Goal: Answer question/provide support: Share knowledge or assist other users

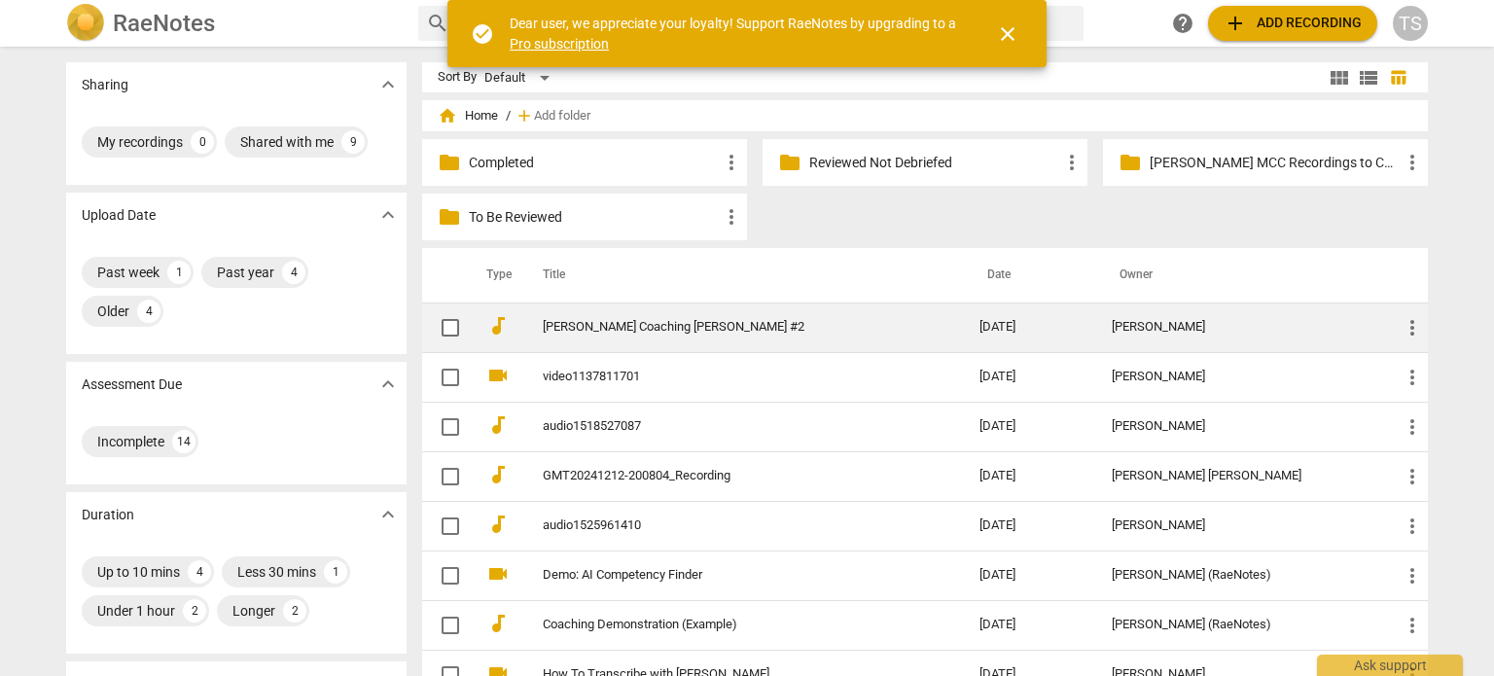
click at [1409, 324] on span "more_vert" at bounding box center [1412, 327] width 23 height 23
click at [1409, 324] on li "Move" at bounding box center [1435, 327] width 74 height 47
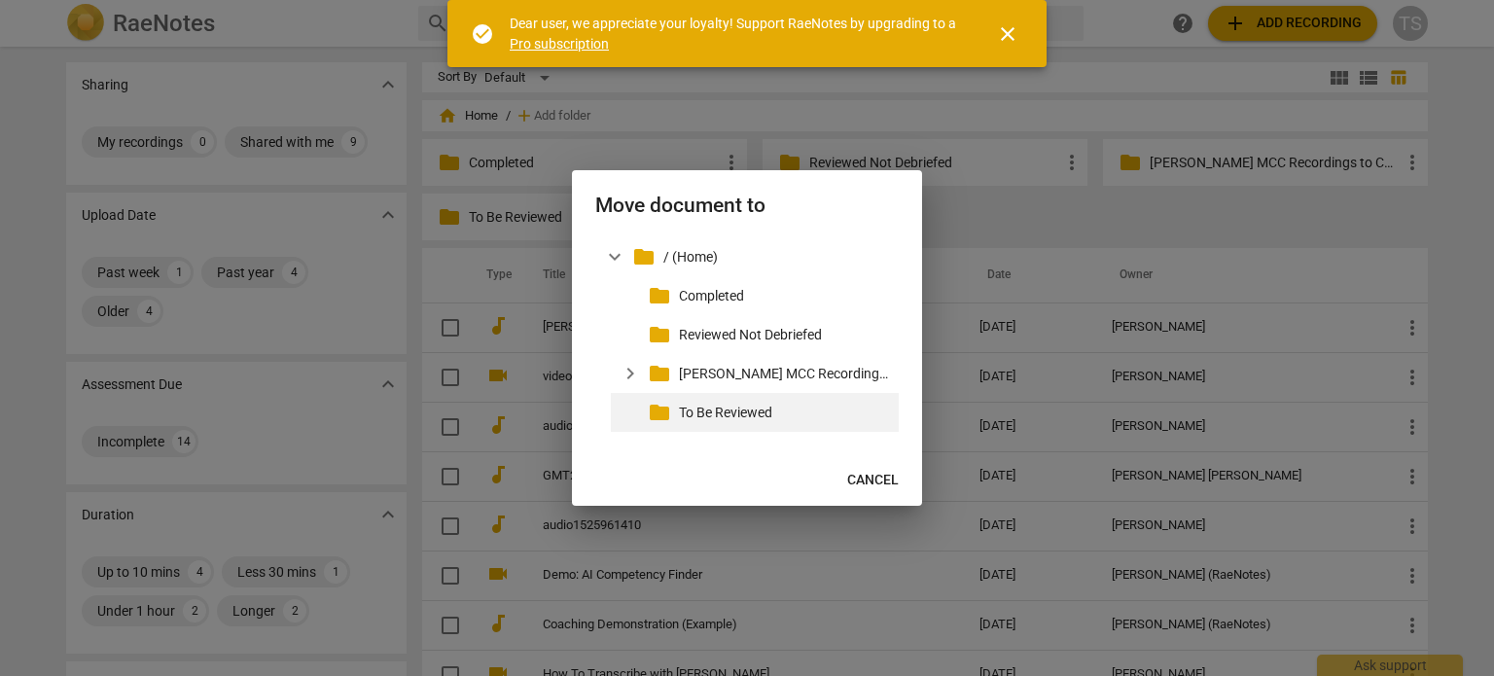
click at [743, 408] on p "To Be Reviewed" at bounding box center [785, 413] width 212 height 20
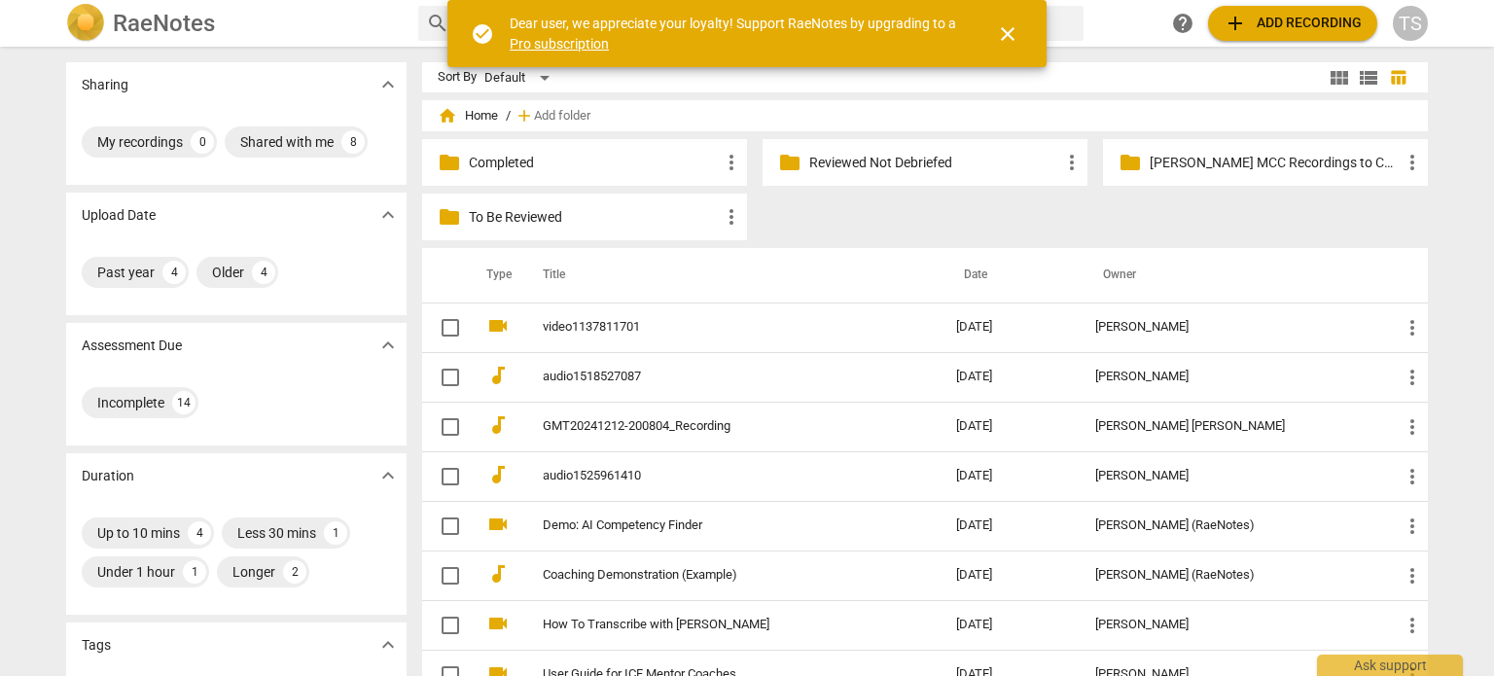
click at [595, 217] on p "To Be Reviewed" at bounding box center [594, 217] width 251 height 20
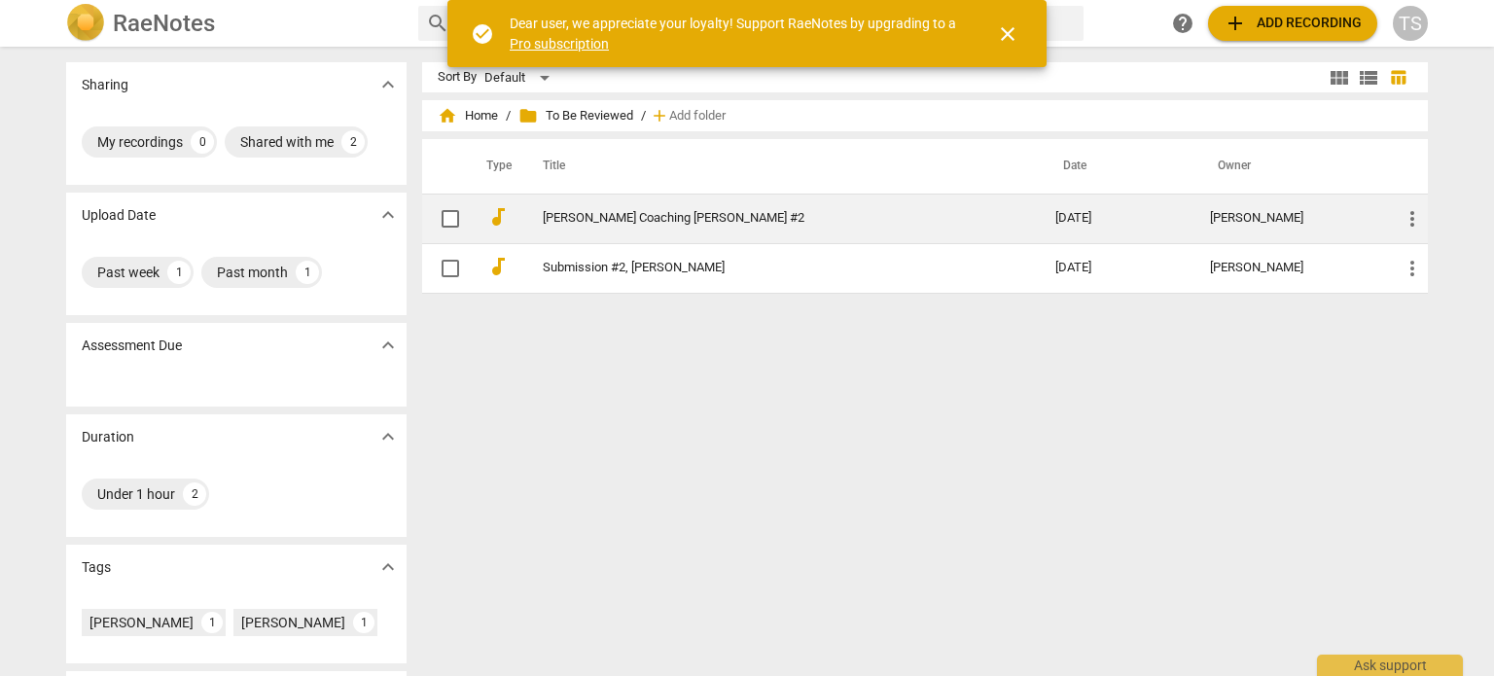
click at [619, 207] on td "[PERSON_NAME] Coaching [PERSON_NAME] #2" at bounding box center [780, 219] width 520 height 50
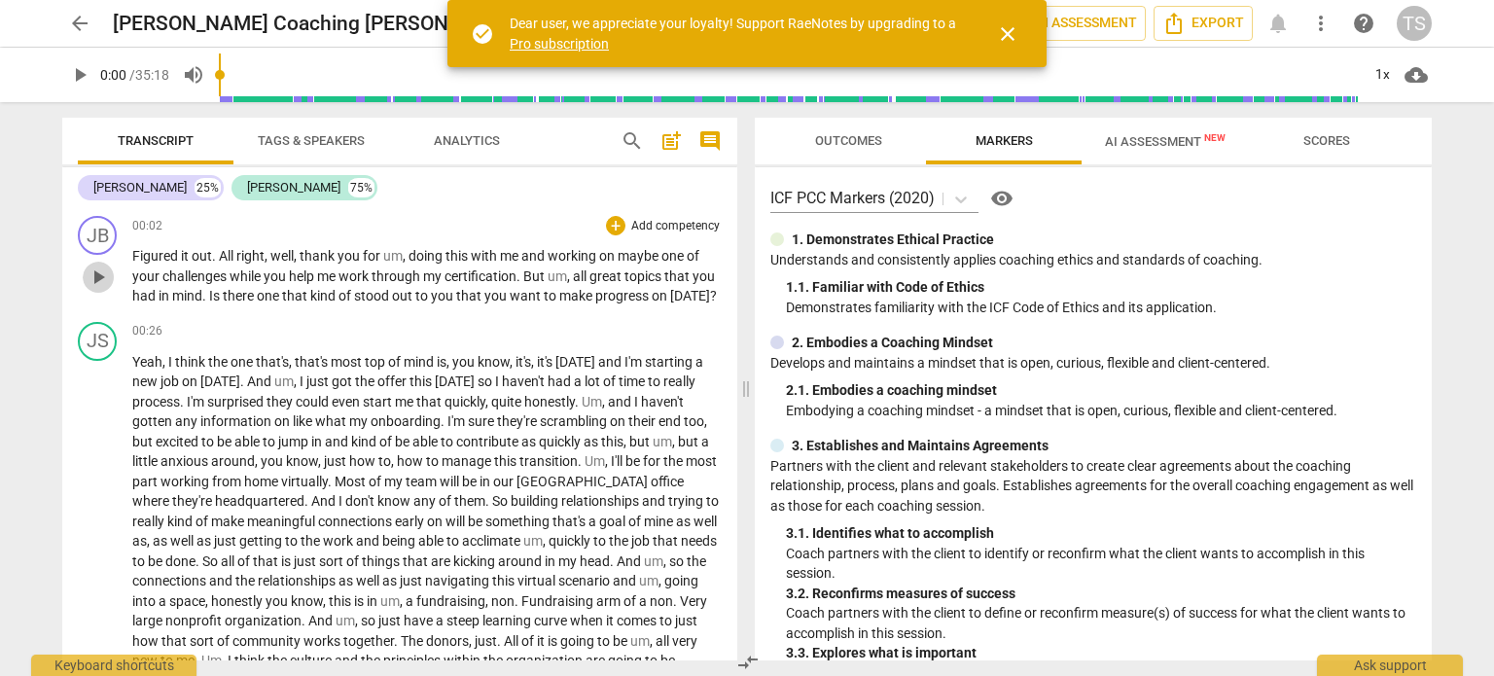
click at [100, 284] on span "play_arrow" at bounding box center [98, 277] width 23 height 23
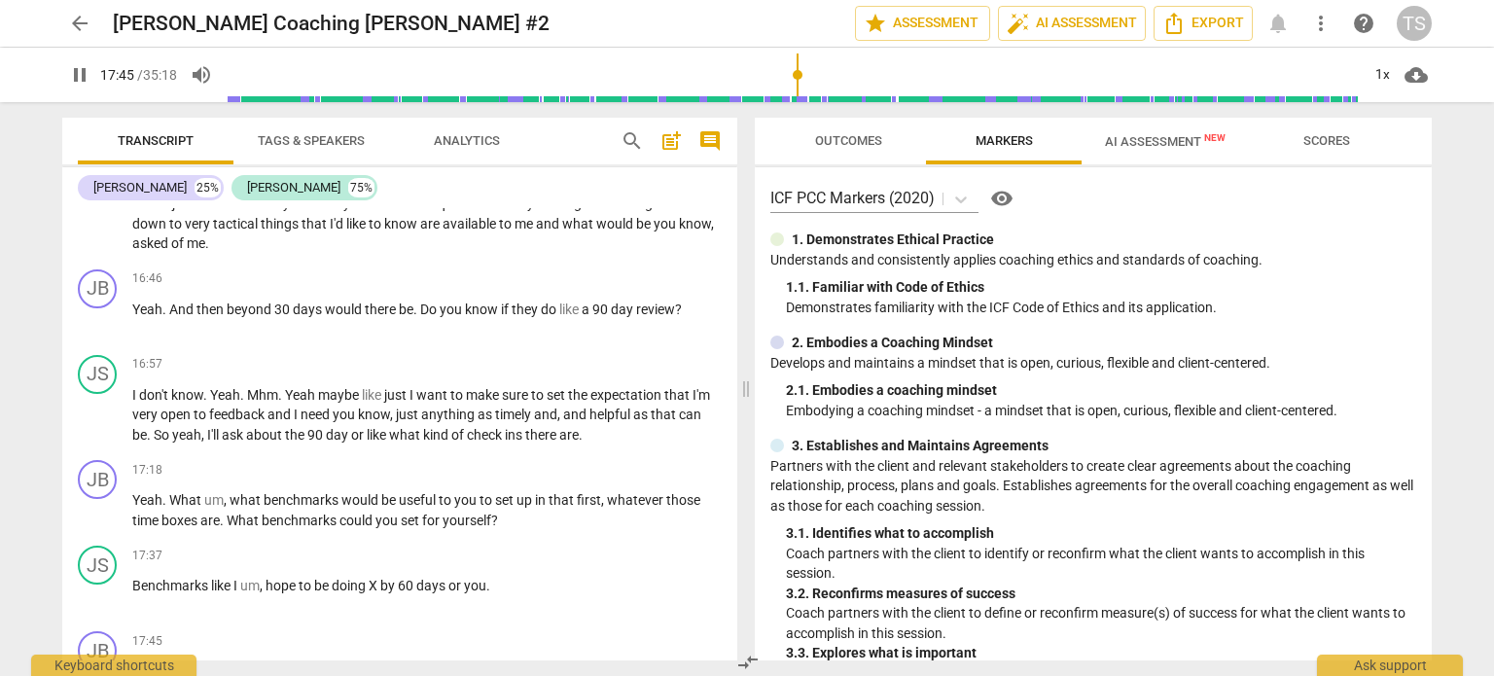
scroll to position [5331, 0]
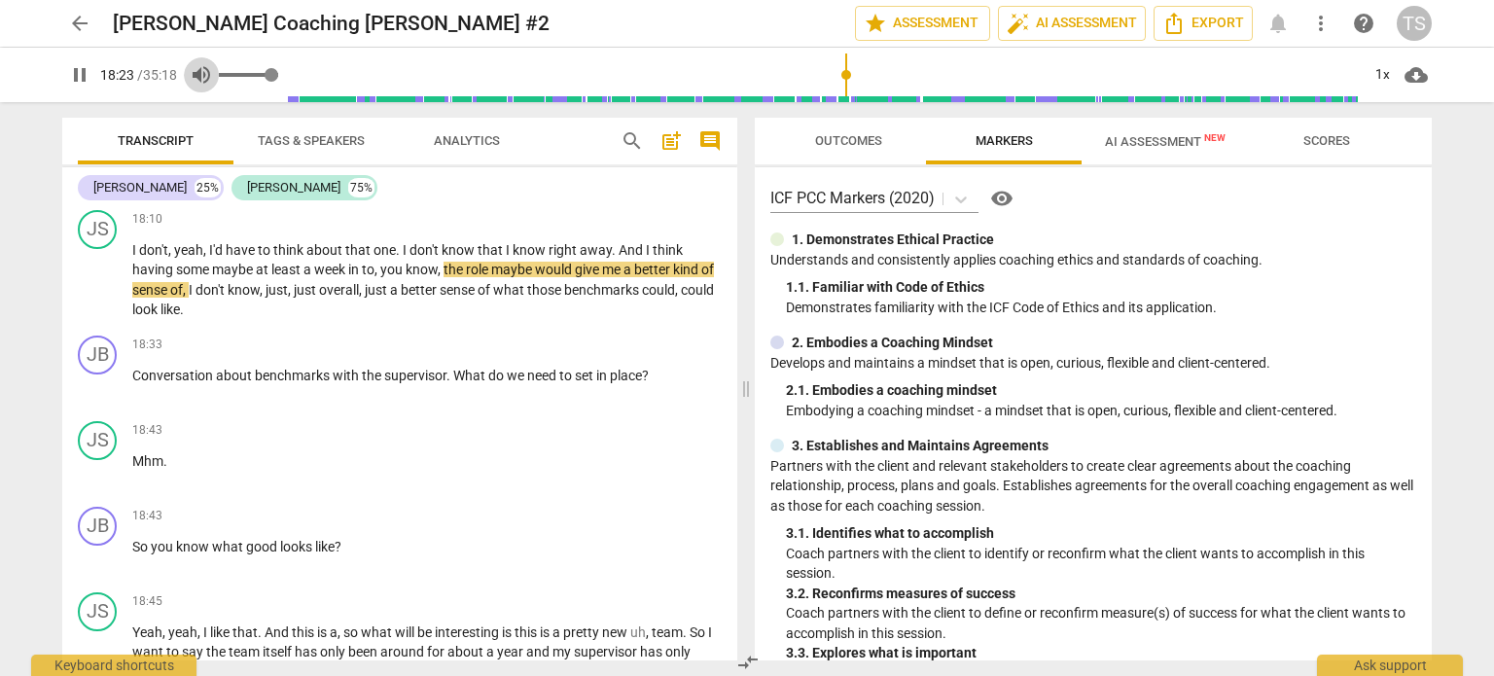
type input "1103"
click at [198, 73] on span "volume_up" at bounding box center [201, 74] width 23 height 23
type input "0"
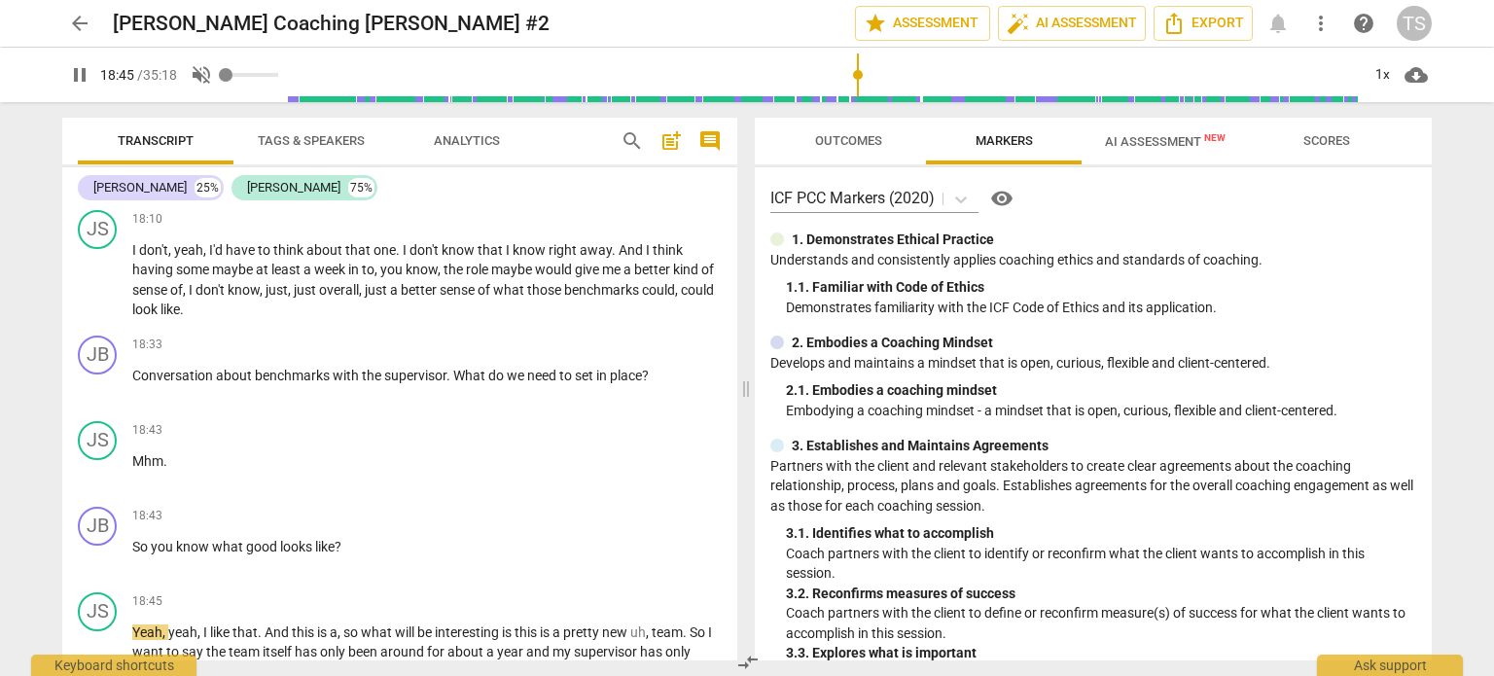
scroll to position [5816, 0]
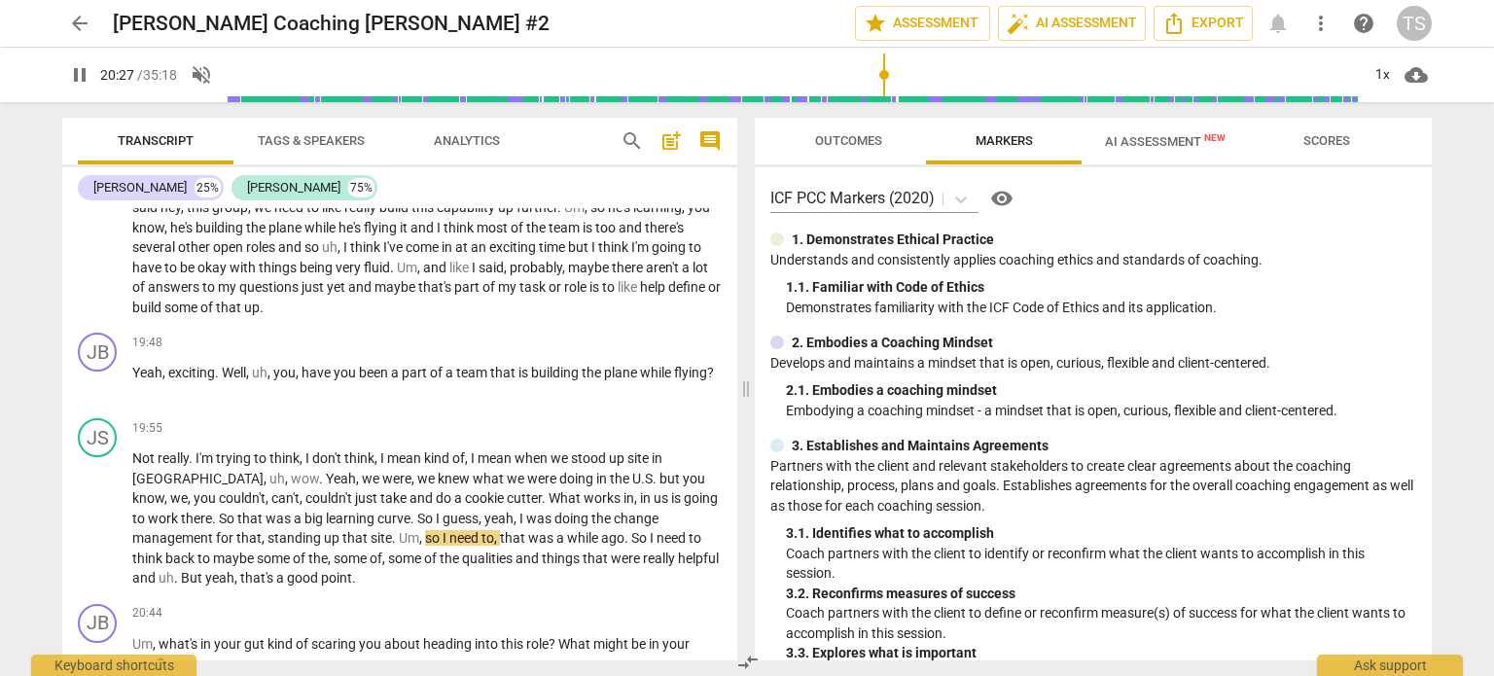
click at [80, 73] on span "pause" at bounding box center [79, 74] width 23 height 23
click at [80, 73] on span "play_arrow" at bounding box center [79, 74] width 23 height 23
click at [654, 77] on input "range" at bounding box center [793, 75] width 1133 height 62
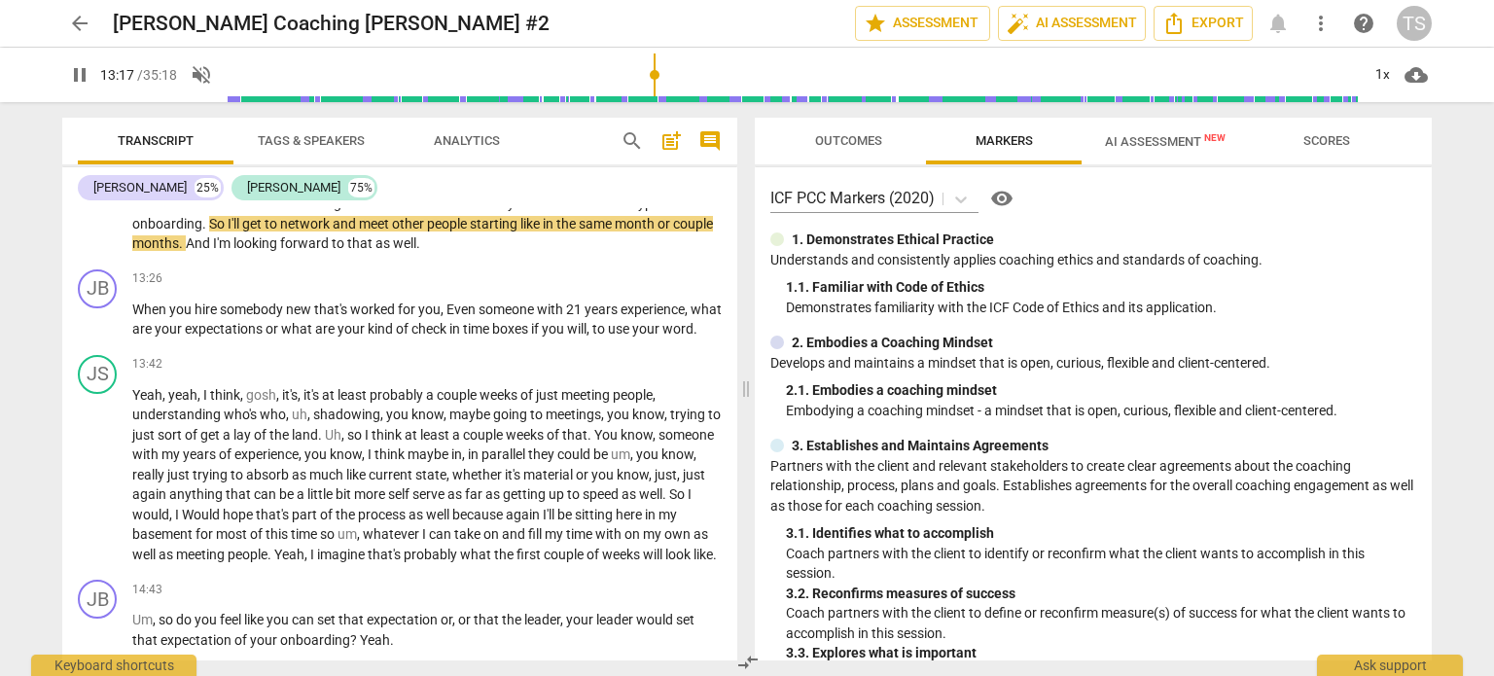
click at [80, 74] on span "pause" at bounding box center [79, 74] width 23 height 23
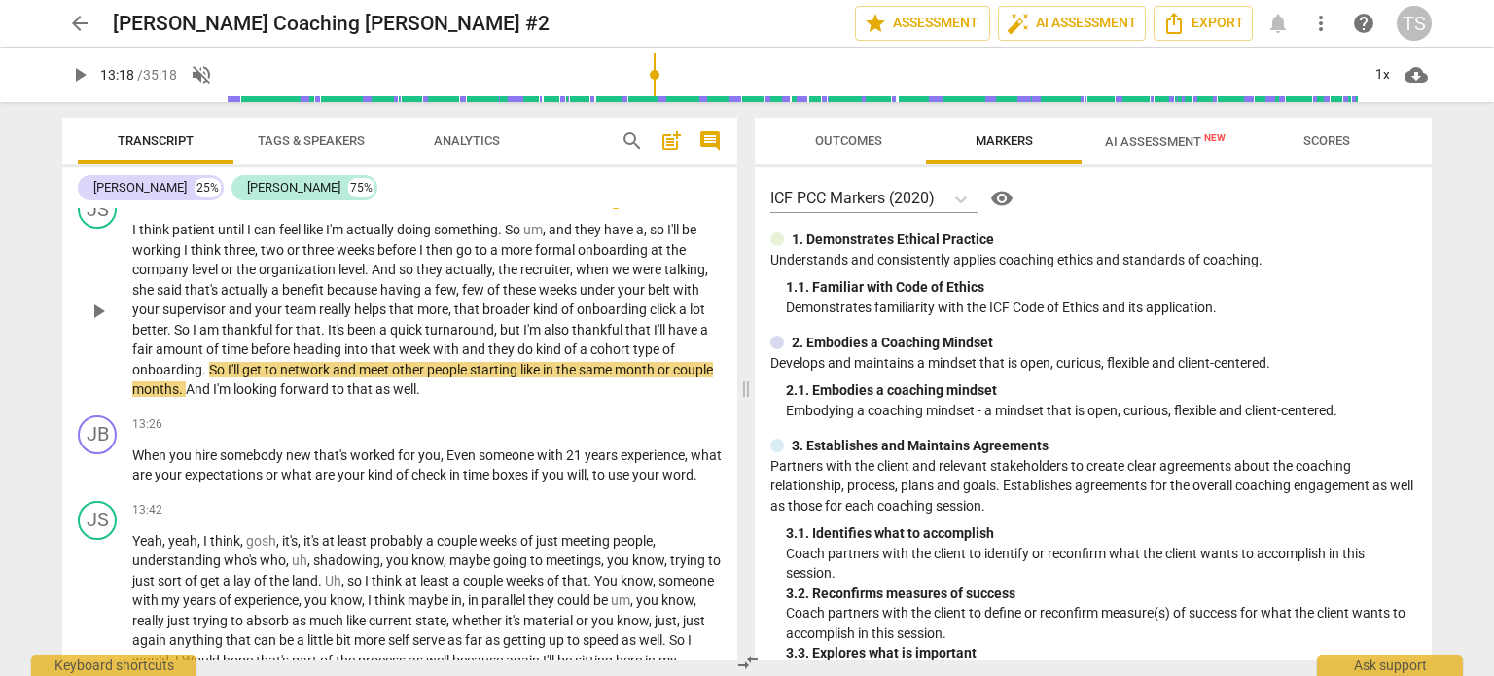
scroll to position [3818, 0]
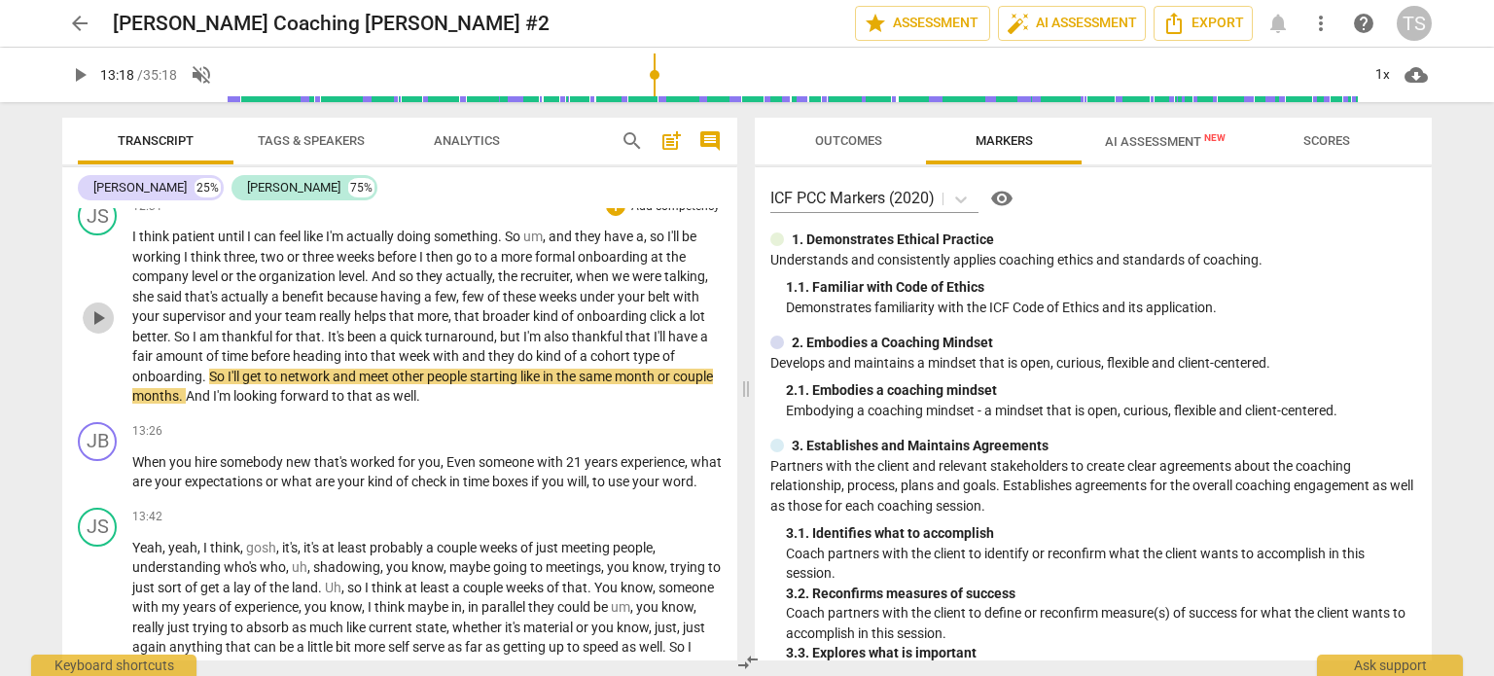
click at [100, 330] on span "play_arrow" at bounding box center [98, 317] width 23 height 23
click at [97, 330] on span "pause" at bounding box center [98, 317] width 23 height 23
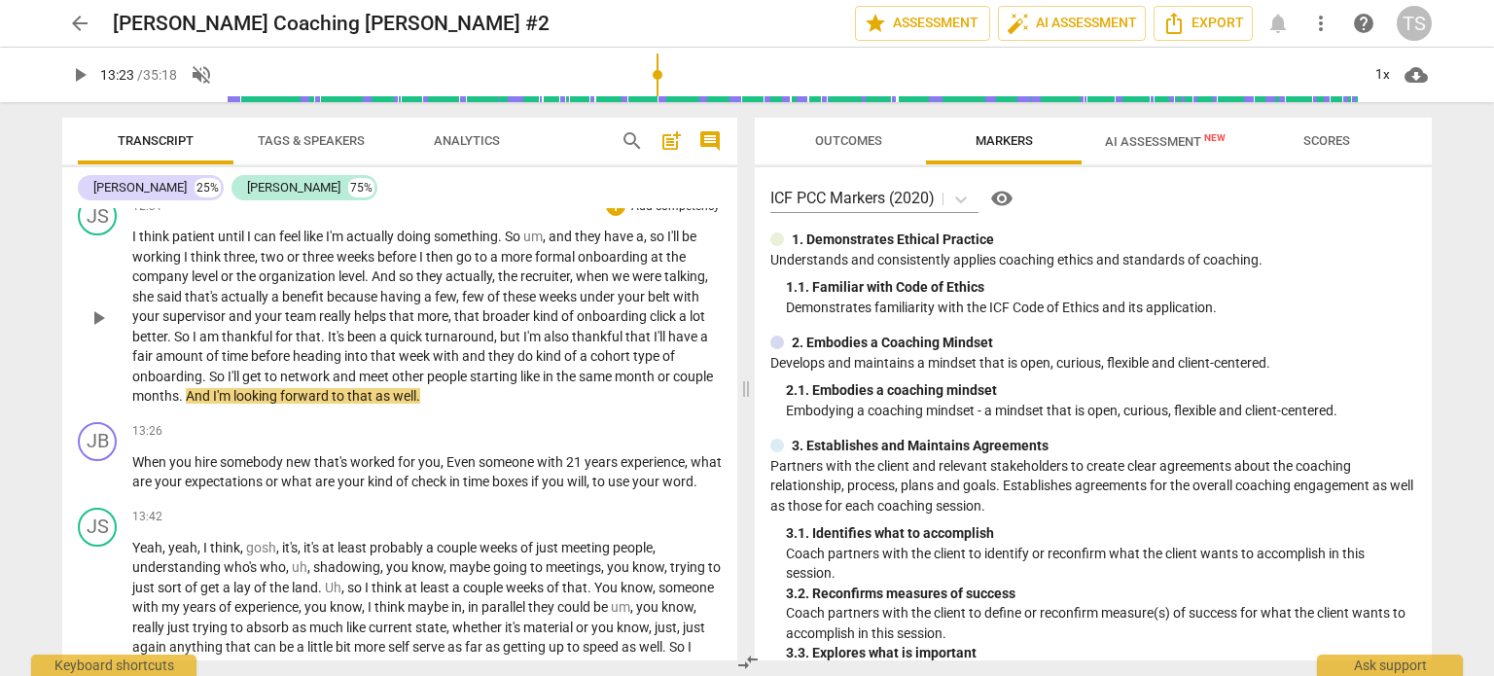
click at [97, 330] on span "play_arrow" at bounding box center [98, 317] width 23 height 23
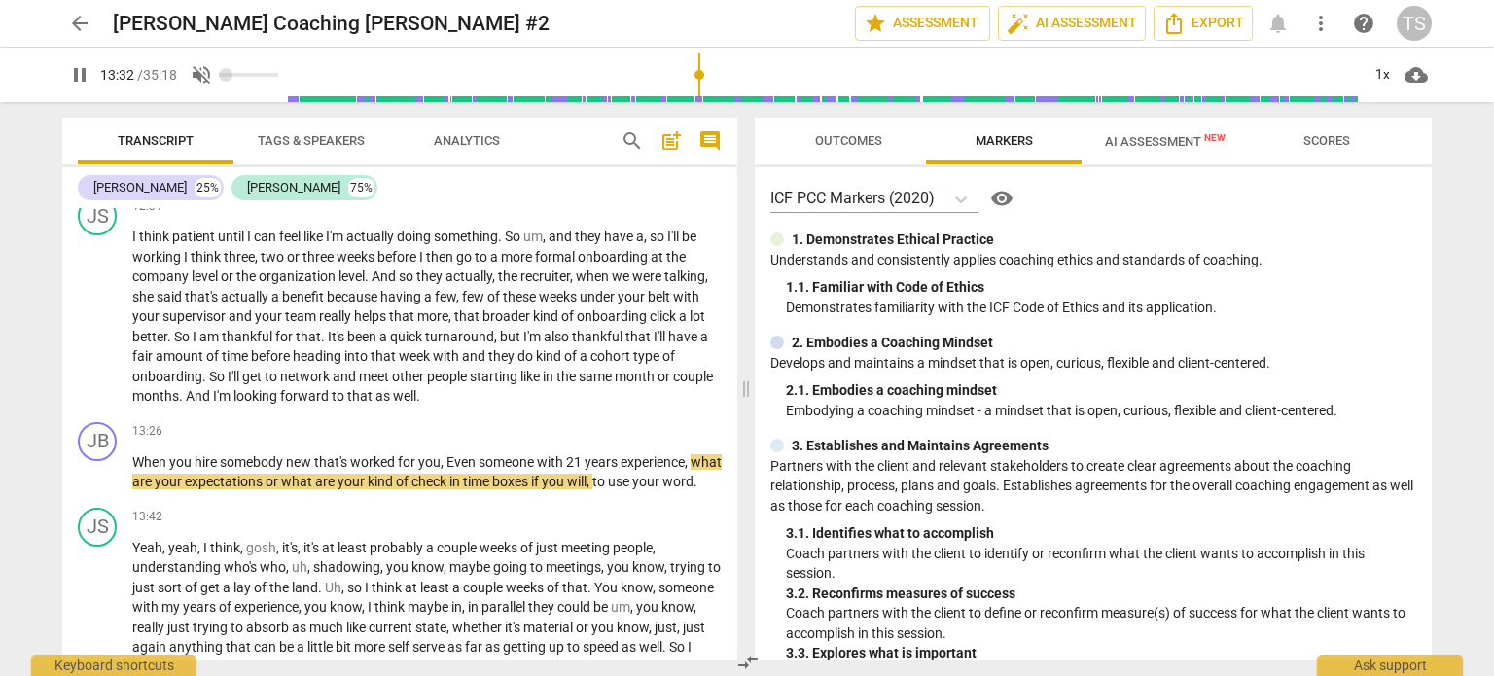
type input "813"
click at [207, 75] on span "volume_off" at bounding box center [201, 74] width 23 height 23
type input "1"
type input "814"
click at [207, 75] on span "volume_up" at bounding box center [201, 74] width 23 height 23
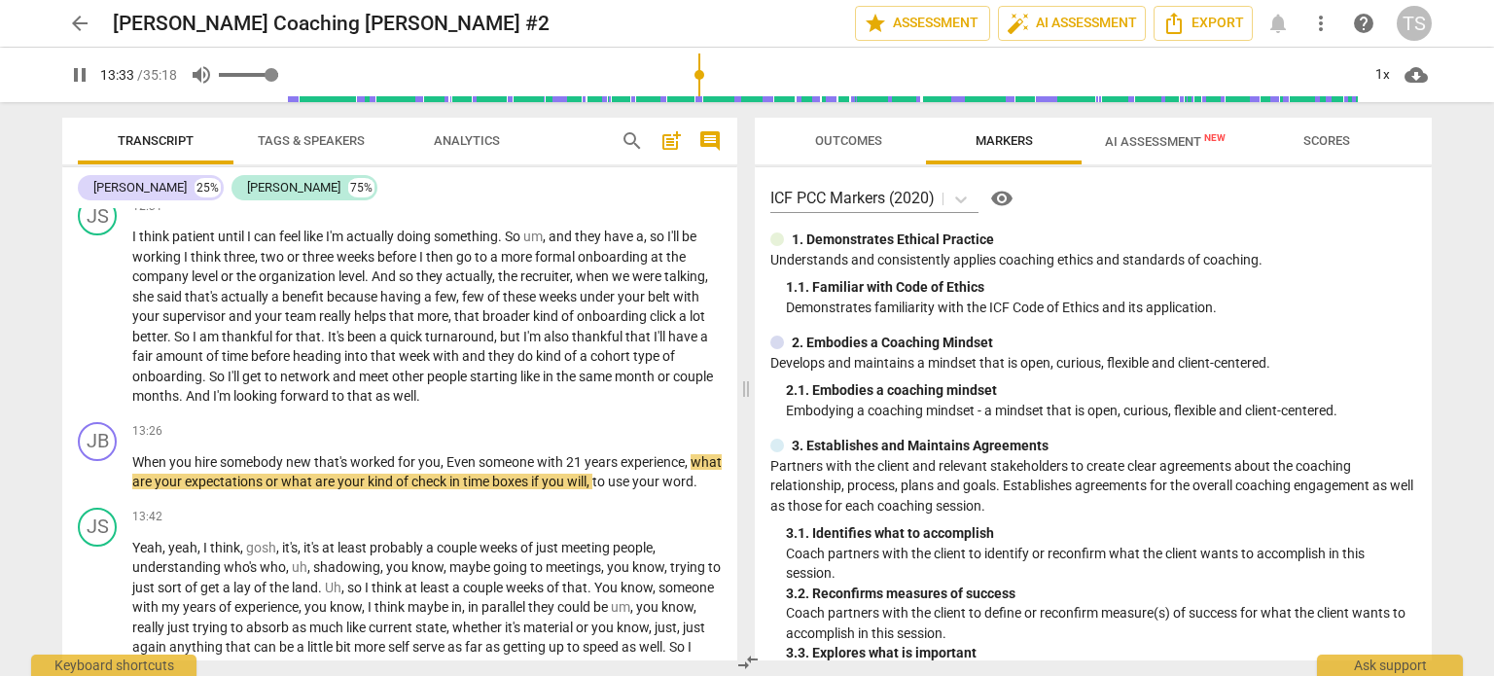
type input "0"
type input "814"
click at [207, 75] on span "volume_off" at bounding box center [201, 74] width 23 height 23
type input "1"
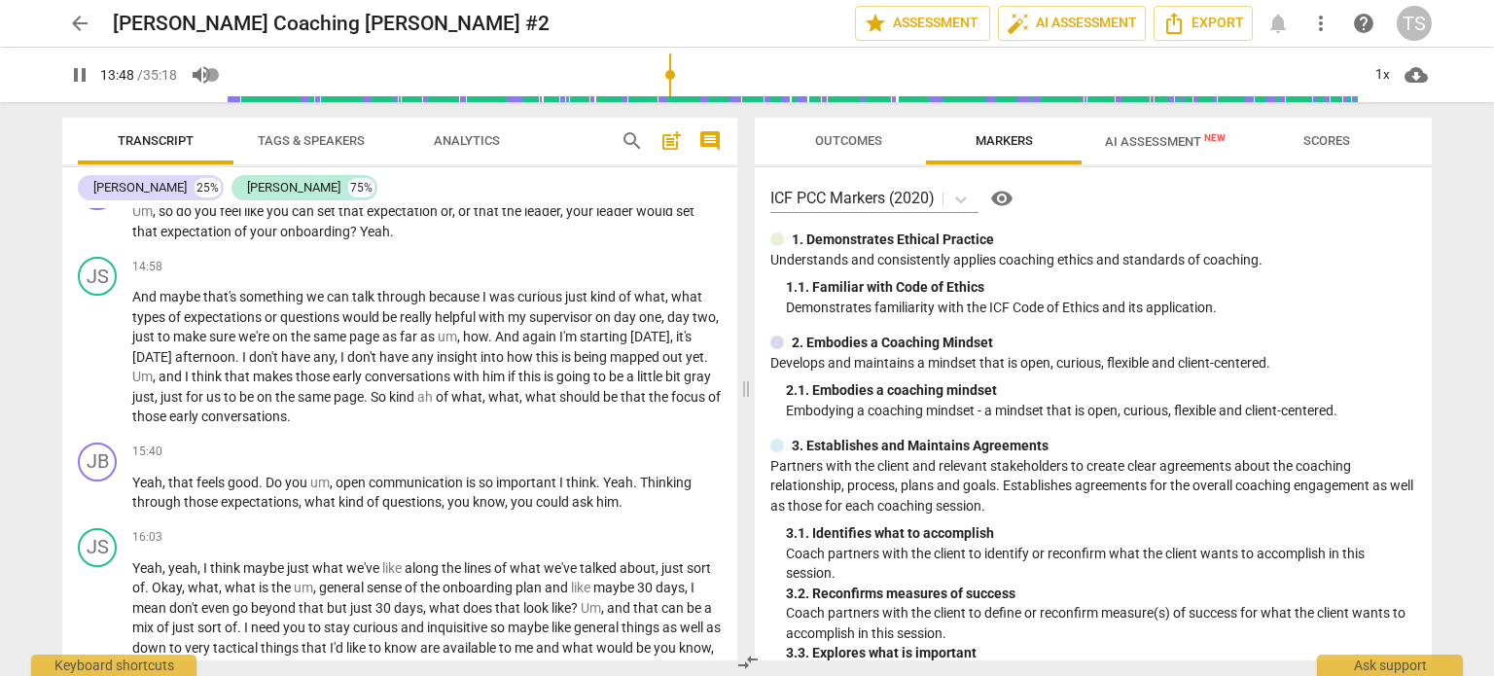
scroll to position [4382, 0]
click at [106, 233] on span "pause" at bounding box center [98, 220] width 23 height 23
type input "835"
click at [608, 189] on div "+" at bounding box center [615, 178] width 19 height 19
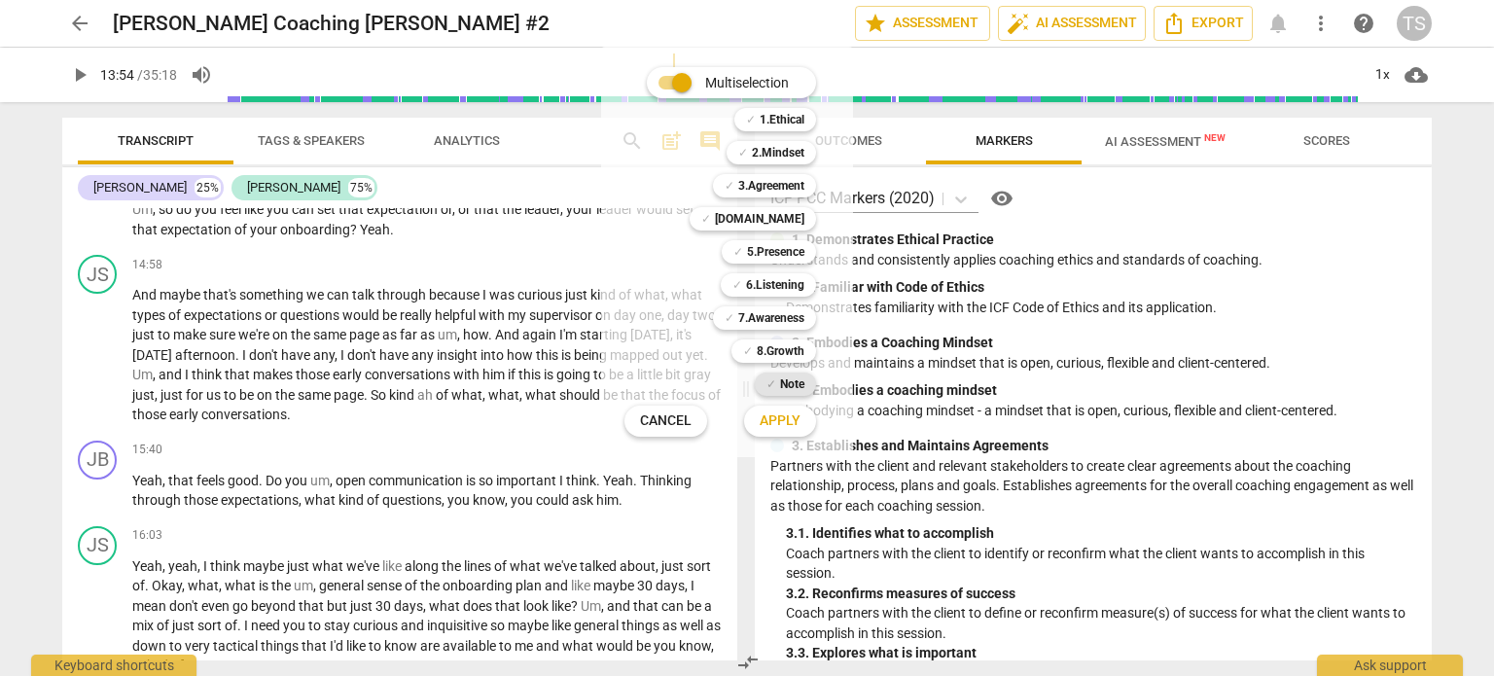
click at [794, 382] on b "Note" at bounding box center [792, 384] width 24 height 23
click at [786, 416] on span "Apply" at bounding box center [780, 421] width 41 height 19
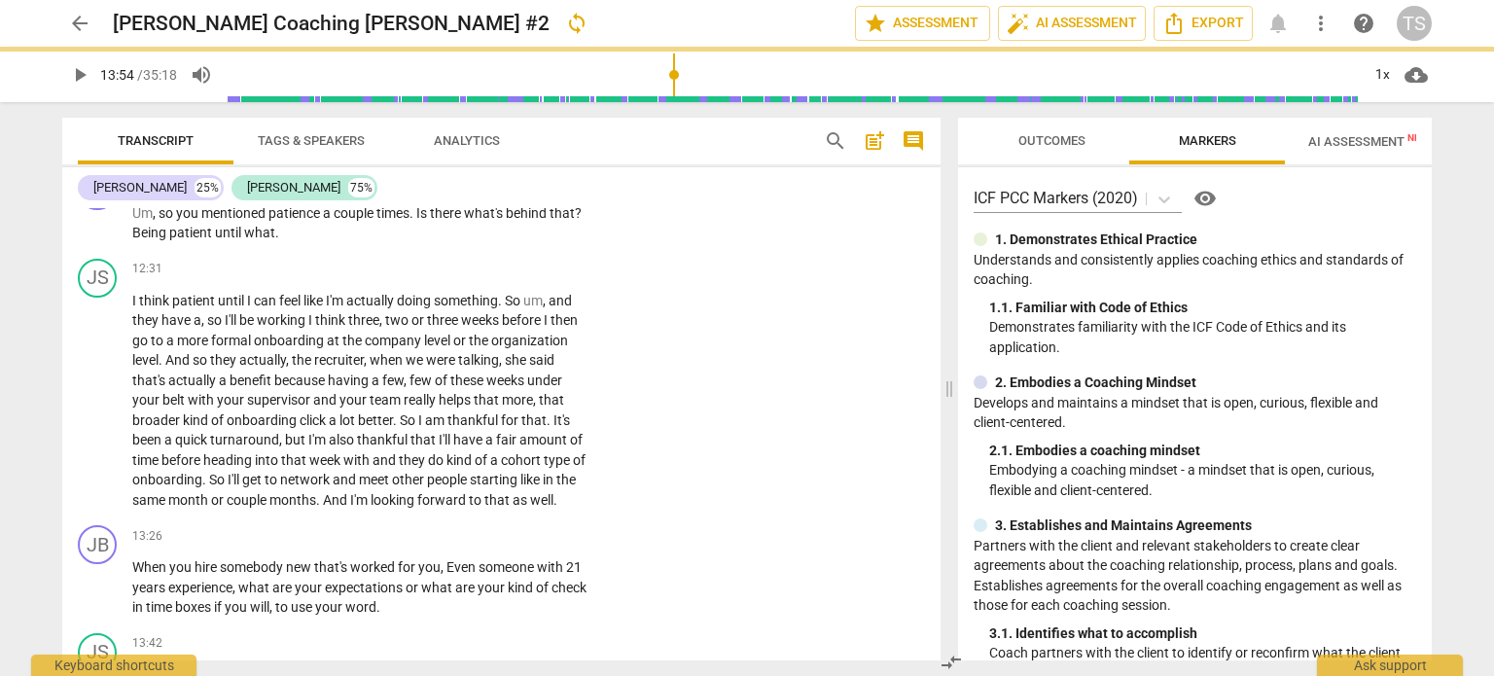
scroll to position [5013, 0]
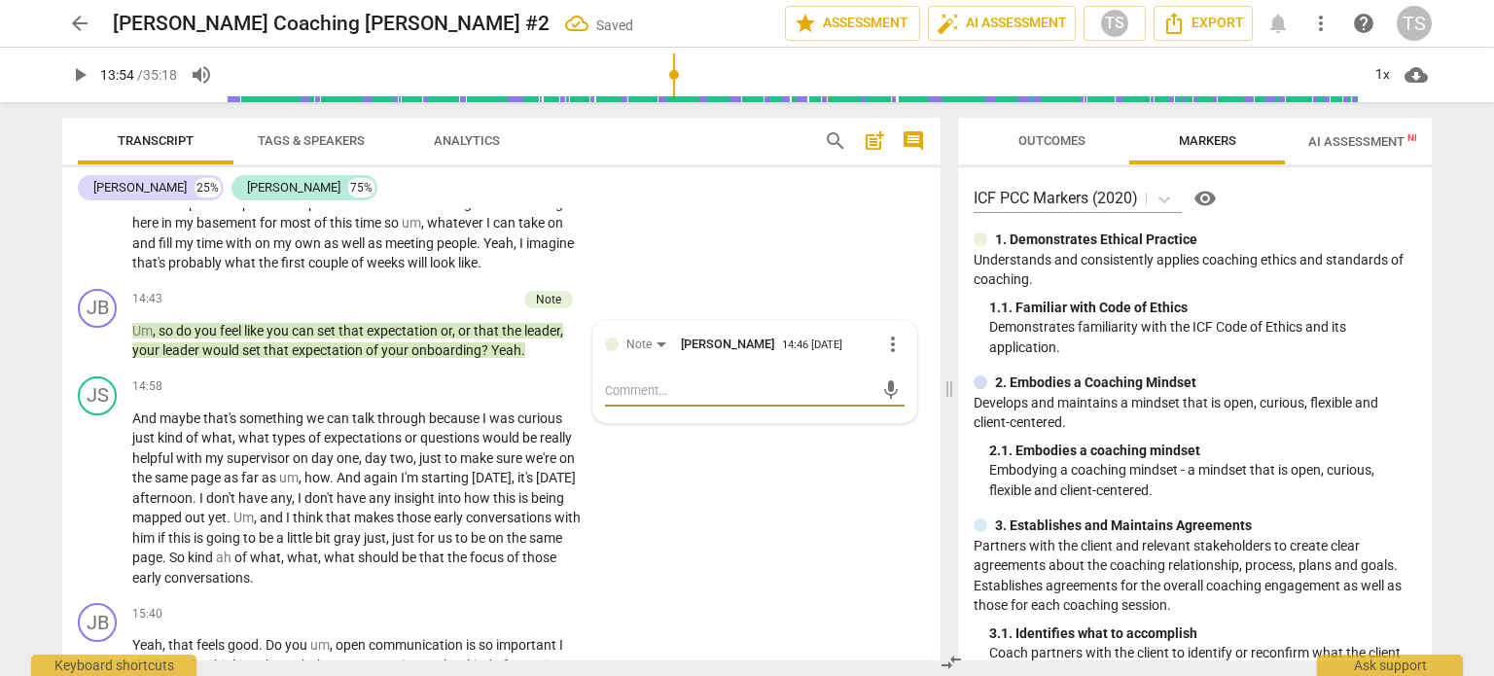
type textarea "h"
type textarea "he"
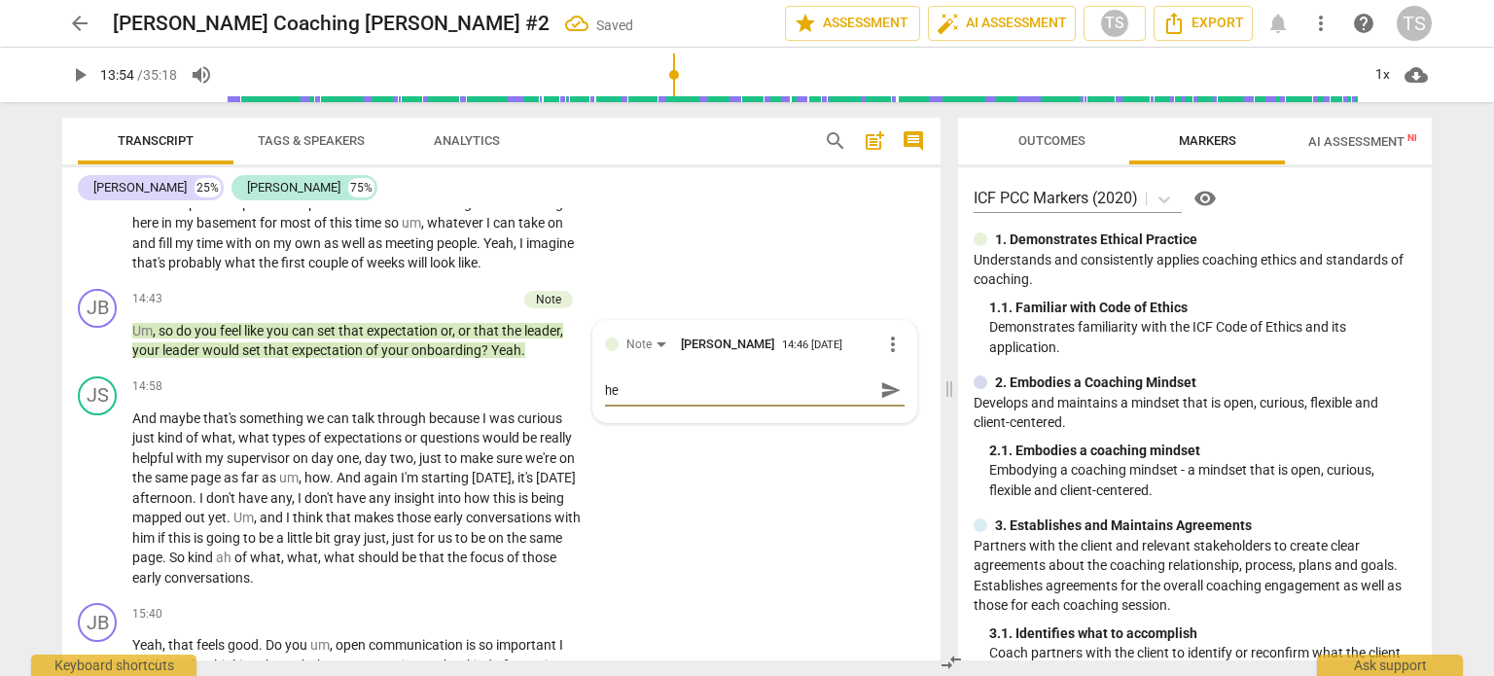
type textarea "he"
type textarea "h"
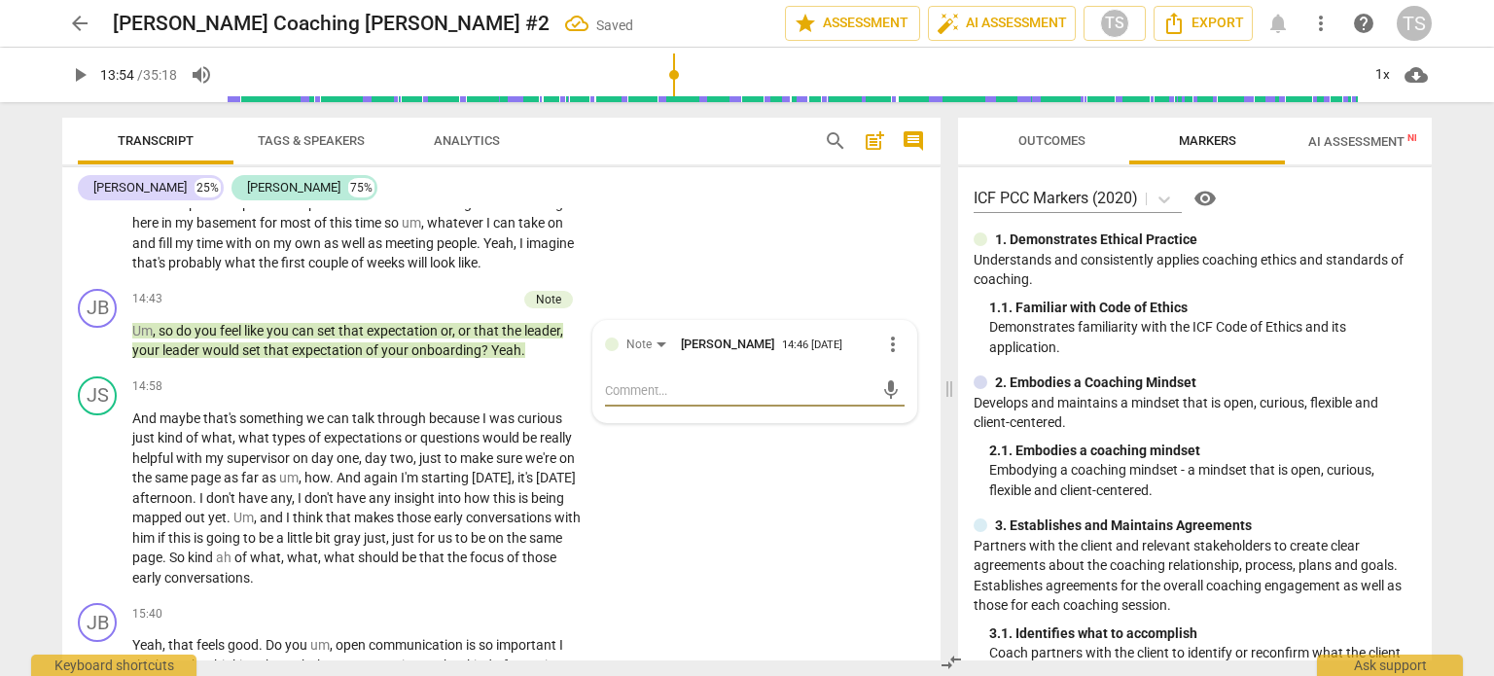
type textarea "T"
type textarea "Th"
type textarea "Thi"
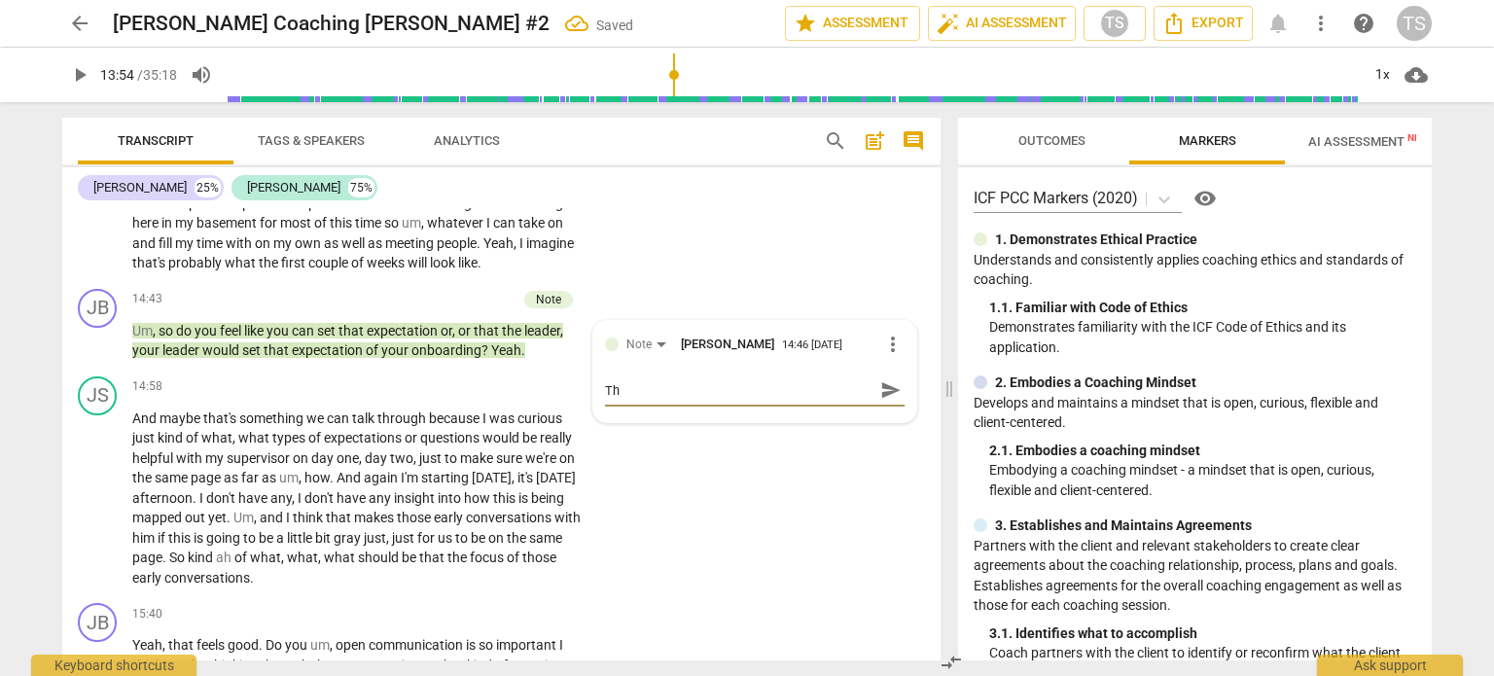
type textarea "Thi"
type textarea "This"
type textarea "Thi"
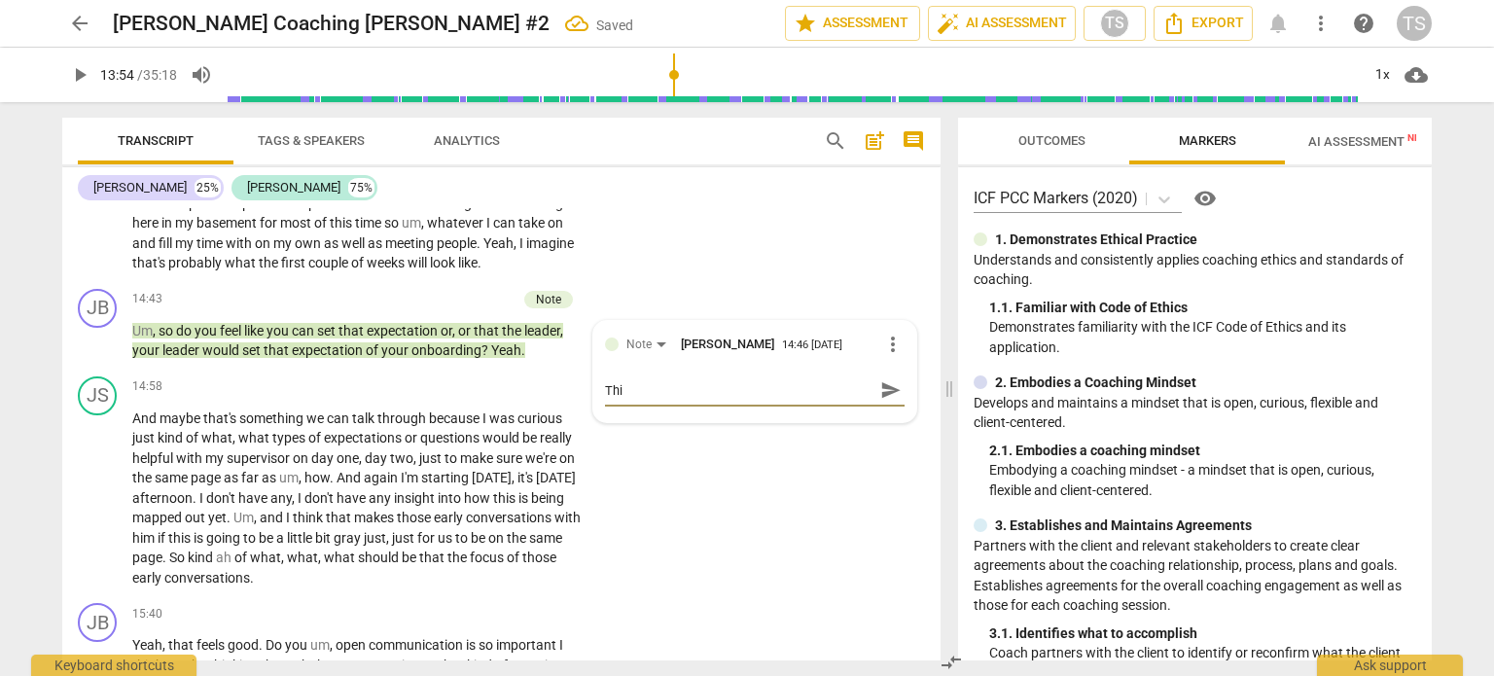
type textarea "Th"
type textarea "T"
type textarea "A"
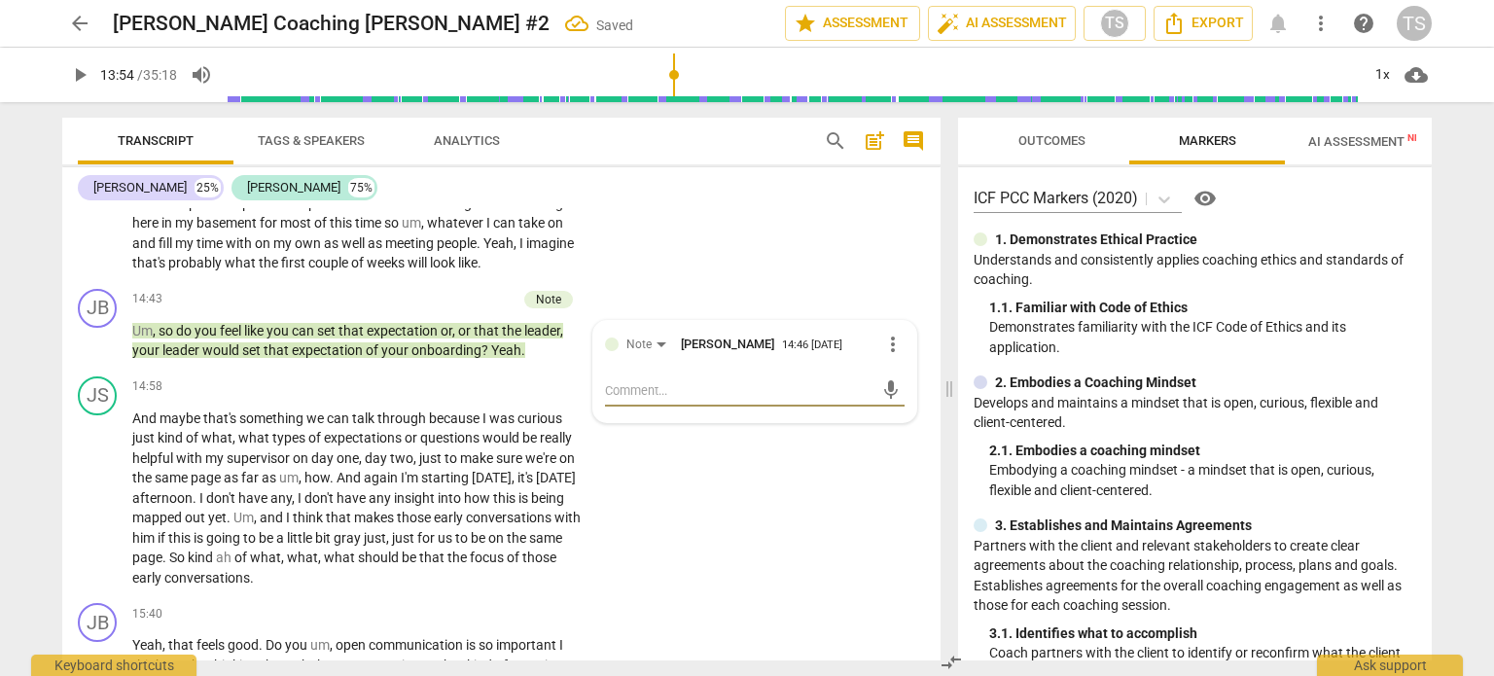
type textarea "A"
type textarea "A s"
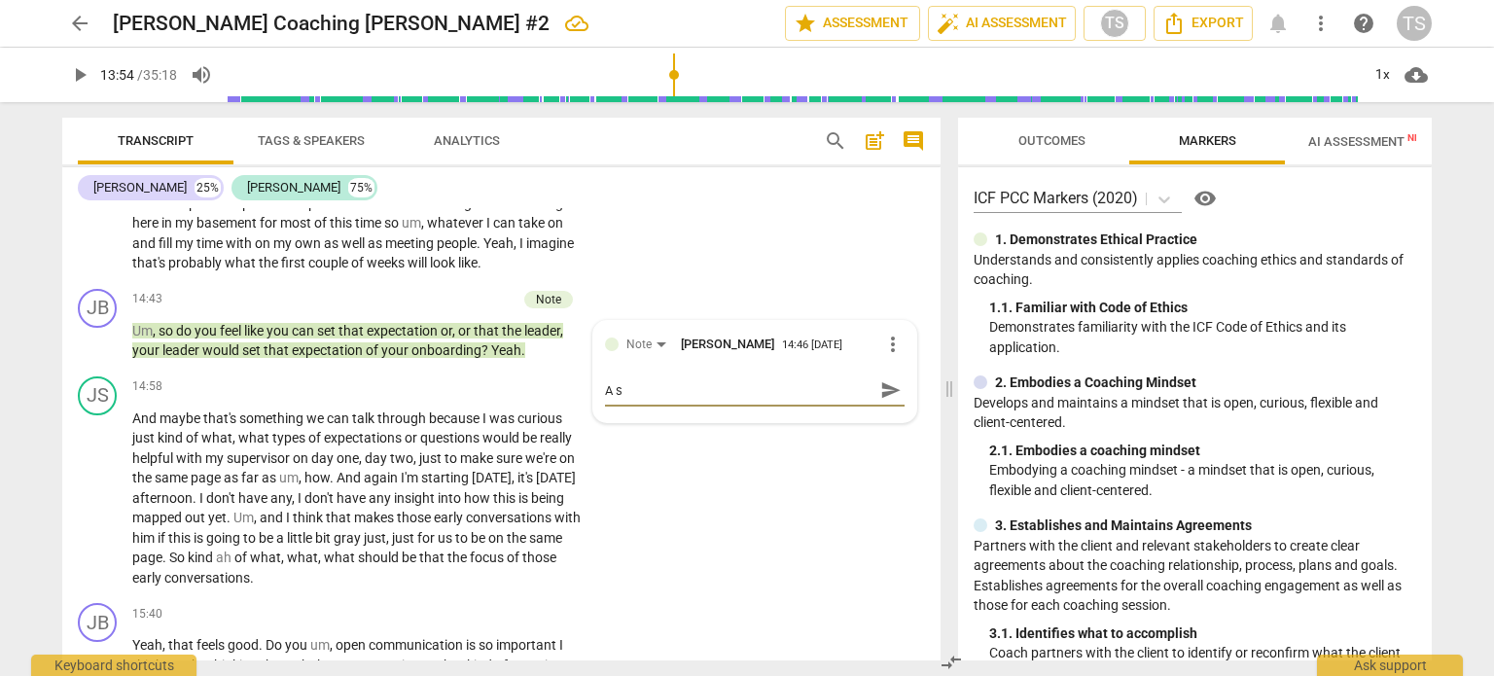
type textarea "A su"
type textarea "A sug"
type textarea "A sugg"
type textarea "A sugge"
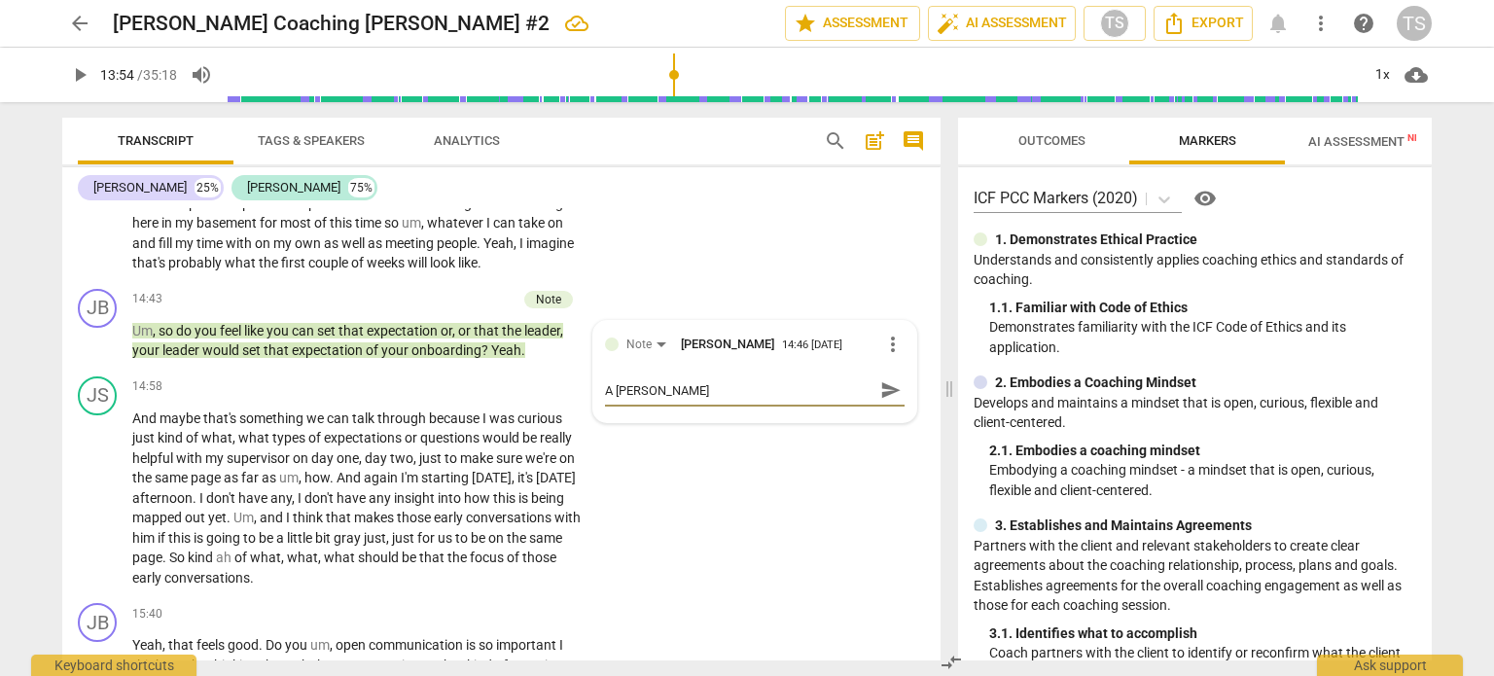
type textarea "A sugge"
type textarea "A sugges"
type textarea "A suggest"
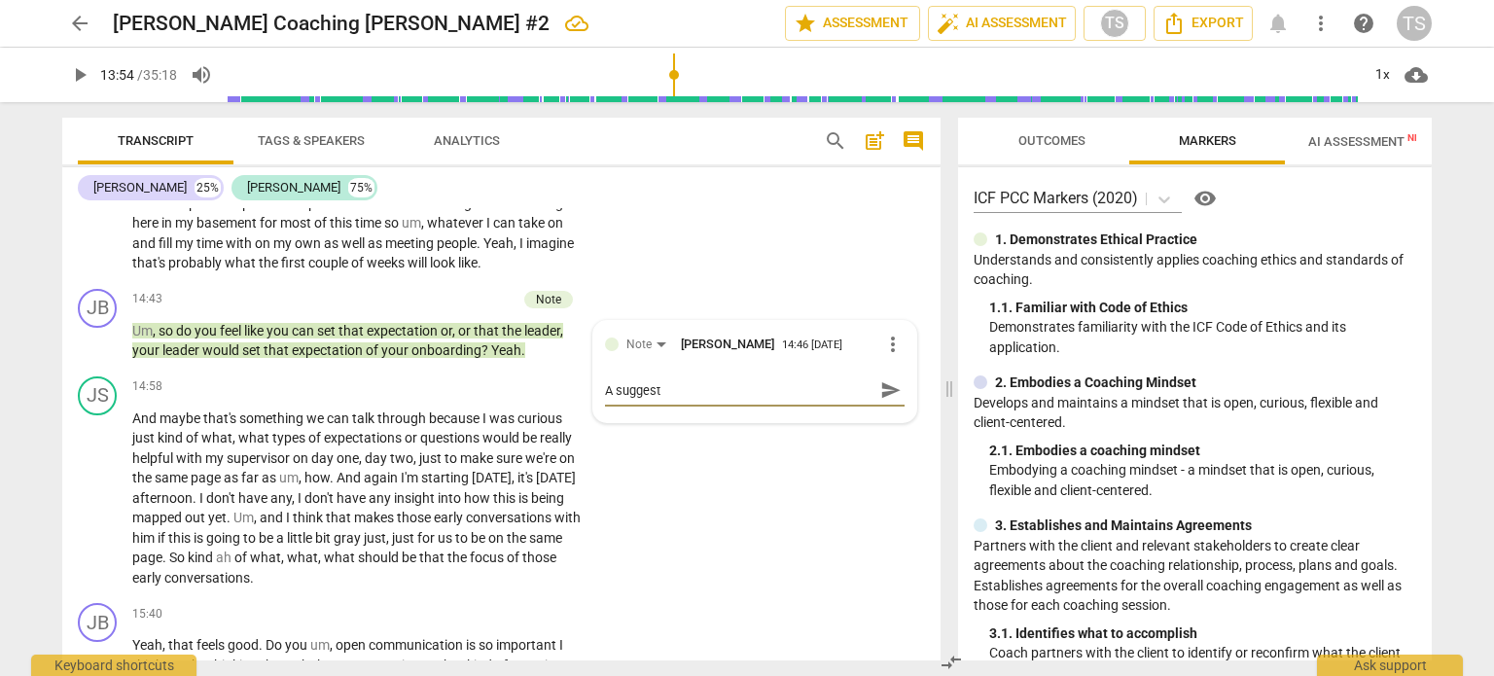
type textarea "A suggesti"
type textarea "A suggestio"
type textarea "A suggestion"
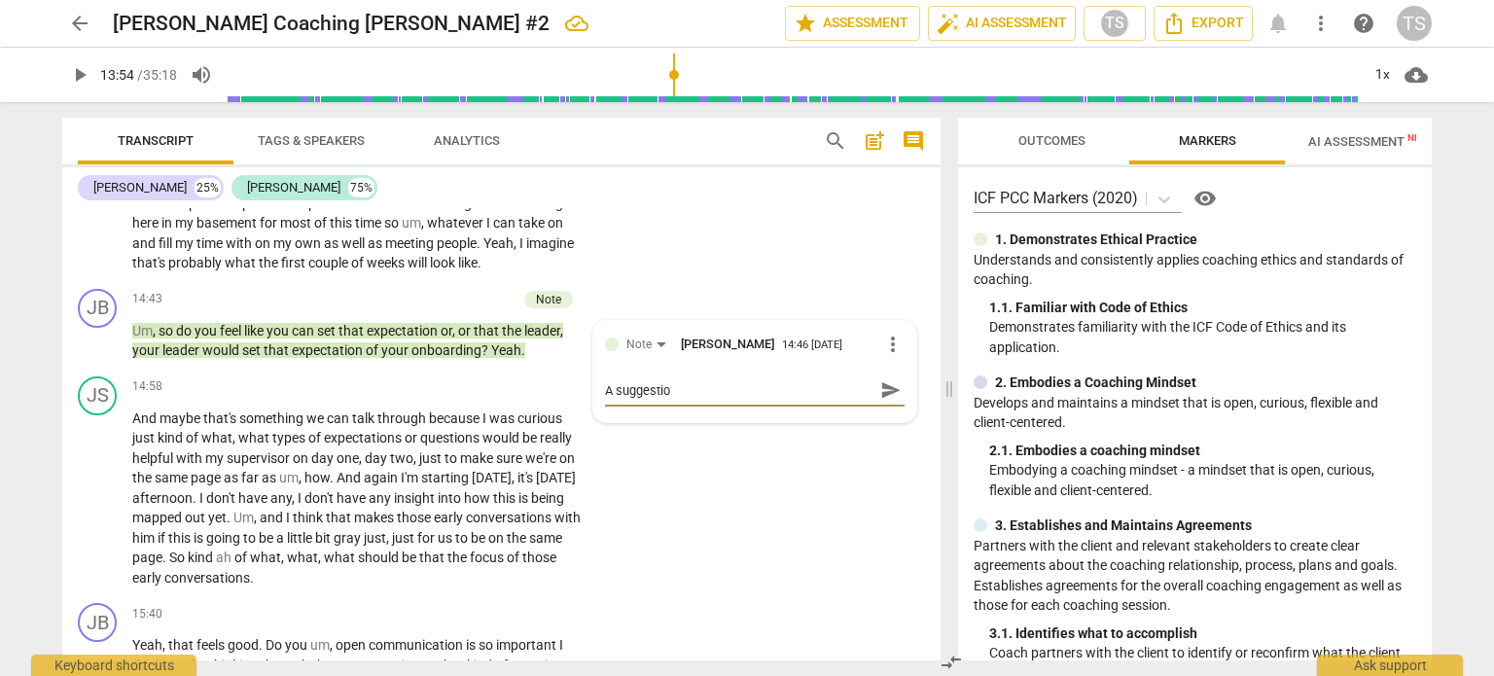
type textarea "A suggestion"
type textarea "A suggestion w"
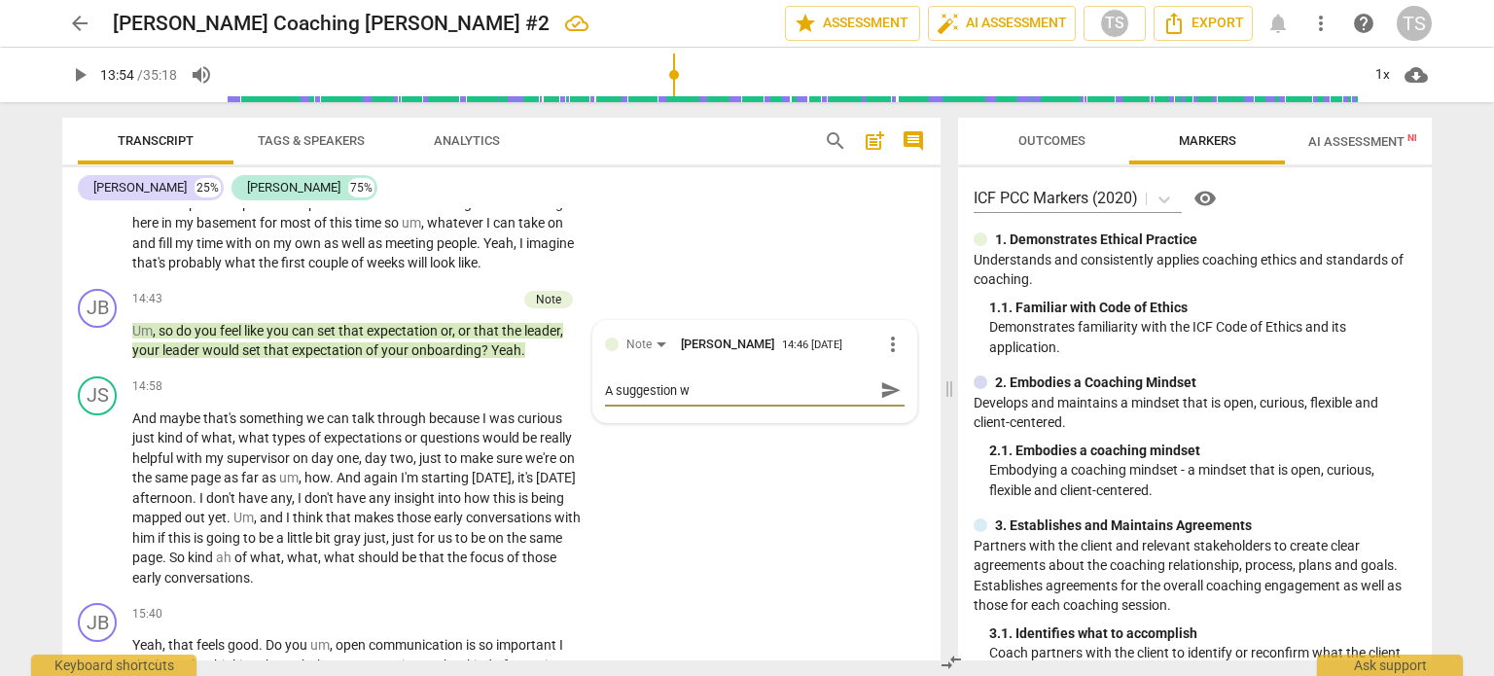
type textarea "A suggestion wi"
type textarea "A suggestion wit"
type textarea "A suggestion with"
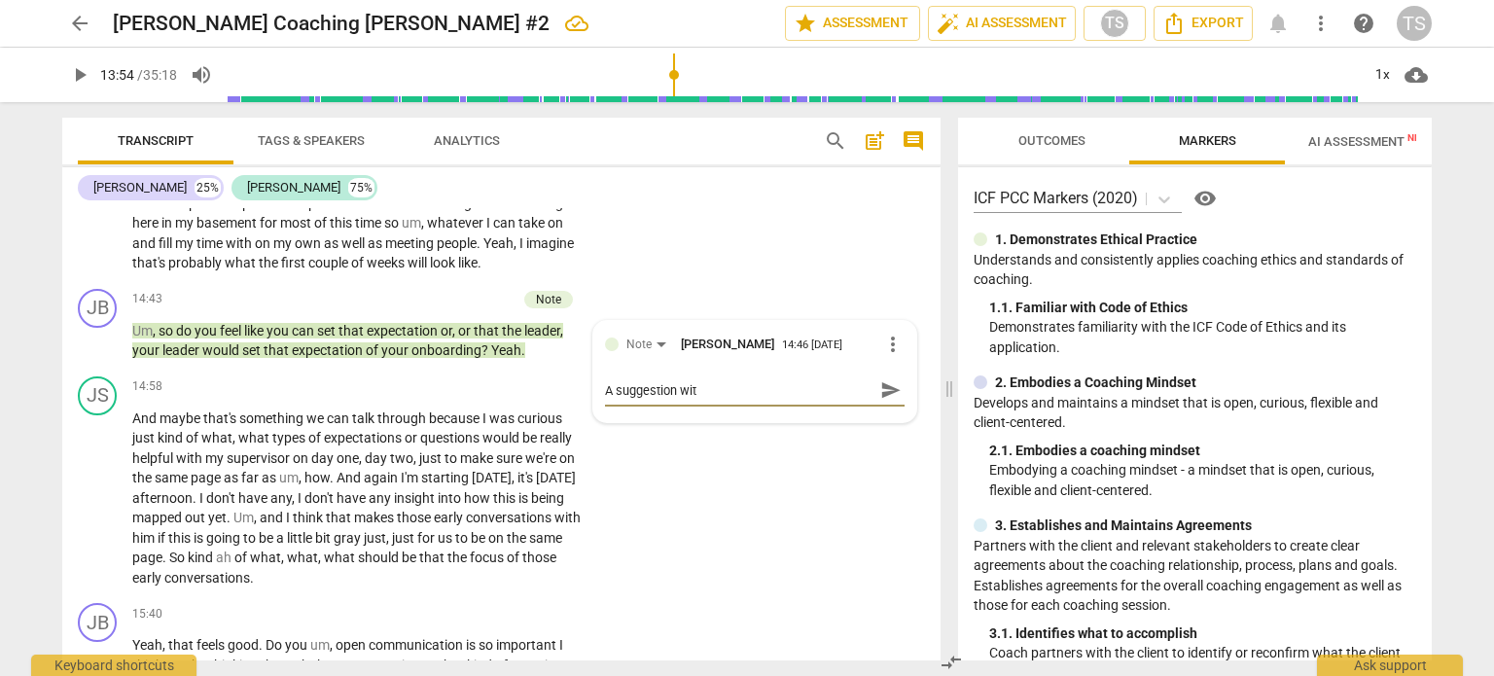
type textarea "A suggestion with"
type textarea "A suggestion with a"
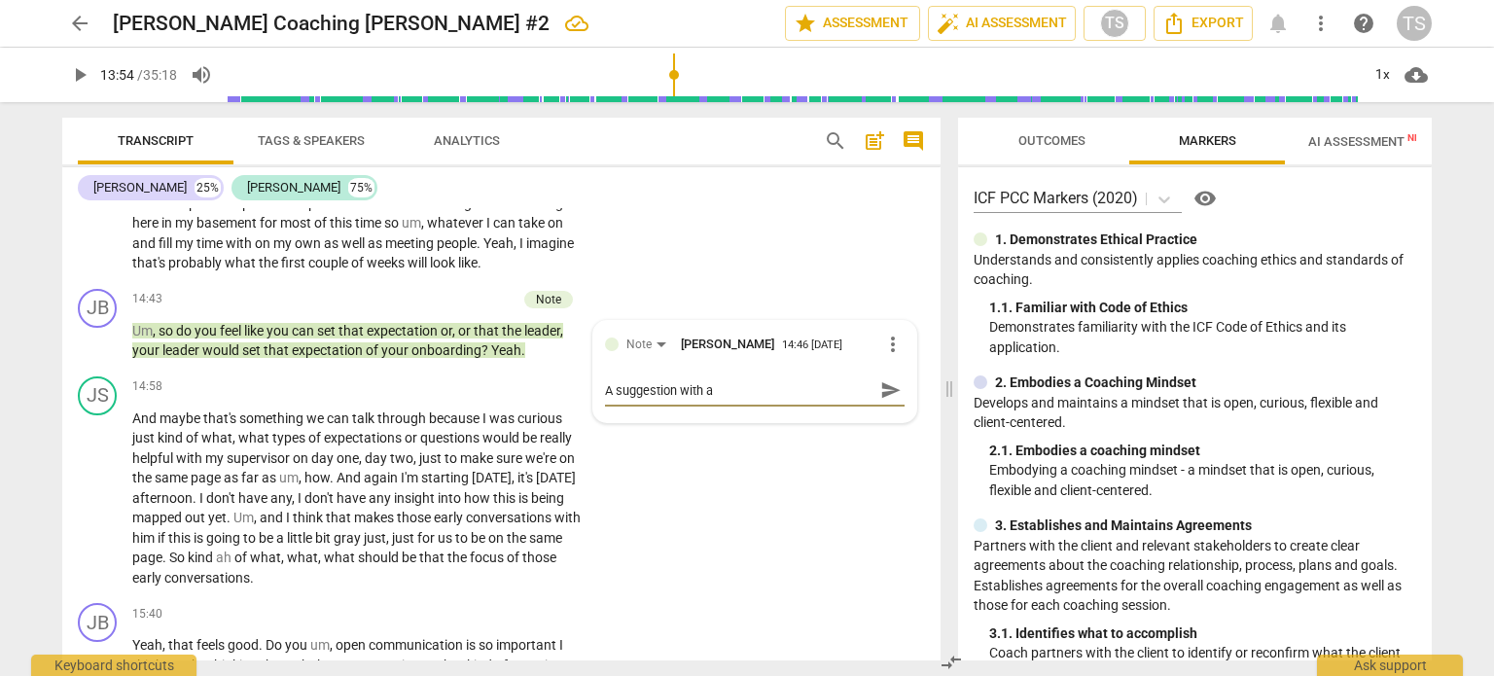
type textarea "A suggestion with a"
type textarea "A suggestion with a q"
type textarea "A suggestion with a qu"
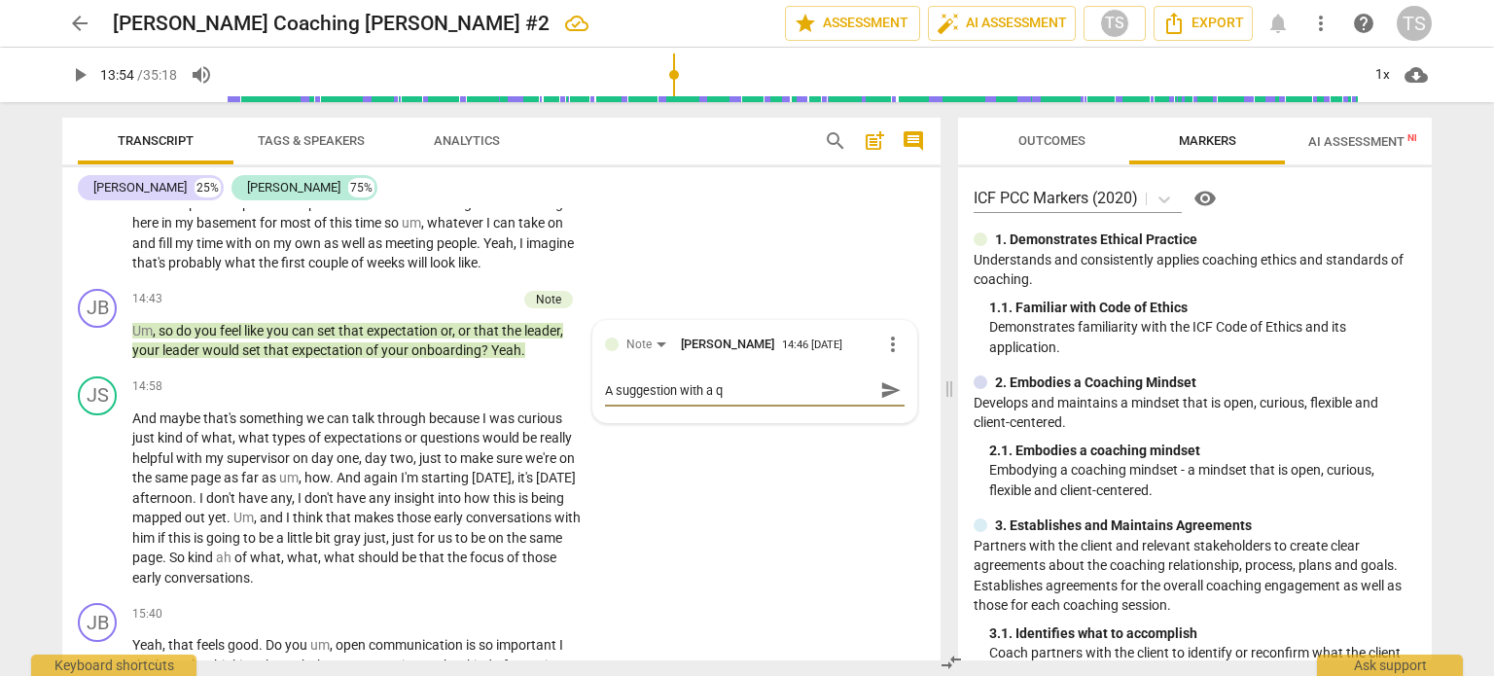
type textarea "A suggestion with a qu"
type textarea "A suggestion with a que"
type textarea "A suggestion with a ques"
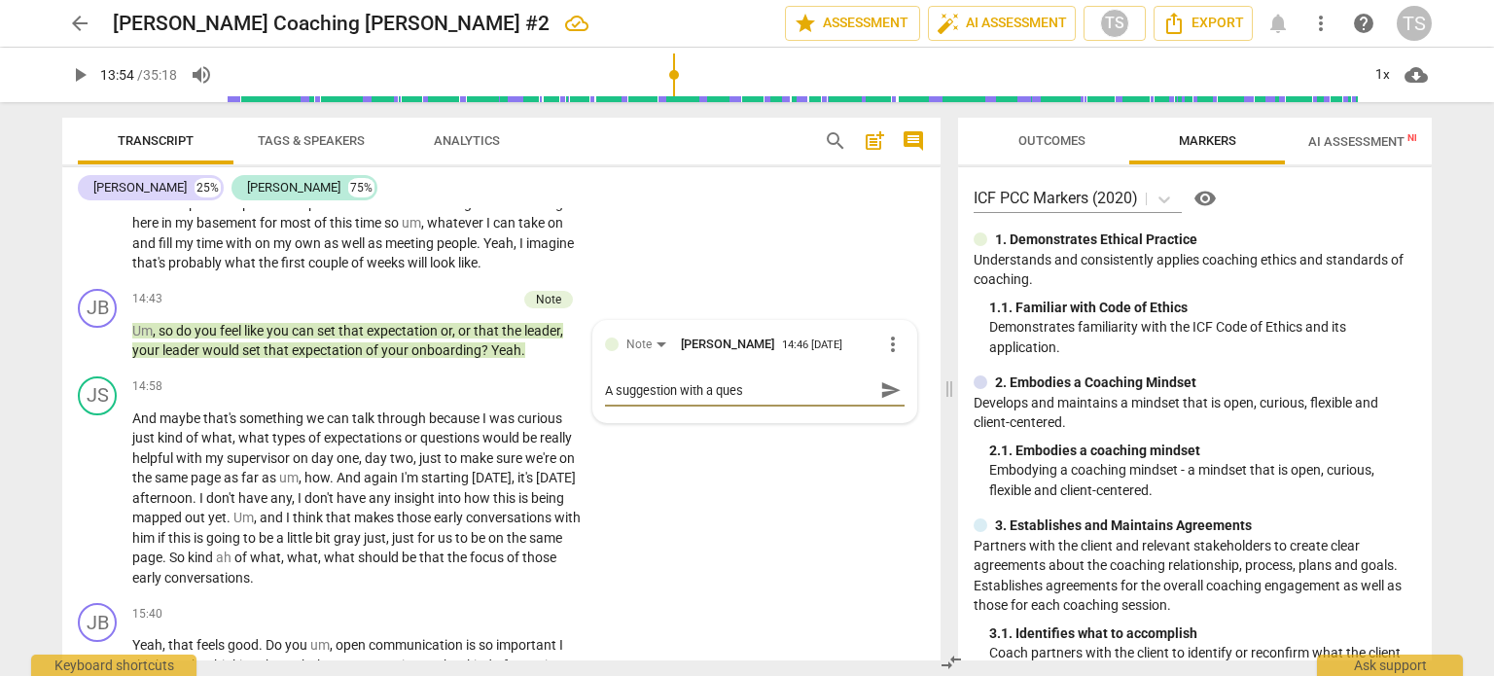
type textarea "A suggestion with a quest"
type textarea "A suggestion with a questi"
type textarea "A suggestion with a questio"
type textarea "A suggestion with a question"
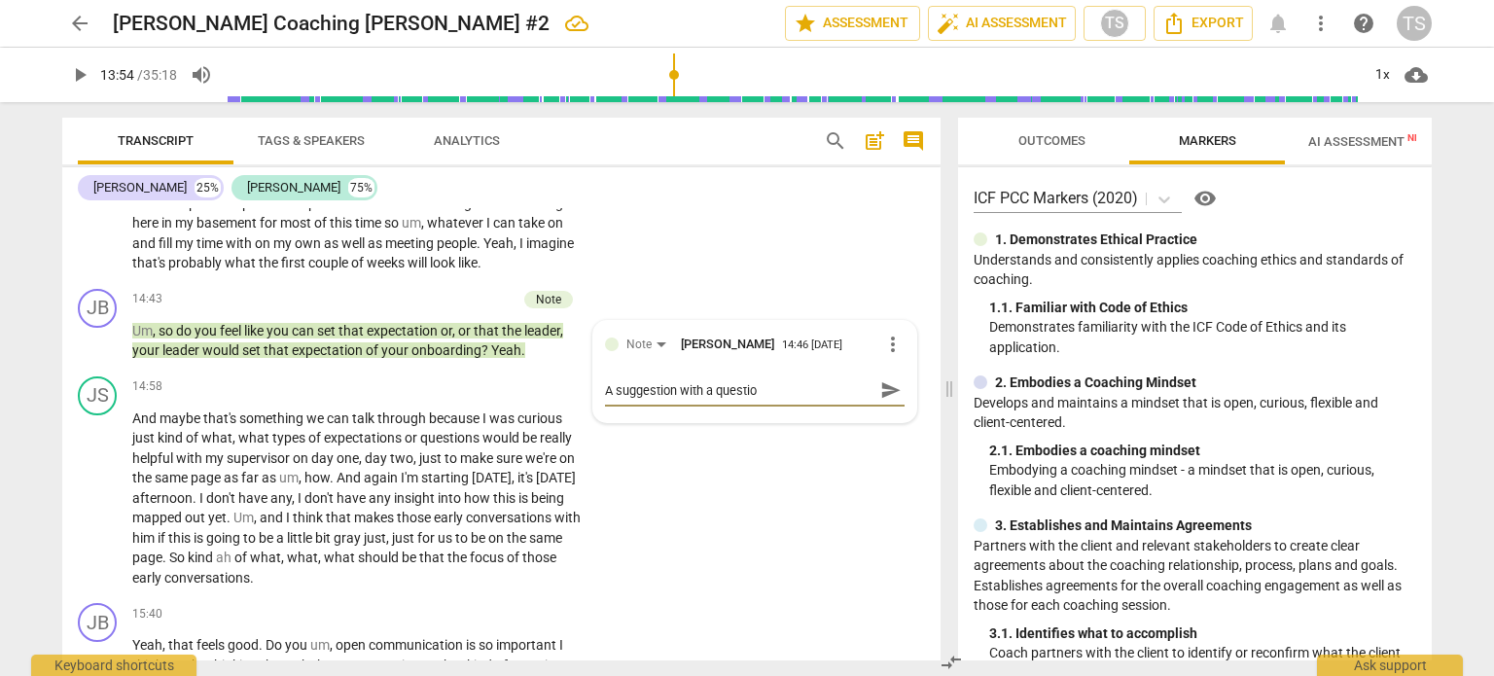
type textarea "A suggestion with a question"
type textarea "A suggestion with a question m"
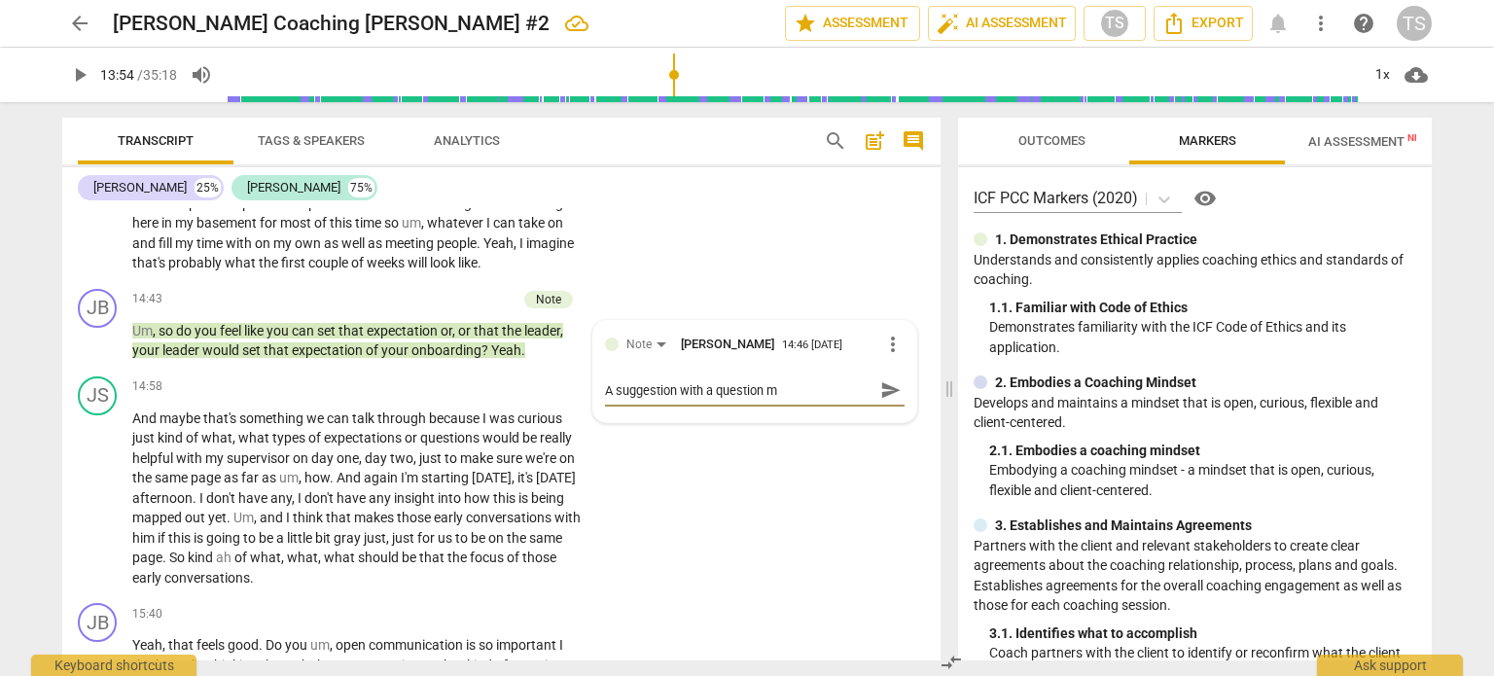
type textarea "A suggestion with a question ma"
type textarea "A suggestion with a question mar"
type textarea "A suggestion with a question mark"
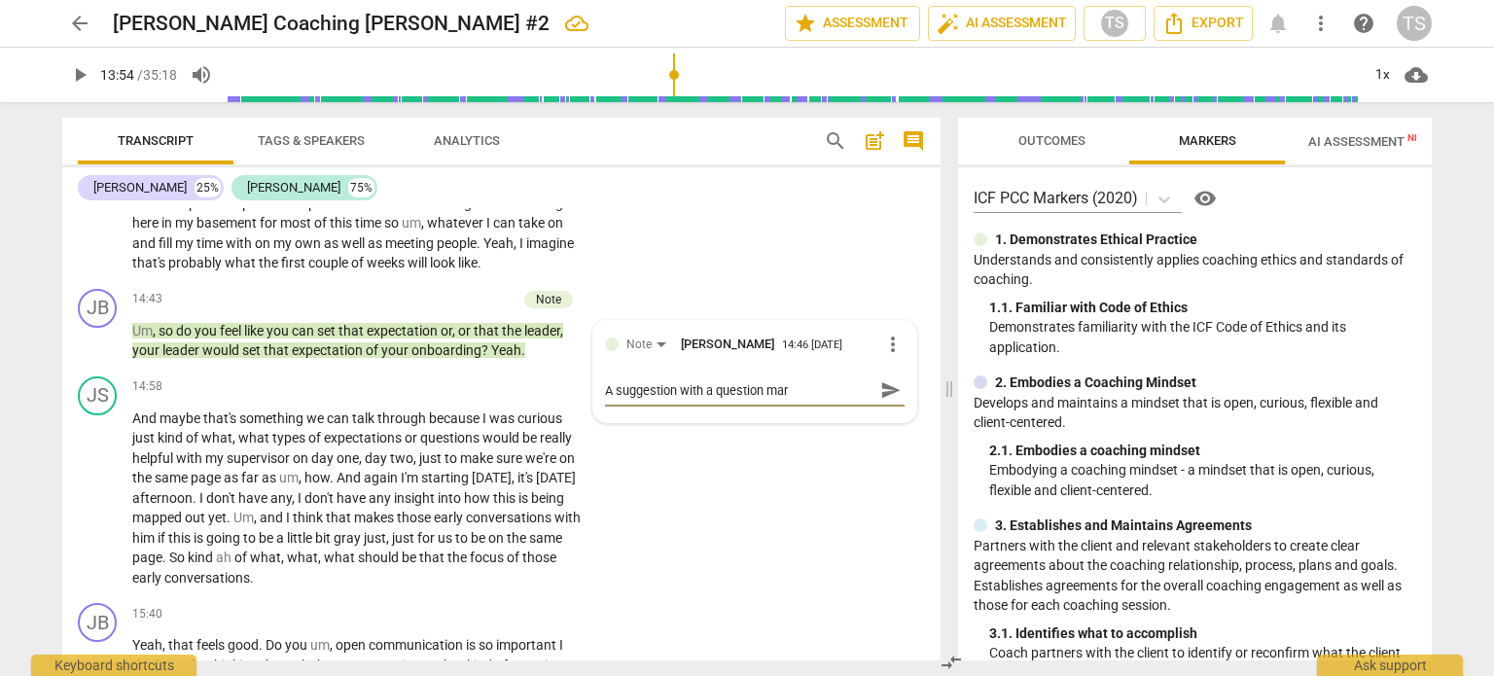
type textarea "A suggestion with a question mark"
click at [605, 382] on textarea "A suggestion with a question mark" at bounding box center [739, 390] width 269 height 18
type textarea "TA suggestion with a question mark"
type textarea "ThA suggestion with a question mark"
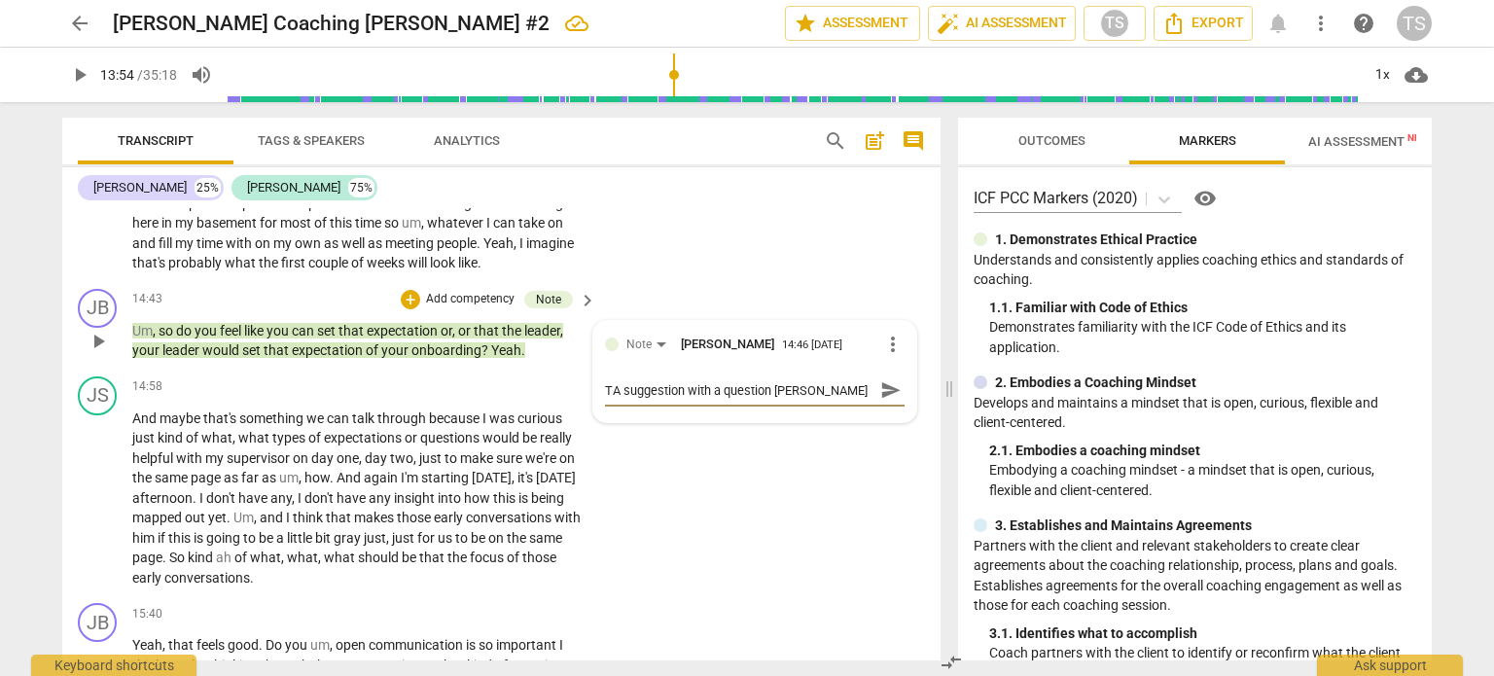
type textarea "ThA suggestion with a question mark"
type textarea "ThiA suggestion with a question mark"
type textarea "ThisA suggestion with a question mark"
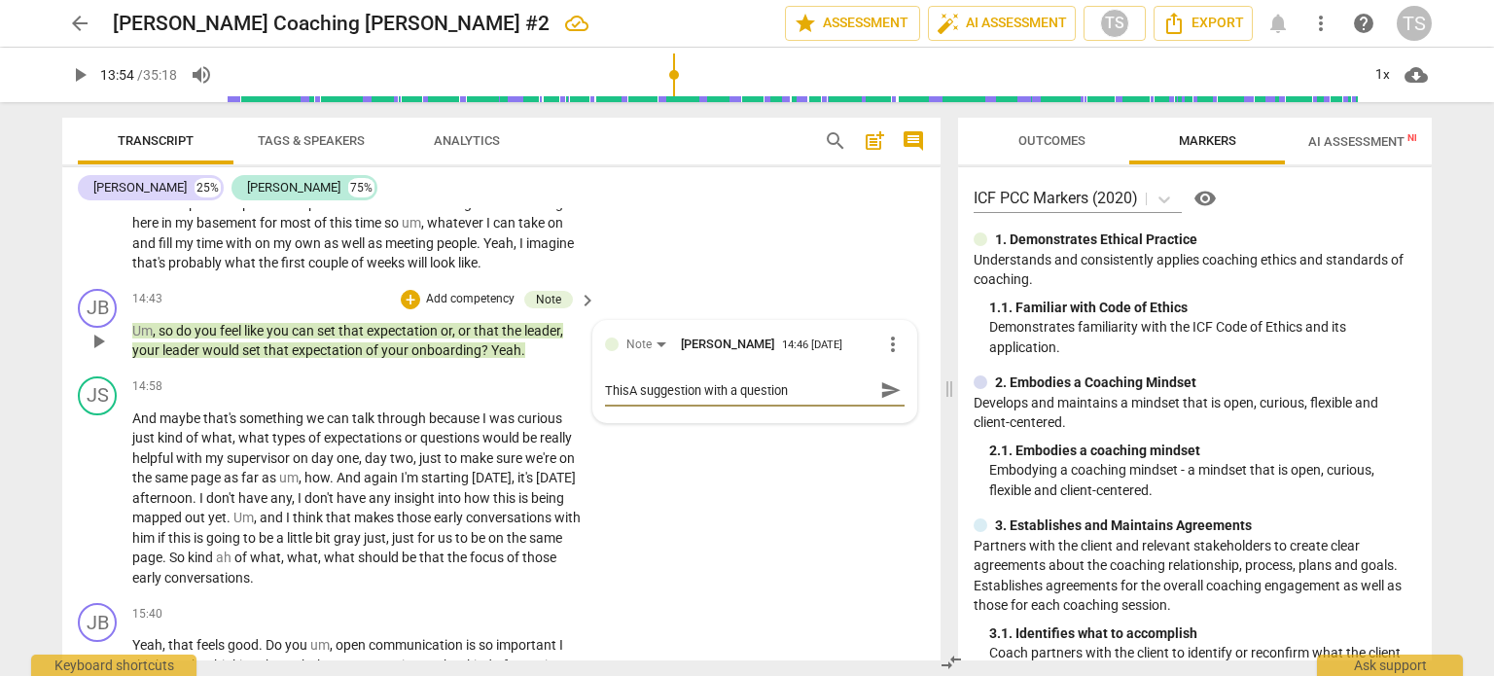
type textarea "This A suggestion with a question mark"
type textarea "This iA suggestion with a question mark"
type textarea "This isA suggestion with a question mark"
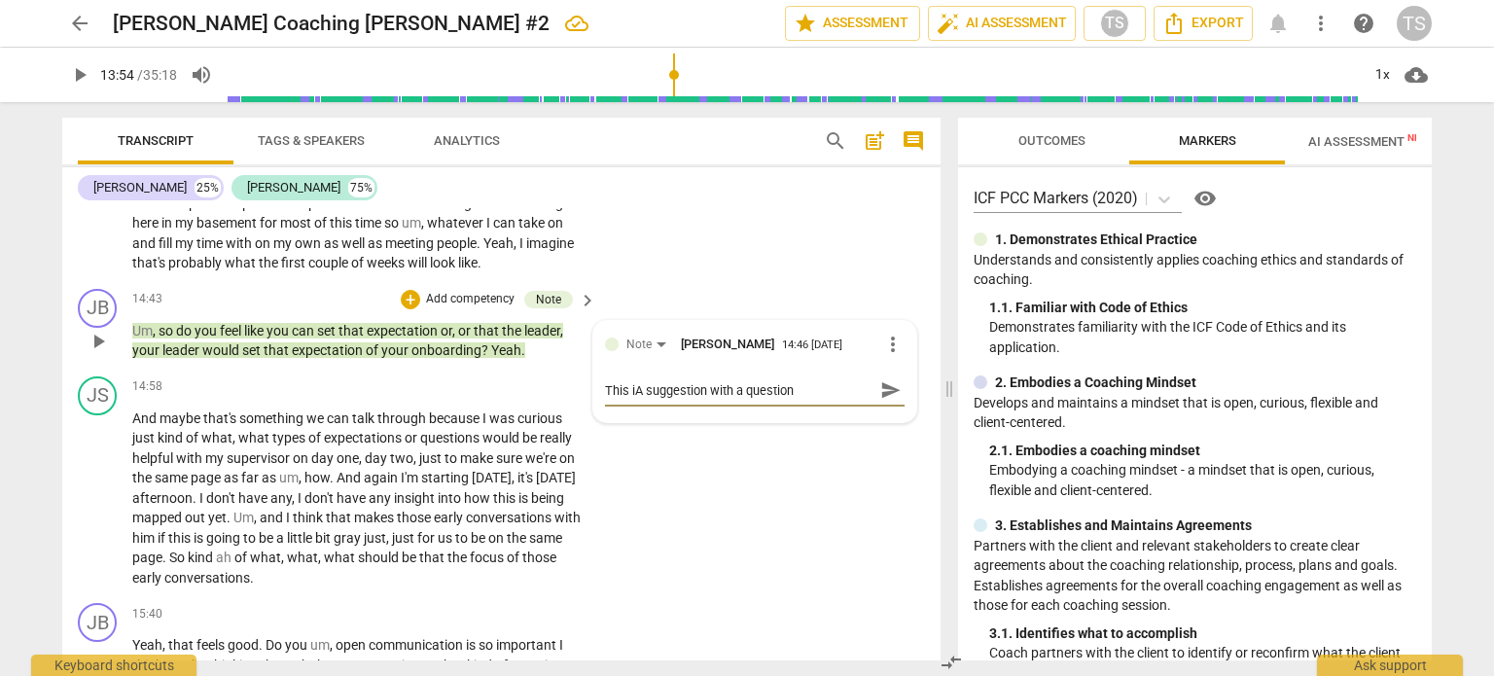
type textarea "This isA suggestion with a question mark"
type textarea "This is A suggestion with a question mark"
type textarea "This is aA suggestion with a question mark"
type textarea "This is a A suggestion with a question mark"
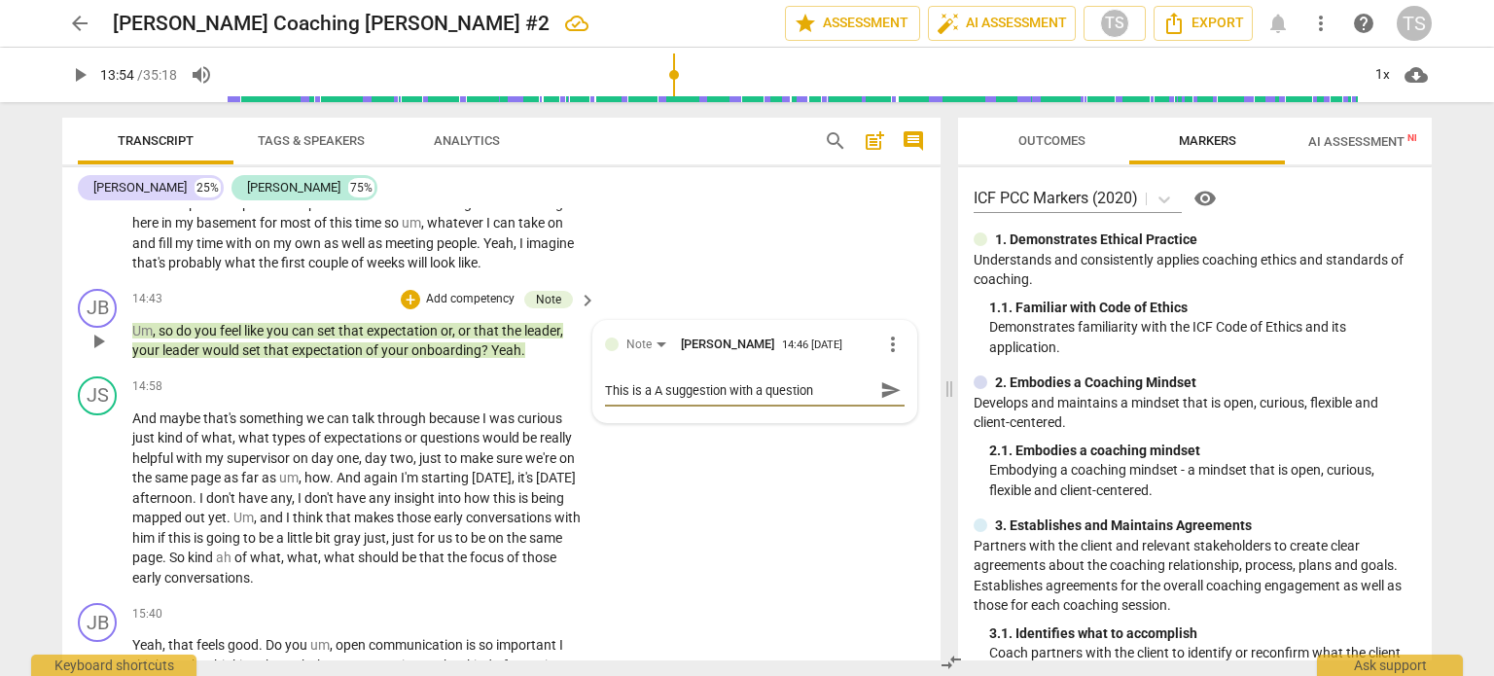
type textarea "This is a cA suggestion with a question mark"
type textarea "This is a clA suggestion with a question mark"
type textarea "This is a cloA suggestion with a question mark"
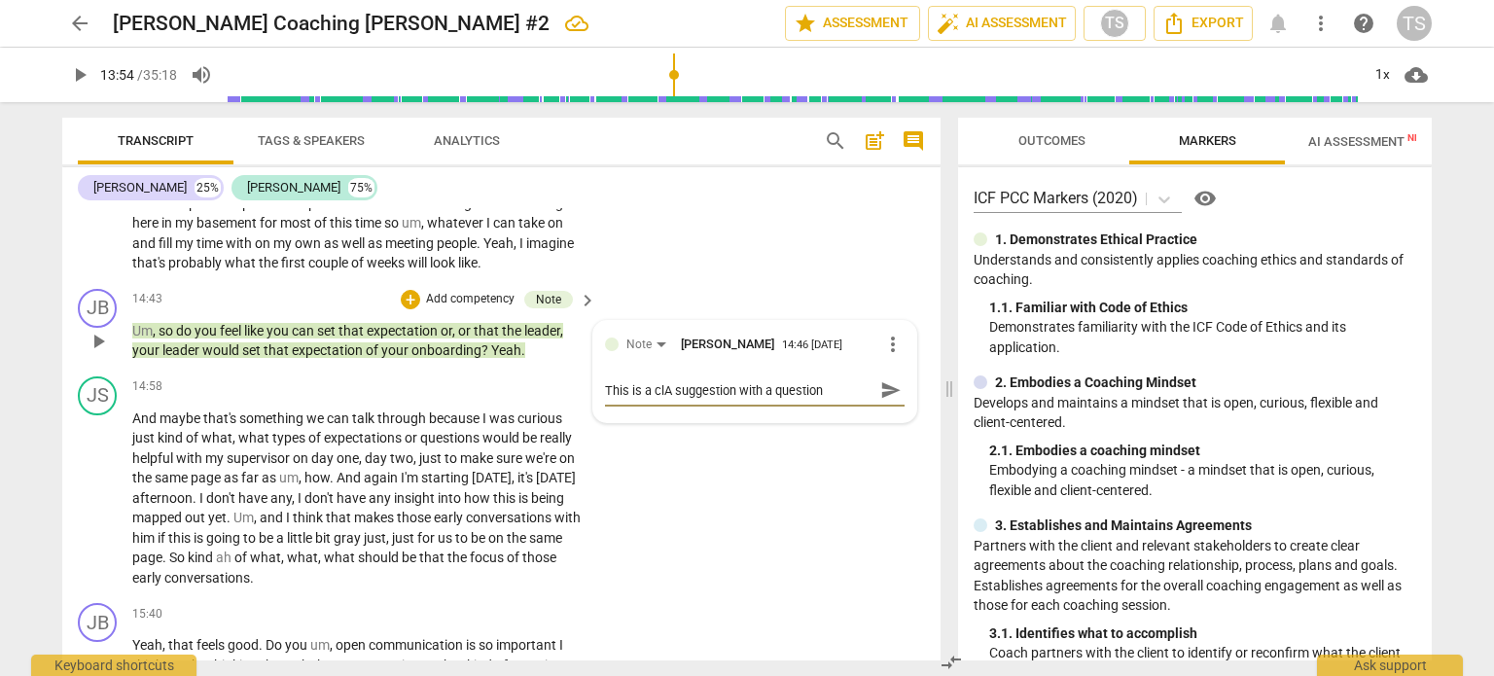
type textarea "This is a cloA suggestion with a question mark"
type textarea "This is a closA suggestion with a question mark"
type textarea "This is a closeA suggestion with a question mark"
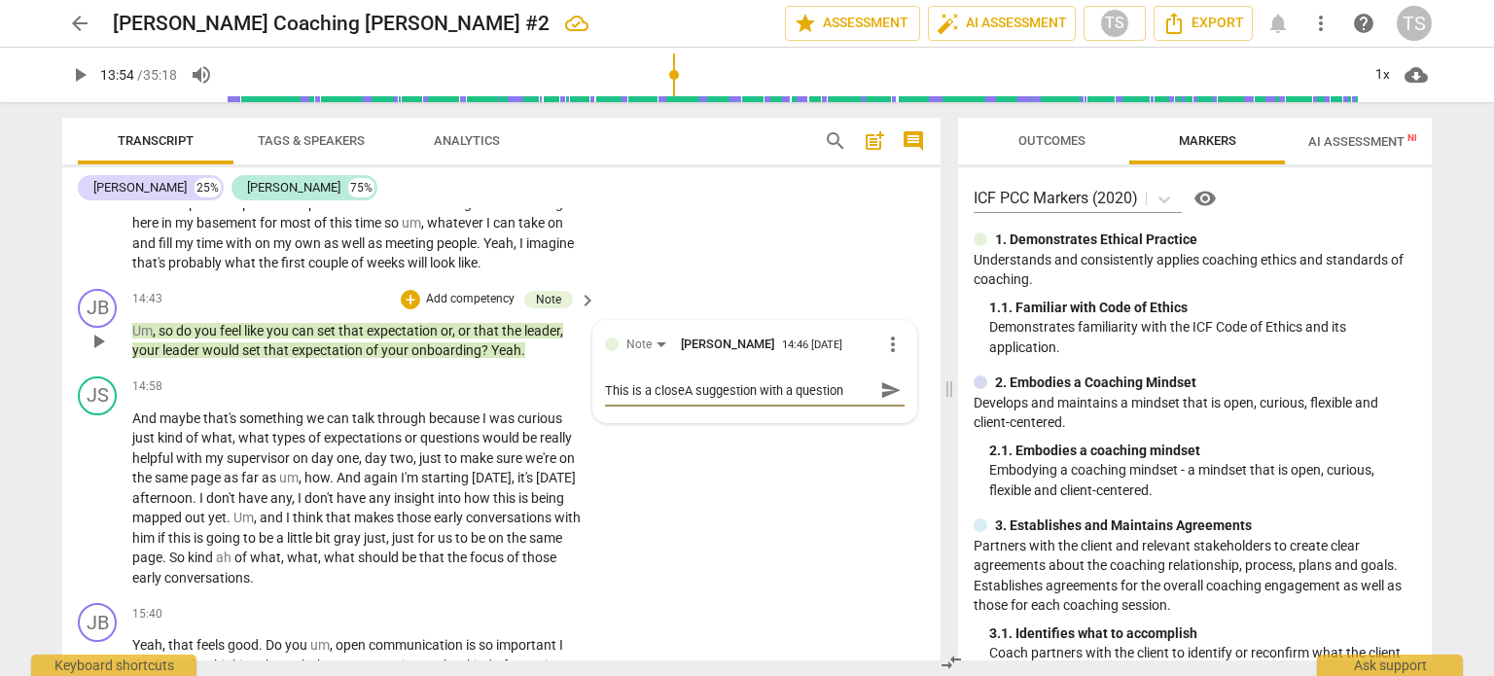
type textarea "This is a closedA suggestion with a question mark"
type textarea "This is a closed-A suggestion with a question mark"
type textarea "This is a closed-eA suggestion with a question mark"
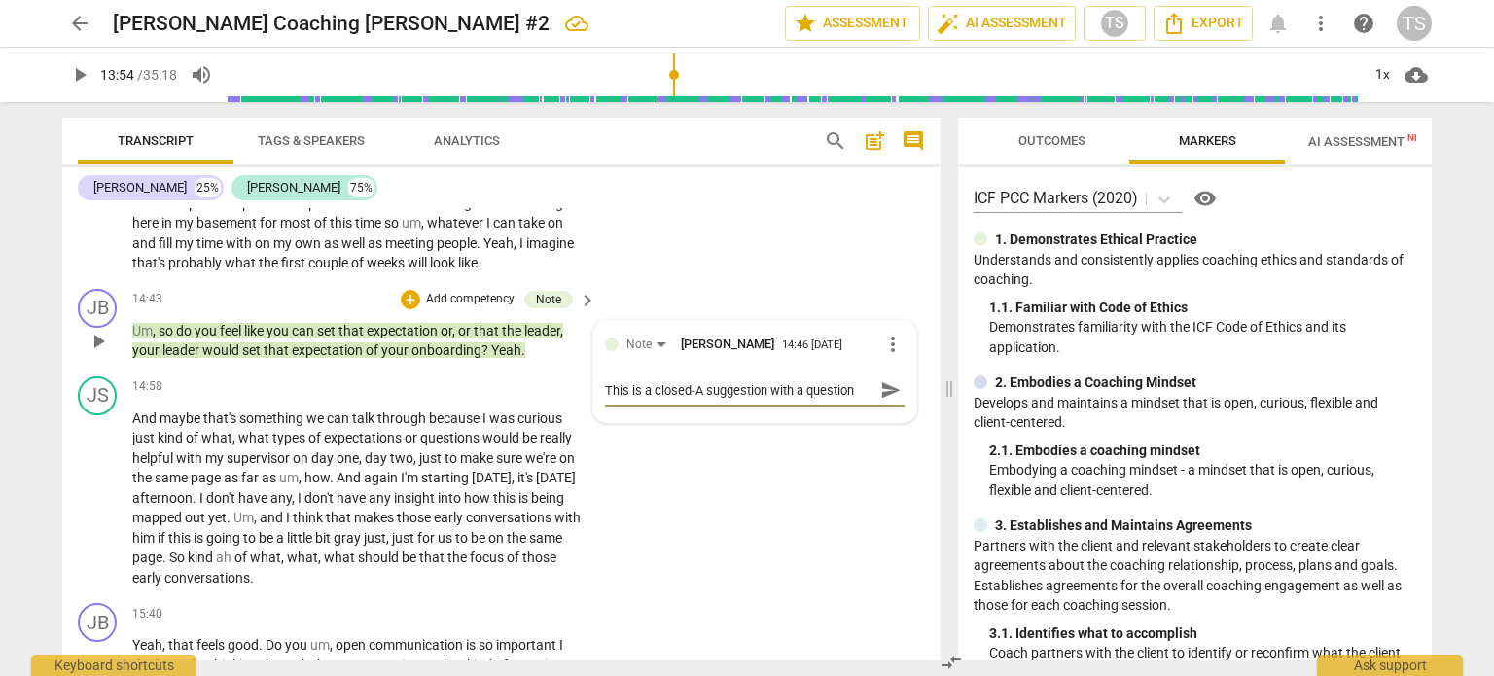
type textarea "This is a closed-eA suggestion with a question mark"
type textarea "This is a closed-enA suggestion with a question mark"
type textarea "This is a closed-endA suggestion with a question mark"
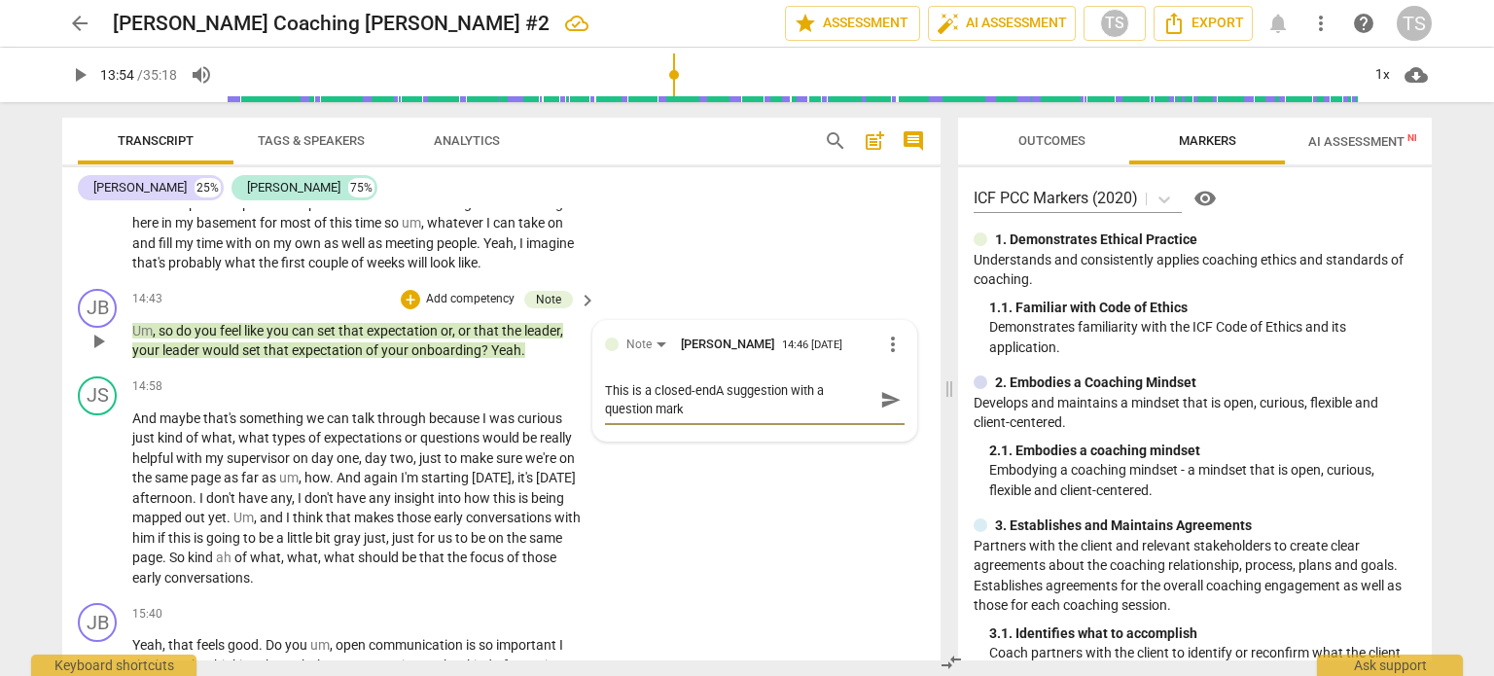
type textarea "This is a closed-endeA suggestion with a question mark"
type textarea "This is a closed-endedA suggestion with a question mark"
type textarea "This is a closed-ended A suggestion with a question mark"
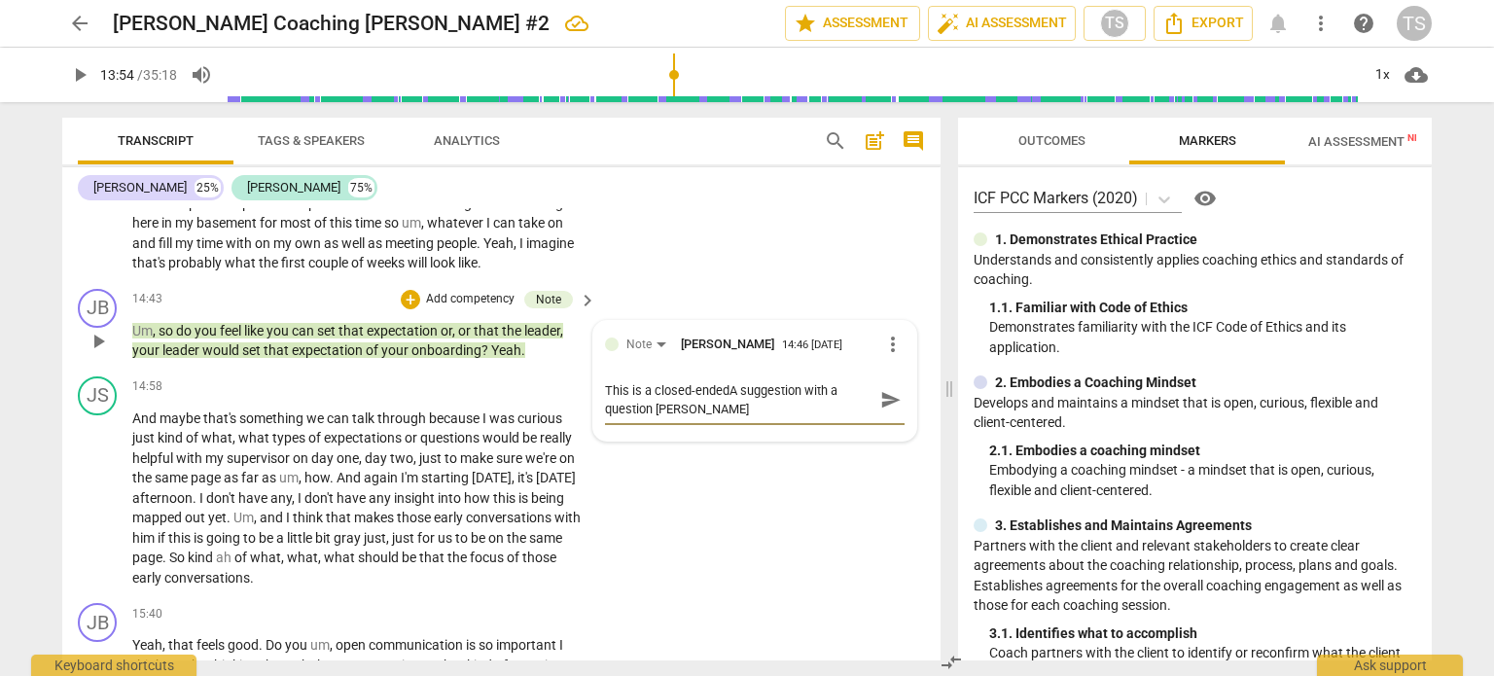
type textarea "This is a closed-ended A suggestion with a question mark"
type textarea "This is a closed-ended suggestion with a question mark"
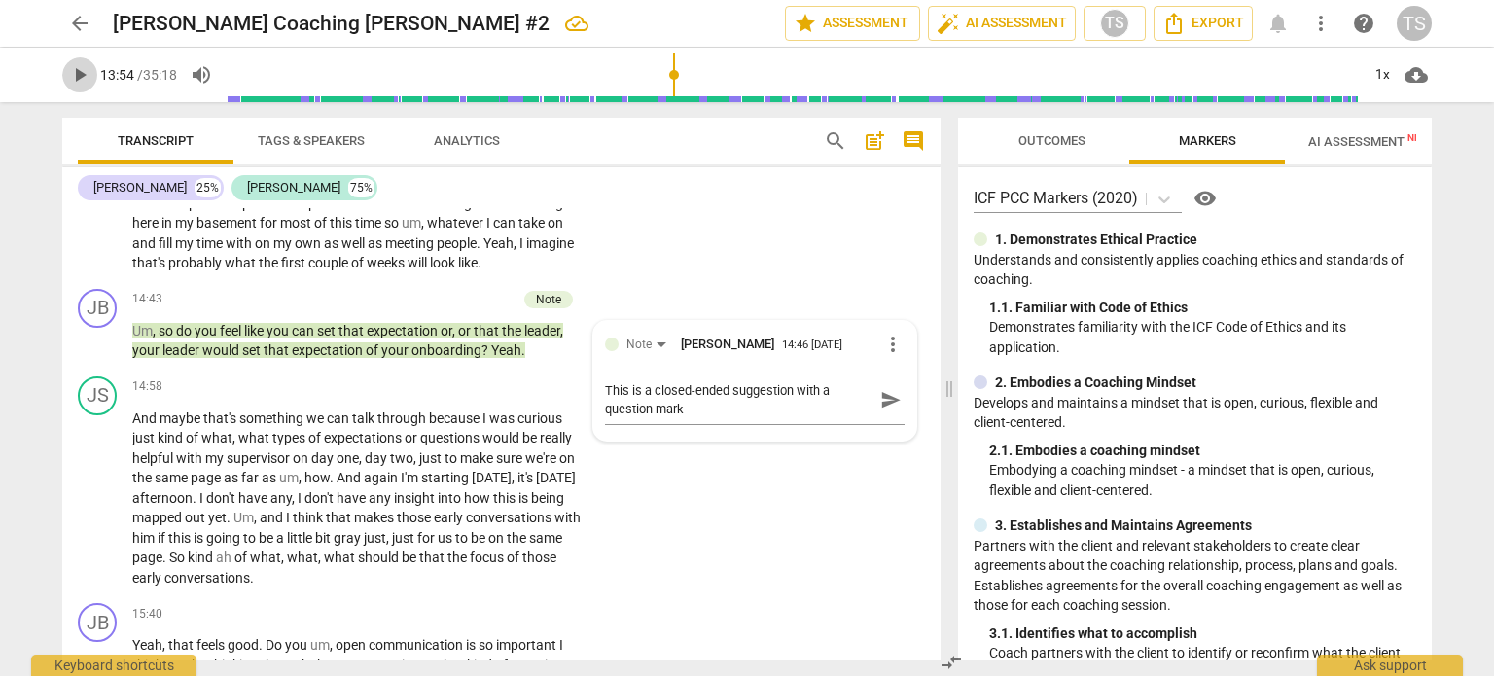
click at [76, 73] on span "play_arrow" at bounding box center [79, 74] width 23 height 23
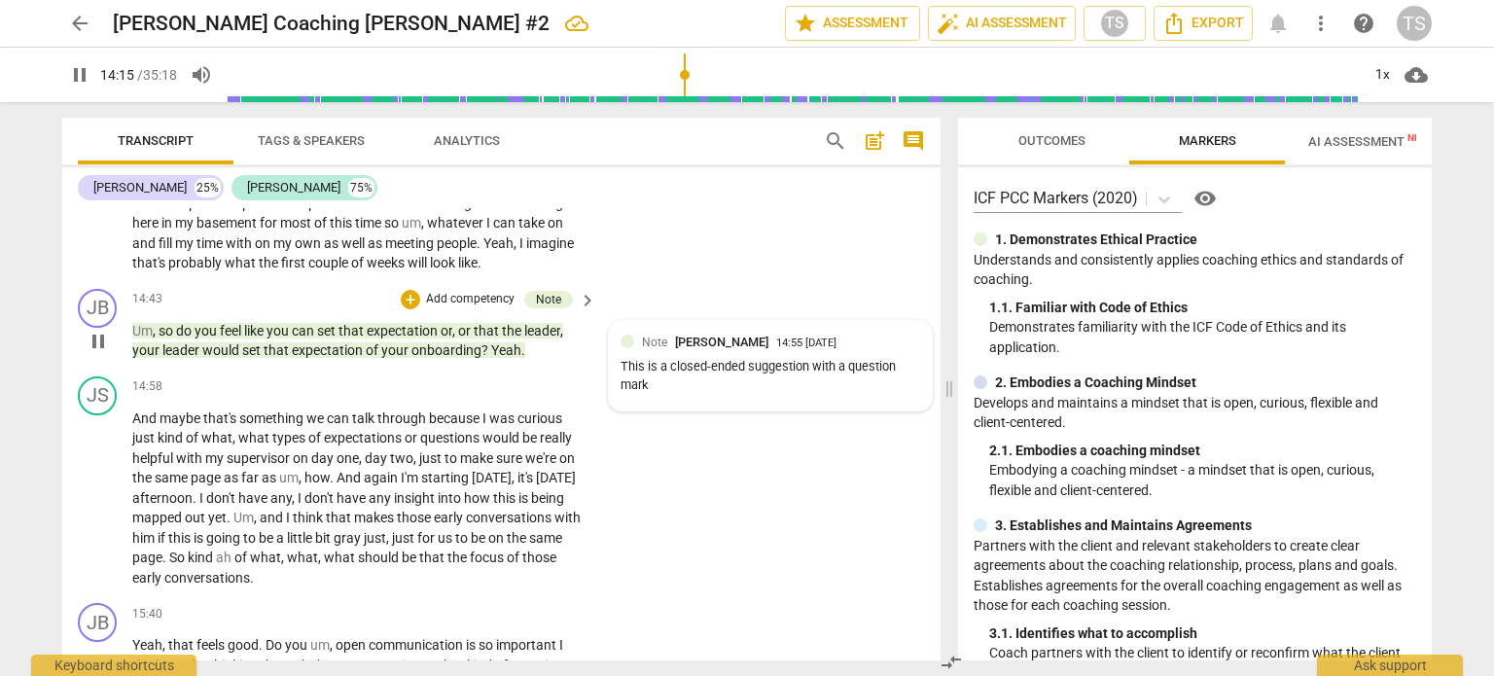
click at [896, 334] on div "Note Teresa Schwab 14:55 10-06-2025" at bounding box center [781, 342] width 278 height 18
type input "856"
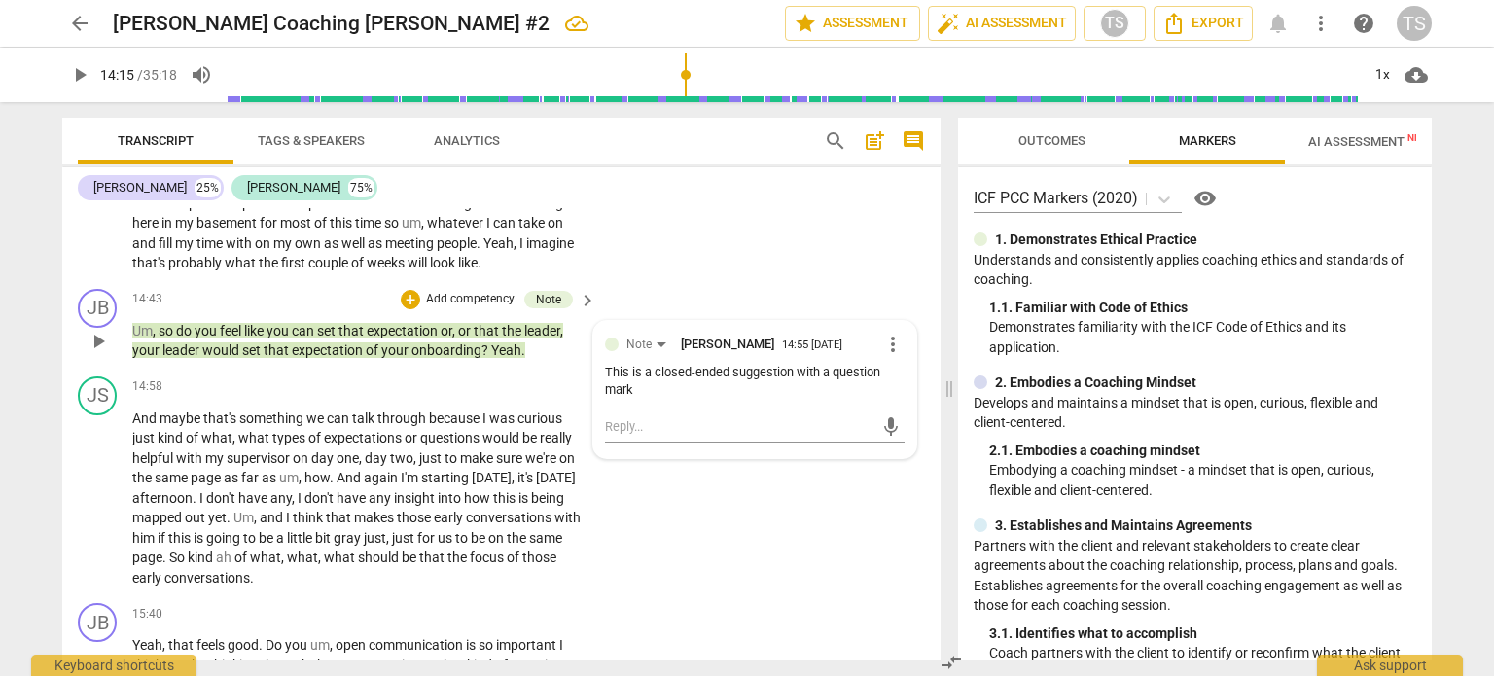
click at [886, 336] on span "more_vert" at bounding box center [892, 344] width 23 height 23
click at [893, 341] on li "Edit" at bounding box center [909, 339] width 67 height 37
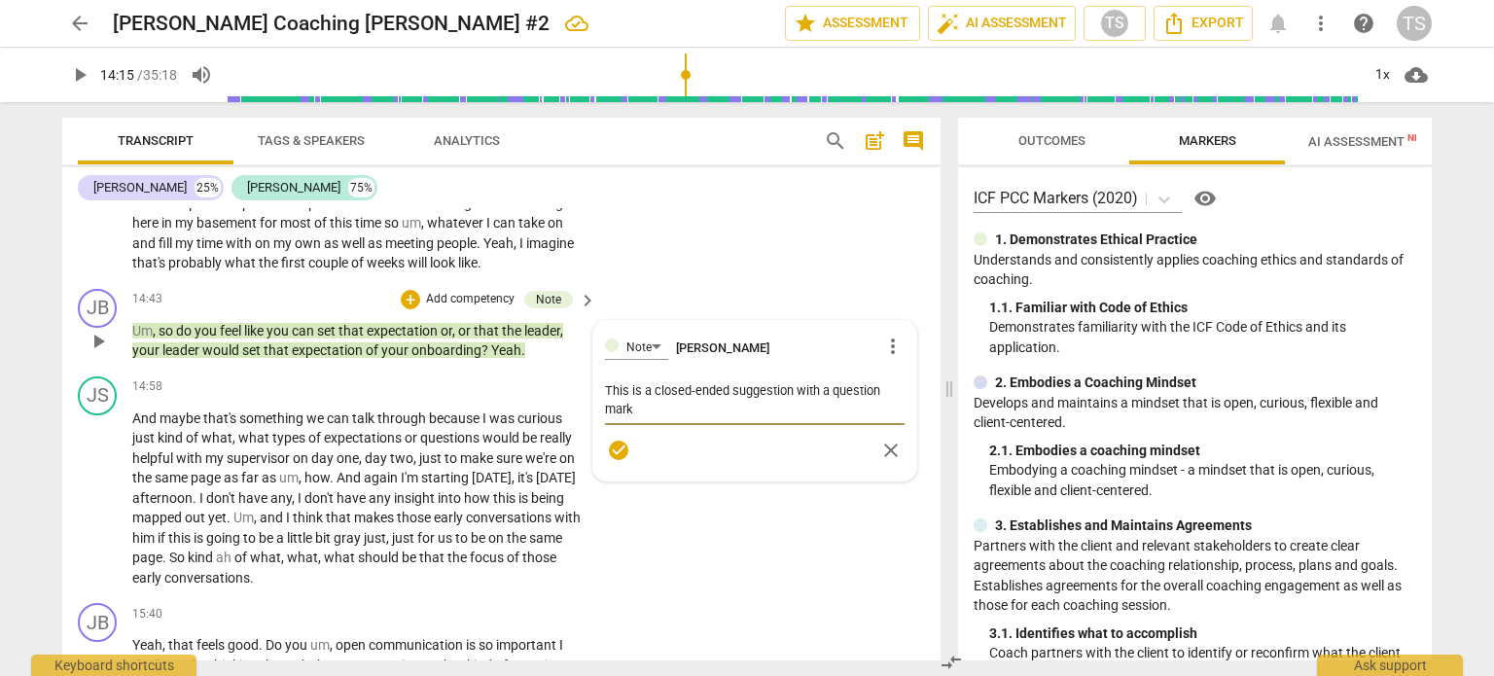
drag, startPoint x: 825, startPoint y: 387, endPoint x: 728, endPoint y: 390, distance: 97.3
click at [728, 390] on textarea "This is a closed-ended suggestion with a question mark" at bounding box center [755, 399] width 300 height 37
type textarea "This is a closed-ended question mark"
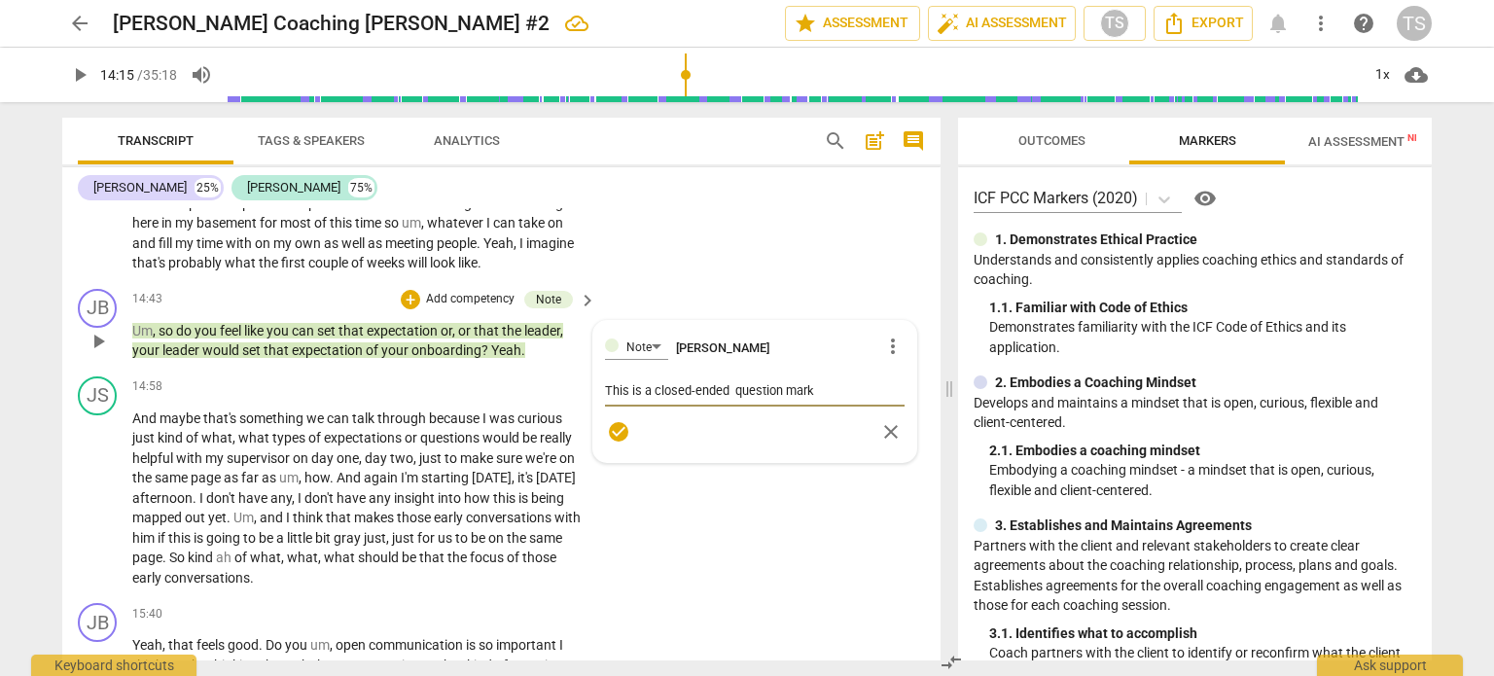
type textarea "This is a closed-ended question mark"
type textarea "This is a closed-ended question t mark"
type textarea "This is a closed-ended question th mark"
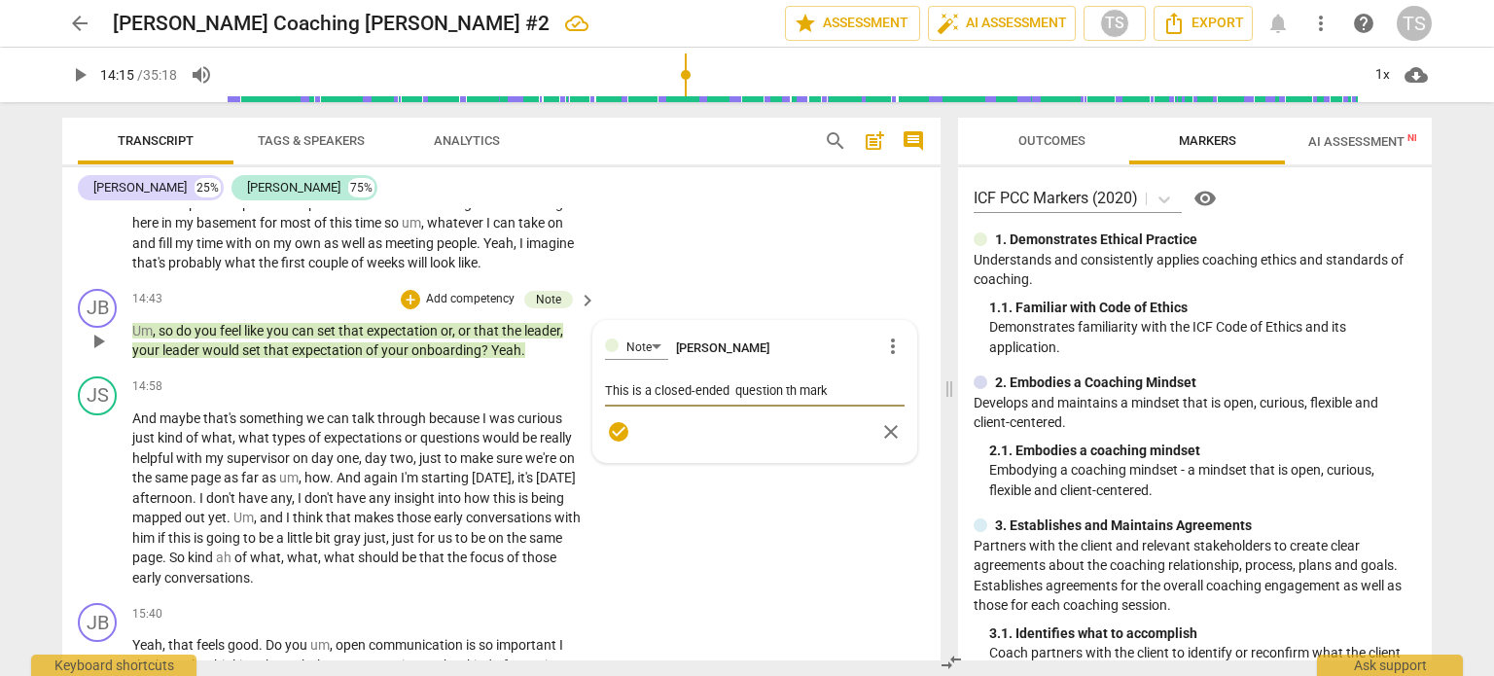
type textarea "This is a closed-ended question tha mark"
type textarea "This is a closed-ended question that mark"
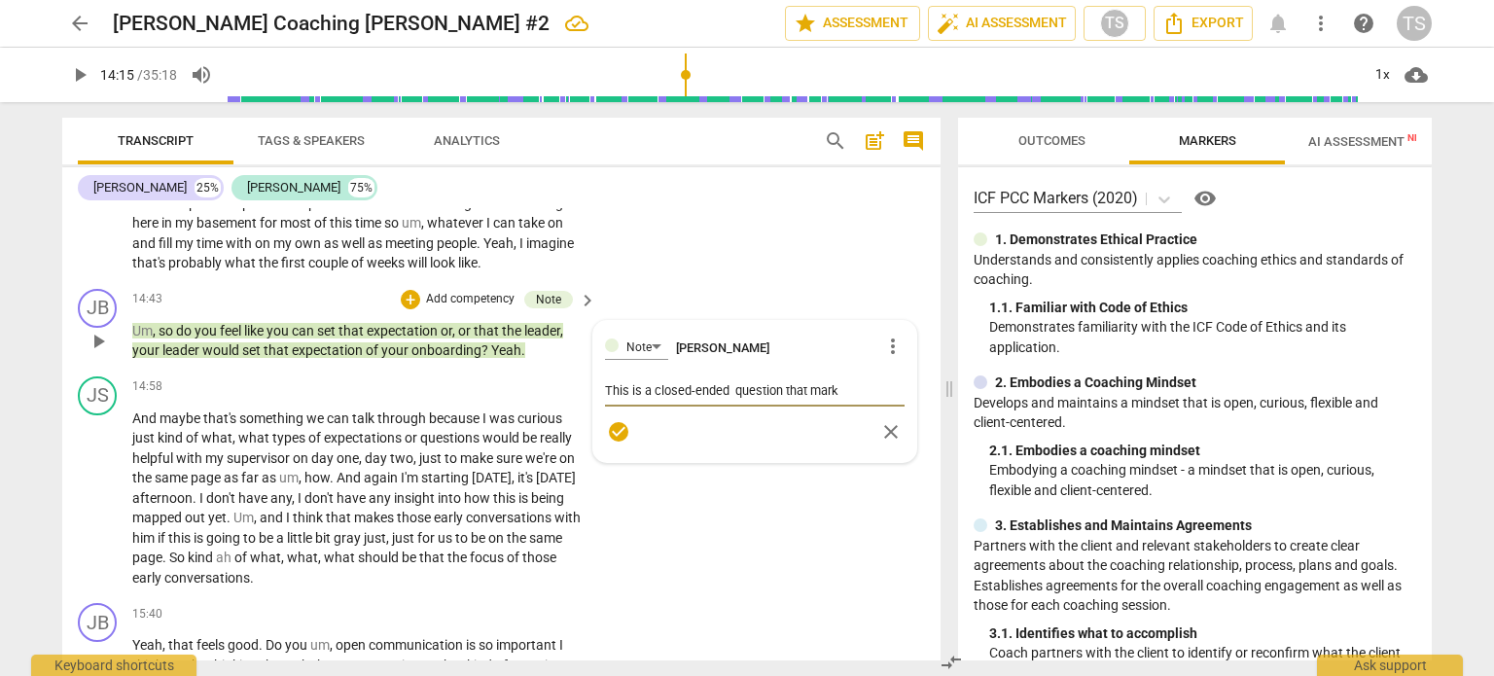
type textarea "This is a closed-ended question that mark"
type textarea "This is a closed-ended question that i mark"
type textarea "This is a closed-ended question that is mark"
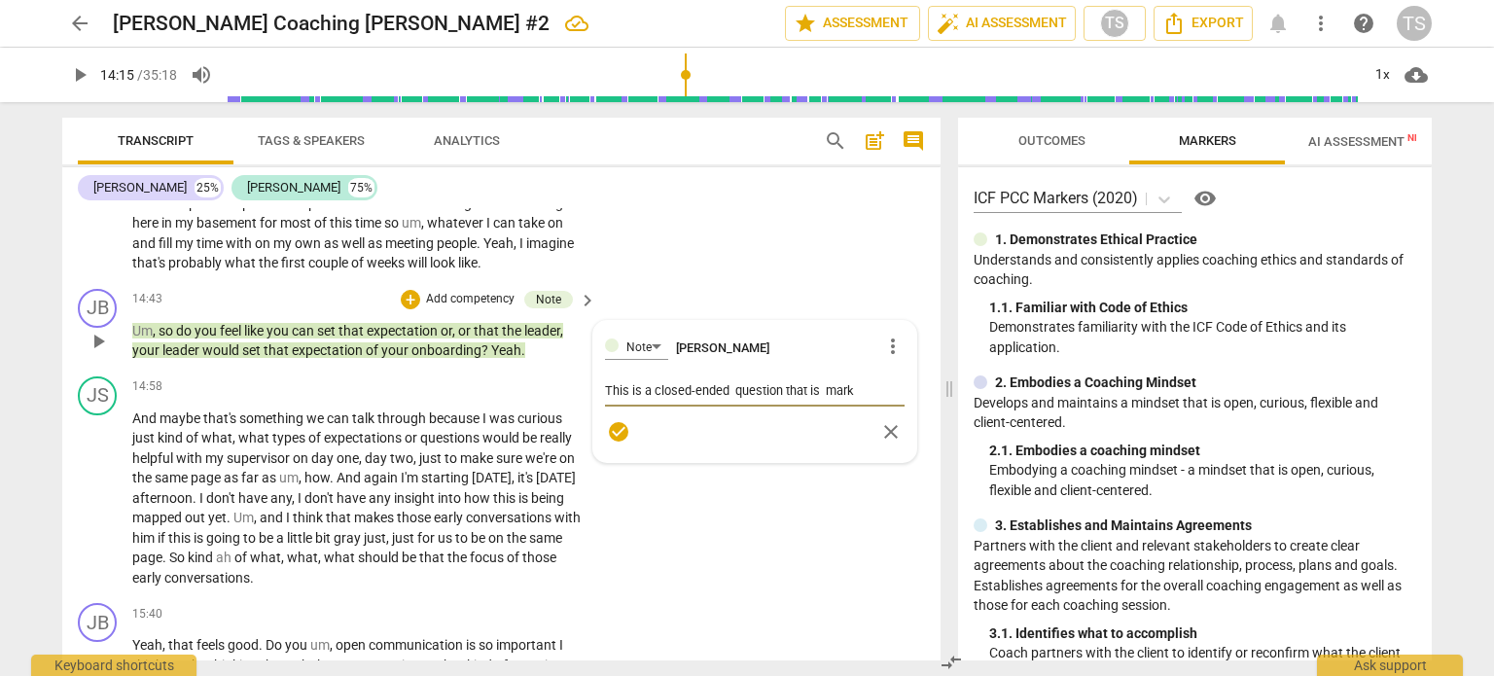
type textarea "This is a closed-ended question that is a mark"
type textarea "This is a closed-ended question that is al mark"
type textarea "This is a closed-ended question that is als mark"
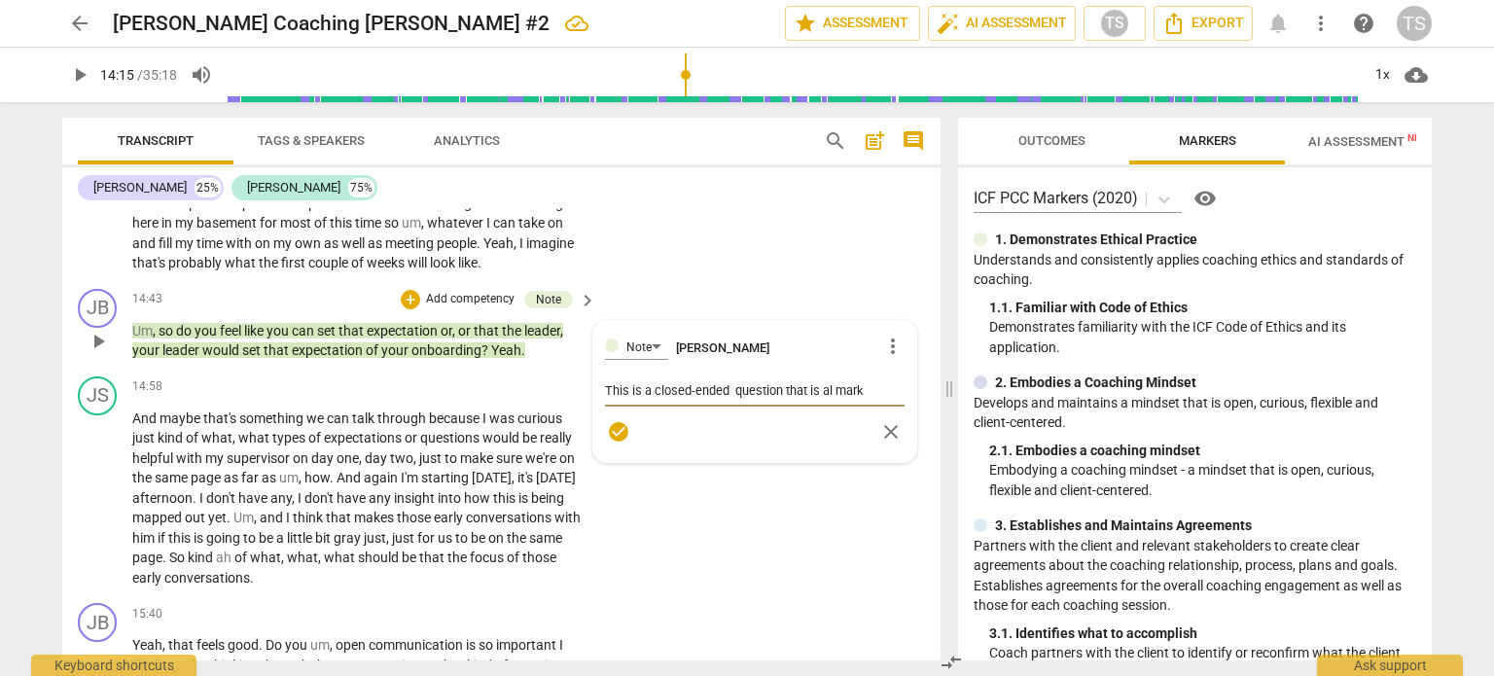
type textarea "This is a closed-ended question that is als mark"
type textarea "This is a closed-ended question that is also mark"
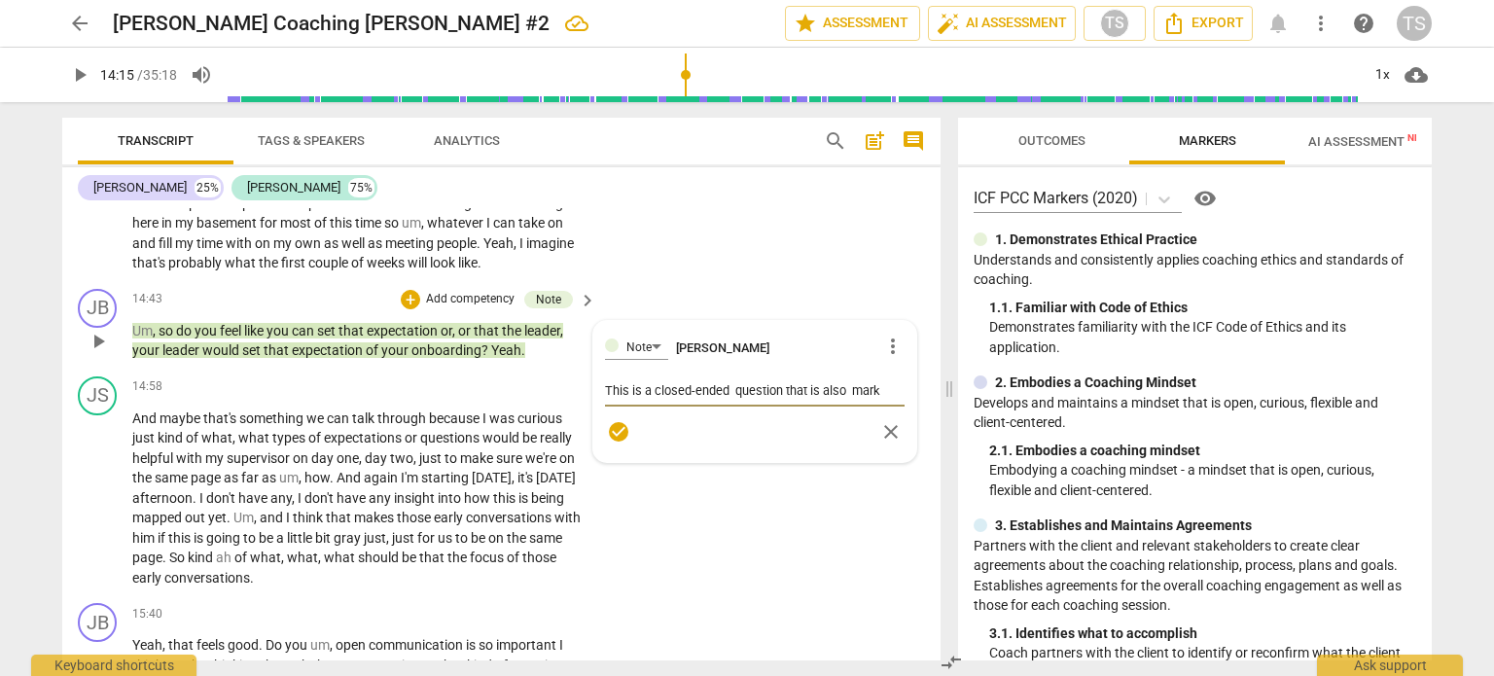
type textarea "This is a closed-ended question that is also a mark"
type textarea "This is a closed-ended question that is also a s mark"
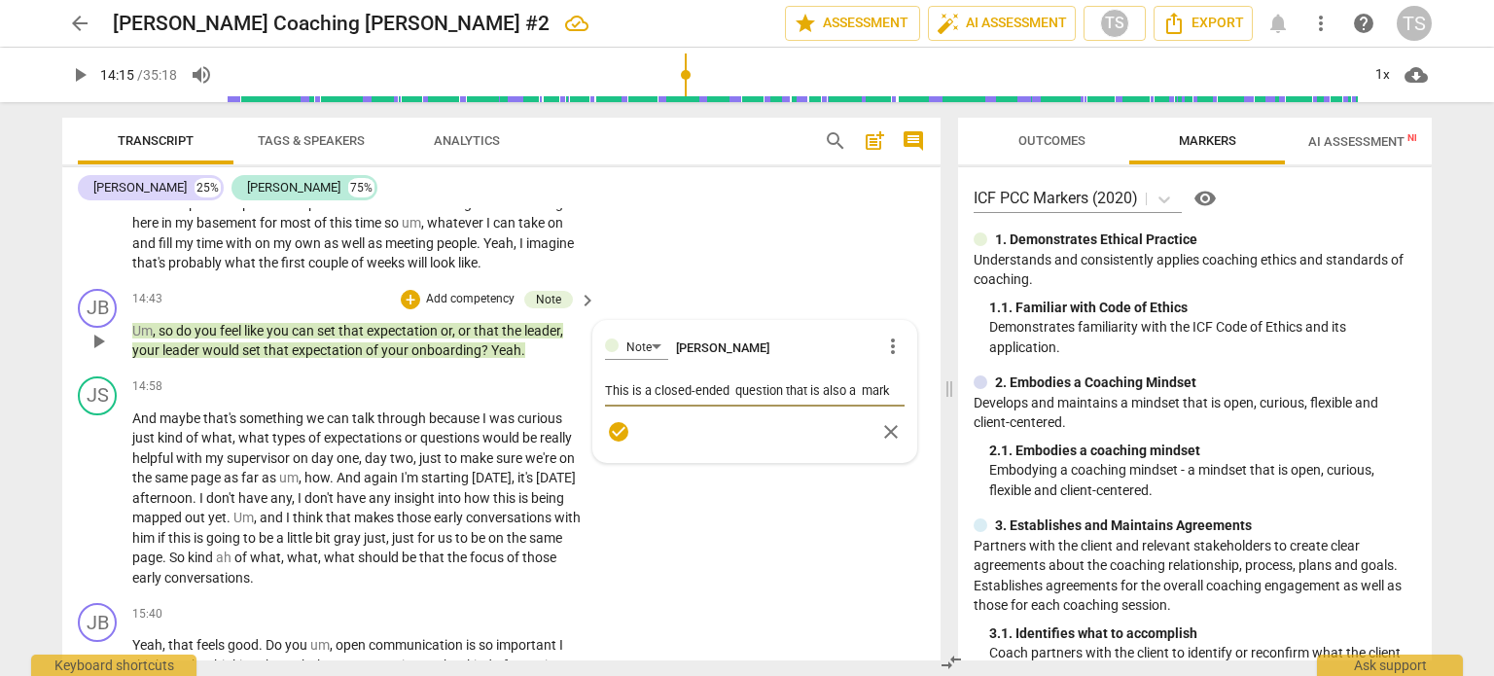
type textarea "This is a closed-ended question that is also a s mark"
type textarea "This is a closed-ended question that is also a su mark"
type textarea "This is a closed-ended question that is also a sug mark"
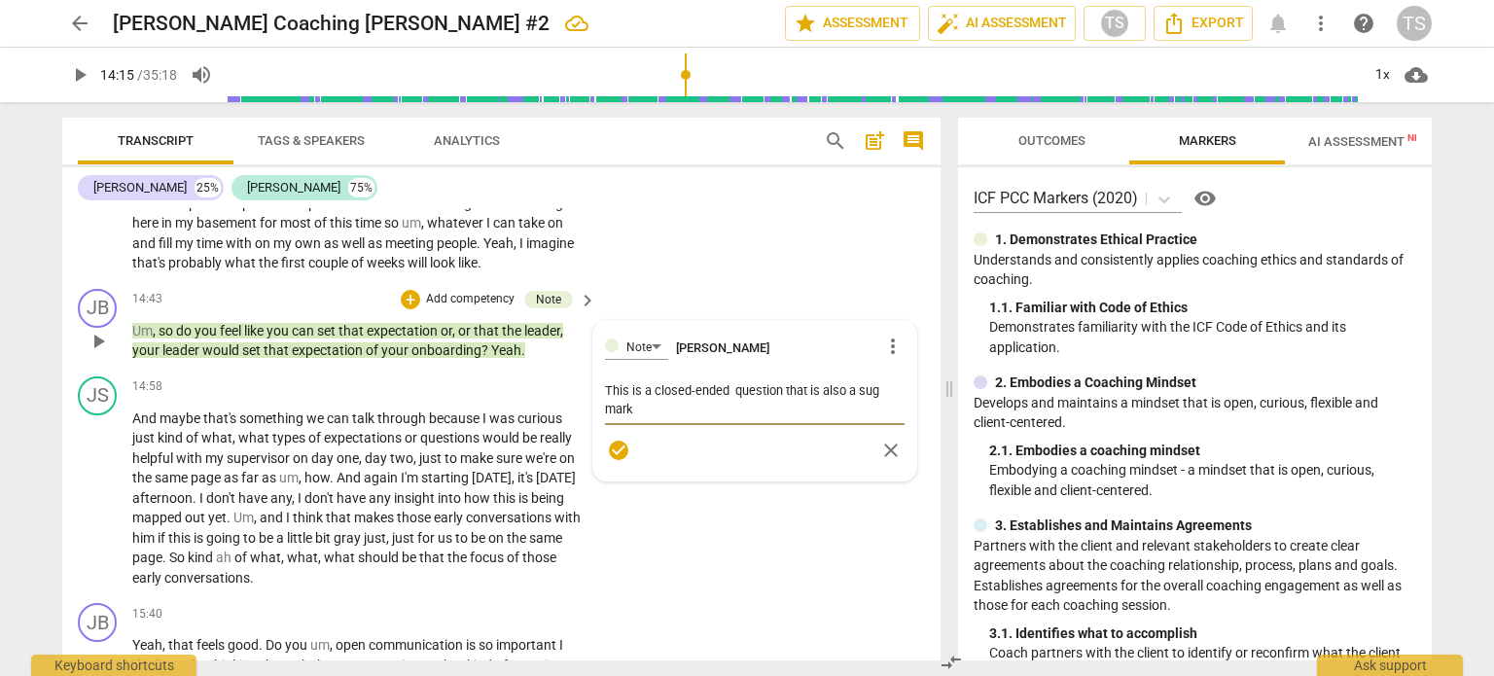
type textarea "This is a closed-ended question that is also a sugg mark"
type textarea "This is a closed-ended question that is also a sugge mark"
type textarea "This is a closed-ended question that is also a sugges mark"
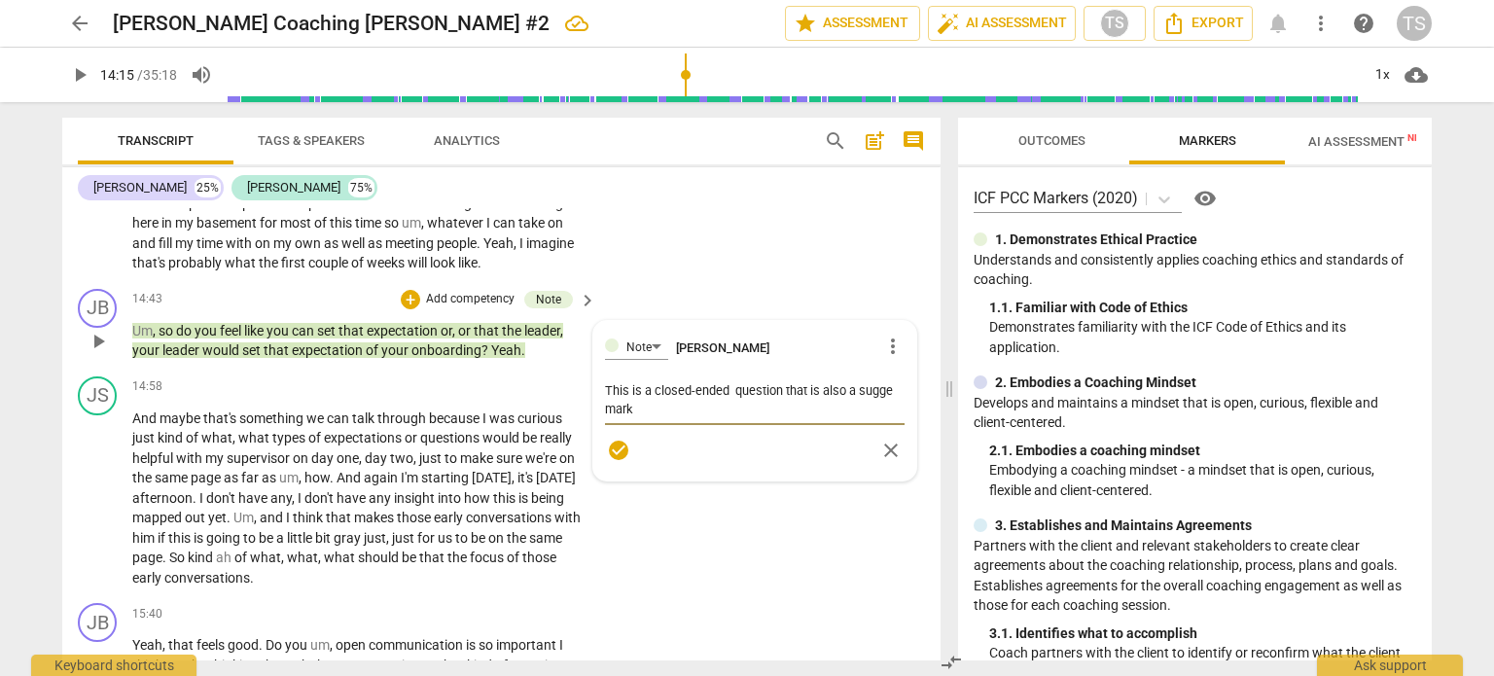
type textarea "This is a closed-ended question that is also a sugges mark"
type textarea "This is a closed-ended question that is also a suggest mark"
type textarea "This is a closed-ended question that is also a suggesti mark"
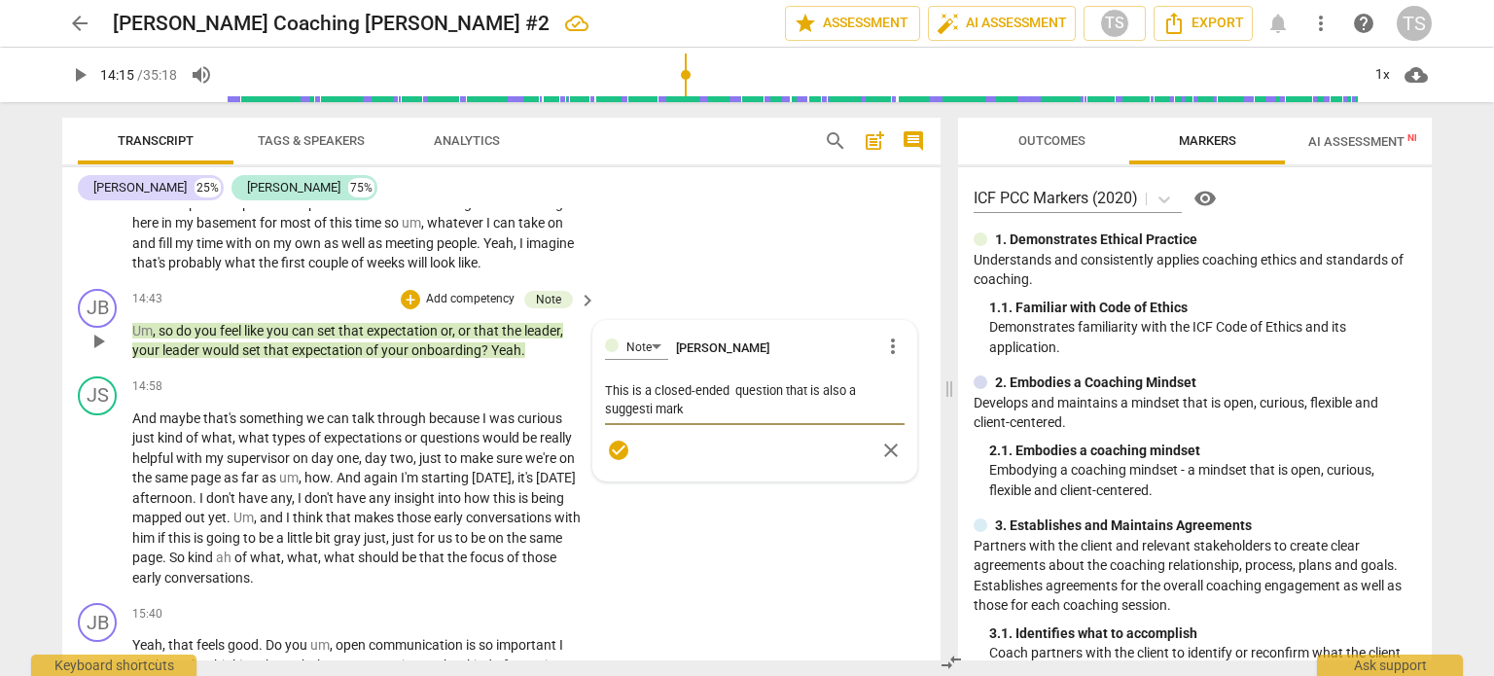
type textarea "This is a closed-ended question that is also a suggestio mark"
type textarea "This is a closed-ended question that is also a suggestion mark"
click at [846, 385] on textarea "This is a closed-ended question that is also a suggestion with a question mark" at bounding box center [755, 399] width 300 height 37
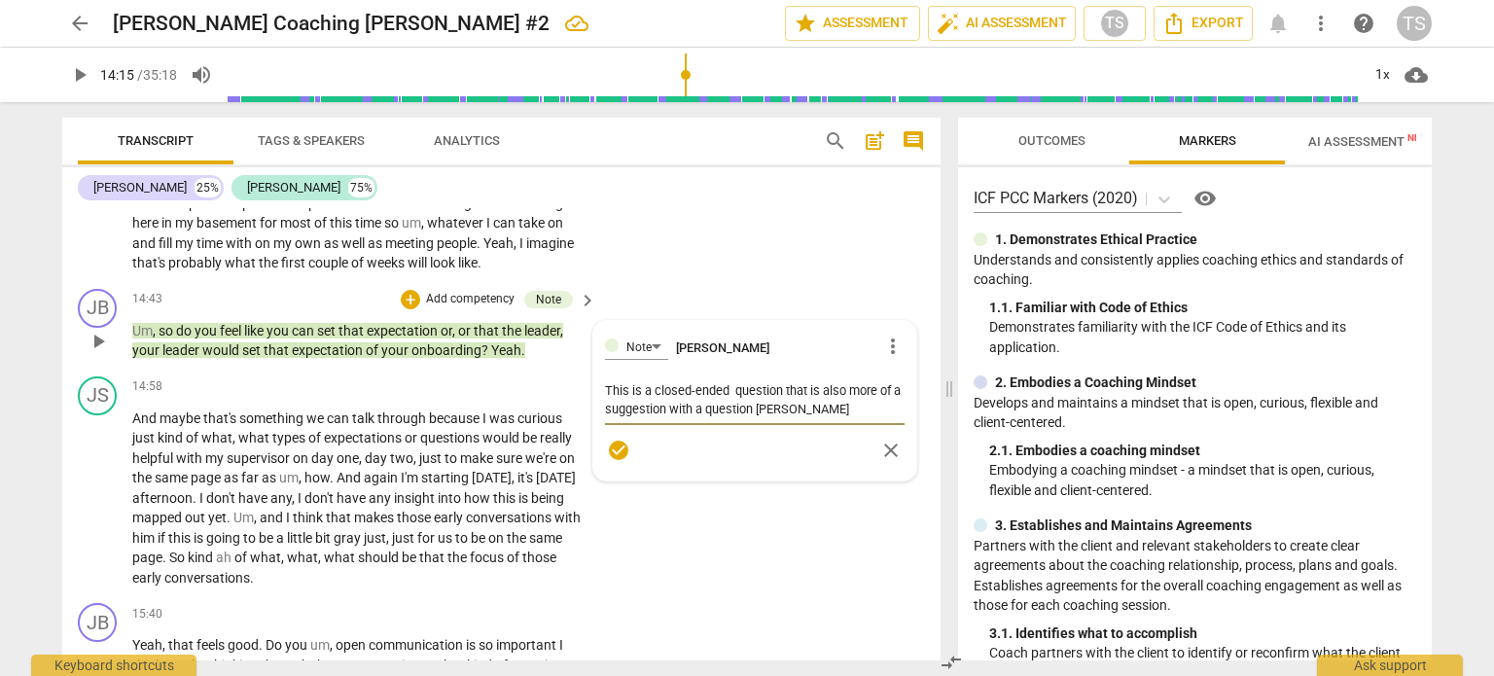
click at [806, 408] on textarea "This is a closed-ended question that is also more of a suggestion with a questi…" at bounding box center [755, 399] width 300 height 37
click at [168, 453] on span "helpful" at bounding box center [154, 458] width 44 height 16
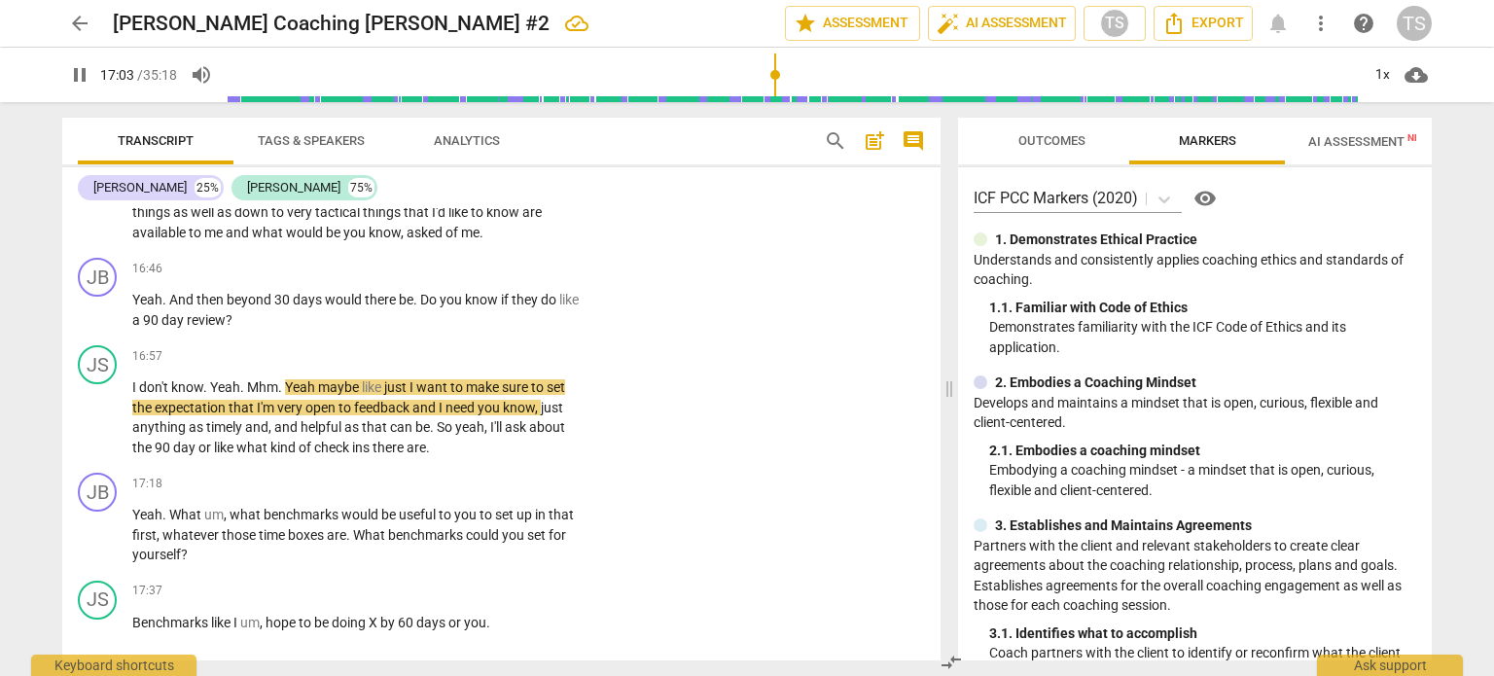
scroll to position [5646, 0]
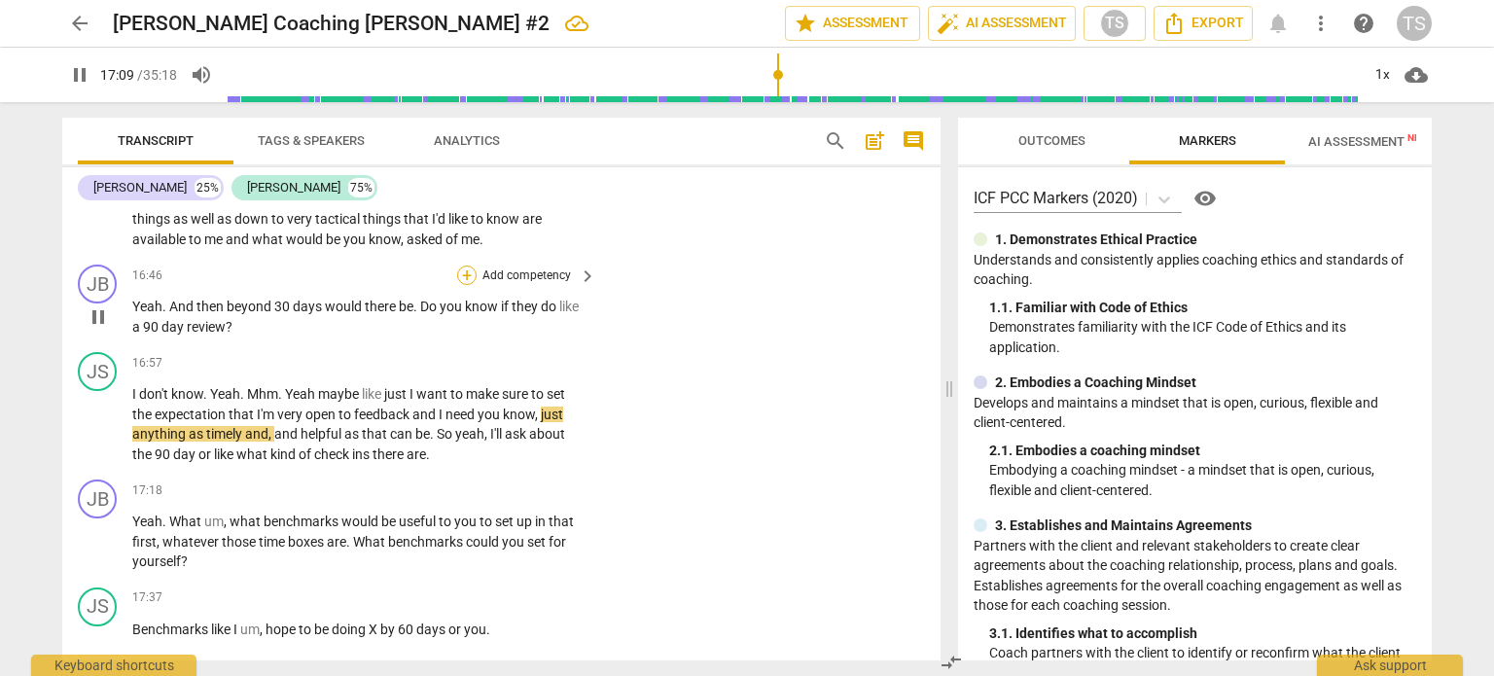
click at [463, 275] on div "+" at bounding box center [466, 275] width 19 height 19
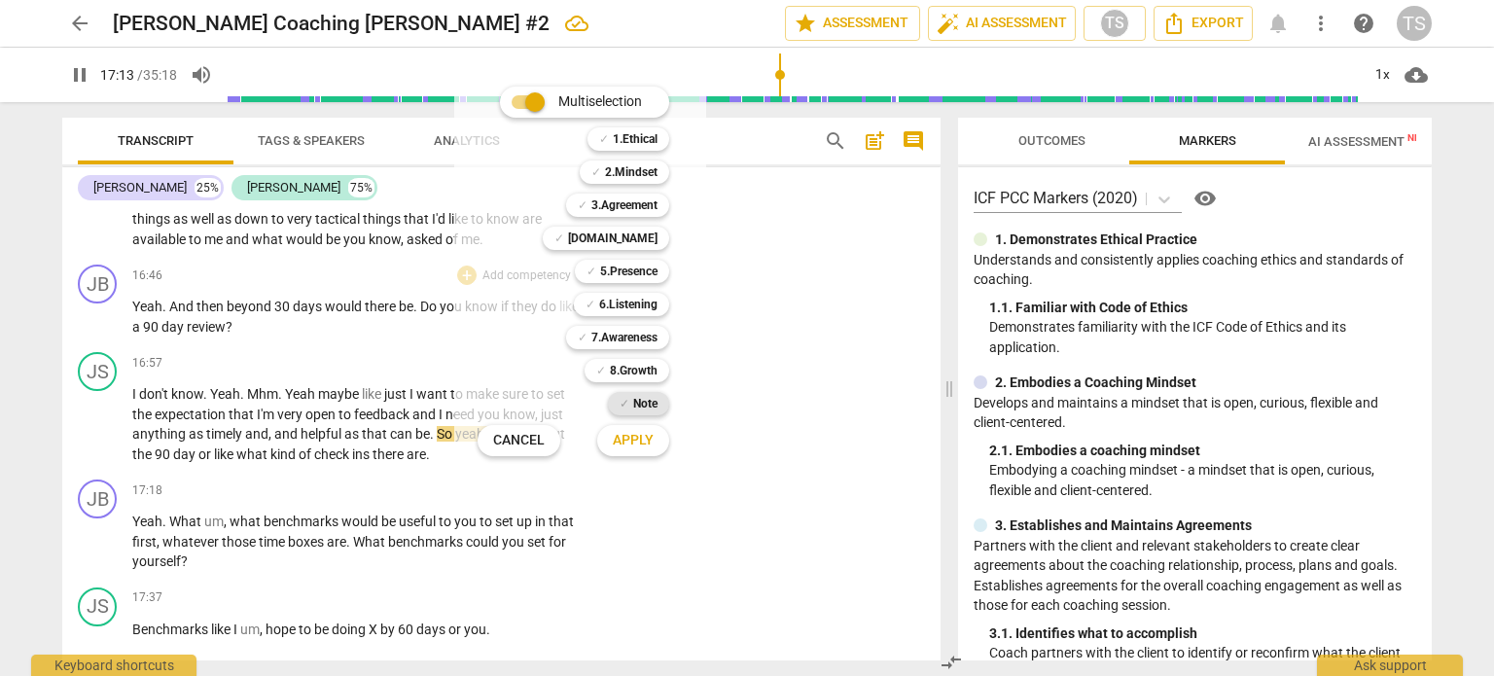
click at [637, 405] on b "Note" at bounding box center [645, 403] width 24 height 23
click at [642, 438] on span "Apply" at bounding box center [633, 440] width 41 height 19
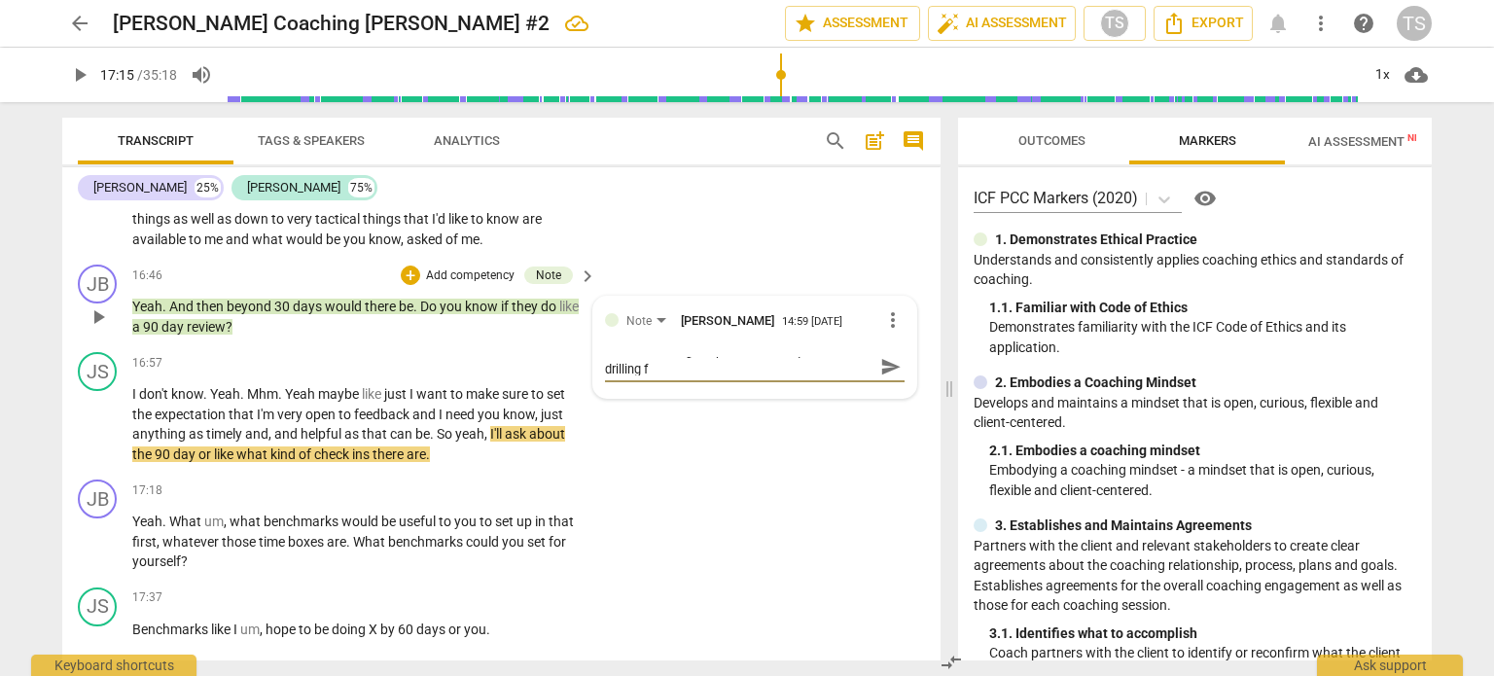
scroll to position [0, 0]
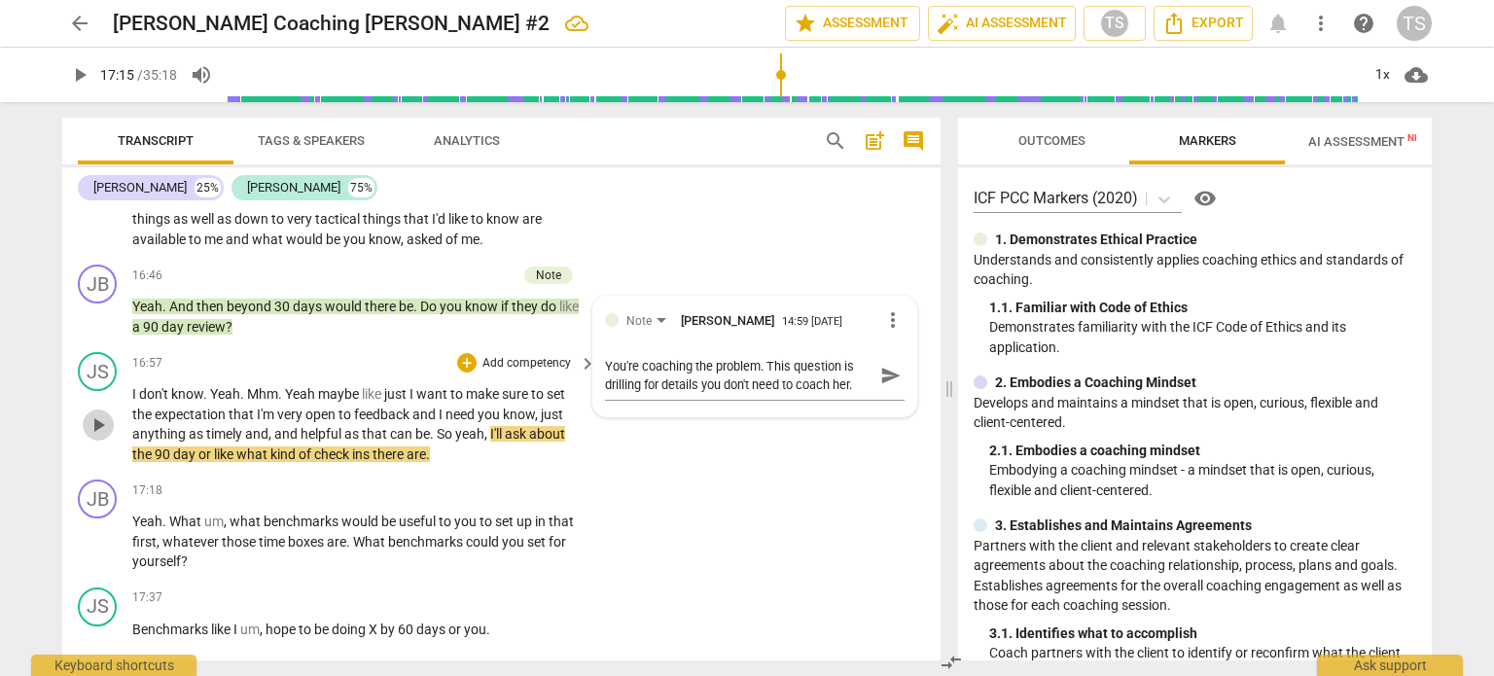
click at [87, 418] on span "play_arrow" at bounding box center [98, 424] width 23 height 23
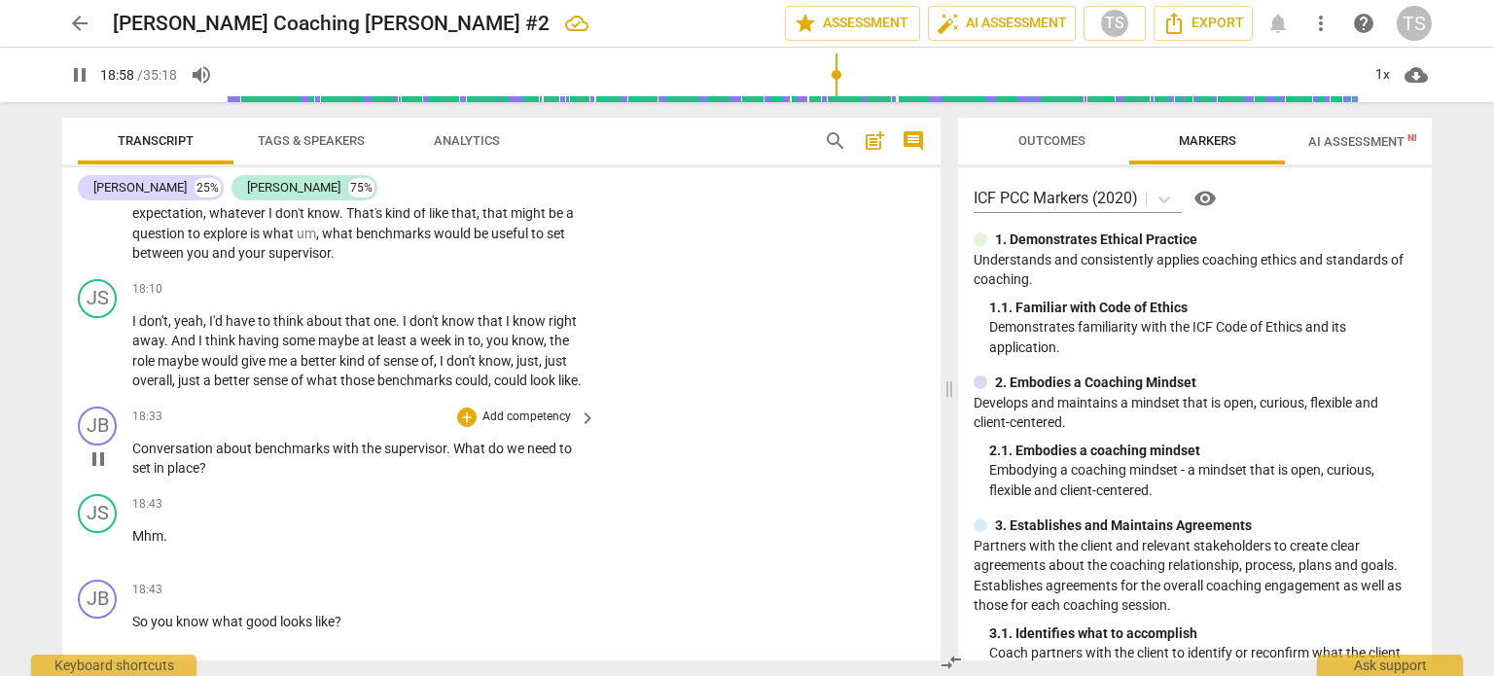
scroll to position [6161, 0]
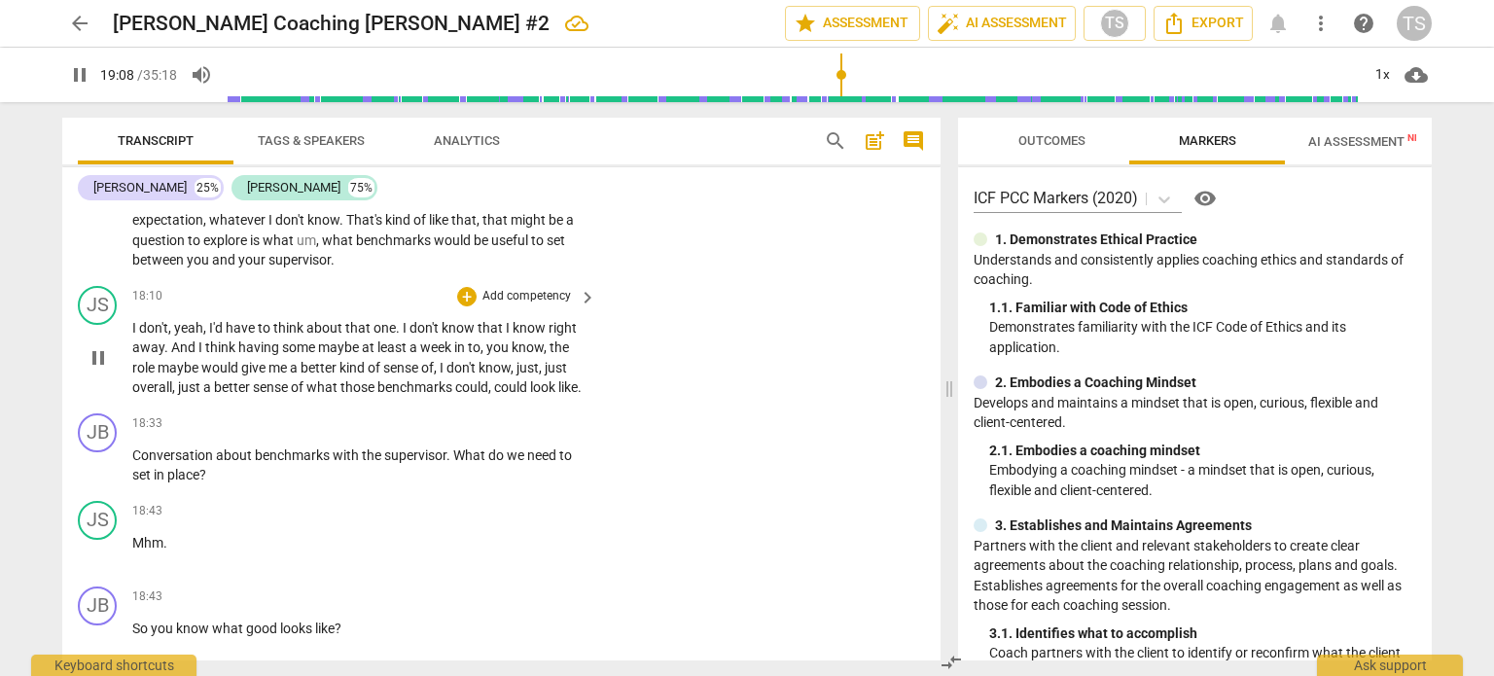
click at [444, 360] on span "I" at bounding box center [443, 368] width 7 height 16
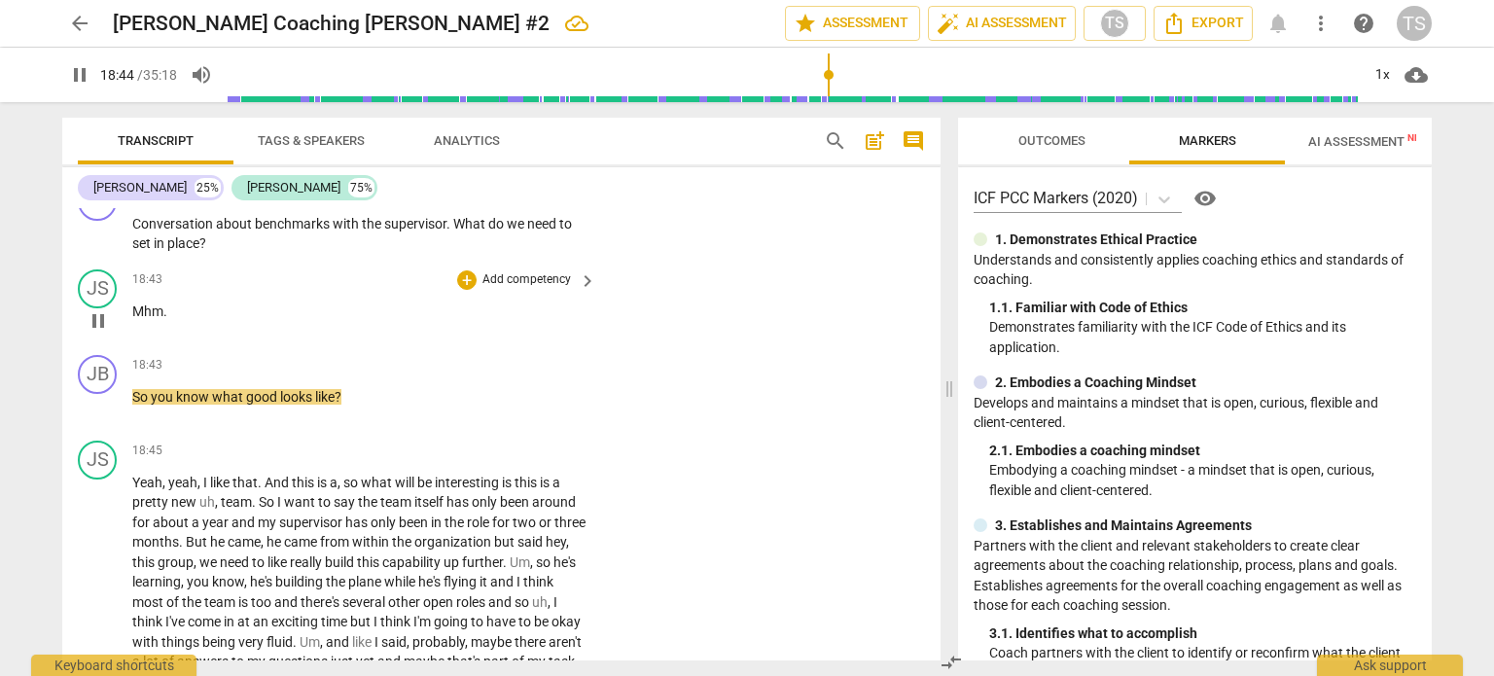
scroll to position [6397, 0]
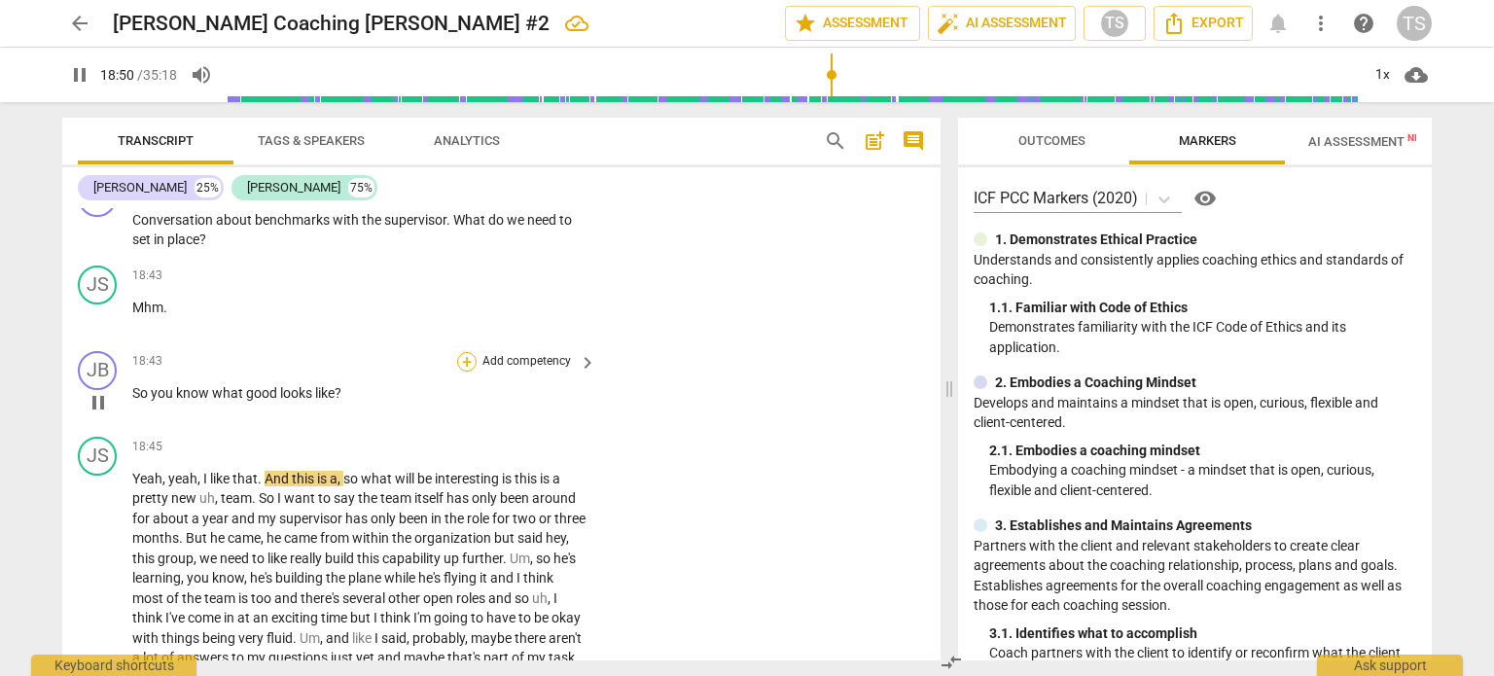
click at [464, 372] on div "+" at bounding box center [466, 361] width 19 height 19
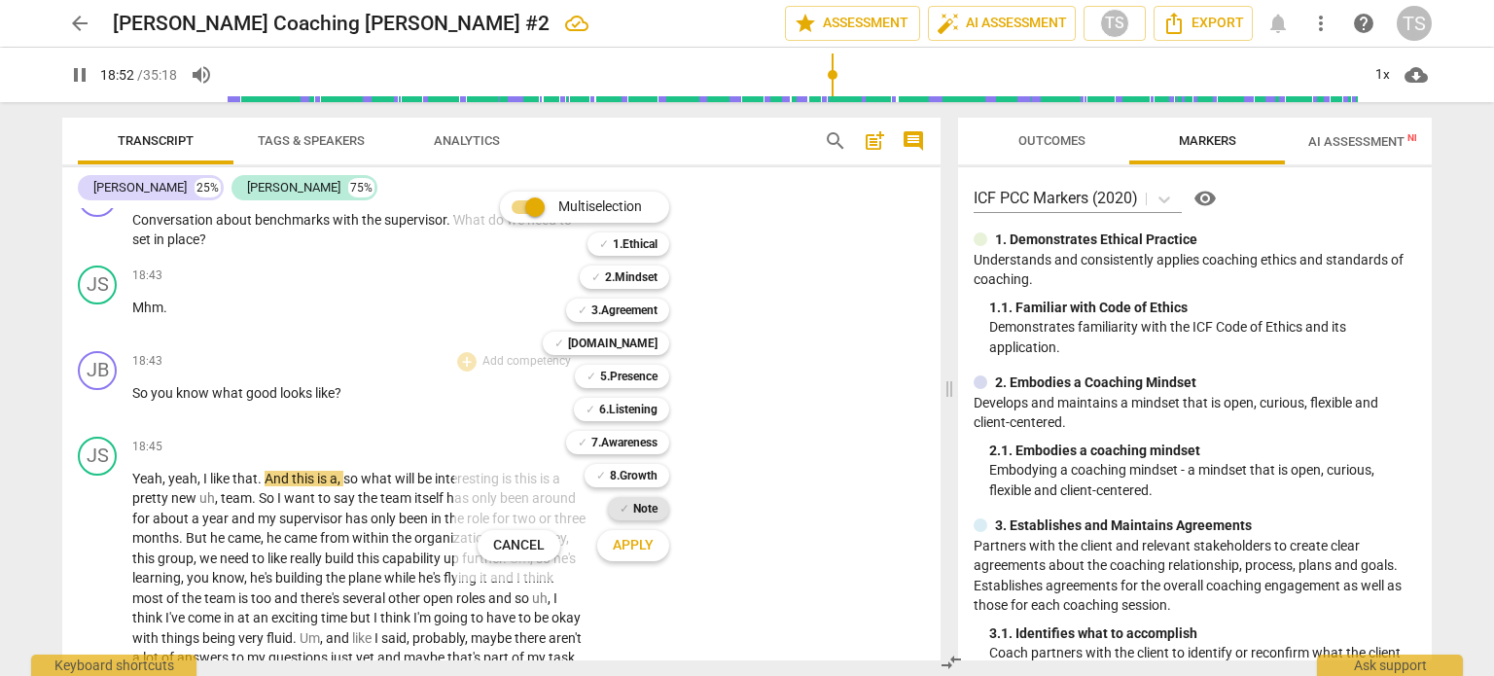
click at [652, 509] on b "Note" at bounding box center [645, 508] width 24 height 23
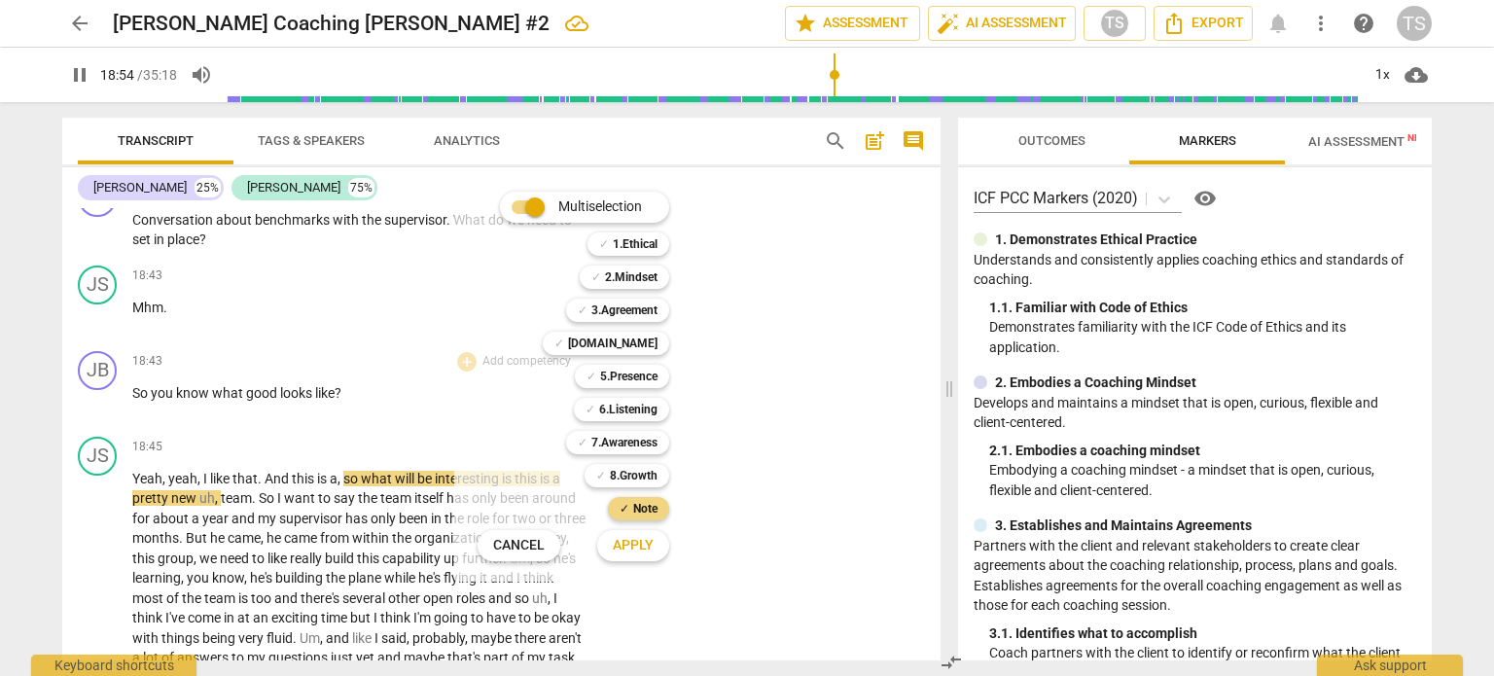
click at [627, 544] on span "Apply" at bounding box center [633, 545] width 41 height 19
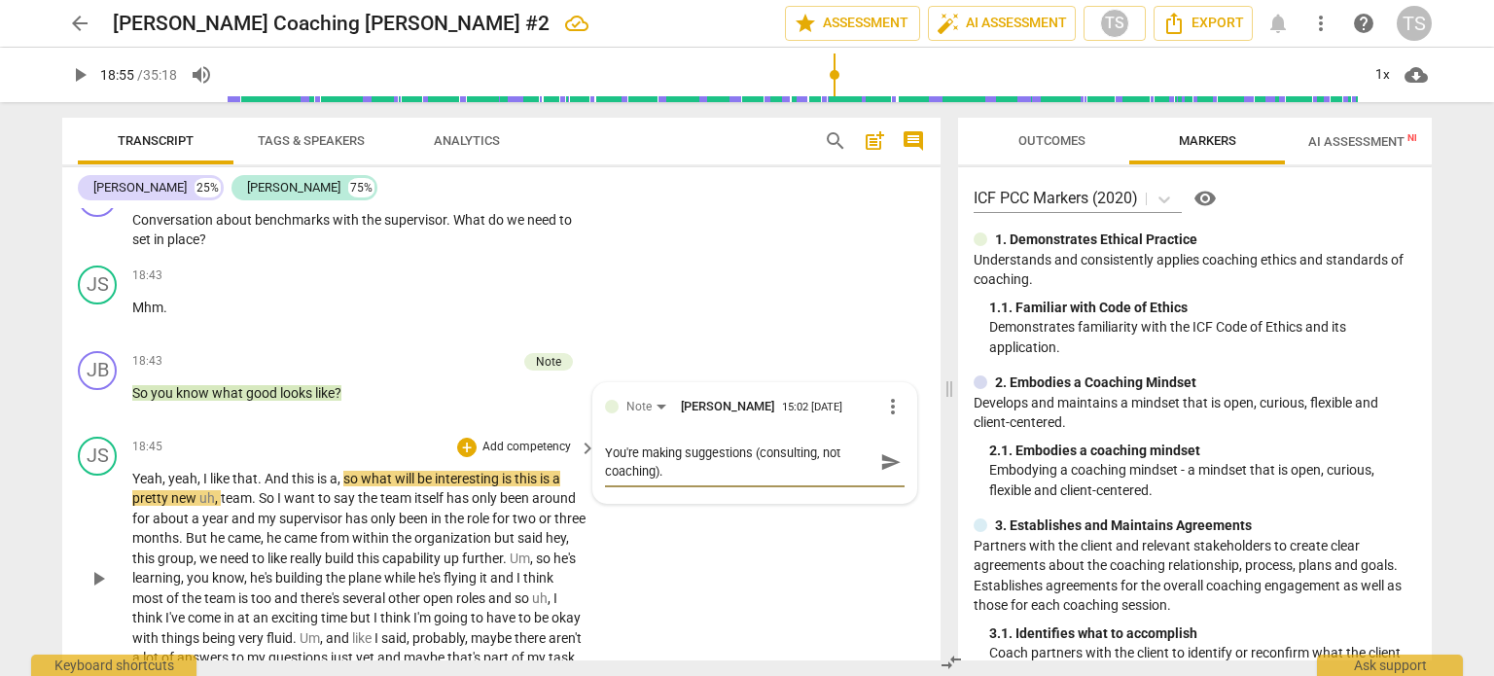
scroll to position [0, 0]
click at [93, 591] on span "play_arrow" at bounding box center [98, 578] width 23 height 23
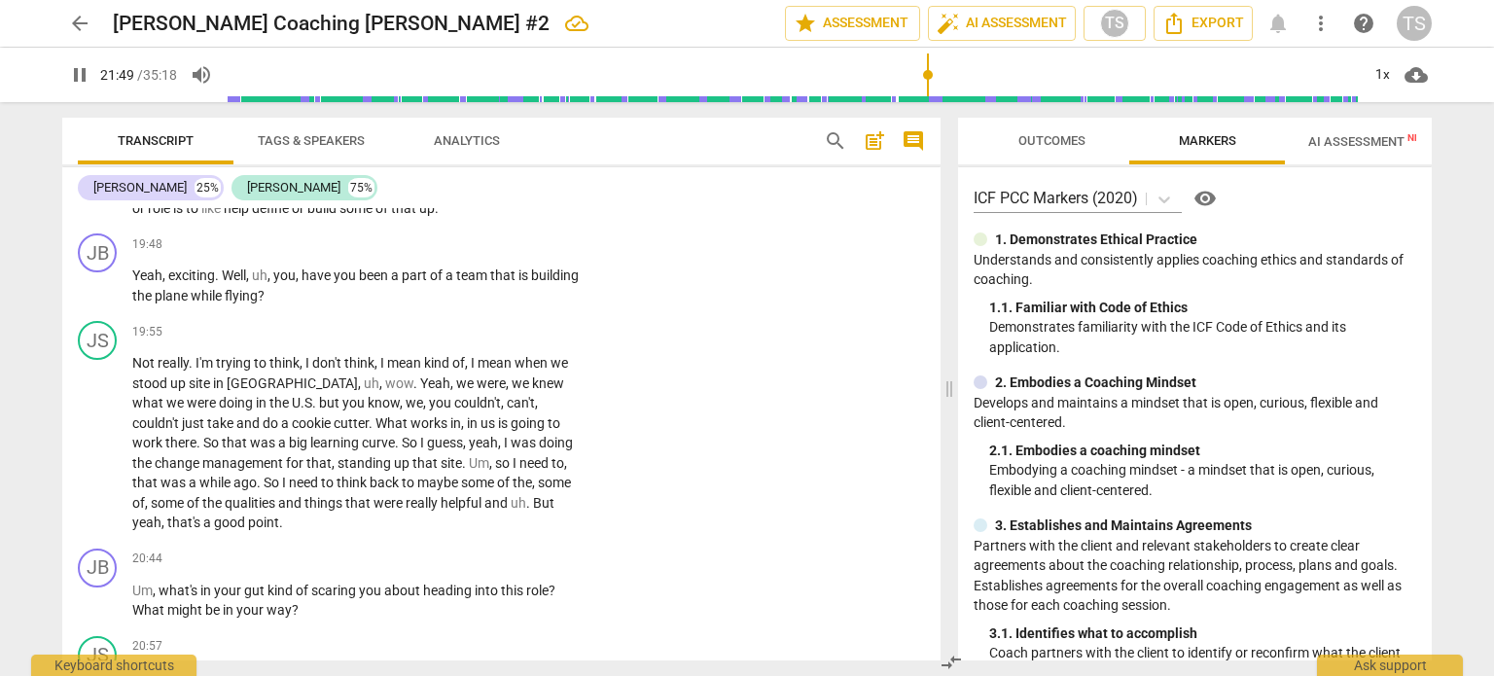
scroll to position [7501, 0]
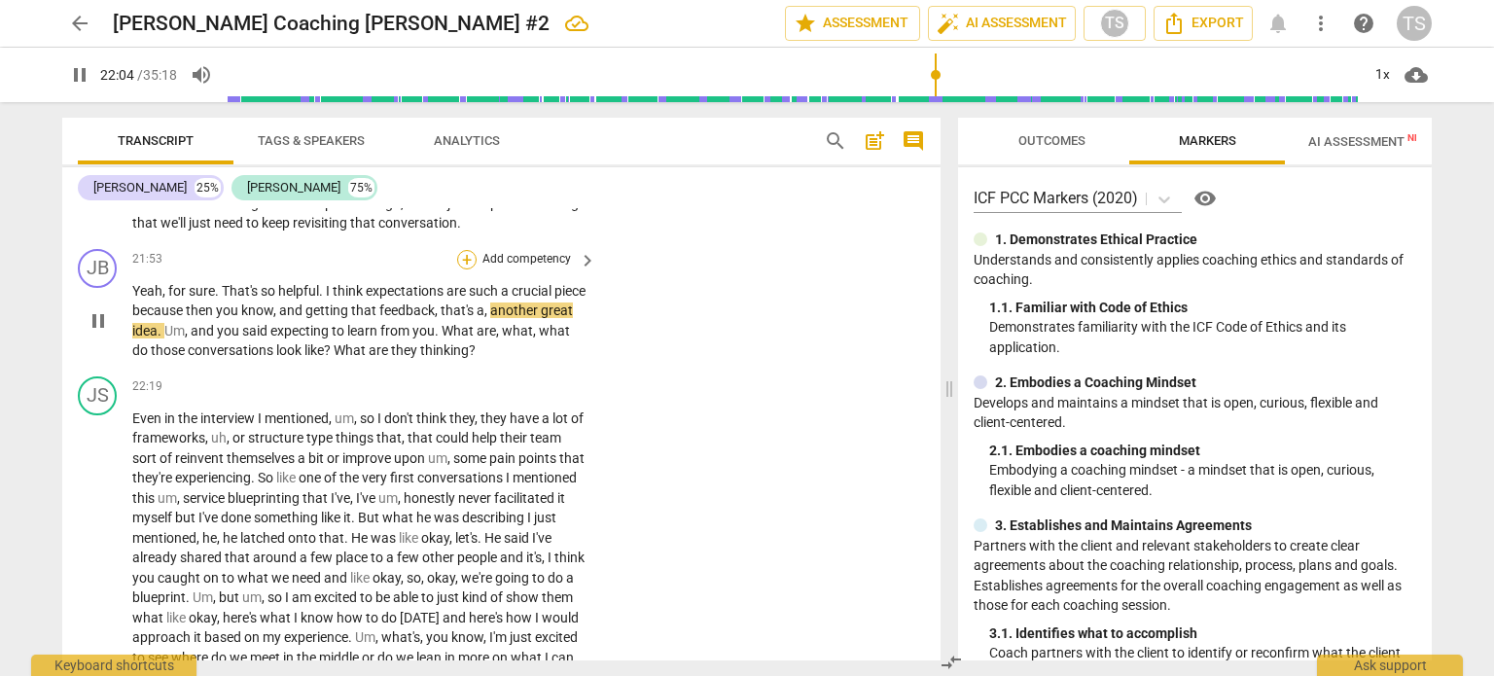
click at [465, 269] on div "+" at bounding box center [466, 259] width 19 height 19
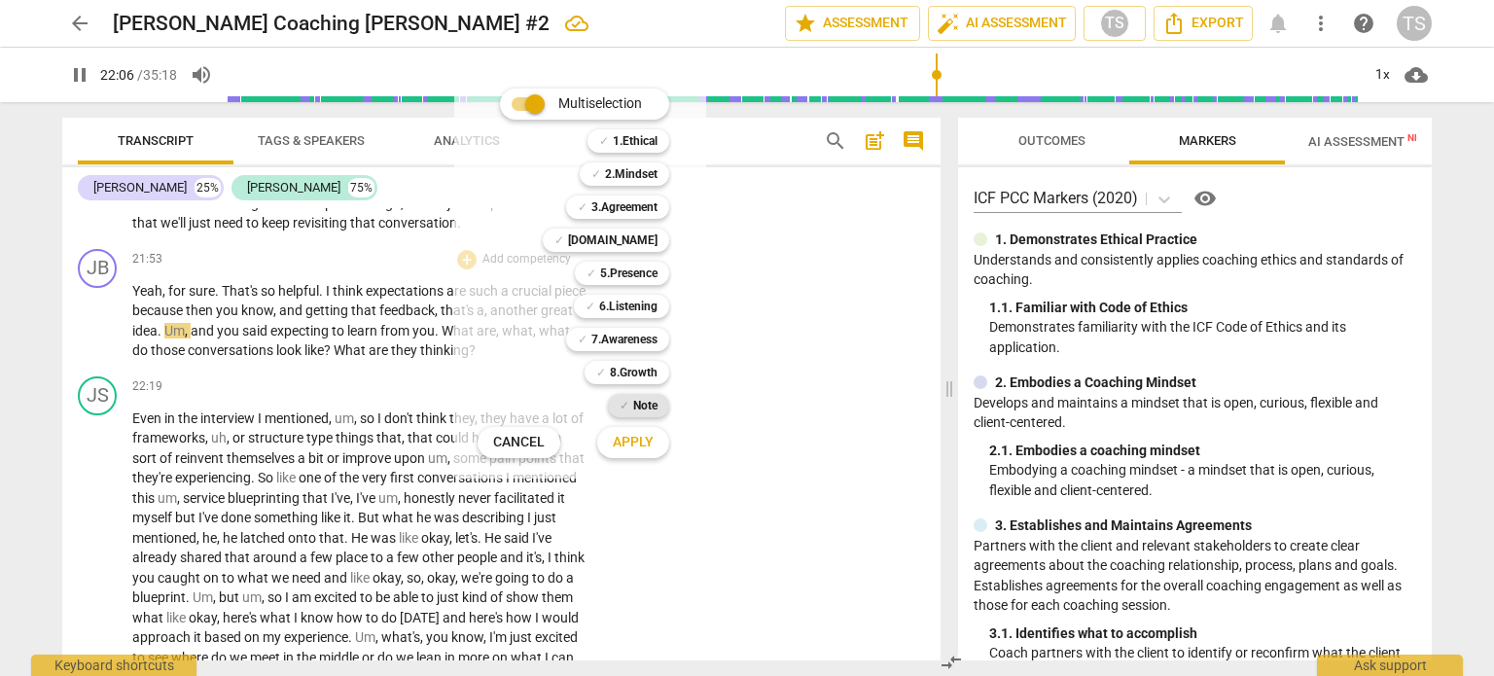
click at [633, 401] on b "Note" at bounding box center [645, 405] width 24 height 23
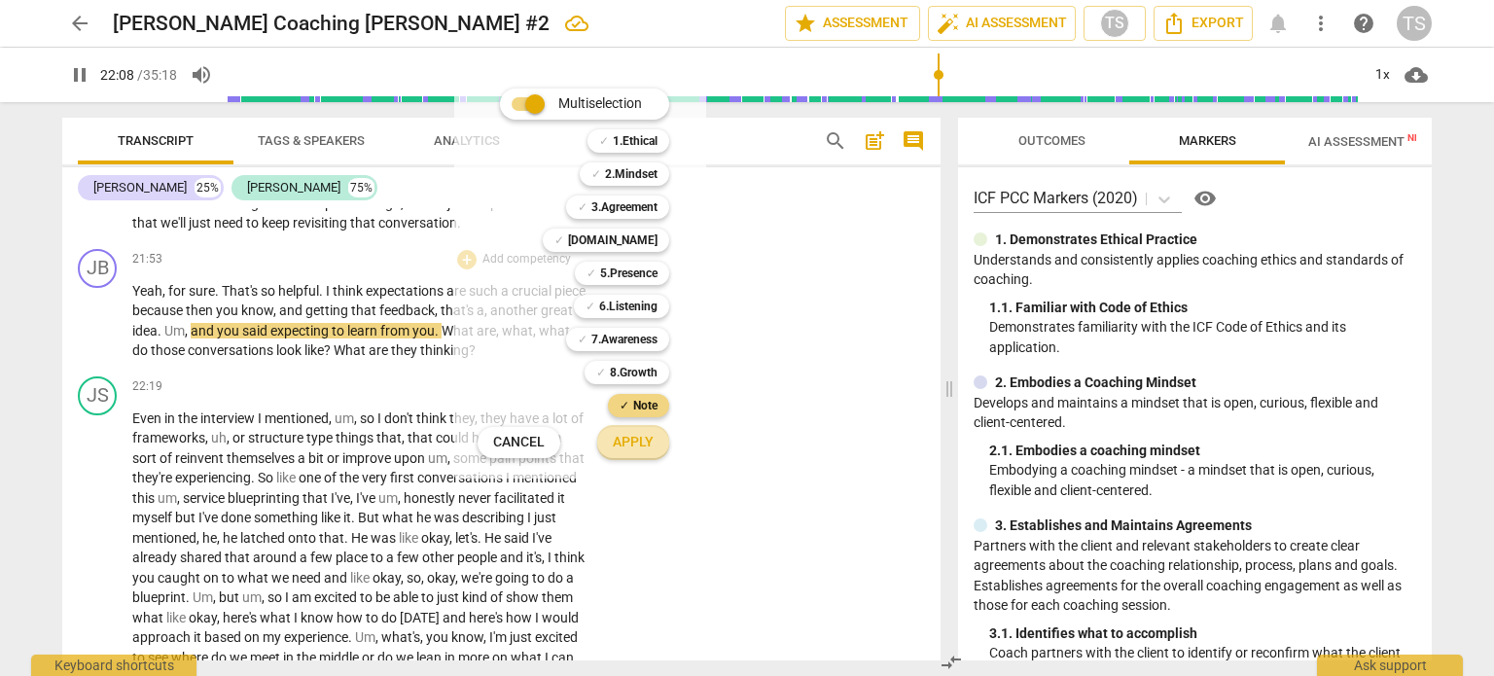
click at [638, 448] on span "Apply" at bounding box center [633, 442] width 41 height 19
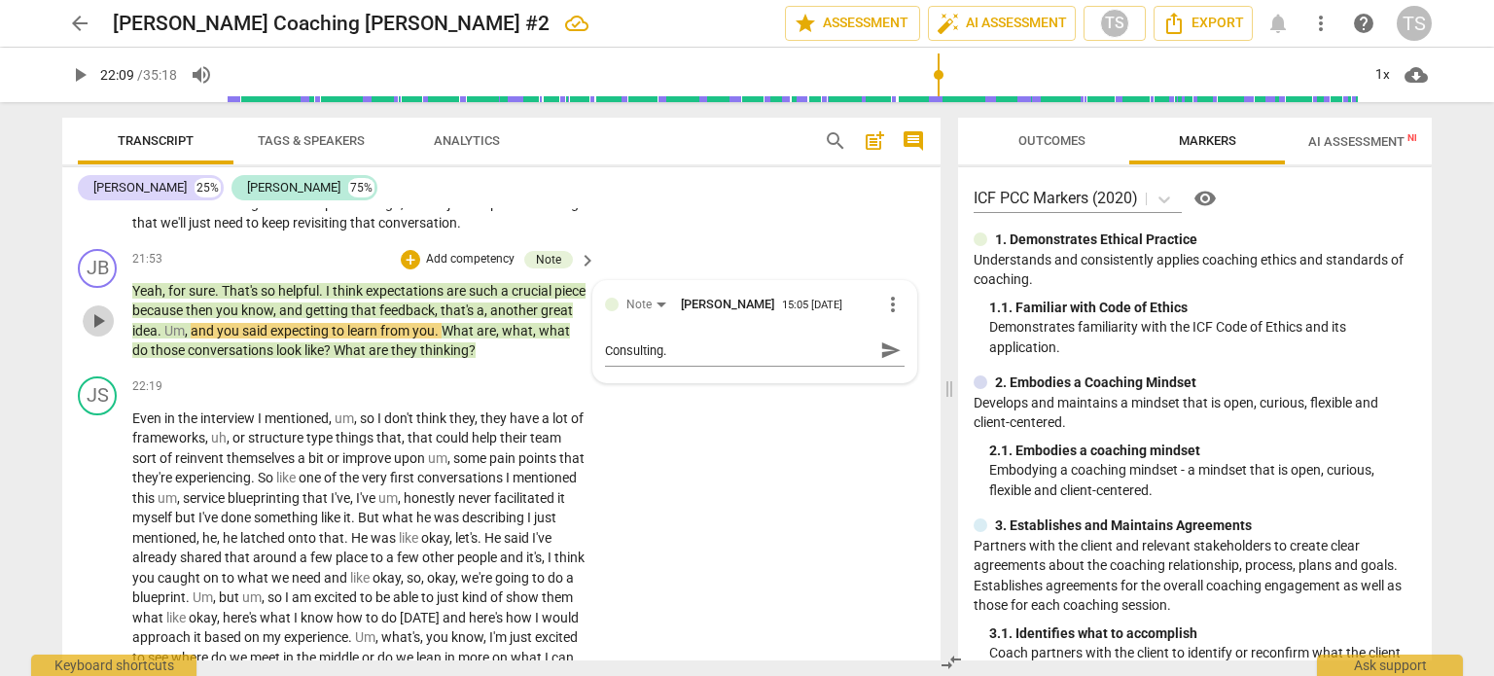
click at [94, 331] on span "play_arrow" at bounding box center [98, 320] width 23 height 23
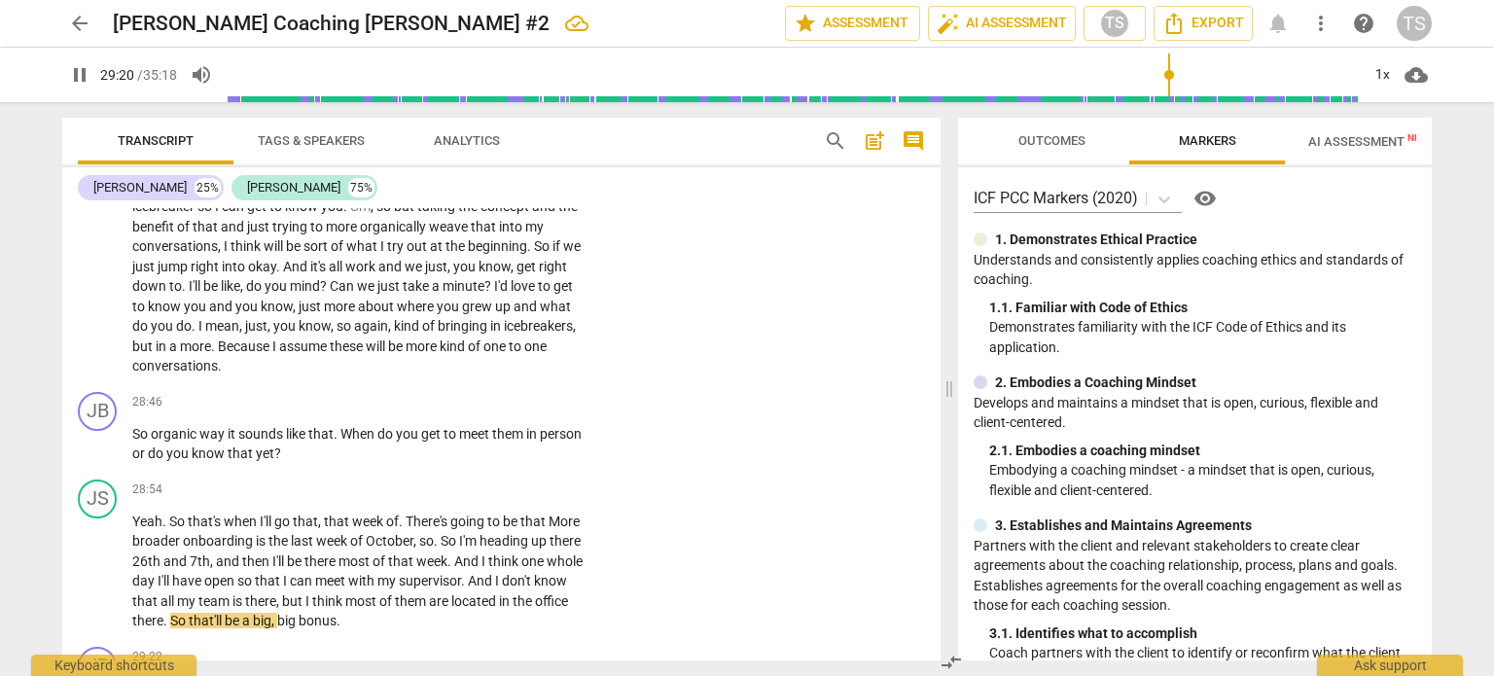
scroll to position [10267, 0]
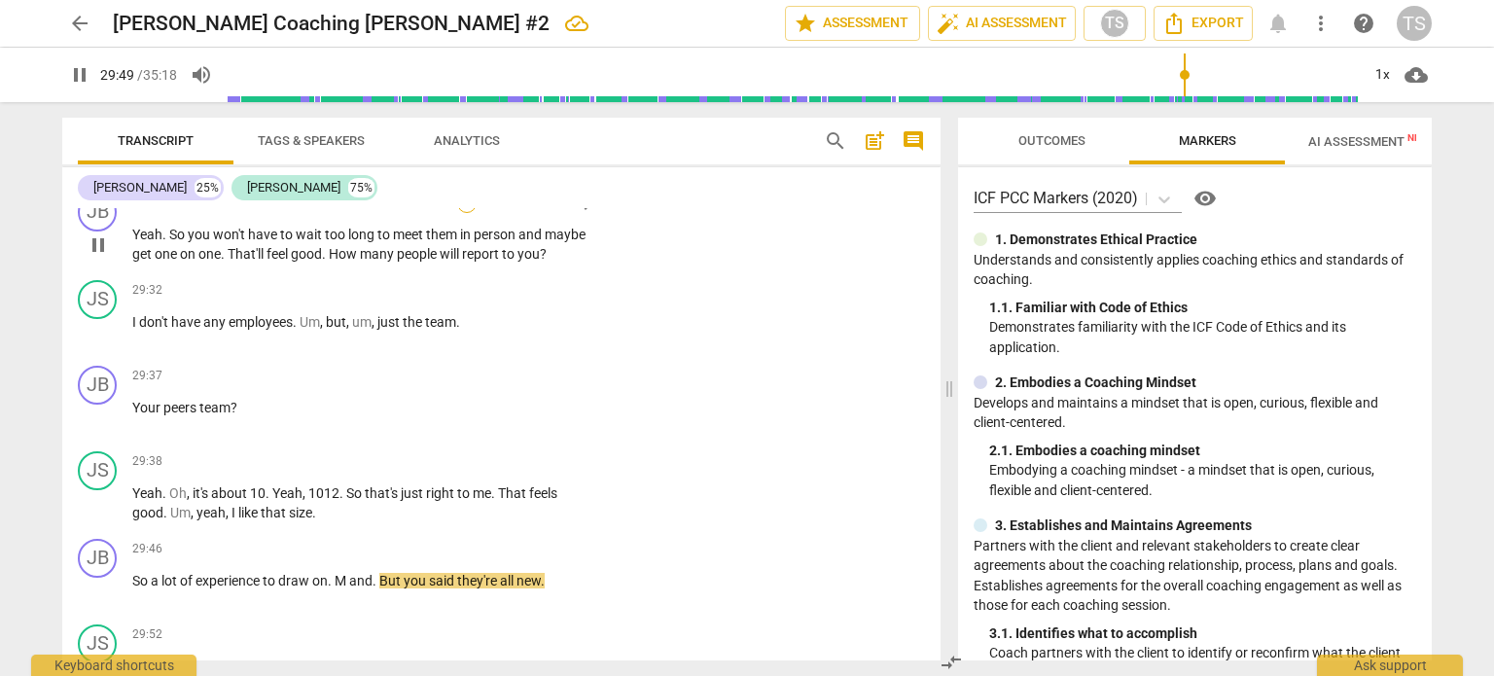
click at [465, 213] on div "+" at bounding box center [466, 203] width 19 height 19
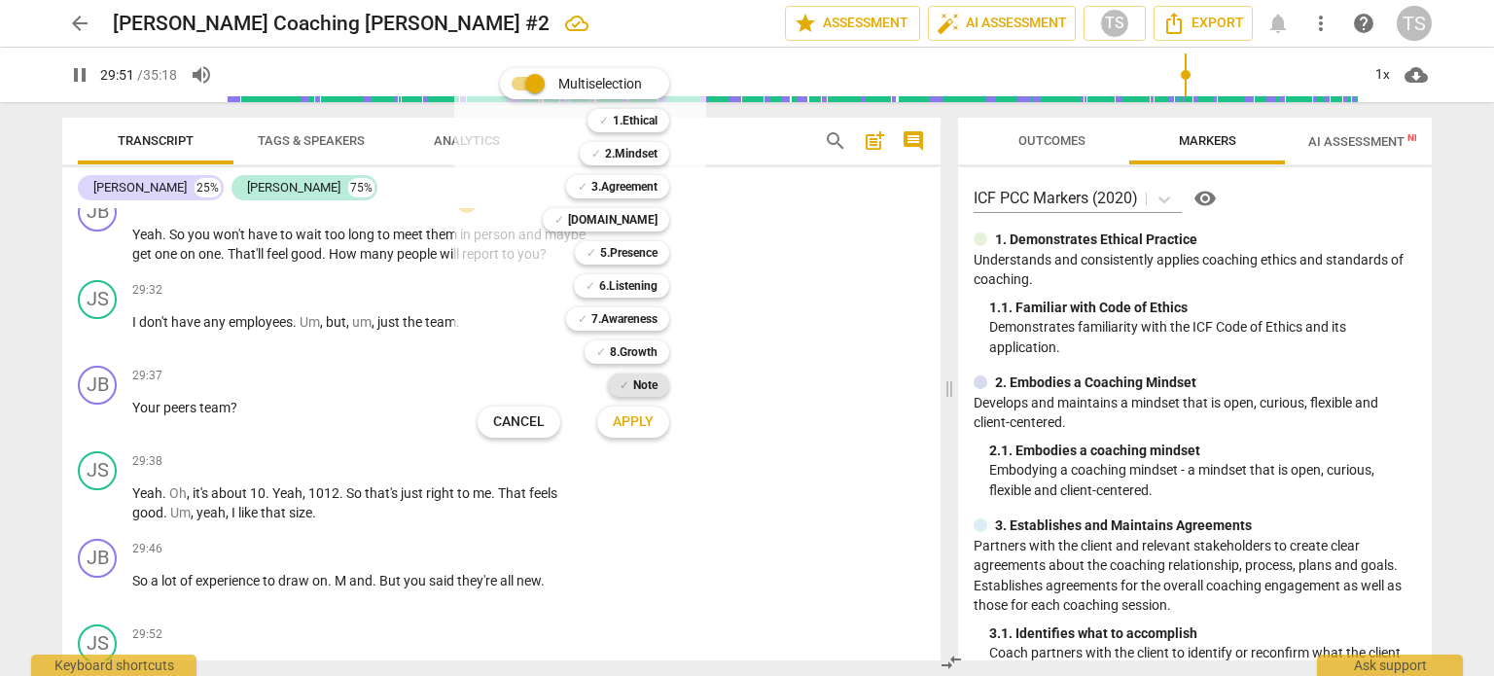
click at [636, 386] on b "Note" at bounding box center [645, 385] width 24 height 23
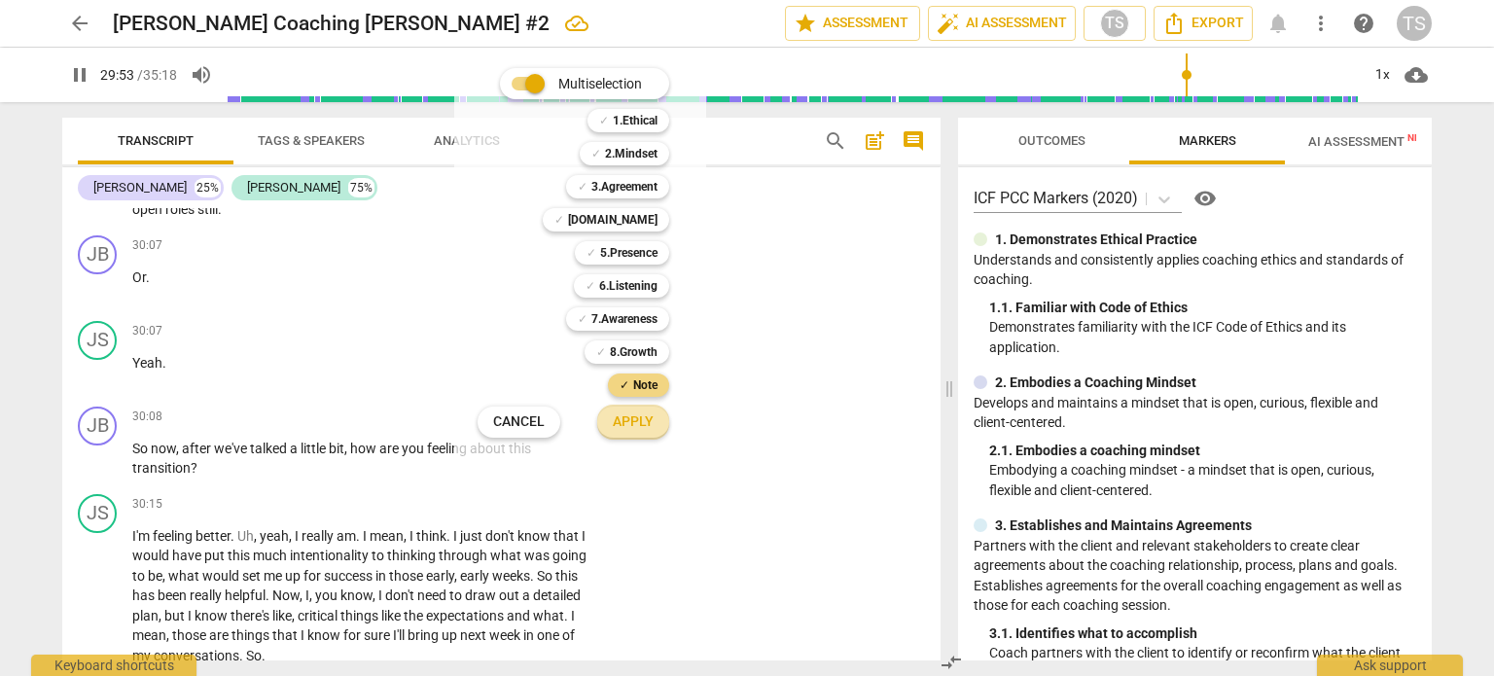
click at [630, 425] on span "Apply" at bounding box center [633, 421] width 41 height 19
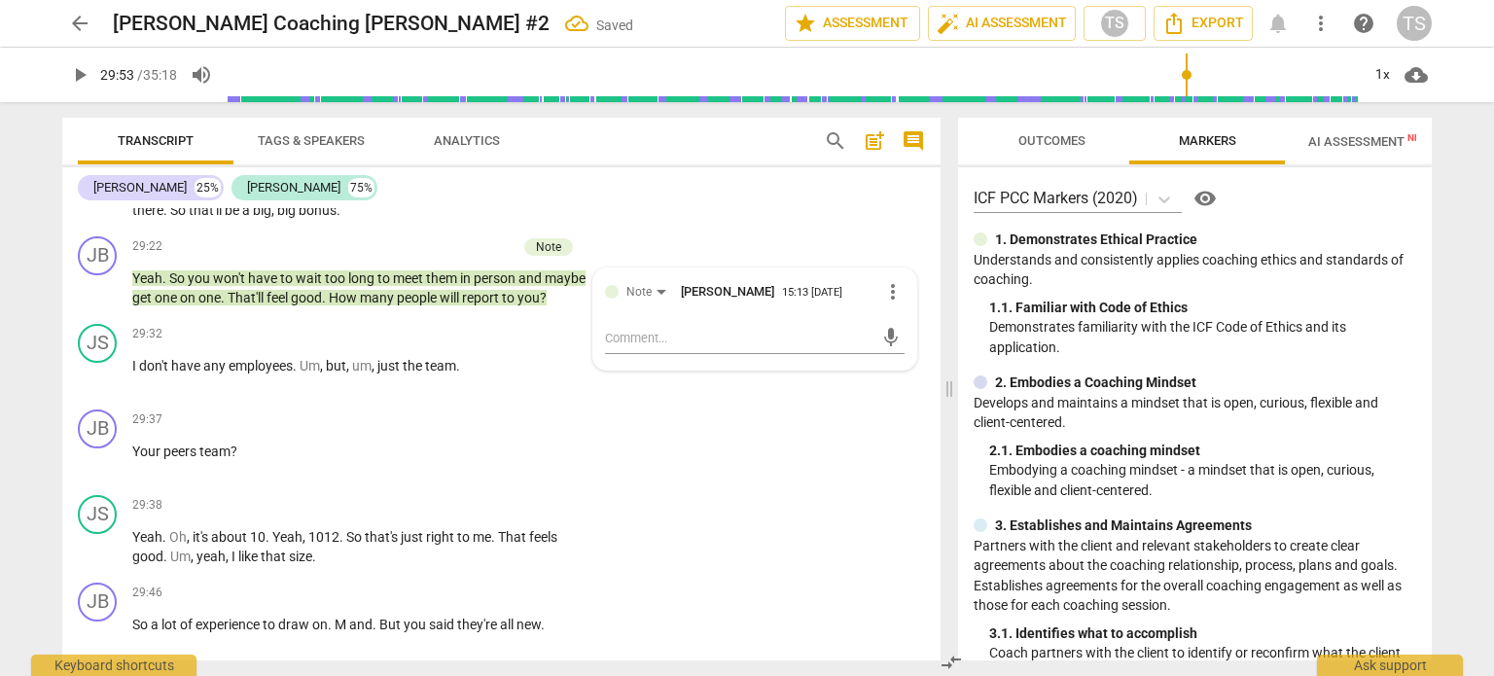
scroll to position [10121, 0]
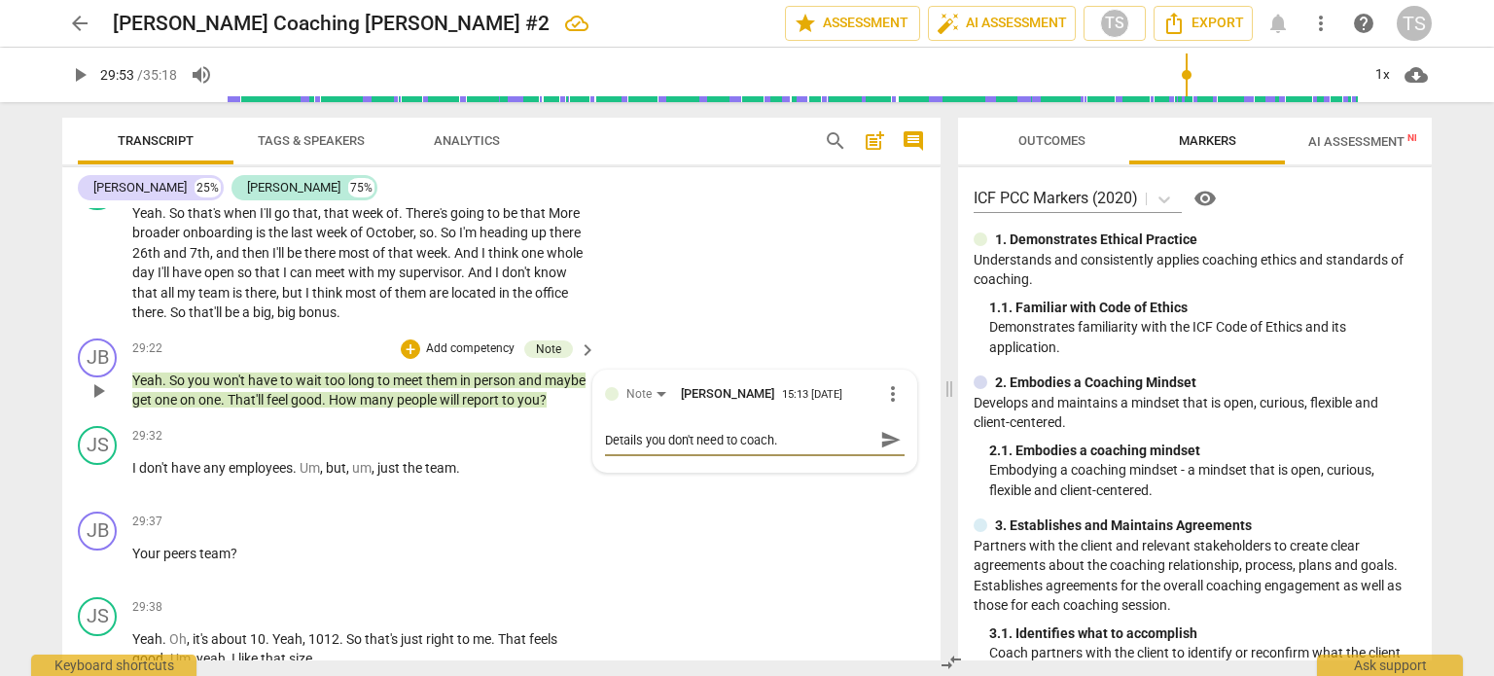
click at [98, 403] on span "play_arrow" at bounding box center [98, 390] width 23 height 23
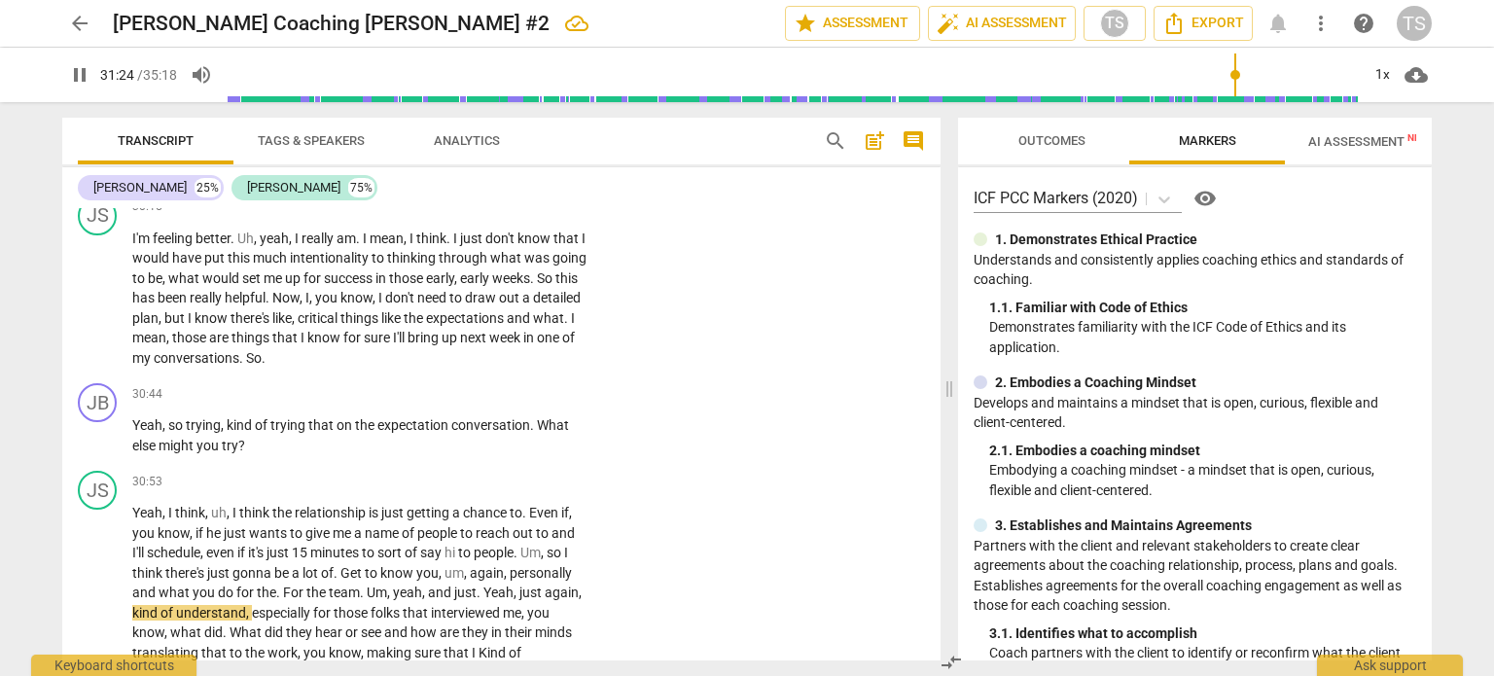
scroll to position [11543, 0]
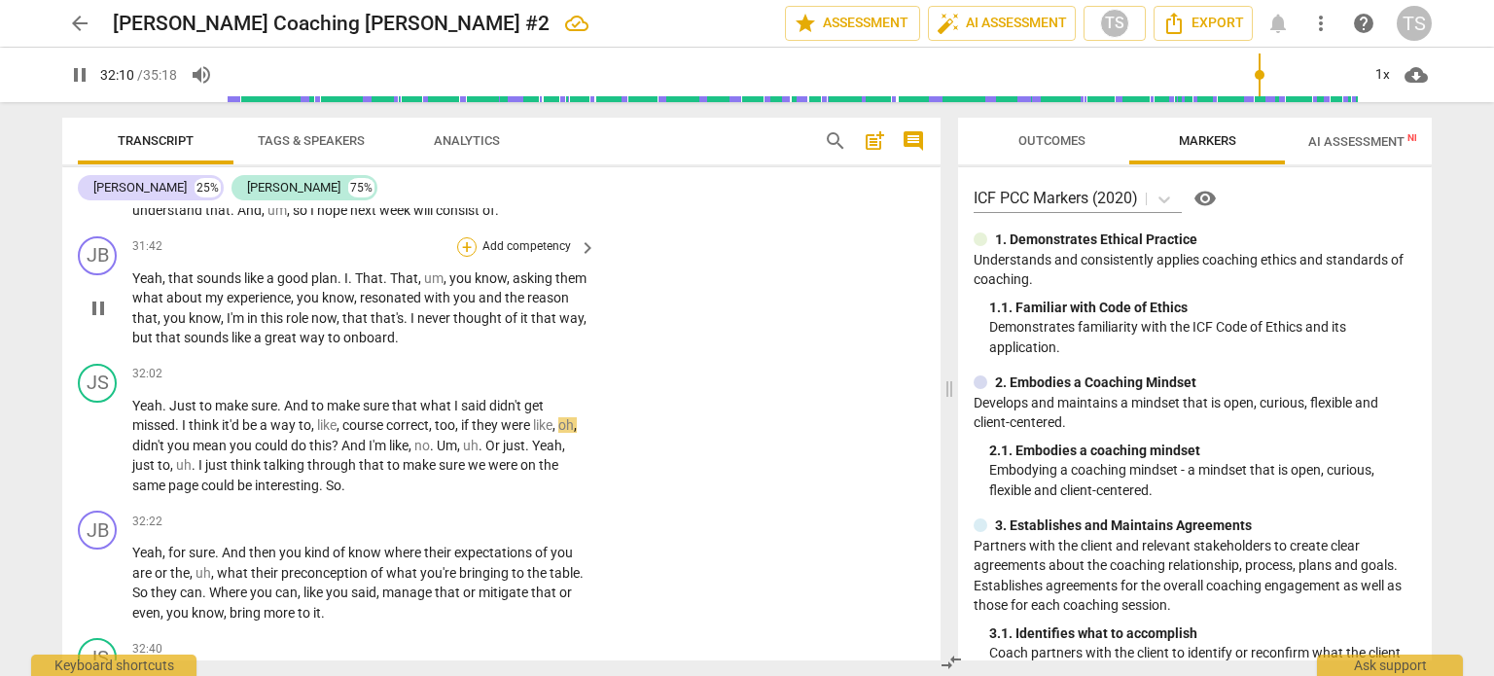
click at [466, 257] on div "+" at bounding box center [466, 246] width 19 height 19
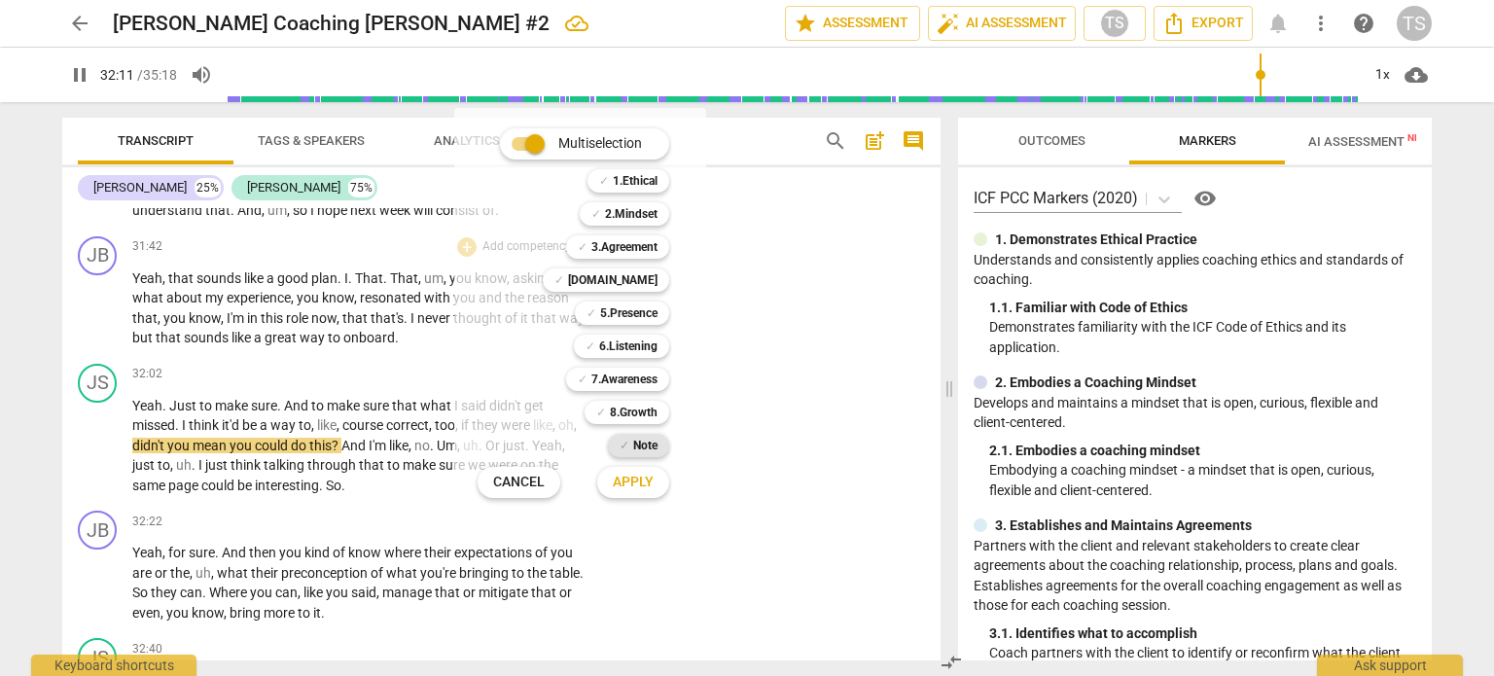
click at [651, 441] on b "Note" at bounding box center [645, 445] width 24 height 23
click at [641, 481] on span "Apply" at bounding box center [633, 482] width 41 height 19
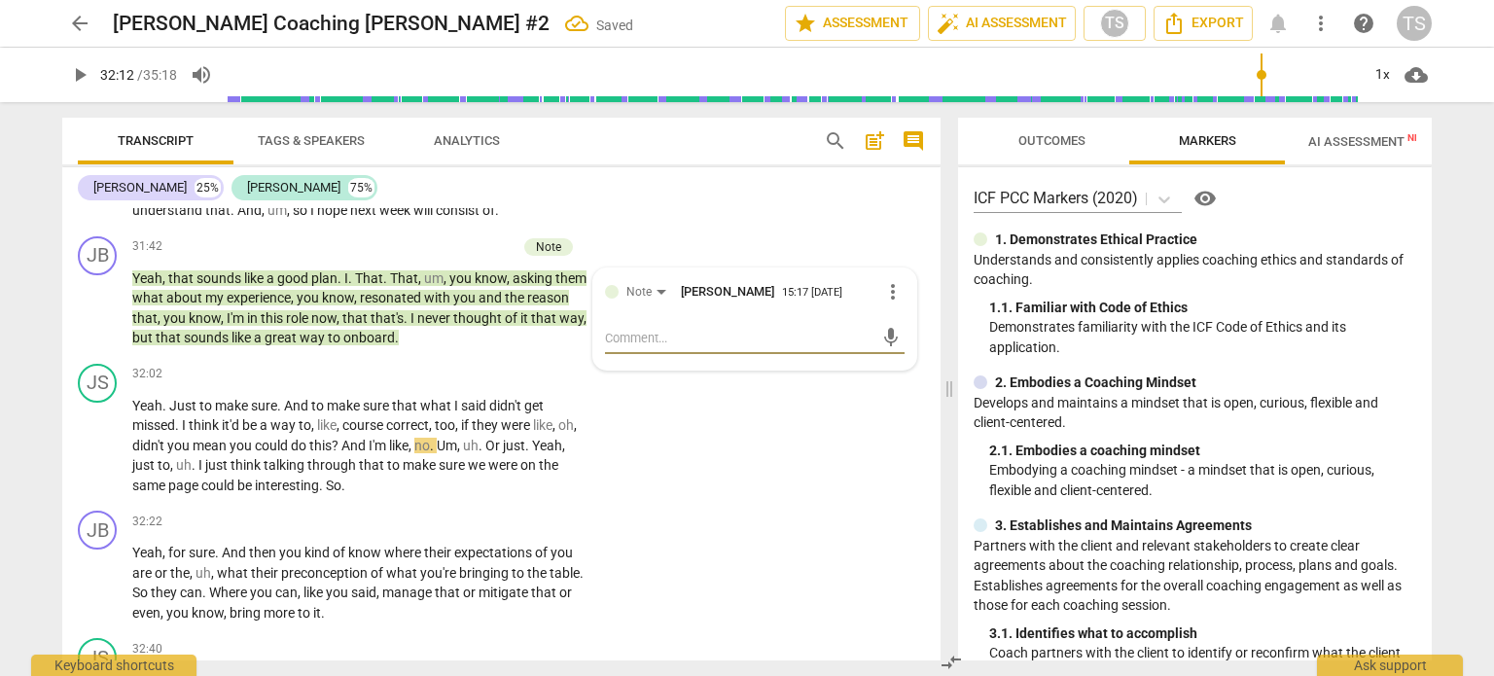
click at [641, 481] on div "JS play_arrow pause 32:02 + Add competency keyboard_arrow_right Yeah . Just to …" at bounding box center [501, 430] width 878 height 148
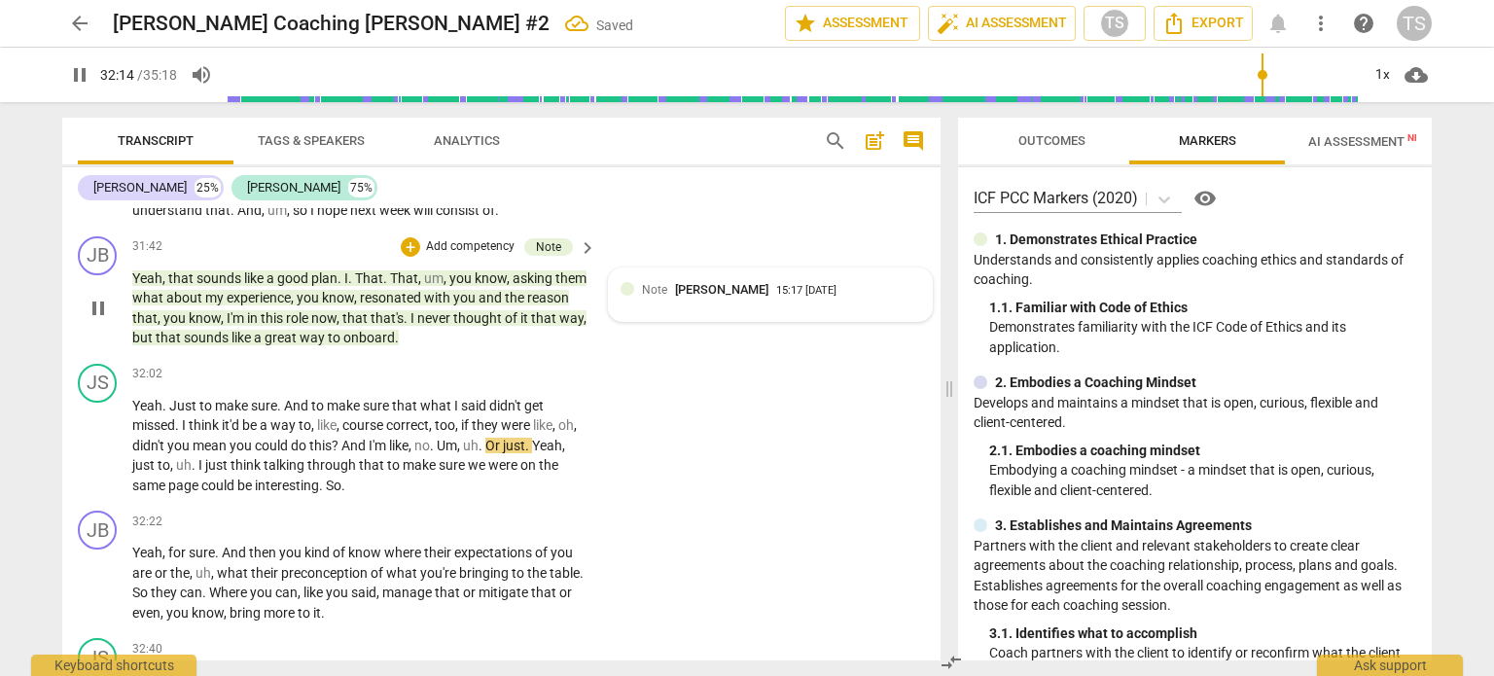
click at [837, 298] on div "15:17 10-06-2025" at bounding box center [806, 291] width 60 height 13
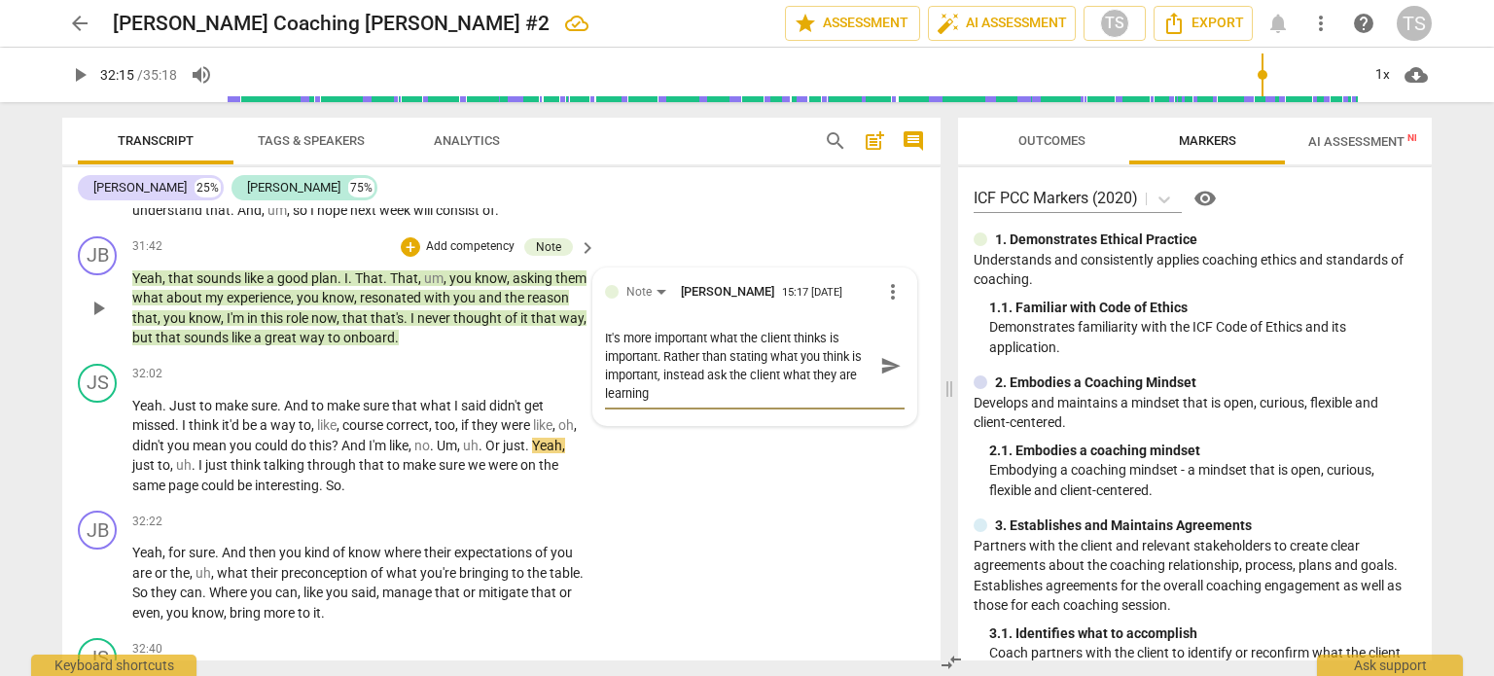
scroll to position [0, 0]
click at [739, 315] on div "Note Teresa Schwab 15:17 10-06-2025 more_vert" at bounding box center [755, 297] width 300 height 35
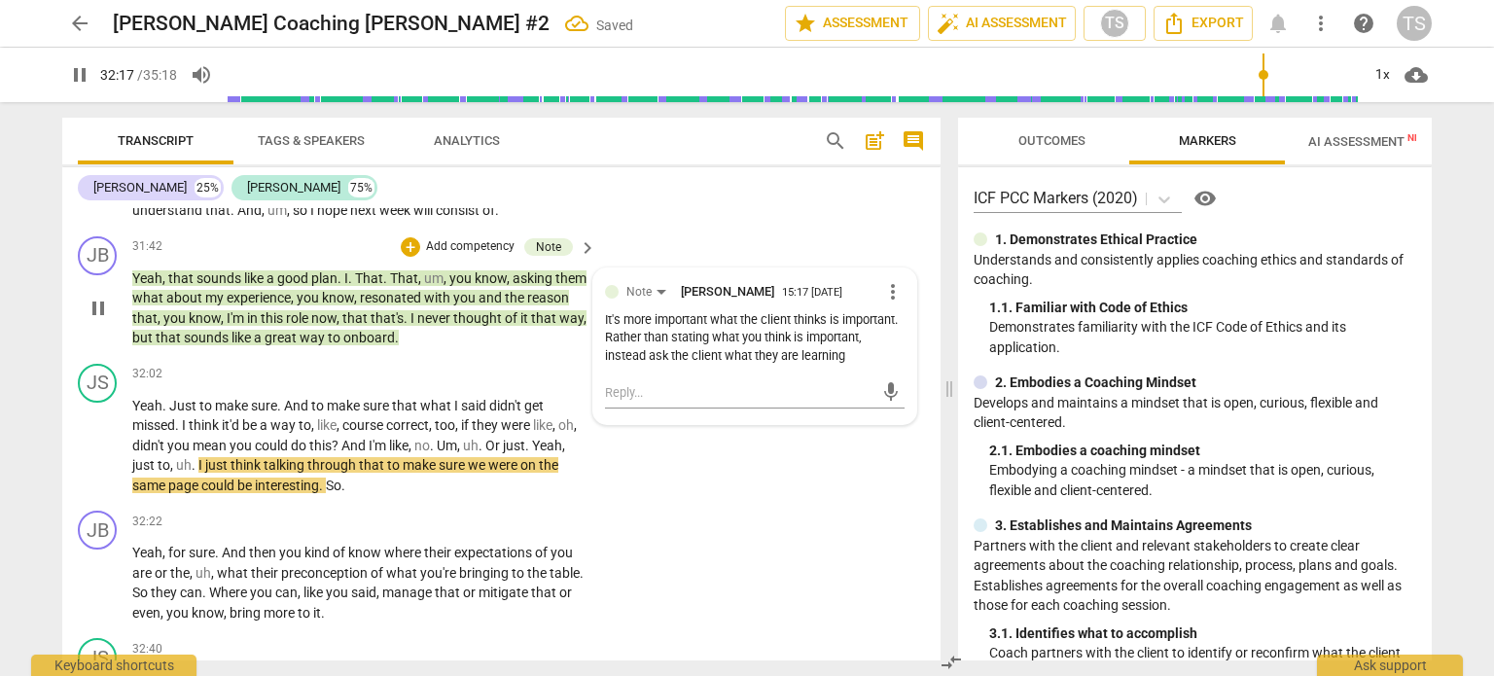
click at [891, 304] on span "more_vert" at bounding box center [892, 291] width 23 height 23
click at [899, 357] on li "Edit" at bounding box center [909, 358] width 67 height 37
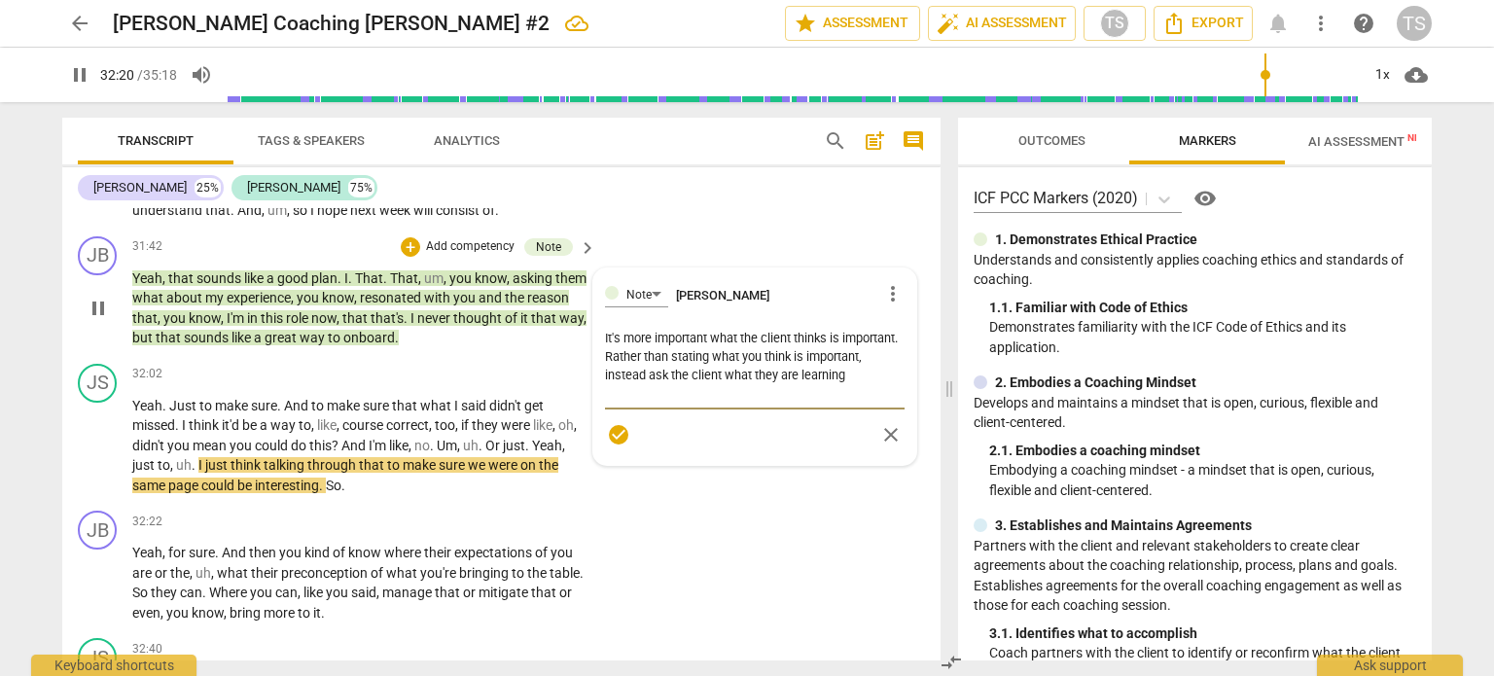
click at [688, 403] on textarea "It's more important what the client thinks is important. Rather than stating wh…" at bounding box center [755, 366] width 300 height 74
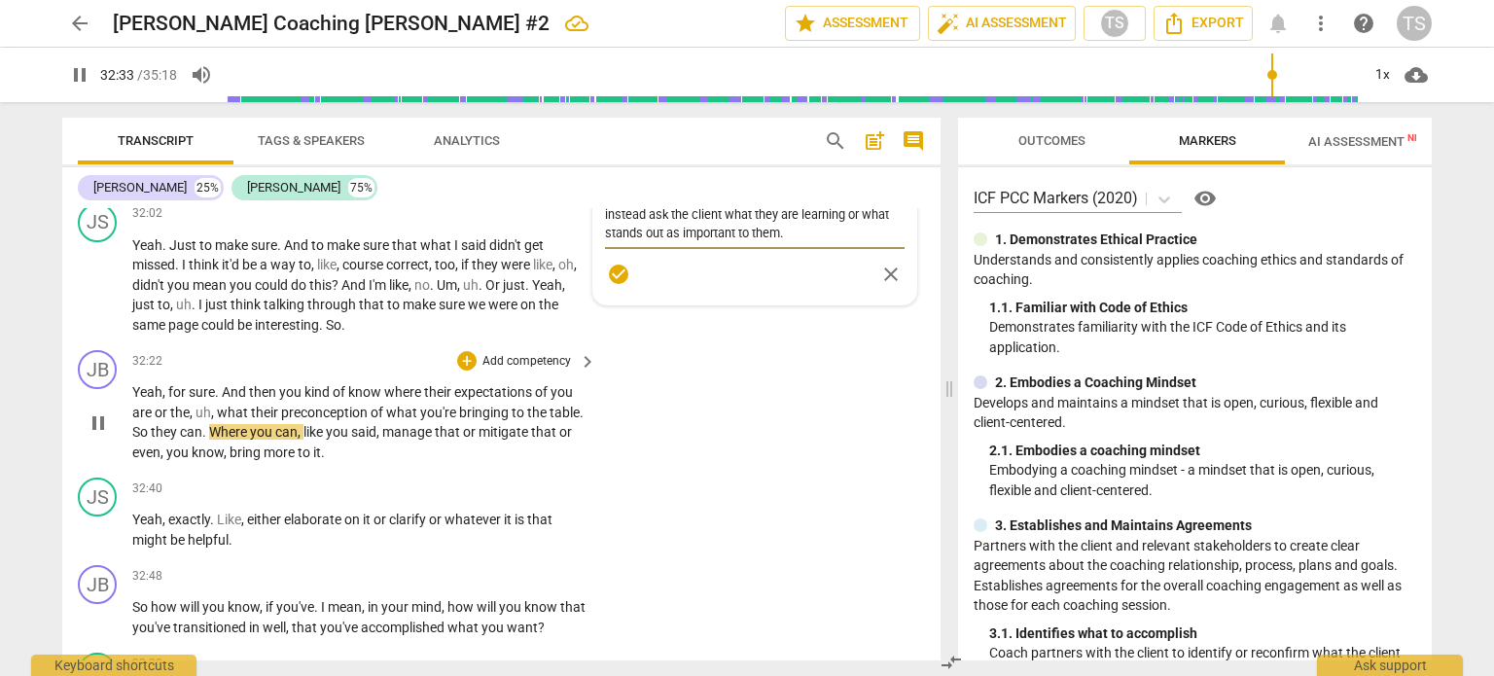
scroll to position [11722, 0]
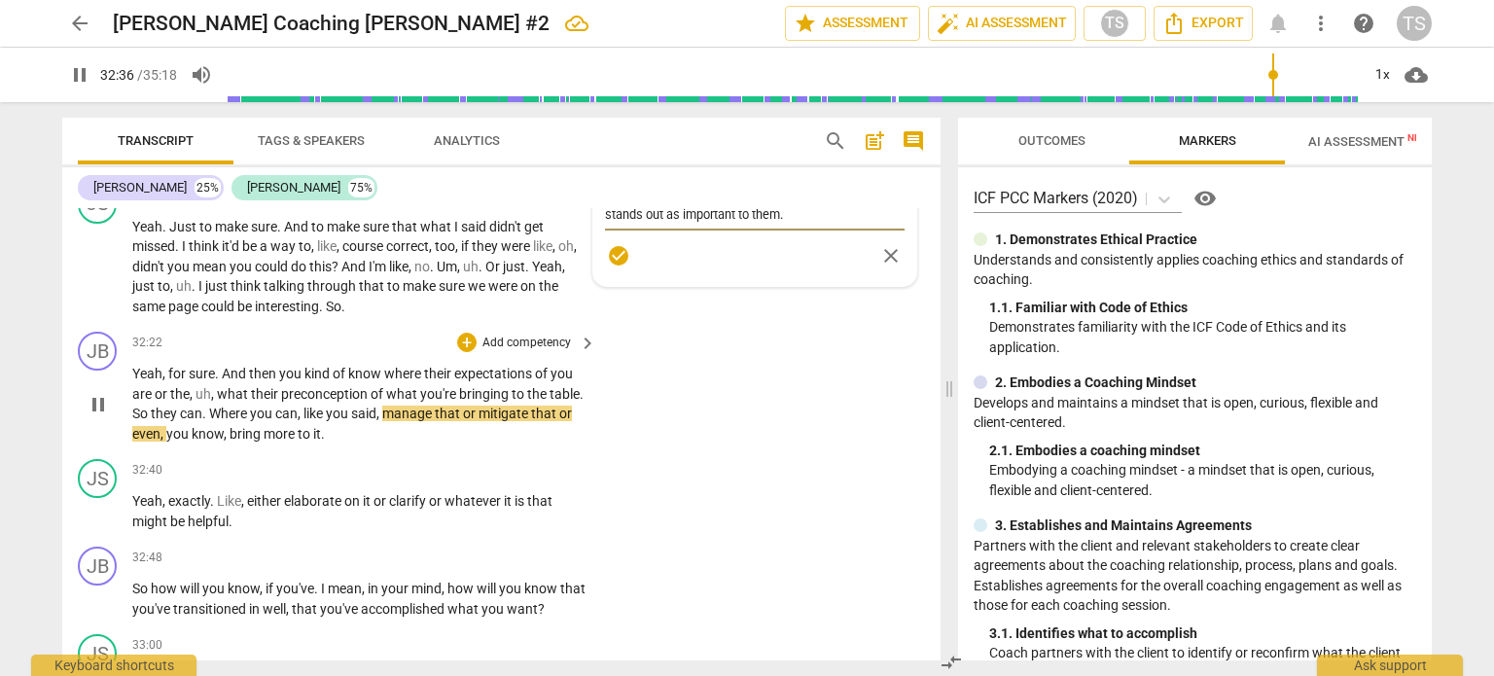
click at [101, 416] on span "pause" at bounding box center [98, 404] width 23 height 23
click at [101, 416] on span "play_arrow" at bounding box center [98, 404] width 23 height 23
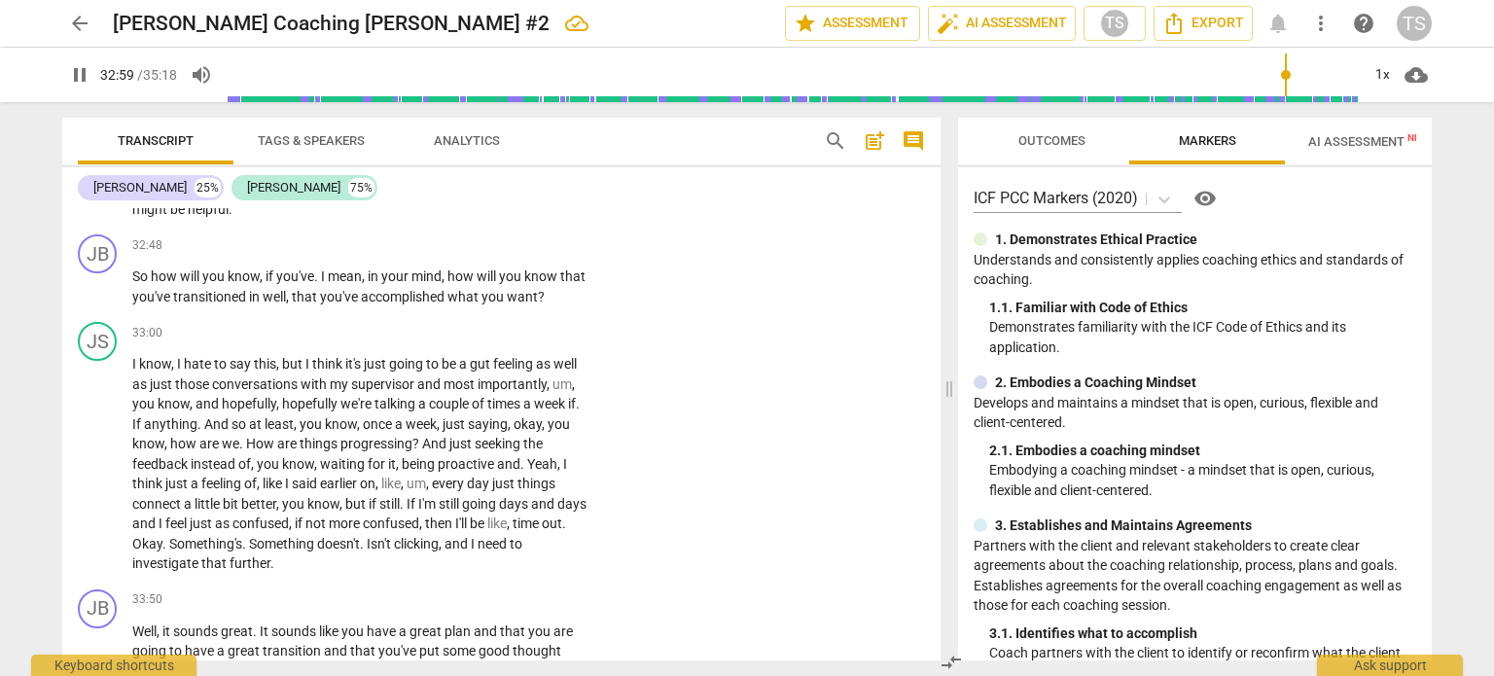
scroll to position [12032, 0]
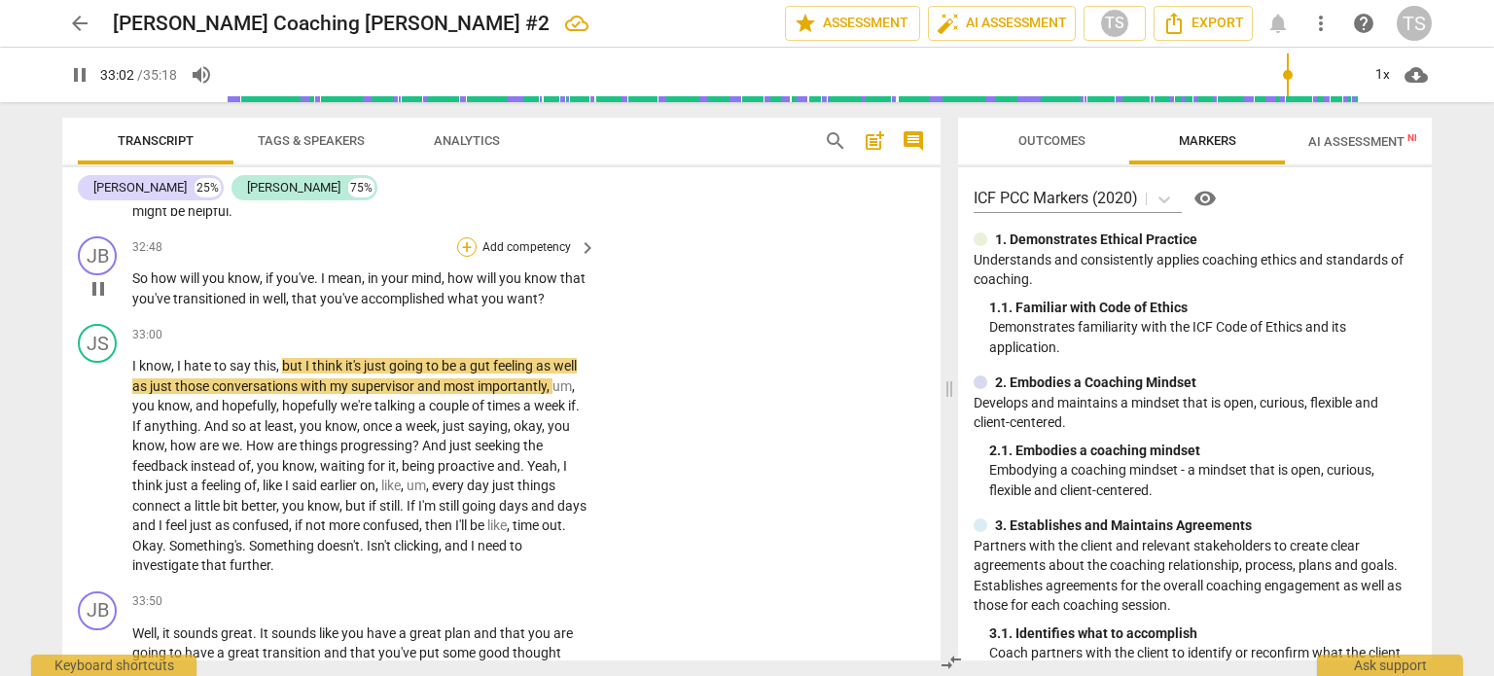
click at [463, 257] on div "+" at bounding box center [466, 246] width 19 height 19
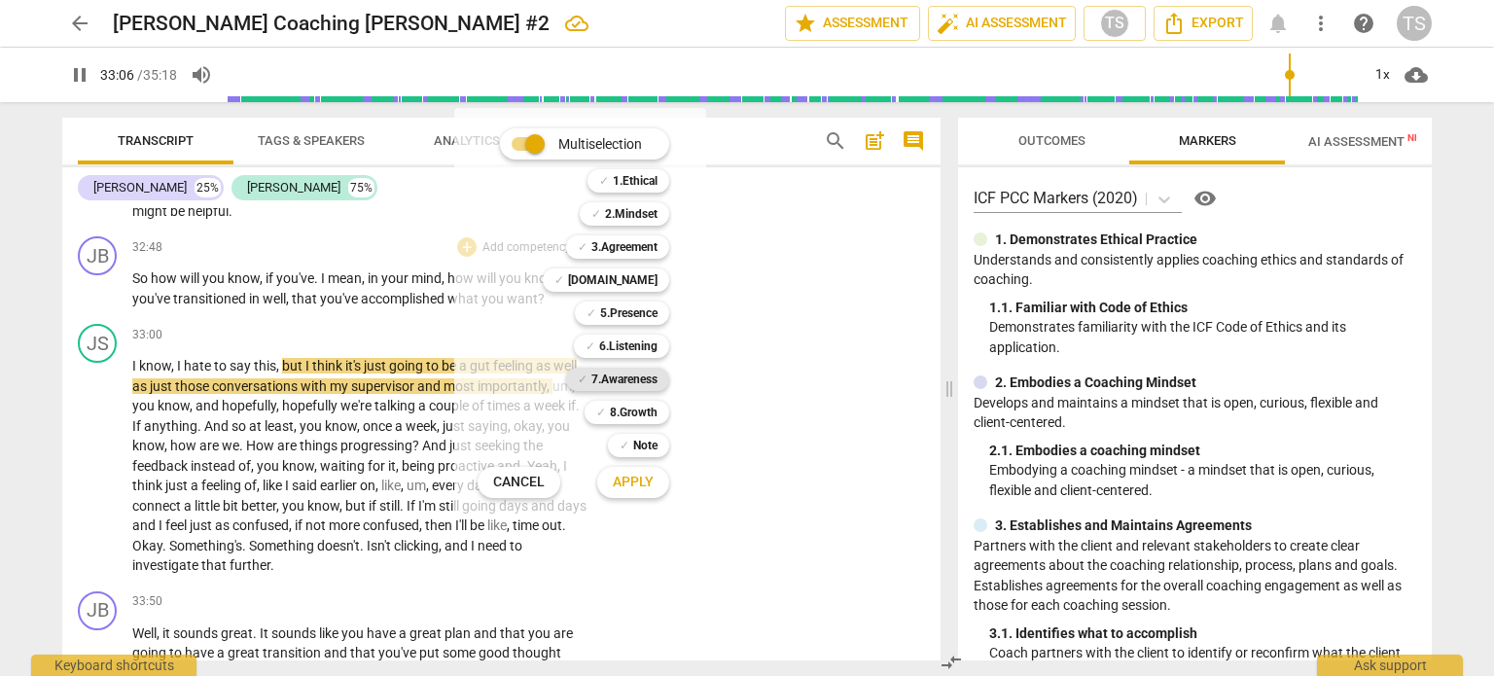
click at [634, 376] on b "7.Awareness" at bounding box center [625, 379] width 66 height 23
click at [638, 476] on span "Apply" at bounding box center [633, 482] width 41 height 19
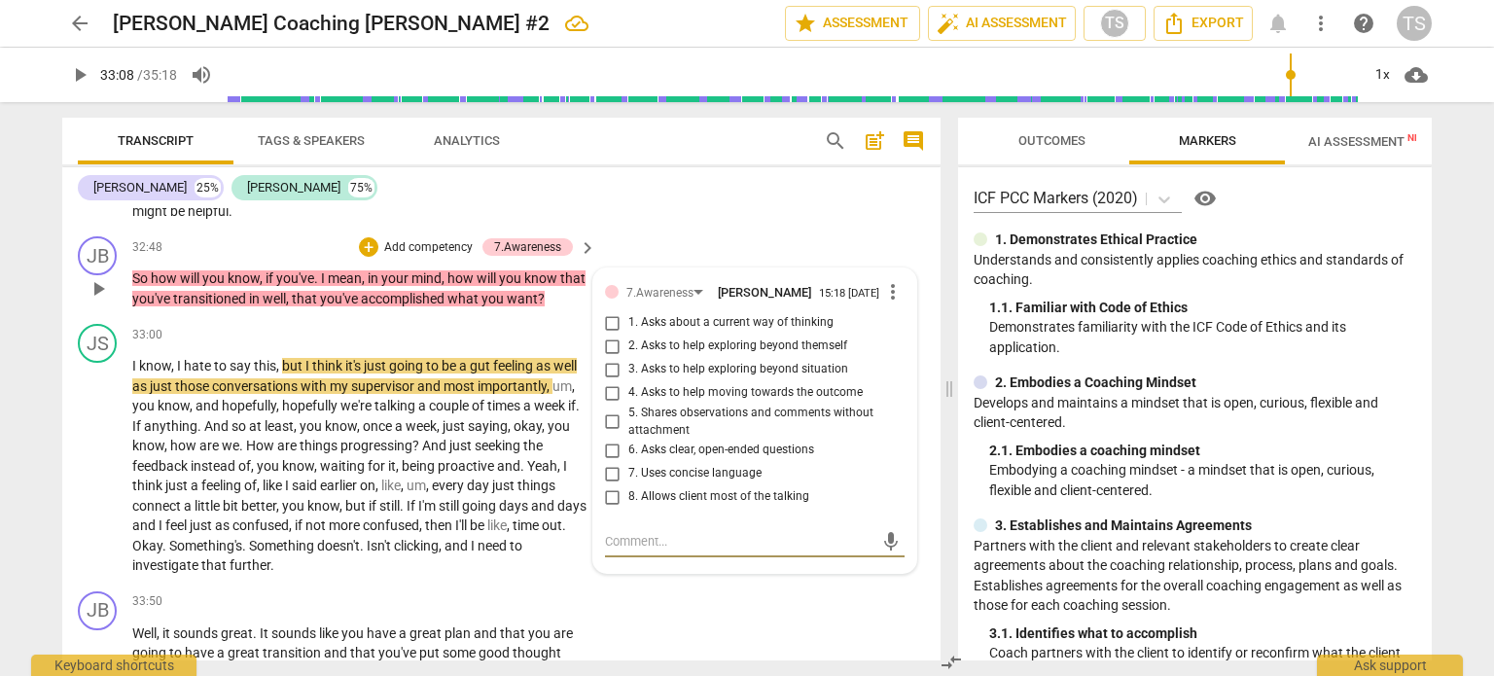
click at [611, 381] on input "3. Asks to help exploring beyond situation" at bounding box center [612, 369] width 31 height 23
click at [650, 551] on textarea at bounding box center [739, 541] width 269 height 18
click at [98, 478] on span "play_arrow" at bounding box center [98, 465] width 23 height 23
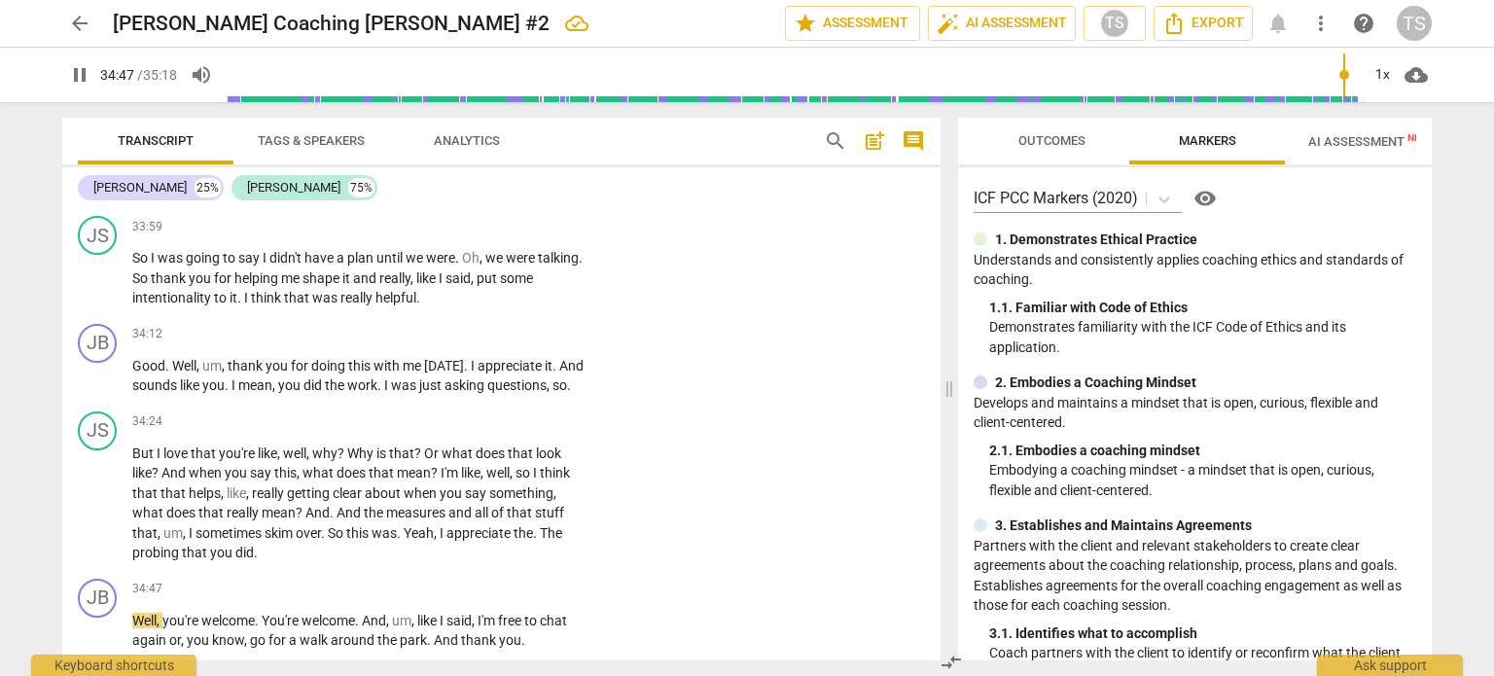
scroll to position [12985, 0]
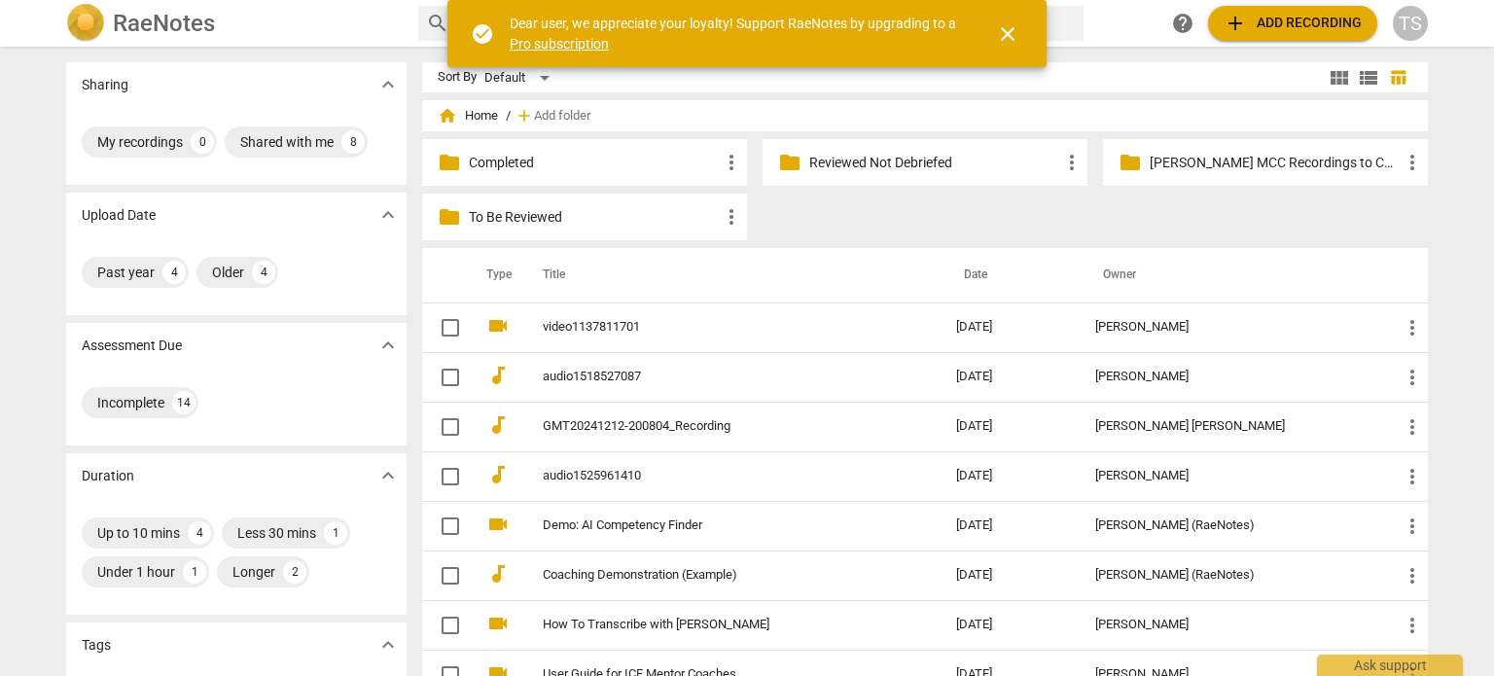
click at [907, 161] on p "Reviewed Not Debriefed" at bounding box center [934, 163] width 251 height 20
click at [524, 221] on p "To Be Reviewed" at bounding box center [594, 217] width 251 height 20
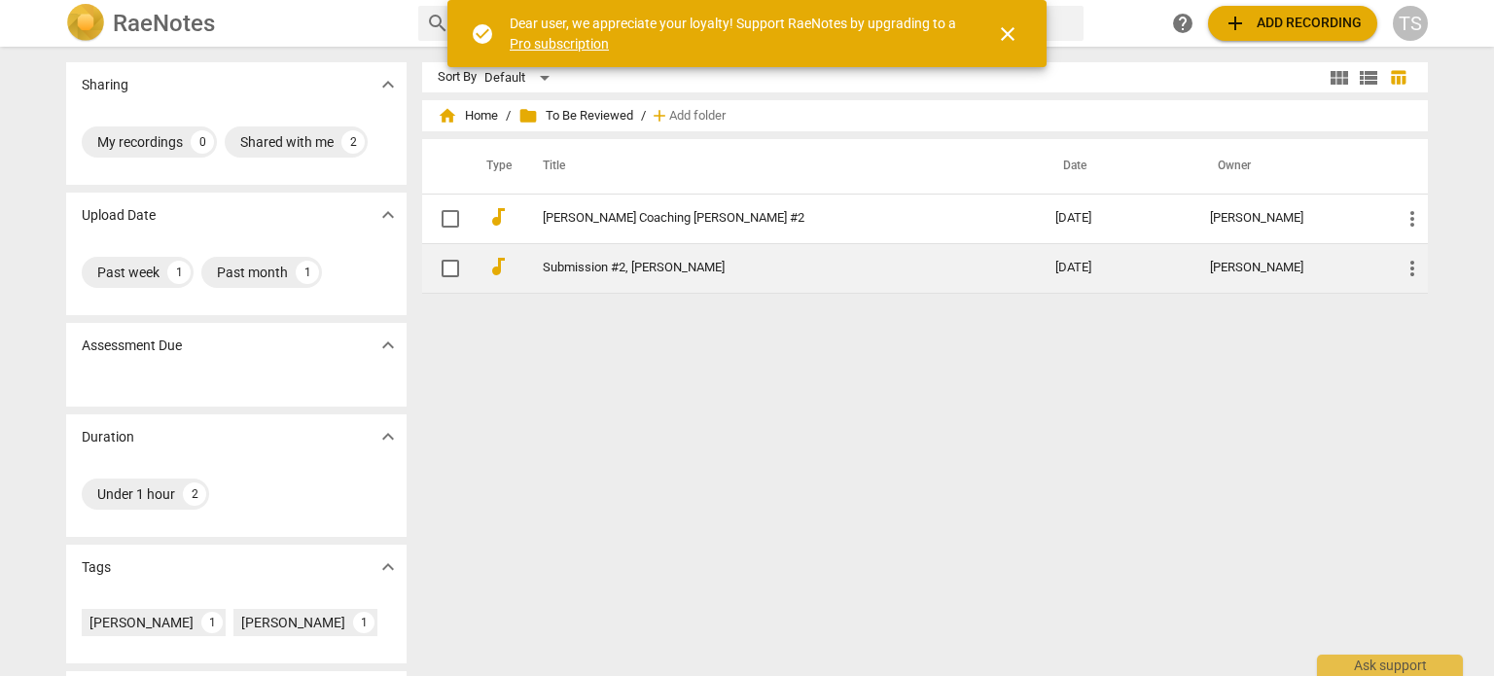
click at [602, 270] on link "Submission #2, [PERSON_NAME]" at bounding box center [764, 268] width 443 height 15
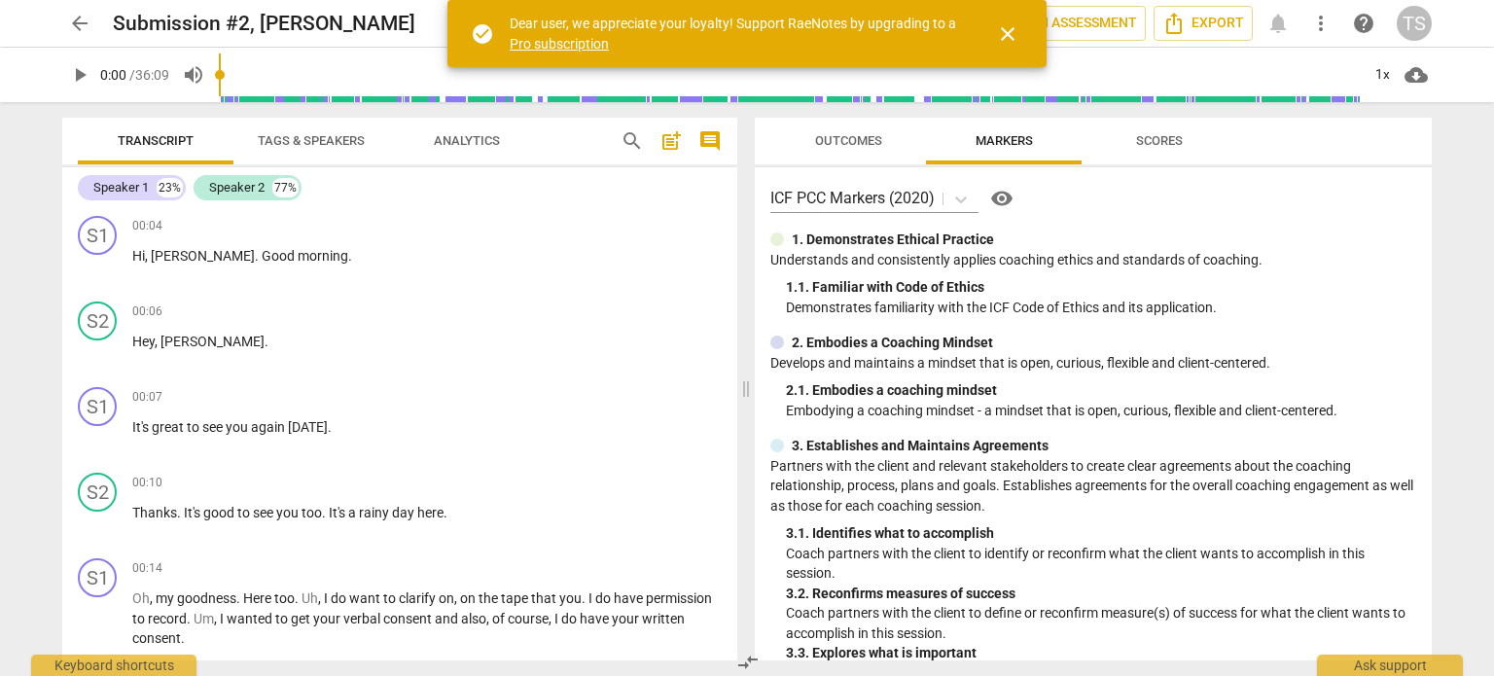
click at [77, 69] on span "play_arrow" at bounding box center [79, 74] width 23 height 23
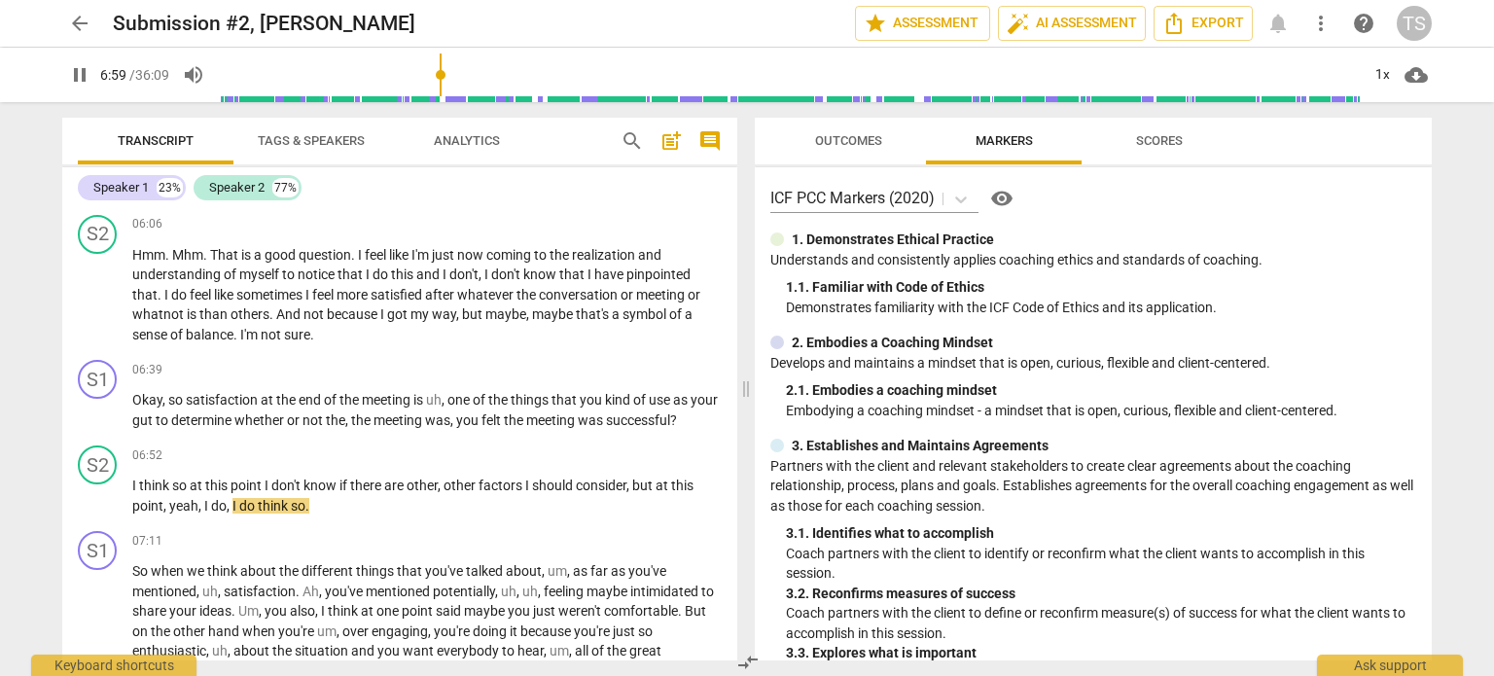
scroll to position [2619, 0]
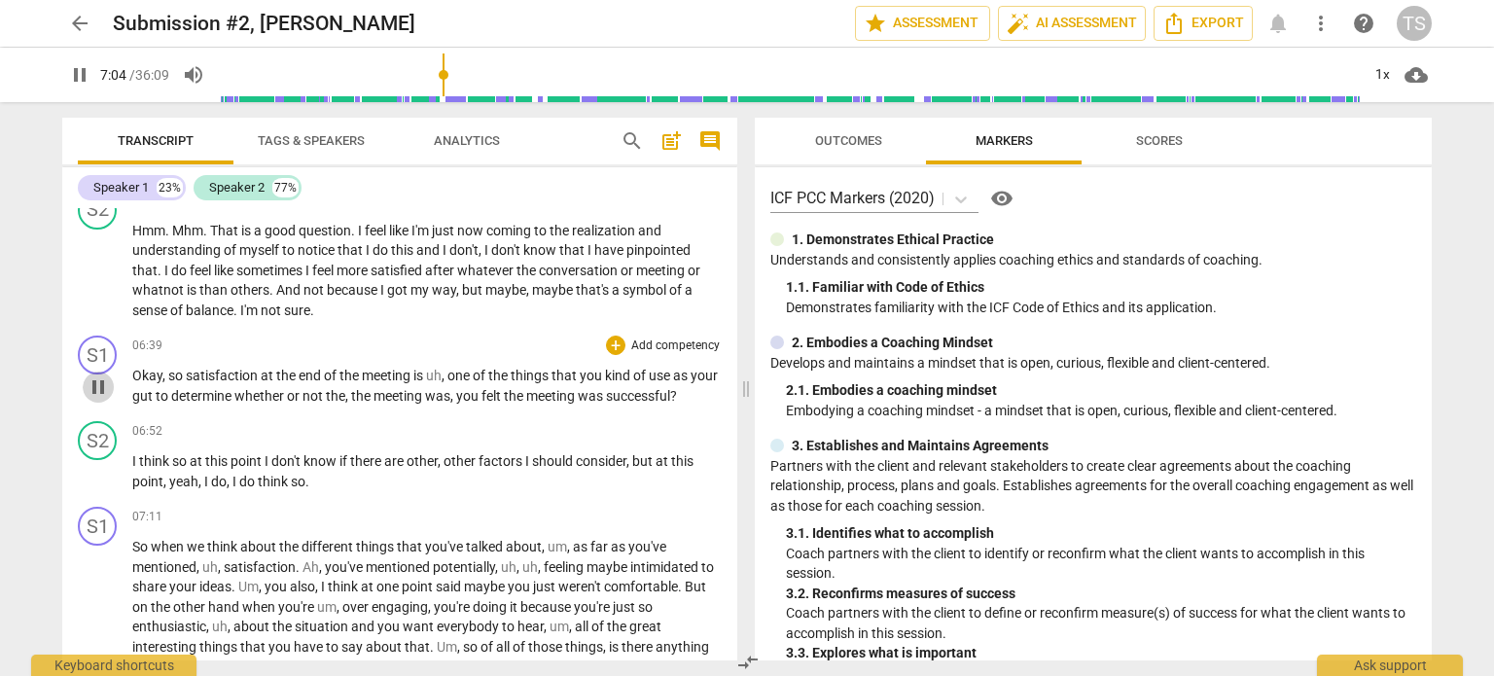
click at [93, 391] on span "pause" at bounding box center [98, 387] width 23 height 23
click at [93, 391] on span "play_arrow" at bounding box center [98, 387] width 23 height 23
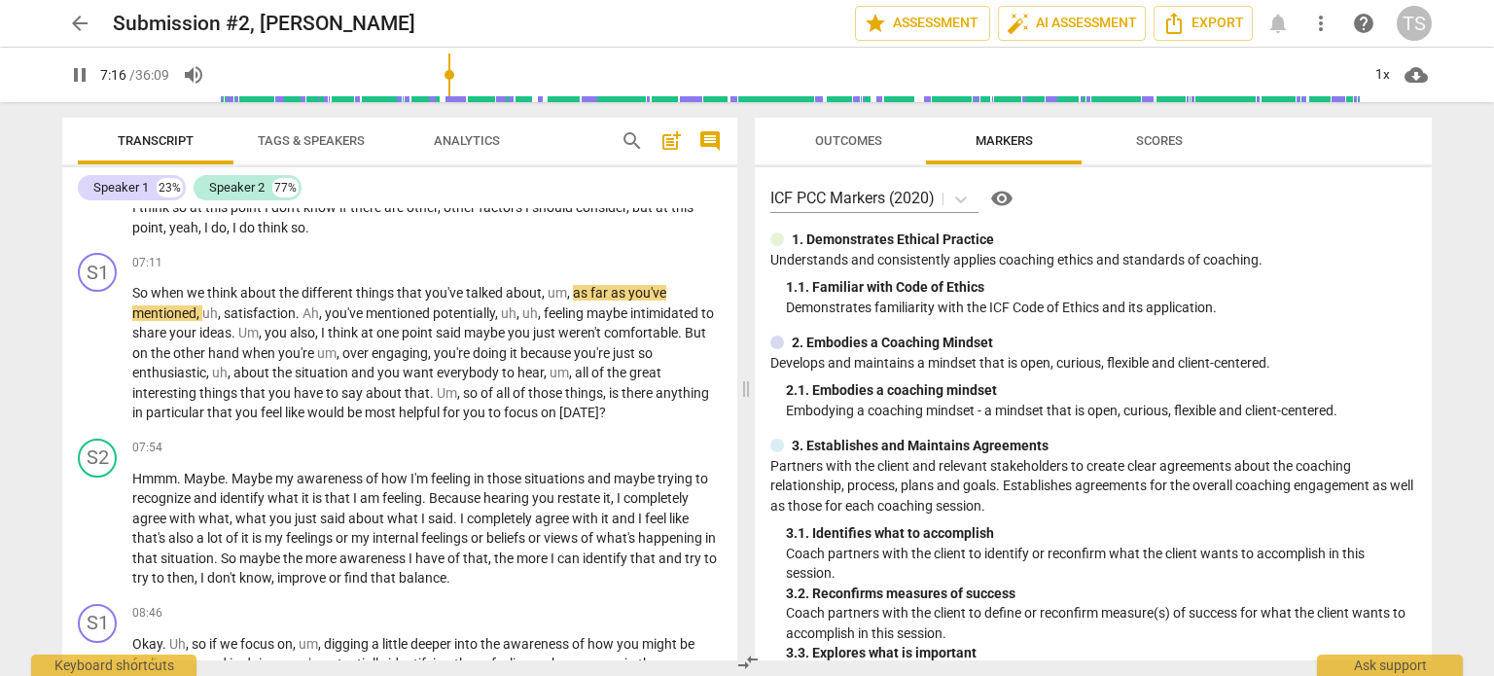
scroll to position [2874, 0]
click at [93, 365] on span "pause" at bounding box center [98, 352] width 23 height 23
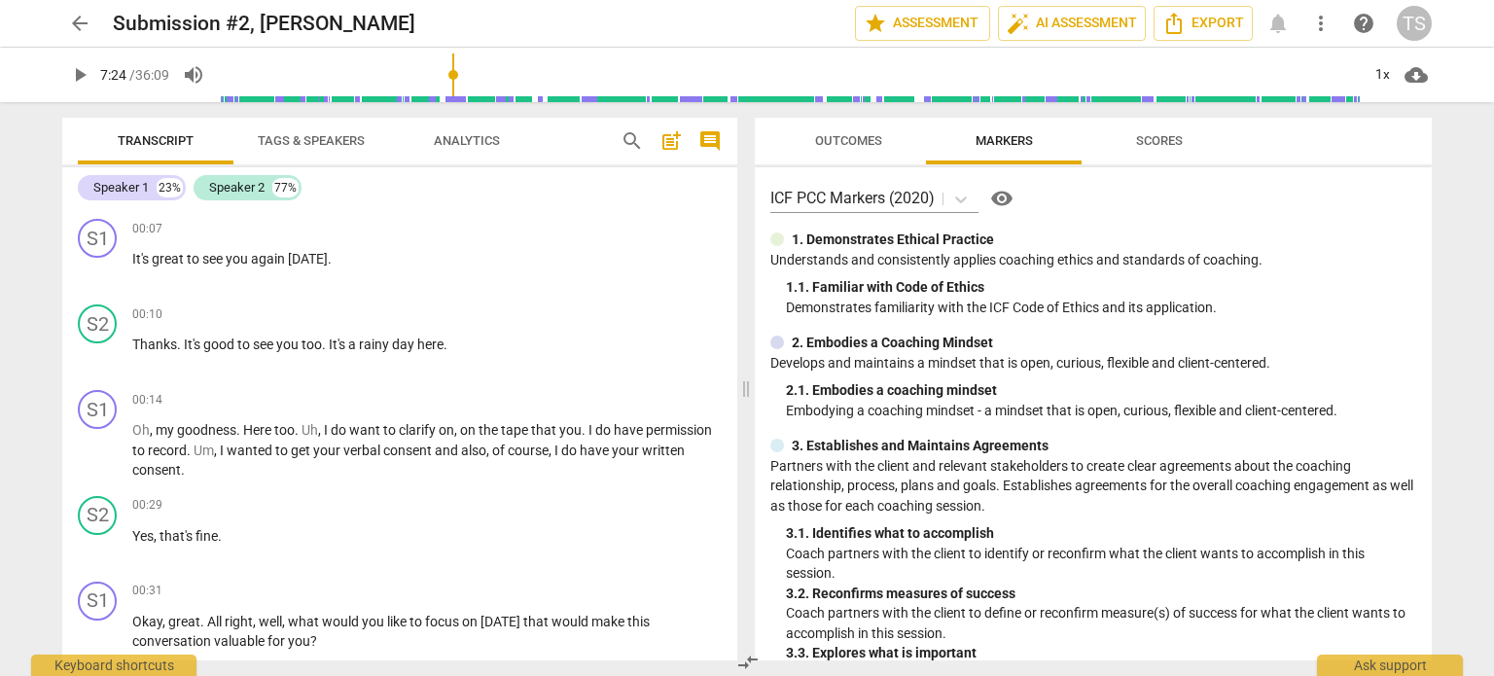
scroll to position [0, 0]
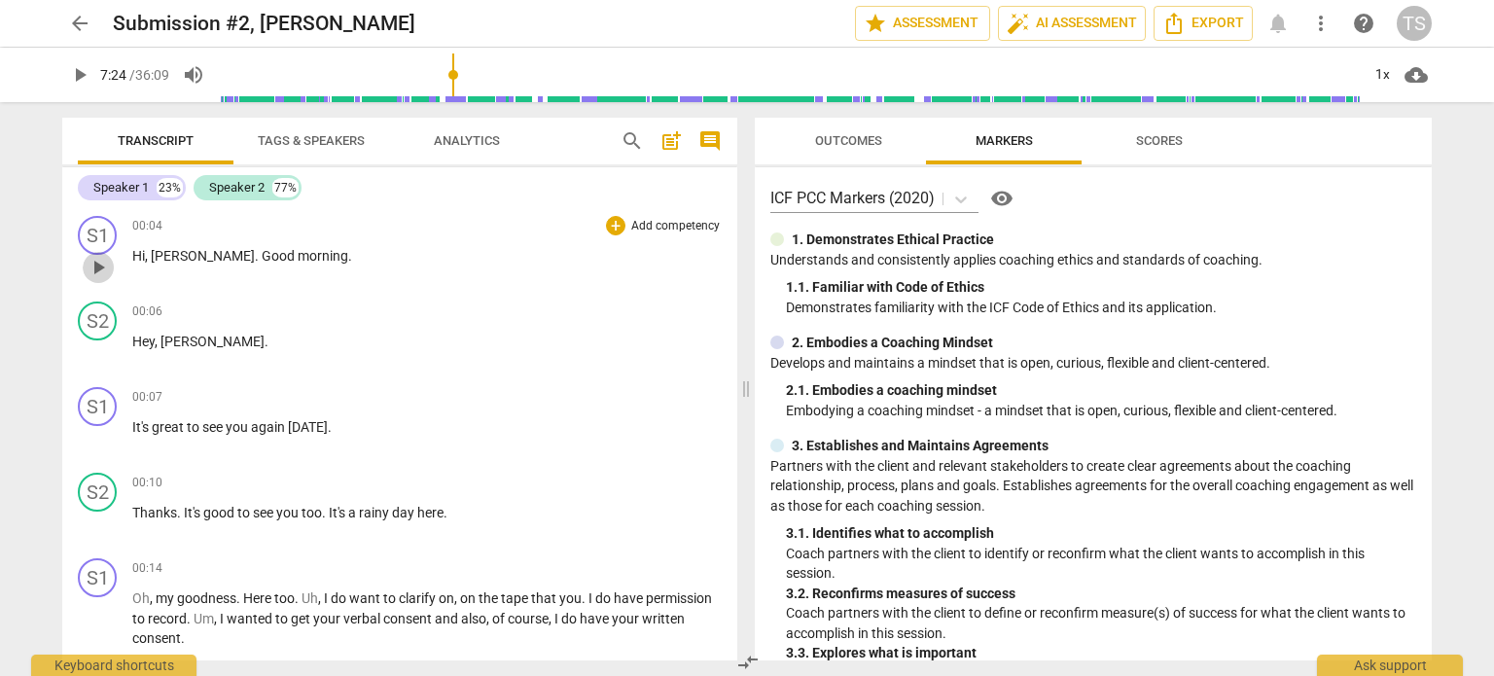
click at [98, 265] on span "play_arrow" at bounding box center [98, 267] width 23 height 23
click at [98, 265] on span "pause" at bounding box center [98, 267] width 23 height 23
click at [98, 265] on span "play_arrow" at bounding box center [98, 267] width 23 height 23
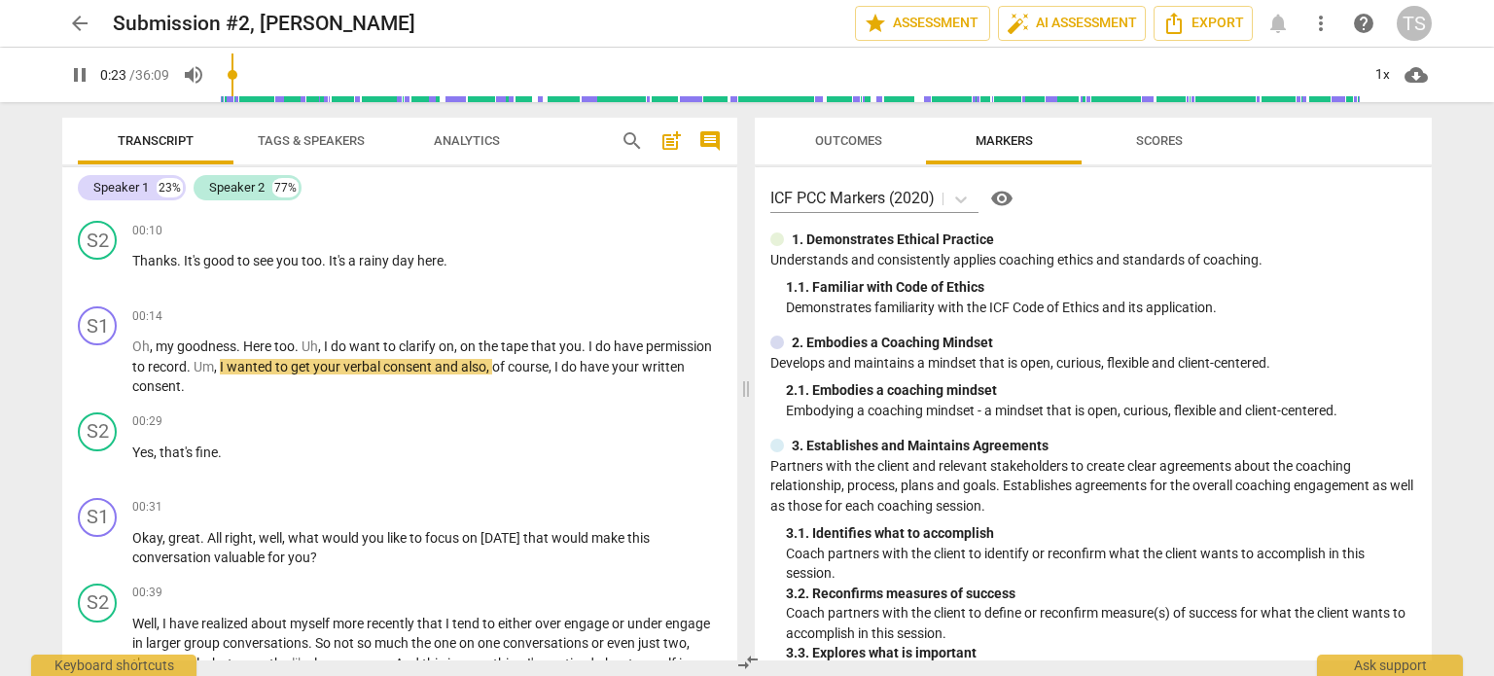
scroll to position [260, 0]
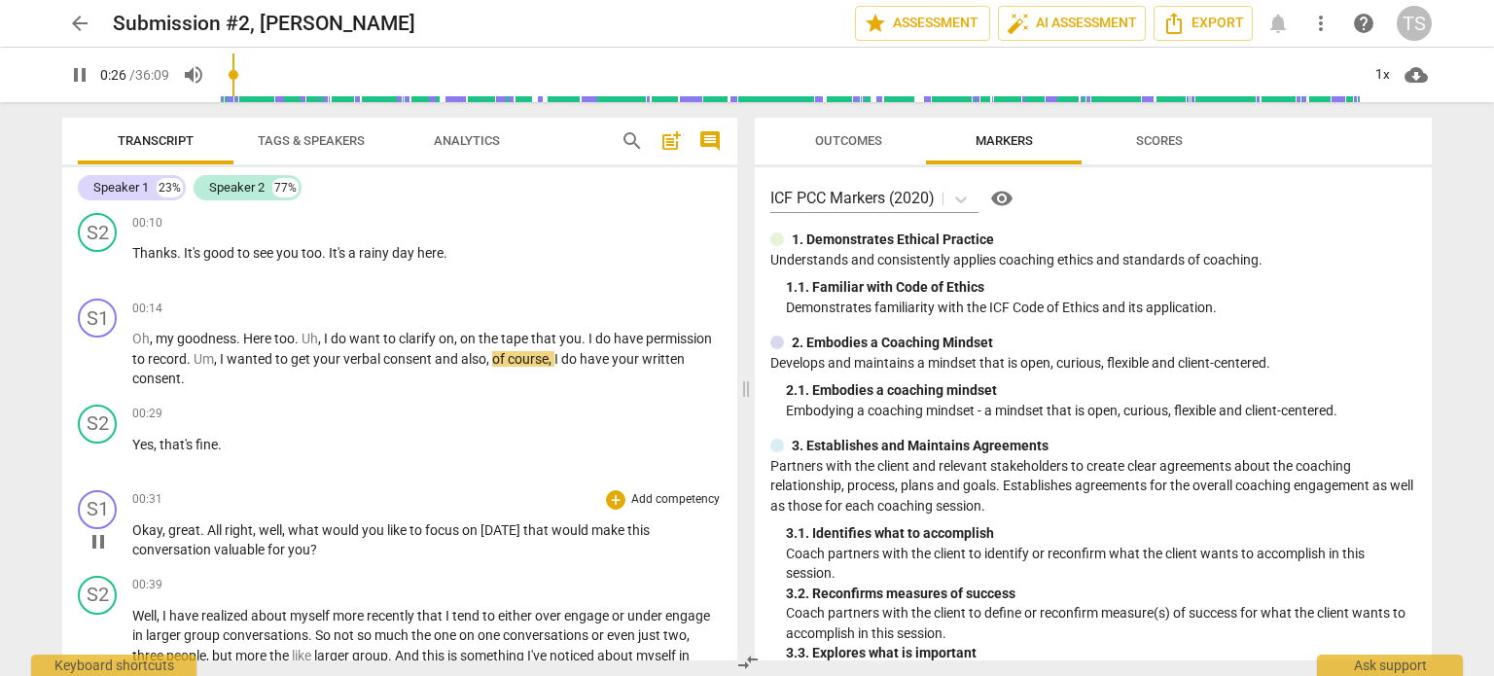
click at [92, 542] on span "pause" at bounding box center [98, 541] width 23 height 23
click at [92, 542] on span "play_arrow" at bounding box center [98, 541] width 23 height 23
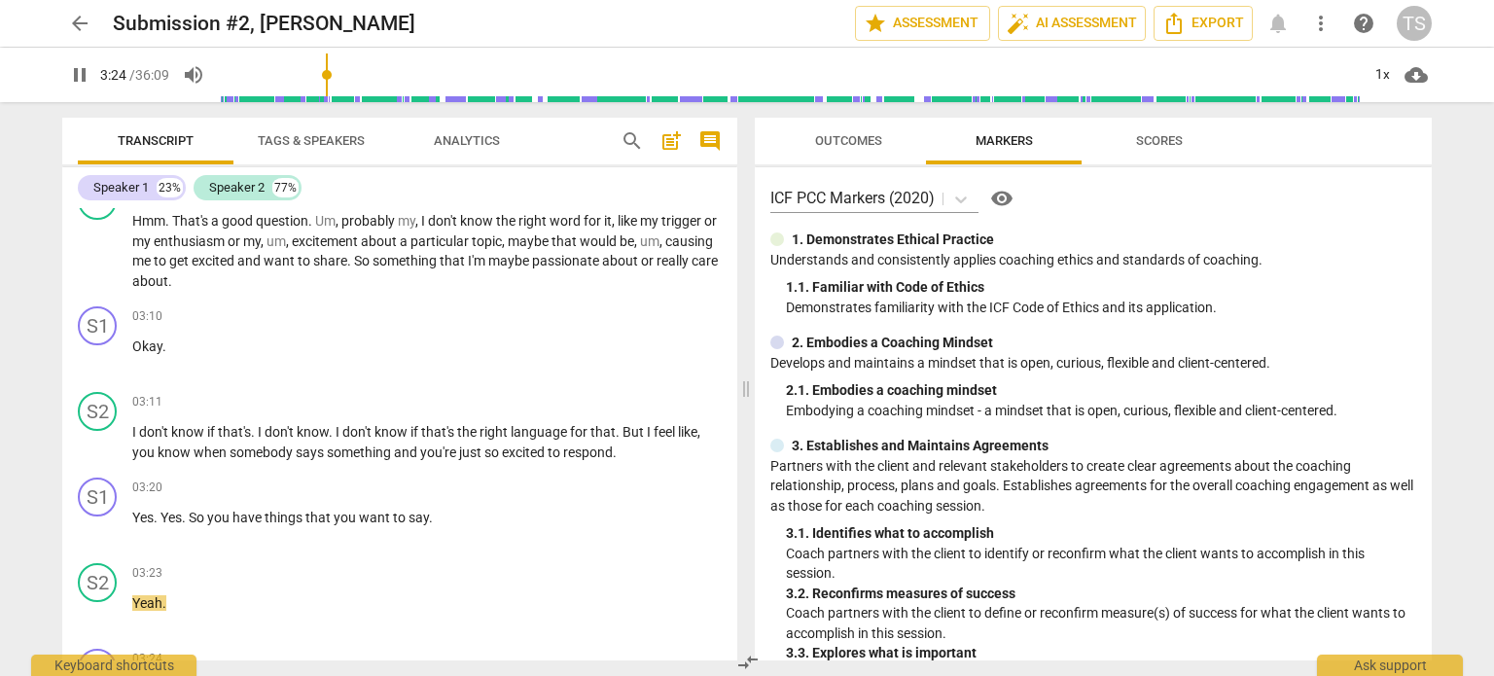
scroll to position [1682, 0]
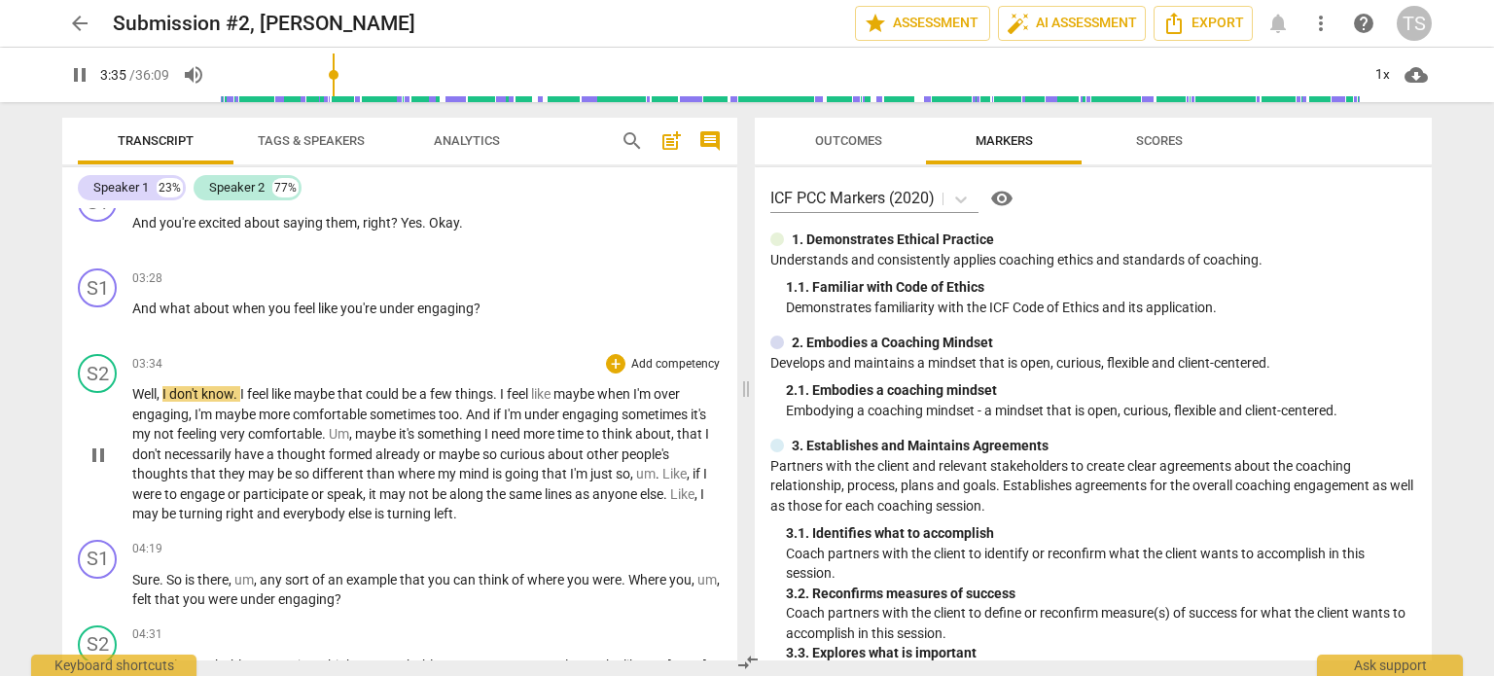
click at [87, 419] on div "play_arrow pause" at bounding box center [108, 455] width 50 height 125
click at [89, 455] on span "pause" at bounding box center [98, 455] width 23 height 23
click at [94, 444] on span "play_arrow" at bounding box center [98, 455] width 23 height 23
drag, startPoint x: 154, startPoint y: 425, endPoint x: 319, endPoint y: 432, distance: 165.5
click at [319, 432] on p "Well , I don't know . I feel like maybe that could be a few things . I feel lik…" at bounding box center [427, 454] width 590 height 140
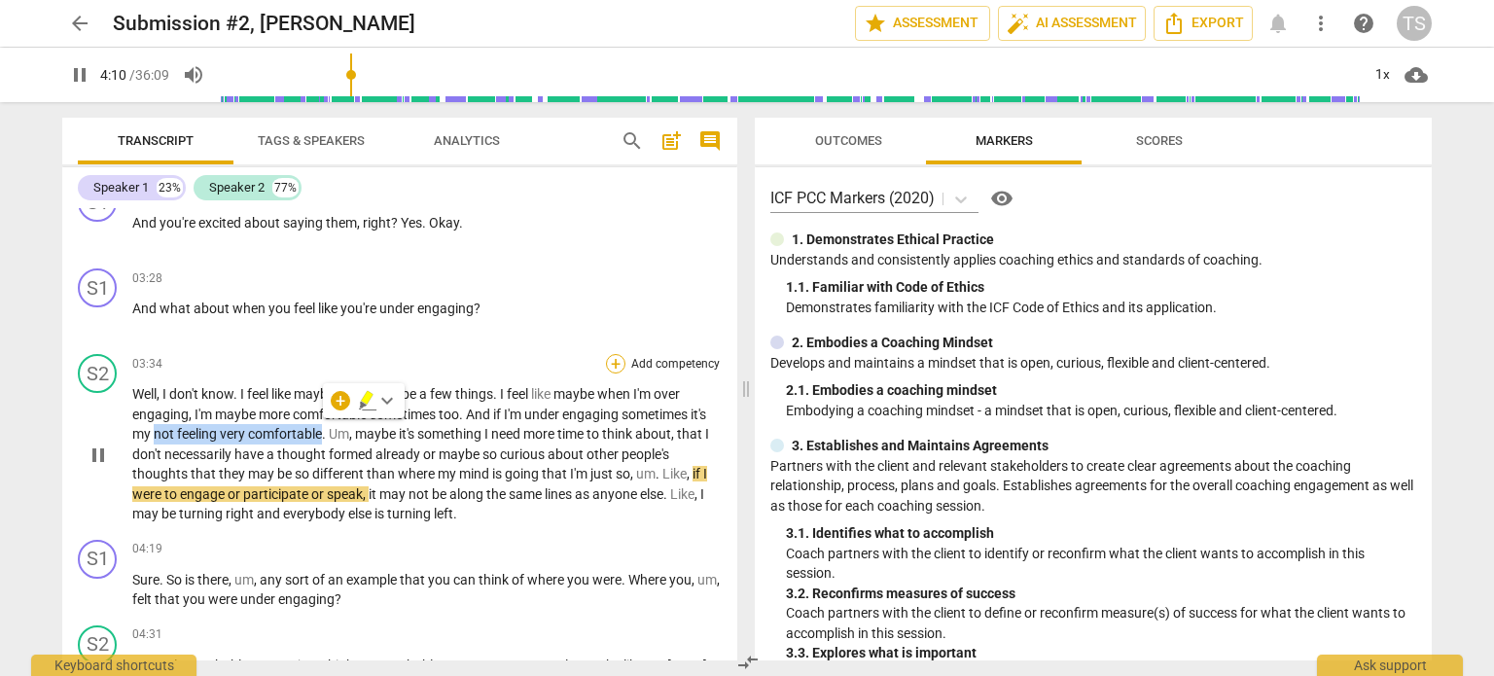
click at [607, 354] on div "+" at bounding box center [615, 363] width 19 height 19
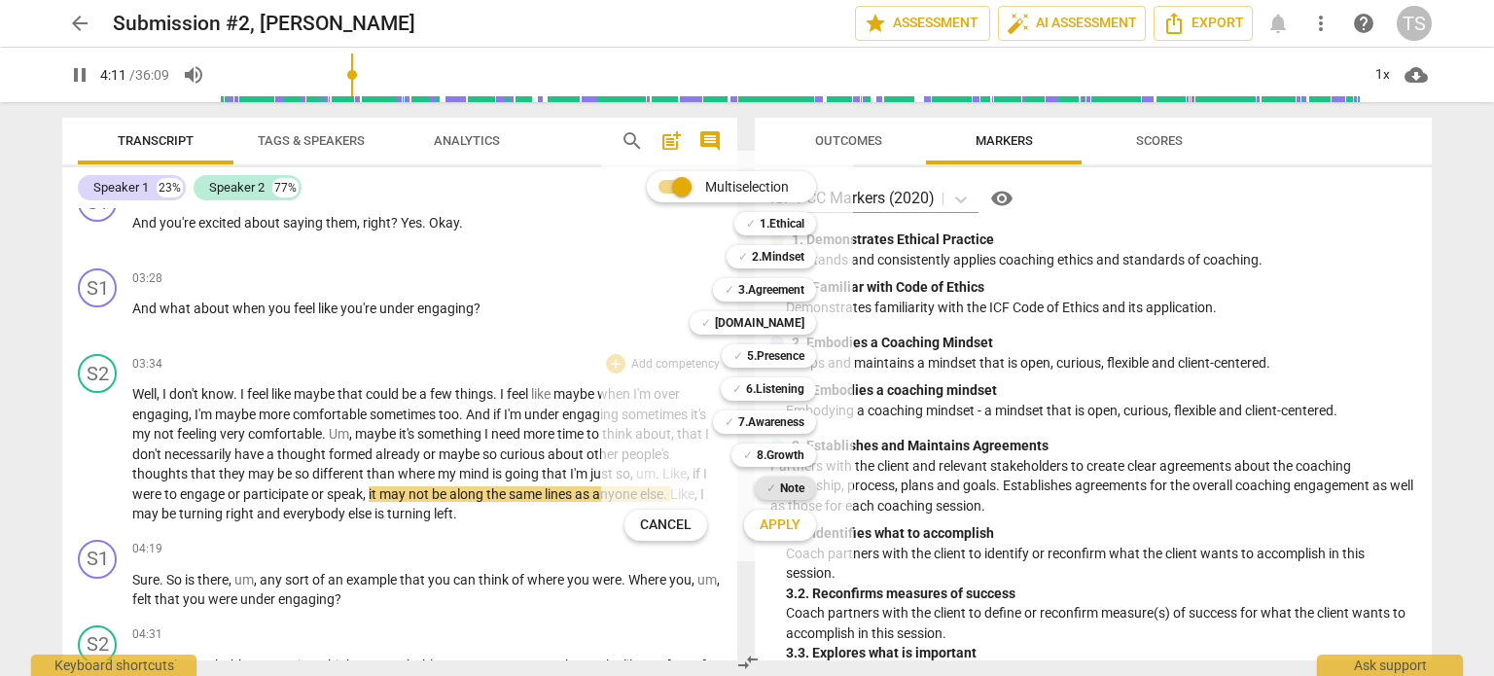
click at [774, 489] on div "✓ Note" at bounding box center [785, 488] width 61 height 23
click at [775, 516] on span "Apply" at bounding box center [780, 525] width 41 height 19
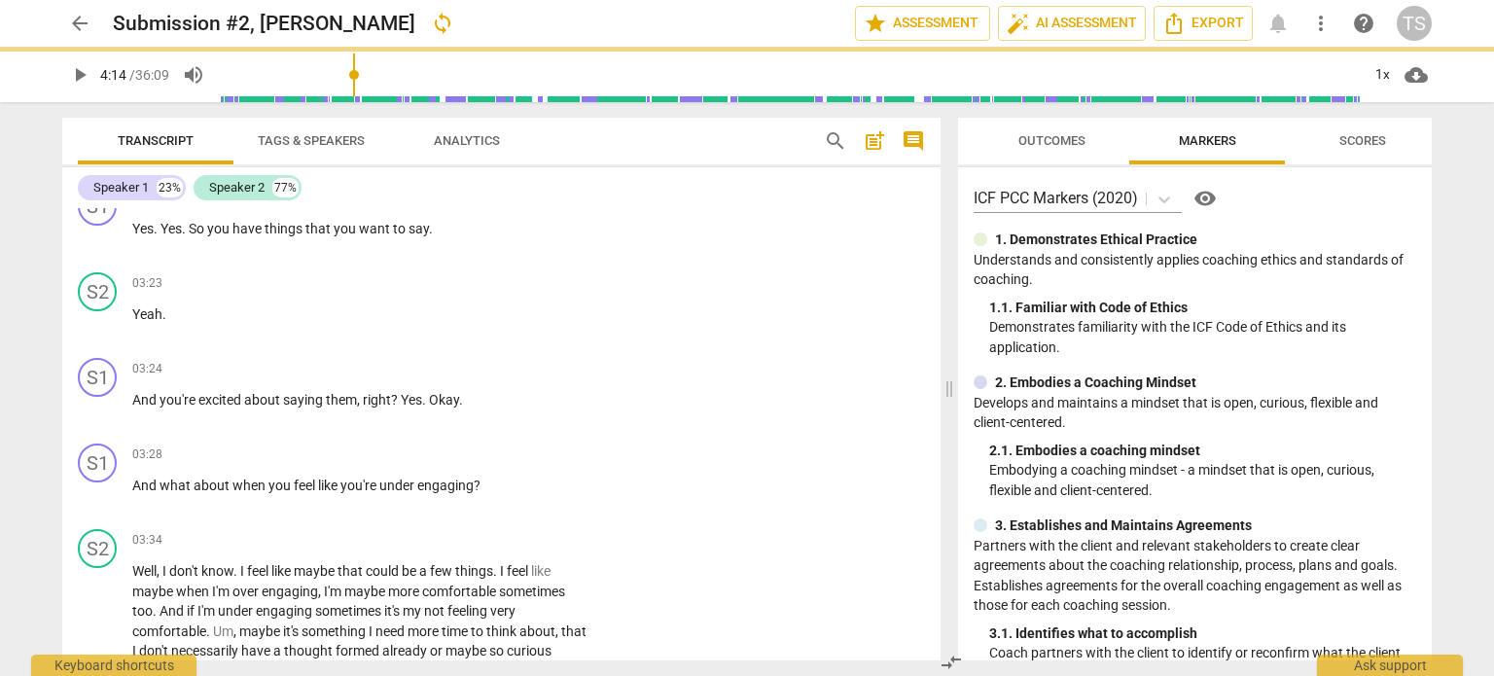
type input "255"
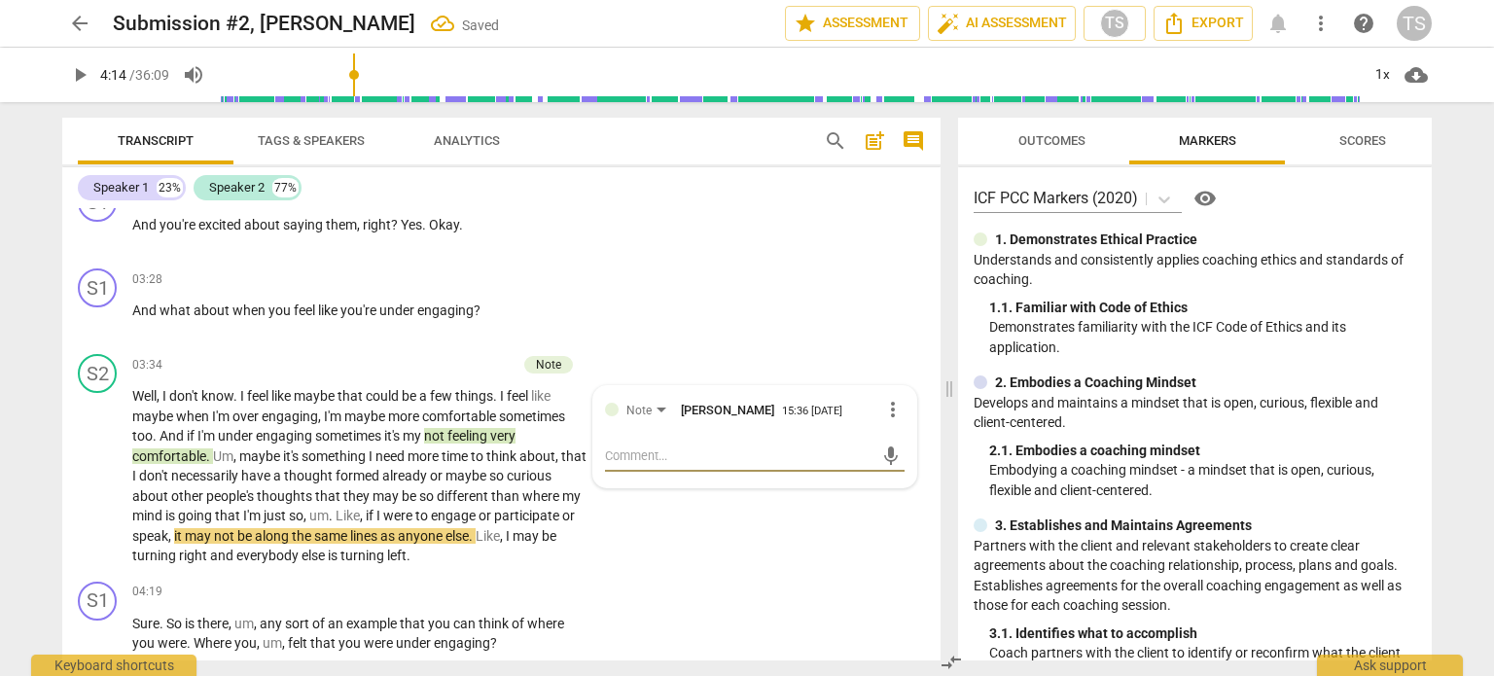
type textarea "B"
type textarea "Be"
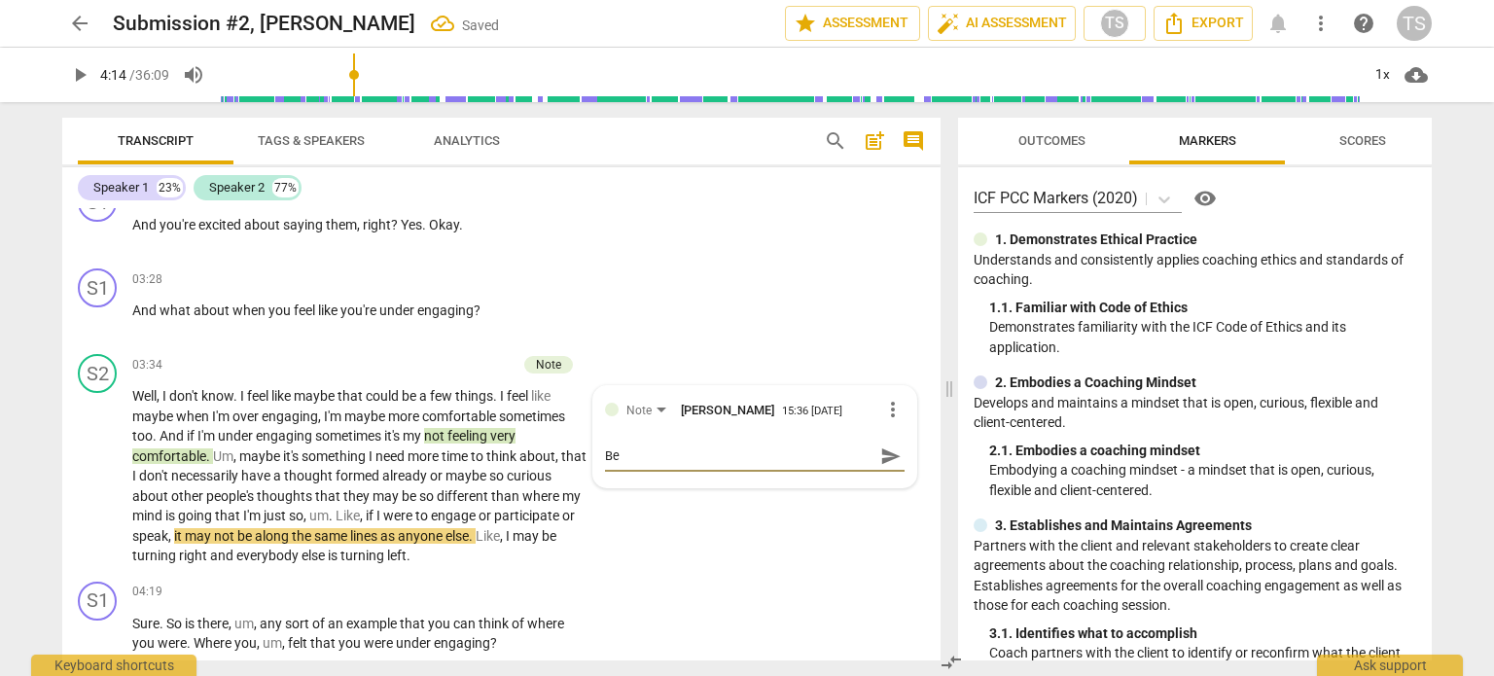
type textarea "Be"
type textarea "Be c"
type textarea "Be cu"
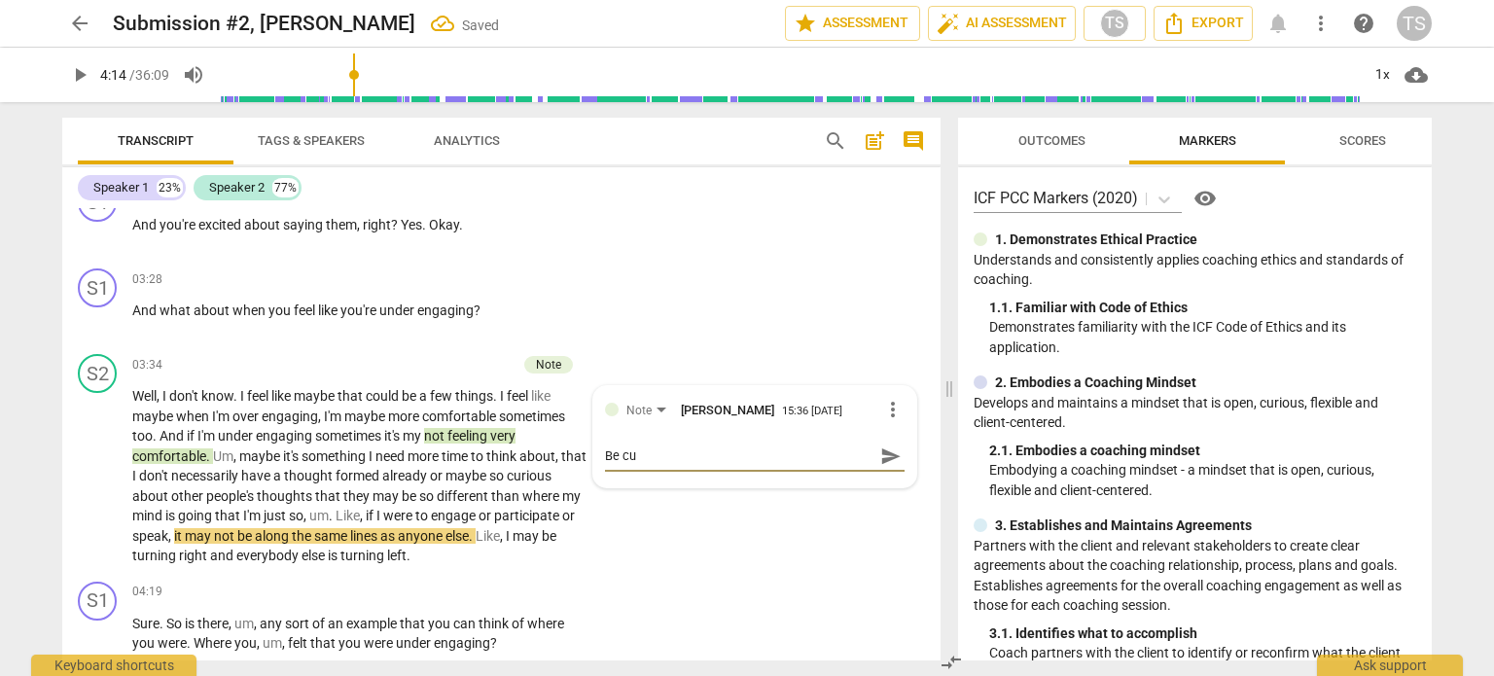
type textarea "Be cur"
type textarea "Be curo"
type textarea "Be curou"
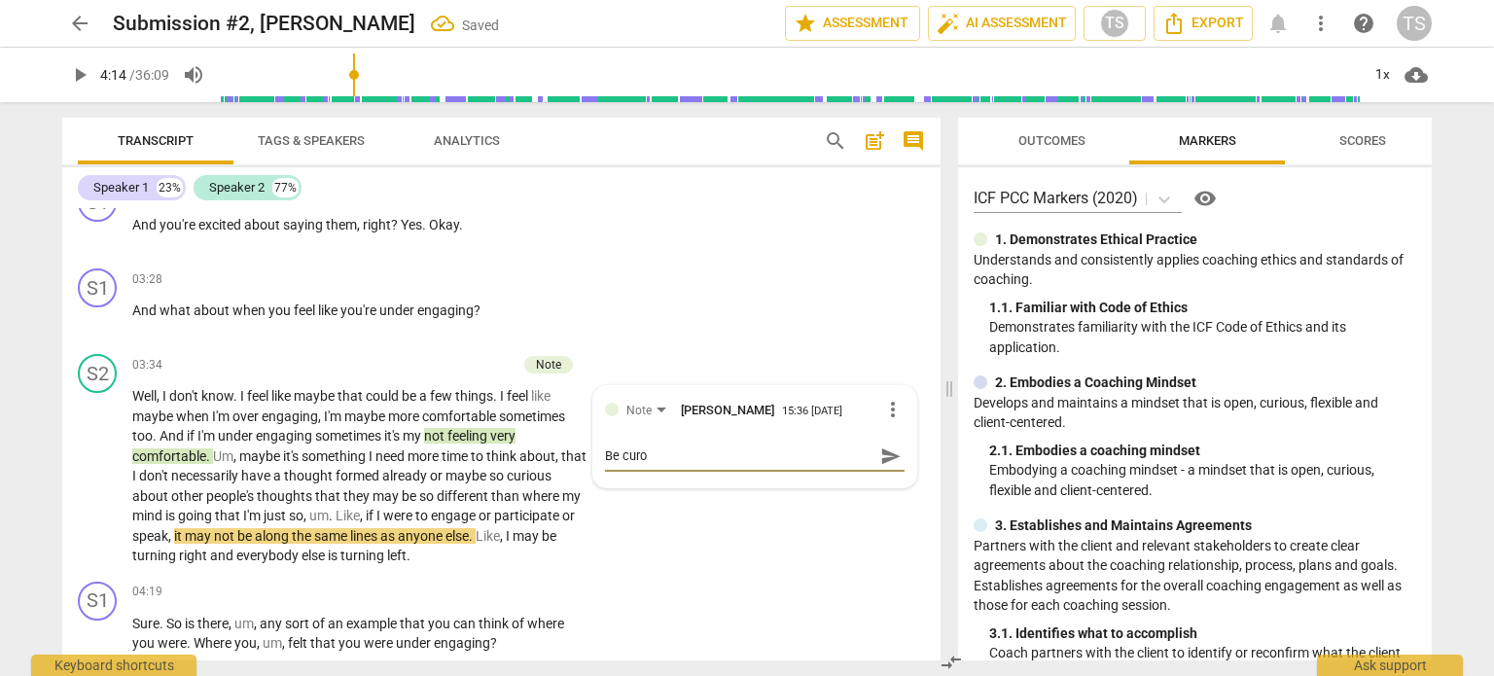
type textarea "Be curou"
type textarea "Be curous"
type textarea "Be curou"
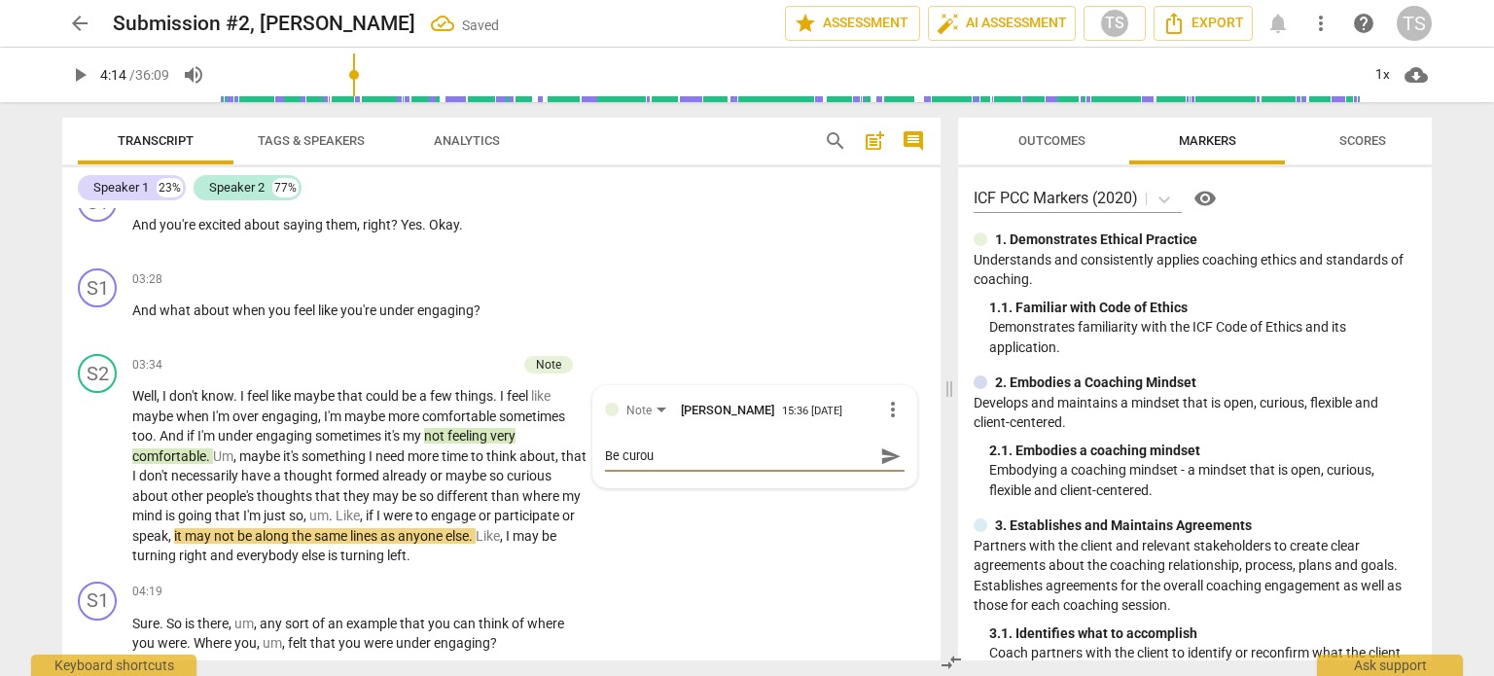
type textarea "Be curo"
type textarea "Be cur"
type textarea "Be curi"
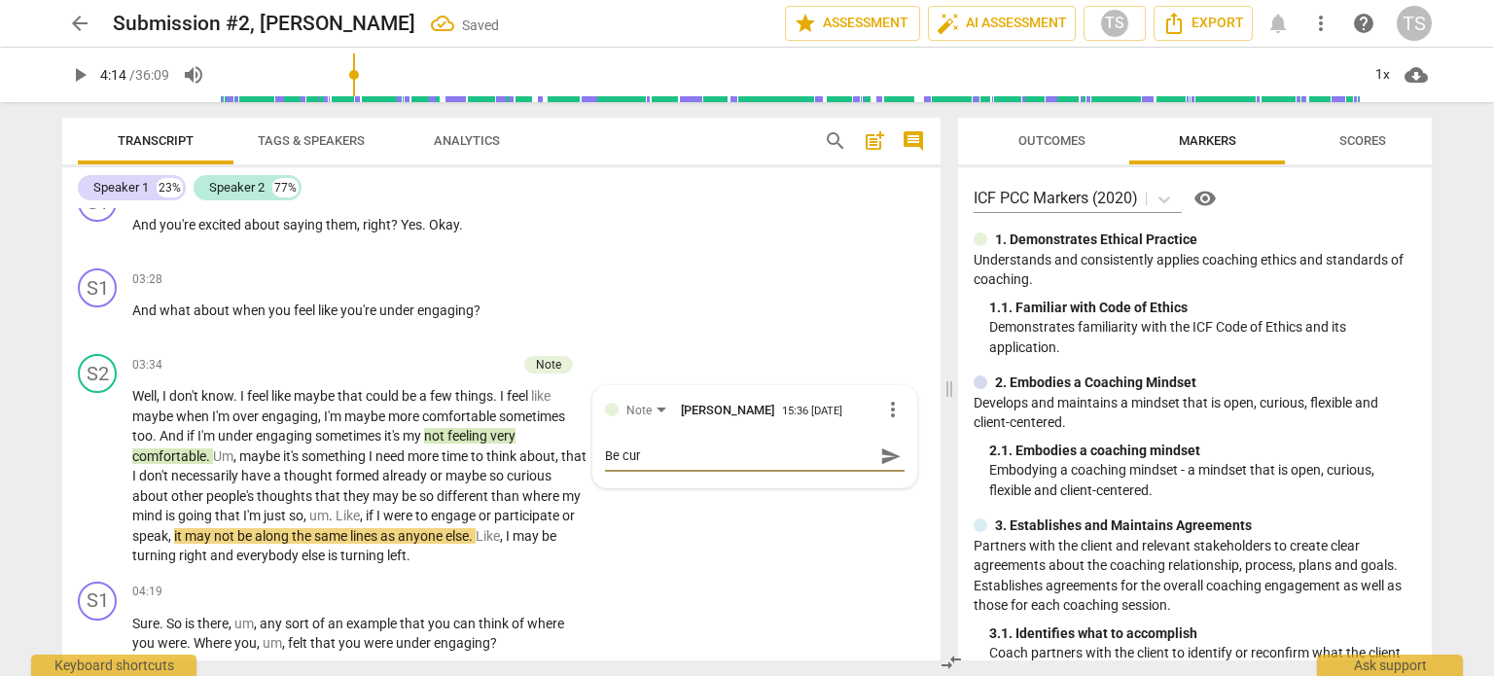
type textarea "Be curi"
type textarea "Be curio"
type textarea "Be curiou"
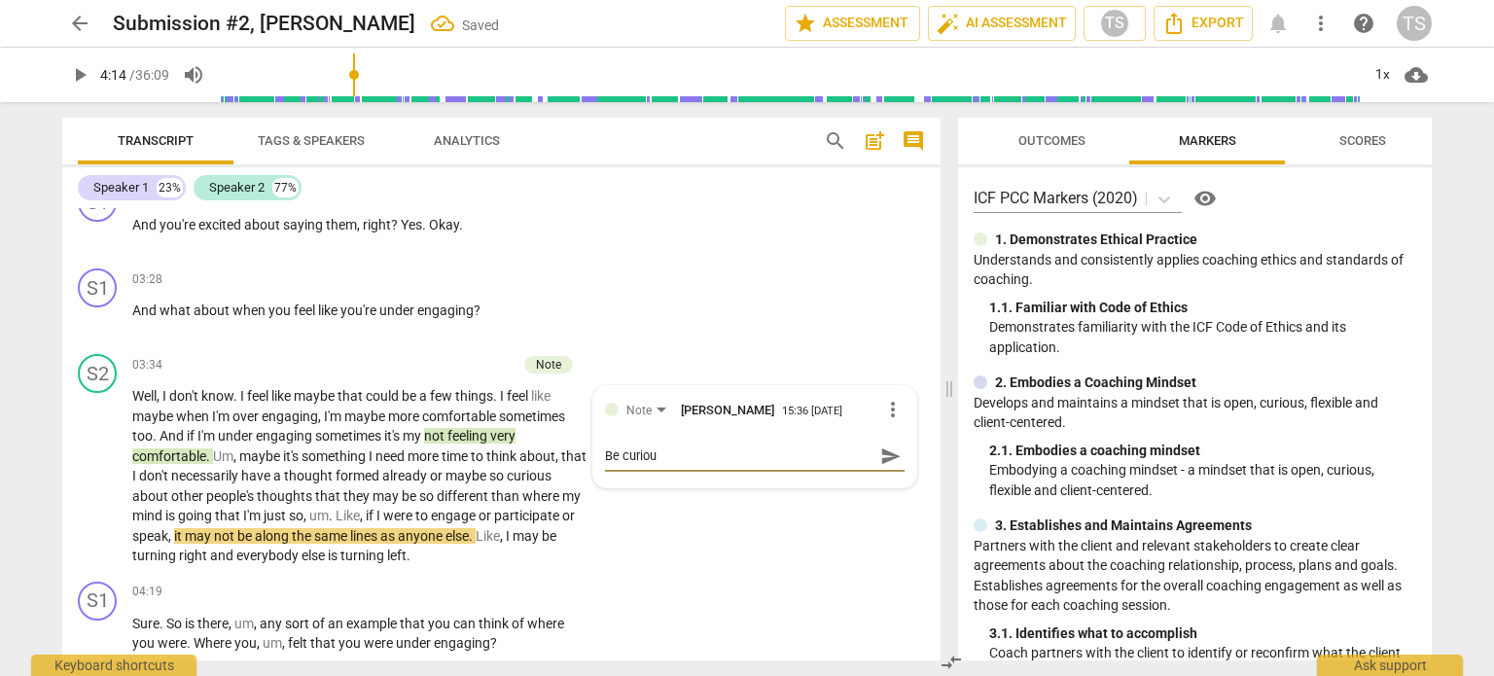
type textarea "Be curious"
type textarea "Be curious a"
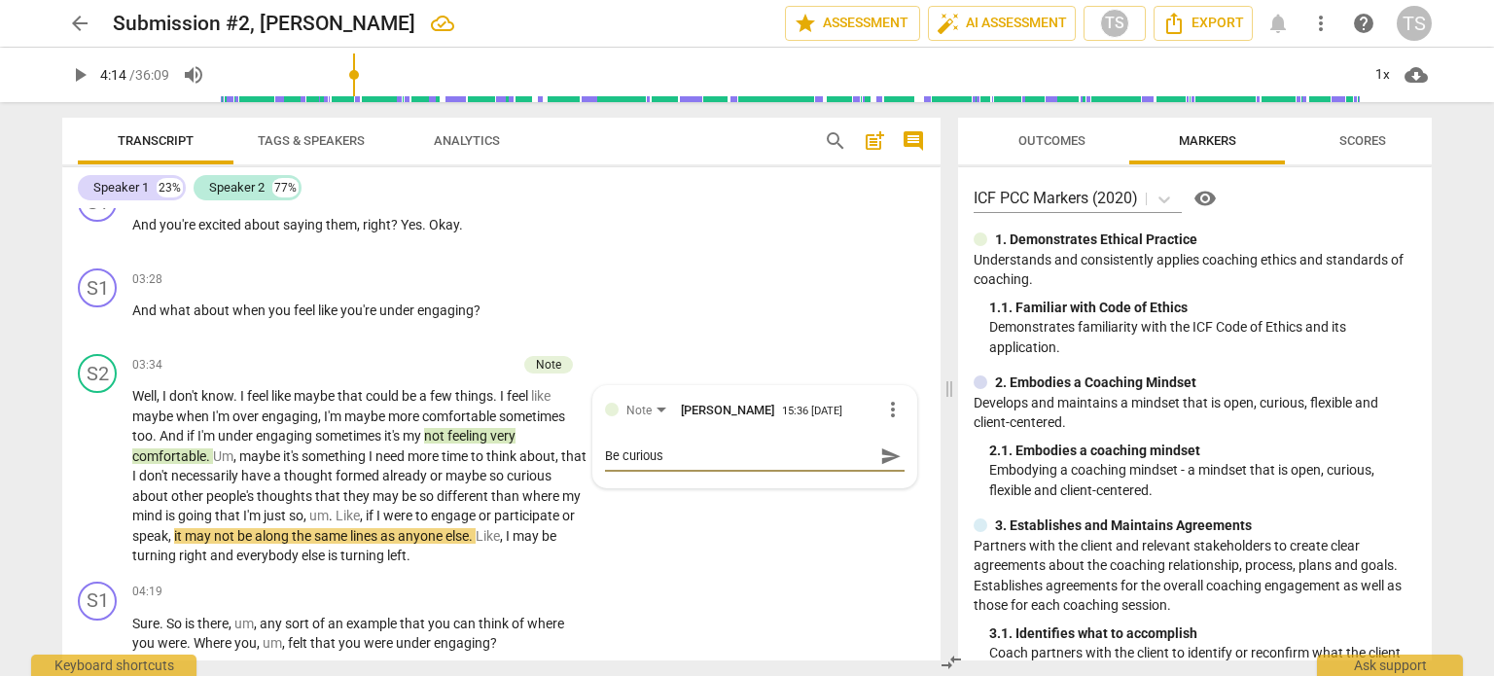
type textarea "Be curious a"
type textarea "Be curious ab"
type textarea "Be curious abo"
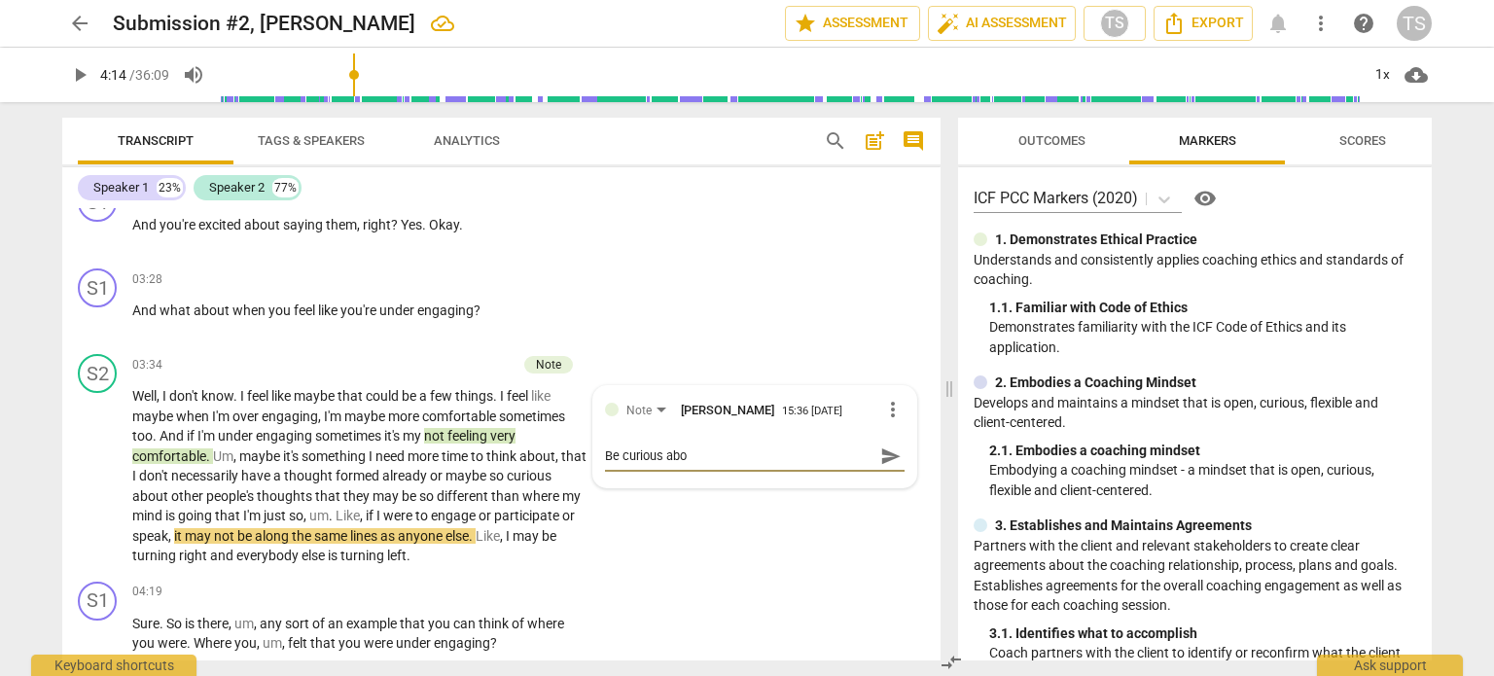
type textarea "Be curious abou"
type textarea "Be curious about"
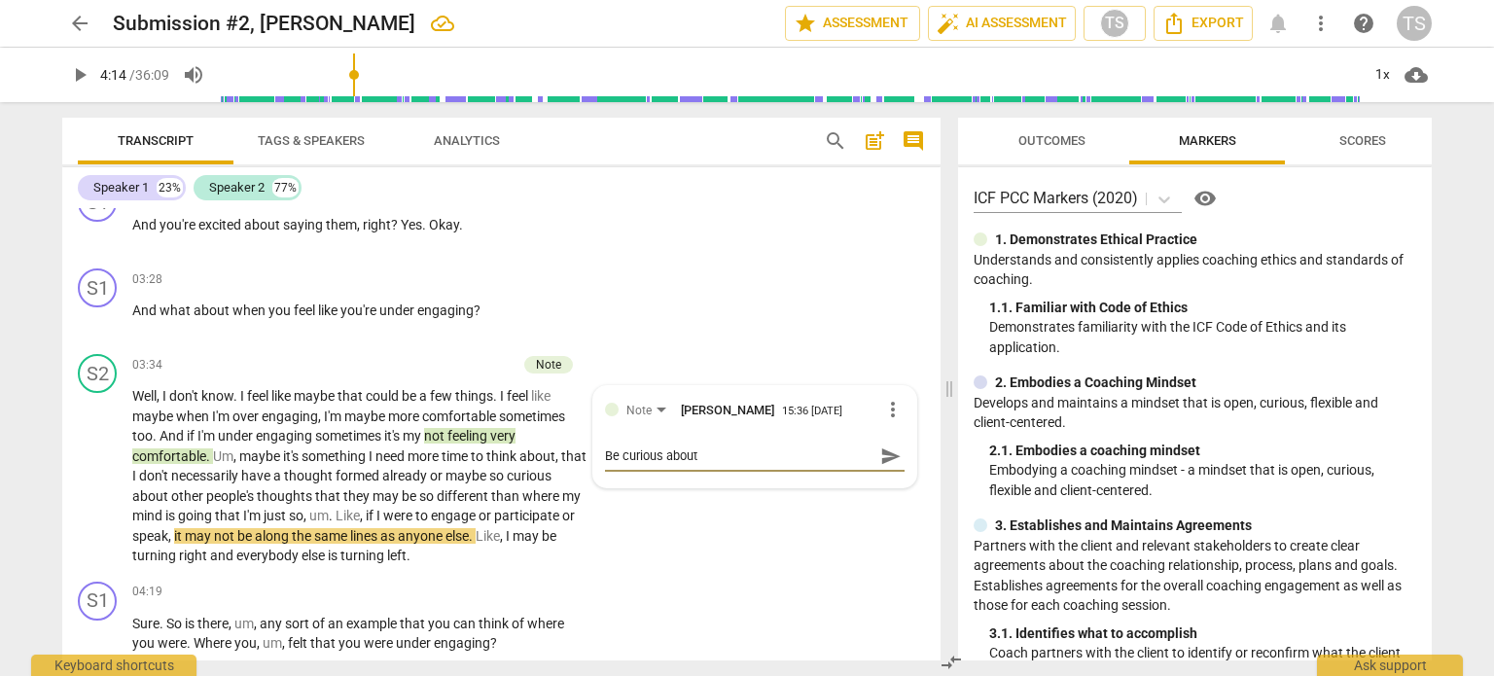
type textarea "Be curious about"
type textarea "Be curious about w"
type textarea "Be curious about wh"
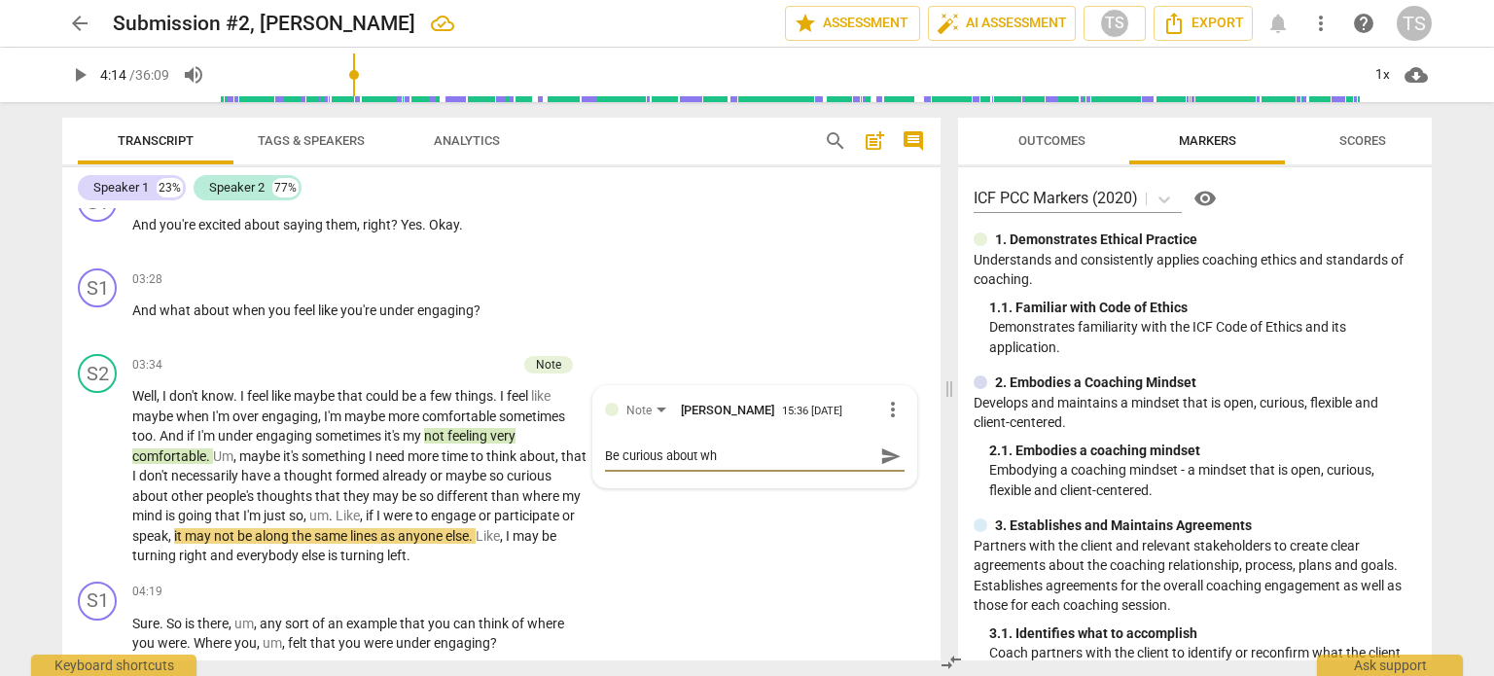
type textarea "Be curious about wha"
type textarea "Be curious about what"
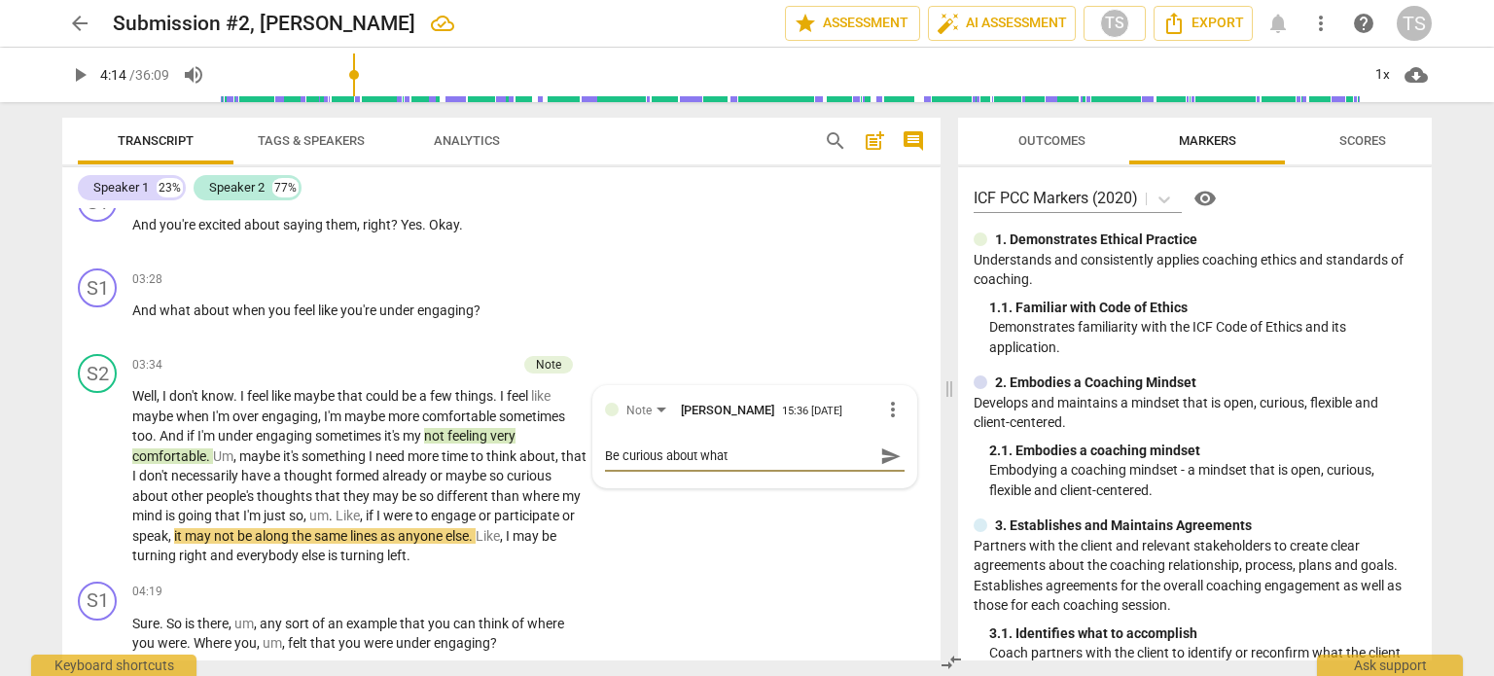
type textarea "Be curious about what"
type textarea "Be curious about what t"
type textarea "Be curious about what th"
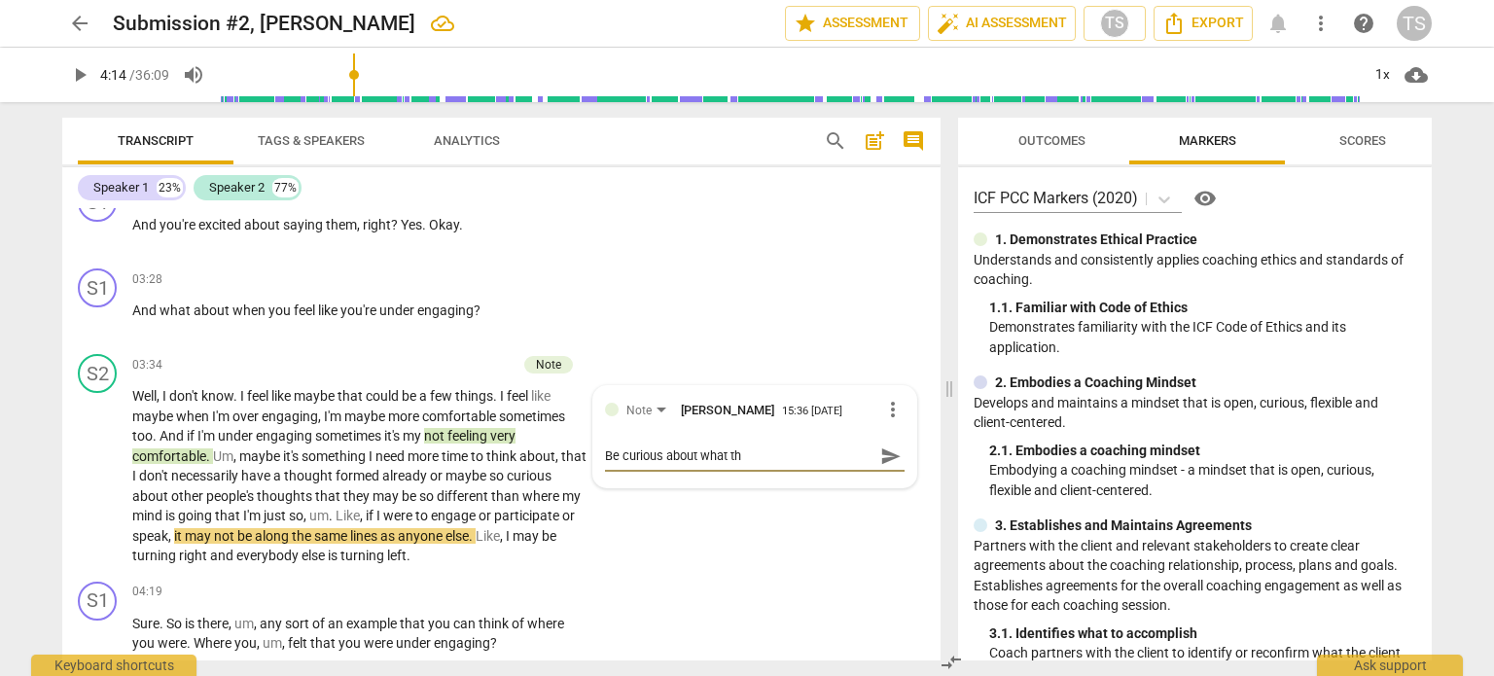
type textarea "Be curious about what thi"
type textarea "Be curious about what this"
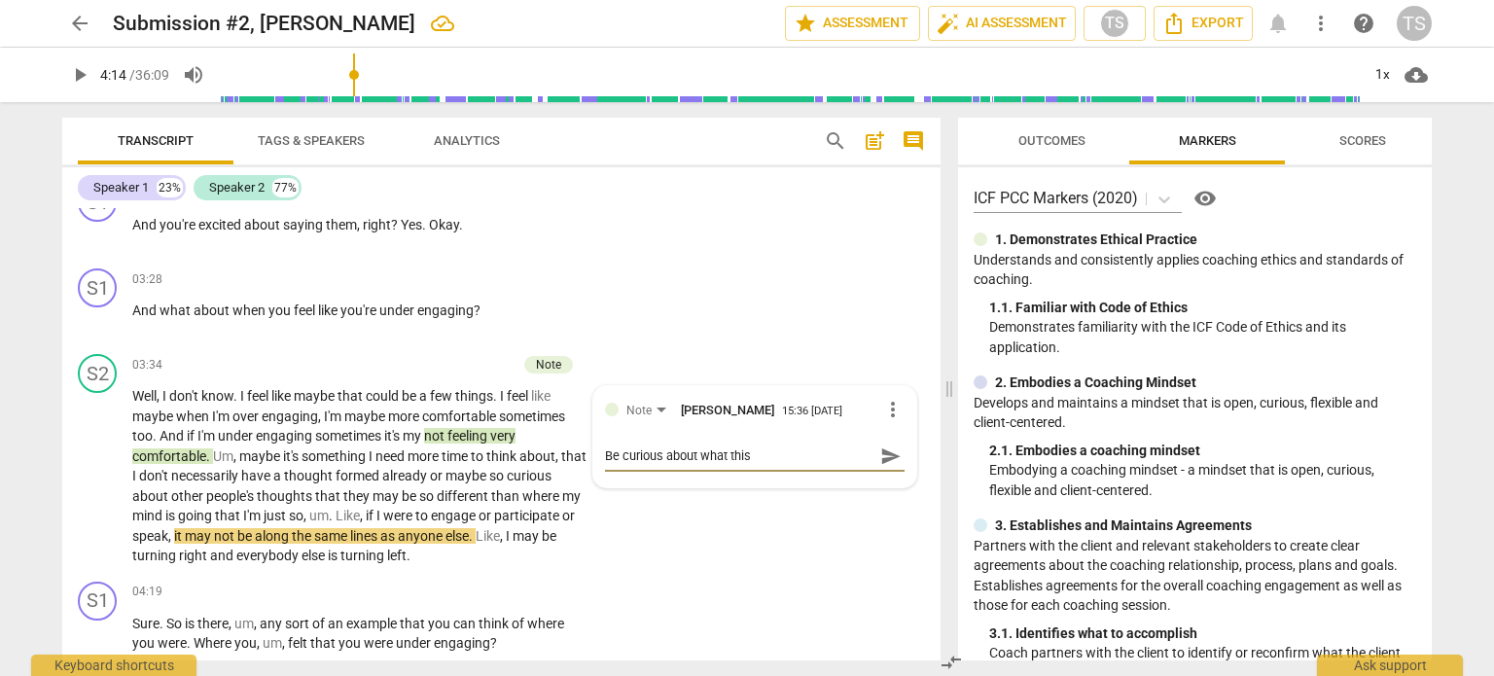
type textarea "Be curious about what this"
type textarea "Be curious about what this m"
type textarea "Be curious about what this me"
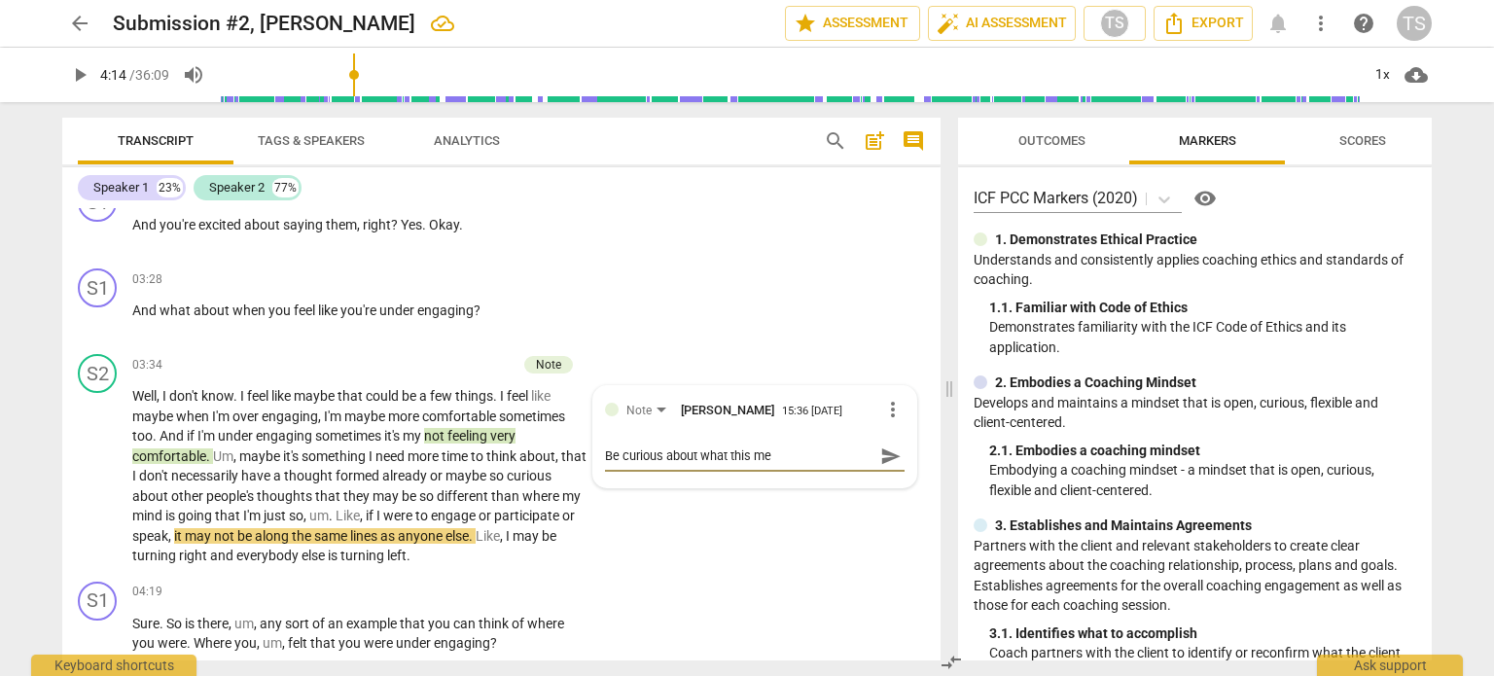
type textarea "Be curious about what this mea"
type textarea "Be curious about what this mean"
type textarea "Be curious about what this means"
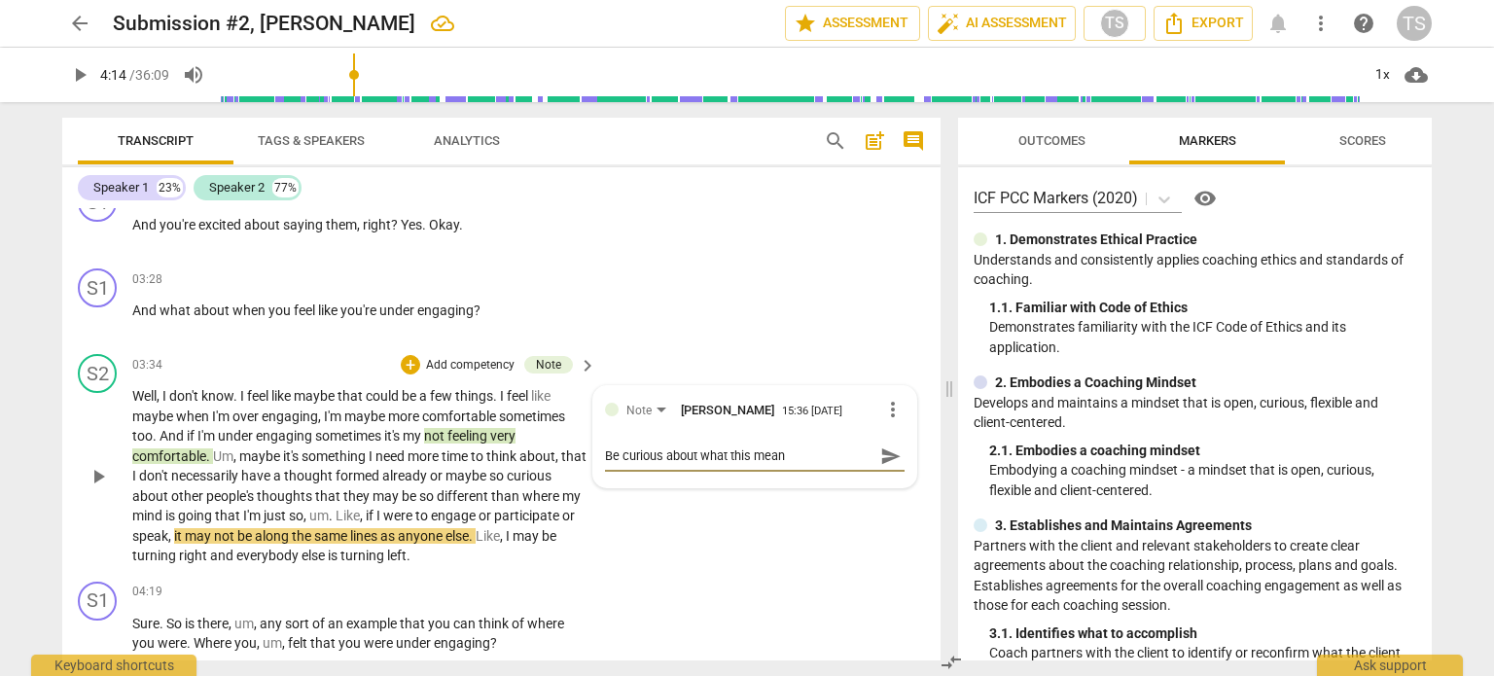
type textarea "Be curious about what this means"
type textarea "Be curious about what this means t"
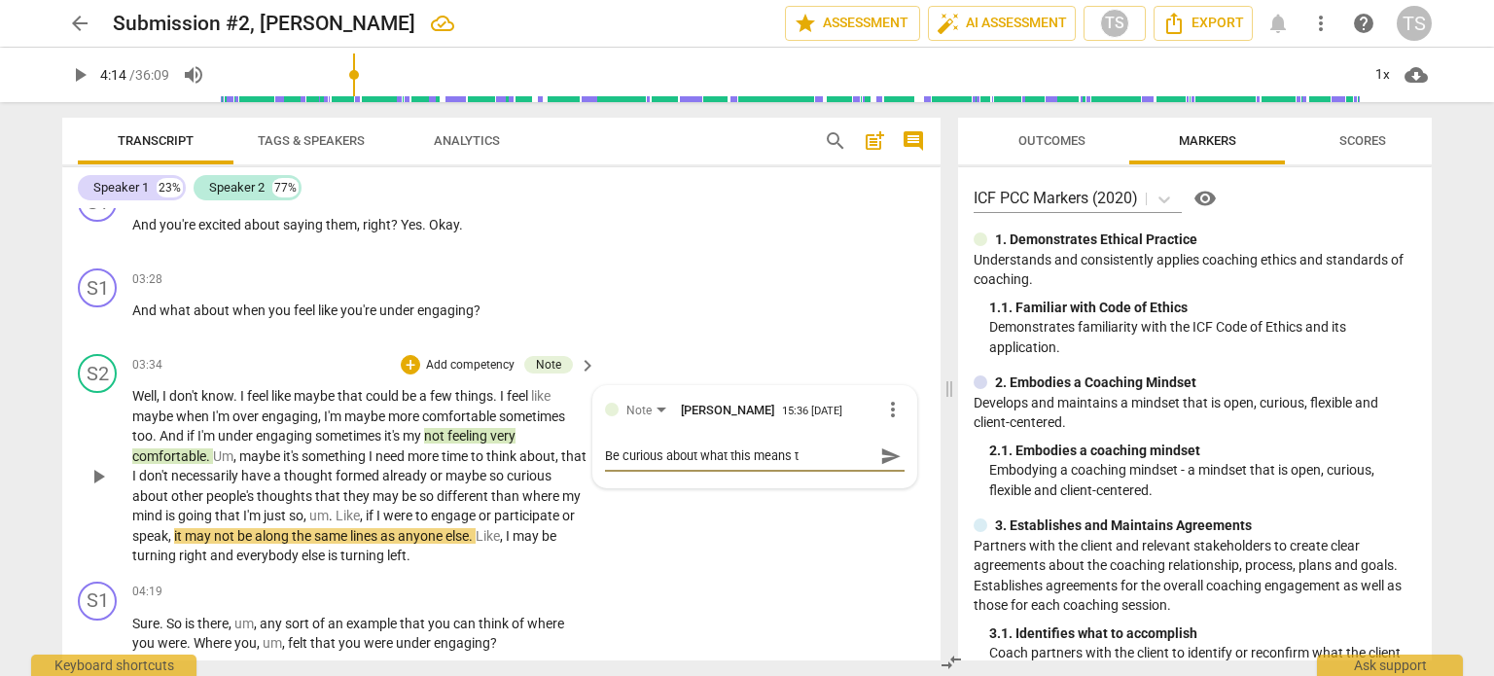
type textarea "Be curious about what this means to"
type textarea "Be curious about what this means to h"
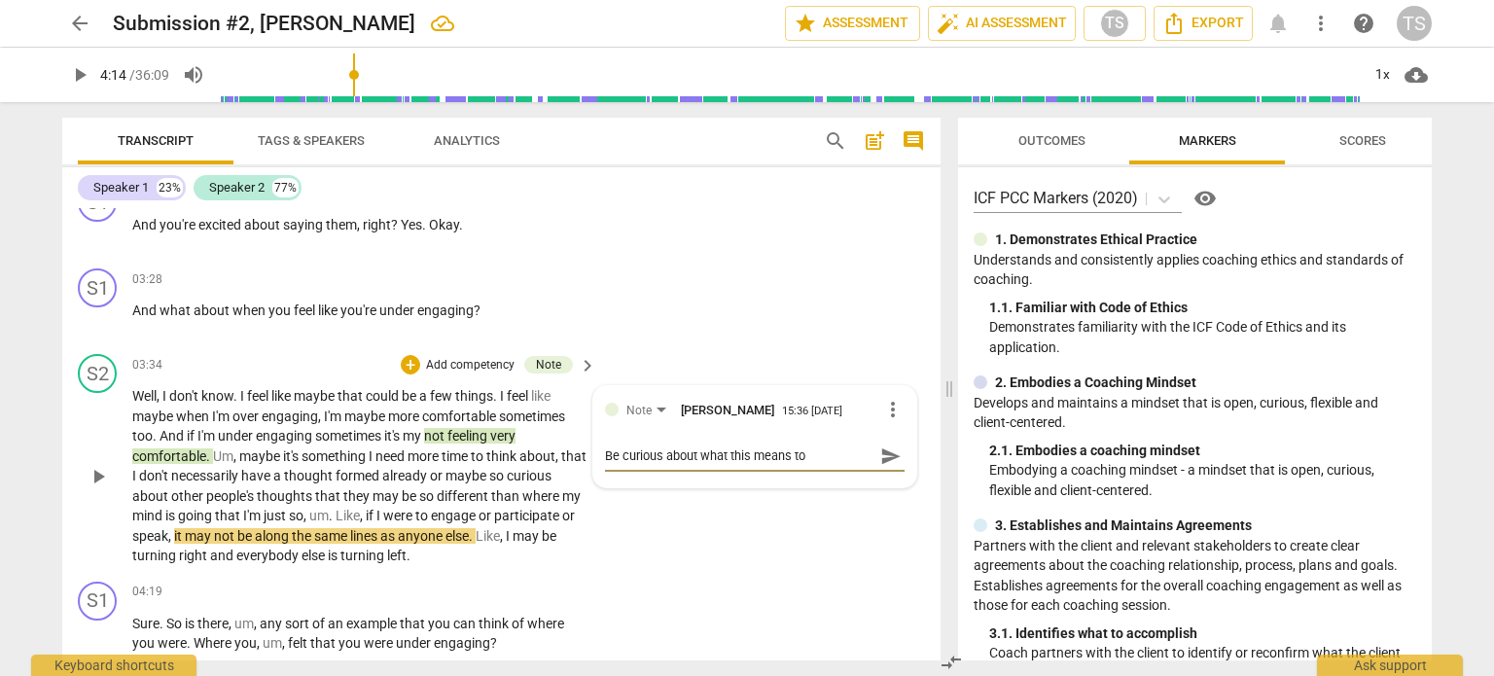
type textarea "Be curious about what this means to h"
type textarea "Be curious about what this means to he"
type textarea "Be curious about what this means to her"
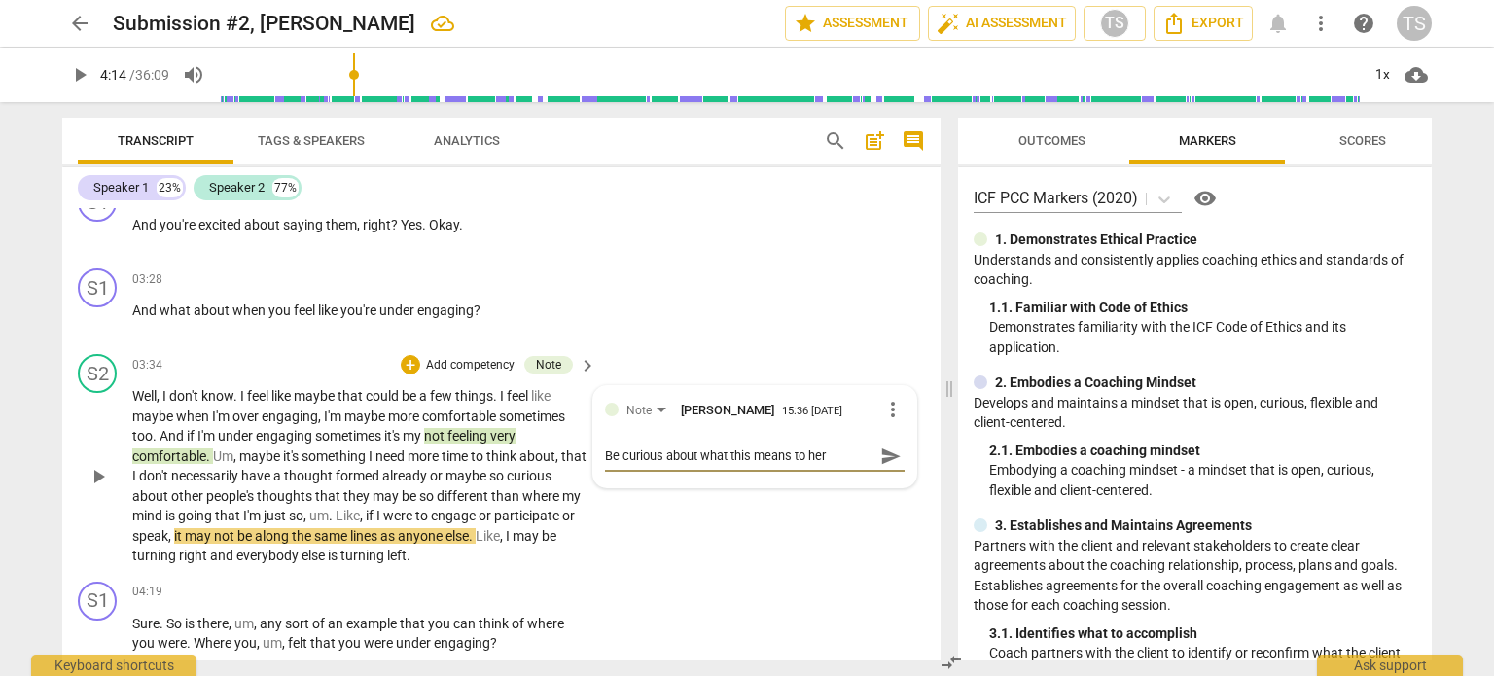
type textarea "Be curious about what this means to her."
click at [98, 467] on span "play_arrow" at bounding box center [98, 476] width 23 height 23
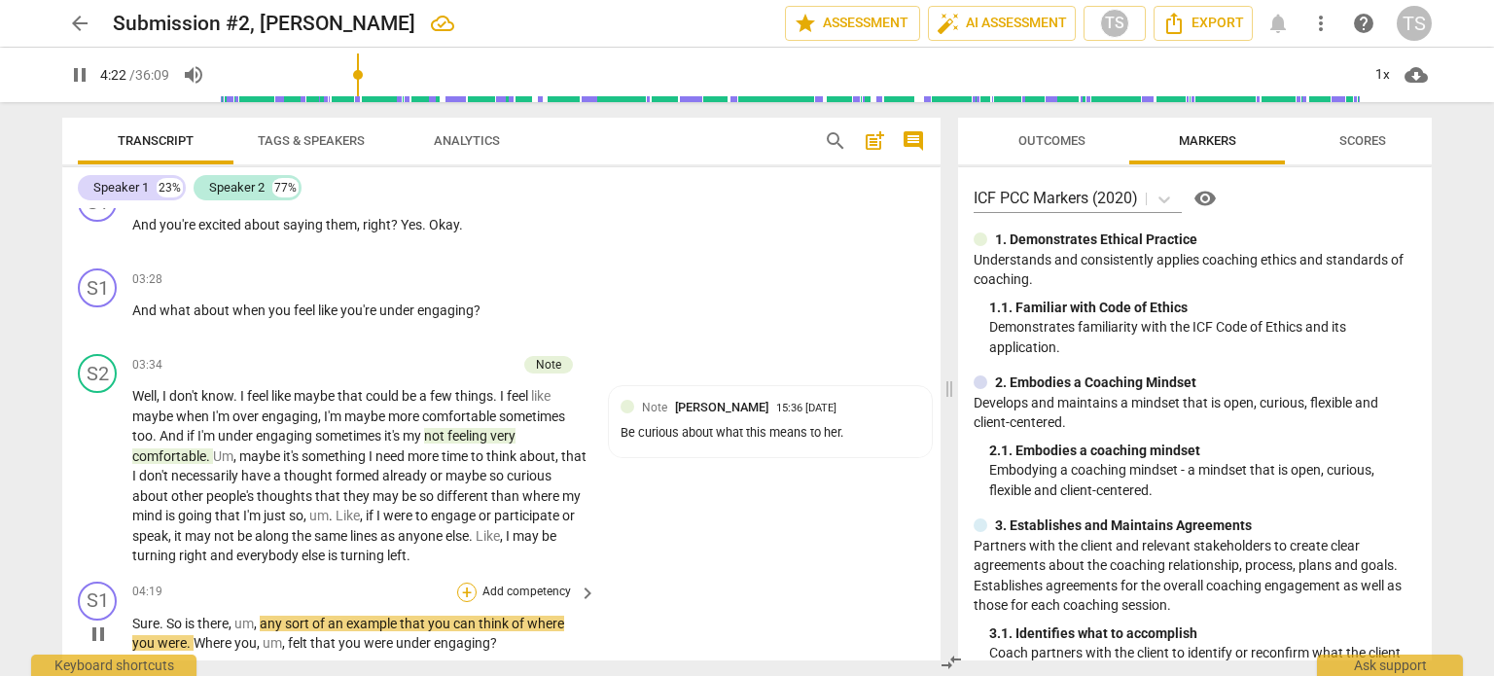
click at [463, 587] on div "+" at bounding box center [466, 592] width 19 height 19
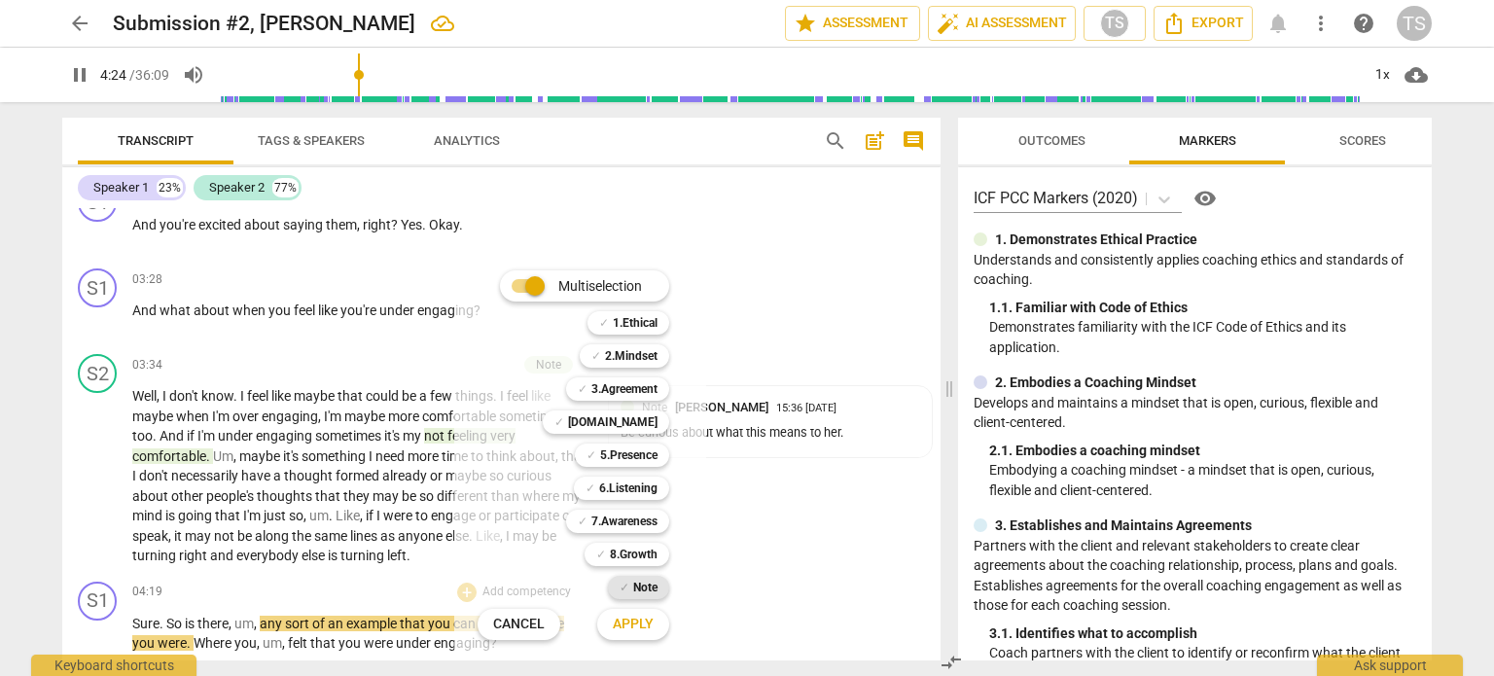
click at [640, 590] on b "Note" at bounding box center [645, 587] width 24 height 23
click at [638, 622] on span "Apply" at bounding box center [633, 624] width 41 height 19
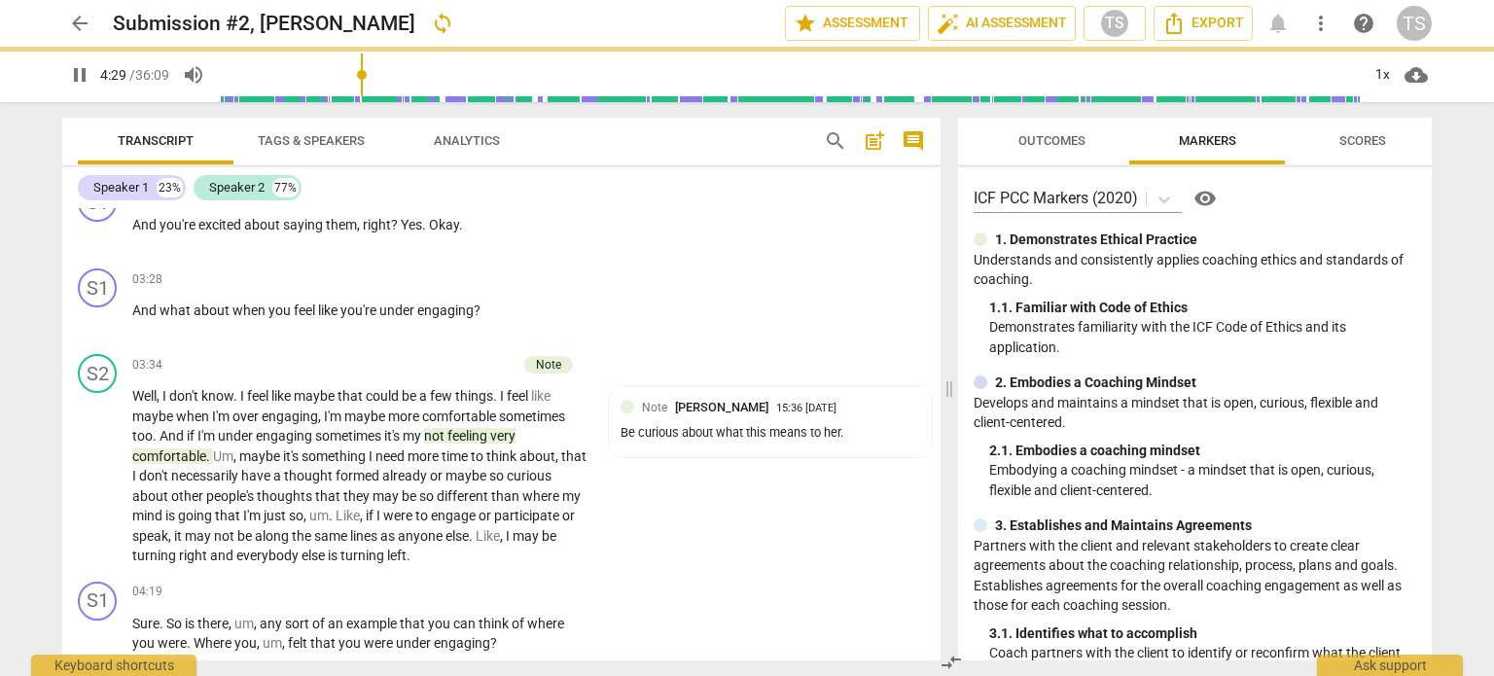
type input "270"
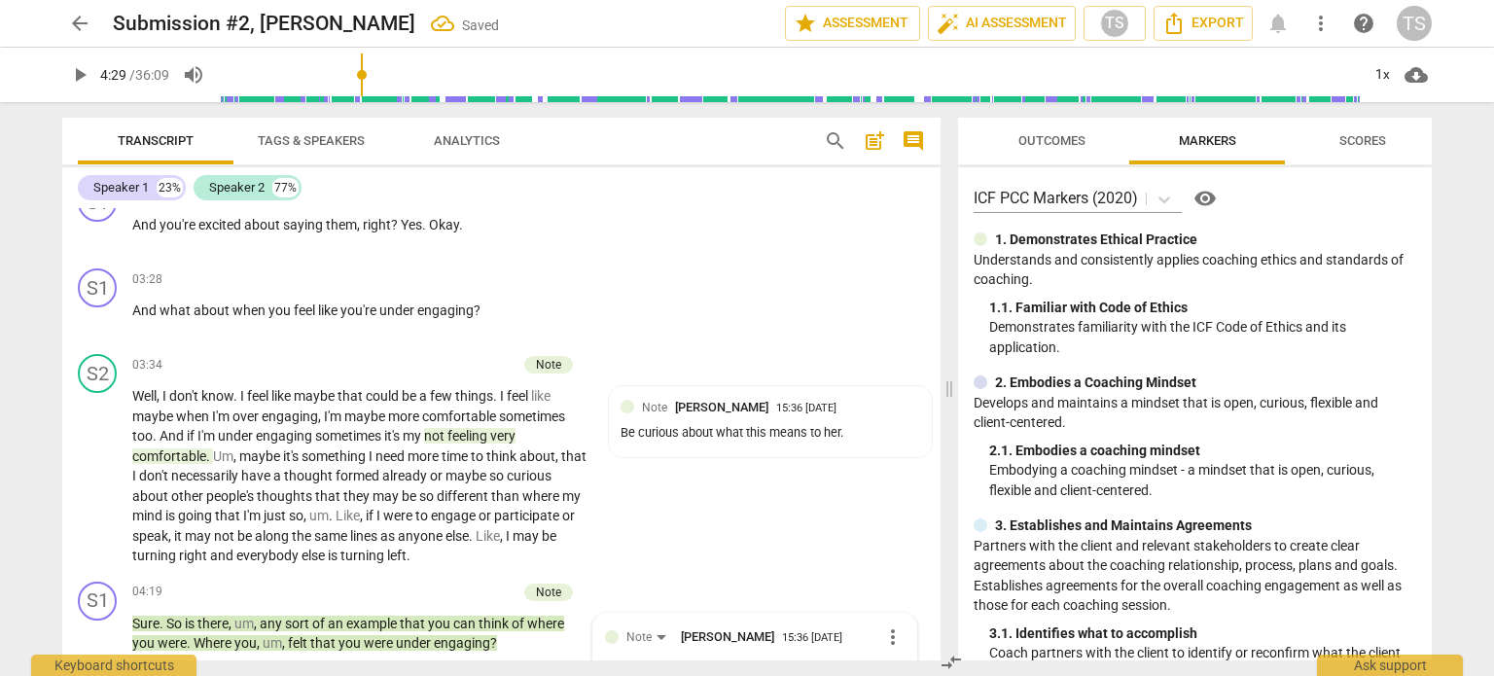
scroll to position [2097, 0]
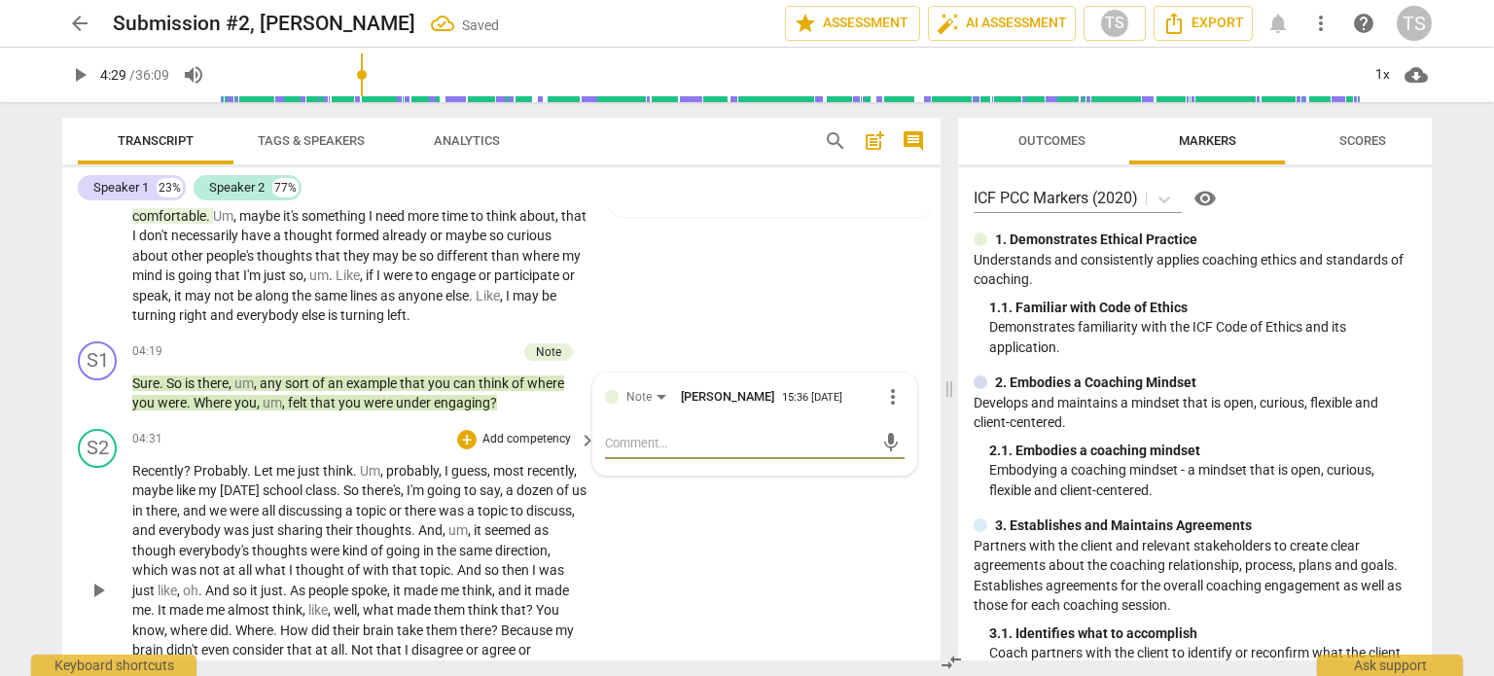
type textarea "T"
type textarea "Th"
type textarea "Thi"
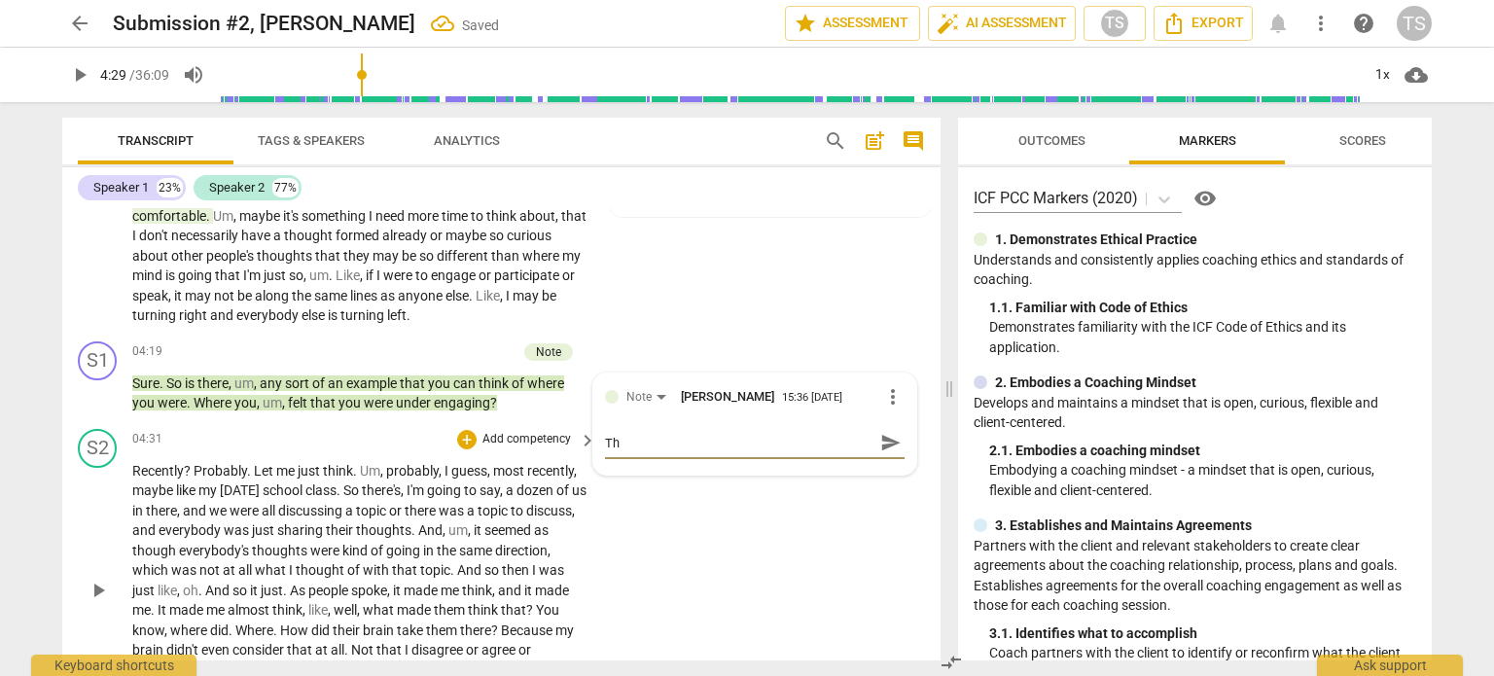
type textarea "Thi"
type textarea "This"
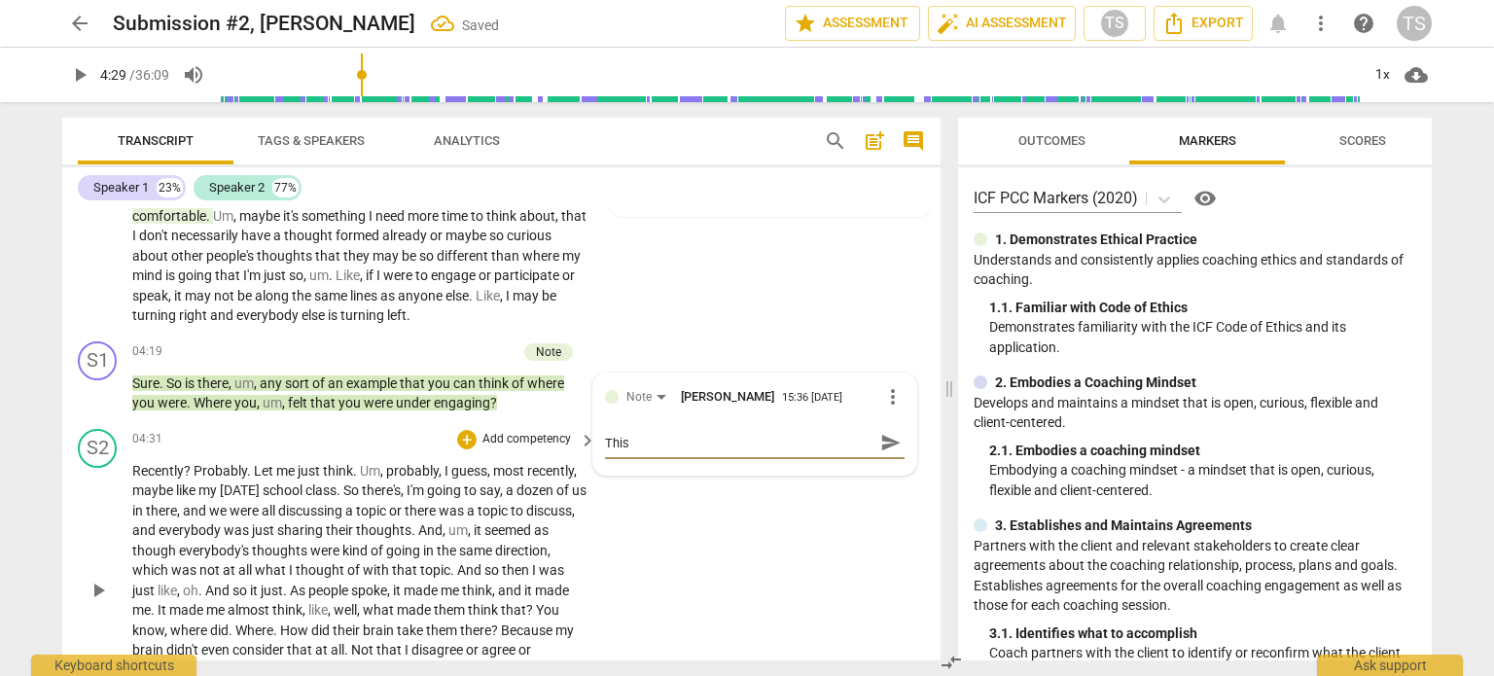
type textarea "This i"
type textarea "This is"
type textarea "This i"
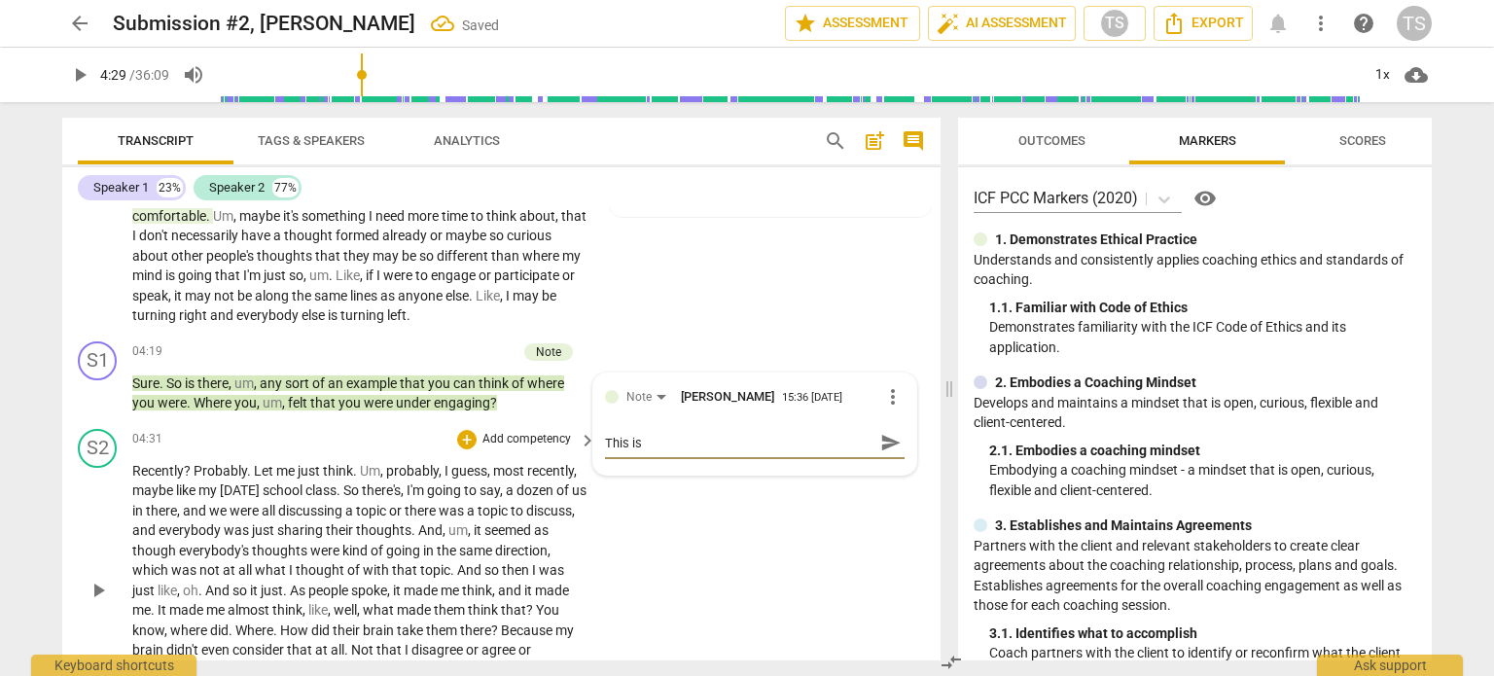
type textarea "This i"
type textarea "This"
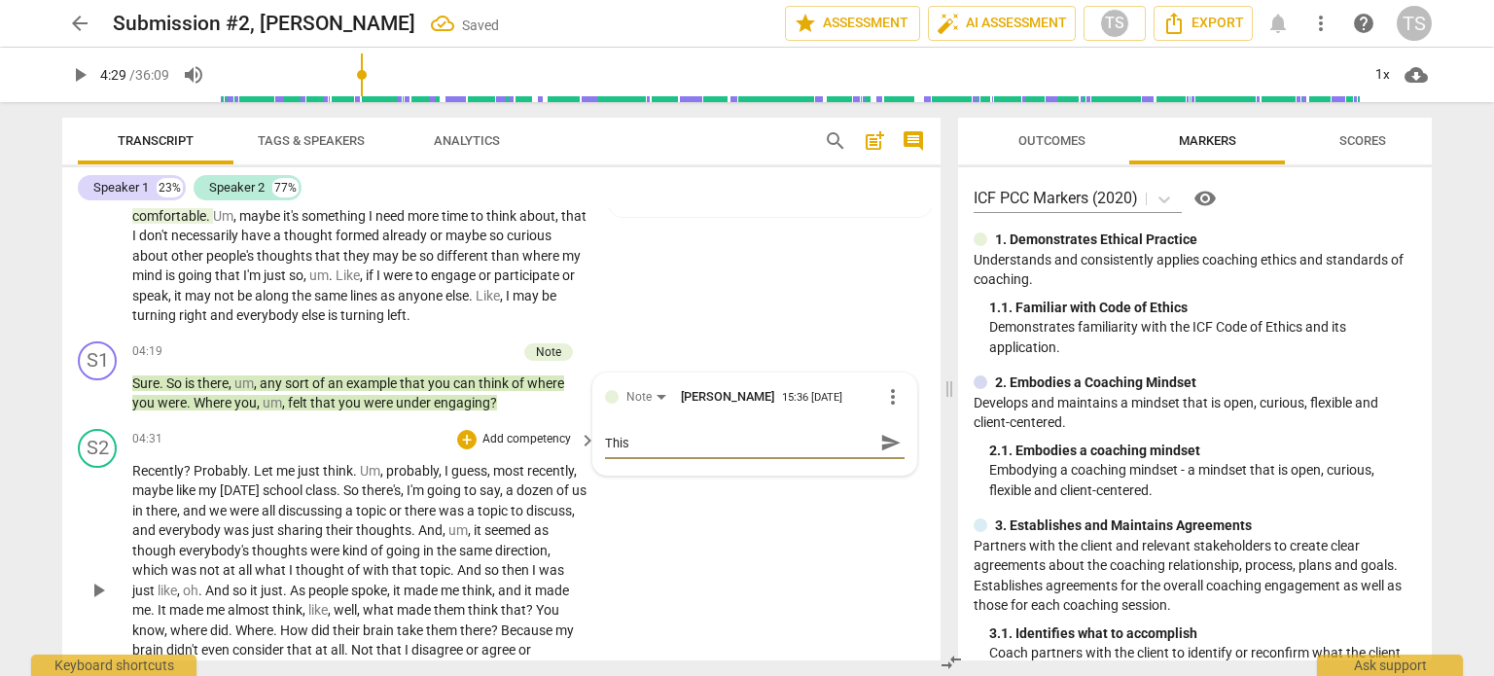
type textarea "Thi"
type textarea "Th"
type textarea "T"
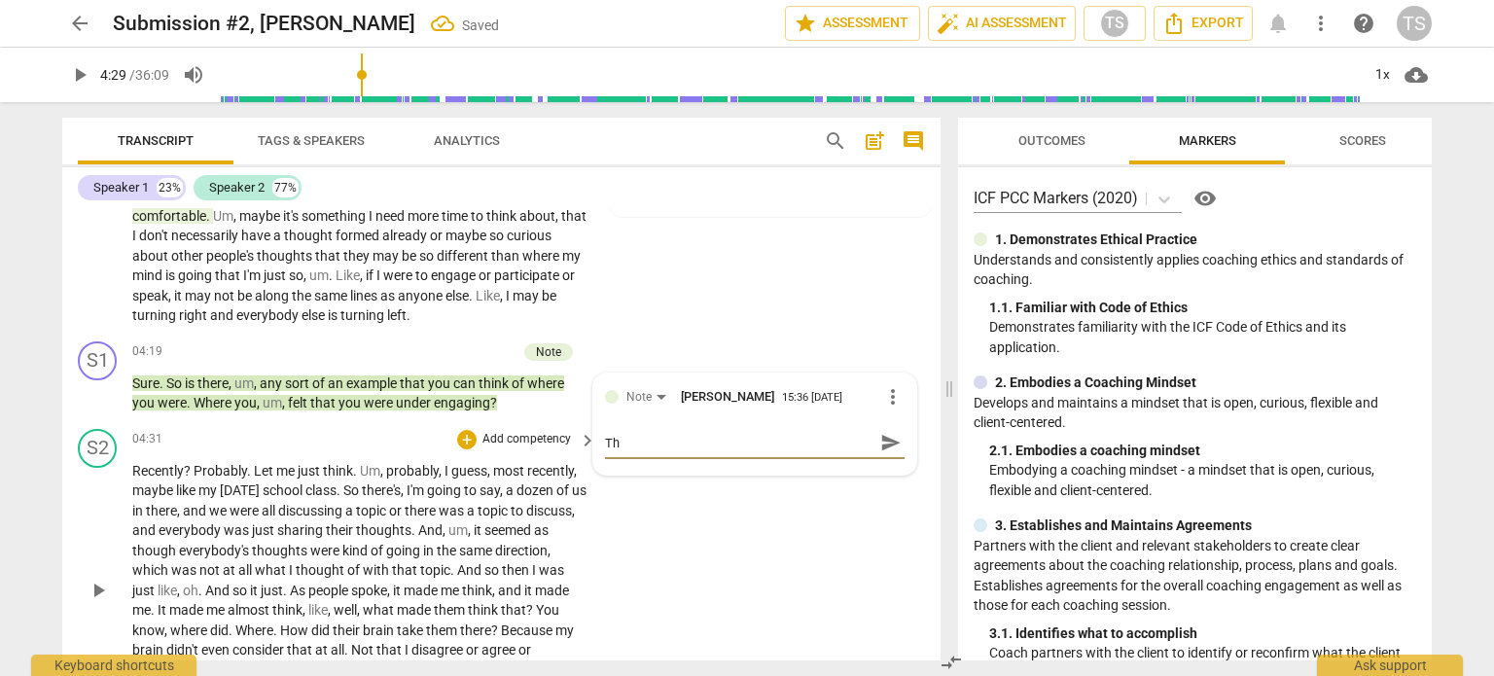
type textarea "T"
type textarea "A"
type textarea "As"
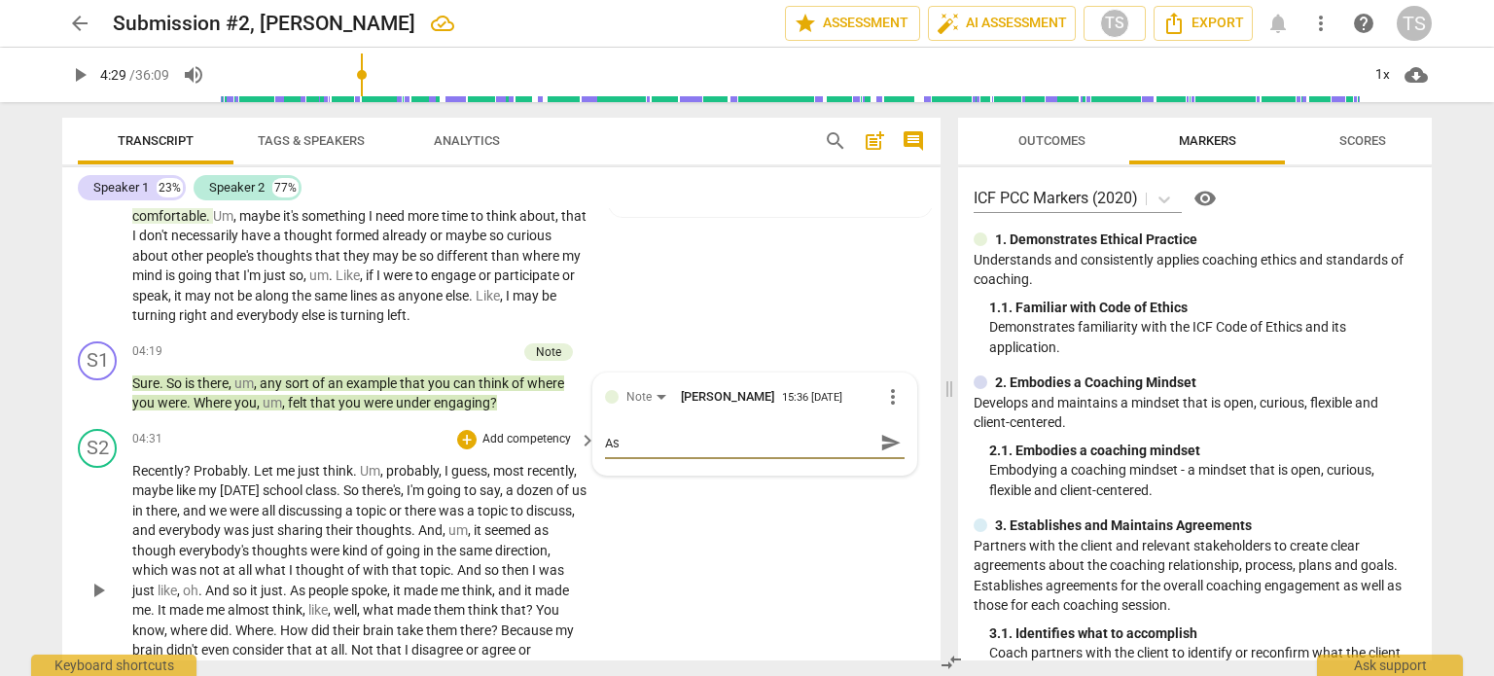
type textarea "Ask"
type textarea "Aski"
type textarea "Askin"
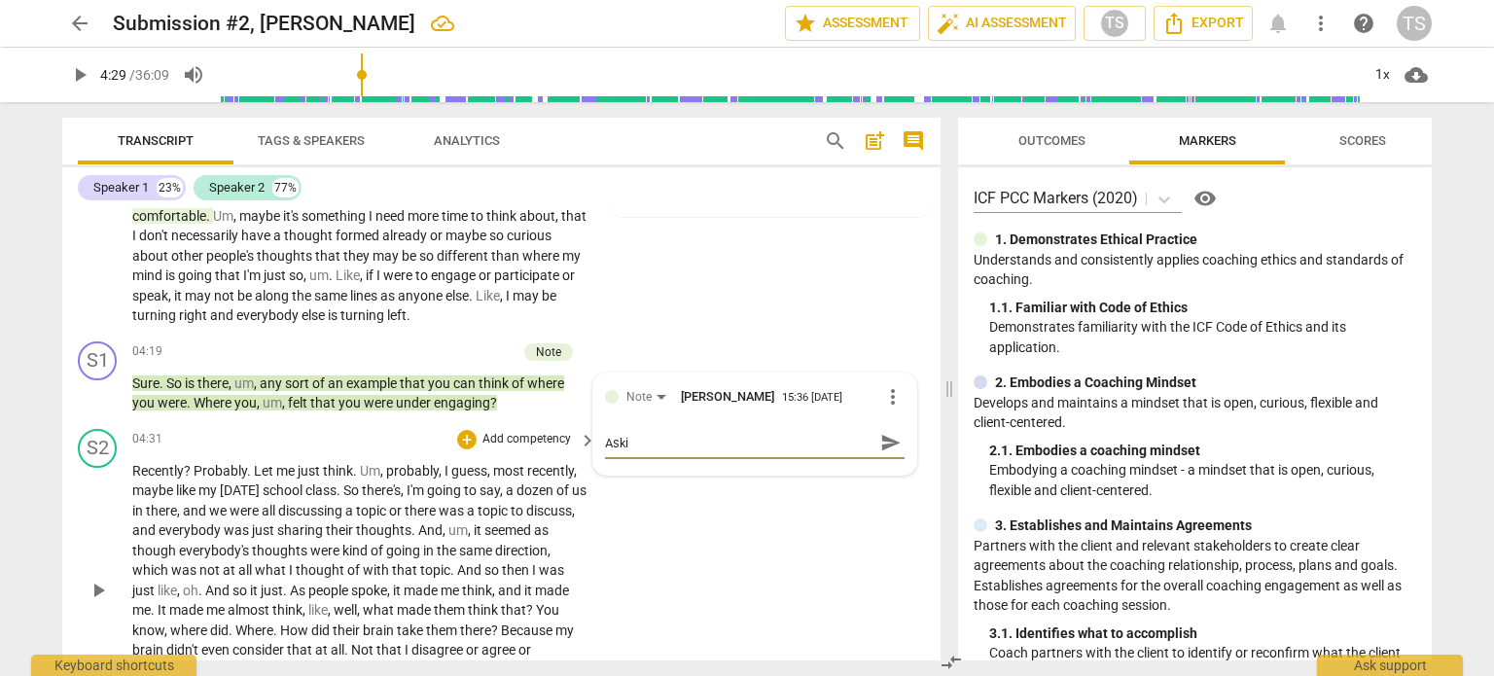
type textarea "Askin"
type textarea "Asking"
type textarea "Askin"
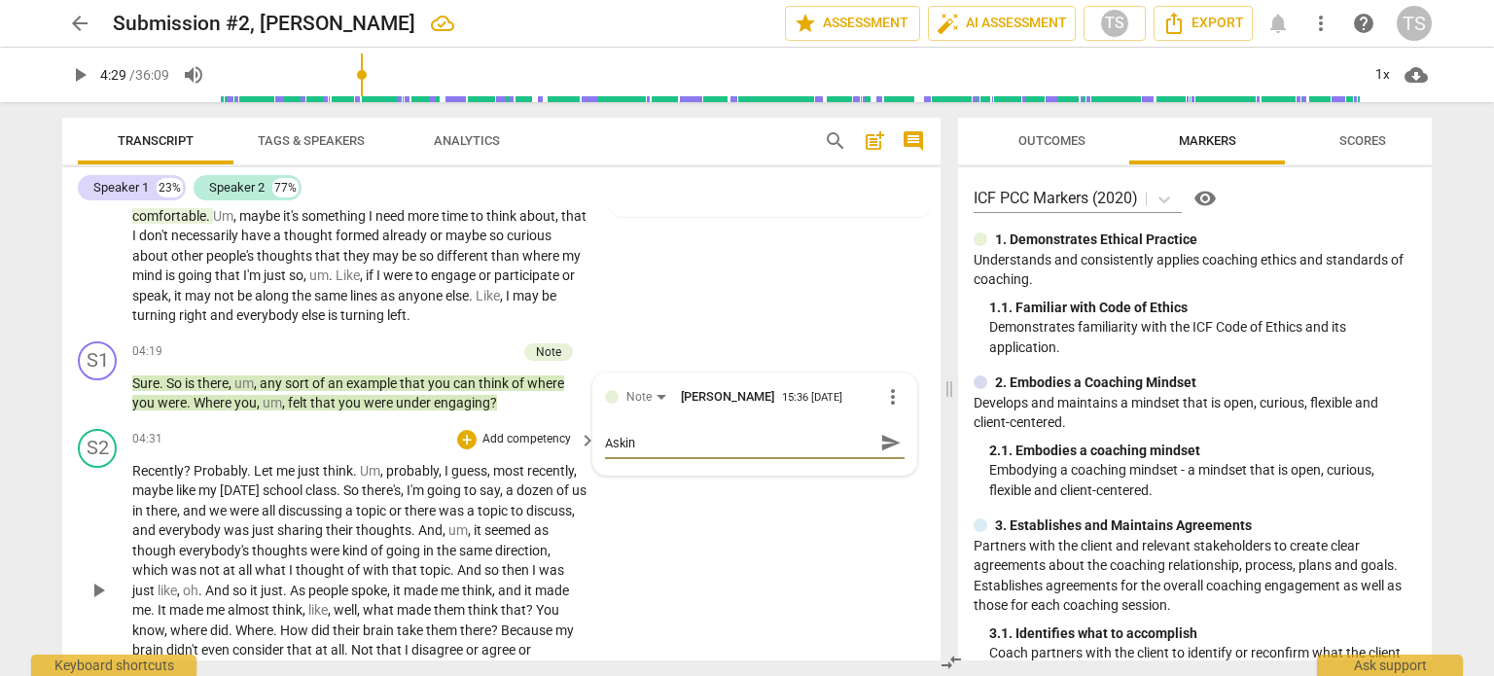
type textarea "Aski"
type textarea "Ask"
type textarea "As"
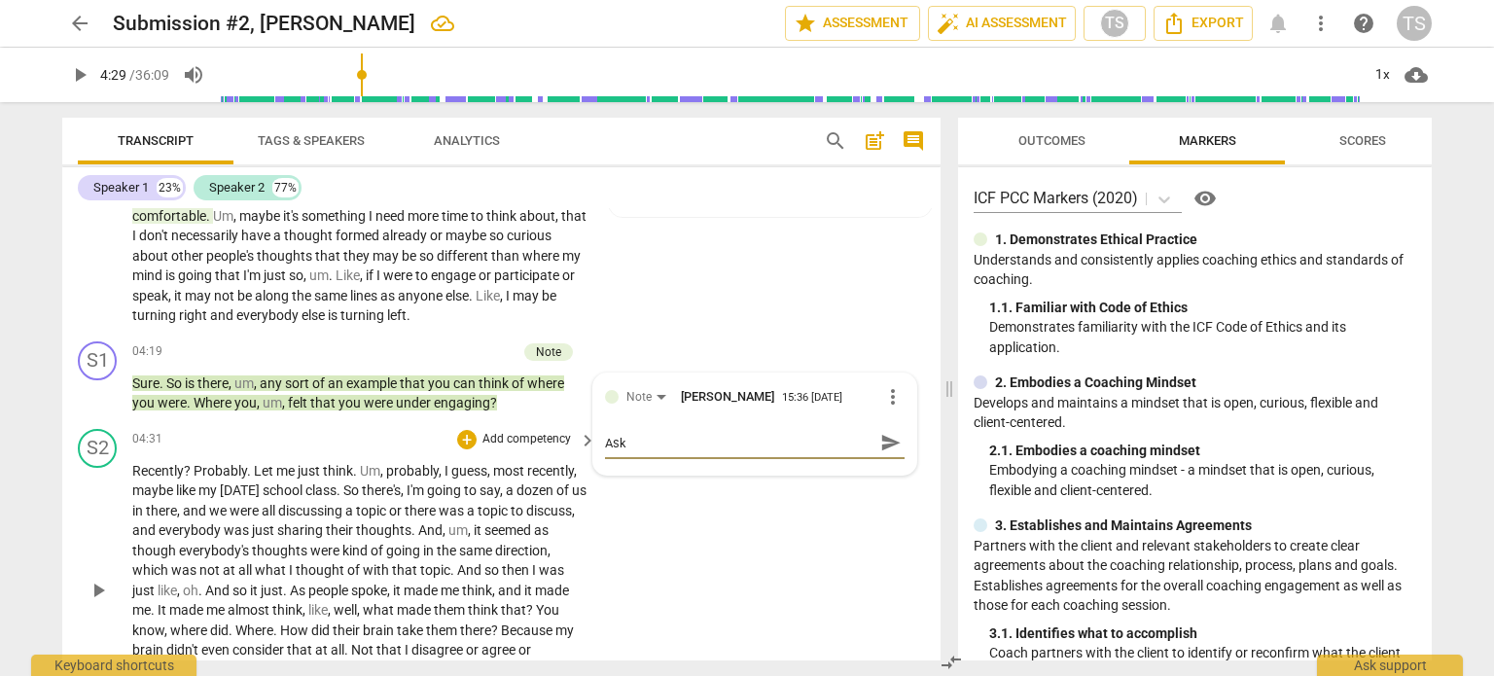
type textarea "As"
type textarea "A"
type textarea "Y"
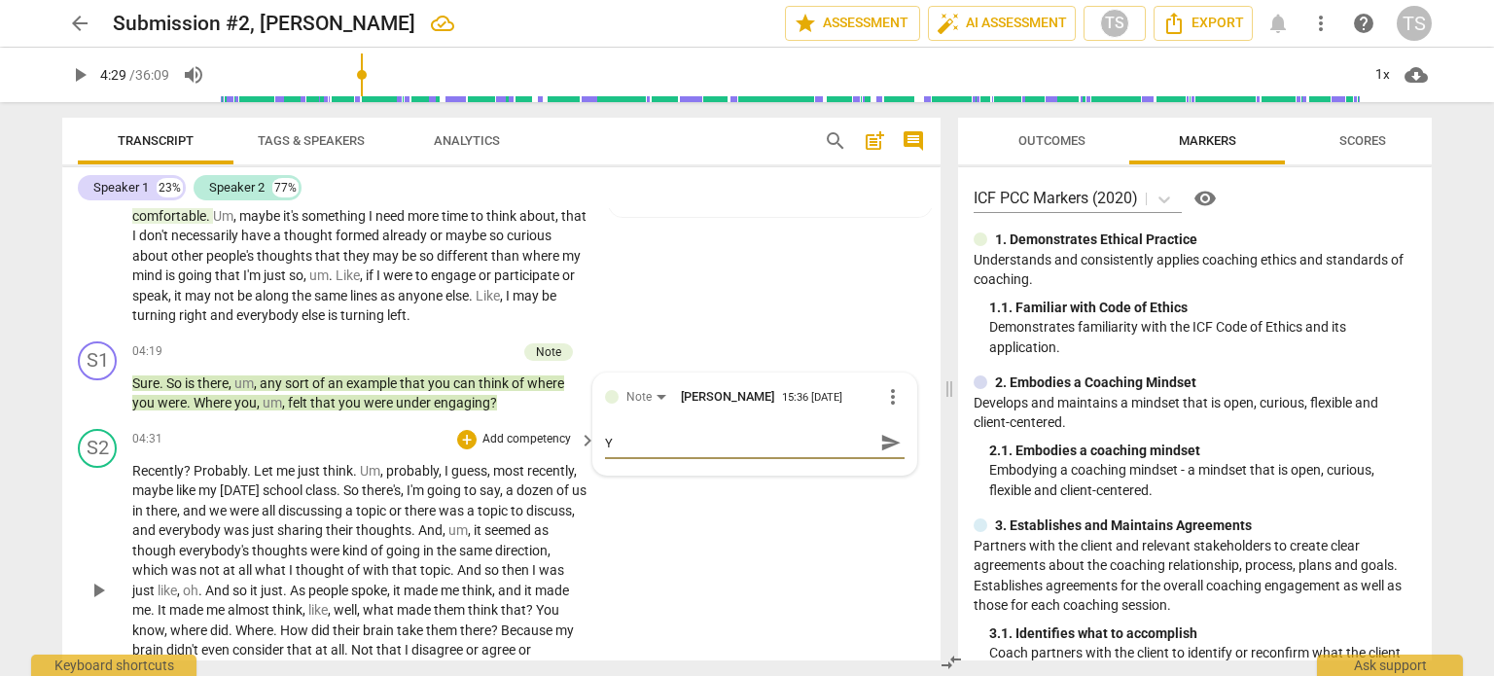
type textarea "Yo"
type textarea "You"
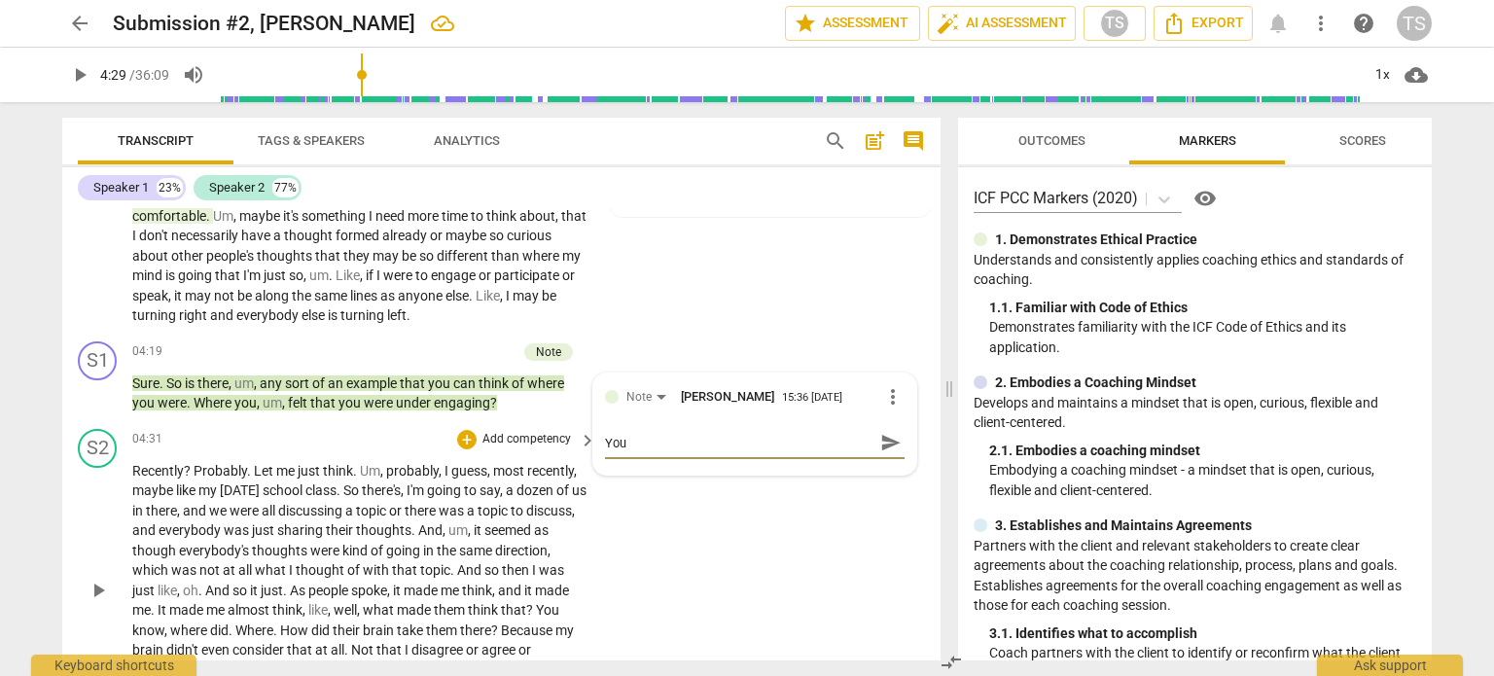
type textarea "You"
type textarea "You d"
type textarea "You do"
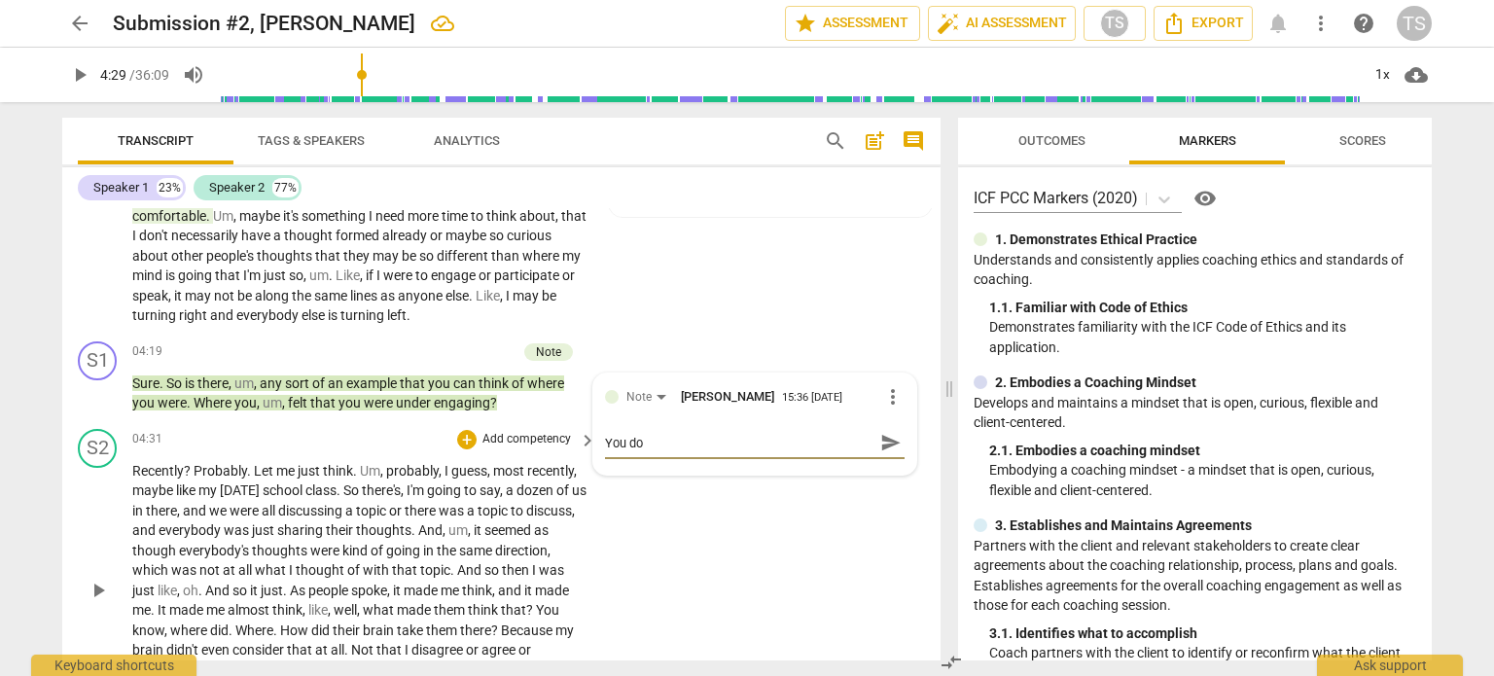
type textarea "You don"
type textarea "You don'"
type textarea "You don't"
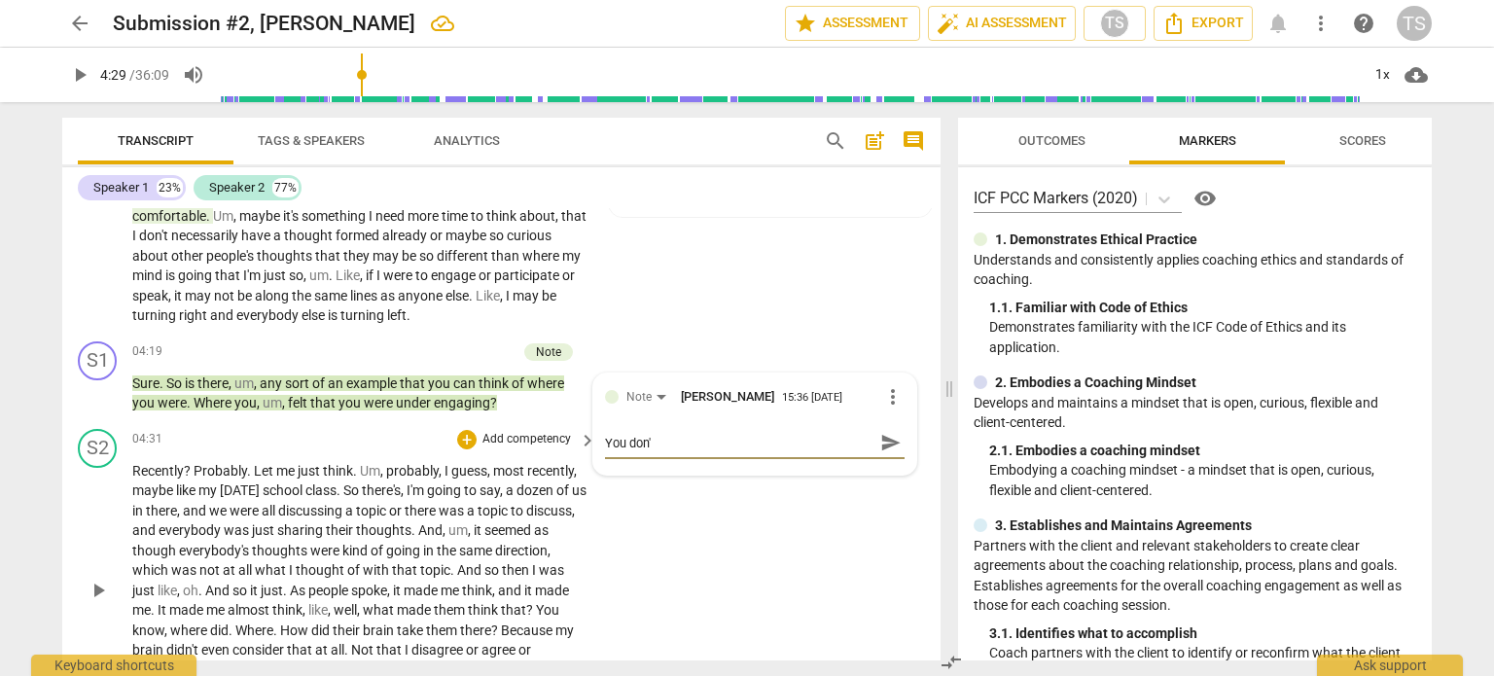
type textarea "You don't"
type textarea "You don't r"
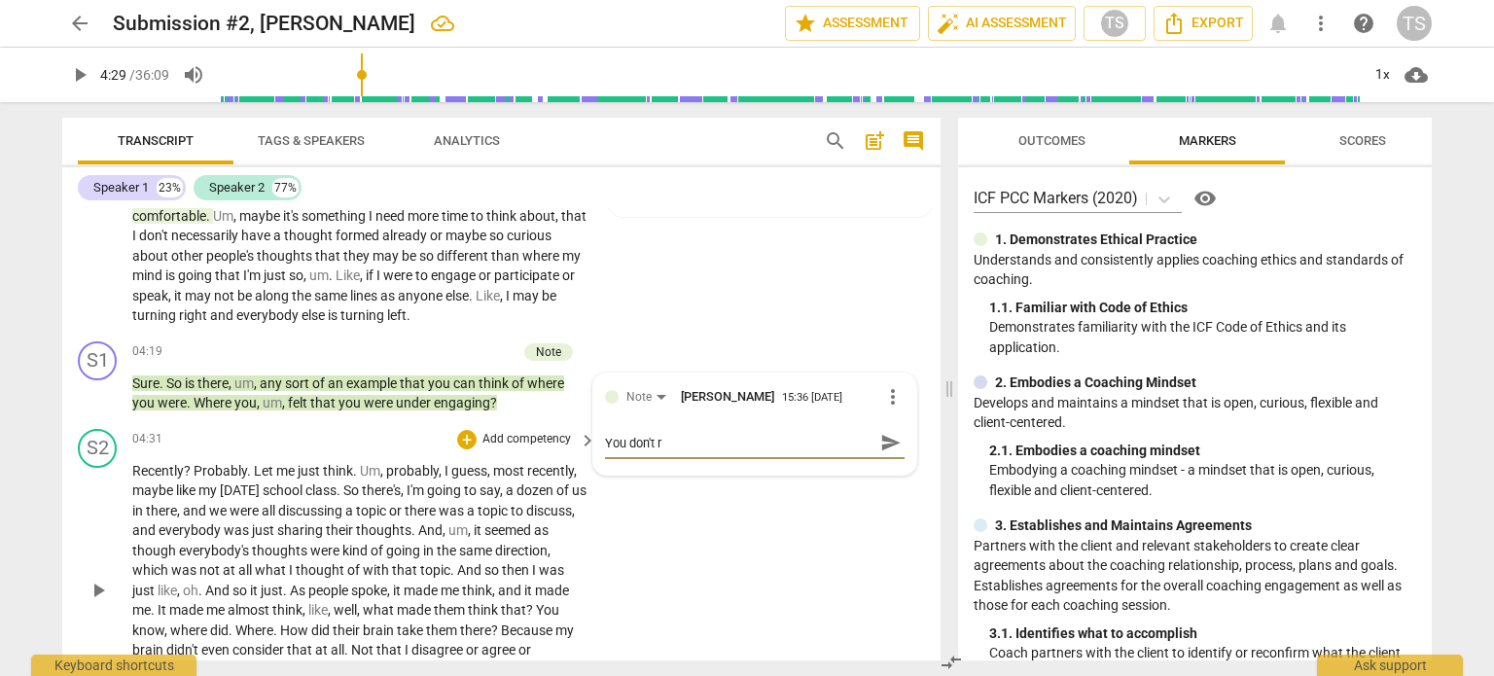
type textarea "You don't re"
type textarea "You don't rea"
type textarea "You don't real"
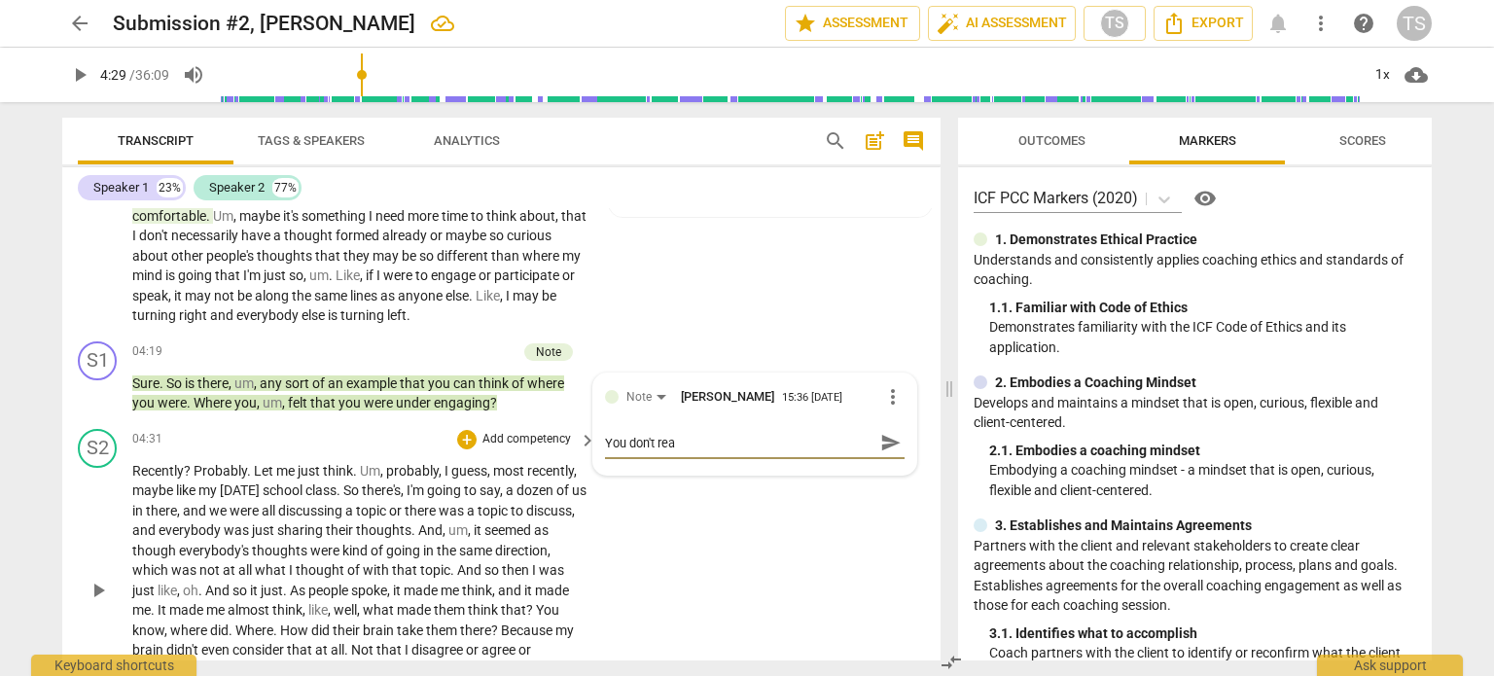
type textarea "You don't real"
type textarea "You don't reall"
type textarea "You don't really"
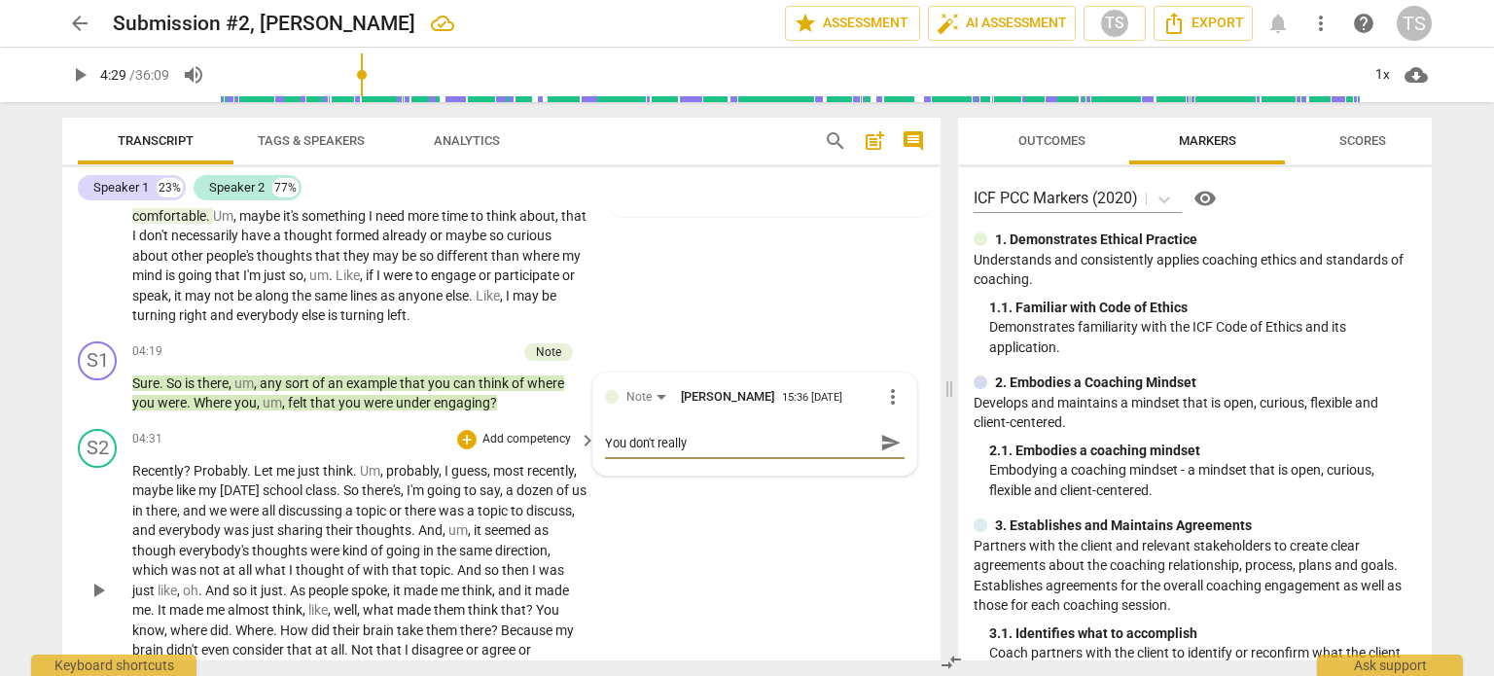
type textarea "You don't really"
type textarea "You don't really n"
type textarea "You don't really ne"
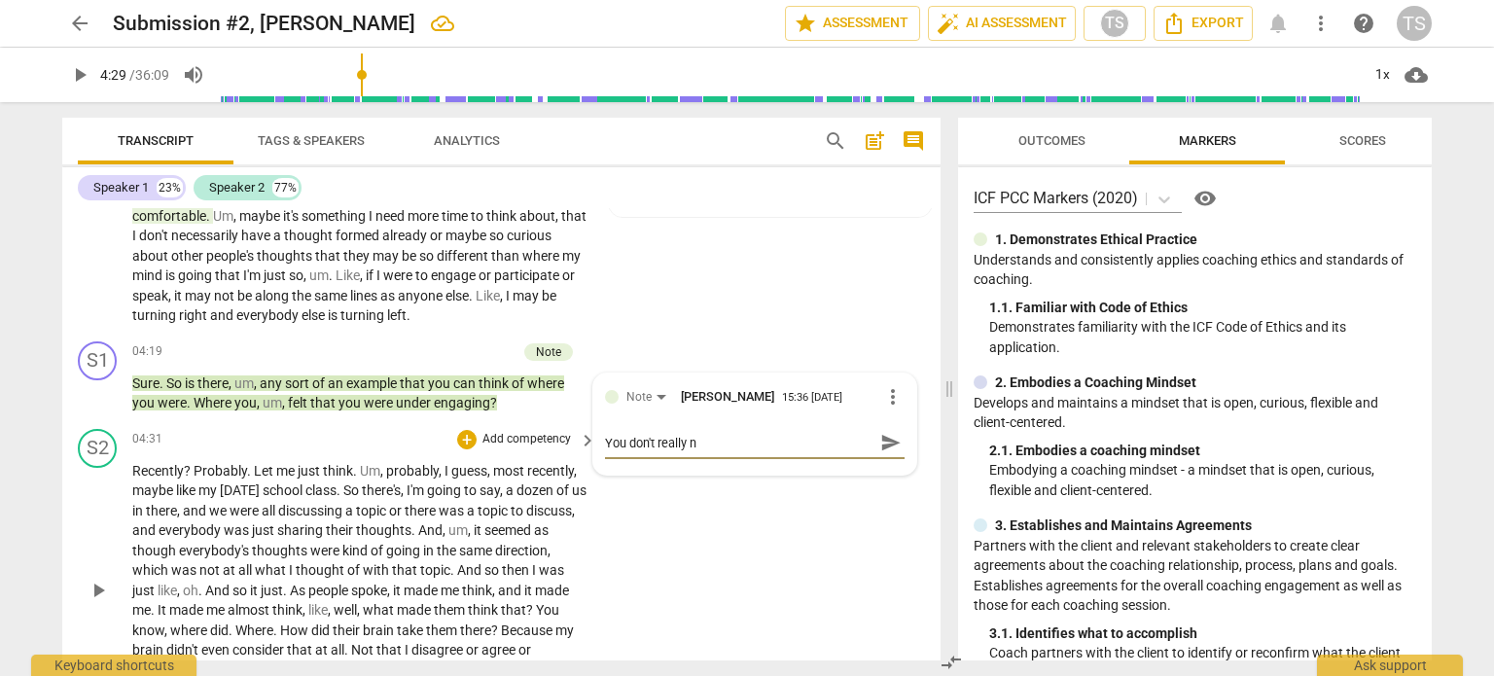
type textarea "You don't really ne"
type textarea "You don't really nee"
type textarea "You don't really need"
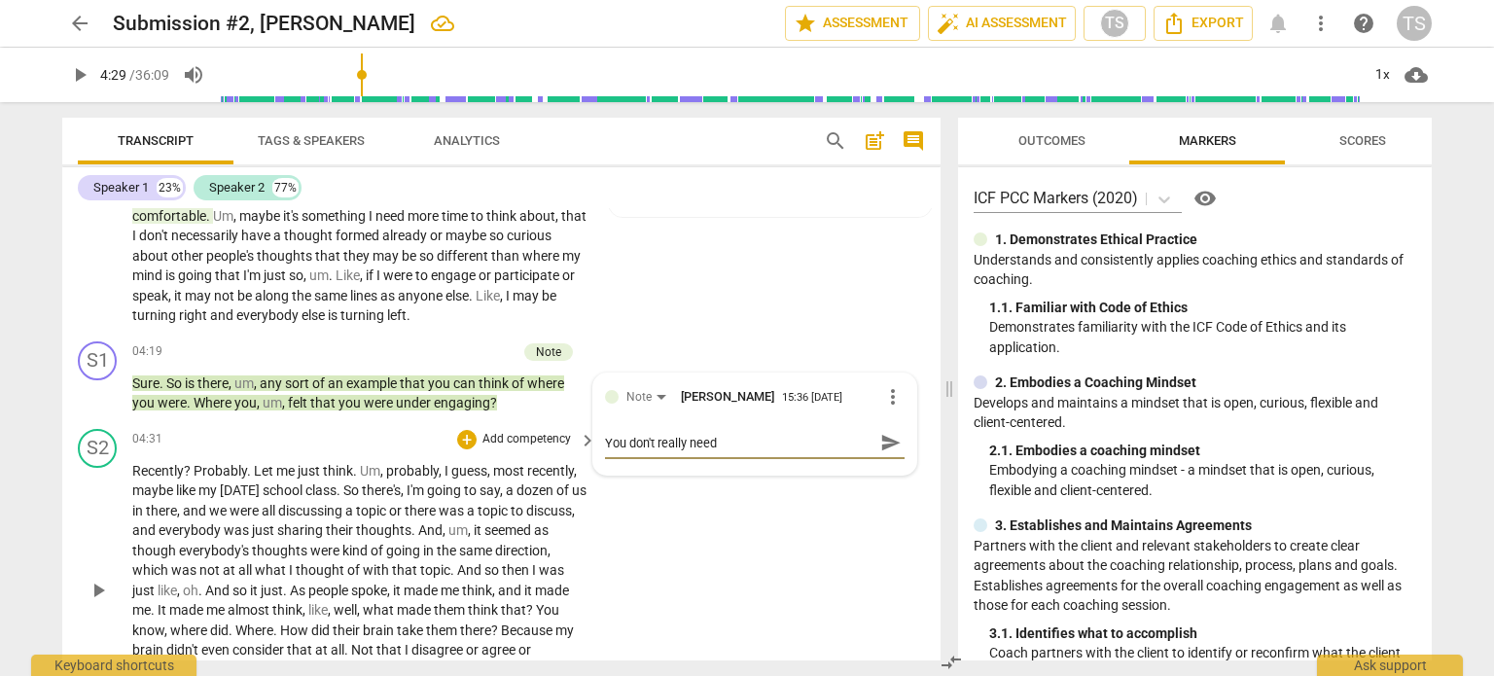
type textarea "You don't really need t"
type textarea "You don't really need to"
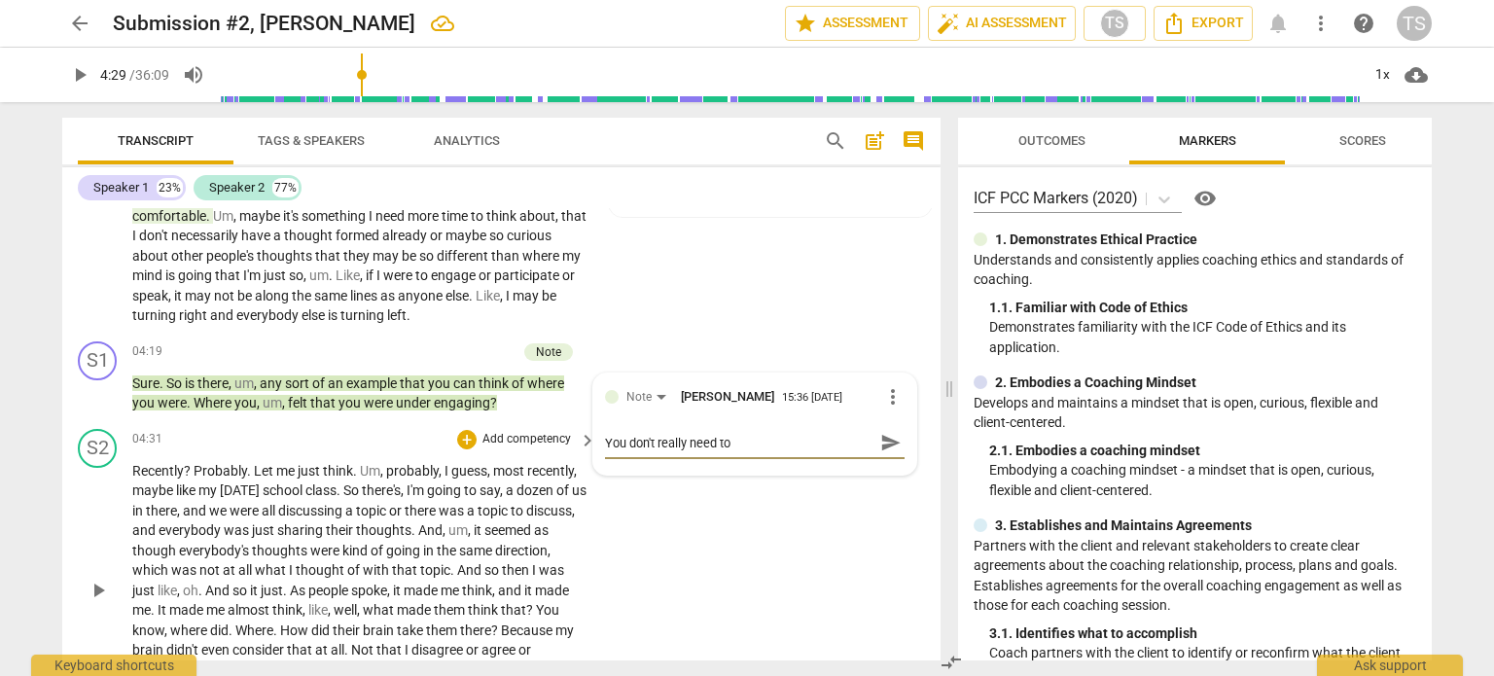
type textarea "You don't really need to"
type textarea "You don't really need to a"
type textarea "You don't really need to as"
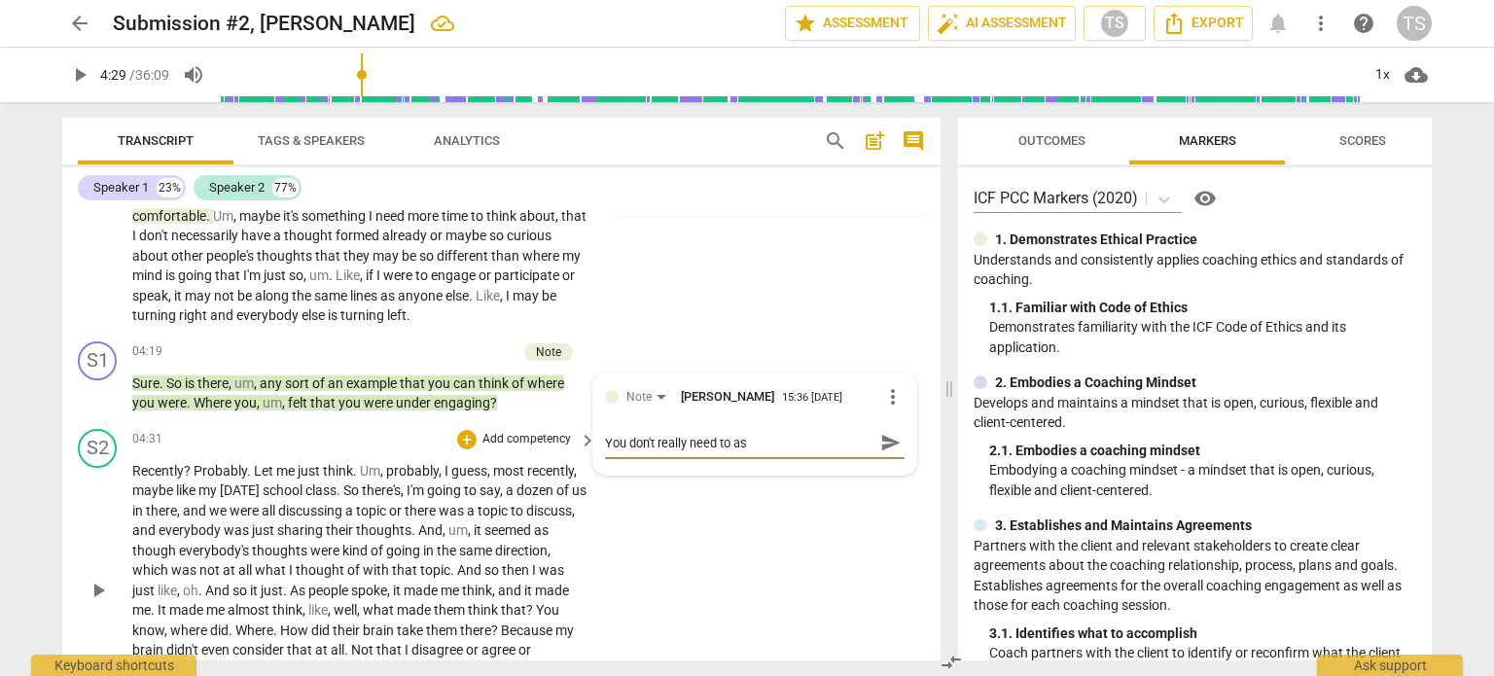
type textarea "You don't really need to ask"
click at [94, 592] on span "play_arrow" at bounding box center [98, 590] width 23 height 23
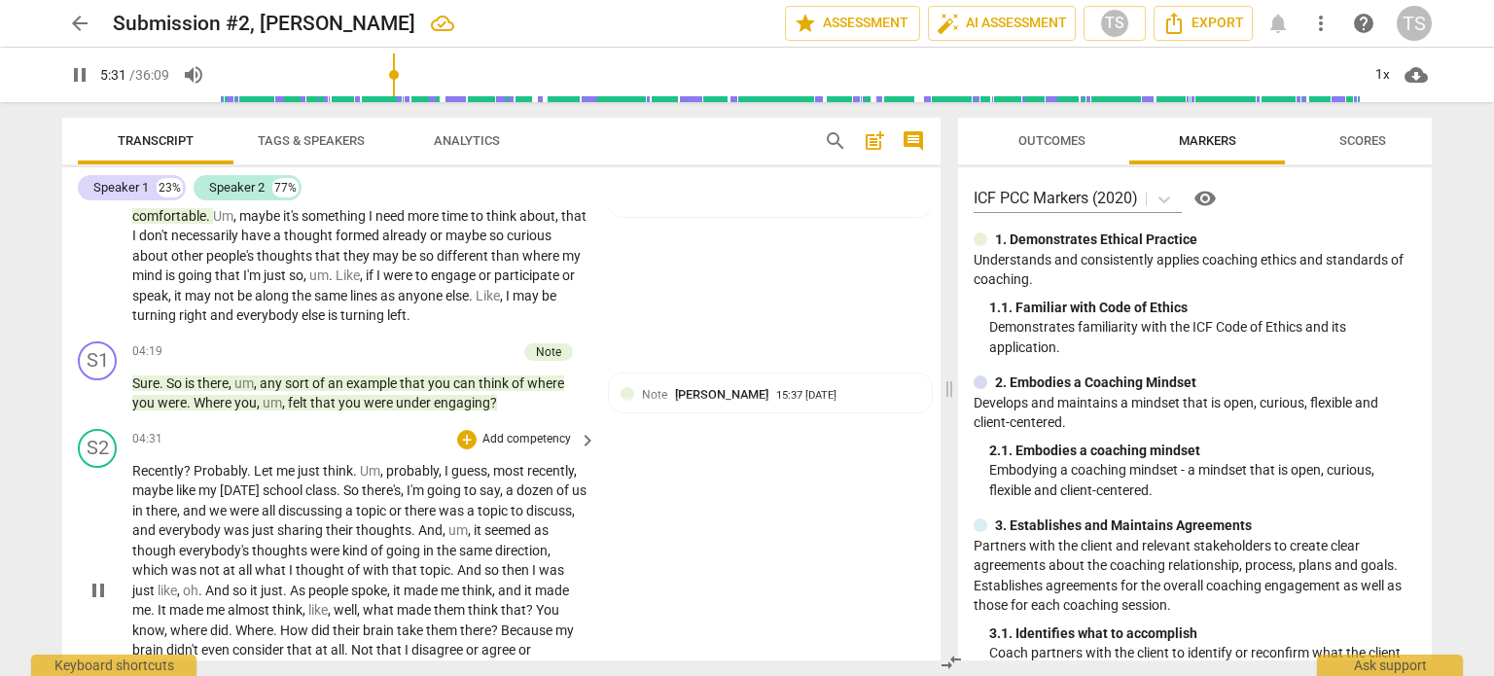
scroll to position [2583, 0]
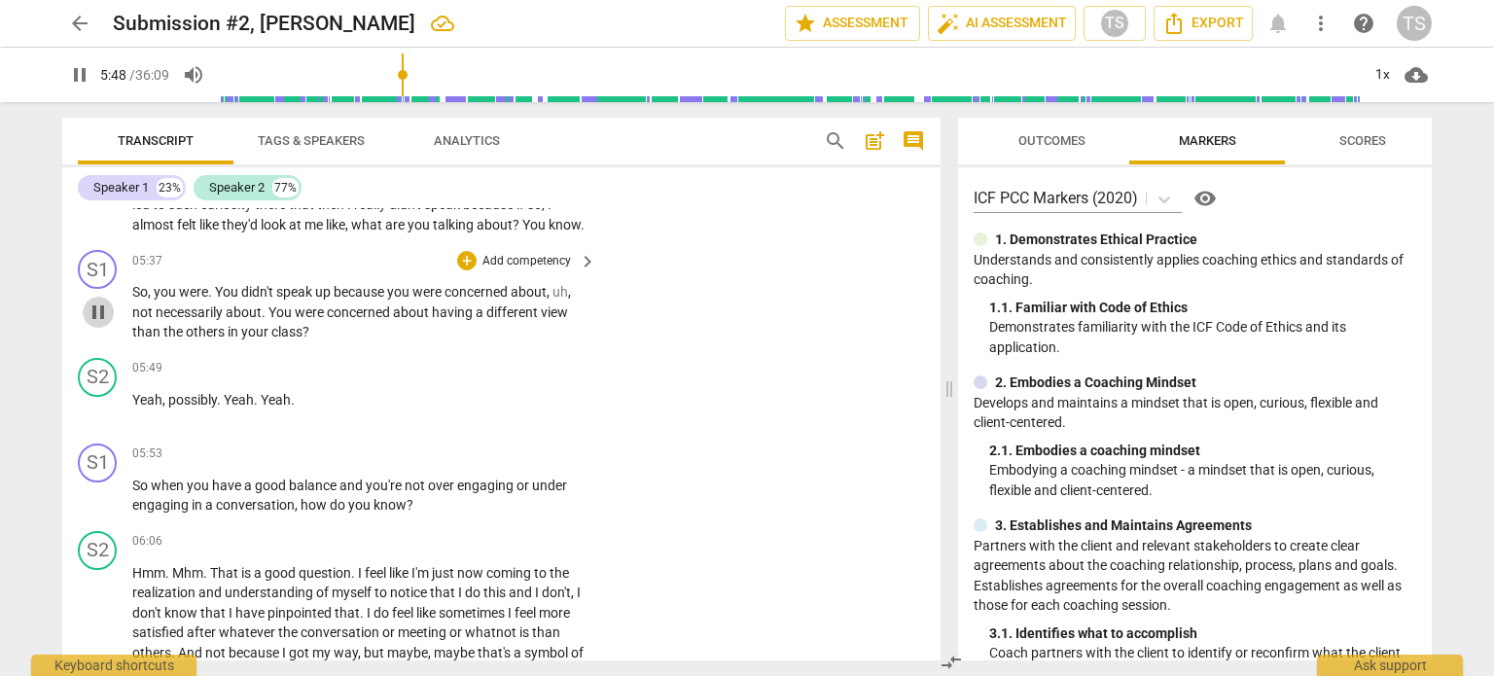
click at [98, 321] on span "pause" at bounding box center [98, 312] width 23 height 23
click at [462, 270] on div "+" at bounding box center [466, 260] width 19 height 19
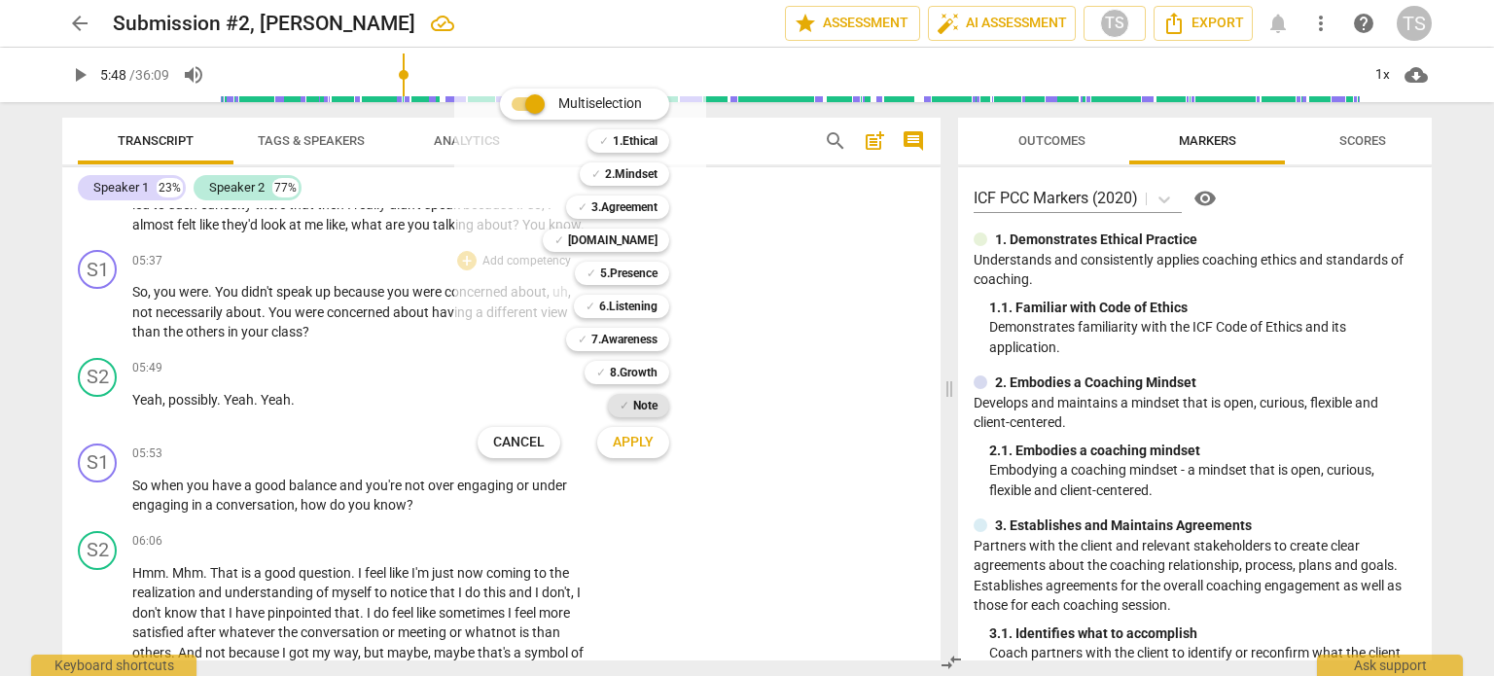
click at [653, 402] on b "Note" at bounding box center [645, 405] width 24 height 23
click at [640, 438] on span "Apply" at bounding box center [633, 442] width 41 height 19
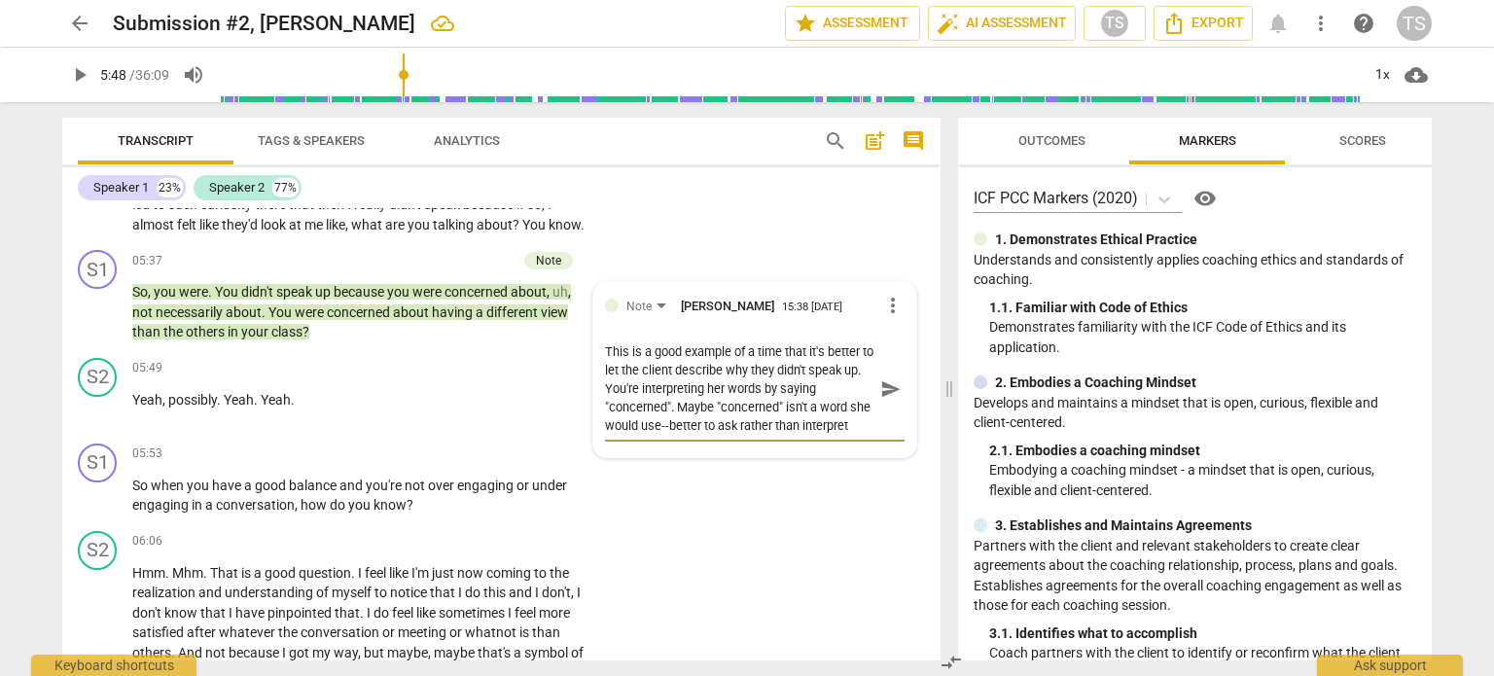
scroll to position [17, 0]
click at [762, 423] on textarea "This is a good example of a time that it's better to let the client describe wh…" at bounding box center [739, 388] width 269 height 92
click at [96, 416] on span "play_arrow" at bounding box center [98, 409] width 23 height 23
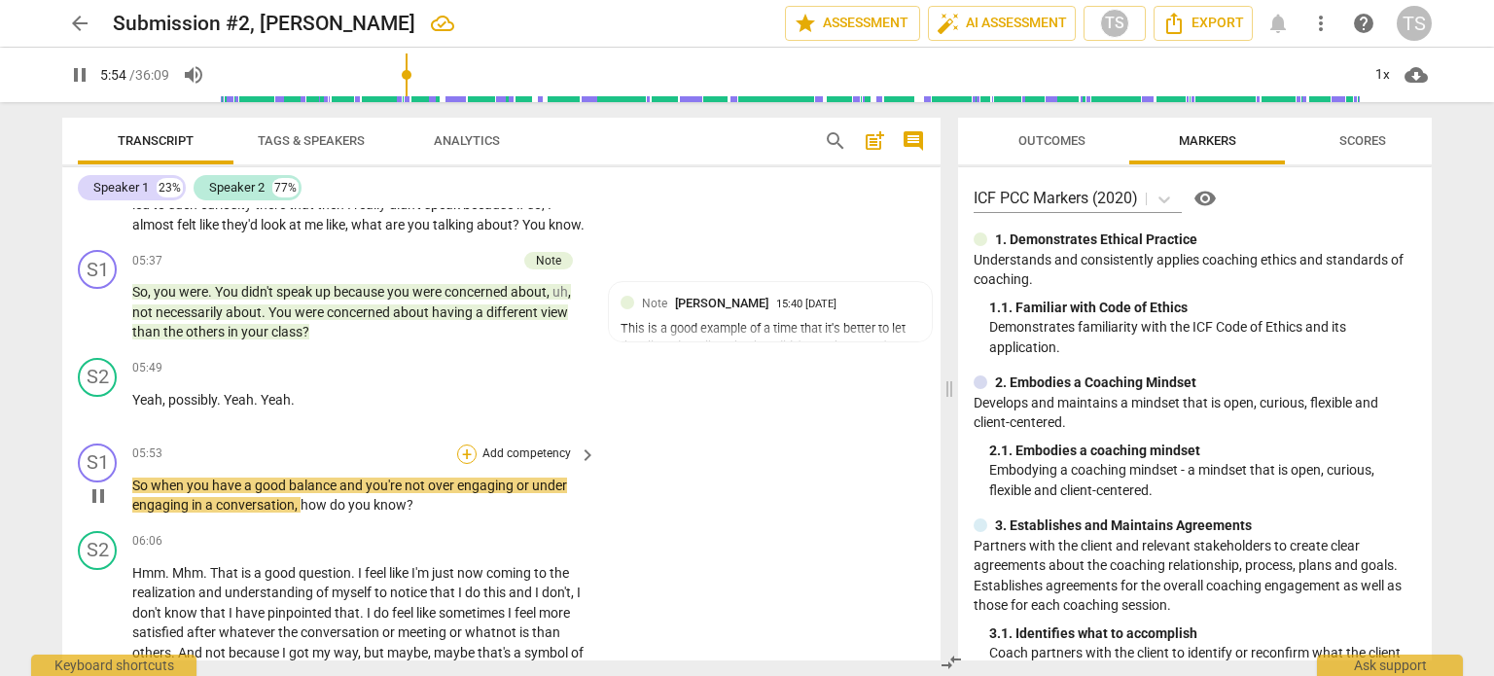
click at [468, 462] on div "+" at bounding box center [466, 454] width 19 height 19
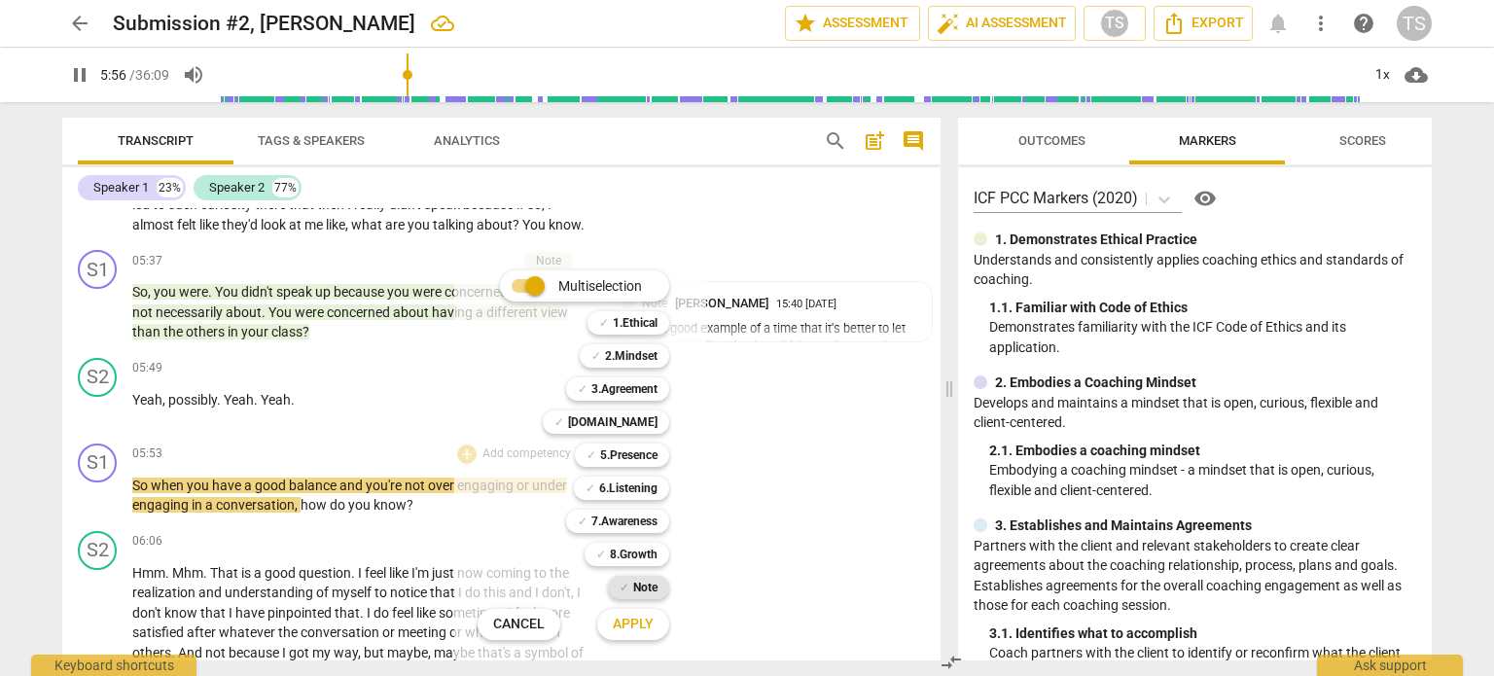
click at [650, 583] on b "Note" at bounding box center [645, 587] width 24 height 23
click at [642, 618] on span "Apply" at bounding box center [633, 624] width 41 height 19
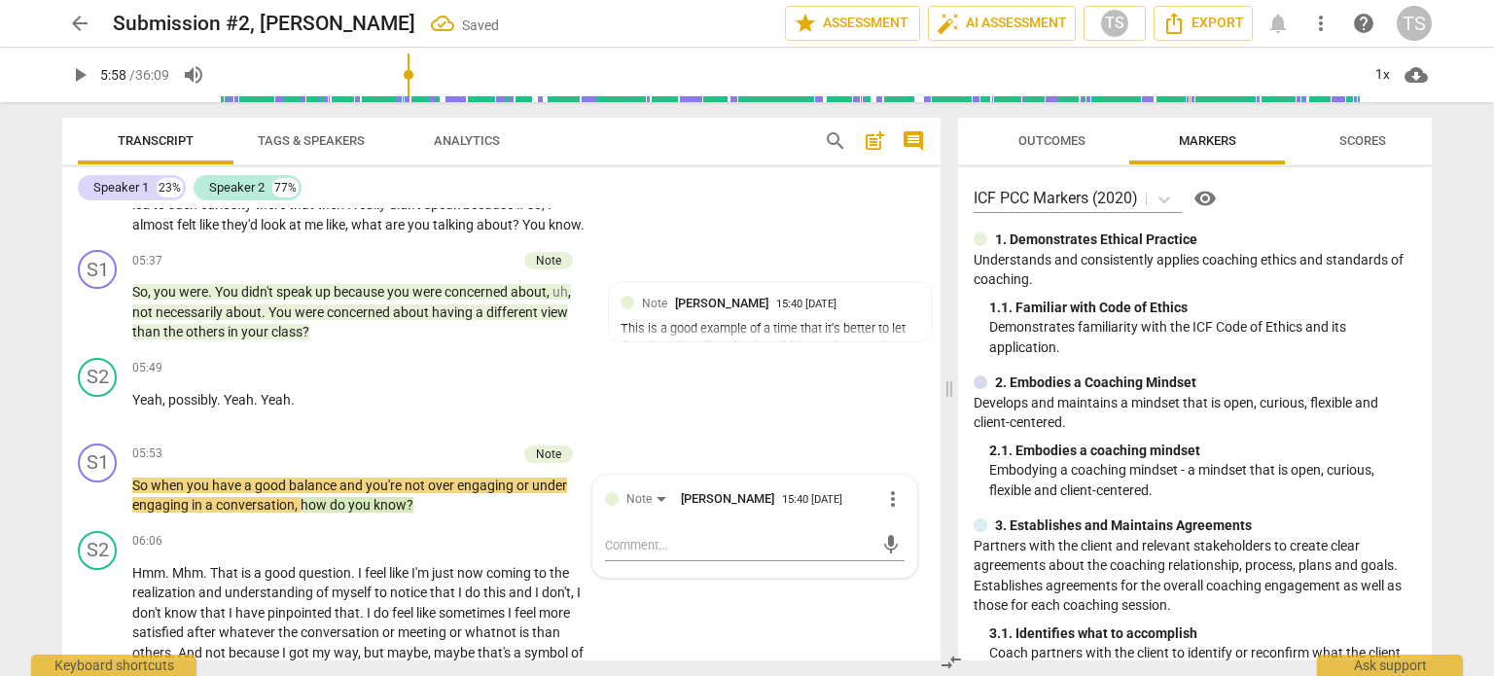
click at [642, 618] on div "S2 play_arrow pause 06:06 + Add competency keyboard_arrow_right Hmm . Mhm . Tha…" at bounding box center [501, 606] width 878 height 167
click at [900, 499] on div "Note [PERSON_NAME] 15:40 [DATE]" at bounding box center [781, 496] width 278 height 18
click at [753, 553] on textarea "Great coaching question." at bounding box center [739, 545] width 269 height 18
click at [98, 629] on span "play_arrow" at bounding box center [98, 623] width 23 height 23
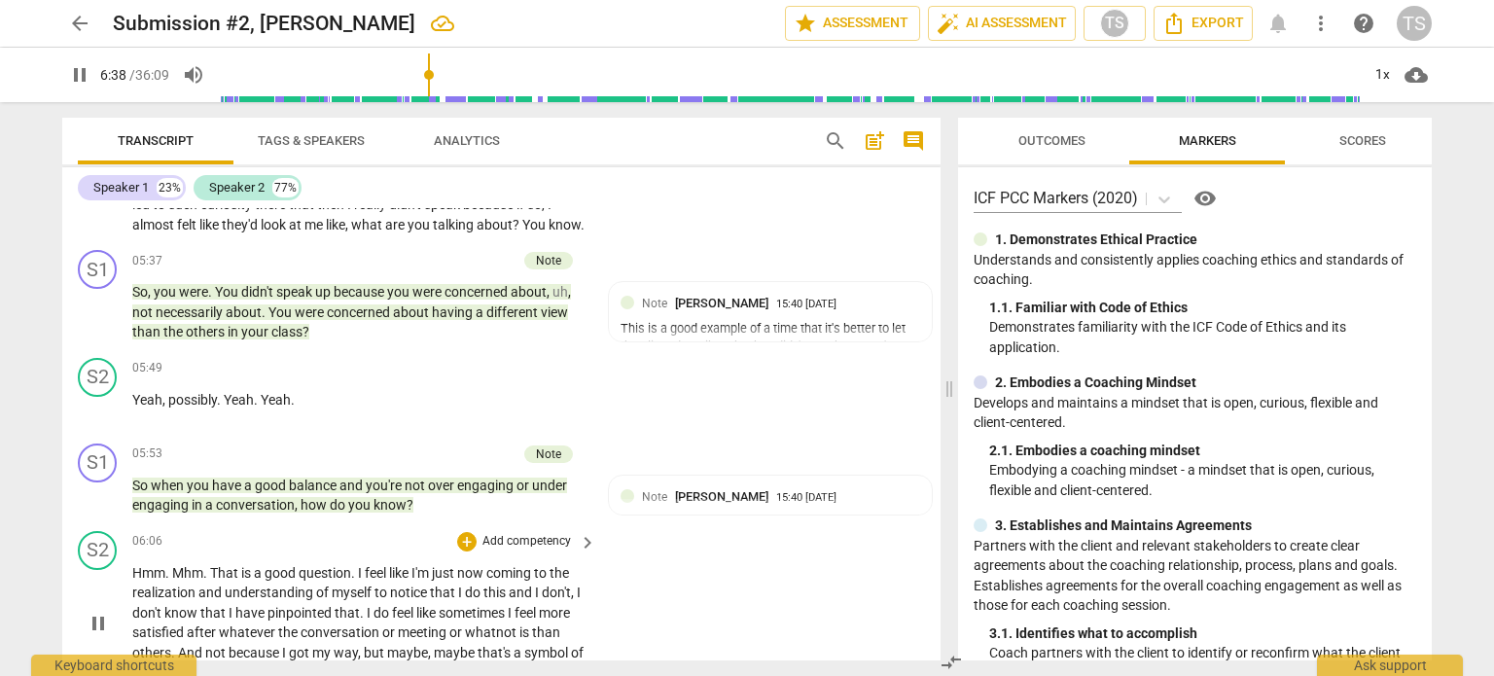
scroll to position [3050, 0]
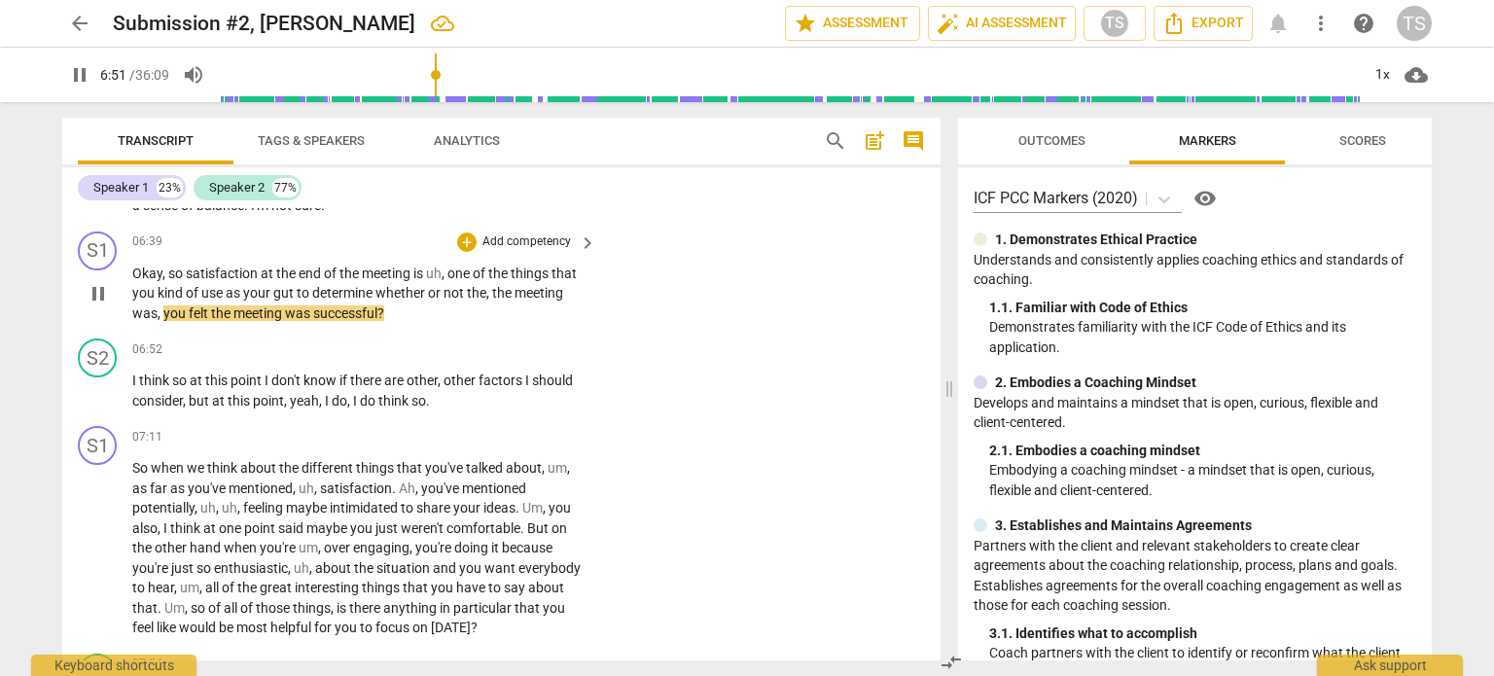
click at [105, 305] on span "pause" at bounding box center [98, 293] width 23 height 23
click at [458, 252] on div "+" at bounding box center [466, 242] width 19 height 19
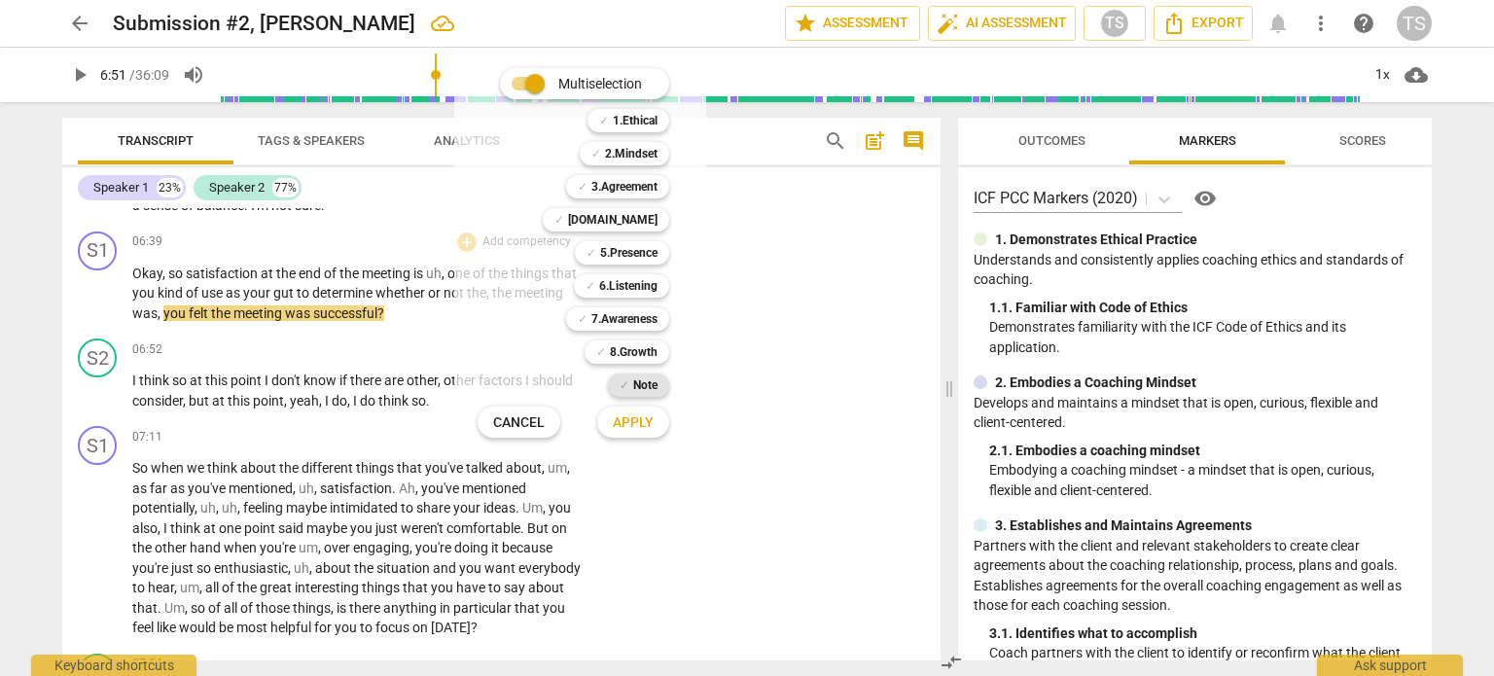
click at [646, 384] on b "Note" at bounding box center [645, 385] width 24 height 23
click at [640, 420] on span "Apply" at bounding box center [633, 422] width 41 height 19
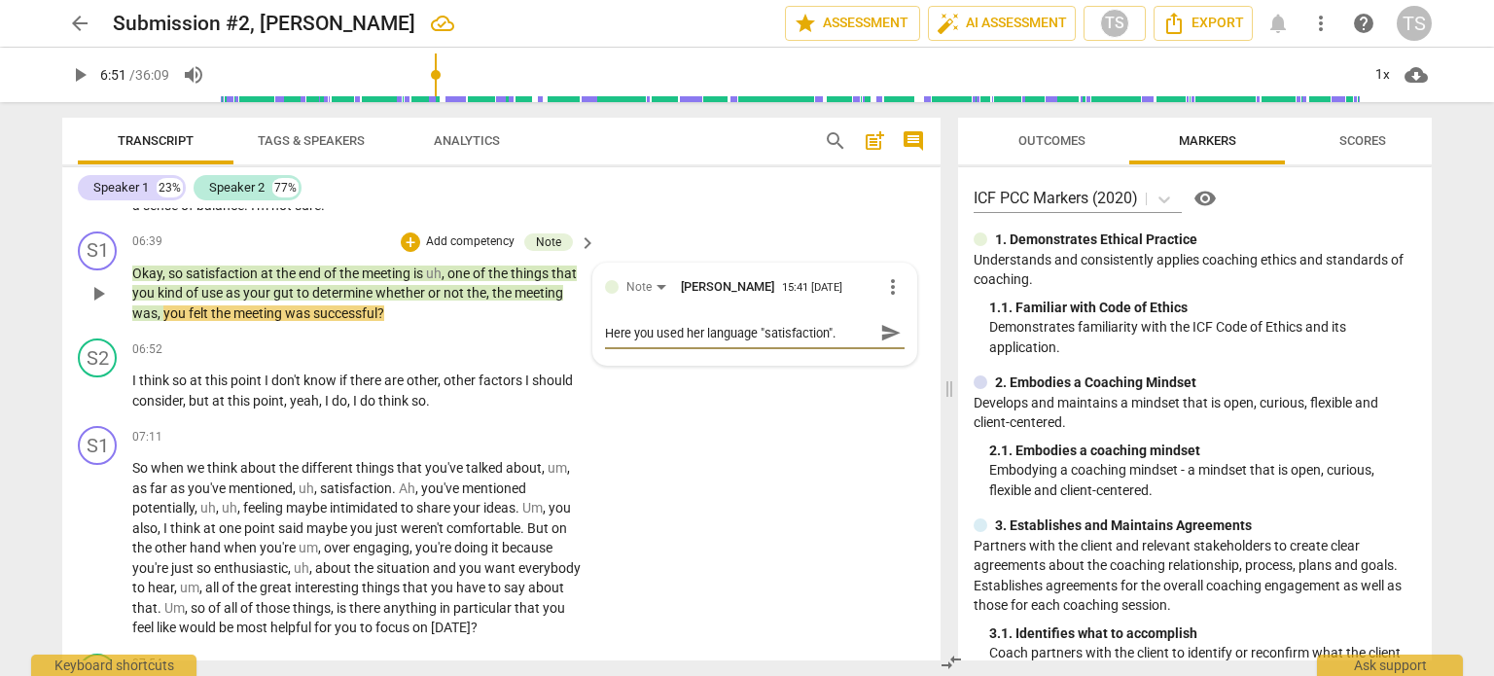
click at [753, 342] on textarea "Here you used her language "satisfaction"." at bounding box center [739, 333] width 269 height 18
click at [847, 341] on textarea "Here you used her language, "satisfaction"." at bounding box center [739, 333] width 269 height 18
click at [97, 403] on span "play_arrow" at bounding box center [98, 390] width 23 height 23
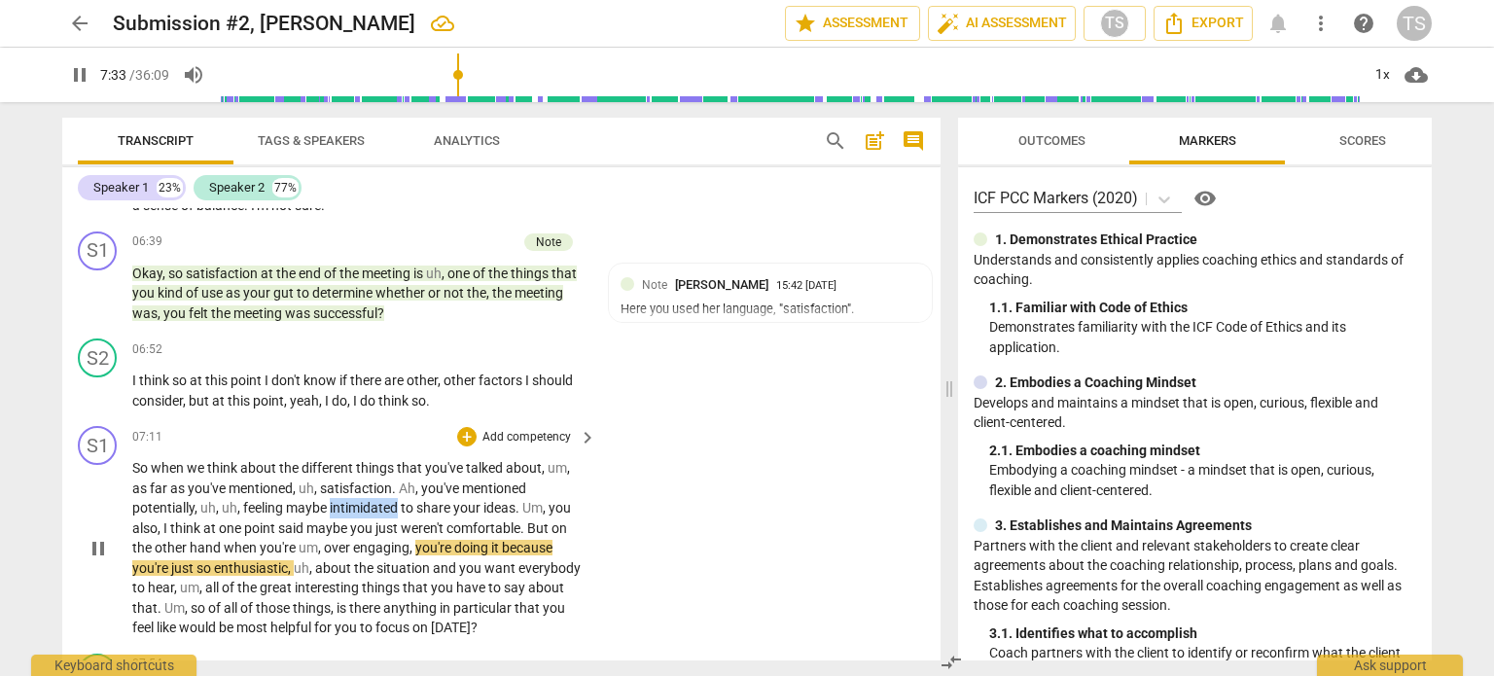
drag, startPoint x: 331, startPoint y: 517, endPoint x: 400, endPoint y: 520, distance: 69.2
click at [400, 516] on span "intimidated" at bounding box center [365, 508] width 71 height 16
click at [466, 444] on div "+" at bounding box center [466, 436] width 19 height 19
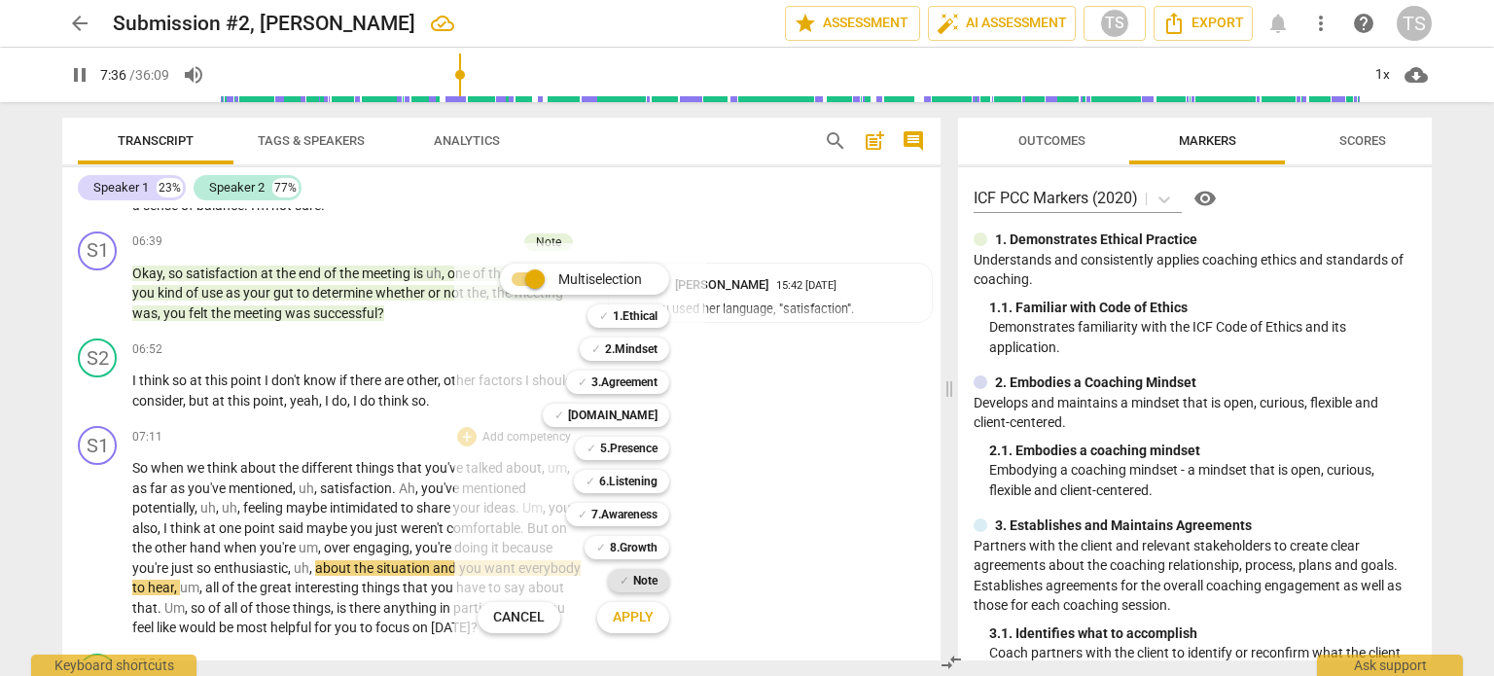
click at [640, 575] on b "Note" at bounding box center [645, 580] width 24 height 23
click at [634, 618] on span "Apply" at bounding box center [633, 617] width 41 height 19
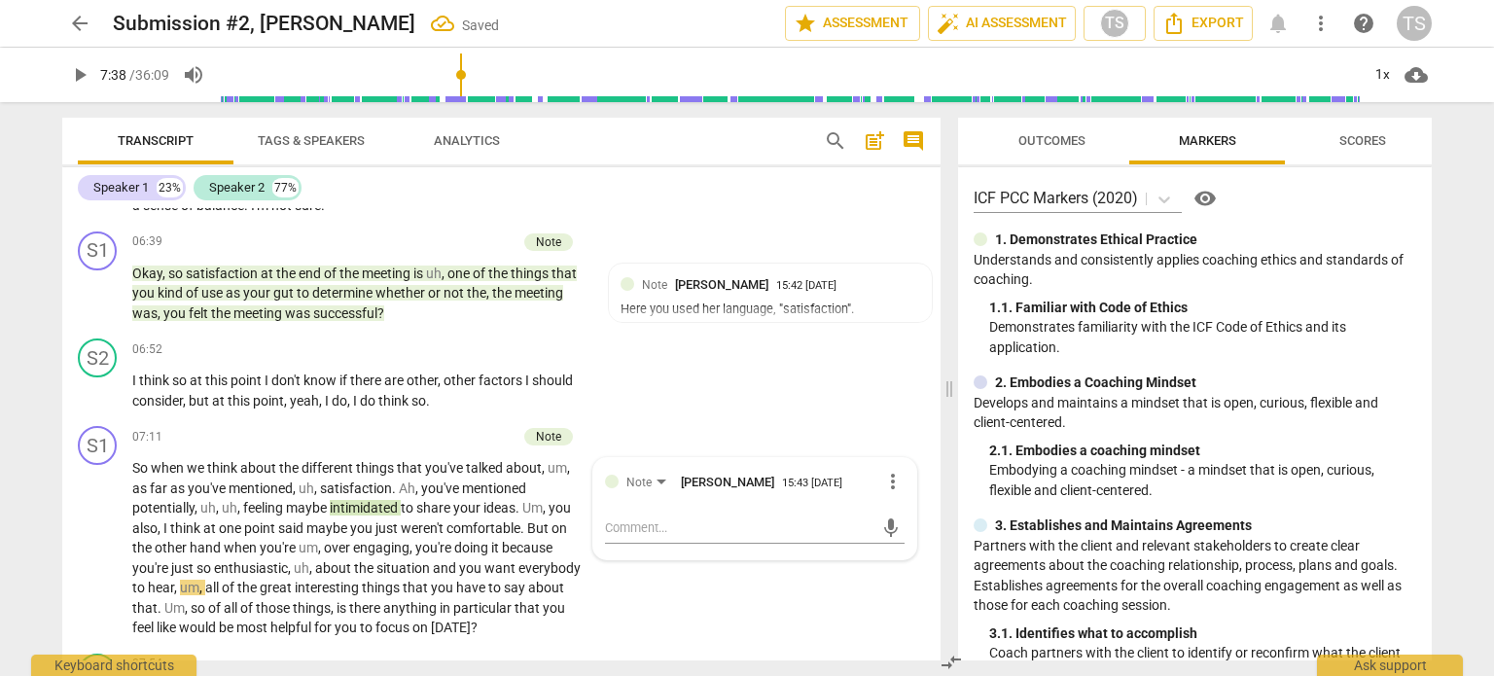
click at [634, 618] on div "S1 play_arrow pause 07:11 + Add competency Note keyboard_arrow_right So when we…" at bounding box center [501, 532] width 878 height 228
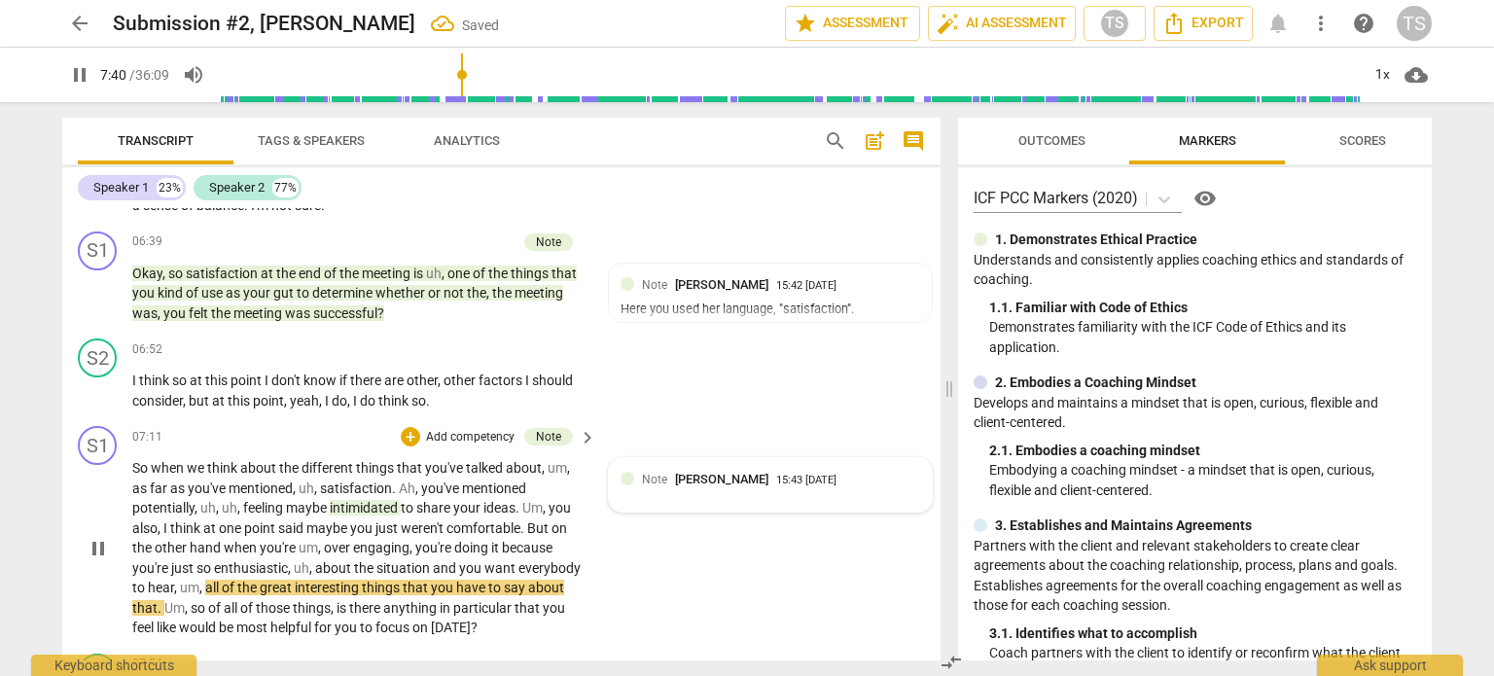
click at [895, 488] on div "Note [PERSON_NAME] 15:43 [DATE]" at bounding box center [781, 479] width 278 height 18
click at [105, 560] on span "play_arrow" at bounding box center [98, 548] width 23 height 23
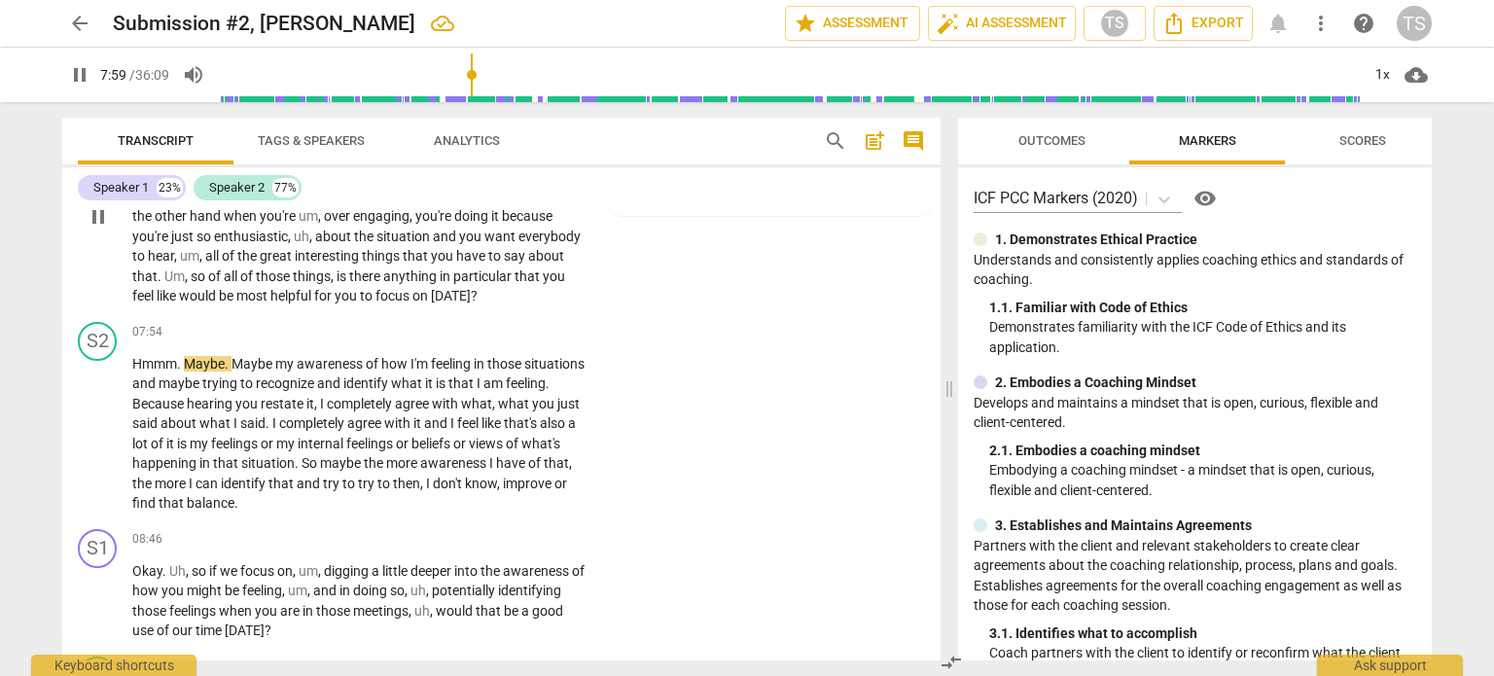
scroll to position [3376, 0]
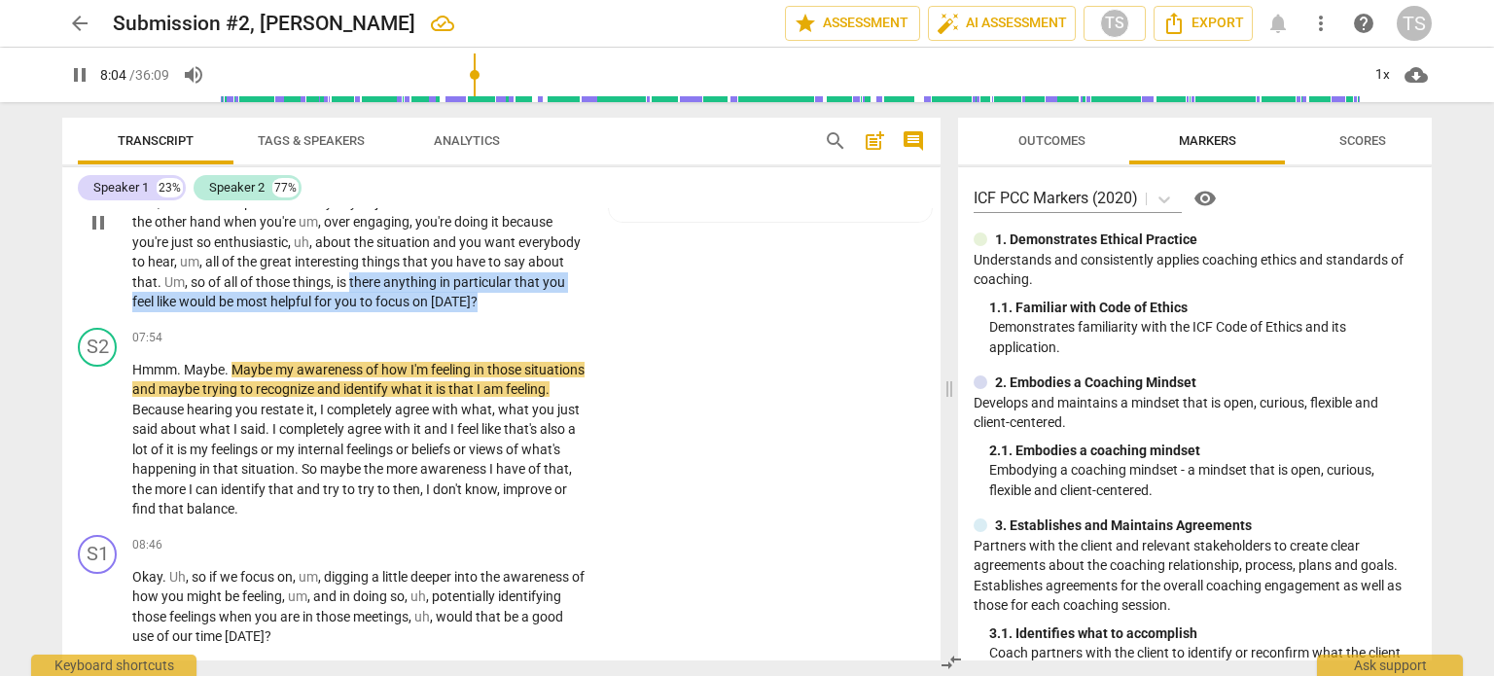
drag, startPoint x: 353, startPoint y: 294, endPoint x: 488, endPoint y: 323, distance: 138.3
click at [488, 320] on div "S1 play_arrow pause 07:11 + Add competency Note keyboard_arrow_right So when we…" at bounding box center [501, 206] width 878 height 228
click at [494, 286] on div "+" at bounding box center [493, 287] width 19 height 19
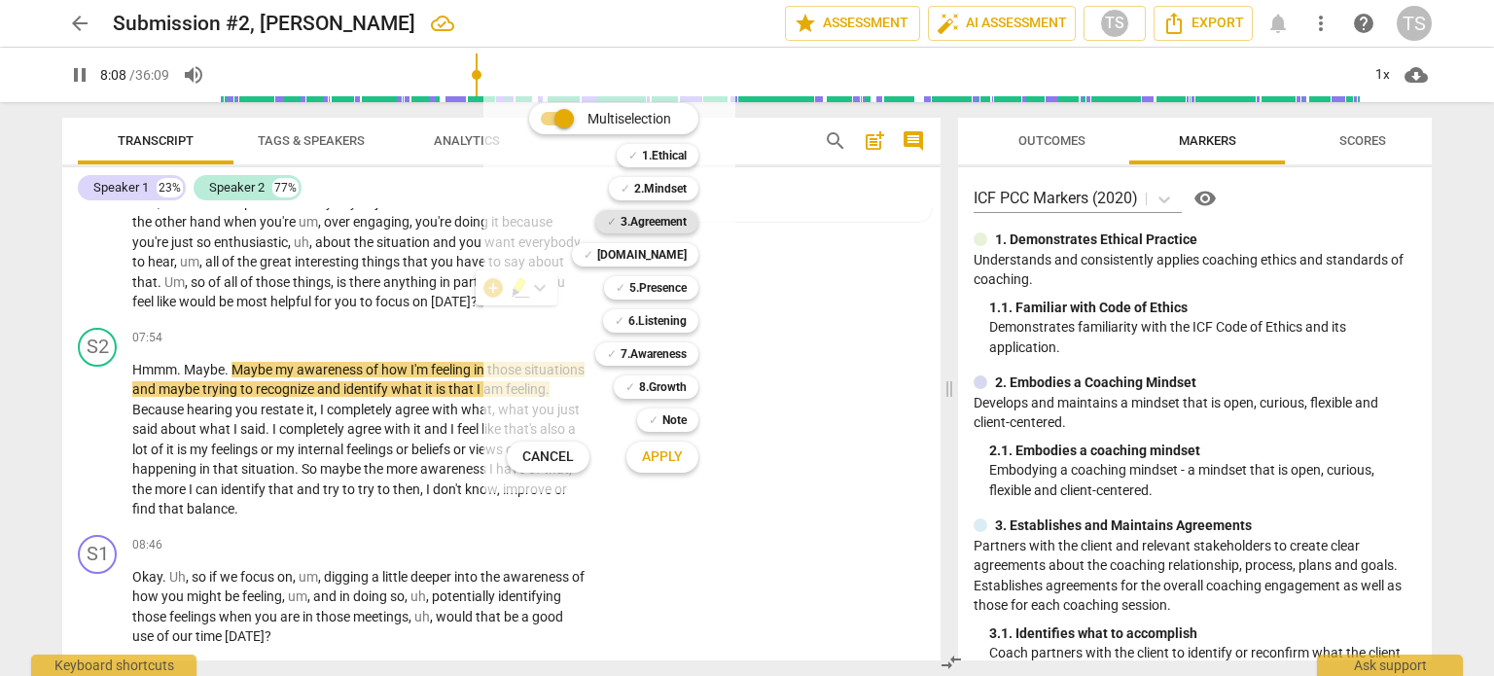
click at [650, 220] on b "3.Agreement" at bounding box center [654, 221] width 66 height 23
click at [657, 450] on span "Apply" at bounding box center [662, 457] width 41 height 19
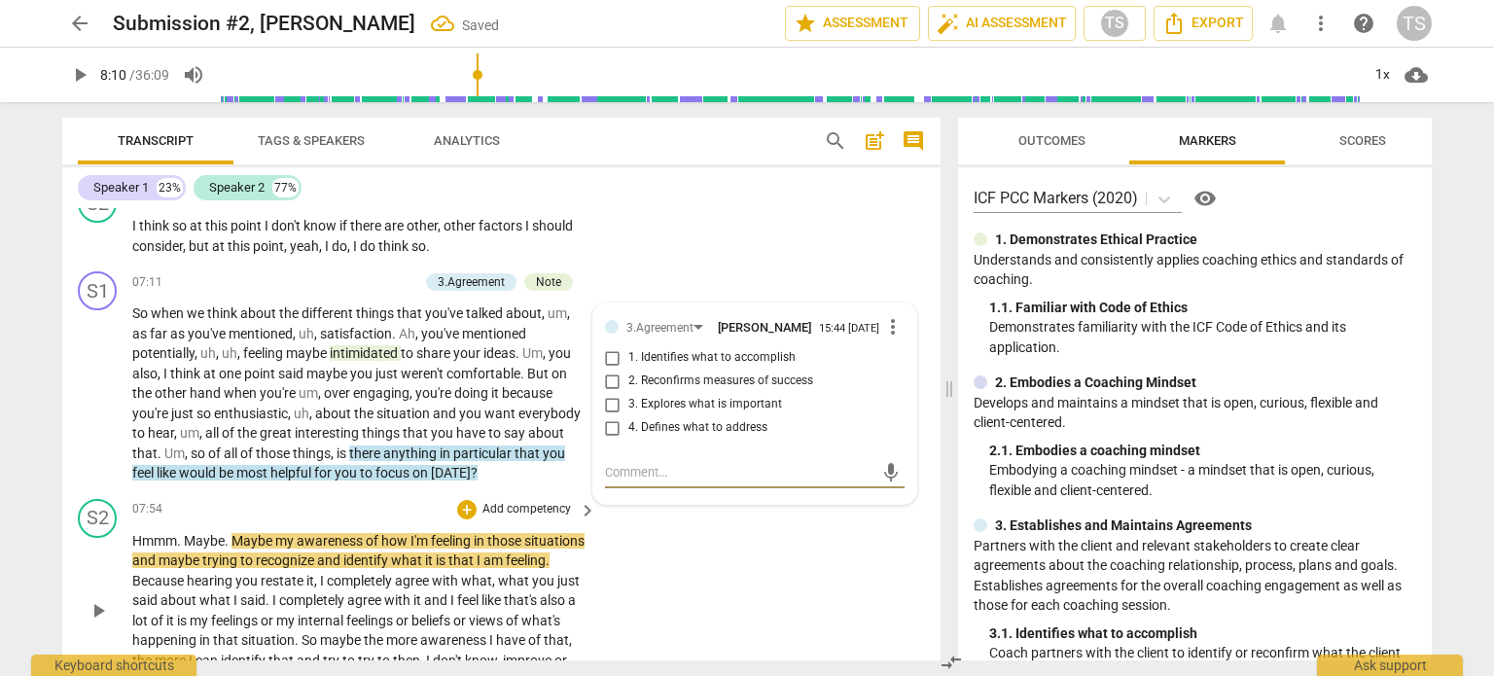
scroll to position [3200, 0]
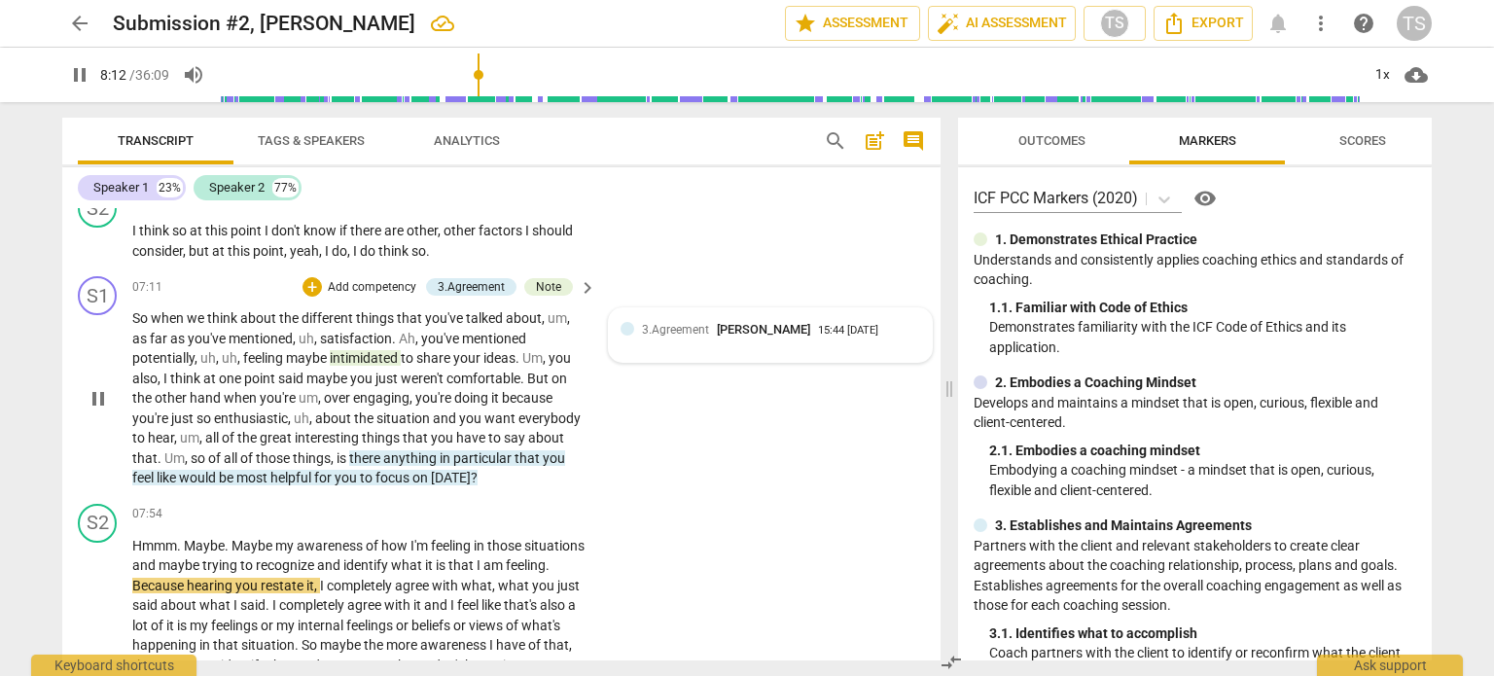
click at [894, 339] on div "3.Agreement [PERSON_NAME] 15:44 [DATE]" at bounding box center [781, 329] width 278 height 18
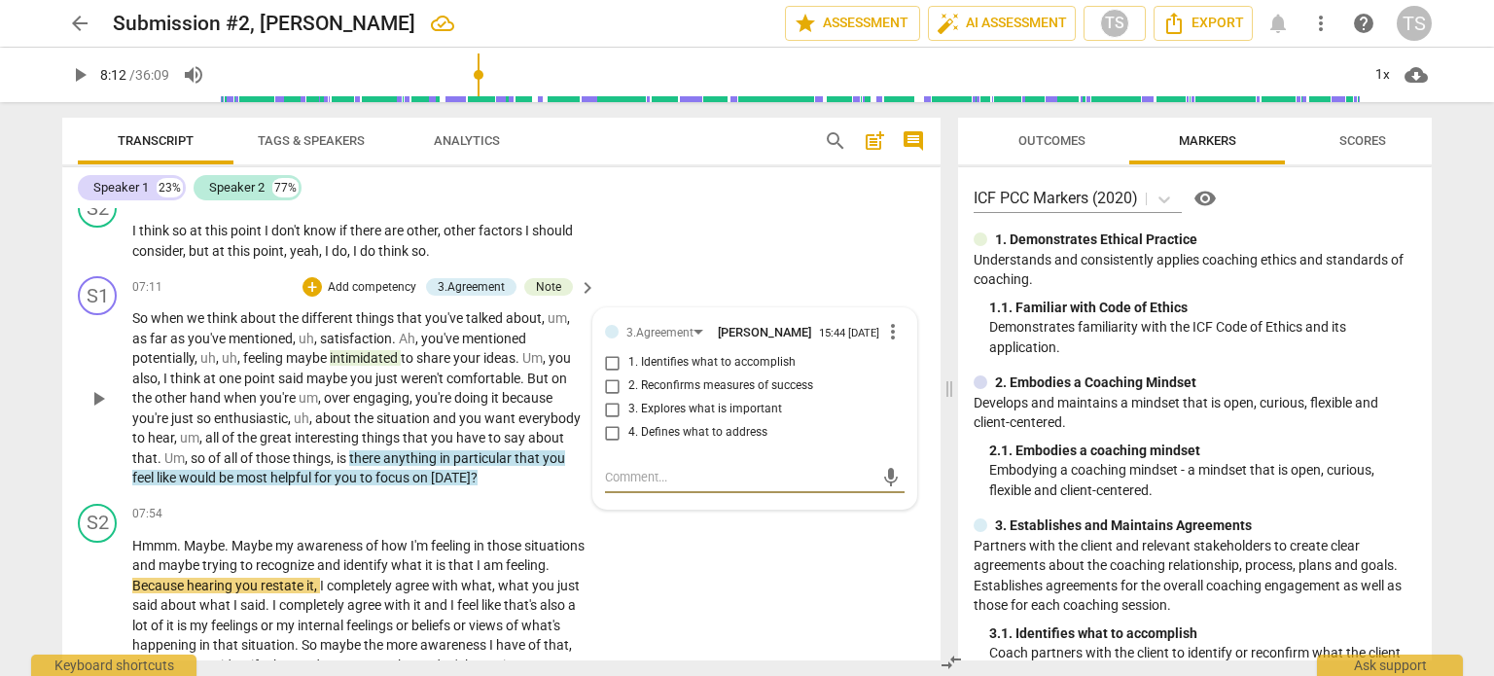
click at [609, 375] on input "1. Identifies what to accomplish" at bounding box center [612, 362] width 31 height 23
click at [94, 624] on span "play_arrow" at bounding box center [98, 615] width 23 height 23
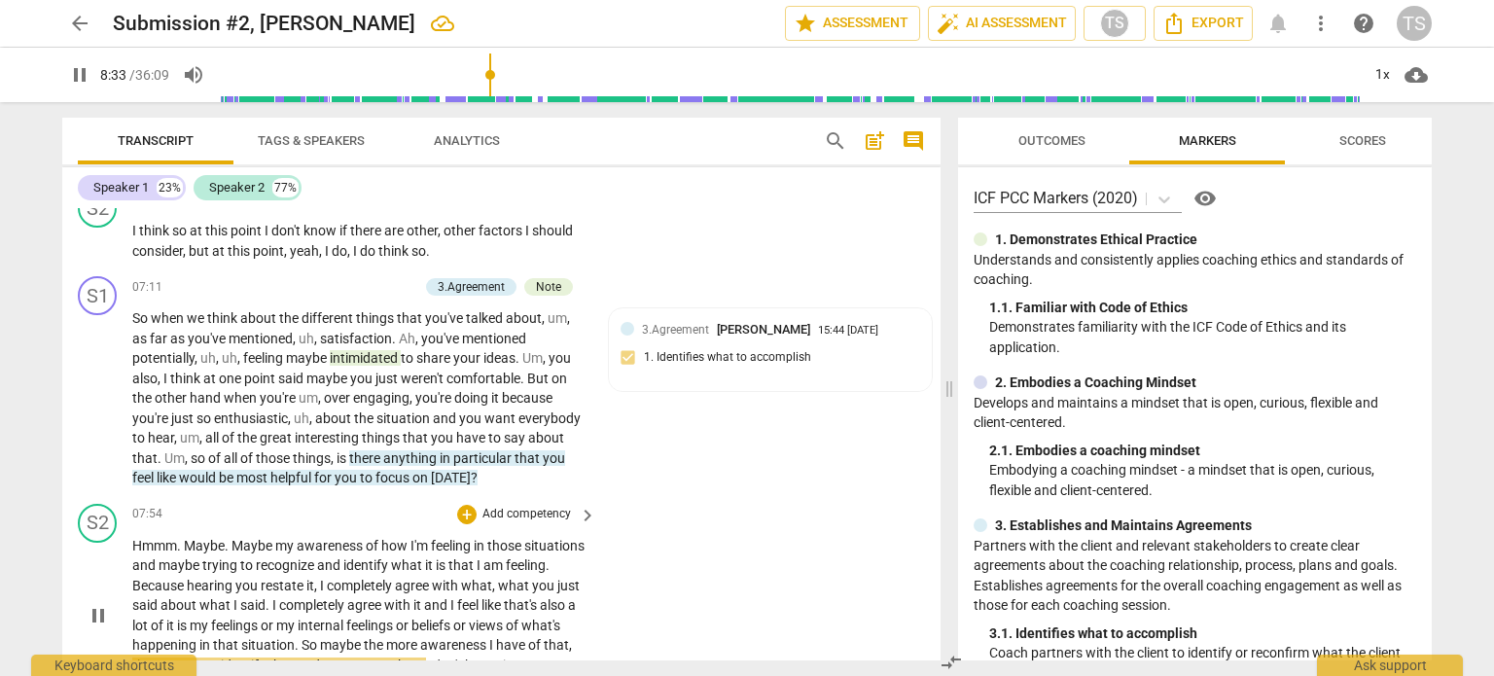
scroll to position [3659, 0]
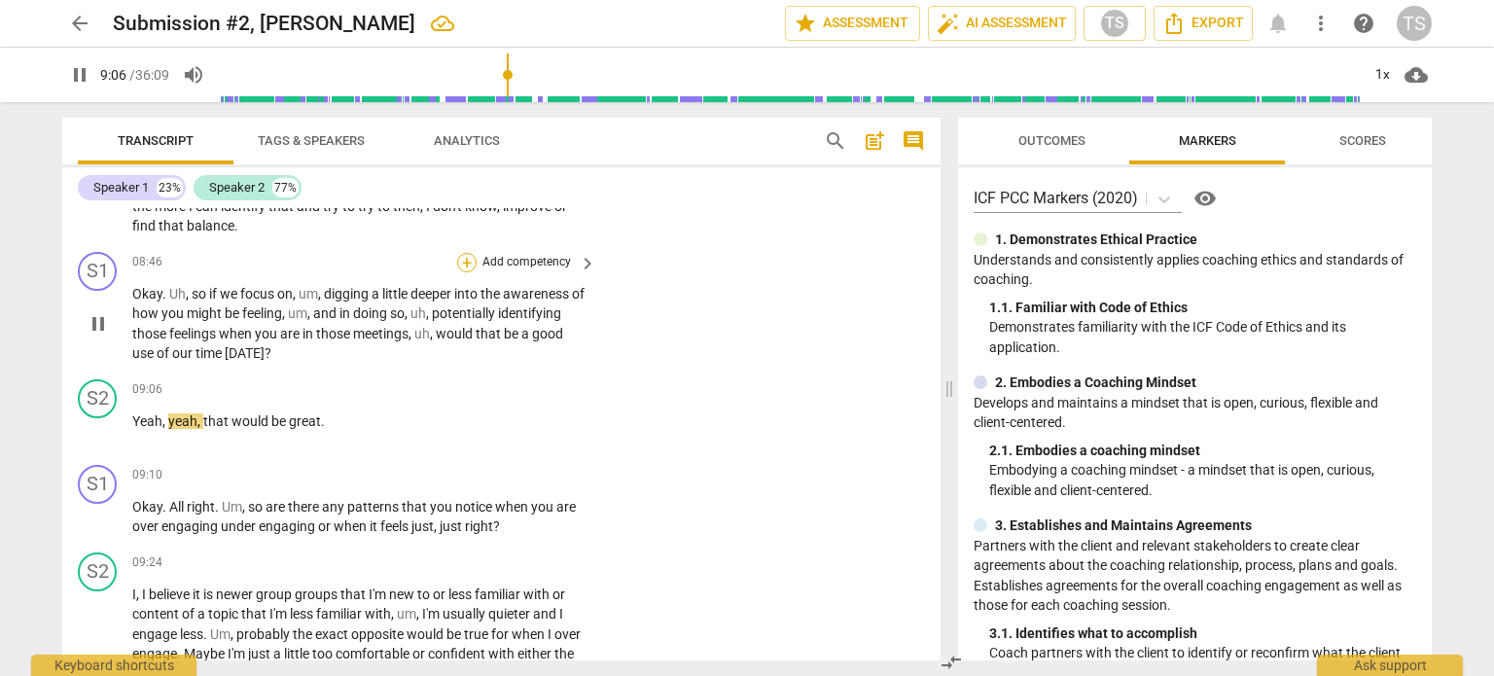
click at [458, 272] on div "+" at bounding box center [466, 262] width 19 height 19
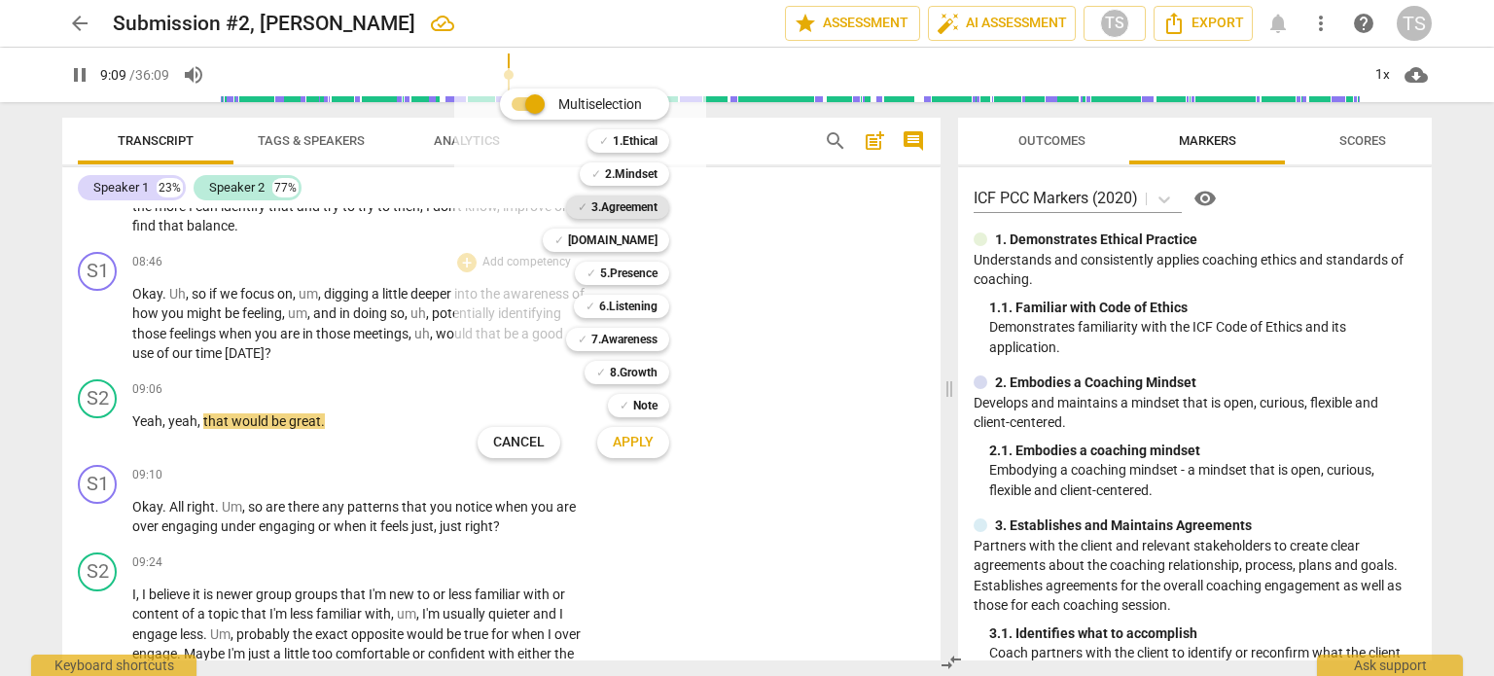
click at [634, 210] on b "3.Agreement" at bounding box center [625, 207] width 66 height 23
click at [640, 442] on span "Apply" at bounding box center [633, 442] width 41 height 19
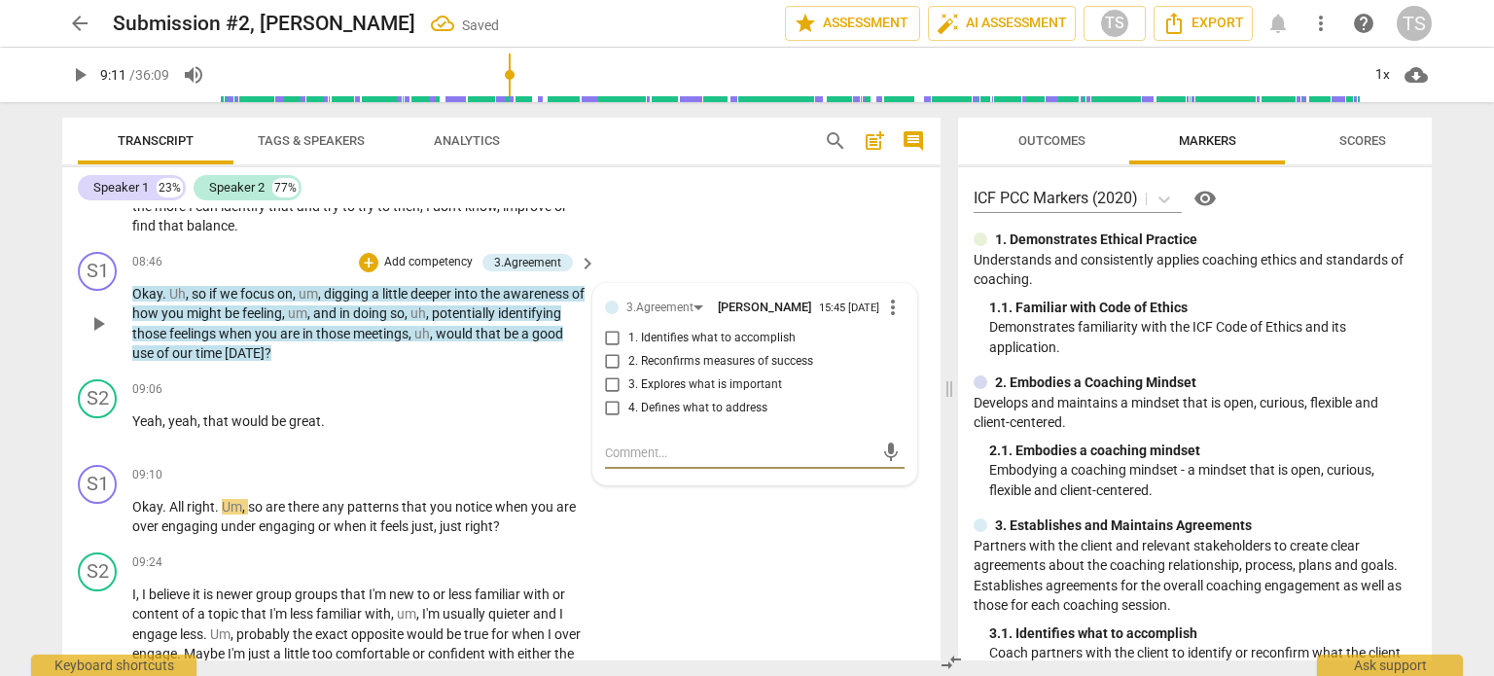
click at [611, 350] on input "1. Identifies what to accomplish" at bounding box center [612, 338] width 31 height 23
click at [91, 529] on span "play_arrow" at bounding box center [98, 517] width 23 height 23
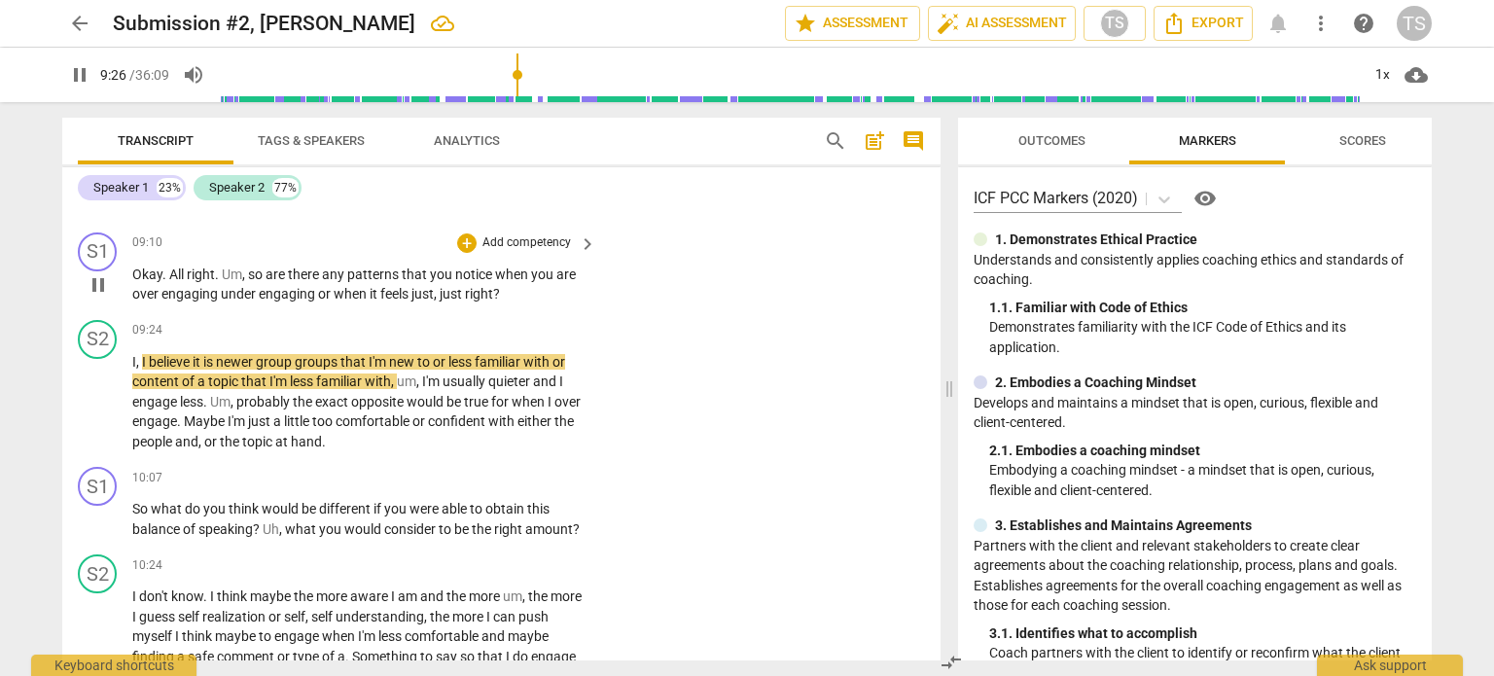
scroll to position [3928, 0]
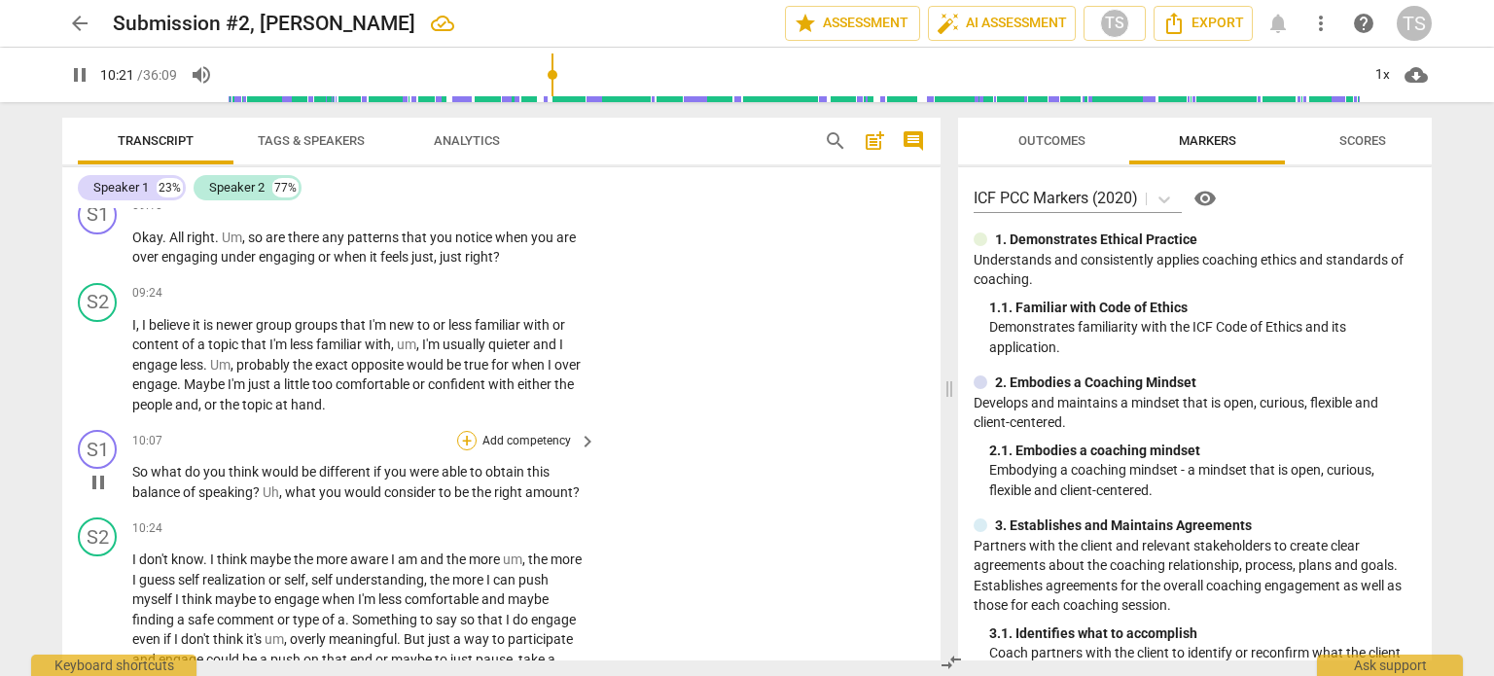
click at [463, 450] on div "+" at bounding box center [466, 440] width 19 height 19
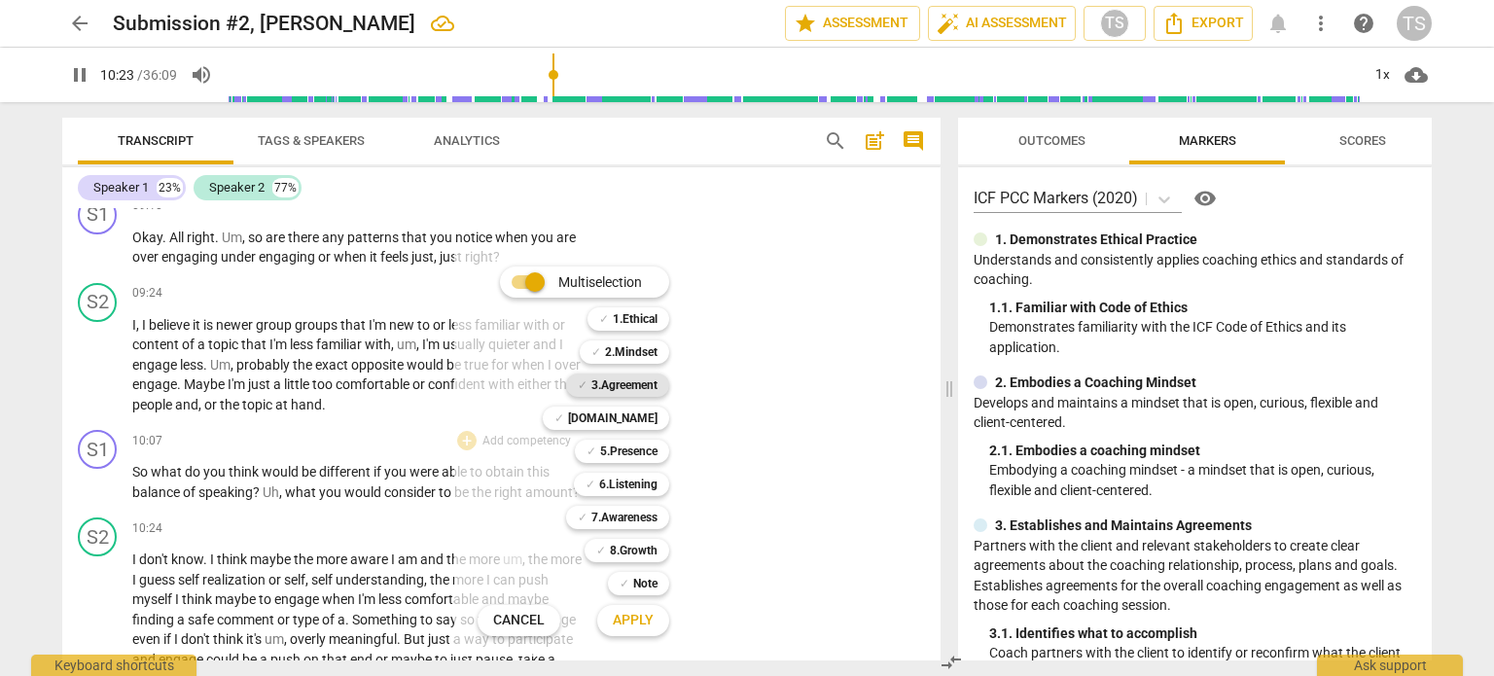
click at [617, 385] on b "3.Agreement" at bounding box center [625, 385] width 66 height 23
click at [637, 622] on span "Apply" at bounding box center [633, 620] width 41 height 19
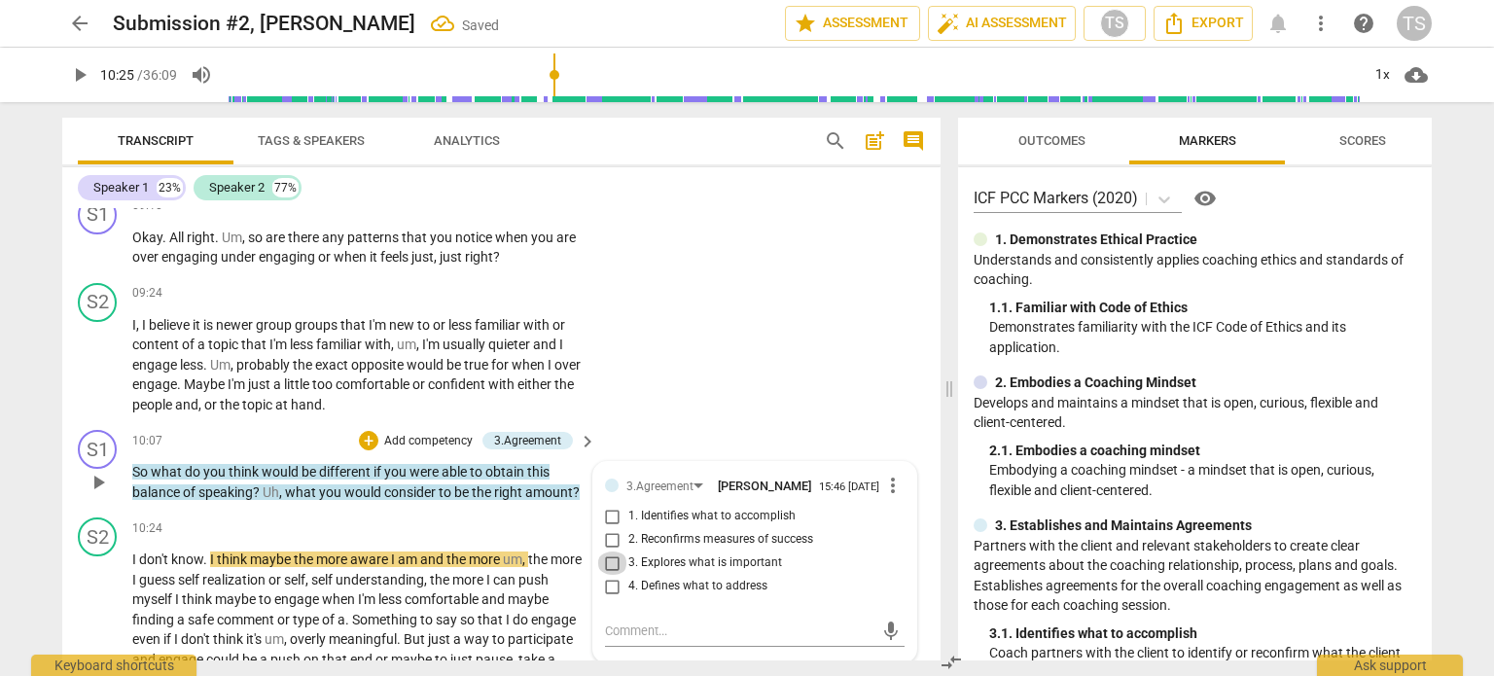
click at [613, 575] on input "3. Explores what is important" at bounding box center [612, 563] width 31 height 23
click at [99, 642] on span "play_arrow" at bounding box center [98, 639] width 23 height 23
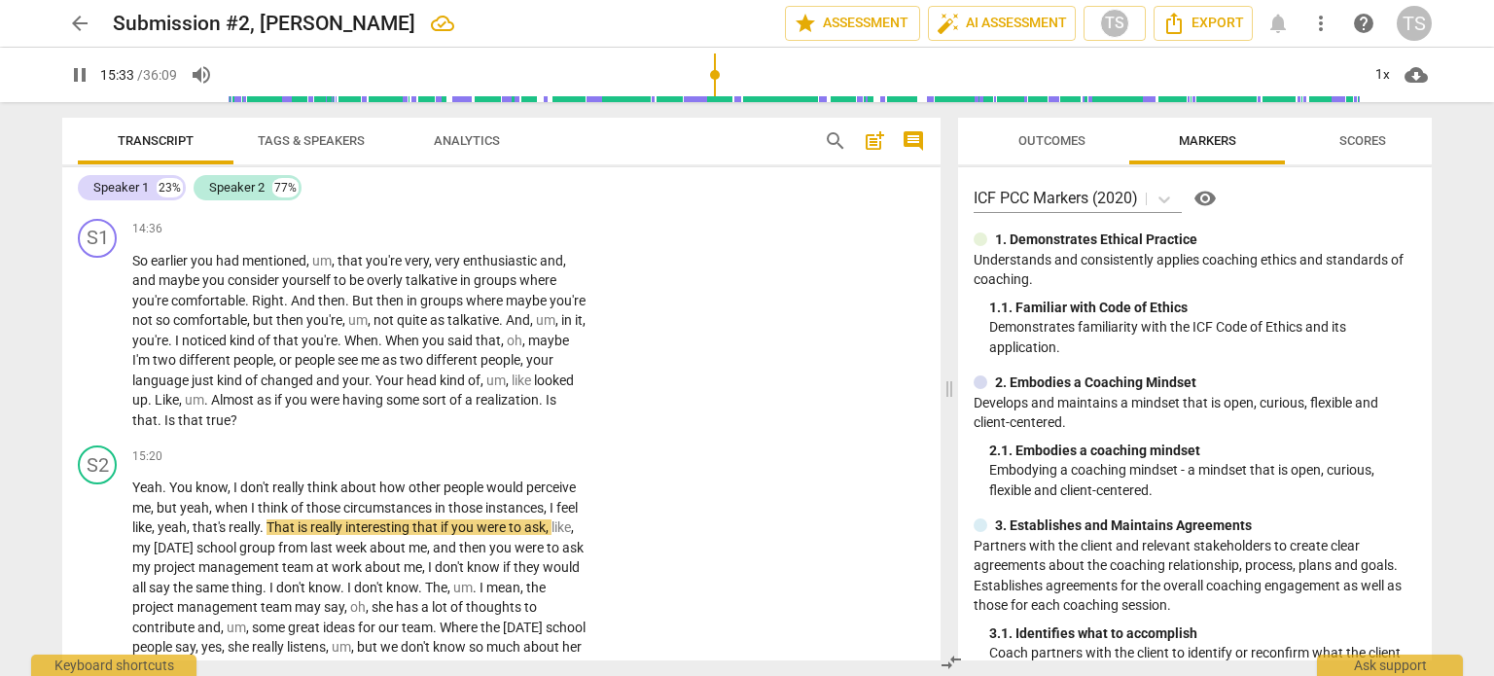
scroll to position [5238, 0]
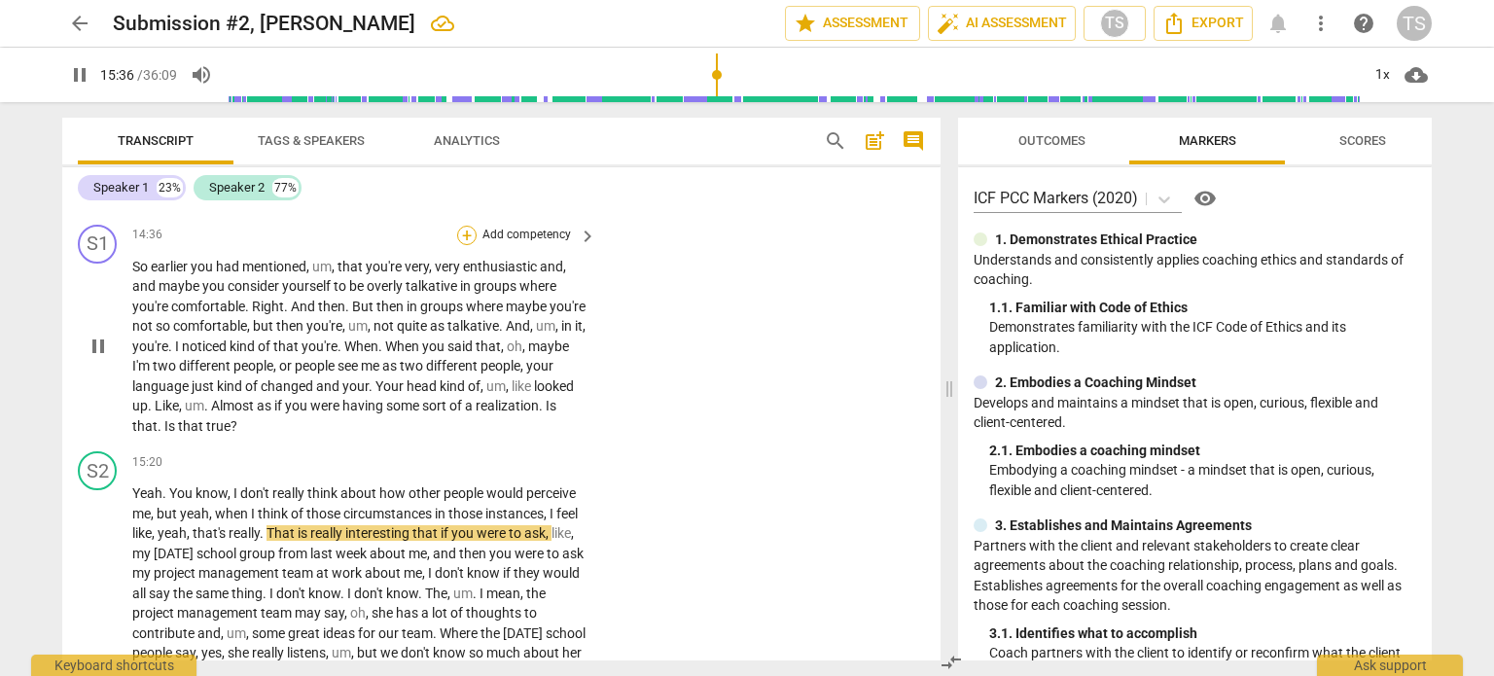
click at [459, 245] on div "+" at bounding box center [466, 235] width 19 height 19
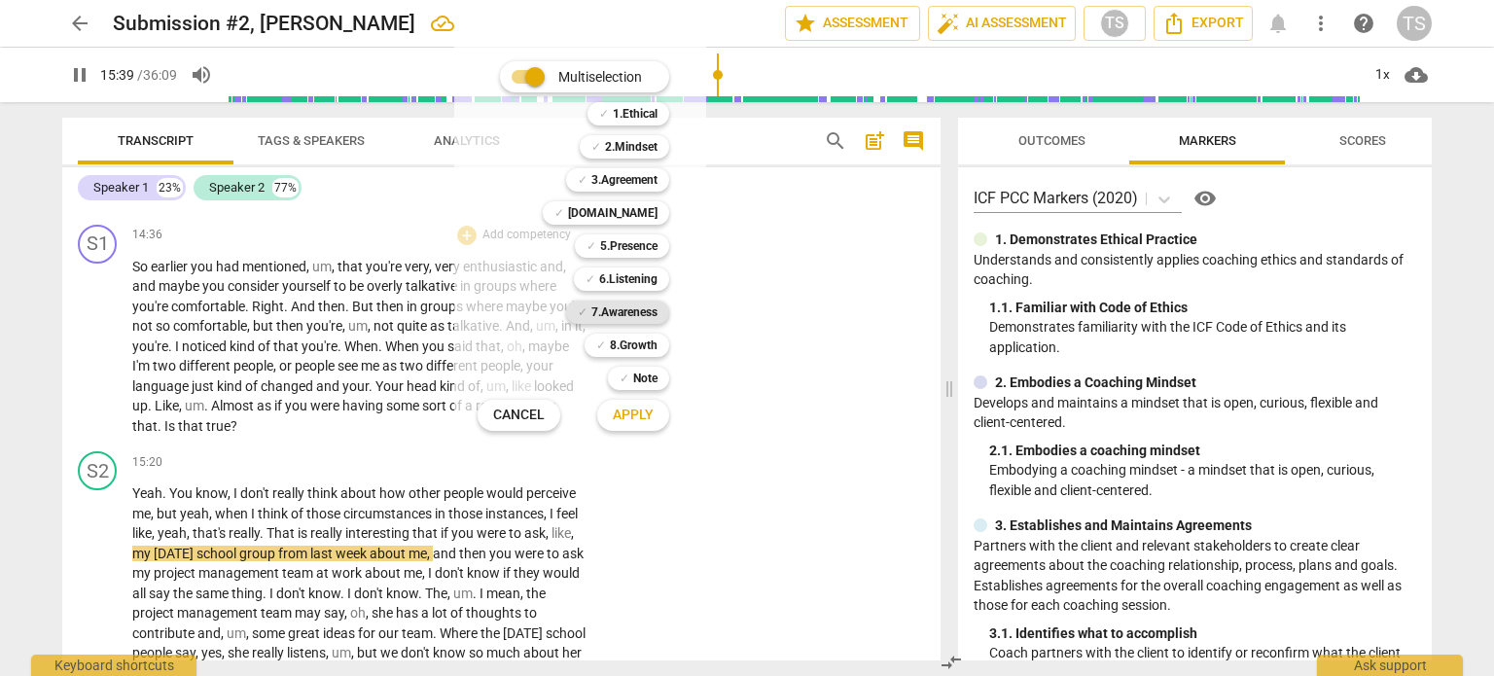
click at [627, 310] on b "7.Awareness" at bounding box center [625, 312] width 66 height 23
click at [636, 416] on span "Apply" at bounding box center [633, 415] width 41 height 19
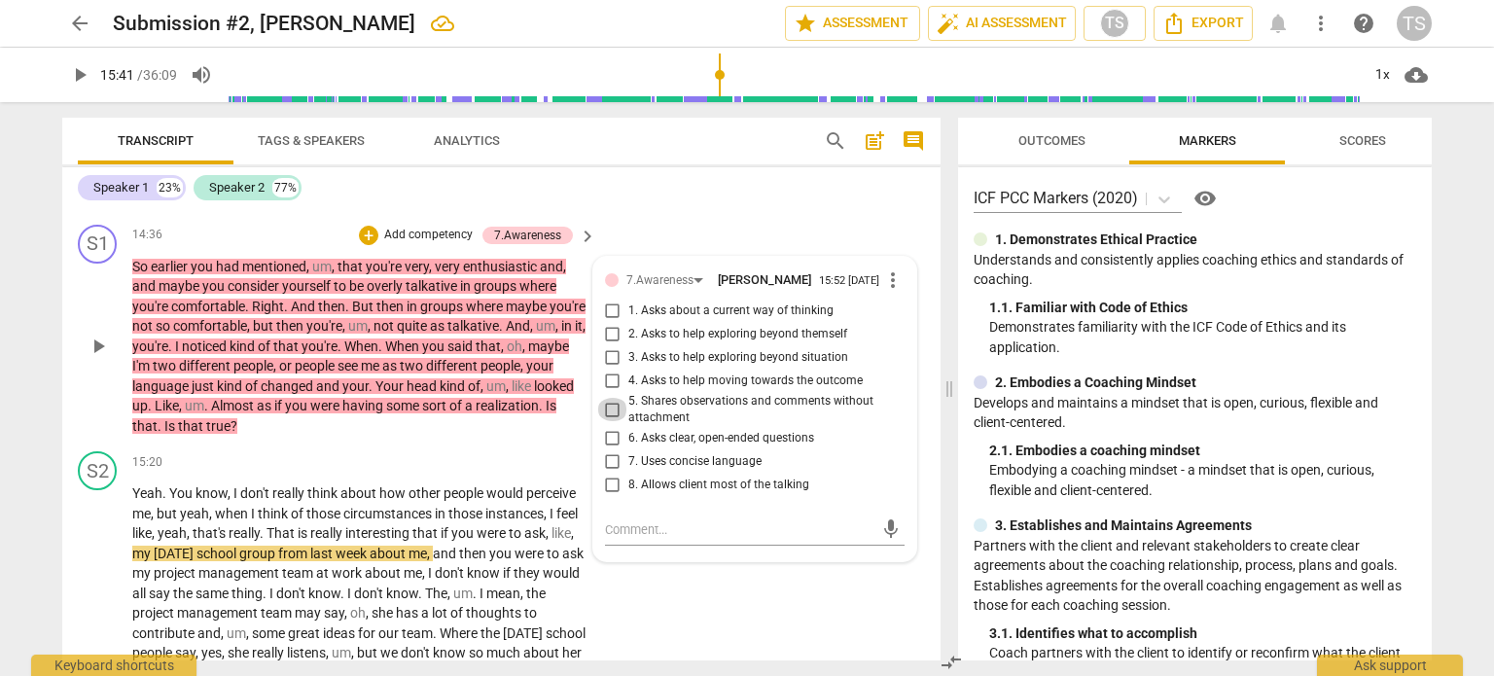
click at [610, 421] on input "5. Shares observations and comments without attachment" at bounding box center [612, 409] width 31 height 23
click at [360, 245] on div "+" at bounding box center [368, 235] width 19 height 19
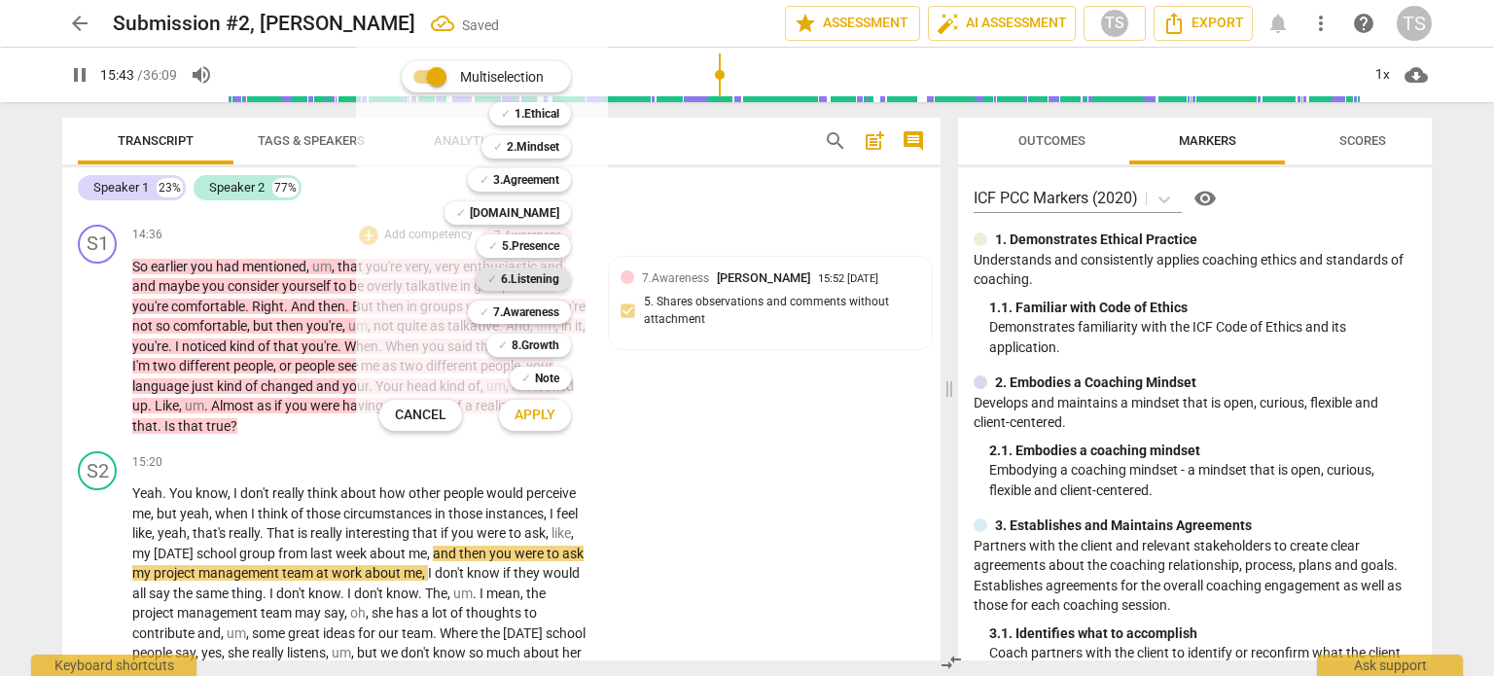
click at [539, 275] on b "6.Listening" at bounding box center [530, 279] width 58 height 23
click at [541, 407] on span "Apply" at bounding box center [535, 415] width 41 height 19
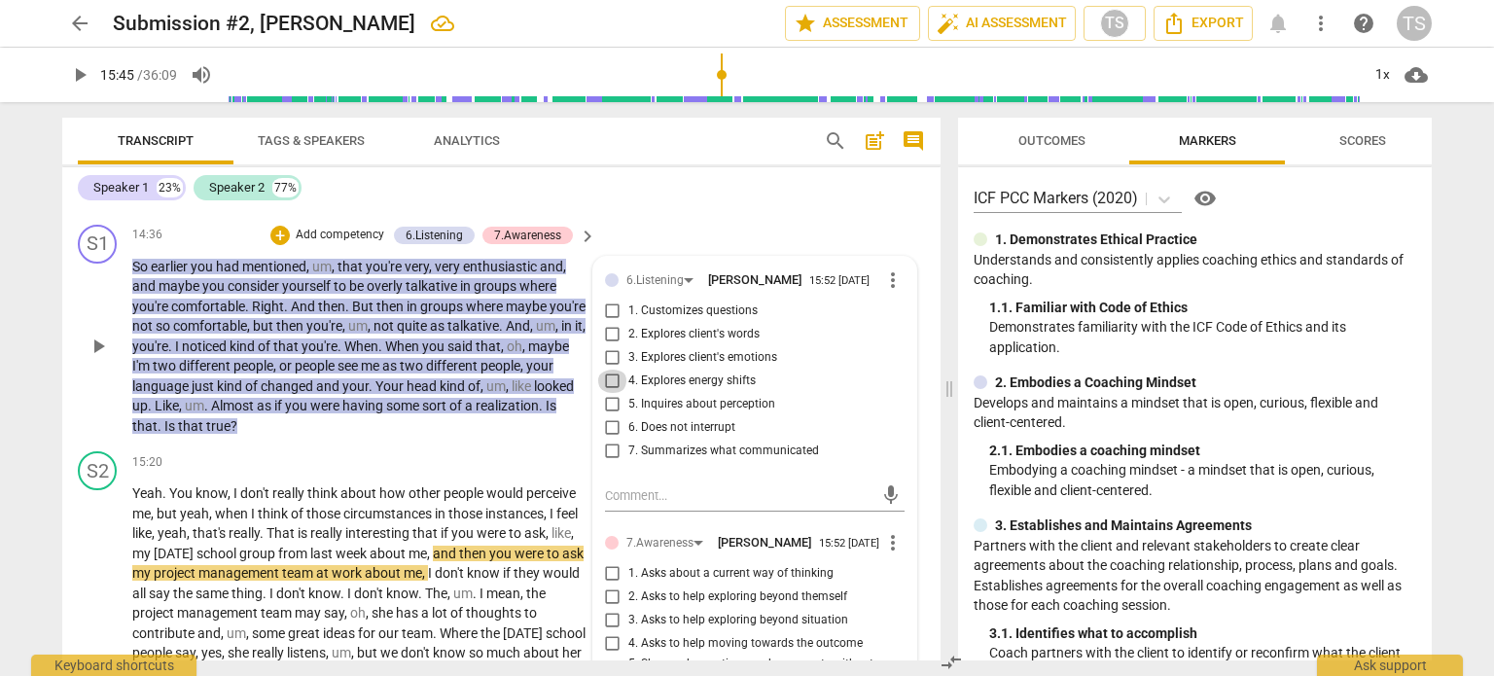
click at [607, 393] on input "4. Explores energy shifts" at bounding box center [612, 381] width 31 height 23
click at [274, 245] on div "+" at bounding box center [279, 235] width 19 height 19
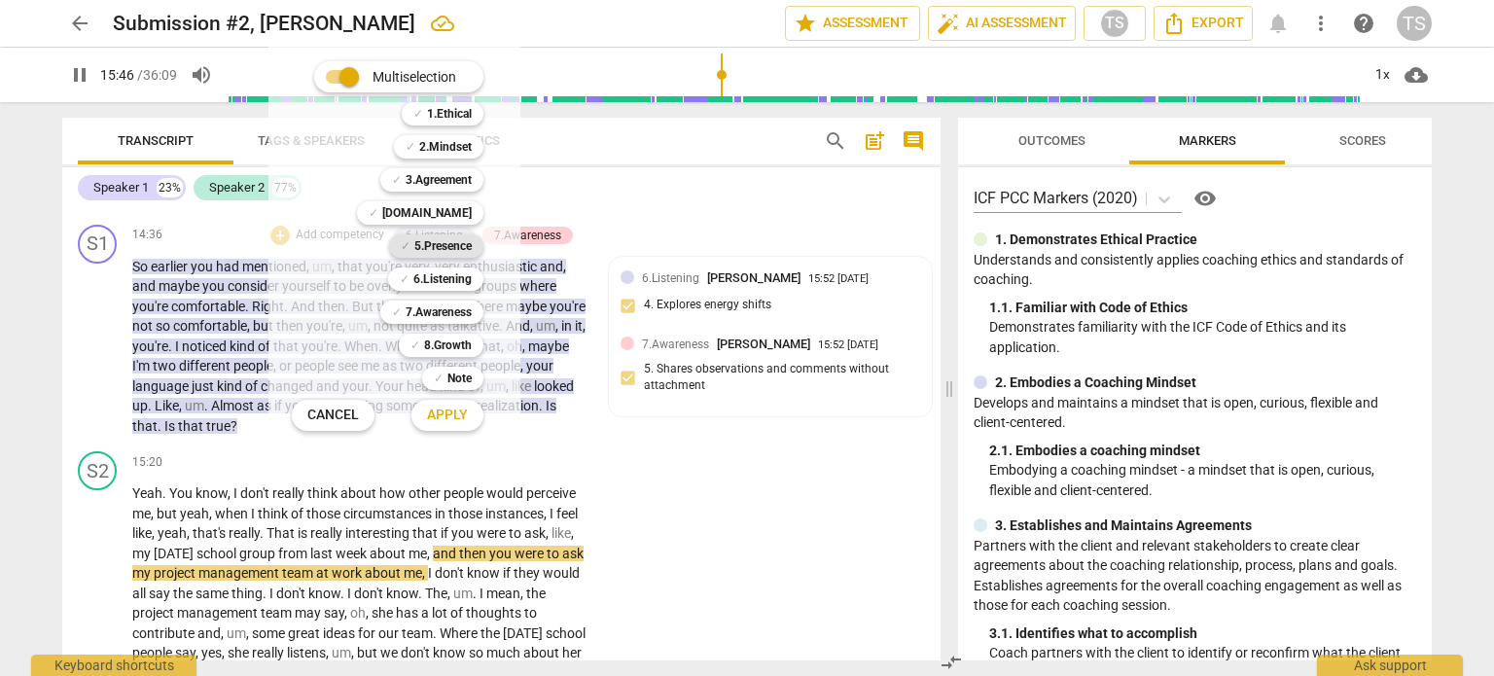
click at [435, 240] on b "5.Presence" at bounding box center [442, 245] width 57 height 23
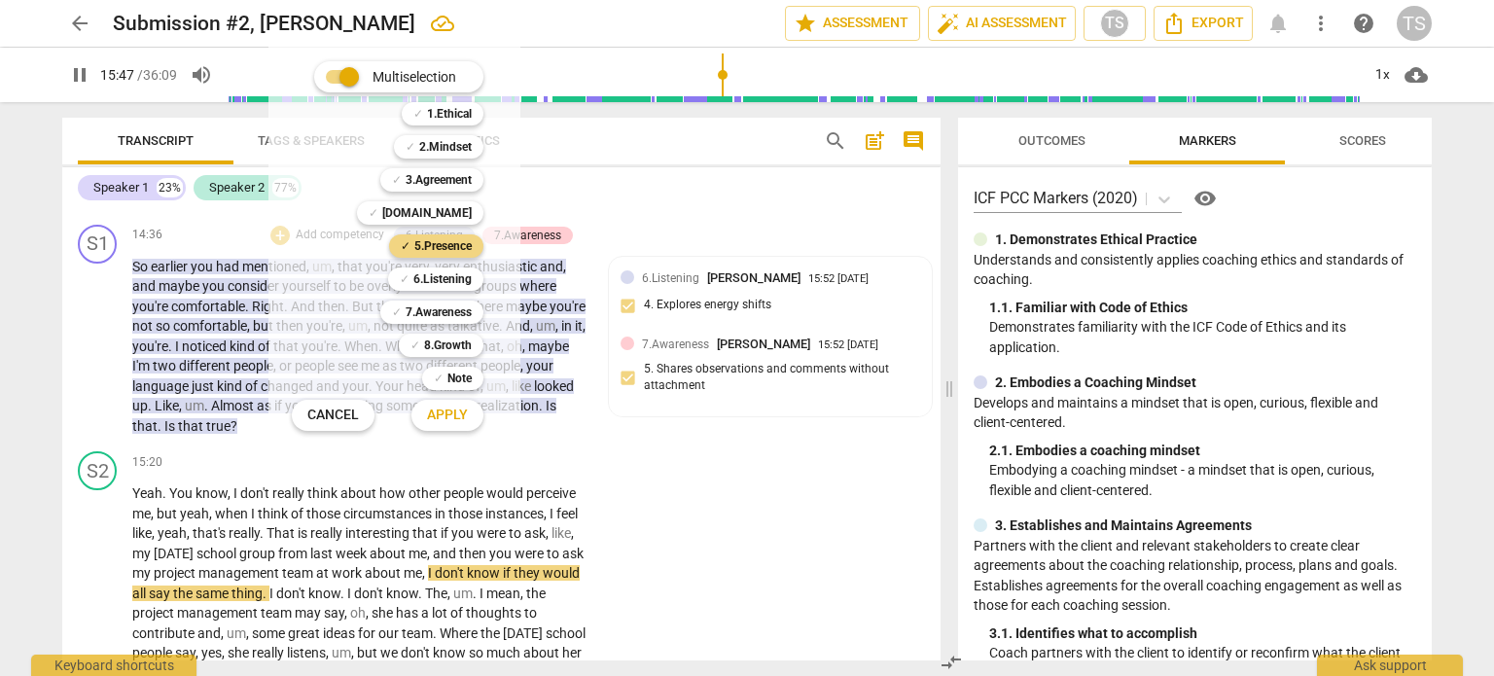
click at [461, 417] on span "Apply" at bounding box center [447, 415] width 41 height 19
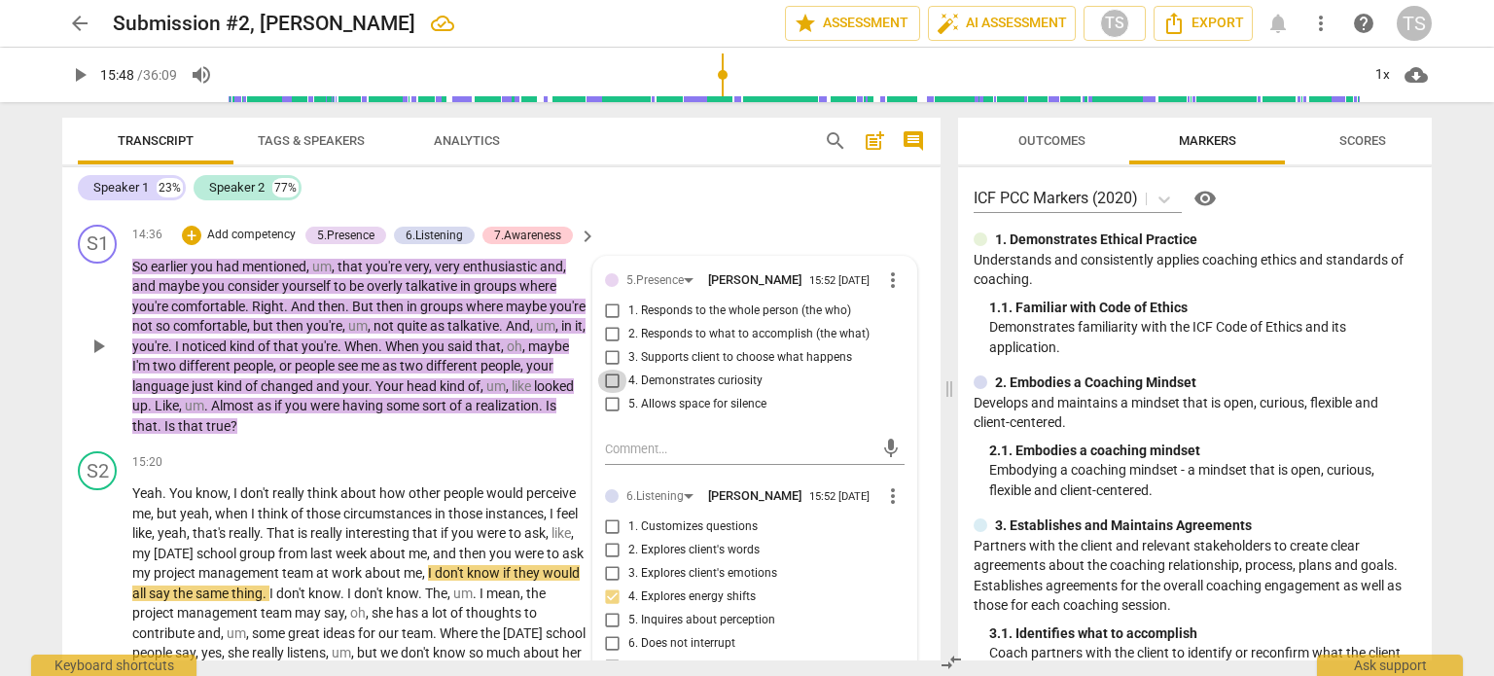
click at [608, 393] on input "4. Demonstrates curiosity" at bounding box center [612, 381] width 31 height 23
click at [605, 370] on input "3. Supports client to choose what happens" at bounding box center [612, 357] width 31 height 23
click at [606, 323] on input "1. Responds to the whole person (the who)" at bounding box center [612, 311] width 31 height 23
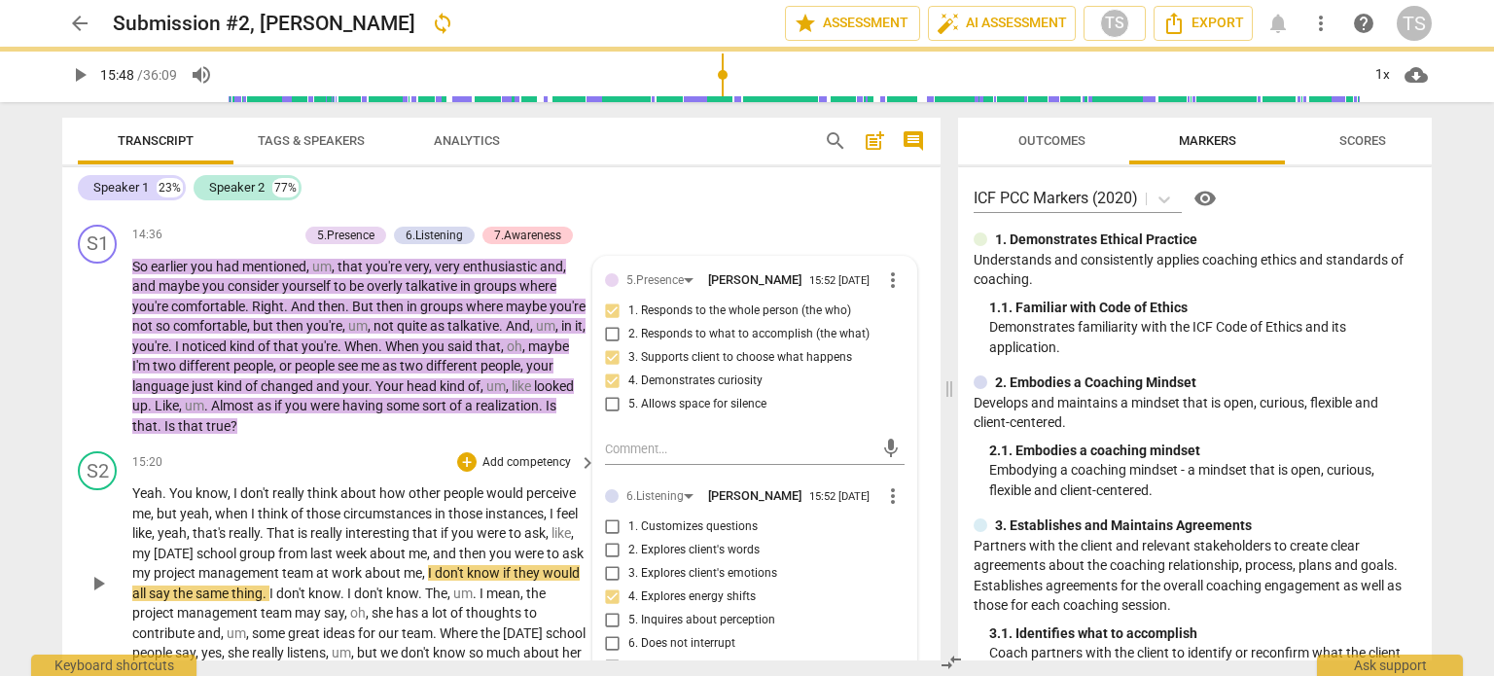
click at [95, 591] on span "play_arrow" at bounding box center [98, 583] width 23 height 23
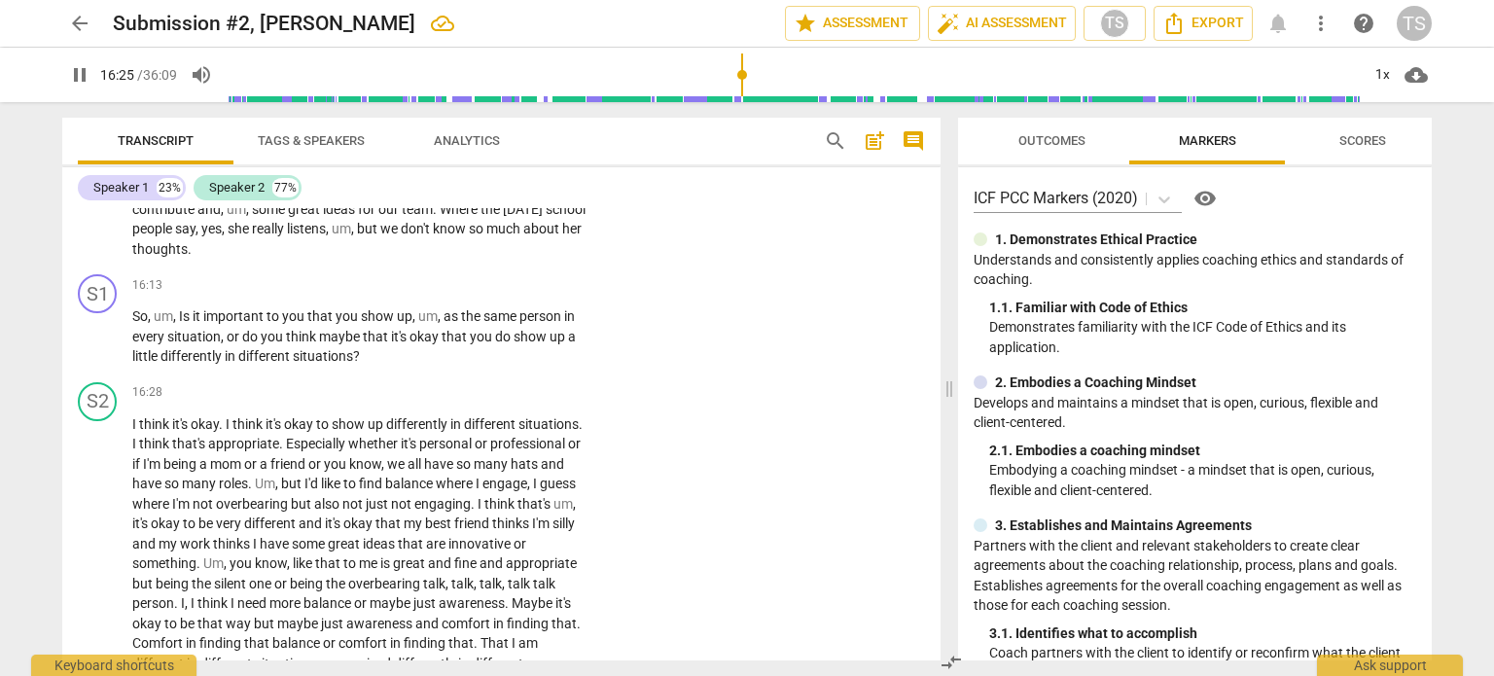
scroll to position [5654, 0]
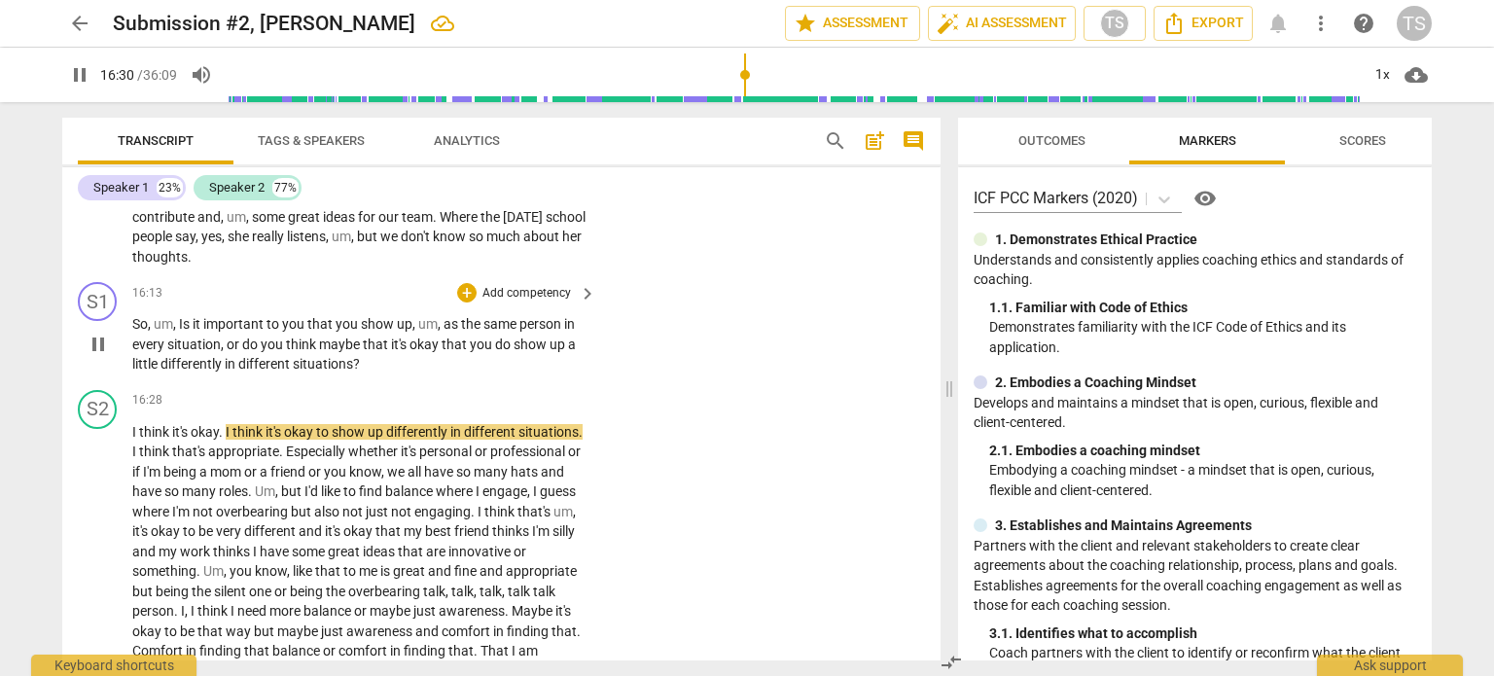
click at [92, 353] on span "pause" at bounding box center [98, 344] width 23 height 23
click at [463, 303] on div "+" at bounding box center [466, 292] width 19 height 19
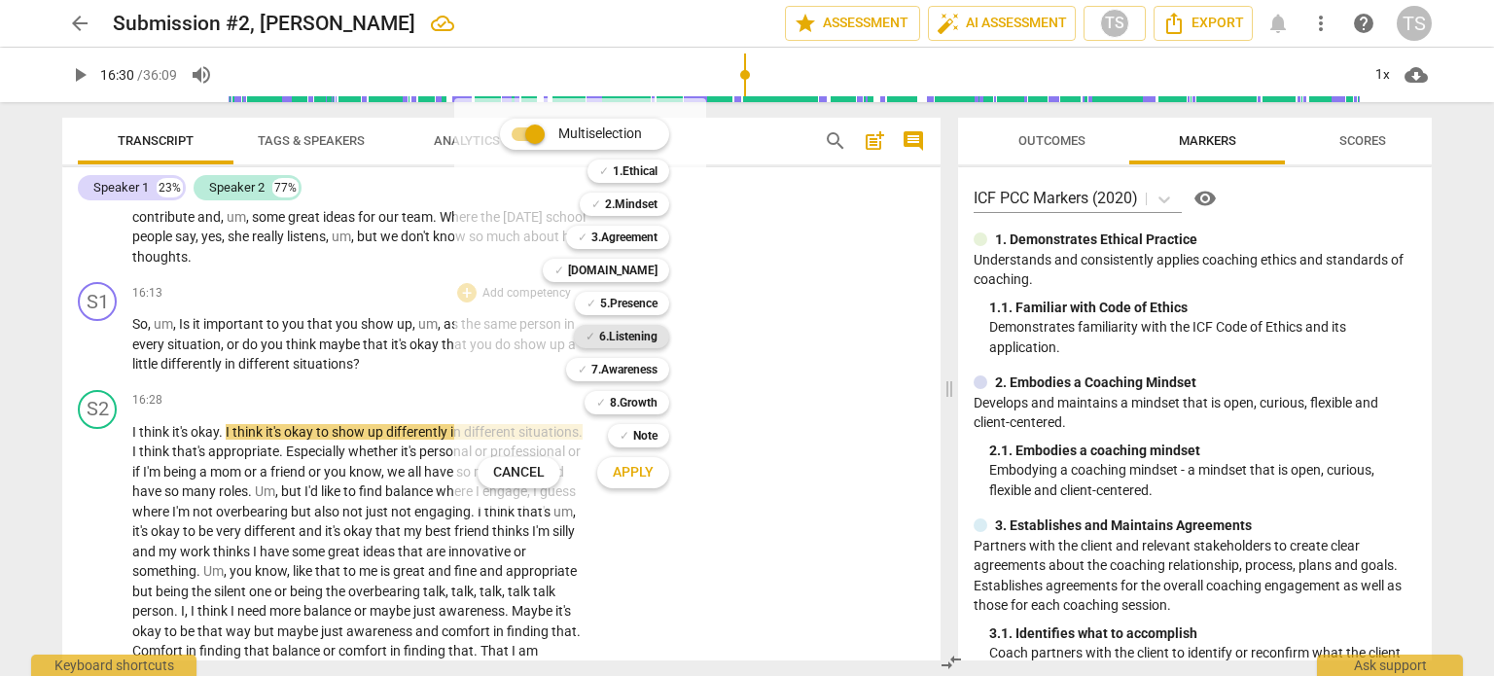
click at [624, 337] on b "6.Listening" at bounding box center [628, 336] width 58 height 23
click at [632, 470] on span "Apply" at bounding box center [633, 472] width 41 height 19
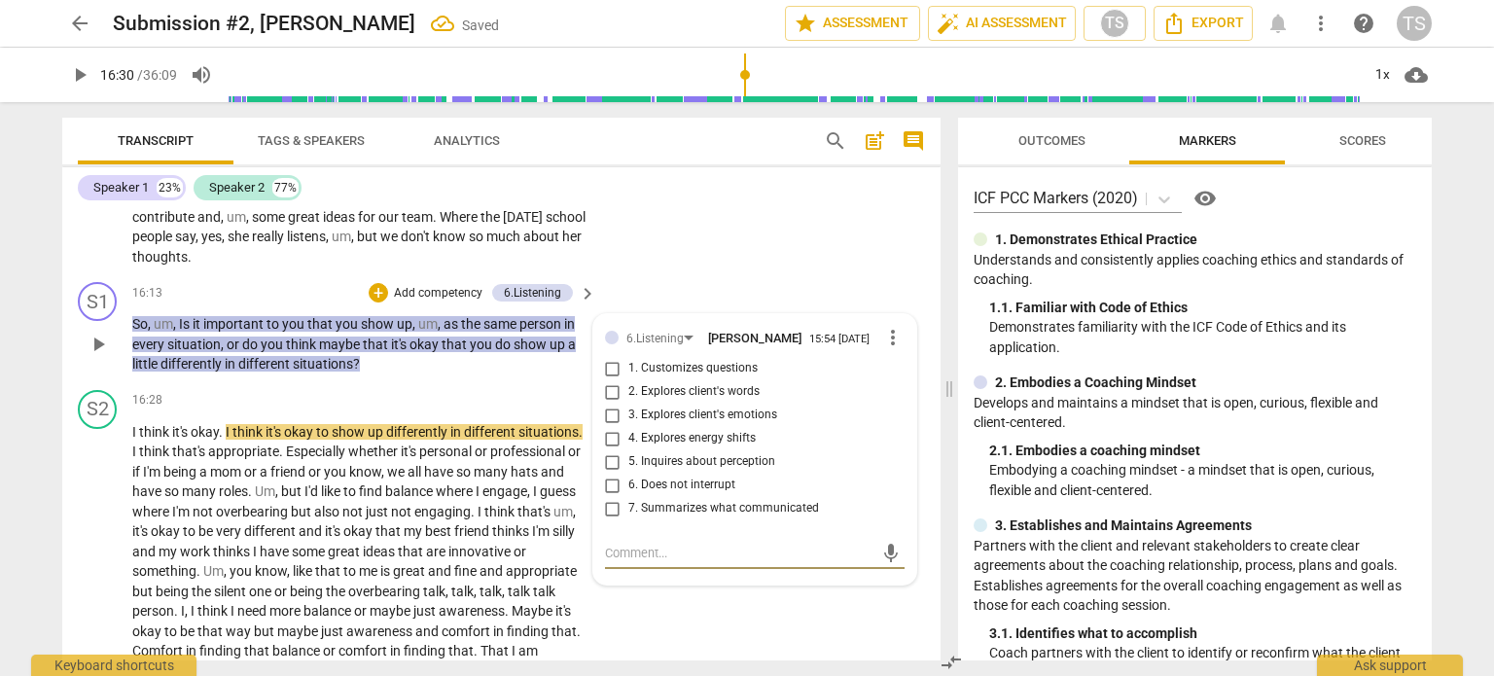
click at [608, 474] on input "5. Inquires about perception" at bounding box center [612, 461] width 31 height 23
click at [628, 562] on textarea at bounding box center [739, 553] width 269 height 18
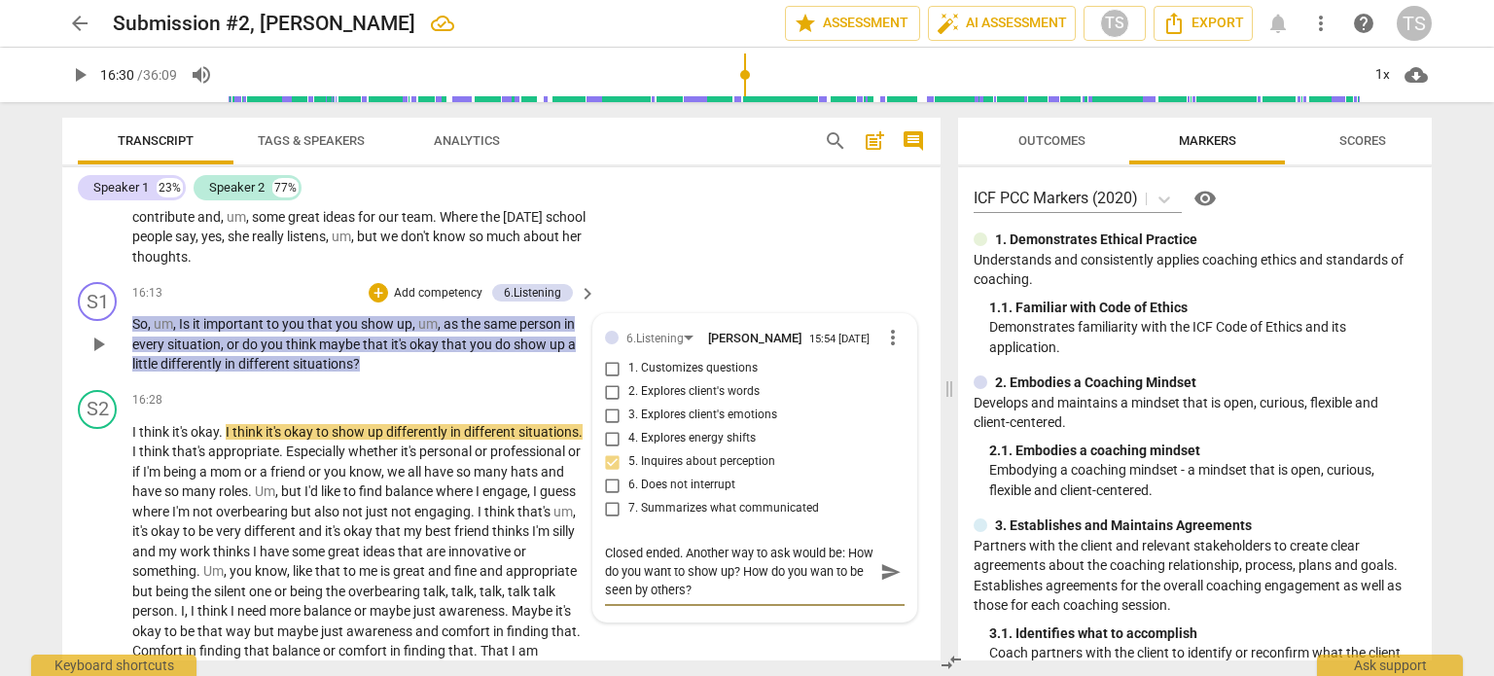
click at [862, 585] on textarea "Closed ended. Another way to ask would be: How do you want to show up? How do y…" at bounding box center [739, 571] width 269 height 55
click at [747, 599] on textarea "Closed ended. Another way to ask would be: How do you want to show up? How do y…" at bounding box center [739, 571] width 269 height 55
click at [771, 587] on textarea "Closed ended. Another way to ask would be: How do you want to show up? How do y…" at bounding box center [739, 571] width 269 height 55
click at [448, 559] on span "innovative" at bounding box center [480, 552] width 65 height 16
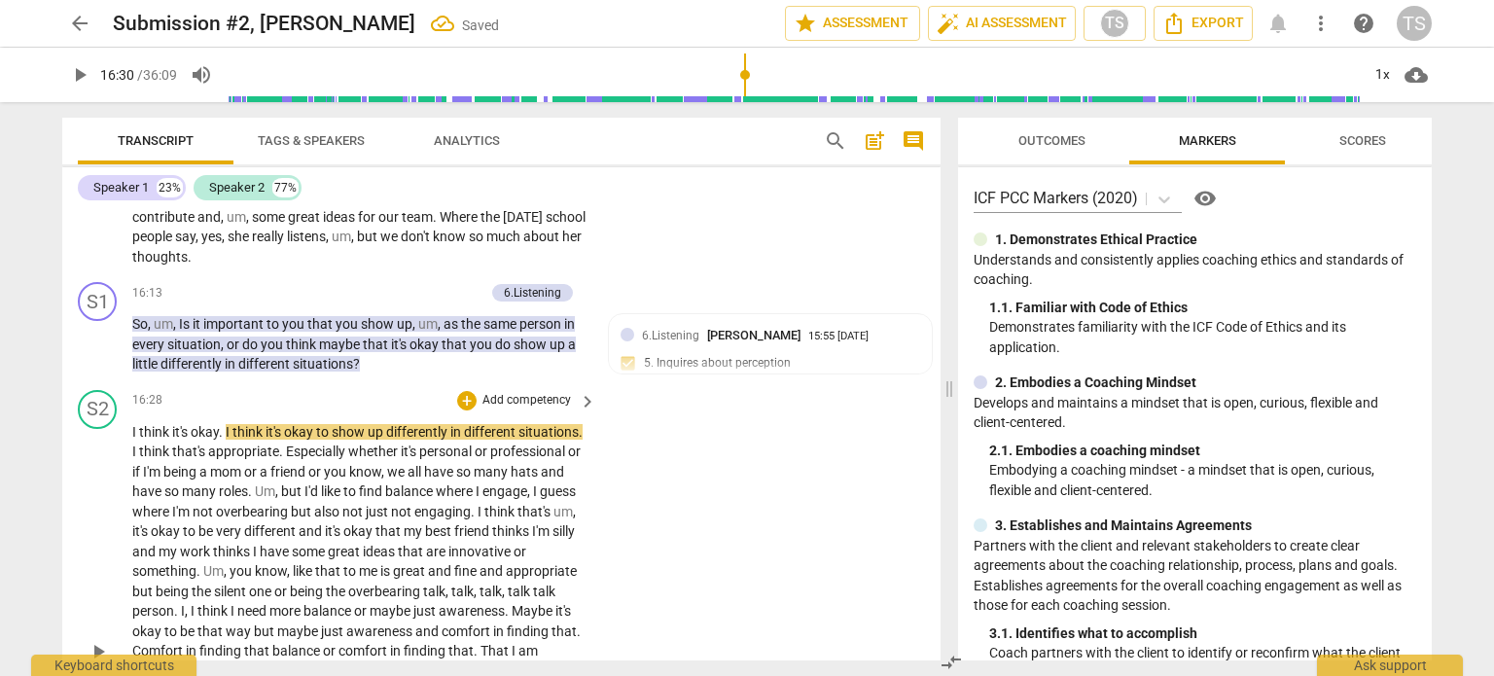
click at [93, 571] on div "play_arrow pause" at bounding box center [108, 652] width 50 height 447
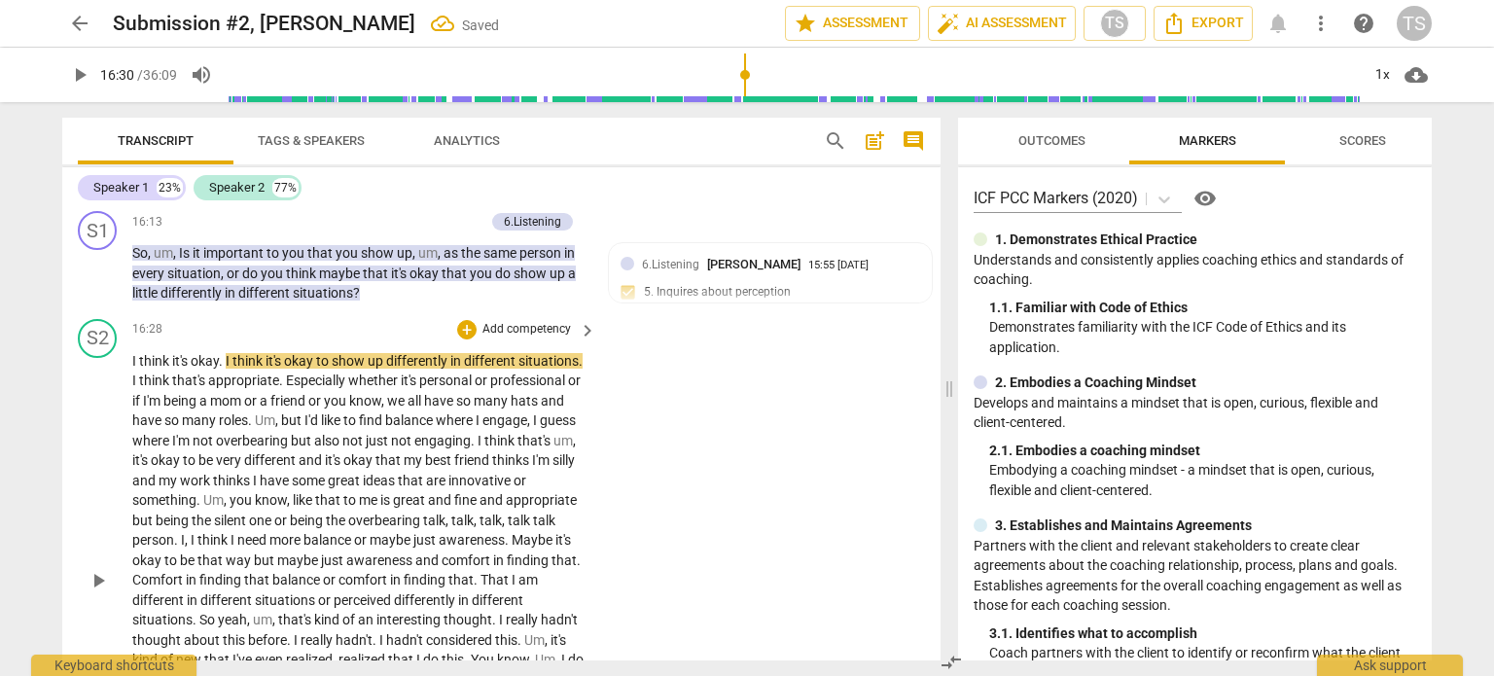
scroll to position [5765, 0]
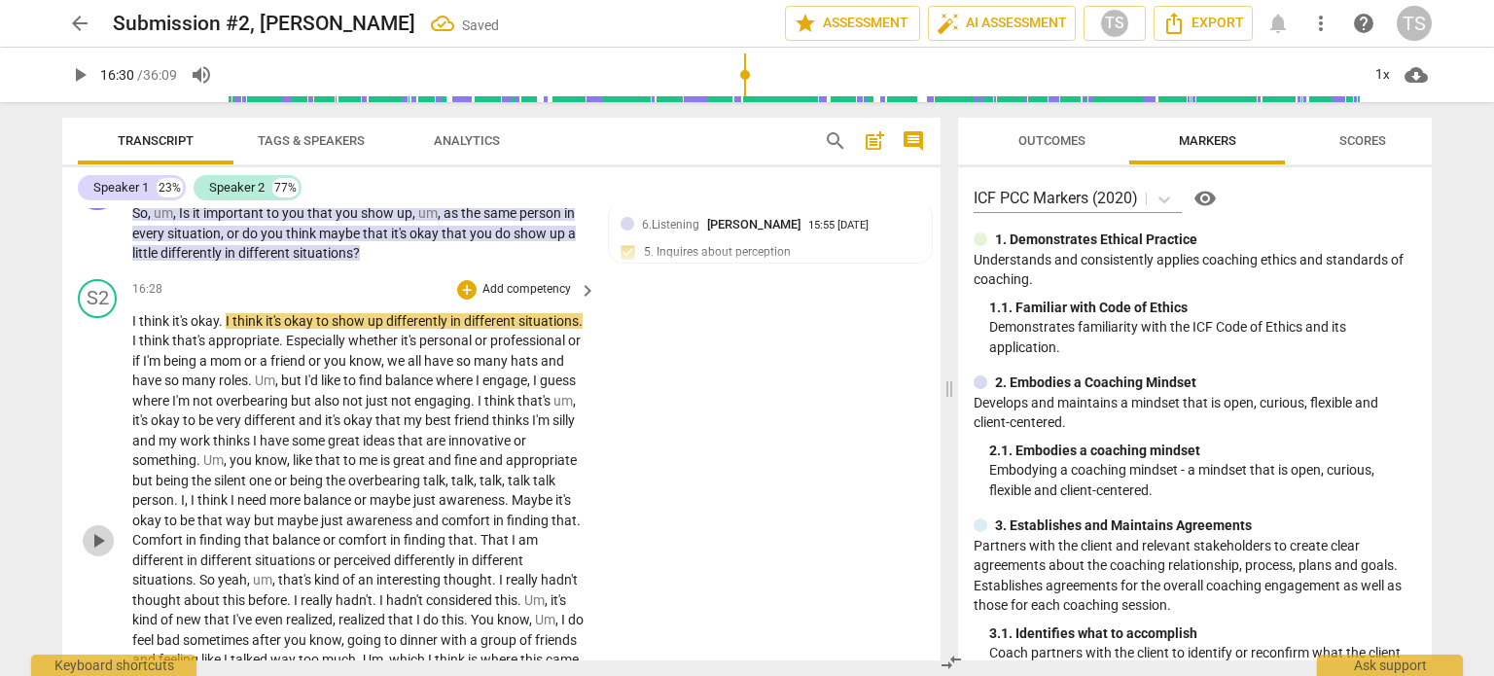
click at [94, 546] on span "play_arrow" at bounding box center [98, 540] width 23 height 23
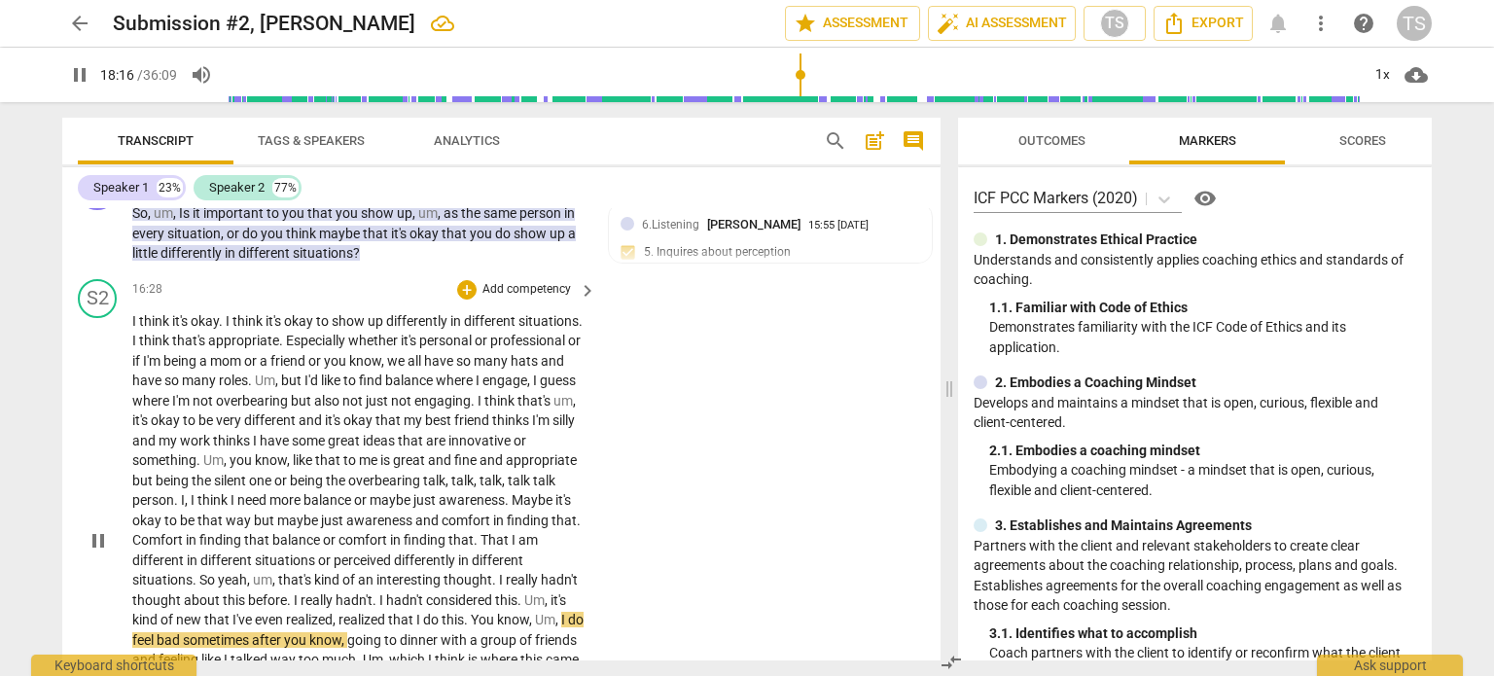
click at [474, 548] on span "." at bounding box center [477, 540] width 7 height 16
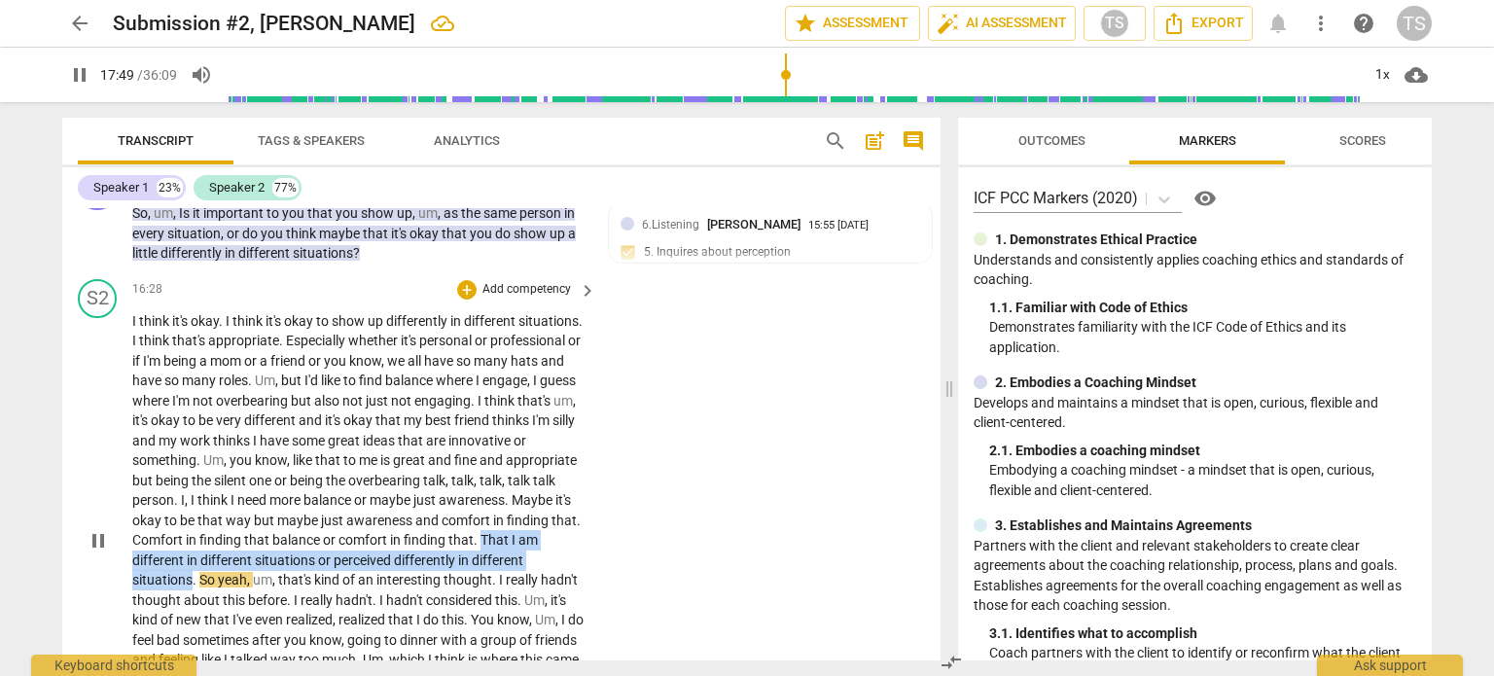
drag, startPoint x: 207, startPoint y: 569, endPoint x: 325, endPoint y: 594, distance: 120.4
click at [325, 594] on p "I think it's okay . I think it's okay to show up differently in different situa…" at bounding box center [359, 540] width 454 height 459
click at [342, 570] on div "+" at bounding box center [342, 565] width 19 height 19
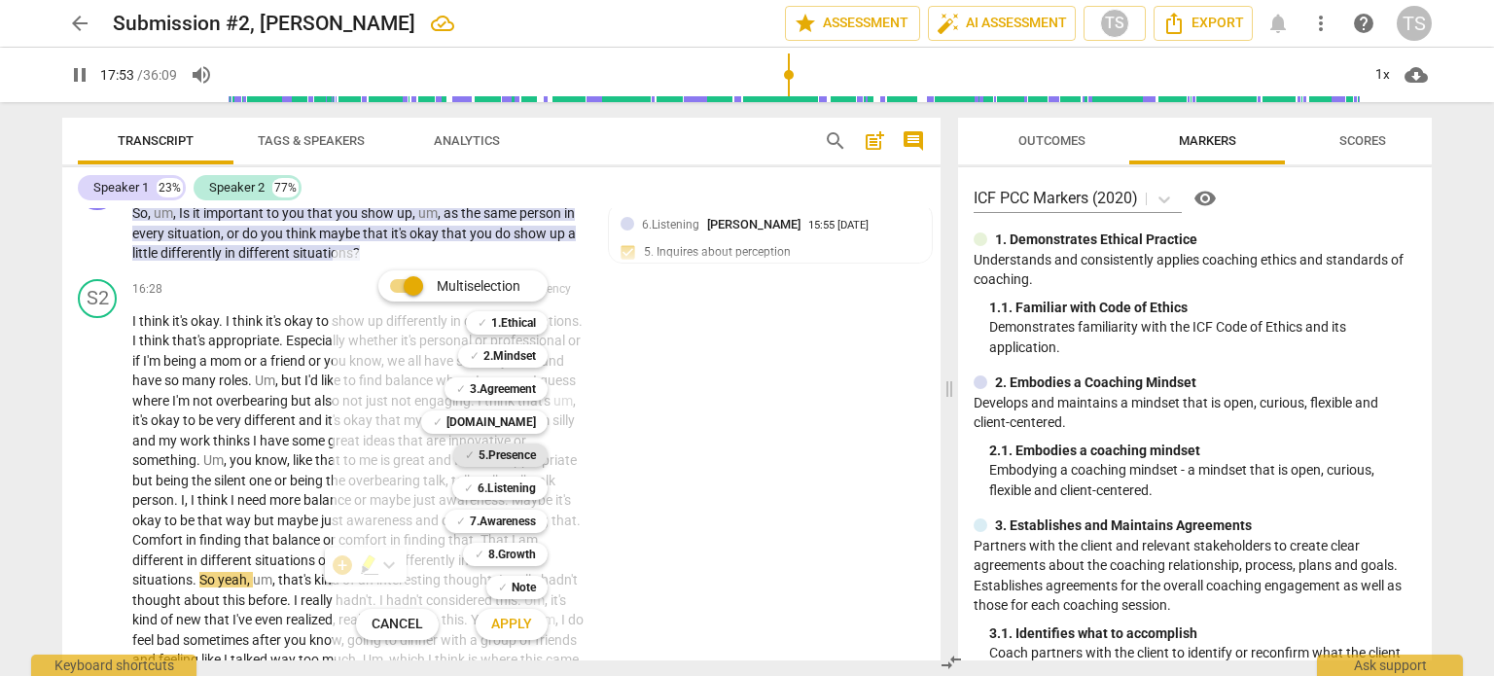
click at [497, 454] on b "5.Presence" at bounding box center [507, 455] width 57 height 23
click at [517, 619] on span "Apply" at bounding box center [511, 624] width 41 height 19
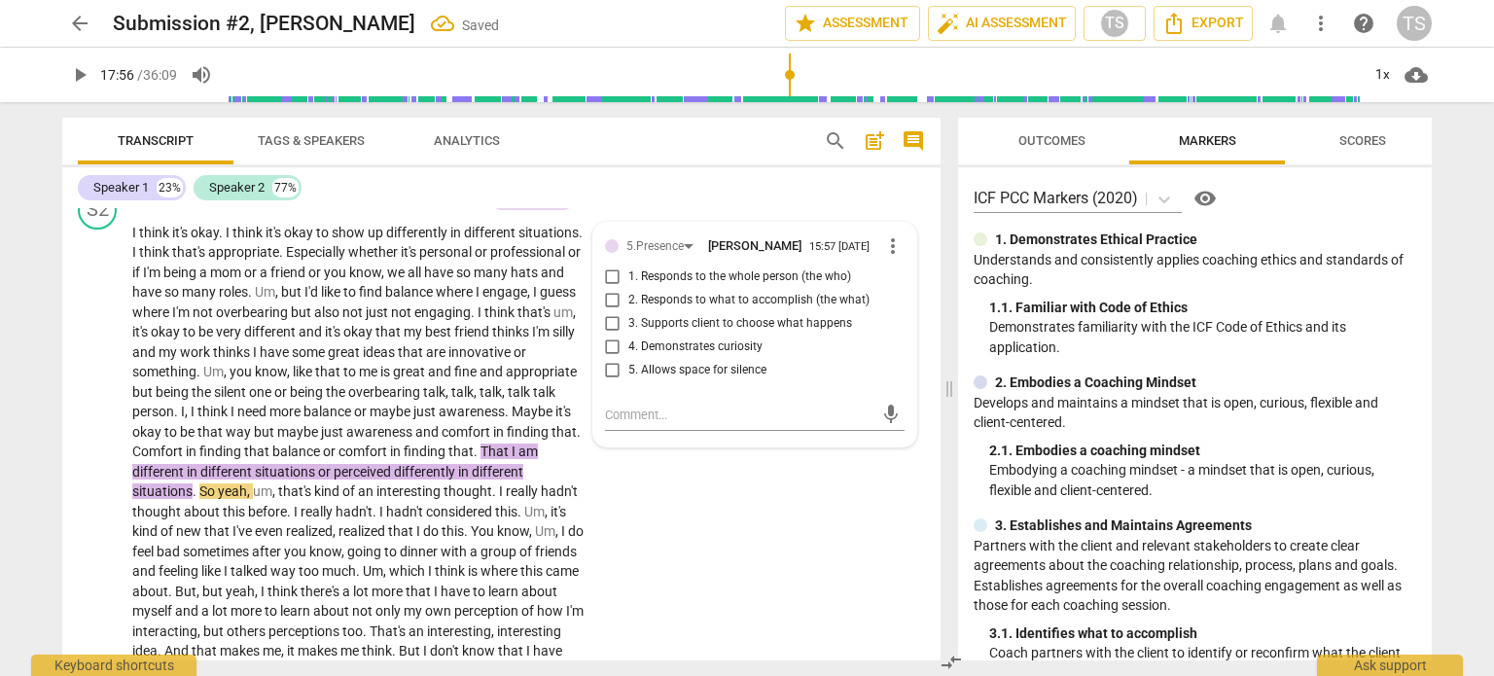
scroll to position [5865, 0]
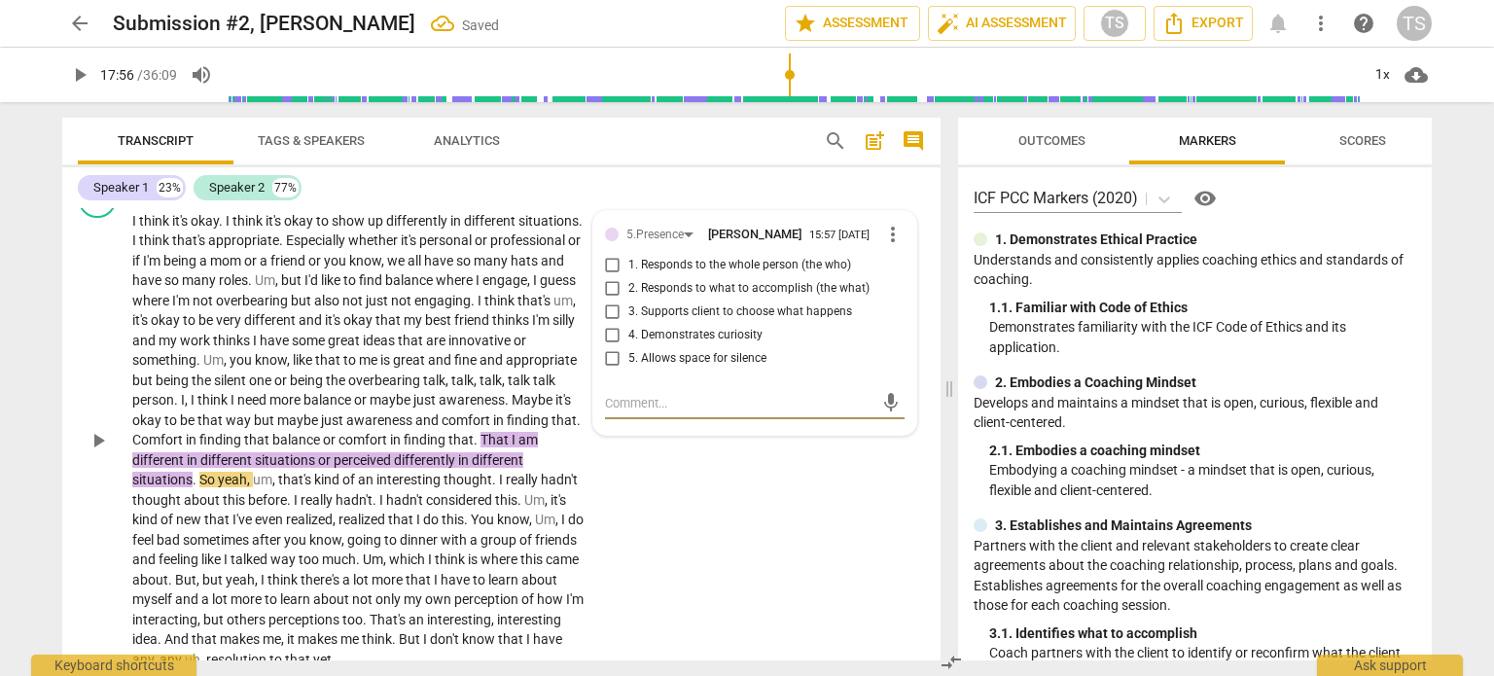
click at [611, 371] on input "5. Allows space for silence" at bounding box center [612, 358] width 31 height 23
click at [612, 412] on textarea at bounding box center [739, 403] width 269 height 18
click at [101, 447] on span "play_arrow" at bounding box center [98, 440] width 23 height 23
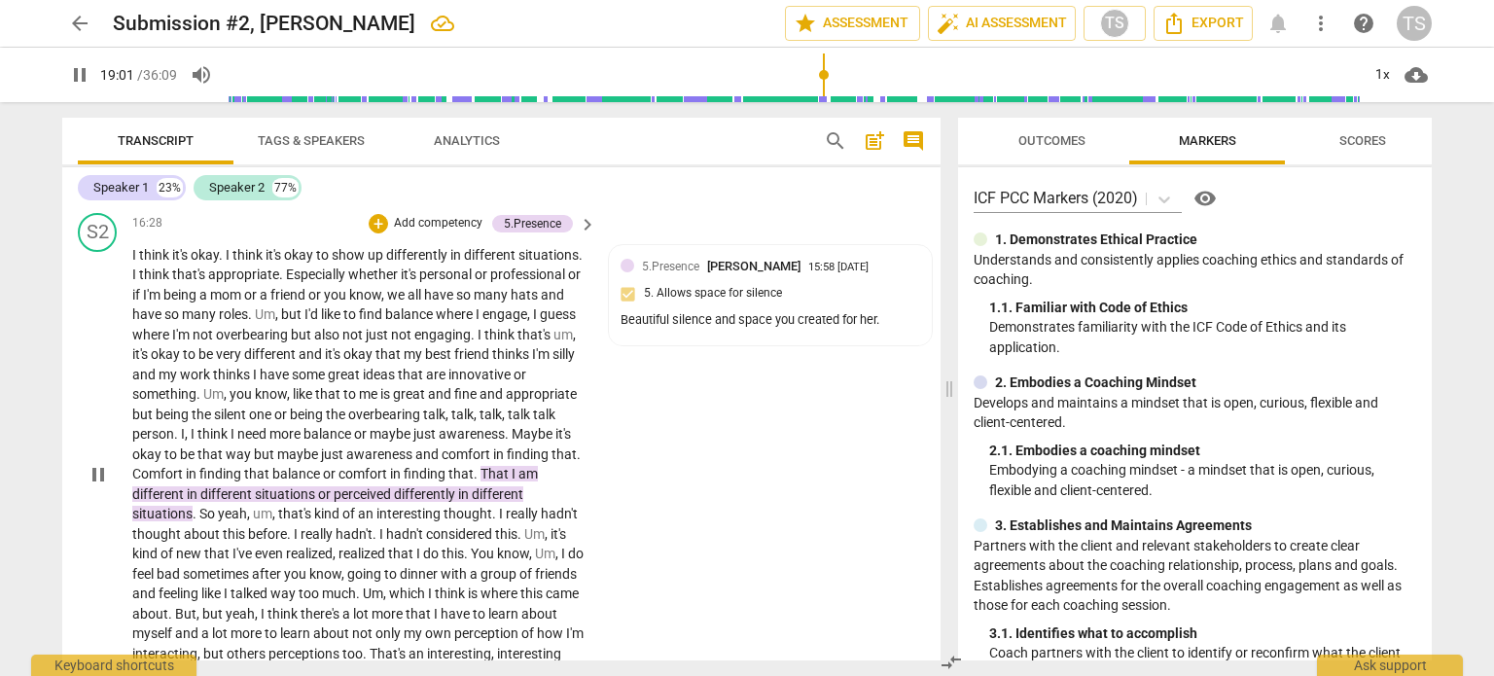
scroll to position [5808, 0]
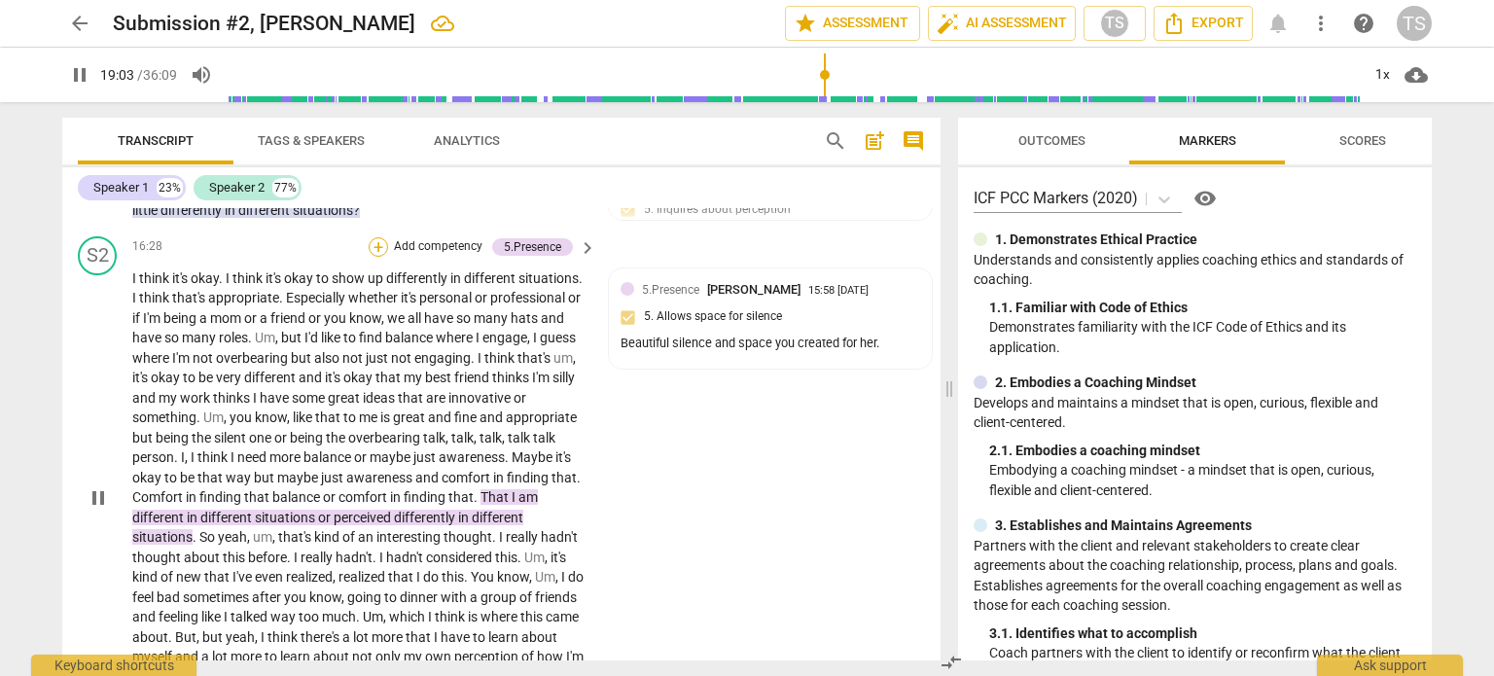
click at [374, 255] on div "+" at bounding box center [378, 246] width 19 height 19
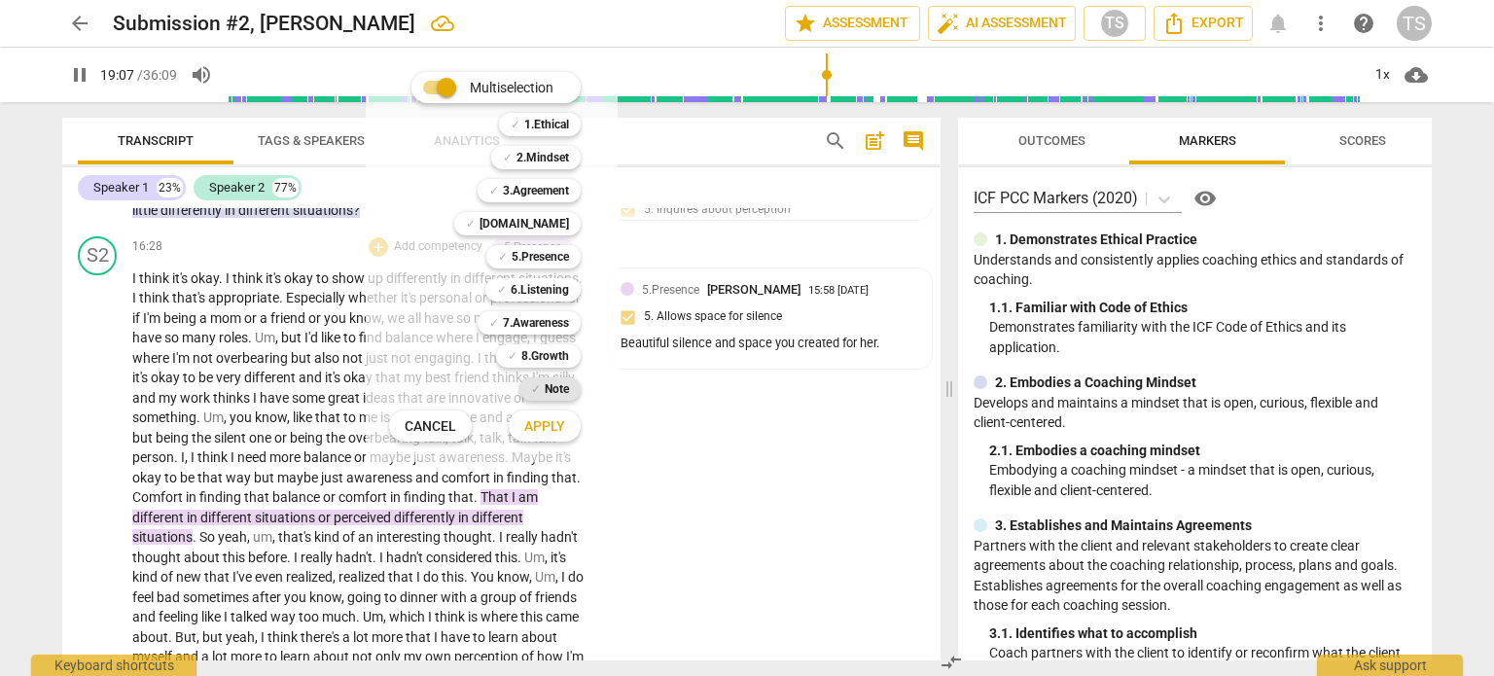
click at [553, 386] on b "Note" at bounding box center [557, 388] width 24 height 23
click at [549, 419] on span "Apply" at bounding box center [544, 426] width 41 height 19
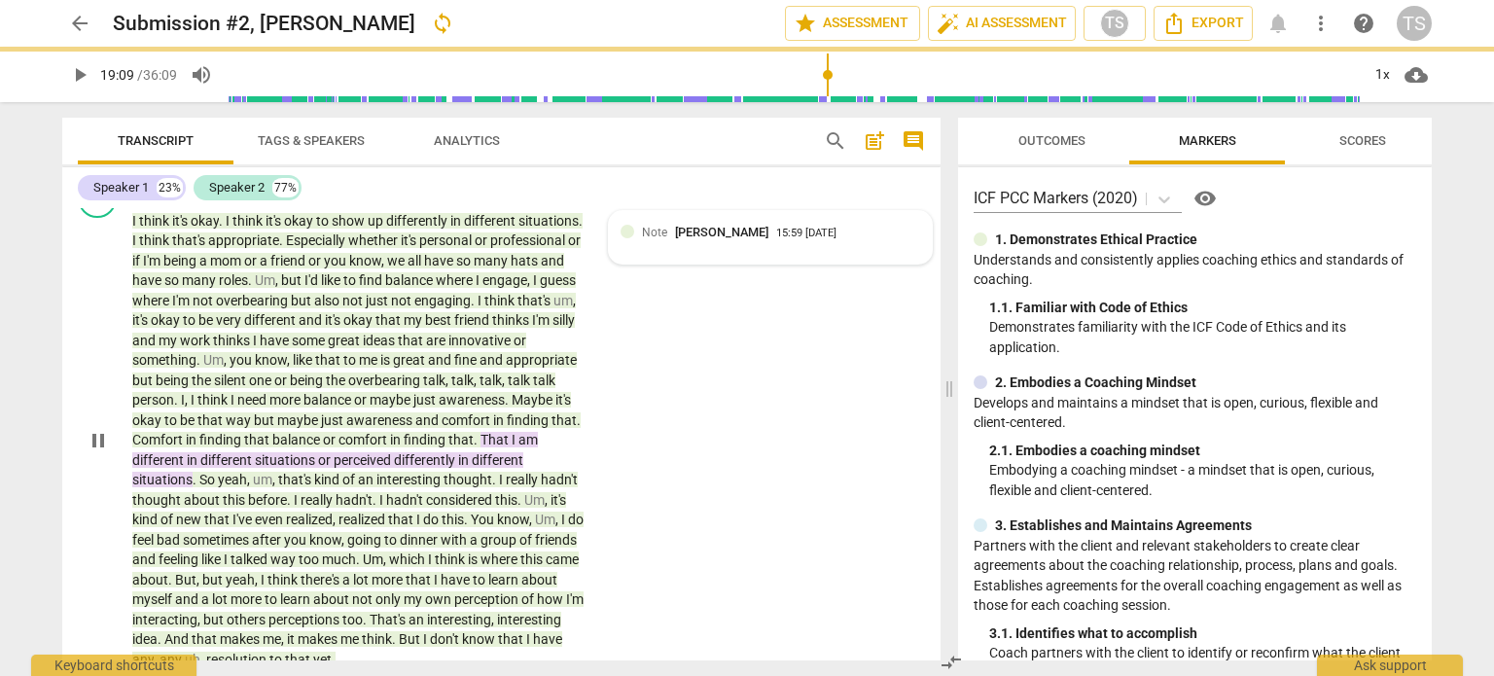
scroll to position [6273, 0]
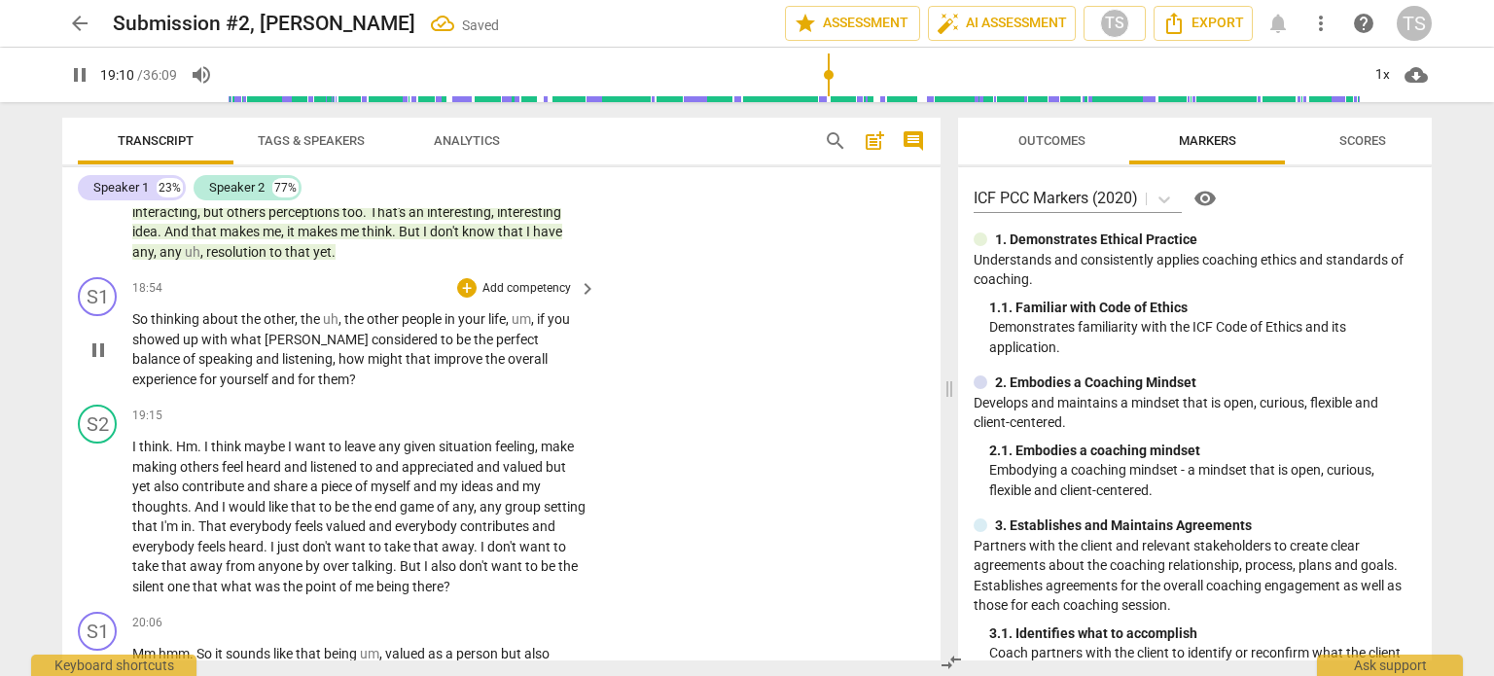
click at [101, 362] on span "pause" at bounding box center [98, 350] width 23 height 23
click at [101, 362] on span "play_arrow" at bounding box center [98, 350] width 23 height 23
click at [464, 298] on div "+" at bounding box center [466, 287] width 19 height 19
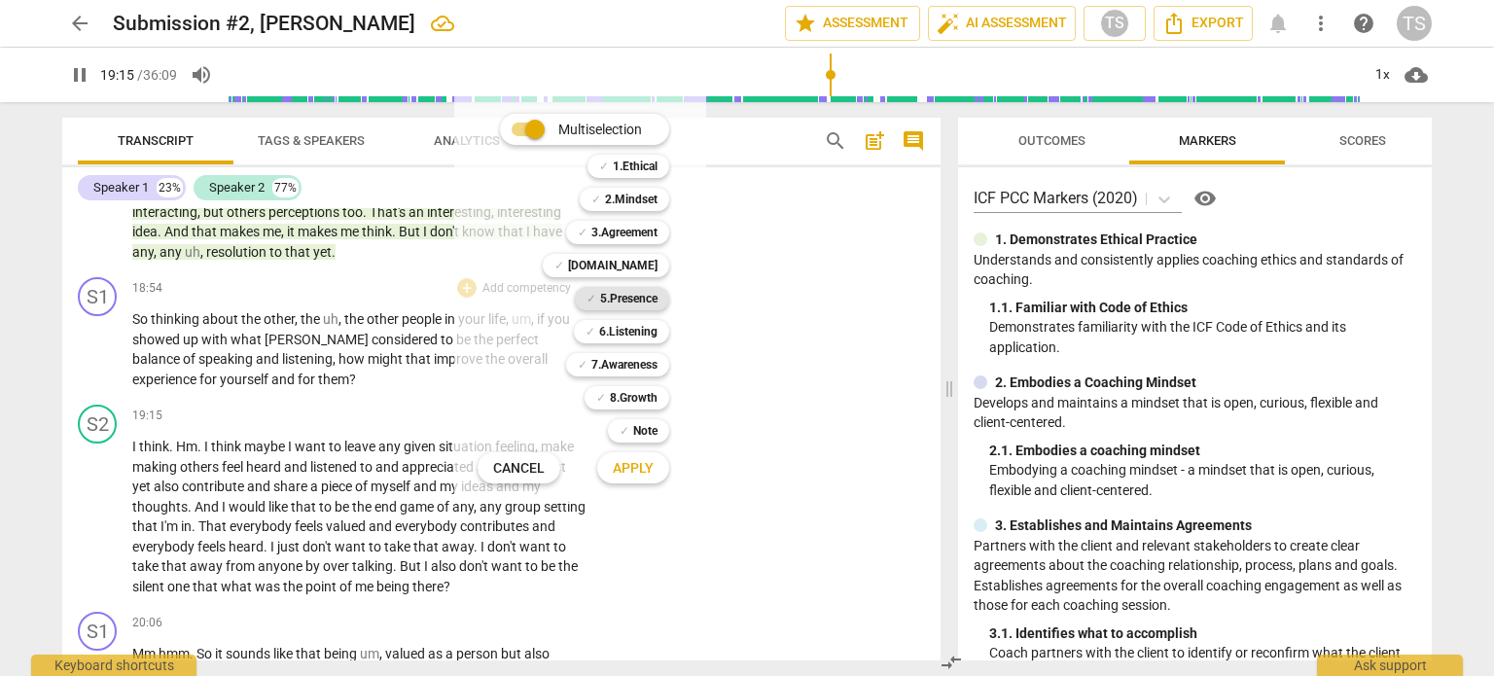
click at [637, 301] on b "5.Presence" at bounding box center [628, 298] width 57 height 23
click at [634, 466] on span "Apply" at bounding box center [633, 468] width 41 height 19
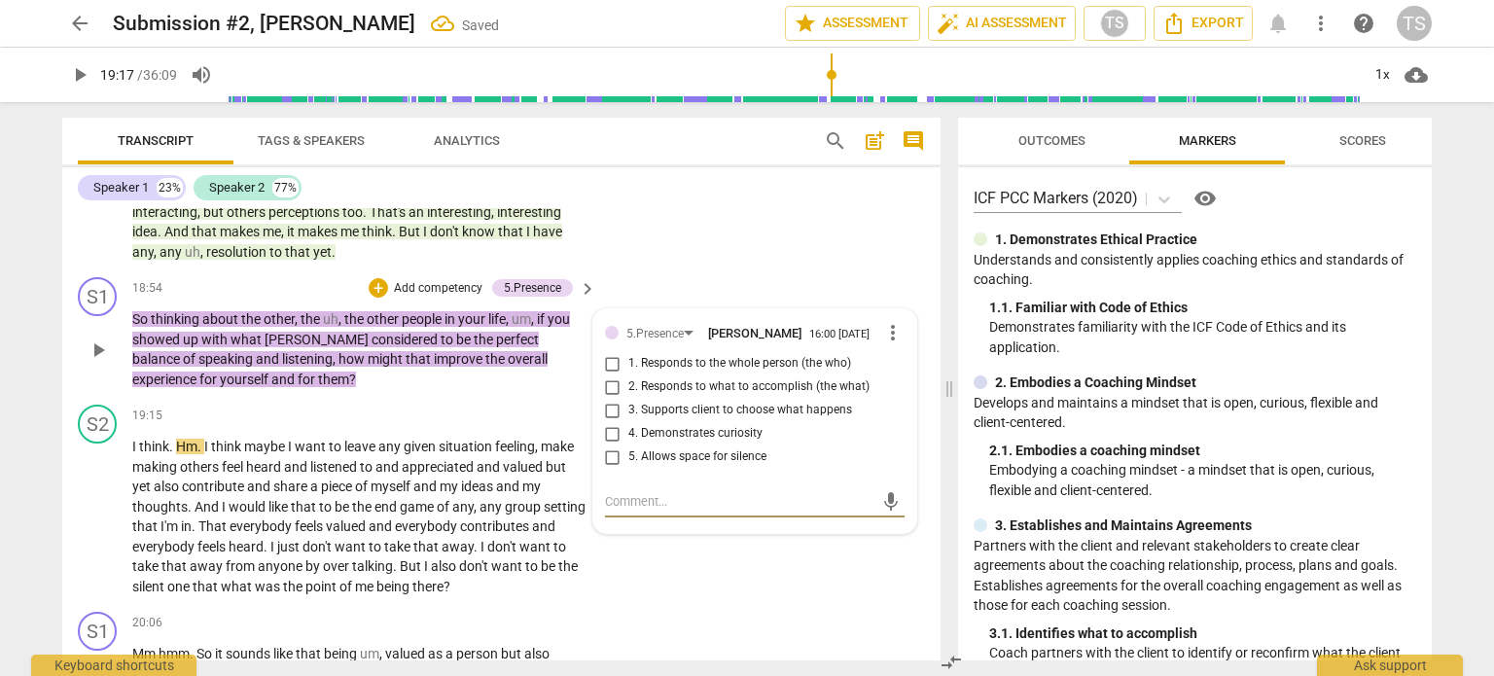
click at [883, 344] on span "more_vert" at bounding box center [892, 332] width 23 height 23
click at [901, 388] on li "Delete" at bounding box center [909, 383] width 67 height 37
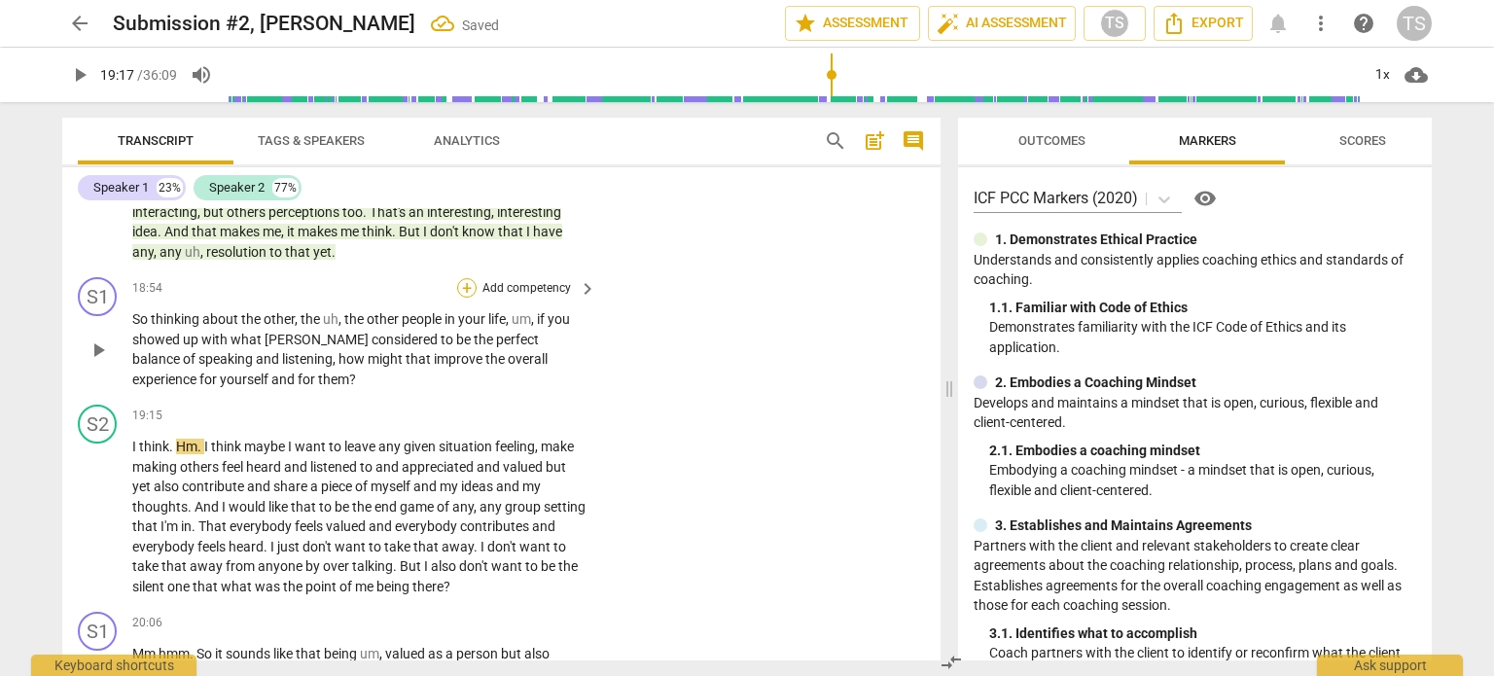
click at [459, 298] on div "+" at bounding box center [466, 287] width 19 height 19
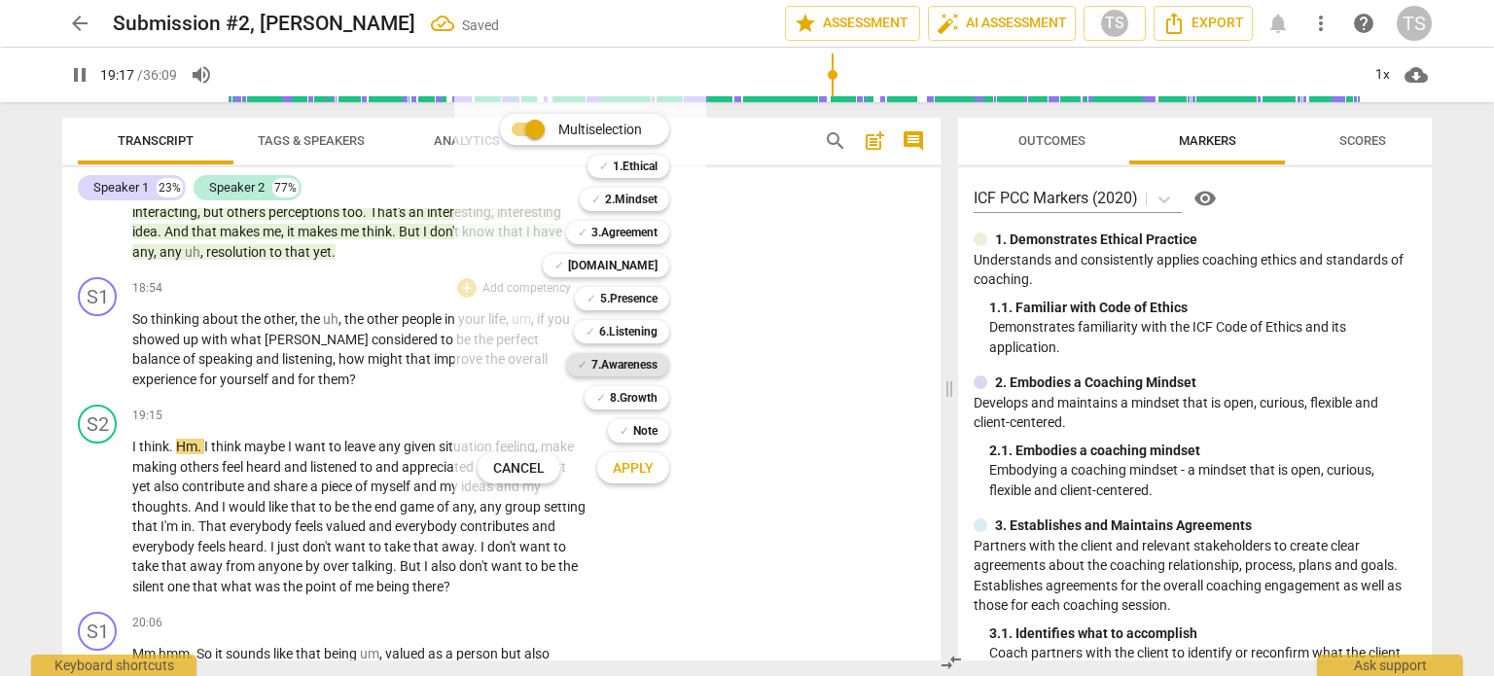
click at [607, 365] on b "7.Awareness" at bounding box center [625, 364] width 66 height 23
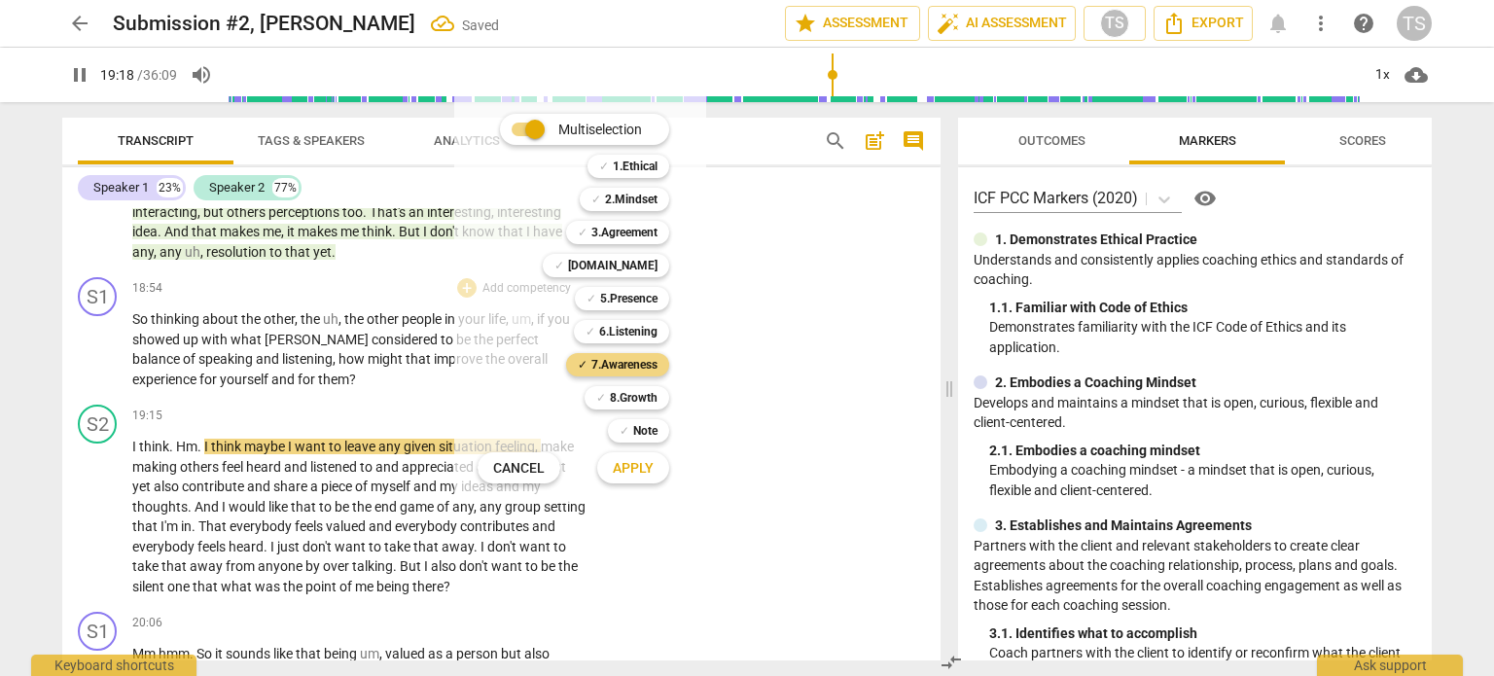
click at [628, 467] on span "Apply" at bounding box center [633, 468] width 41 height 19
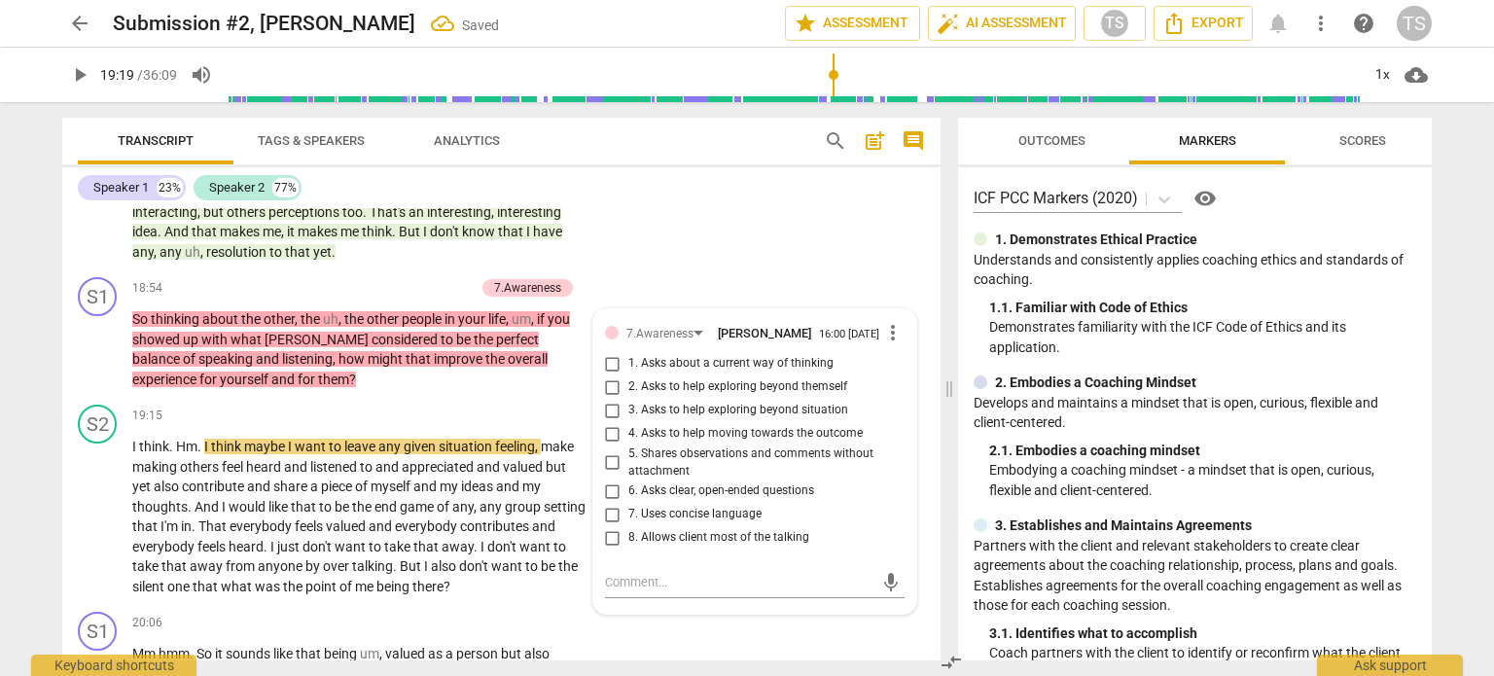
click at [628, 467] on span "5. Shares observations and comments without attachment" at bounding box center [762, 463] width 269 height 34
click at [628, 467] on input "5. Shares observations and comments without attachment" at bounding box center [612, 462] width 31 height 23
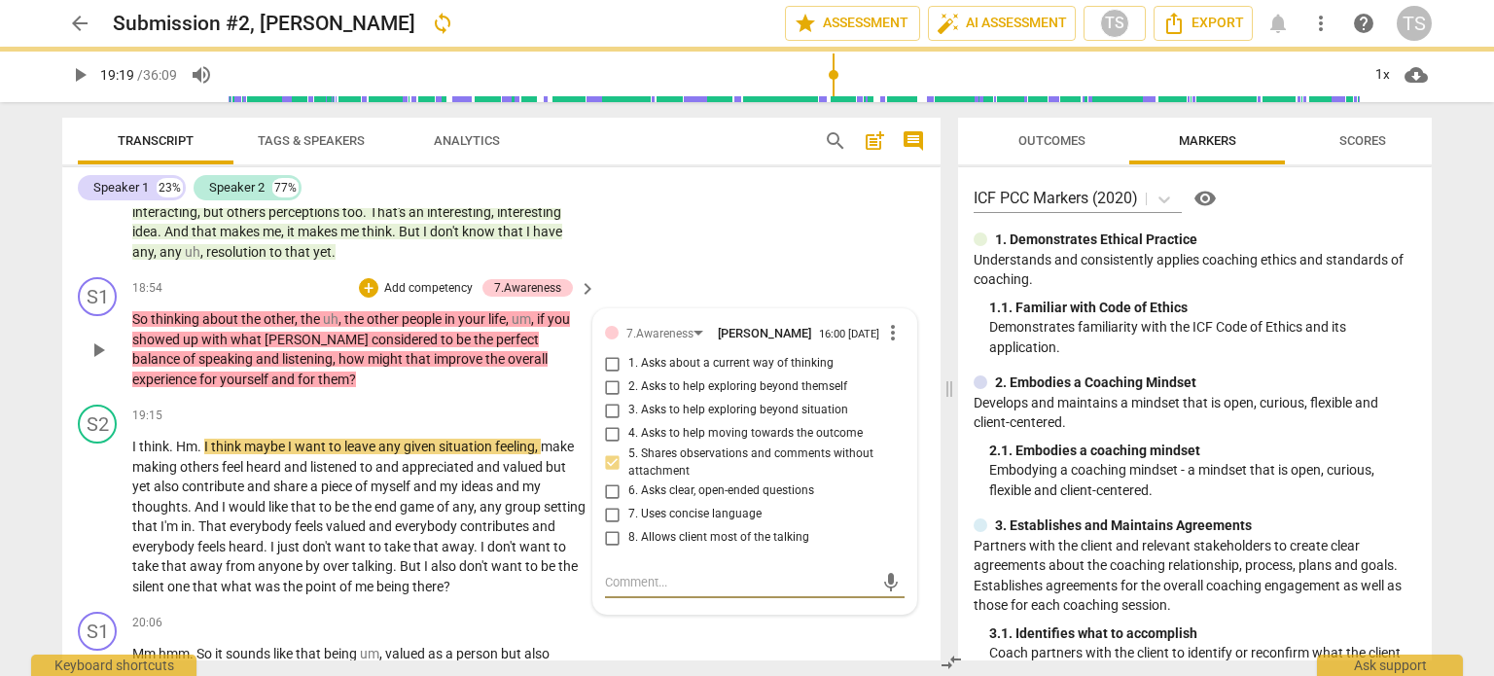
click at [608, 475] on input "5. Shares observations and comments without attachment" at bounding box center [612, 462] width 31 height 23
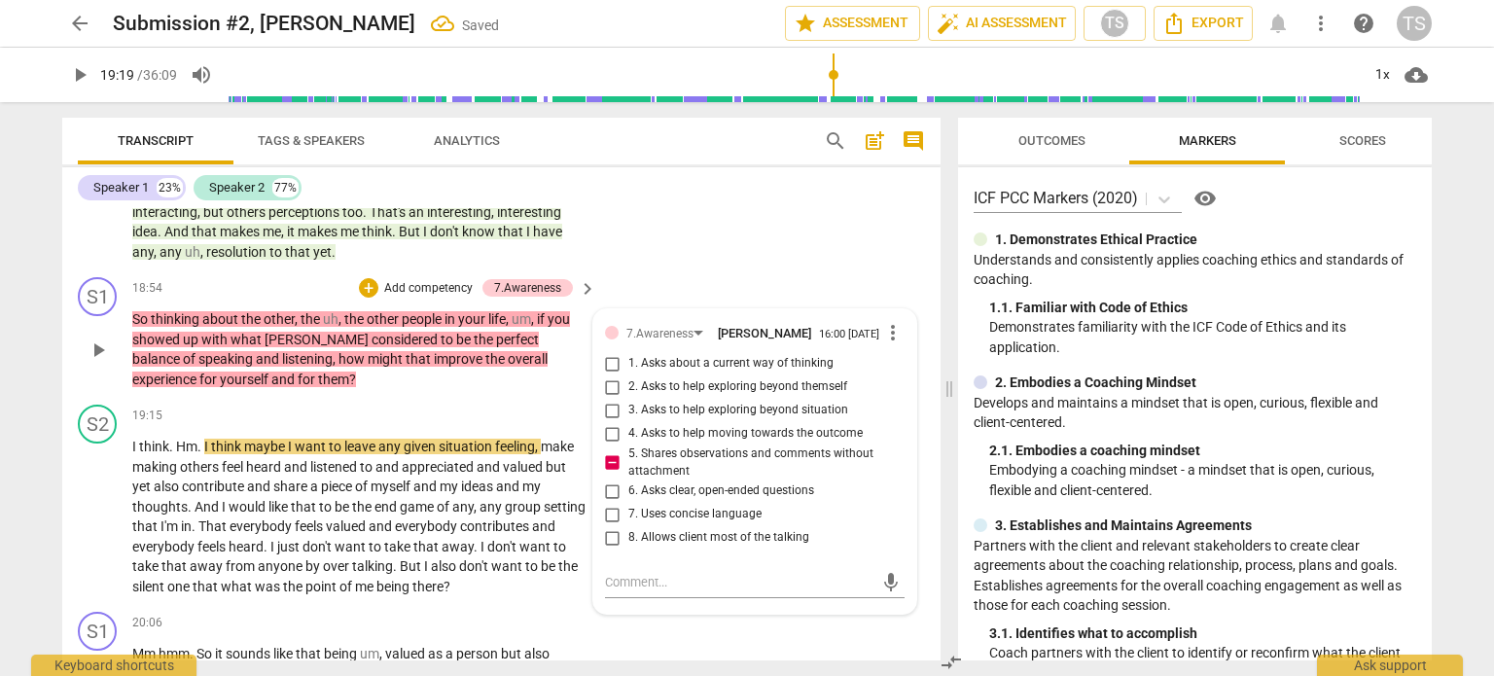
click at [608, 475] on input "5. Shares observations and comments without attachment" at bounding box center [612, 462] width 31 height 23
click at [883, 340] on span "more_vert" at bounding box center [892, 332] width 23 height 23
click at [892, 381] on li "Delete" at bounding box center [909, 383] width 67 height 37
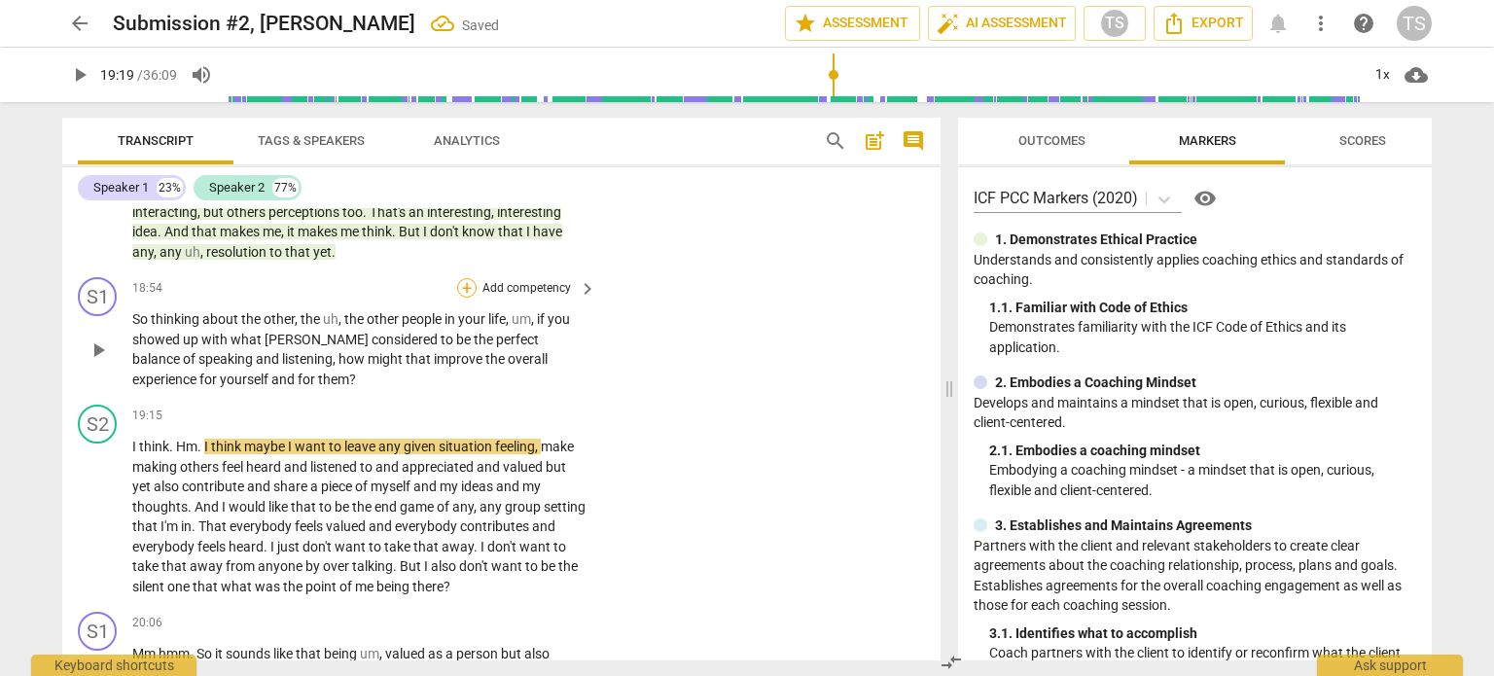
click at [459, 297] on div "+" at bounding box center [466, 287] width 19 height 19
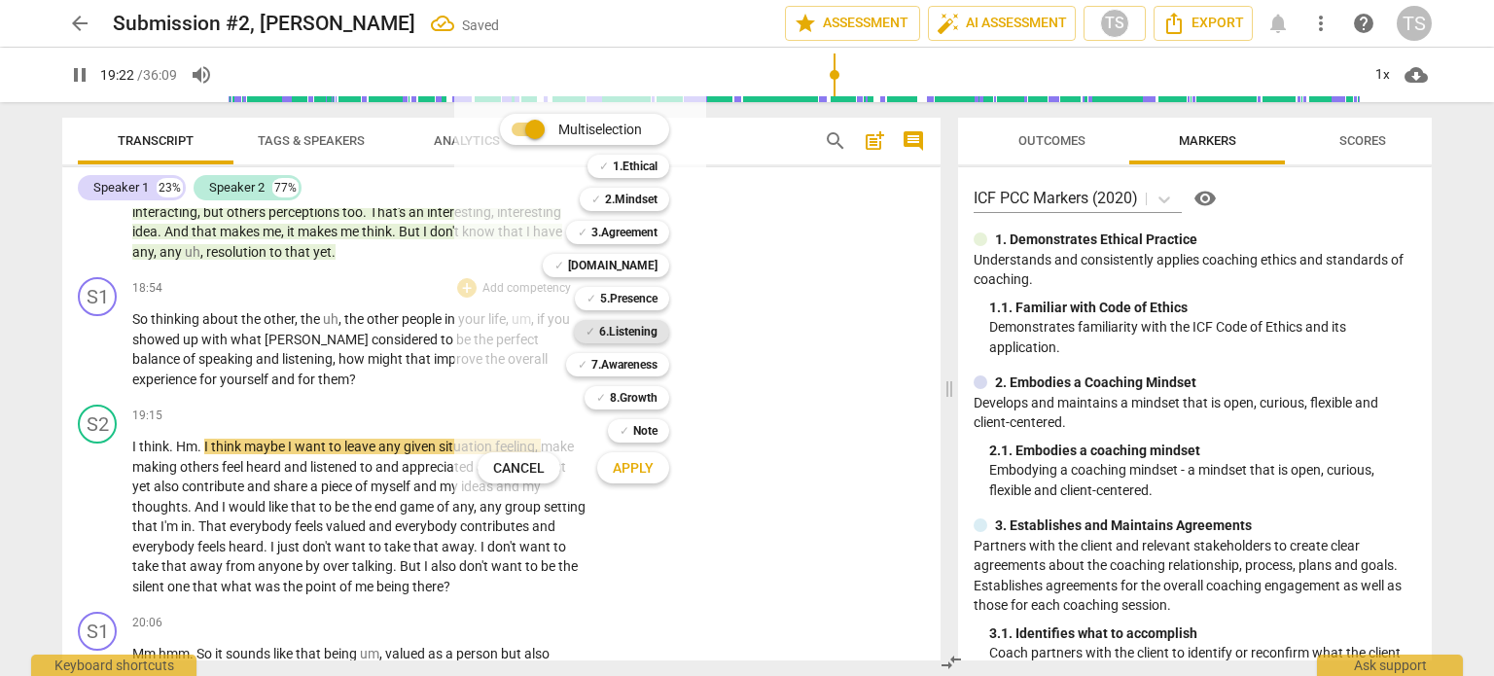
click at [619, 330] on b "6.Listening" at bounding box center [628, 331] width 58 height 23
click at [630, 462] on span "Apply" at bounding box center [633, 468] width 41 height 19
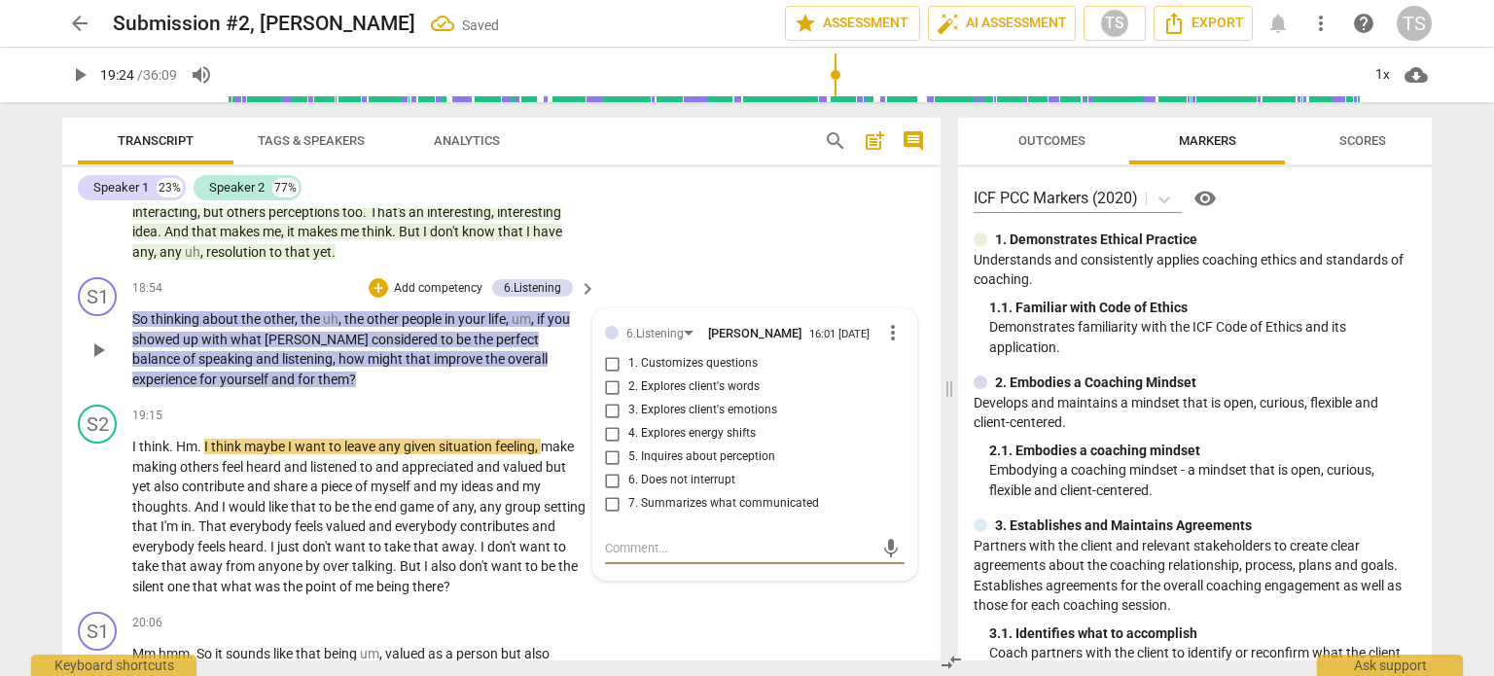
click at [606, 469] on input "5. Inquires about perception" at bounding box center [612, 457] width 31 height 23
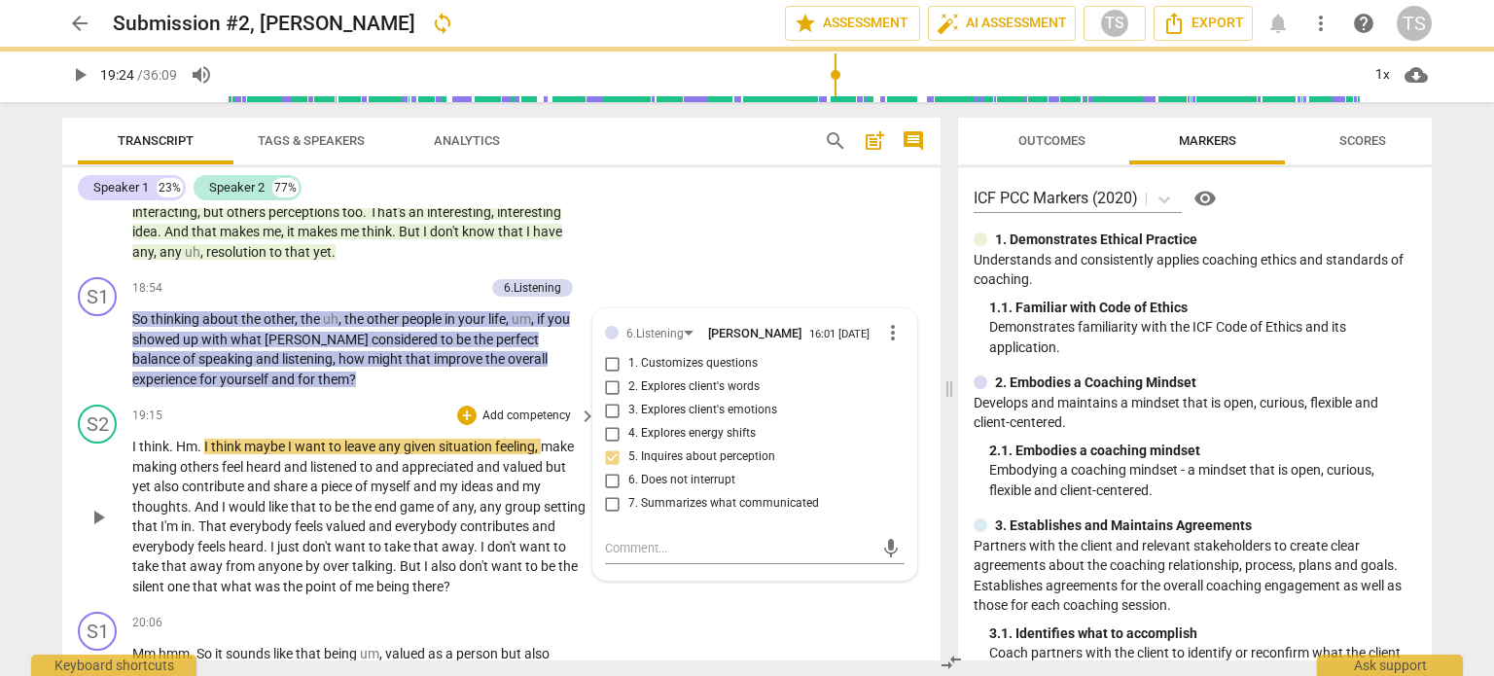
click at [96, 529] on span "play_arrow" at bounding box center [98, 517] width 23 height 23
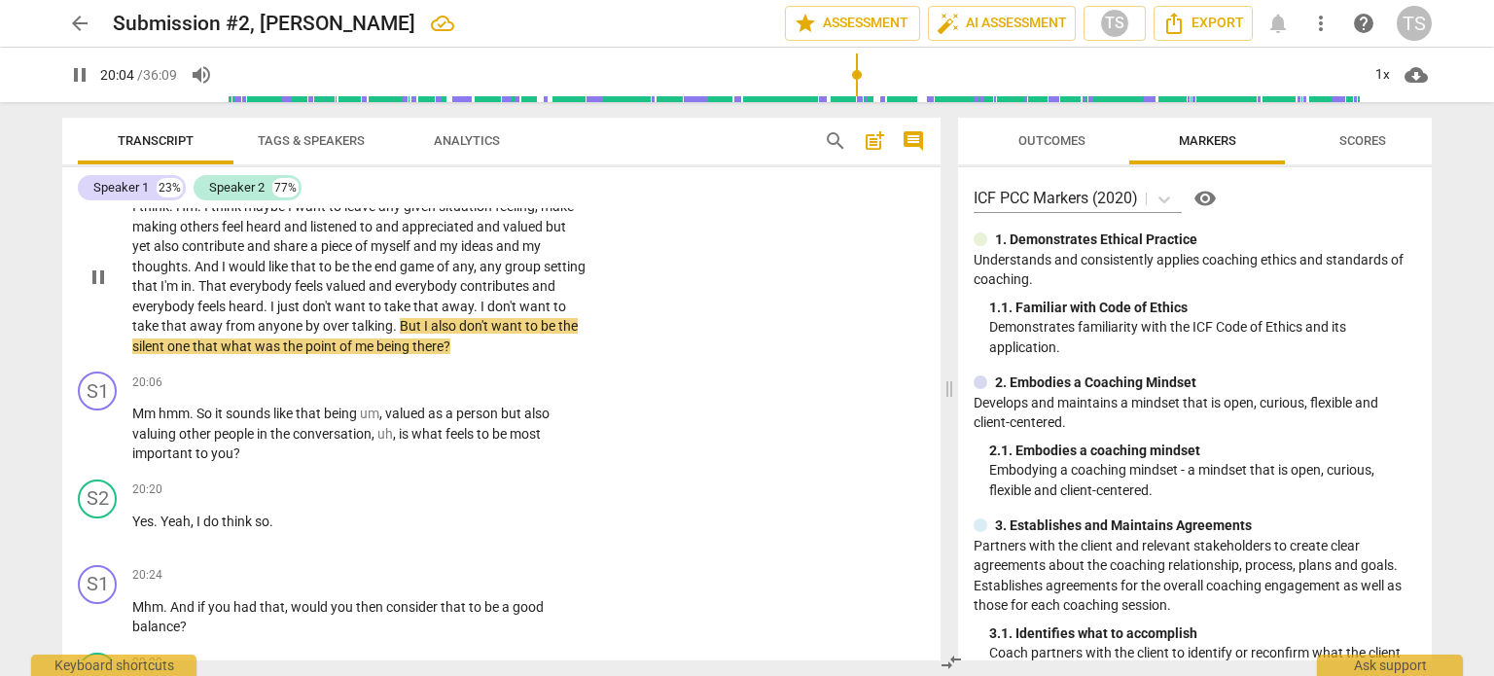
scroll to position [6538, 0]
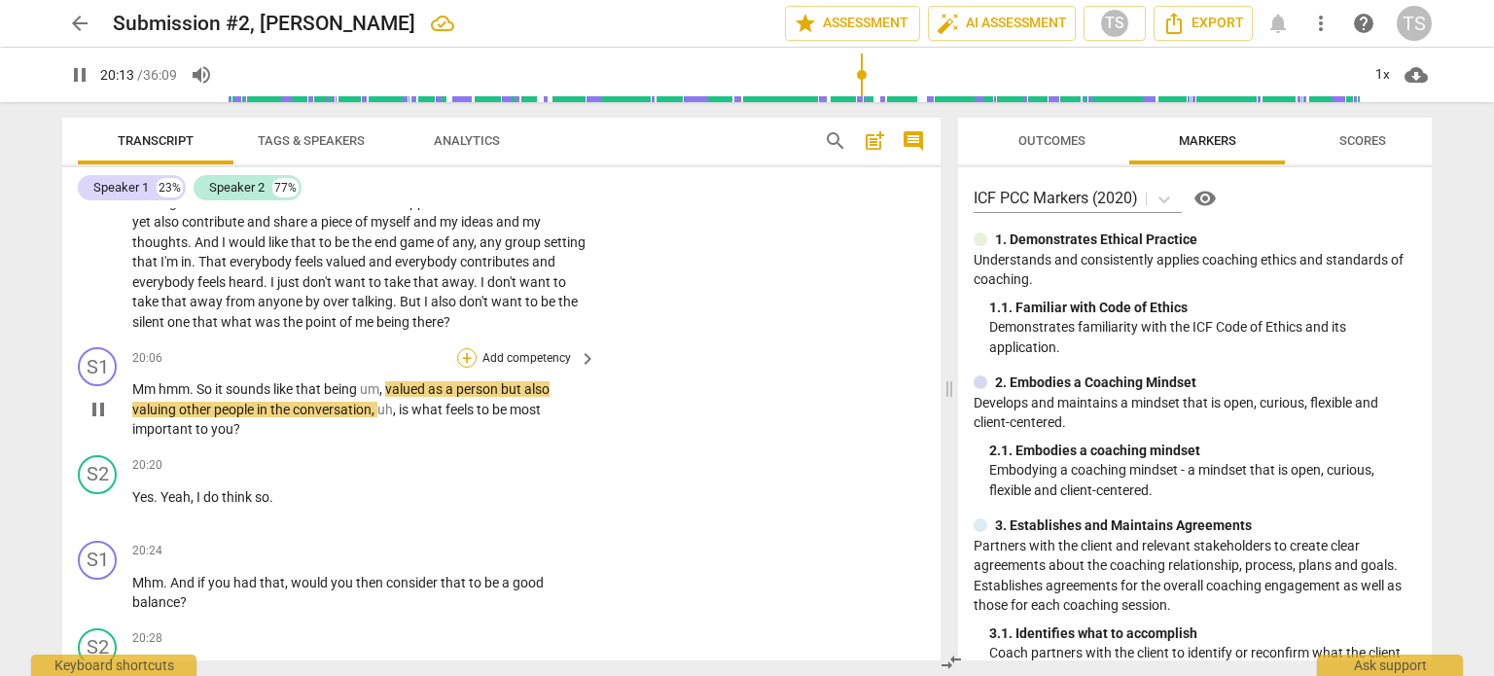
click at [462, 368] on div "+" at bounding box center [466, 357] width 19 height 19
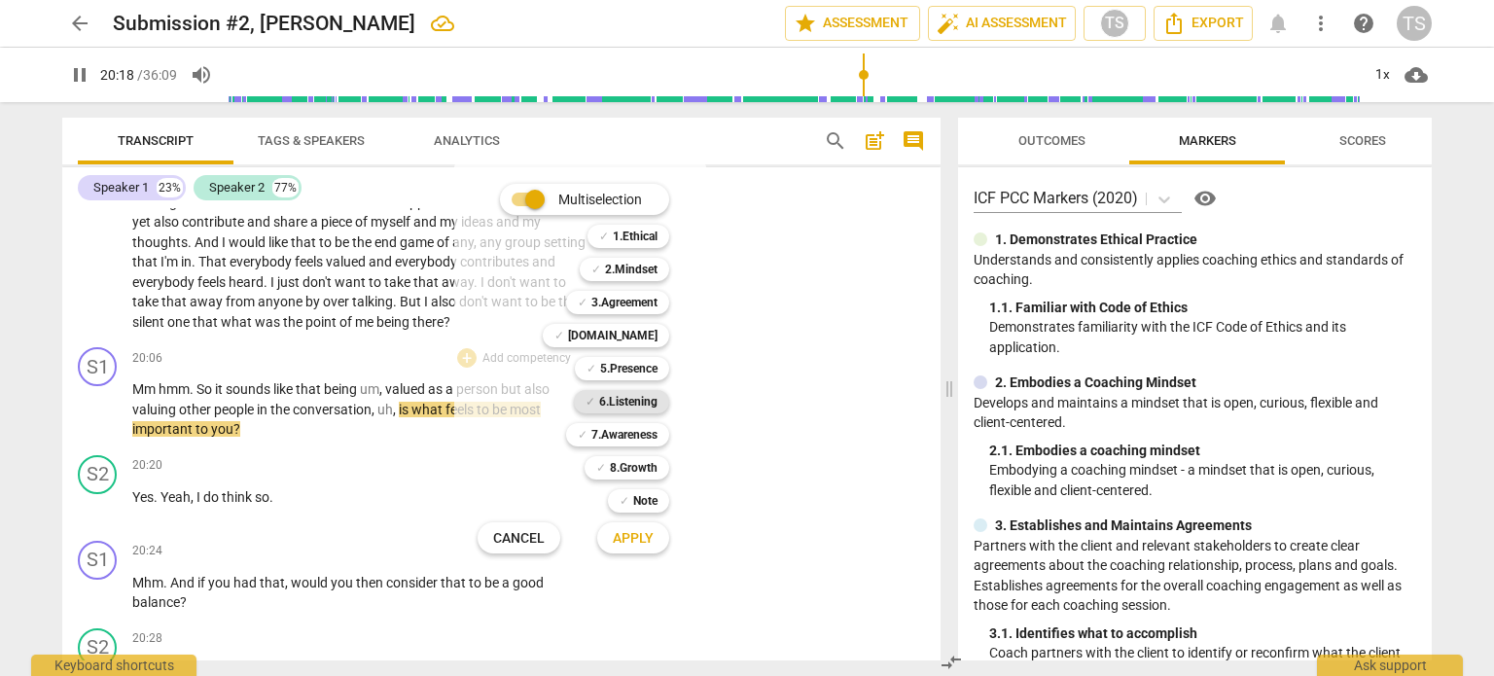
click at [630, 401] on b "6.Listening" at bounding box center [628, 401] width 58 height 23
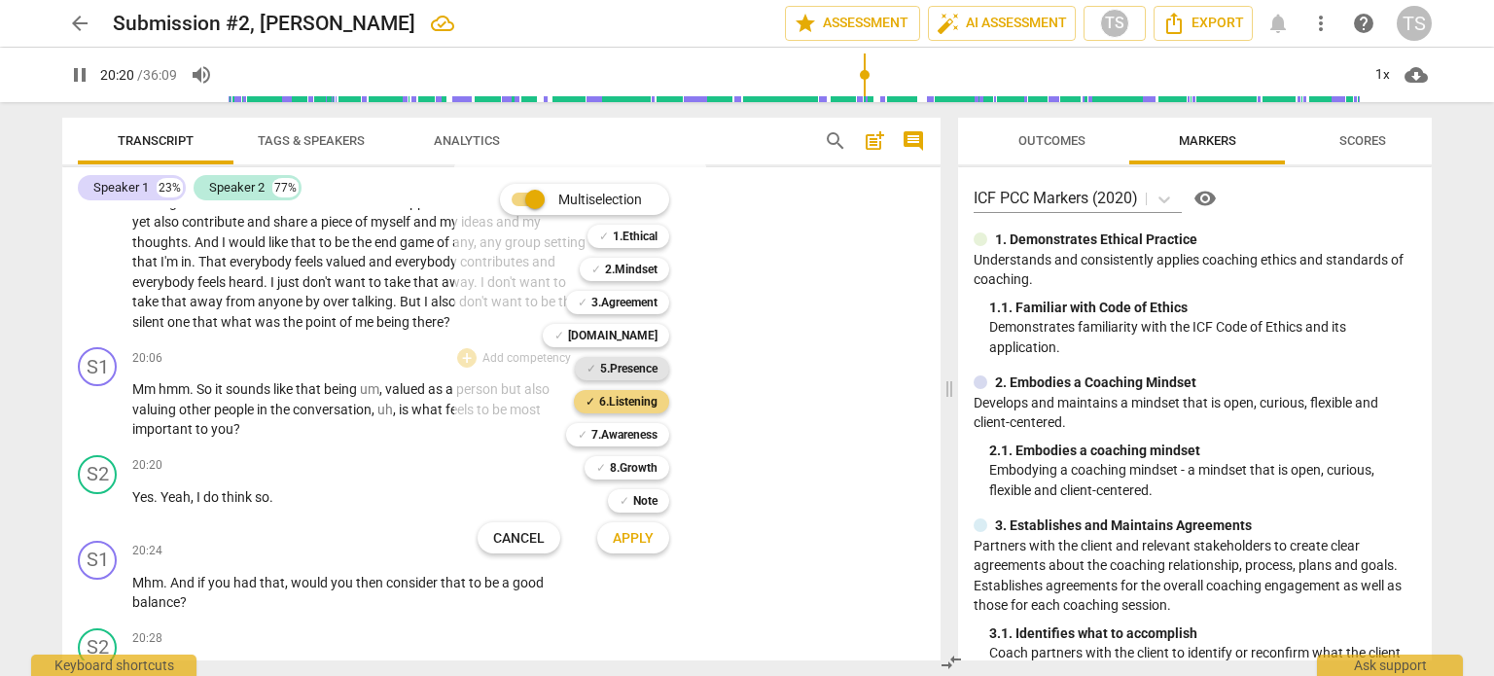
click at [629, 369] on b "5.Presence" at bounding box center [628, 368] width 57 height 23
click at [623, 404] on b "6.Listening" at bounding box center [628, 401] width 58 height 23
click at [631, 538] on span "Apply" at bounding box center [633, 538] width 41 height 19
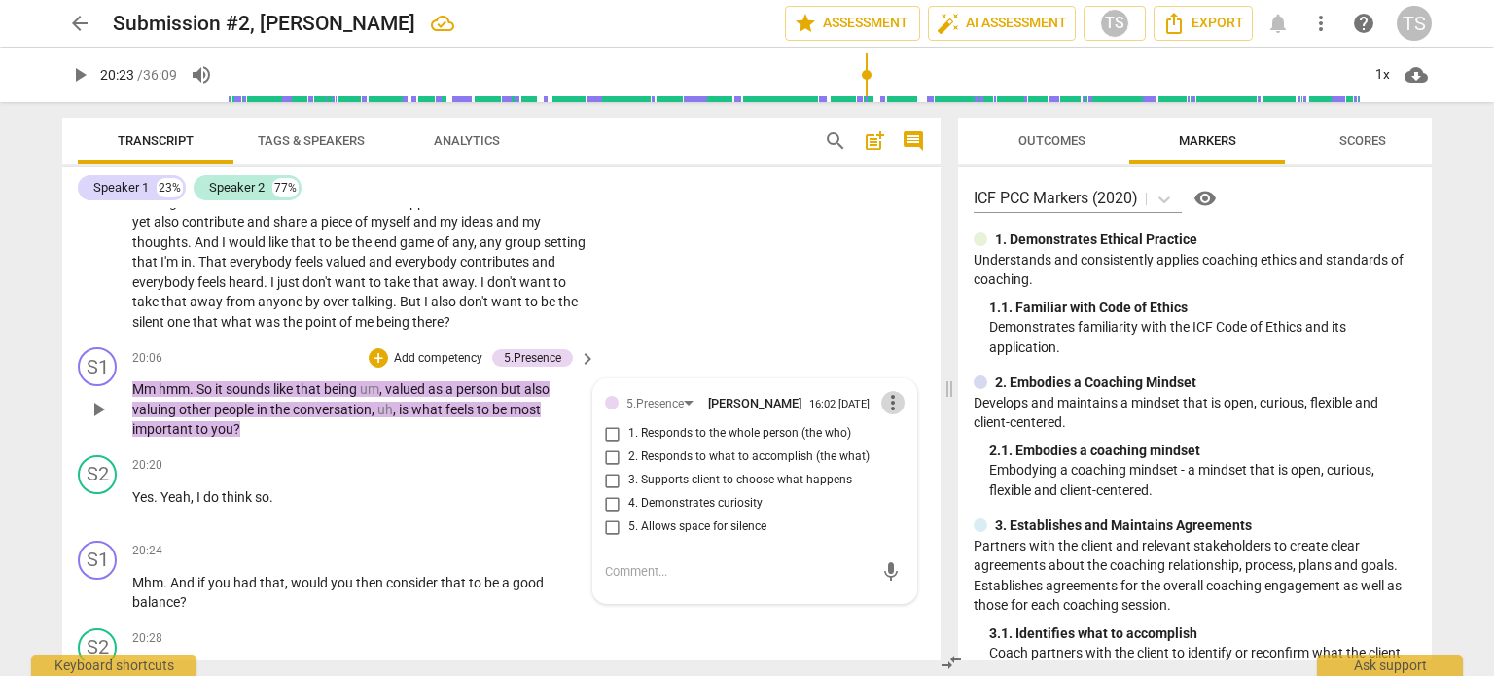
click at [890, 414] on span "more_vert" at bounding box center [892, 402] width 23 height 23
click at [895, 456] on li "Delete" at bounding box center [909, 453] width 67 height 37
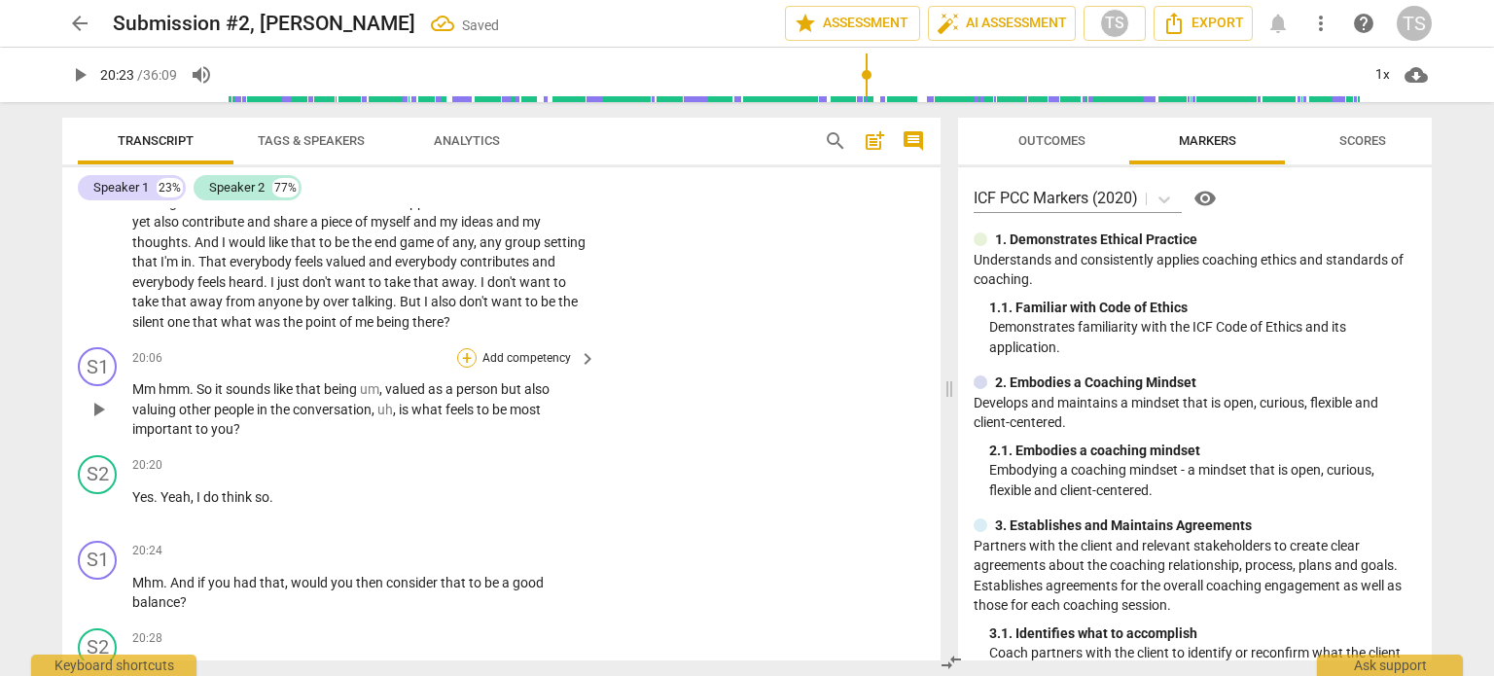
click at [459, 368] on div "+" at bounding box center [466, 357] width 19 height 19
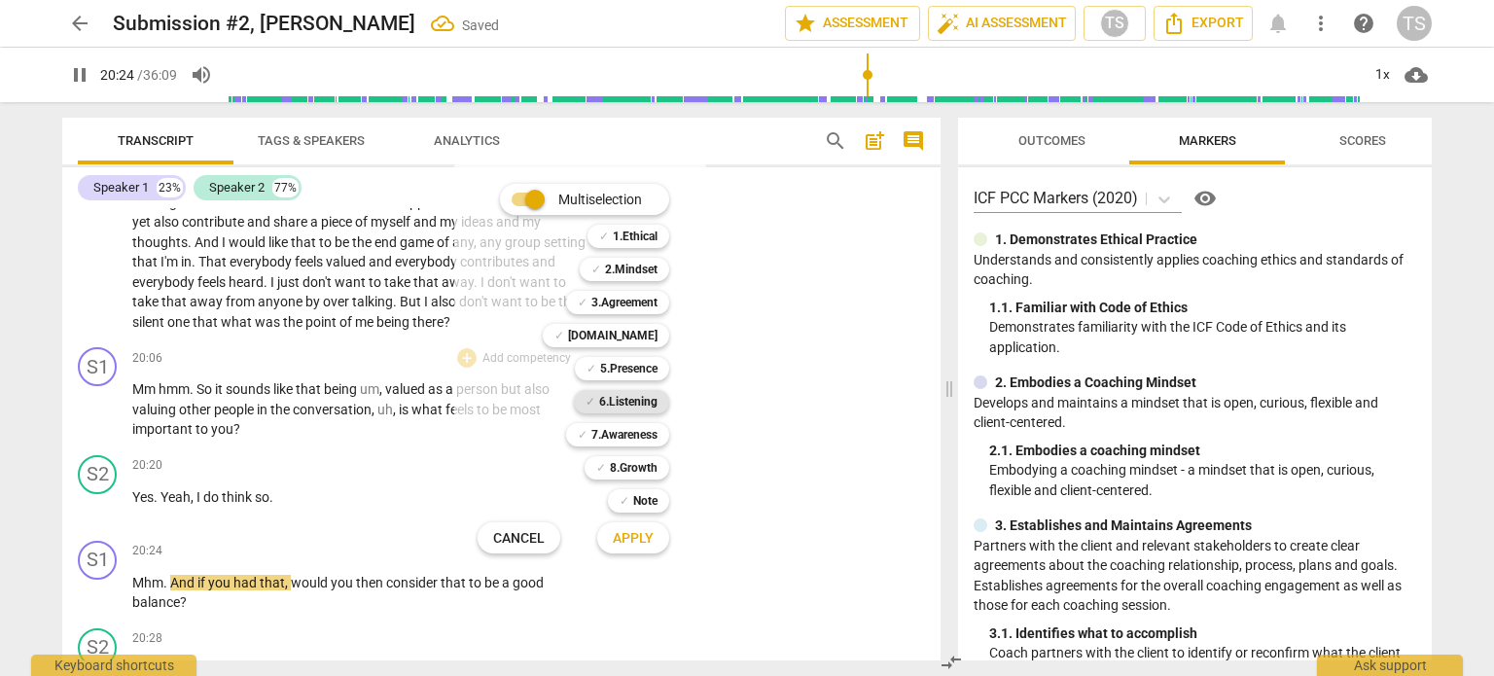
click at [625, 403] on b "6.Listening" at bounding box center [628, 401] width 58 height 23
click at [623, 538] on span "Apply" at bounding box center [633, 538] width 41 height 19
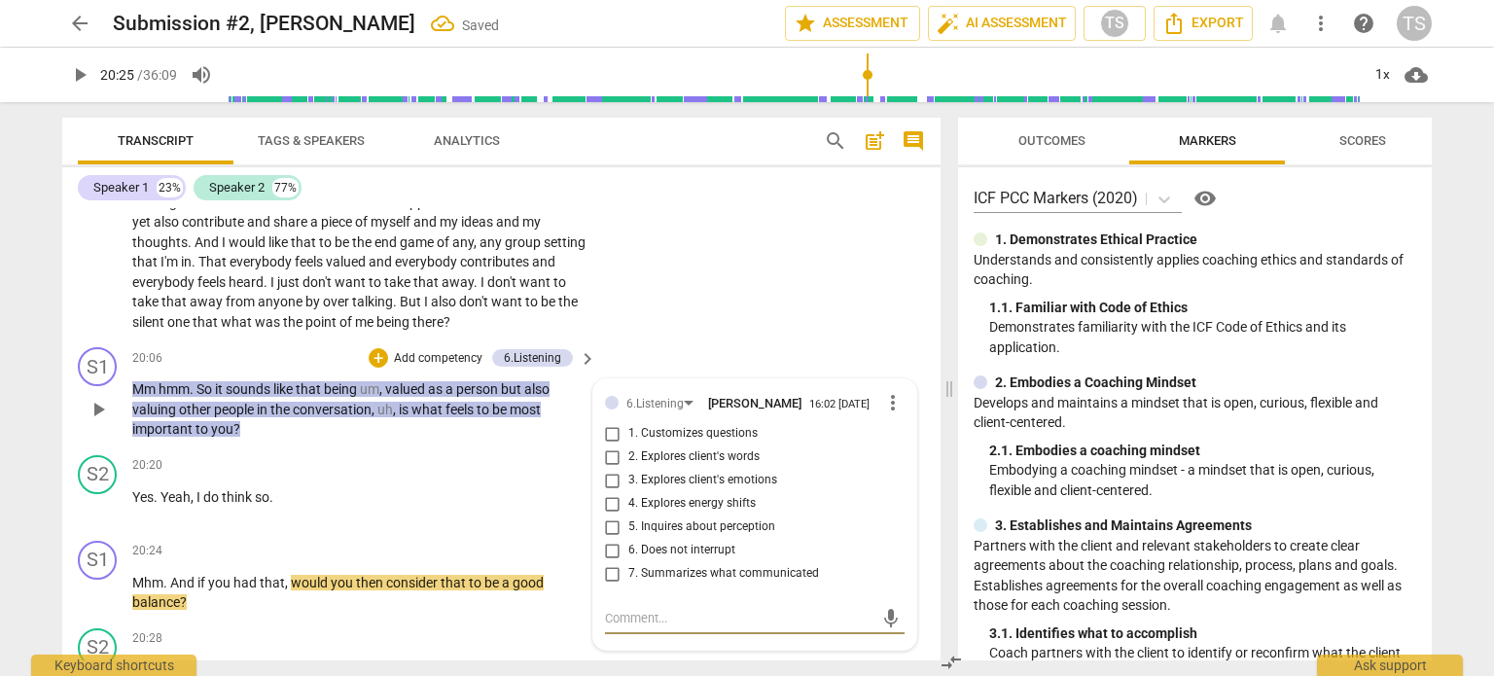
click at [608, 539] on input "5. Inquires about perception" at bounding box center [612, 527] width 31 height 23
click at [604, 586] on input "7. Summarizes what communicated" at bounding box center [612, 573] width 31 height 23
click at [629, 627] on textarea at bounding box center [739, 618] width 269 height 18
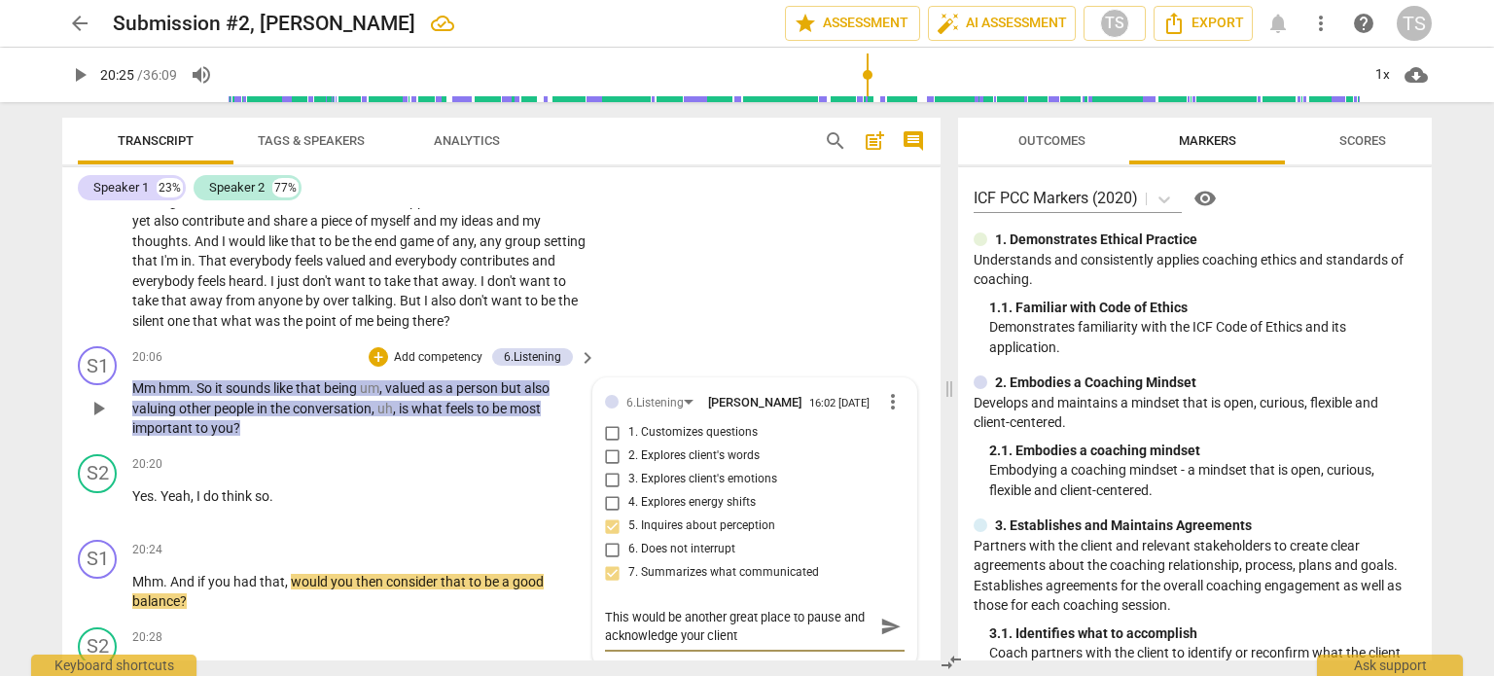
click at [843, 631] on textarea "This would be another great place to pause and acknowledge your client" at bounding box center [739, 626] width 269 height 37
click at [755, 645] on textarea "This would be another great place to pause, acknowledge your client" at bounding box center [739, 626] width 269 height 37
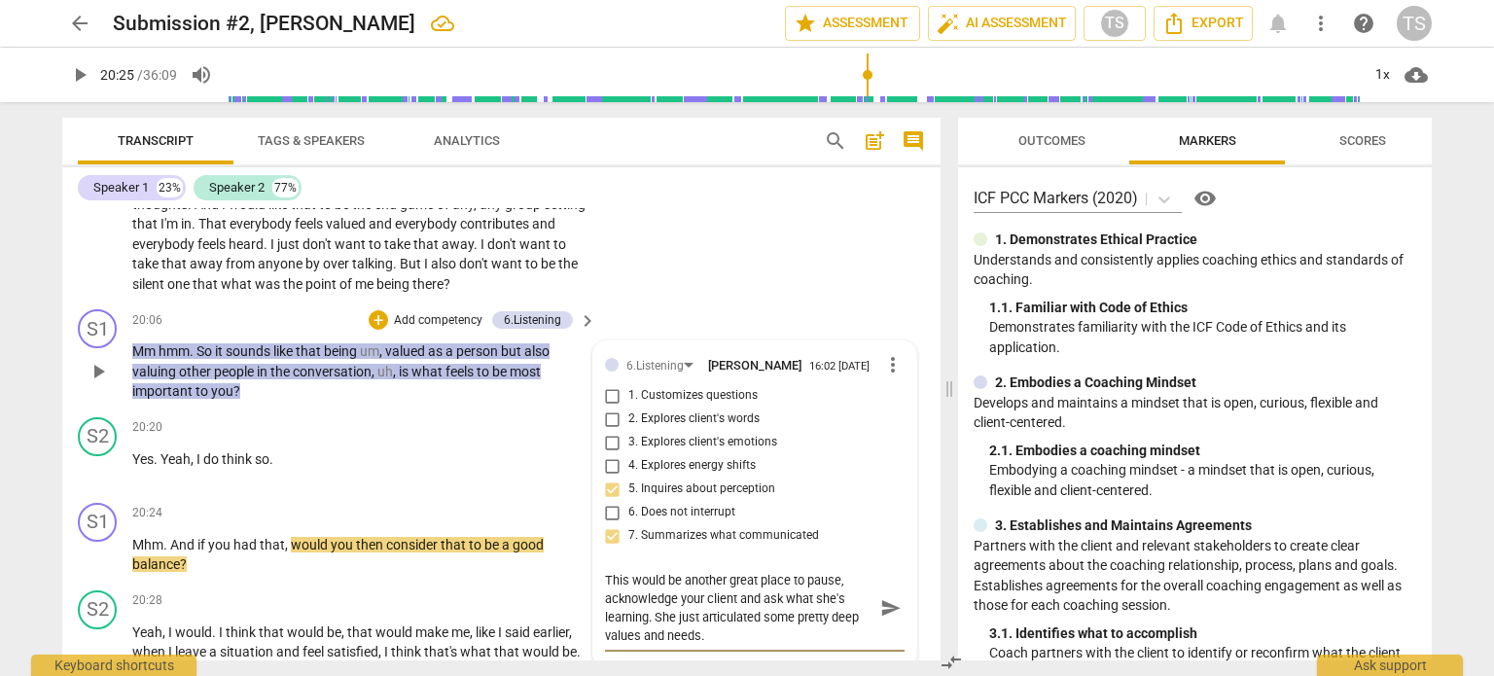
click at [729, 595] on textarea "This would be another great place to pause, acknowledge your client and ask wha…" at bounding box center [739, 608] width 269 height 74
click at [105, 567] on span "play_arrow" at bounding box center [98, 555] width 23 height 23
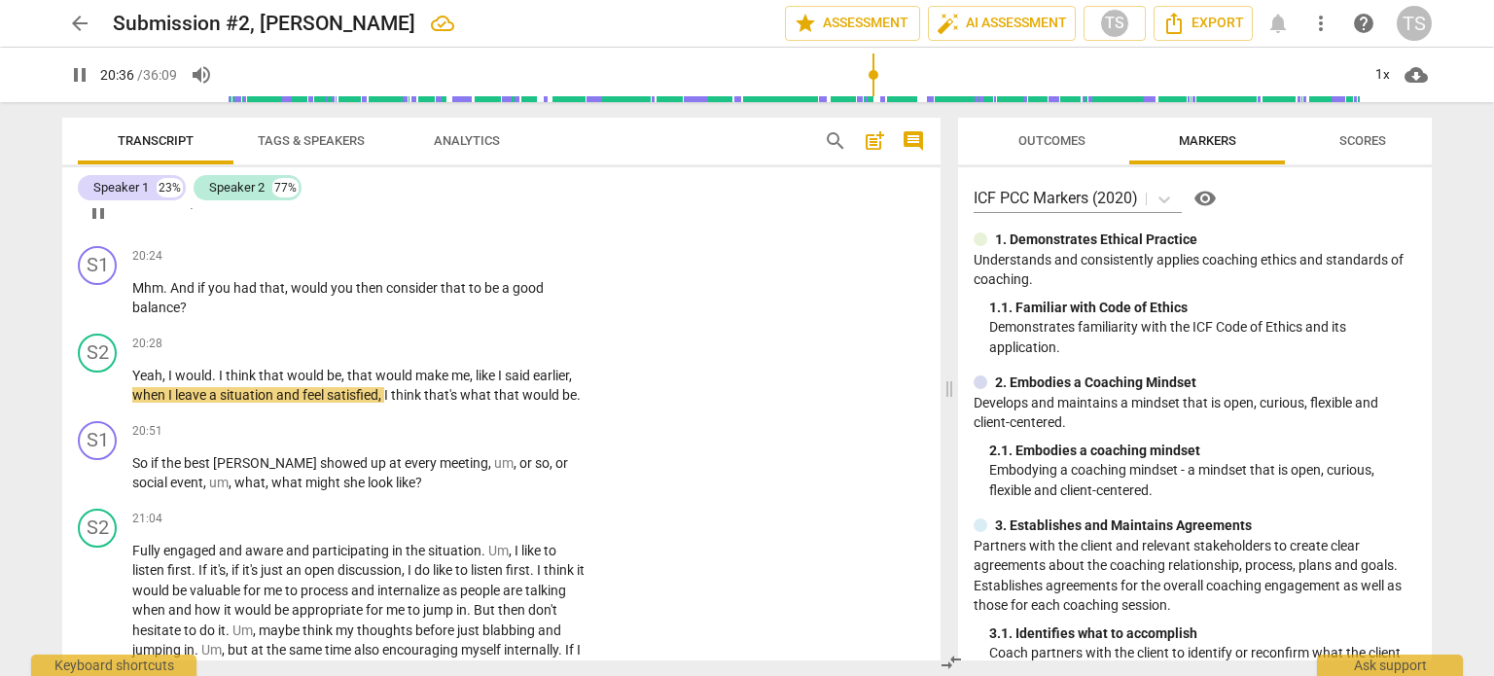
scroll to position [6843, 0]
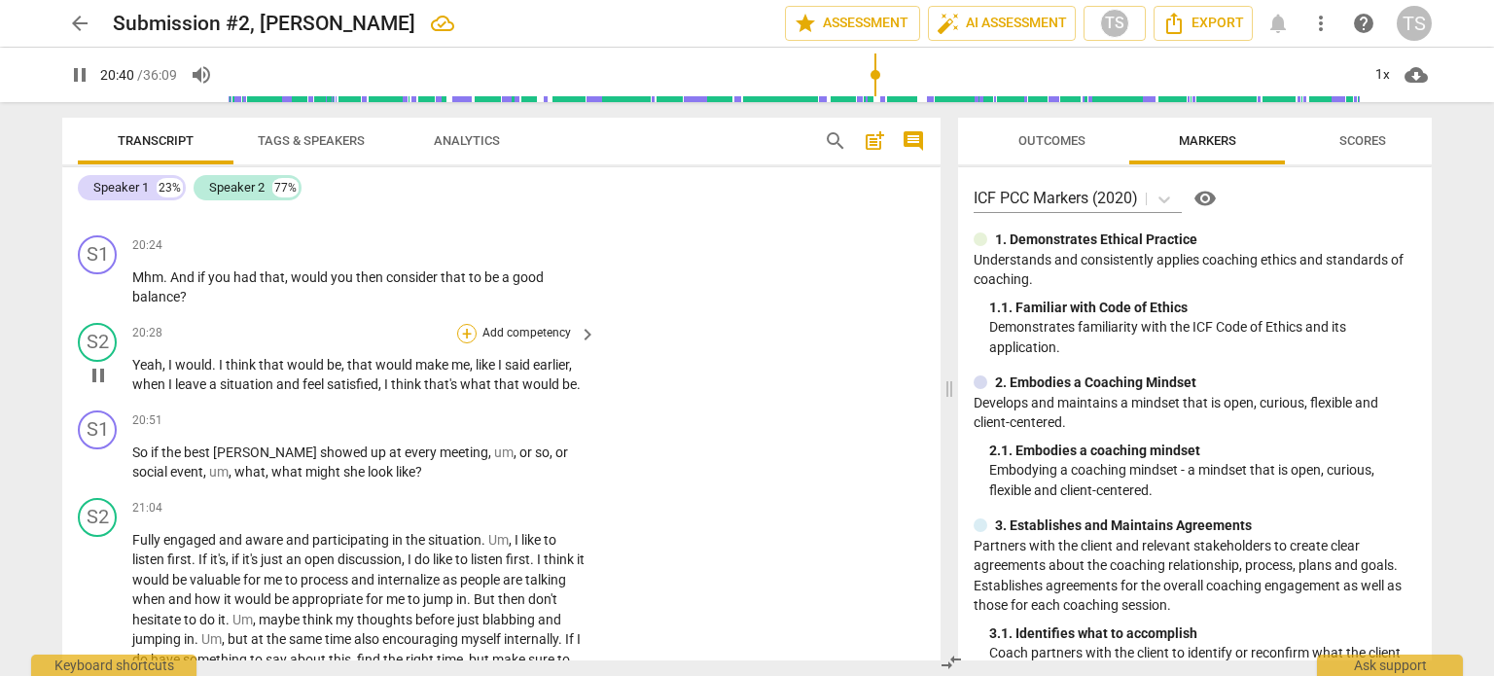
click at [468, 343] on div "+" at bounding box center [466, 333] width 19 height 19
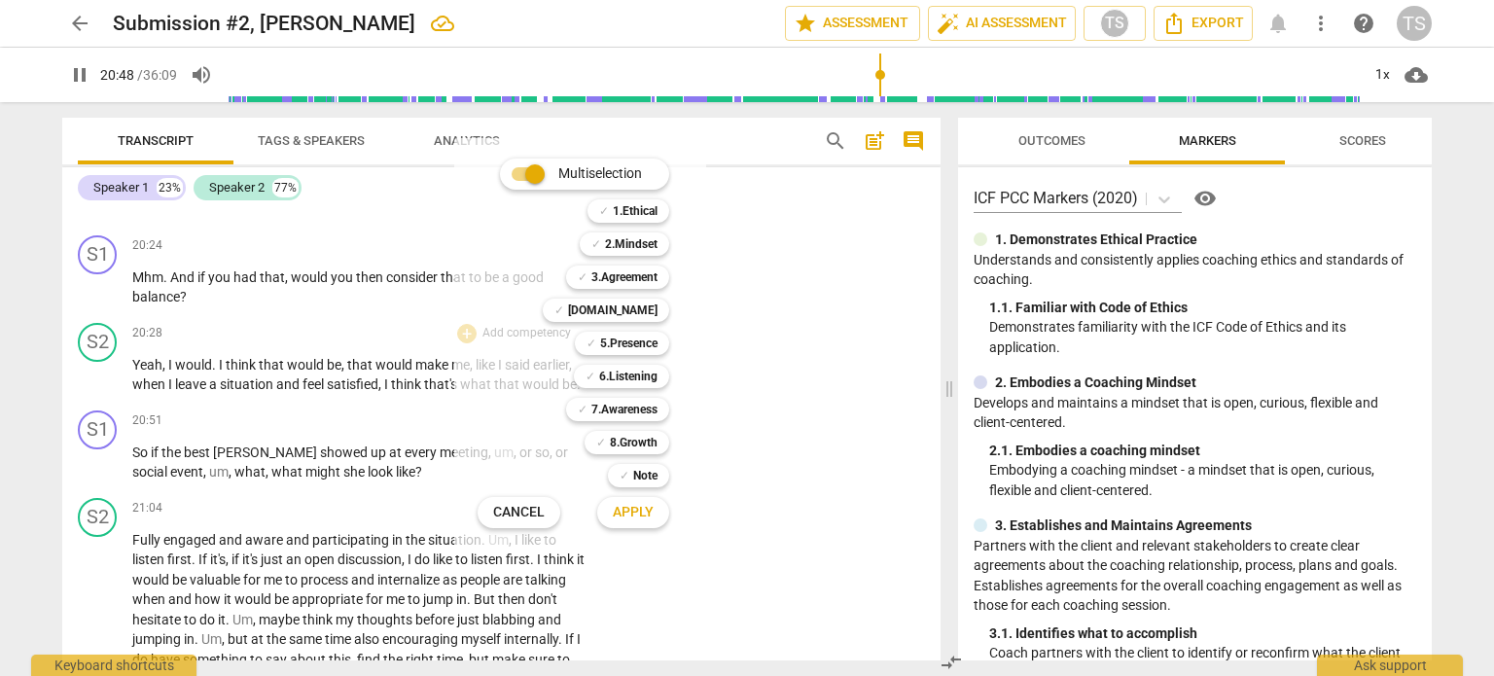
click at [235, 470] on div at bounding box center [747, 338] width 1494 height 676
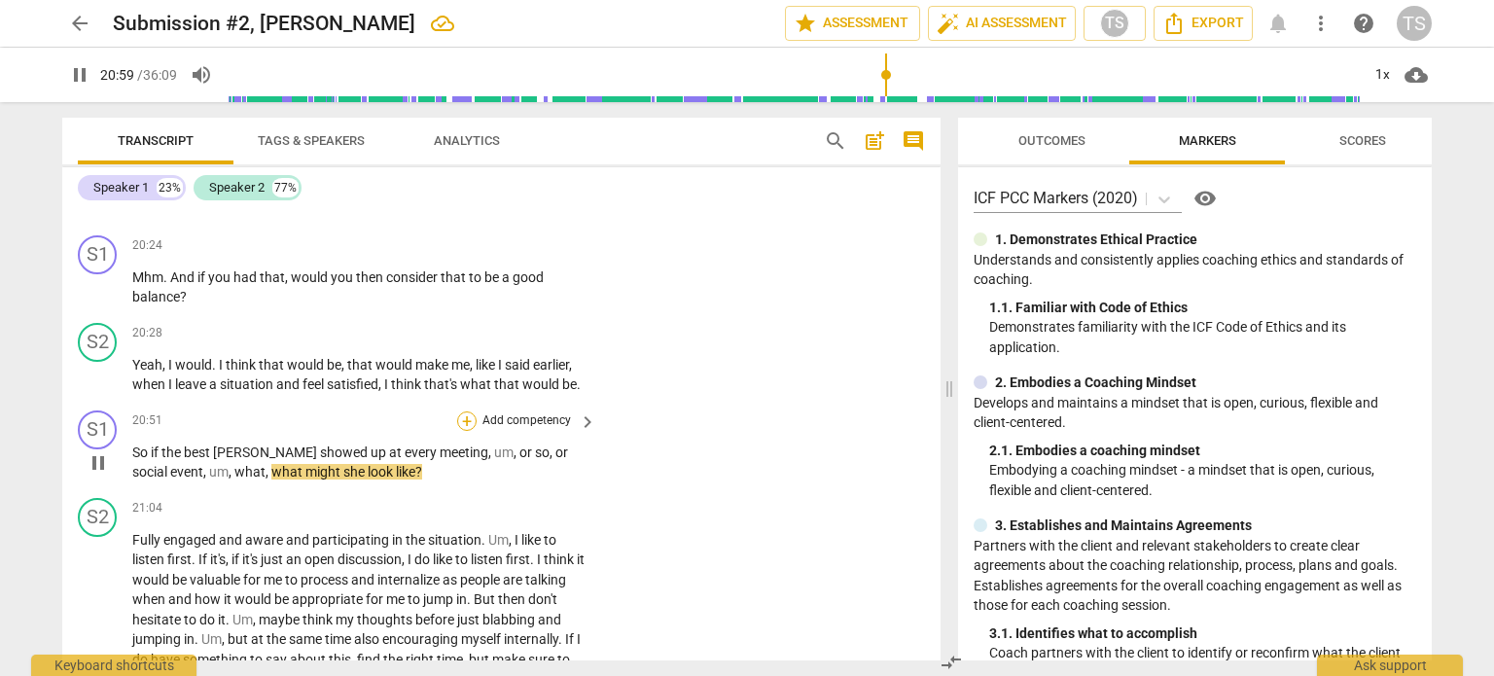
click at [465, 431] on div "+" at bounding box center [466, 421] width 19 height 19
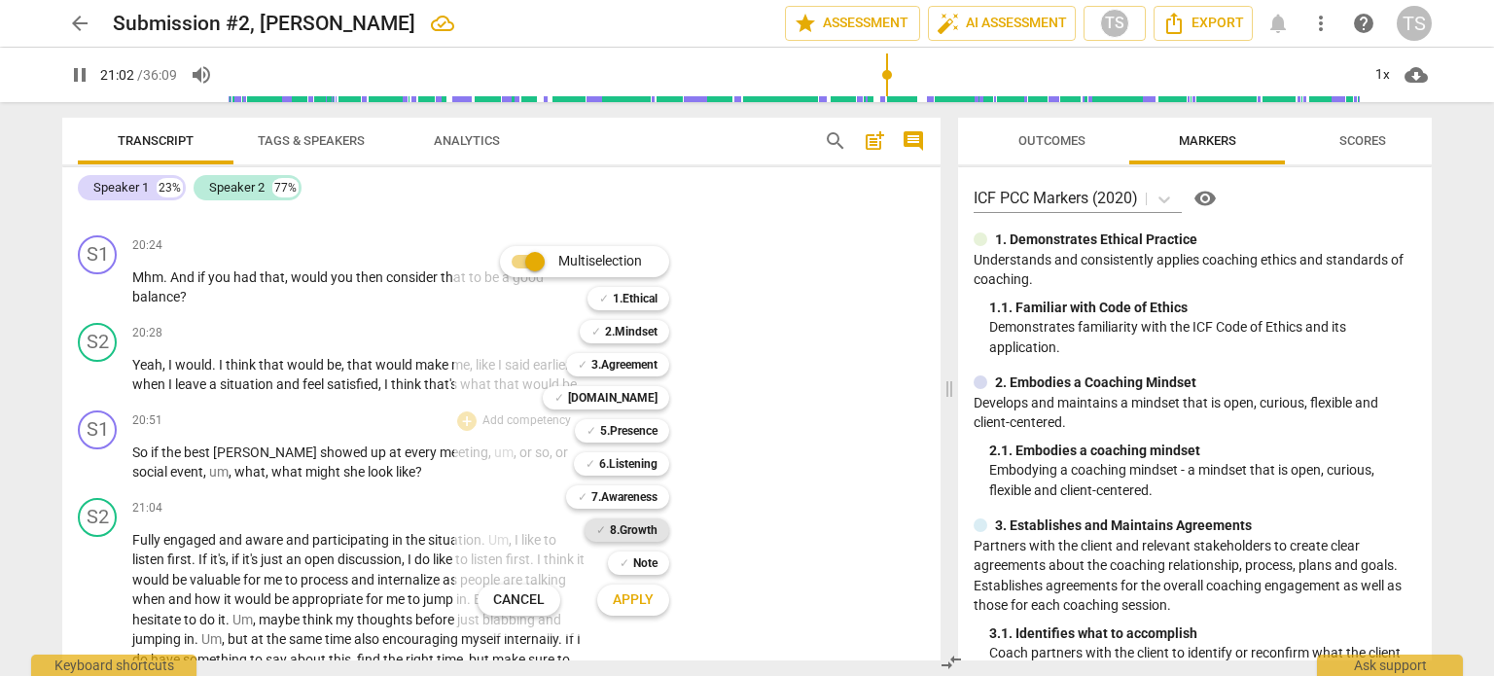
click at [624, 525] on b "8.Growth" at bounding box center [634, 530] width 48 height 23
click at [634, 599] on span "Apply" at bounding box center [633, 600] width 41 height 19
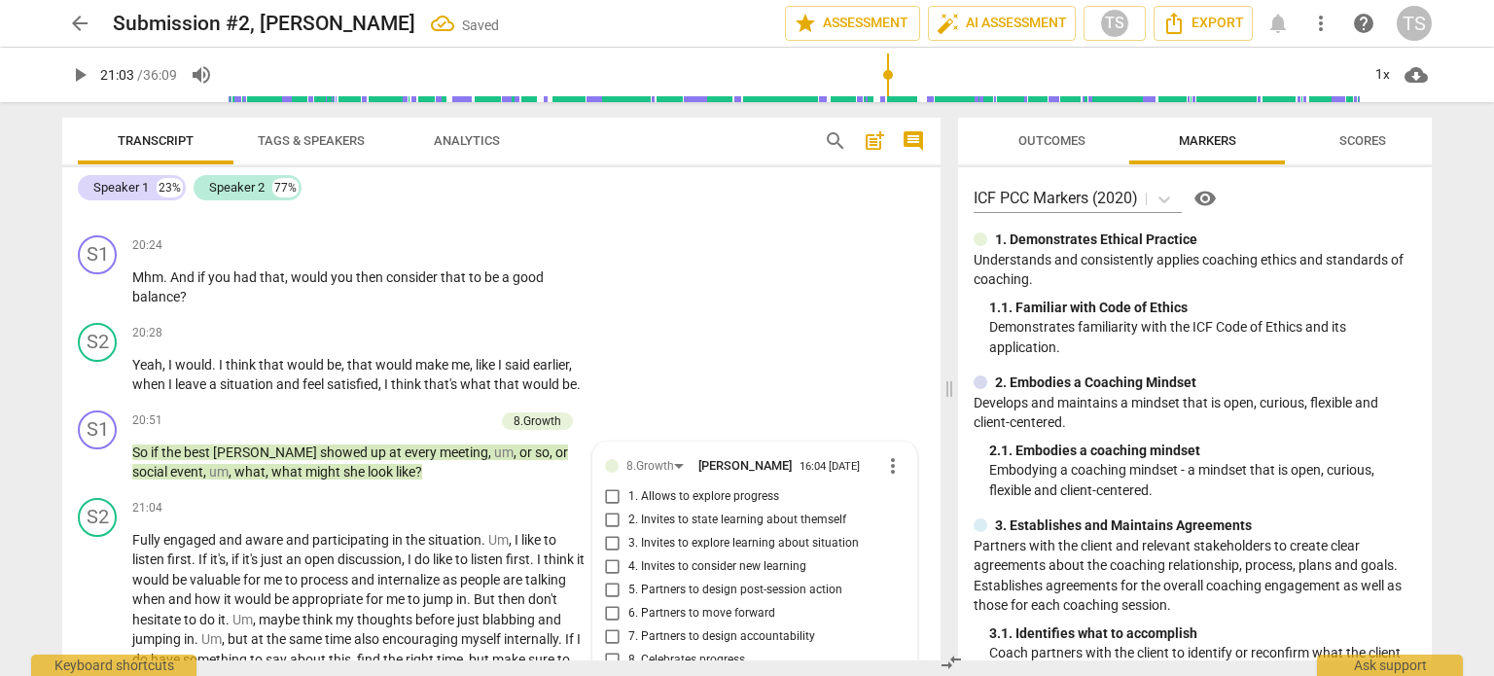
scroll to position [7146, 0]
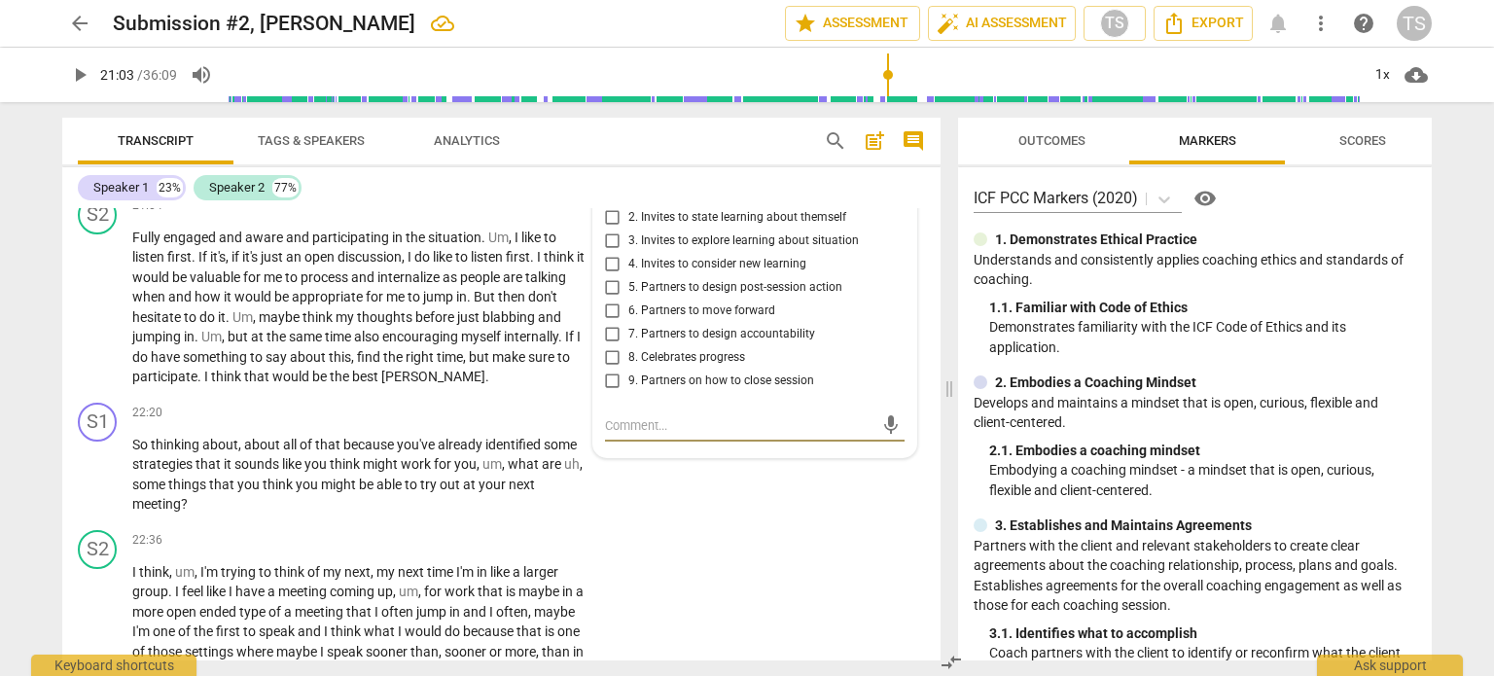
click at [608, 314] on input "6. Partners to move forward" at bounding box center [612, 311] width 31 height 23
click at [88, 319] on span "play_arrow" at bounding box center [98, 307] width 23 height 23
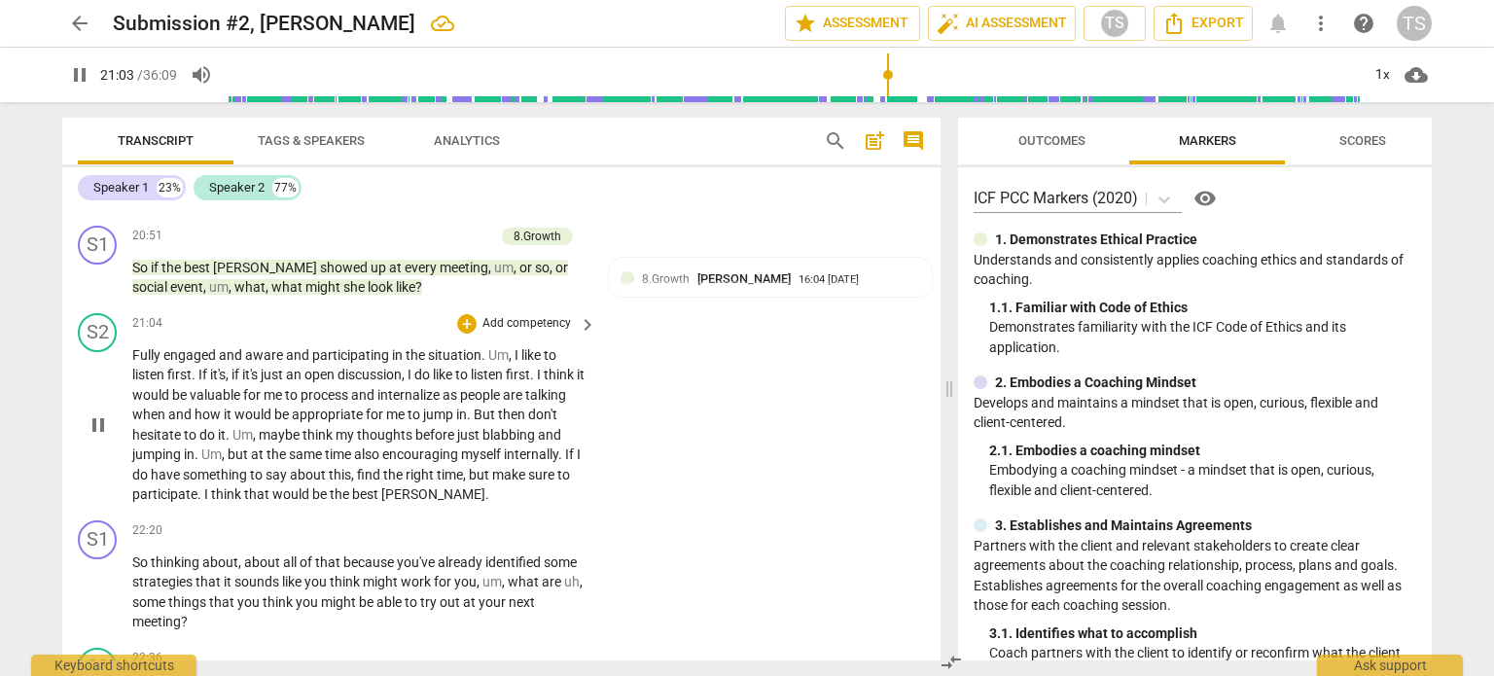
scroll to position [7017, 0]
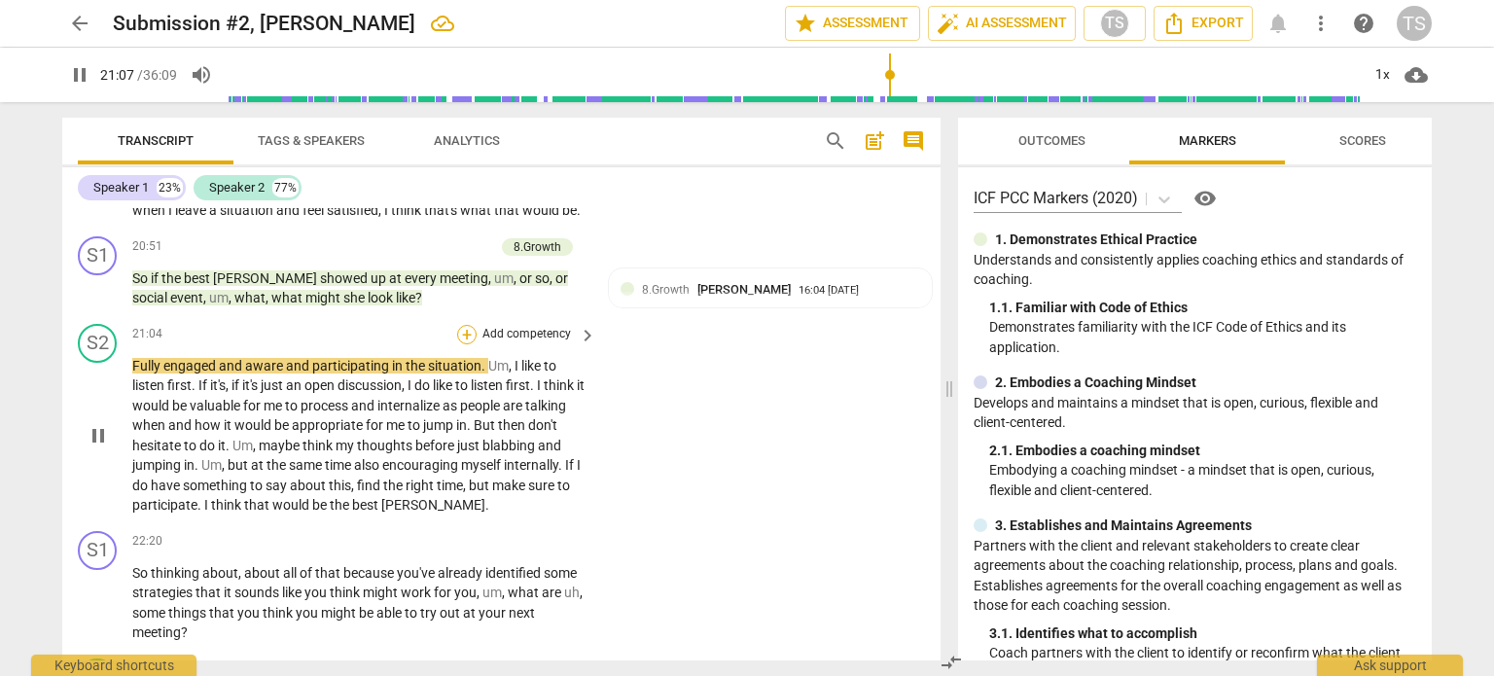
click at [466, 342] on div "+" at bounding box center [466, 334] width 19 height 19
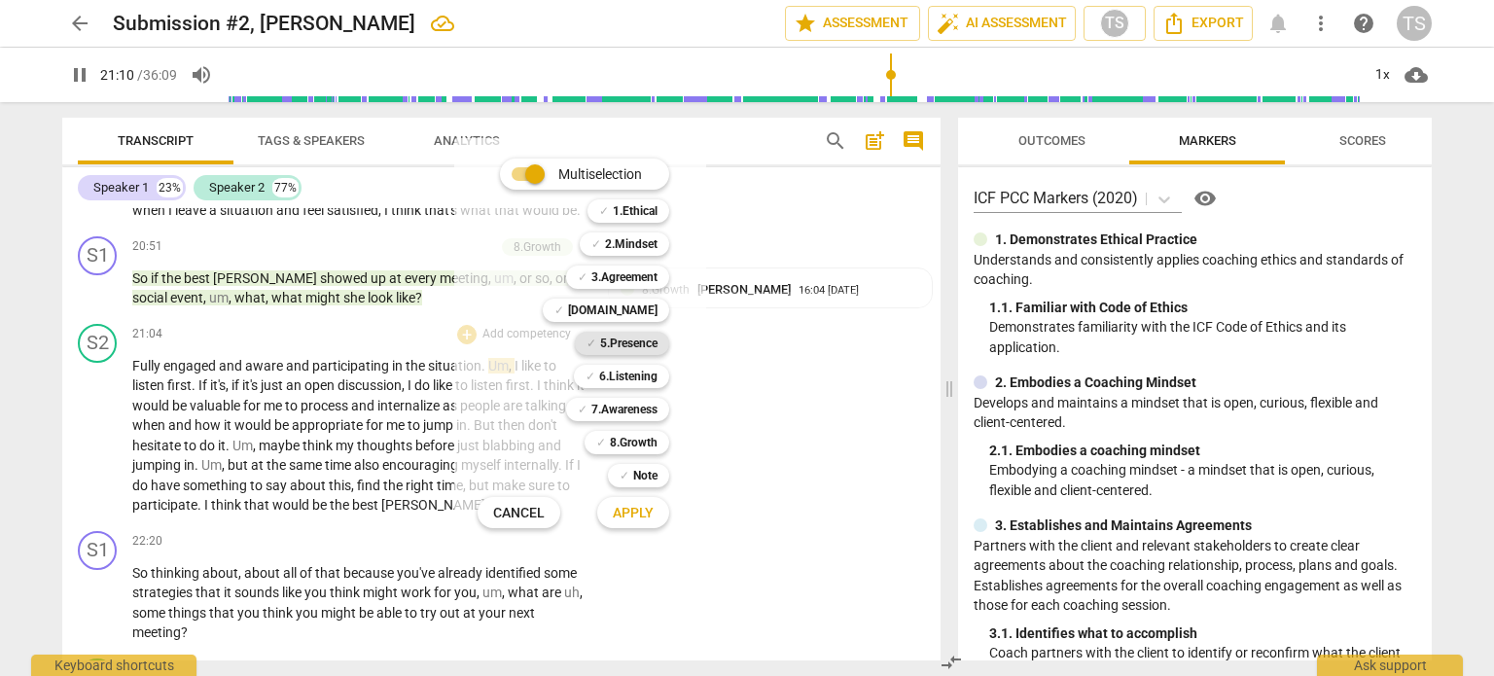
click at [635, 345] on b "5.Presence" at bounding box center [628, 343] width 57 height 23
click at [621, 509] on span "Apply" at bounding box center [633, 513] width 41 height 19
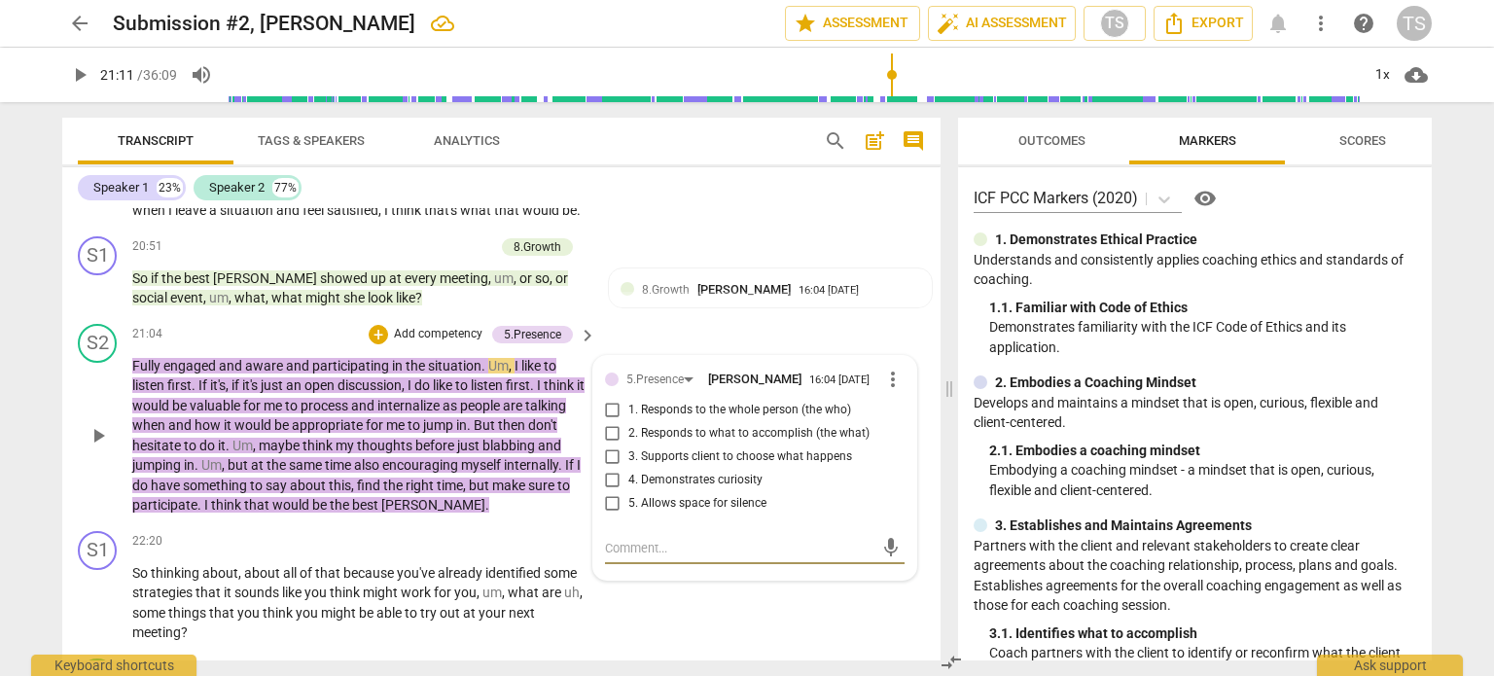
click at [885, 391] on span "more_vert" at bounding box center [892, 379] width 23 height 23
click at [891, 430] on li "Delete" at bounding box center [909, 429] width 67 height 37
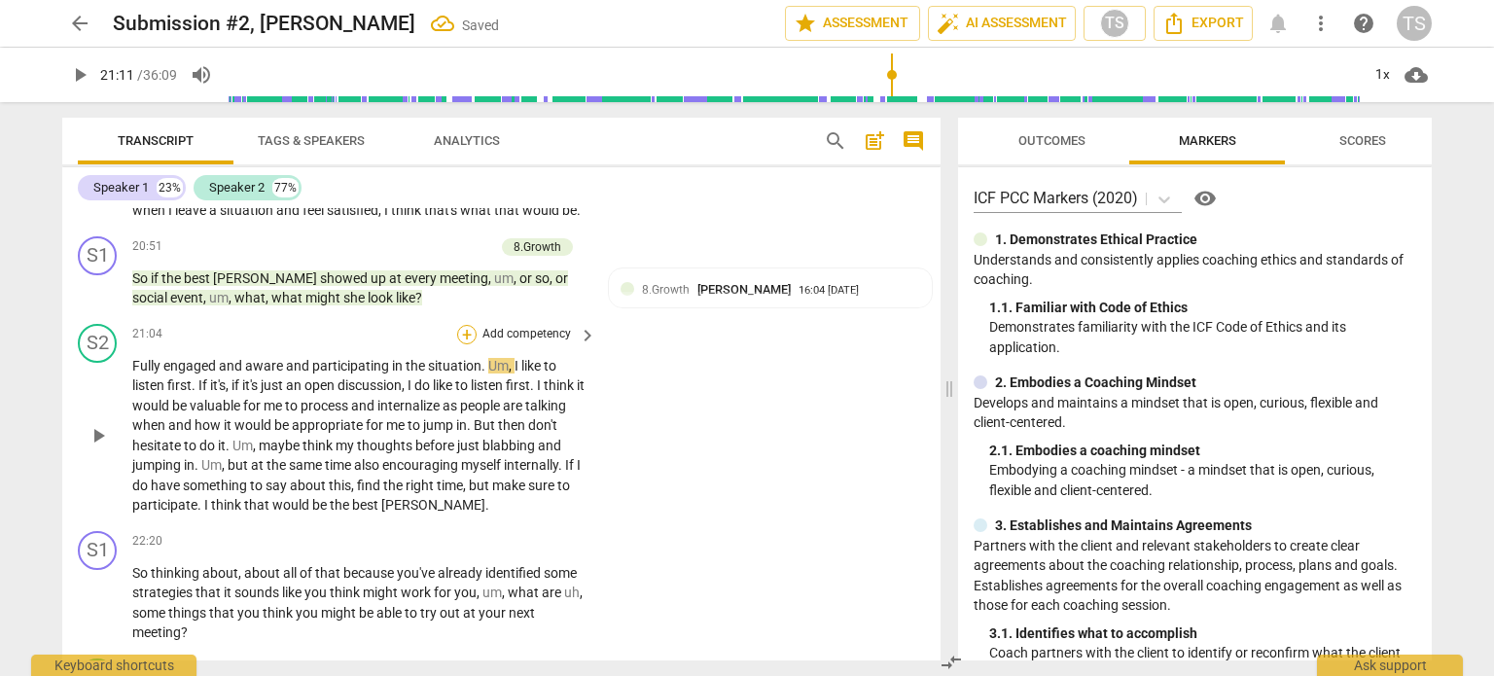
click at [469, 344] on div "+" at bounding box center [466, 334] width 19 height 19
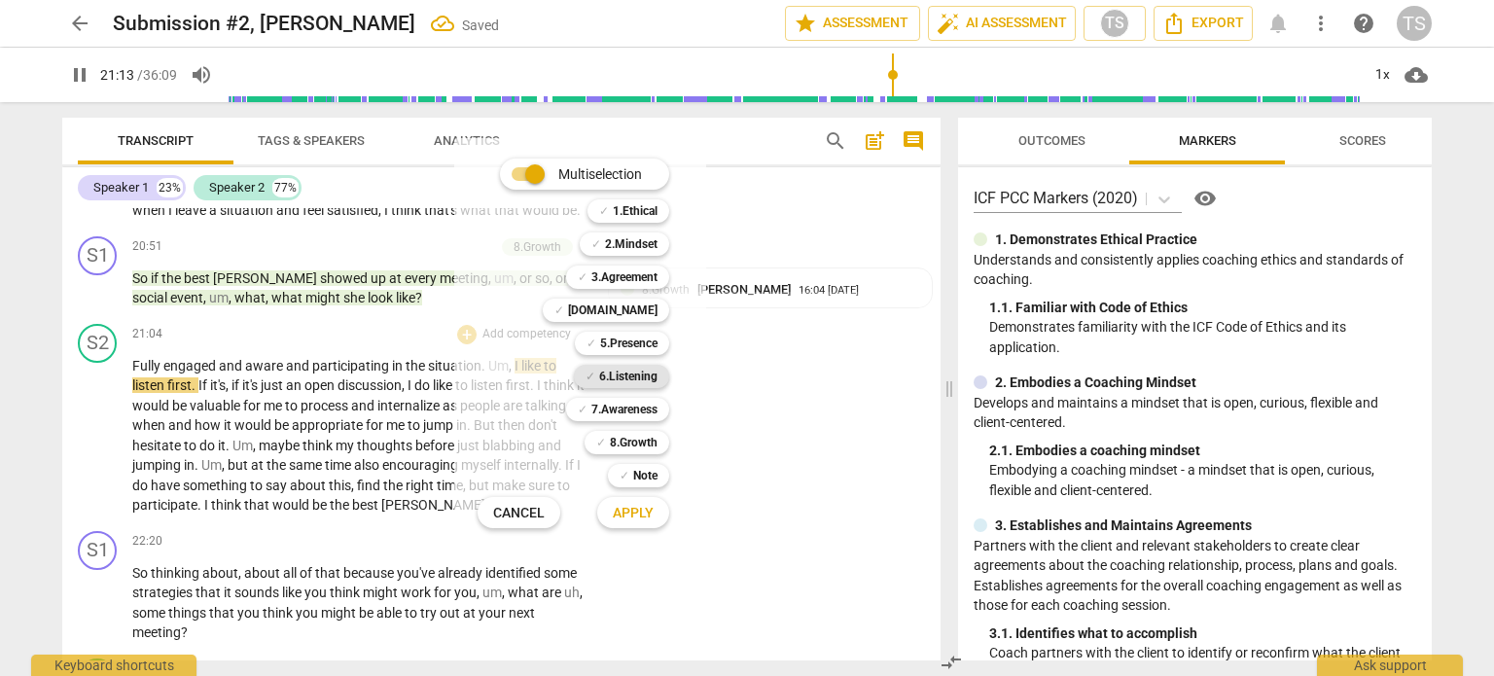
click at [607, 378] on b "6.Listening" at bounding box center [628, 376] width 58 height 23
click at [621, 514] on span "Apply" at bounding box center [633, 513] width 41 height 19
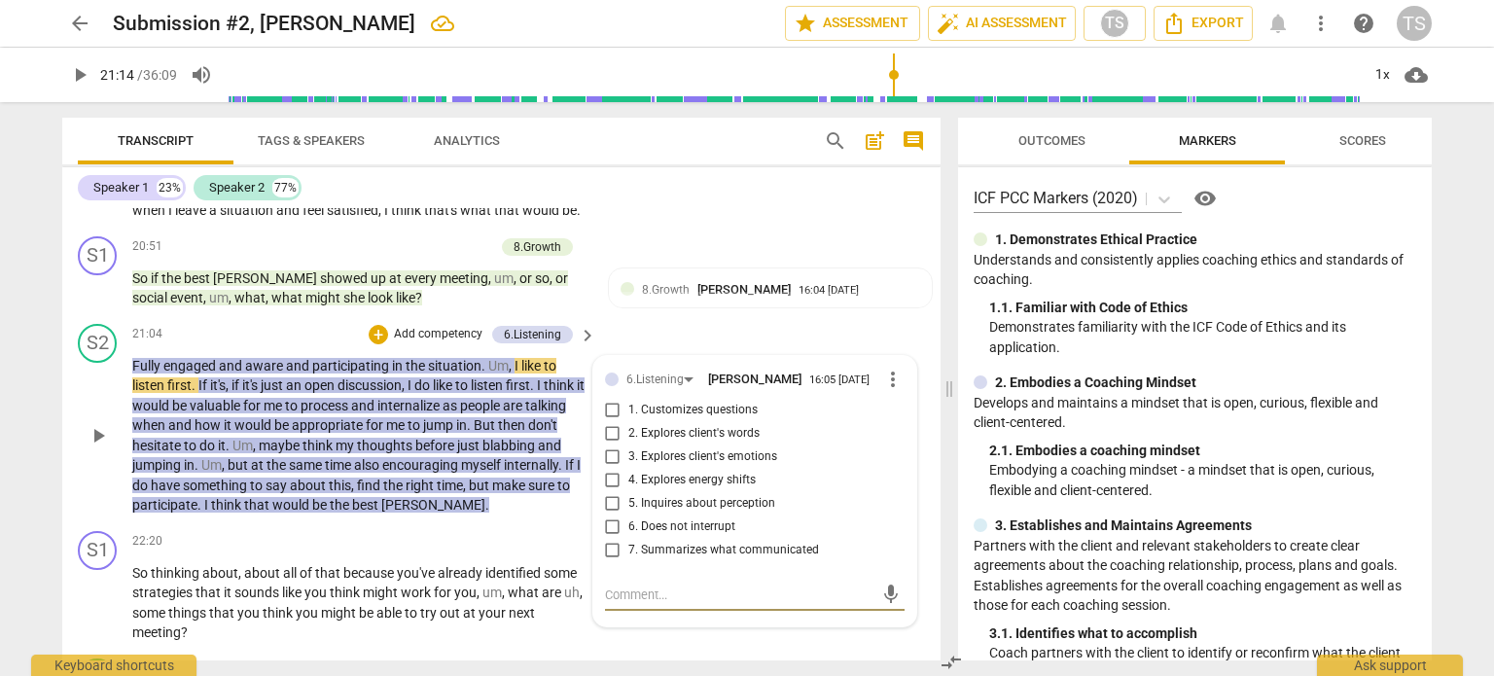
click at [606, 516] on input "5. Inquires about perception" at bounding box center [612, 503] width 31 height 23
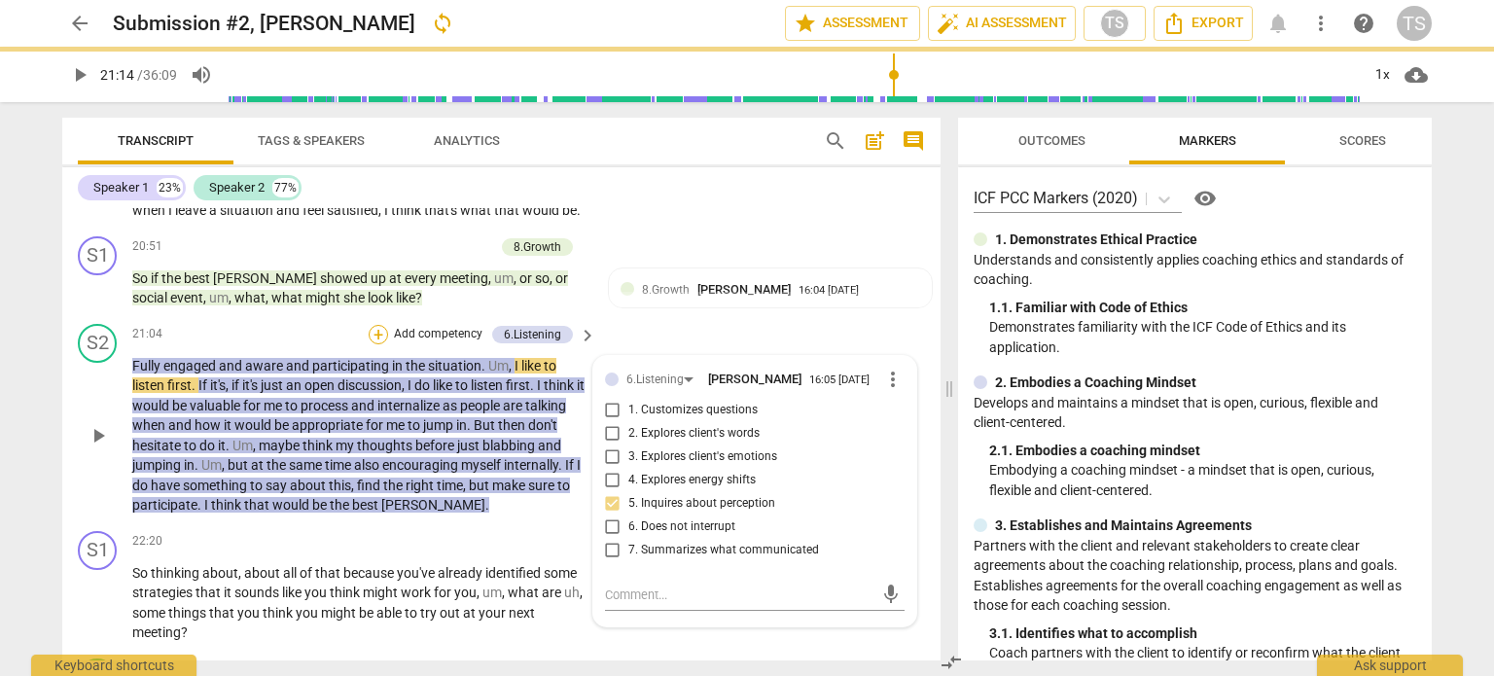
click at [376, 344] on div "+" at bounding box center [378, 334] width 19 height 19
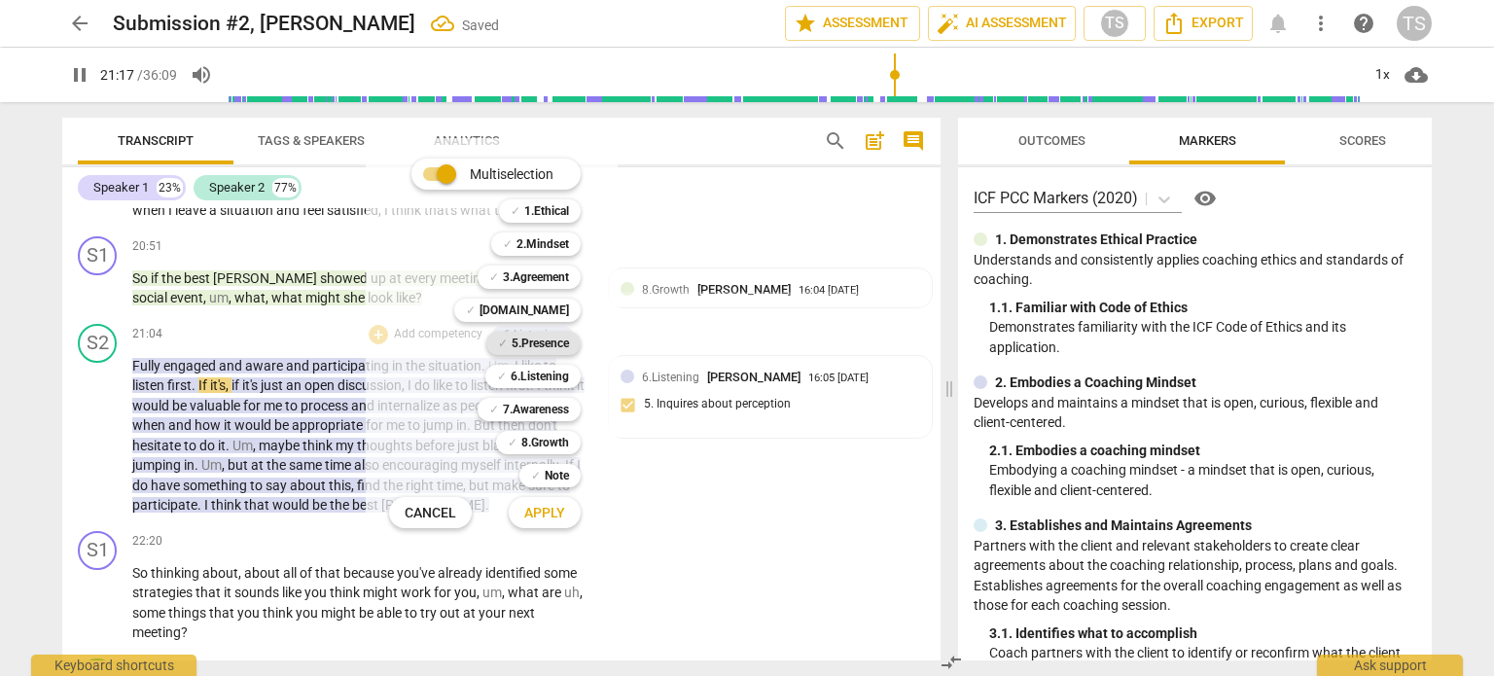
click at [537, 340] on b "5.Presence" at bounding box center [540, 343] width 57 height 23
click at [553, 512] on span "Apply" at bounding box center [544, 513] width 41 height 19
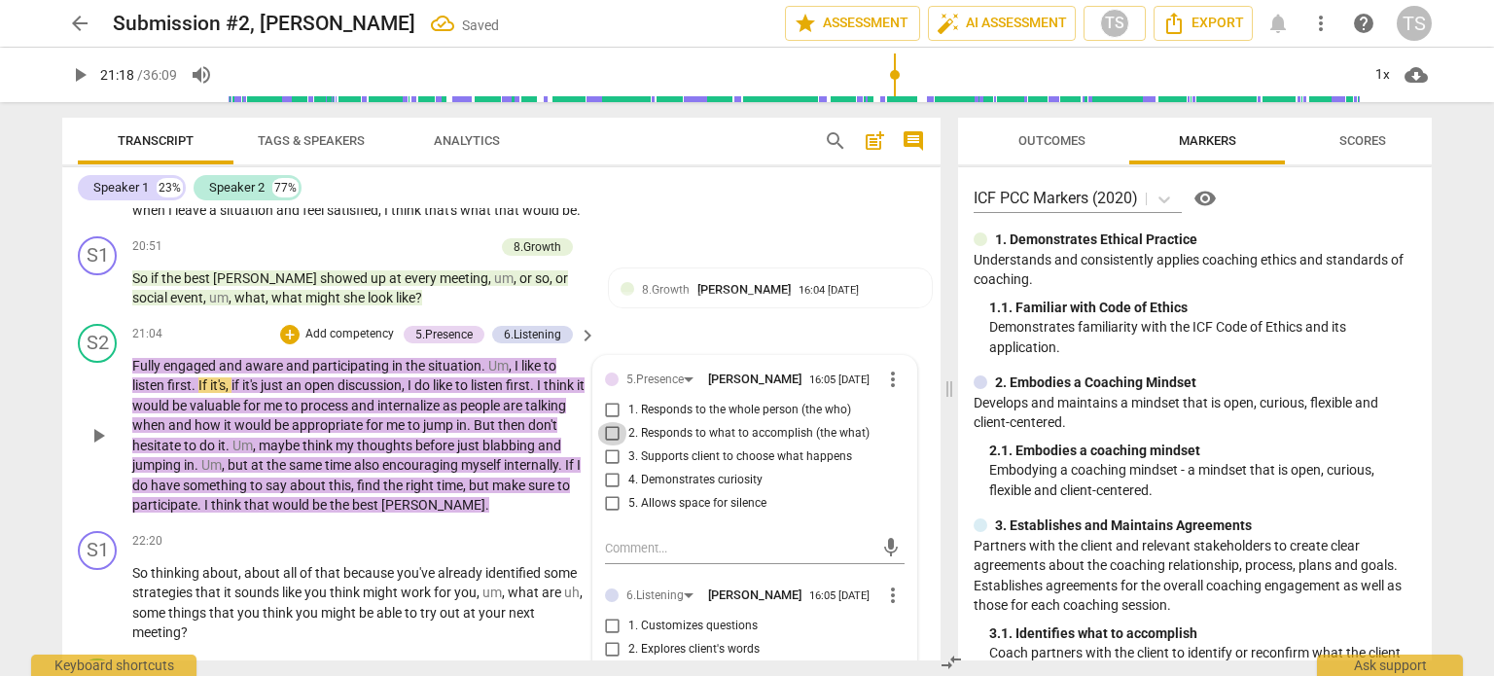
click at [610, 446] on input "2. Responds to what to accomplish (the what)" at bounding box center [612, 433] width 31 height 23
click at [100, 441] on span "play_arrow" at bounding box center [98, 435] width 23 height 23
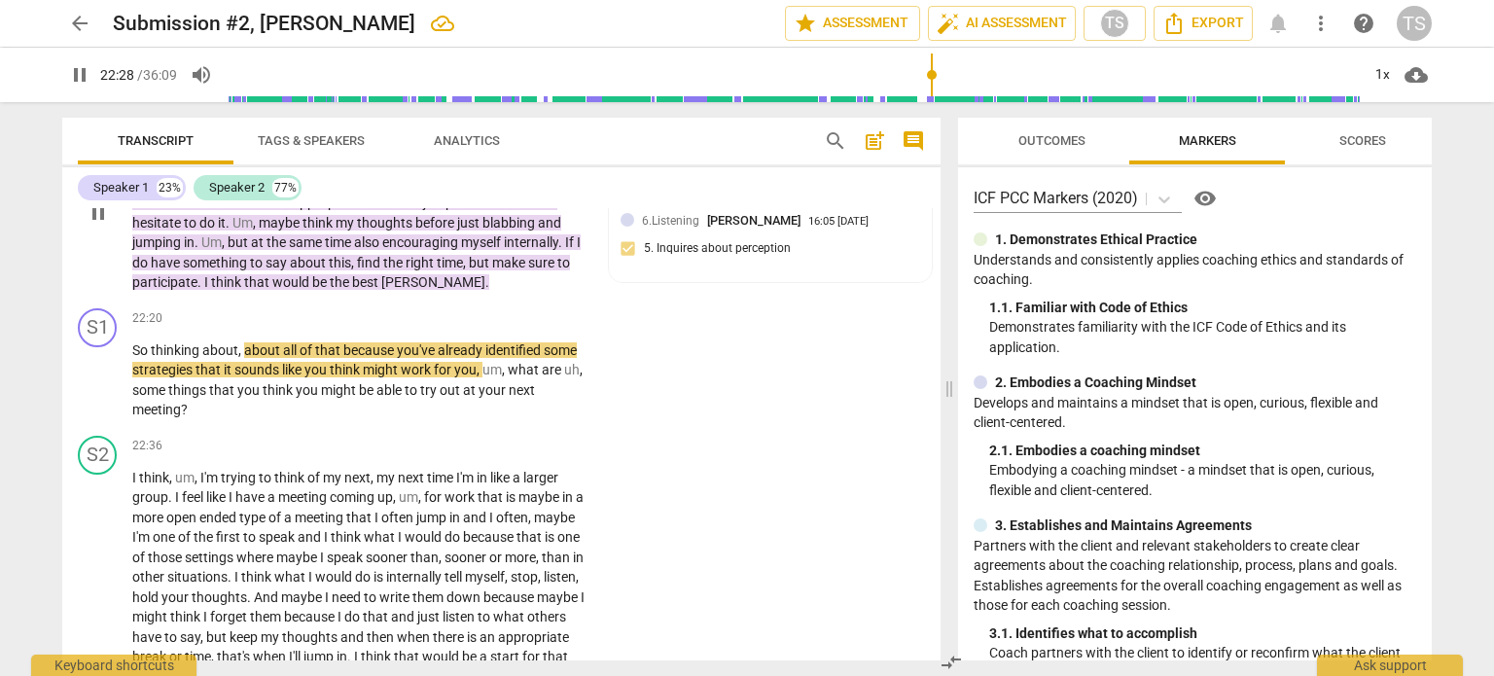
scroll to position [7245, 0]
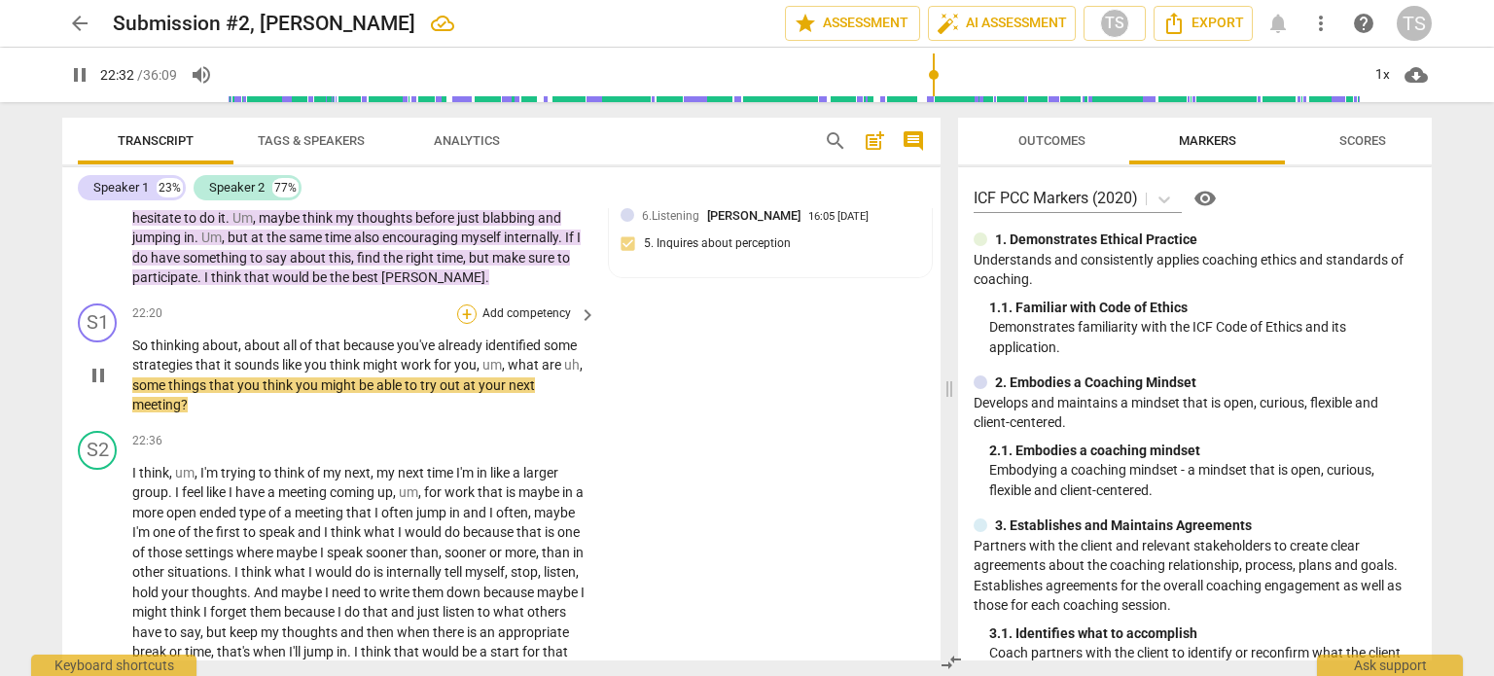
click at [464, 321] on div "+" at bounding box center [466, 314] width 19 height 19
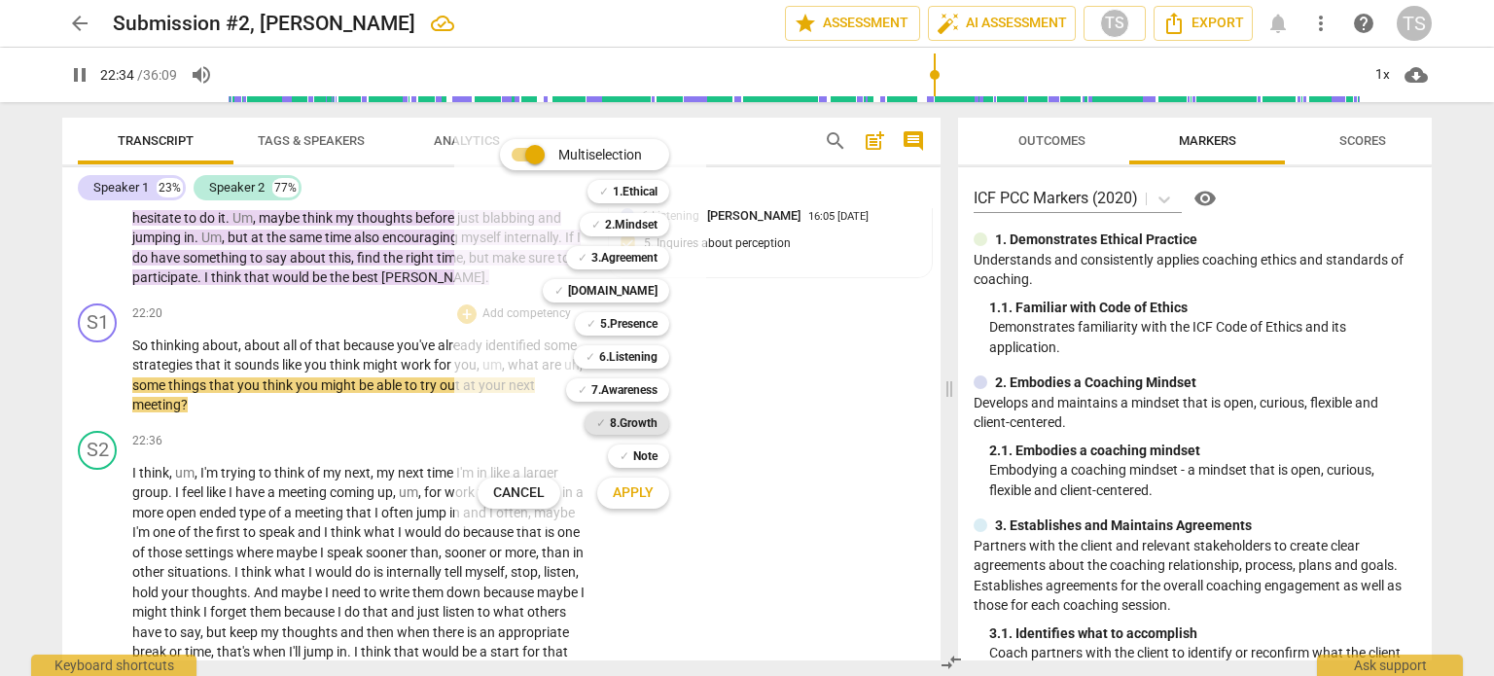
click at [623, 423] on b "8.Growth" at bounding box center [634, 423] width 48 height 23
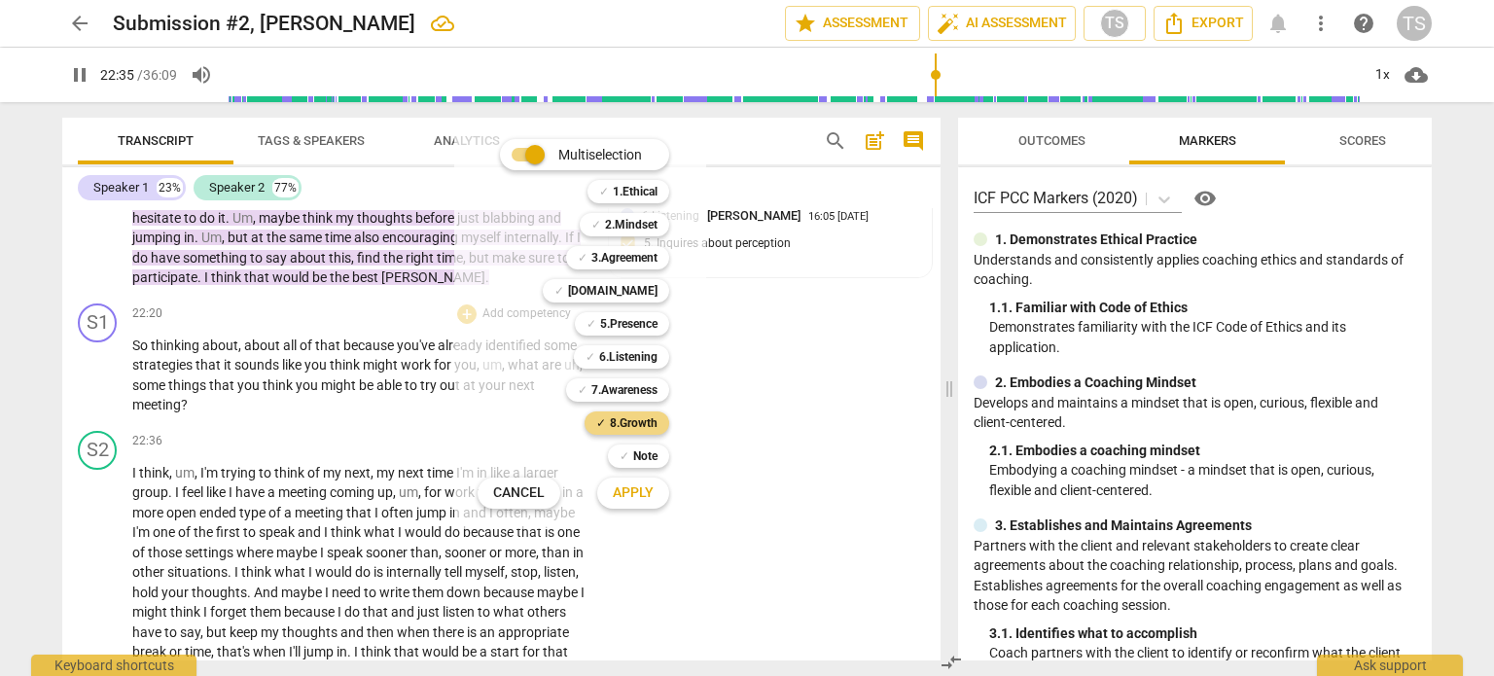
click at [631, 495] on span "Apply" at bounding box center [633, 493] width 41 height 19
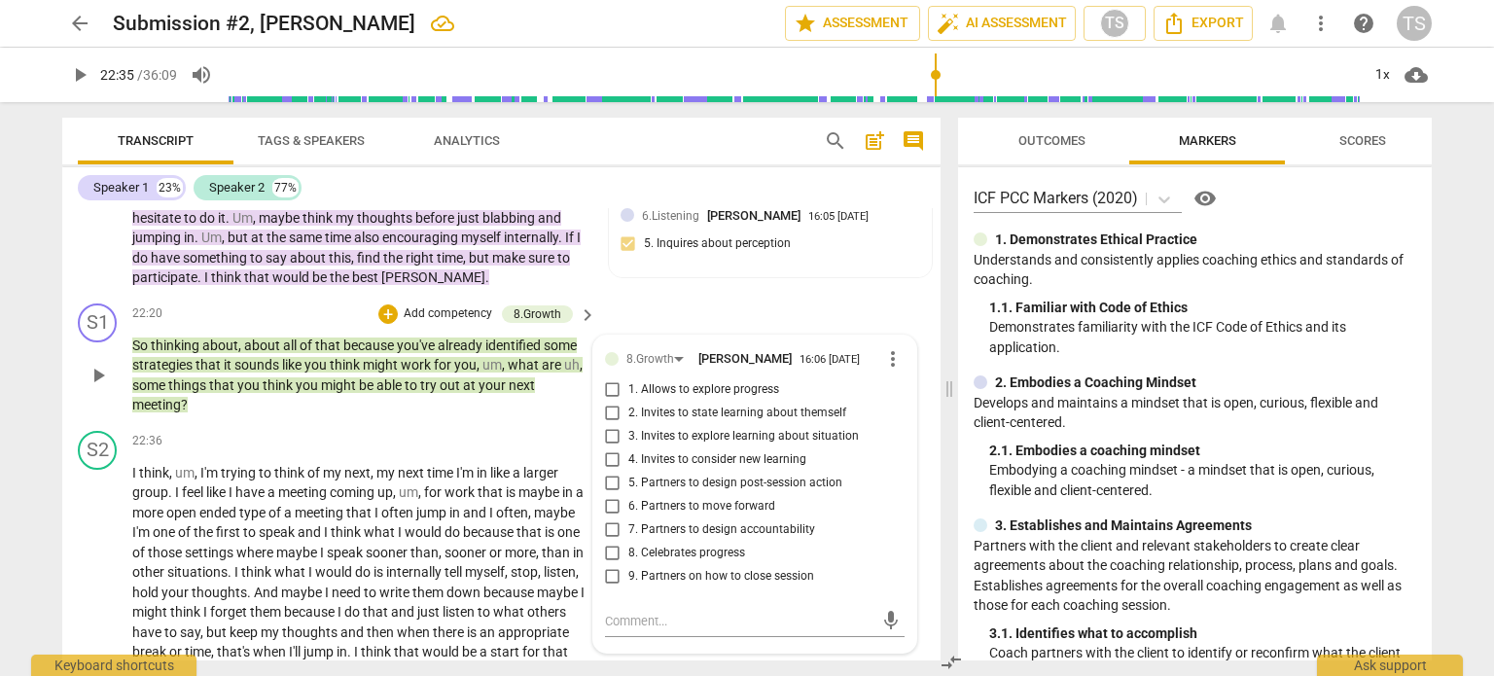
click at [607, 491] on input "5. Partners to design post-session action" at bounding box center [612, 483] width 31 height 23
click at [607, 517] on input "6. Partners to move forward" at bounding box center [612, 506] width 31 height 23
click at [97, 585] on span "play_arrow" at bounding box center [98, 572] width 23 height 23
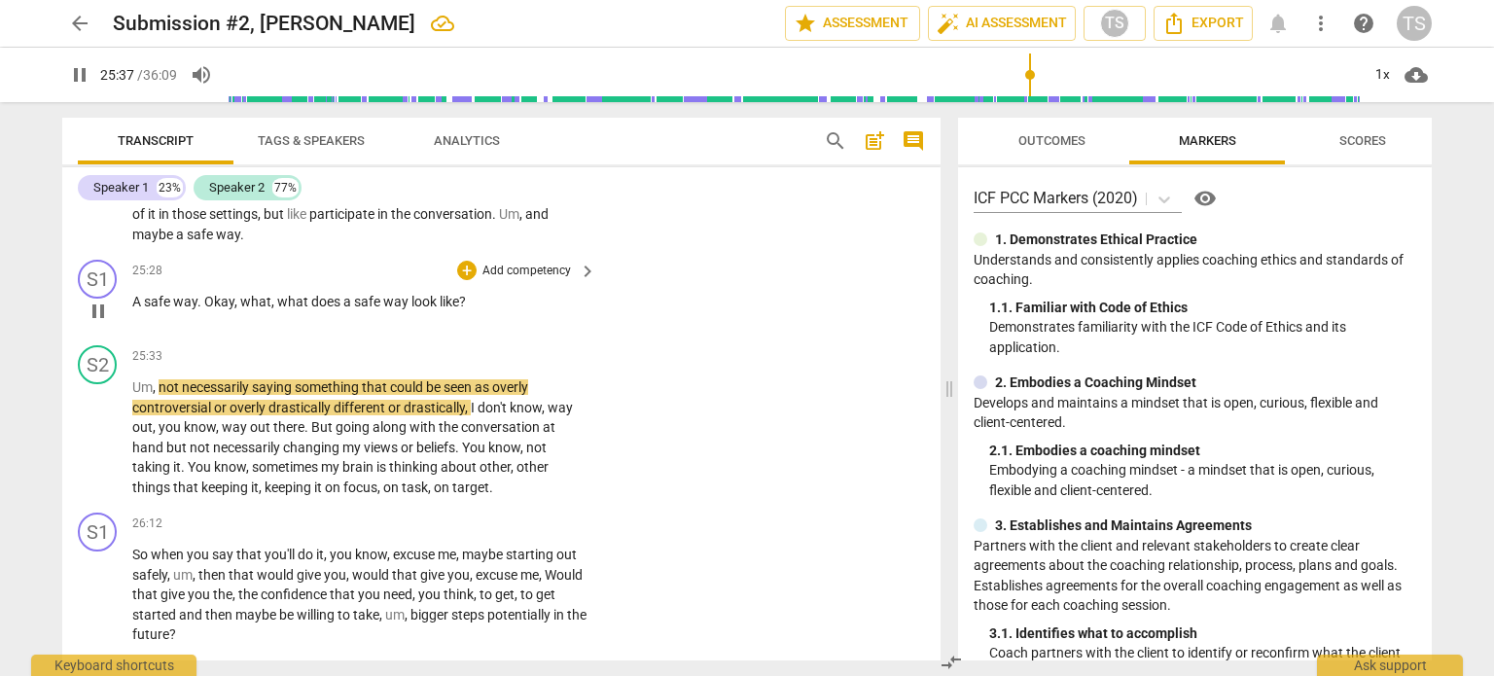
scroll to position [8559, 0]
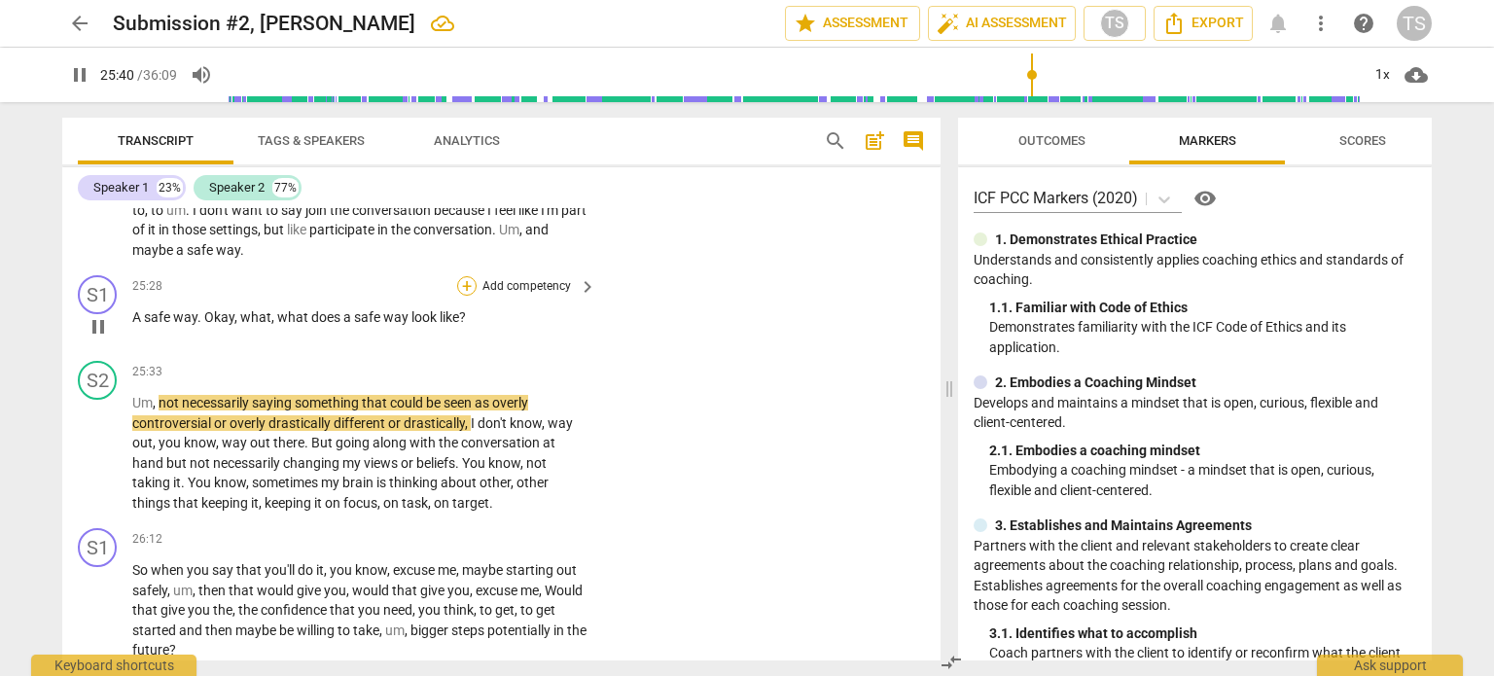
click at [461, 296] on div "+" at bounding box center [466, 285] width 19 height 19
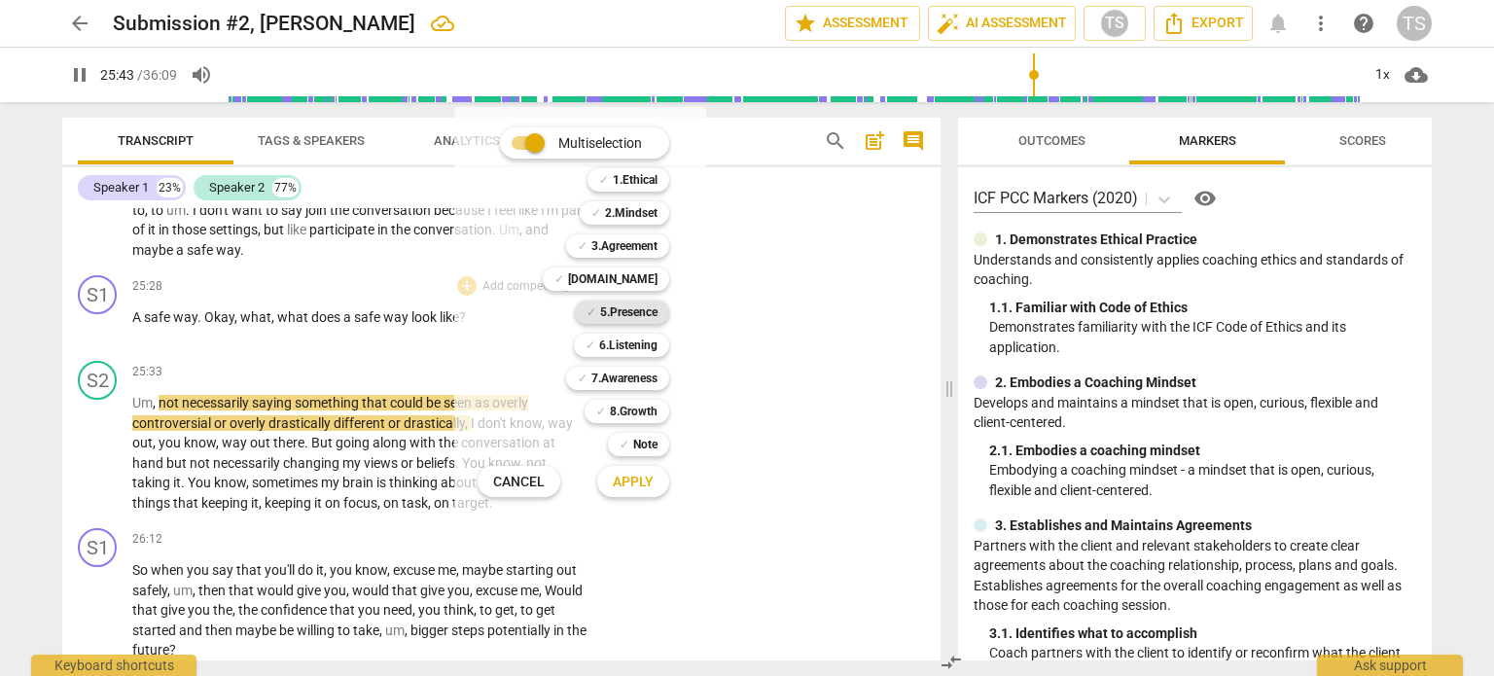
click at [629, 308] on b "5.Presence" at bounding box center [628, 312] width 57 height 23
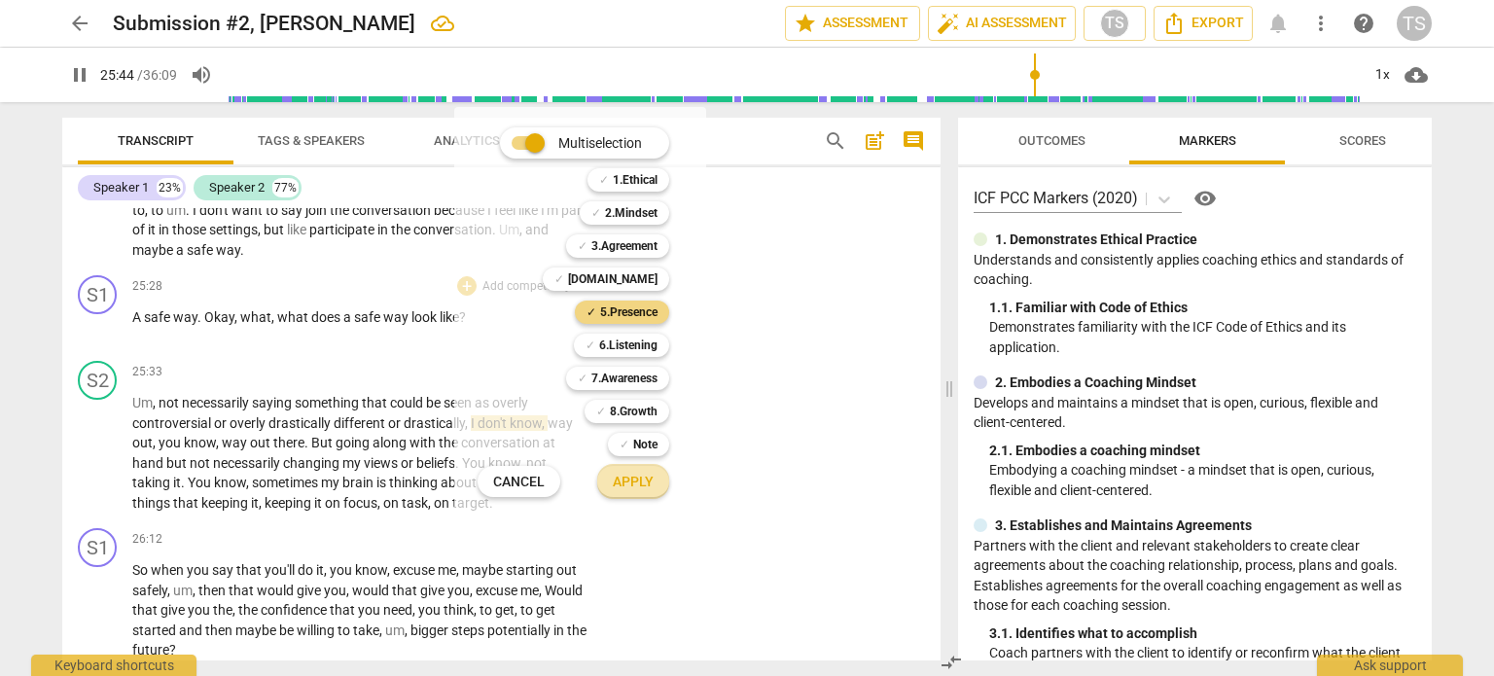
click at [636, 482] on span "Apply" at bounding box center [633, 482] width 41 height 19
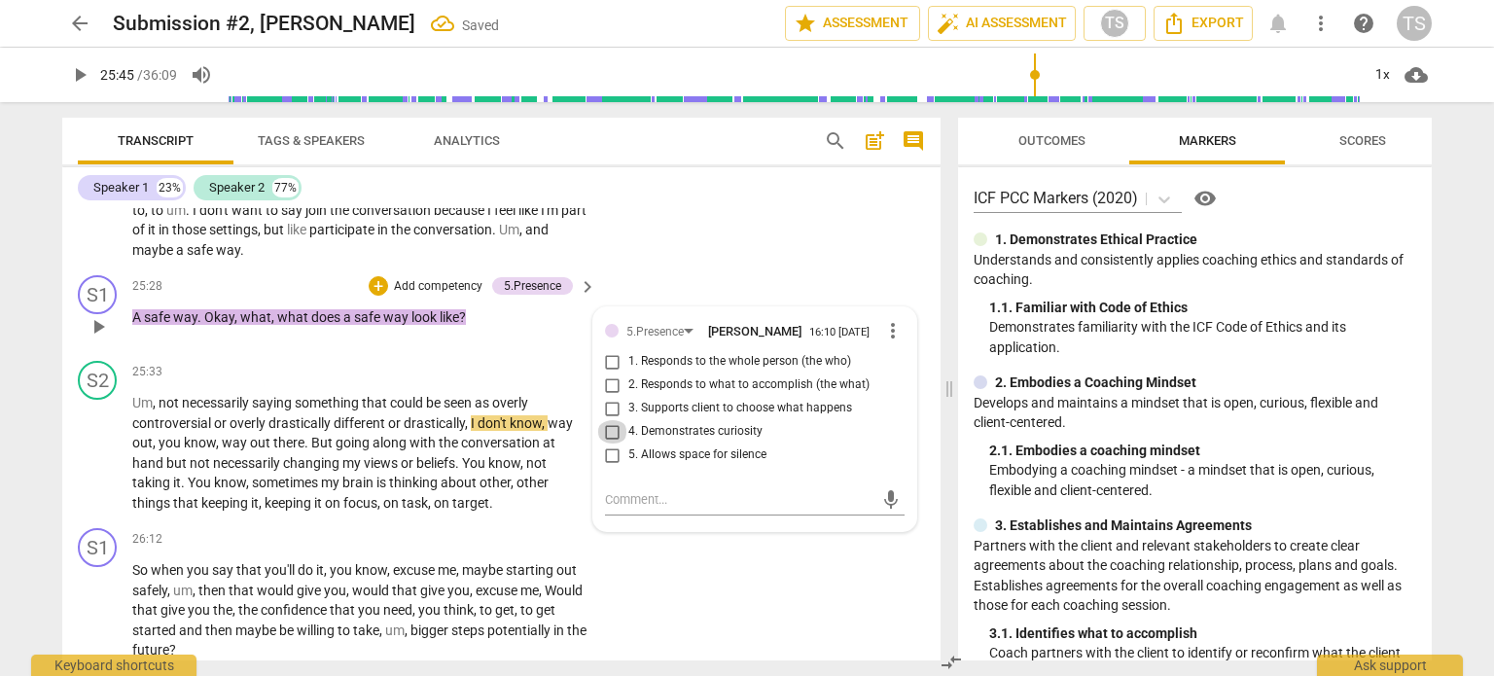
click at [607, 444] on input "4. Demonstrates curiosity" at bounding box center [612, 431] width 31 height 23
click at [374, 296] on div "+" at bounding box center [378, 285] width 19 height 19
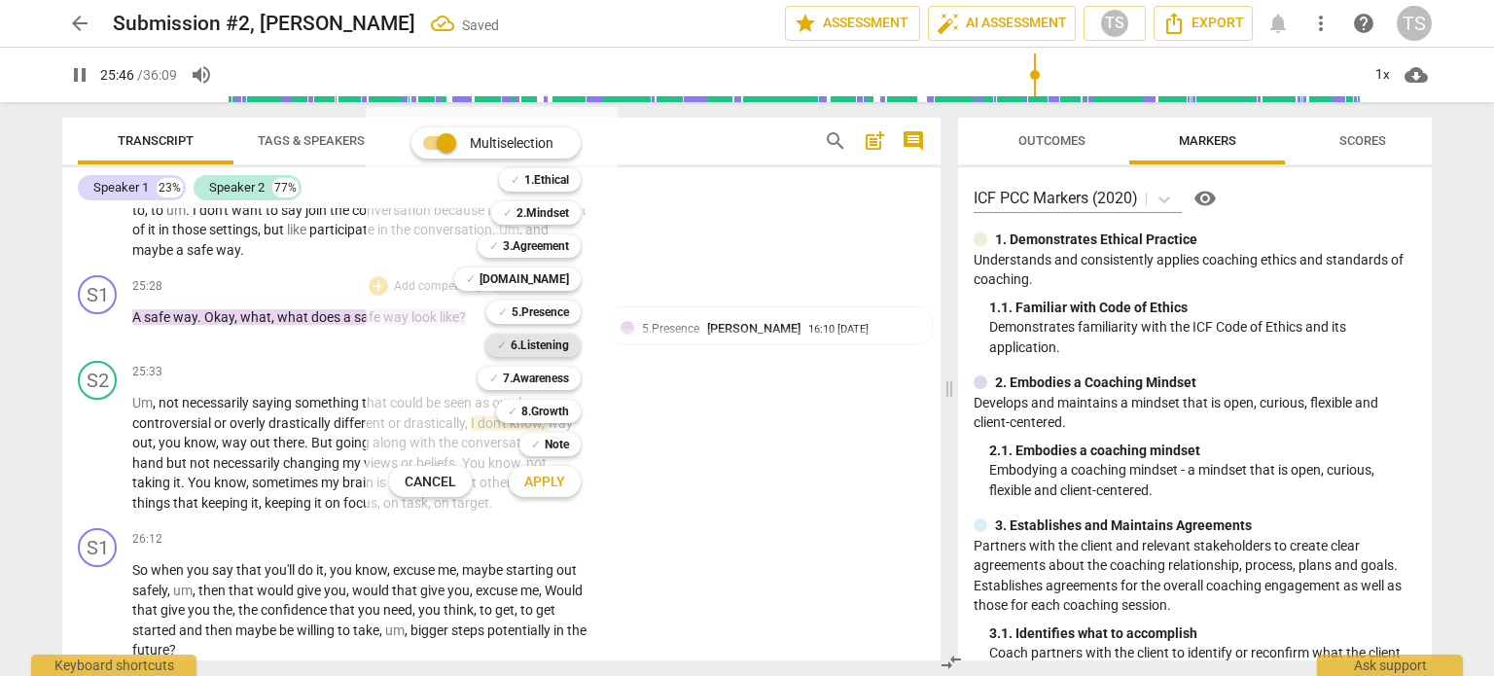
click at [547, 347] on b "6.Listening" at bounding box center [540, 345] width 58 height 23
click at [561, 478] on span "Apply" at bounding box center [544, 482] width 41 height 19
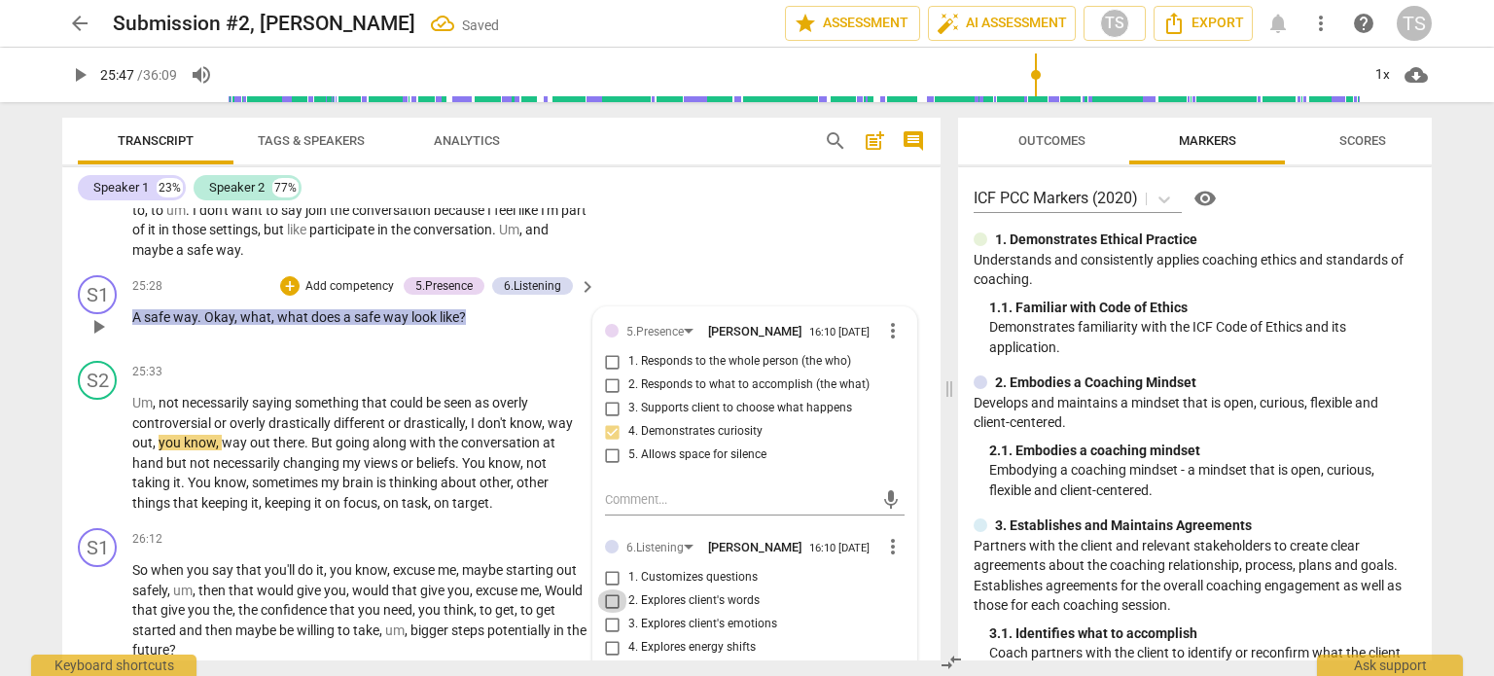
click at [606, 613] on input "2. Explores client's words" at bounding box center [612, 601] width 31 height 23
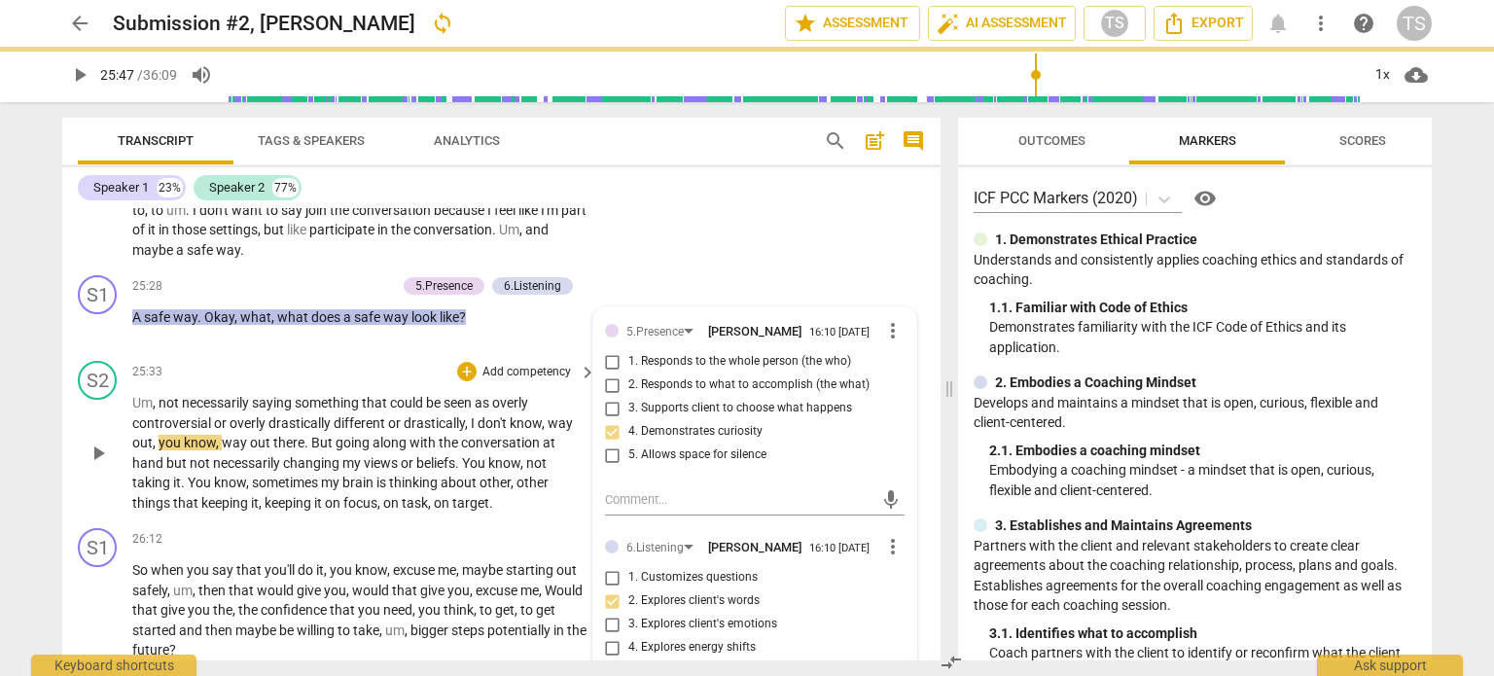
click at [102, 465] on span "play_arrow" at bounding box center [98, 453] width 23 height 23
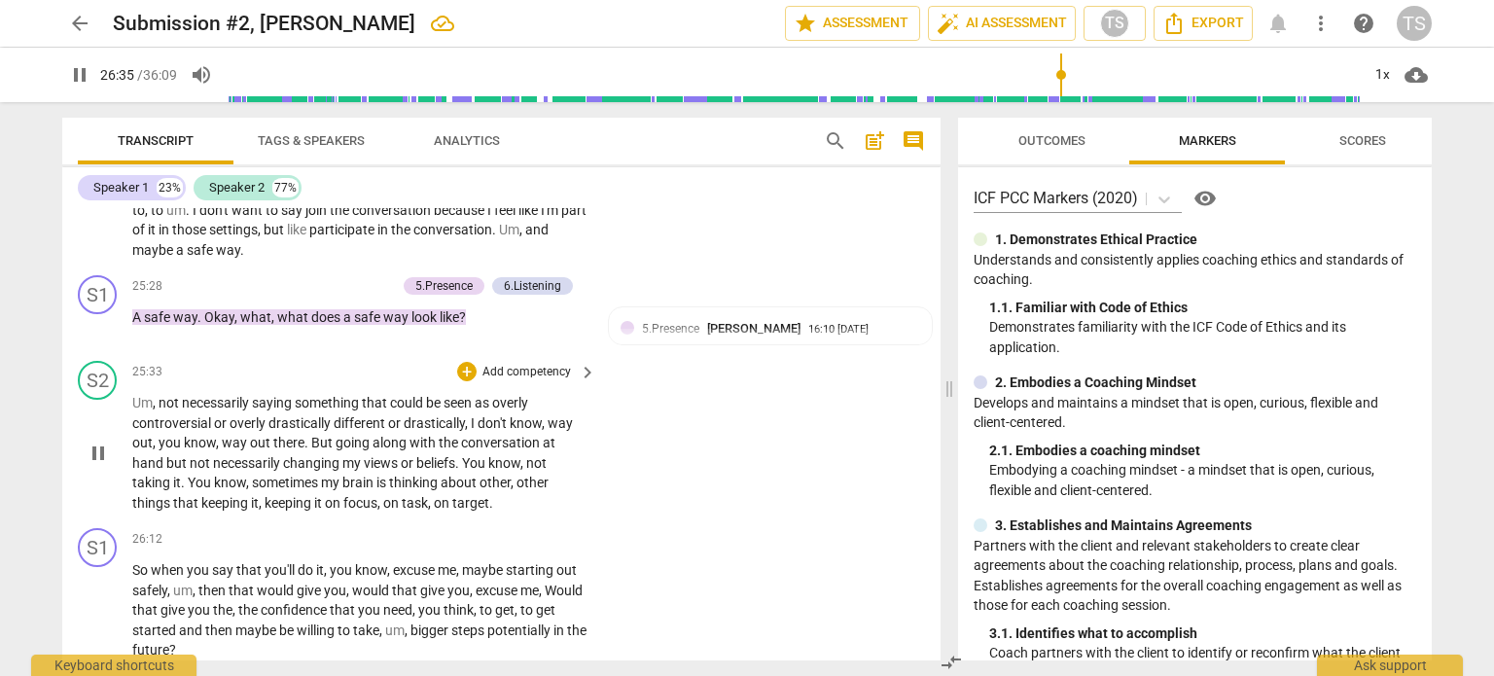
scroll to position [9087, 0]
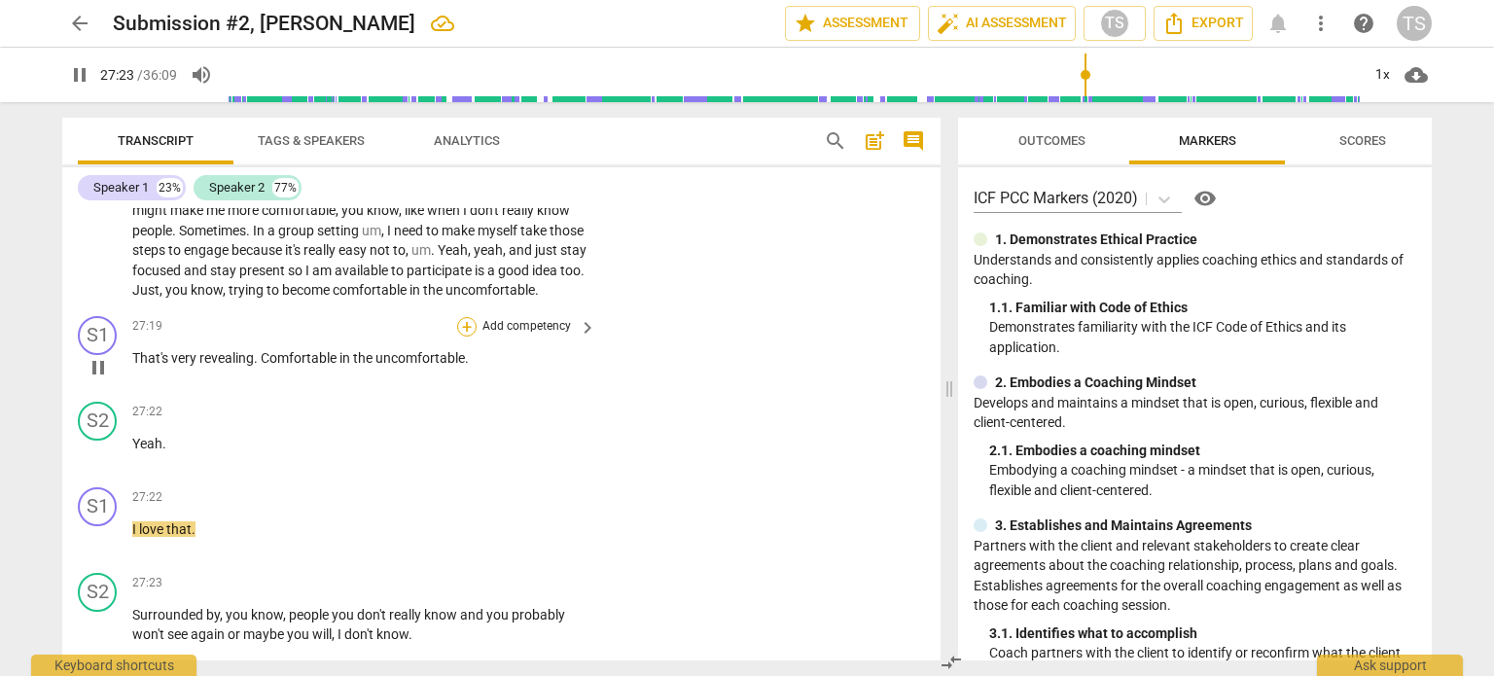
click at [463, 337] on div "+" at bounding box center [466, 326] width 19 height 19
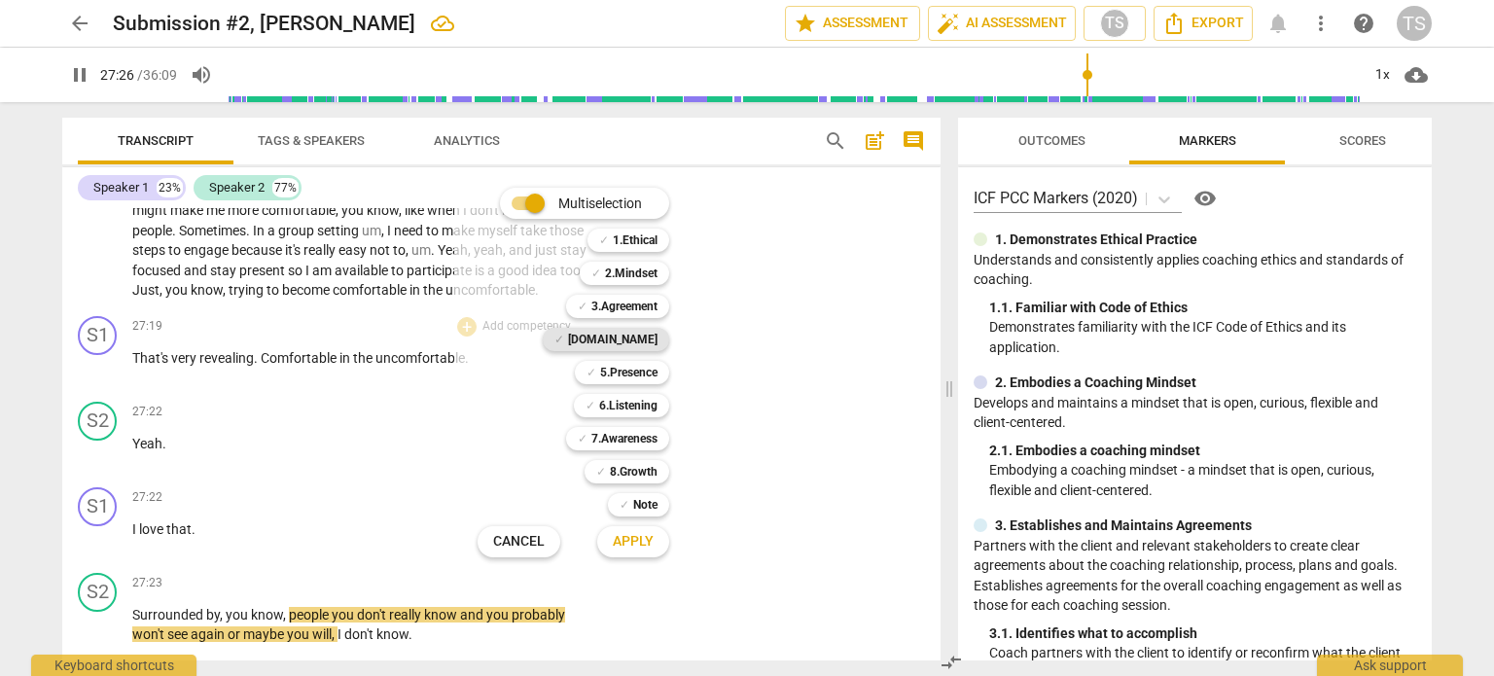
click at [638, 333] on b "[DOMAIN_NAME]" at bounding box center [613, 339] width 90 height 23
click at [636, 538] on span "Apply" at bounding box center [633, 541] width 41 height 19
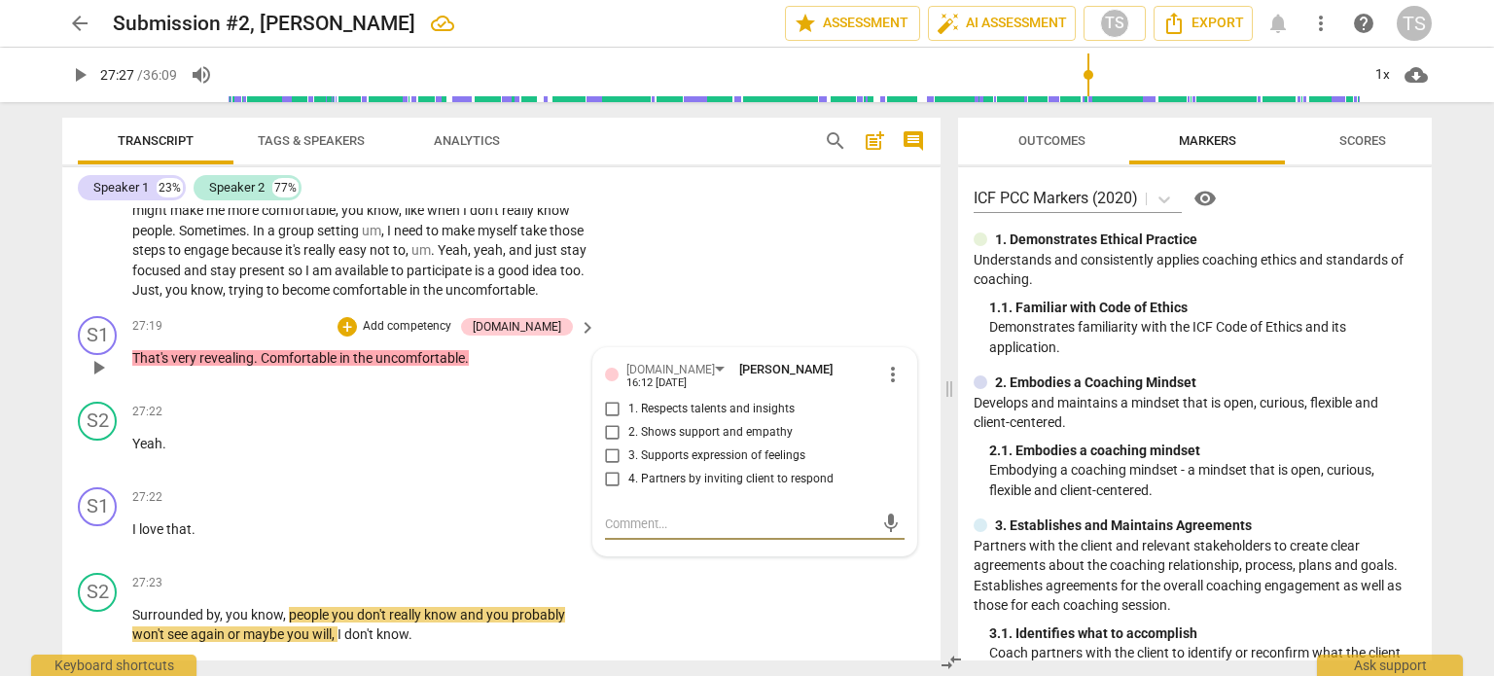
click at [609, 468] on input "3. Supports expression of feelings" at bounding box center [612, 456] width 31 height 23
click at [99, 551] on span "play_arrow" at bounding box center [98, 538] width 23 height 23
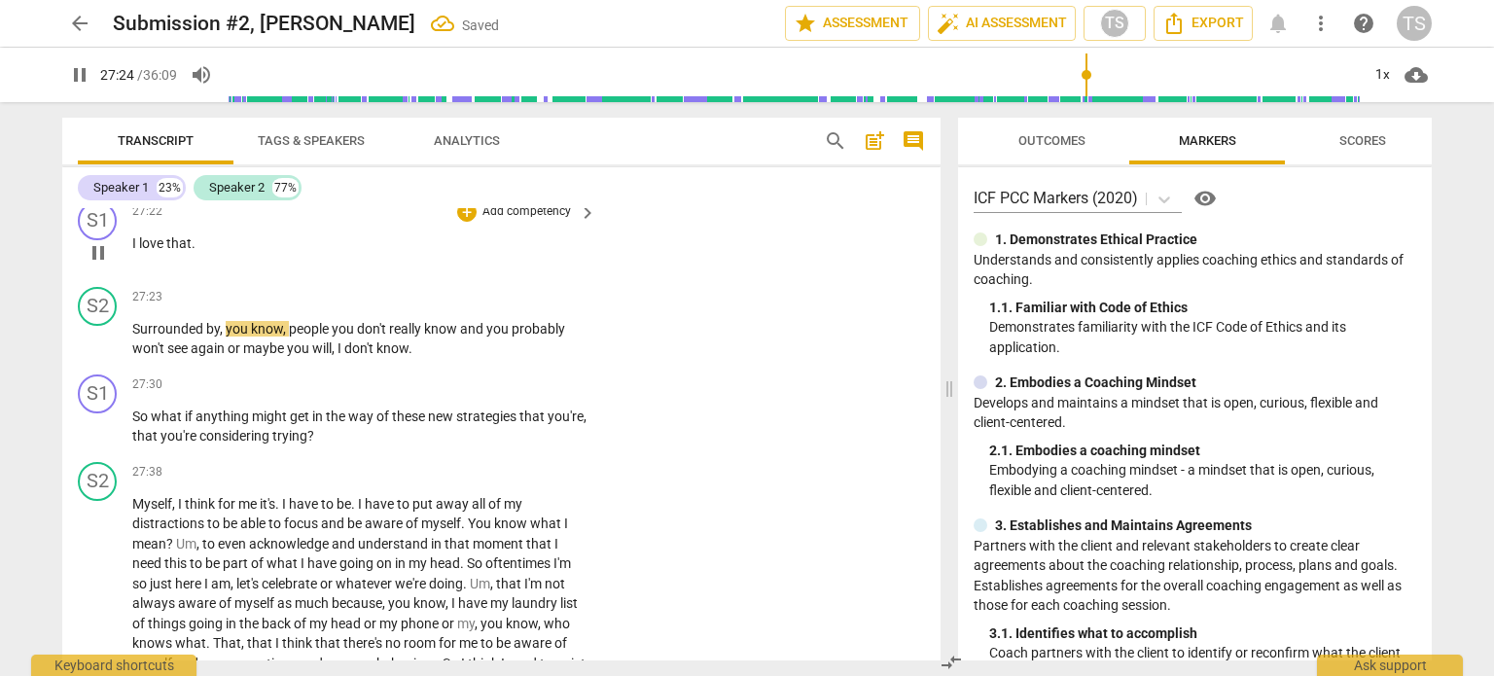
scroll to position [9378, 0]
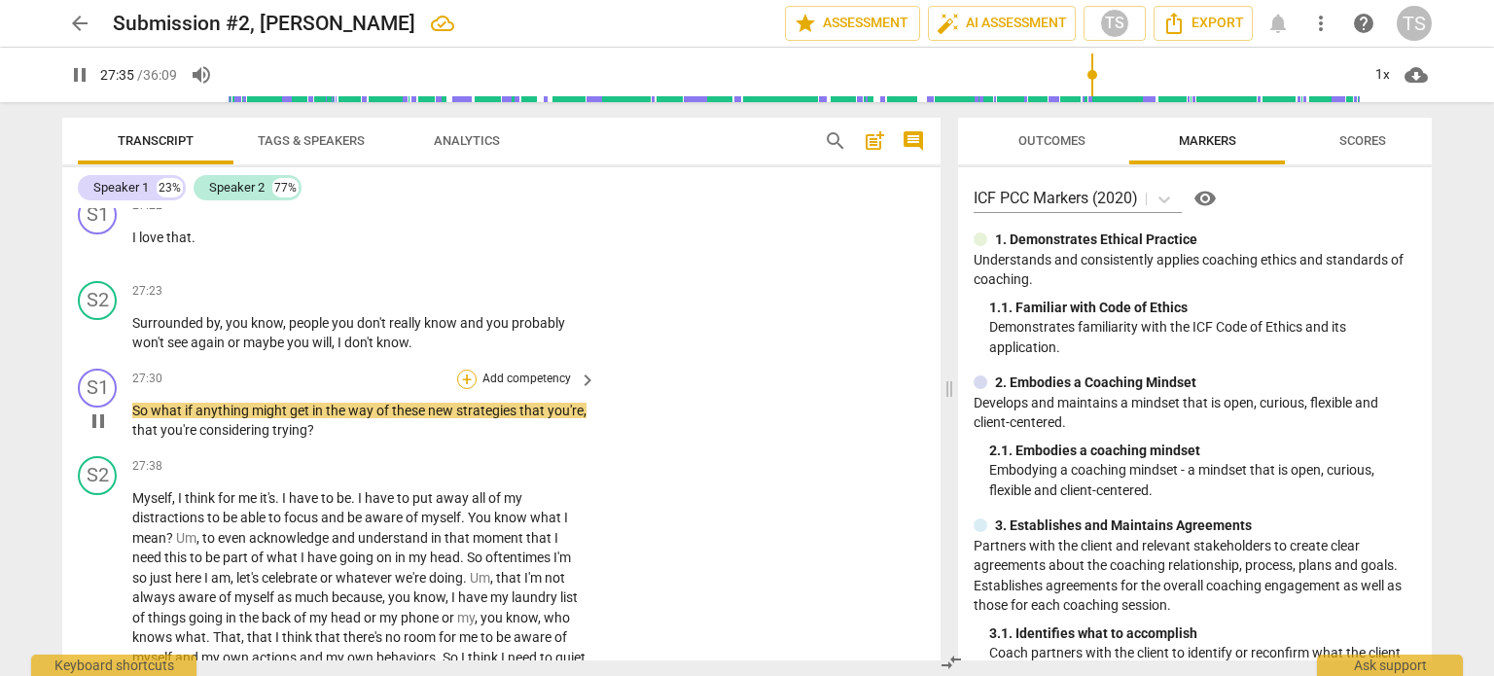
click at [457, 389] on div "+" at bounding box center [466, 379] width 19 height 19
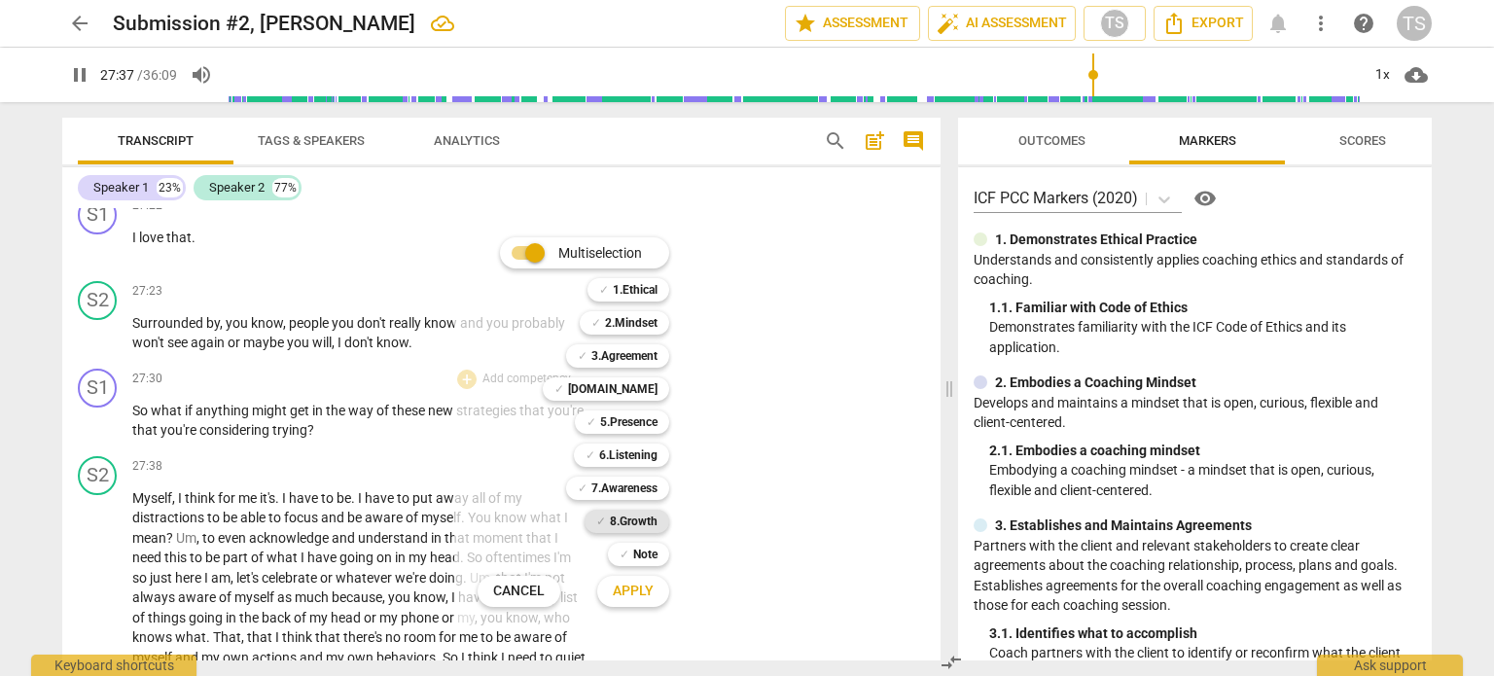
click at [624, 518] on b "8.Growth" at bounding box center [634, 521] width 48 height 23
click at [629, 584] on span "Apply" at bounding box center [633, 591] width 41 height 19
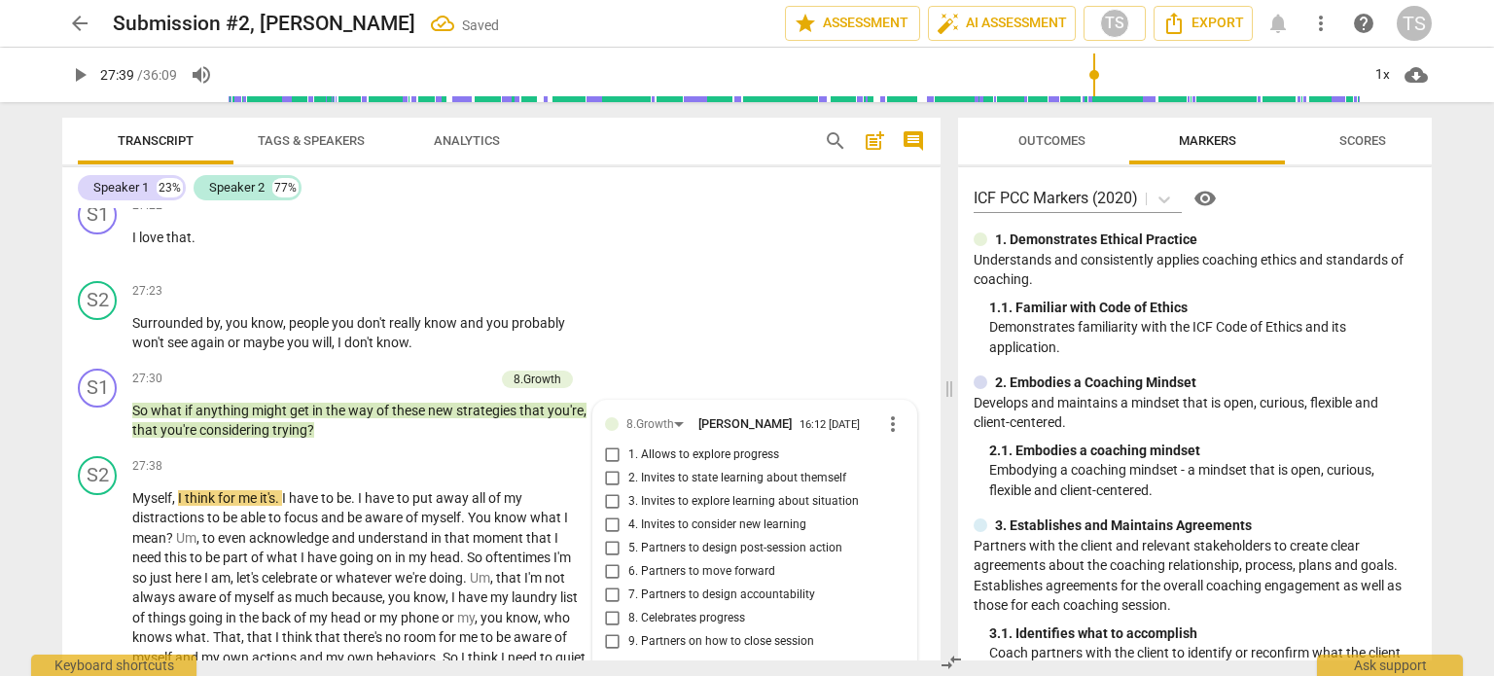
scroll to position [9673, 0]
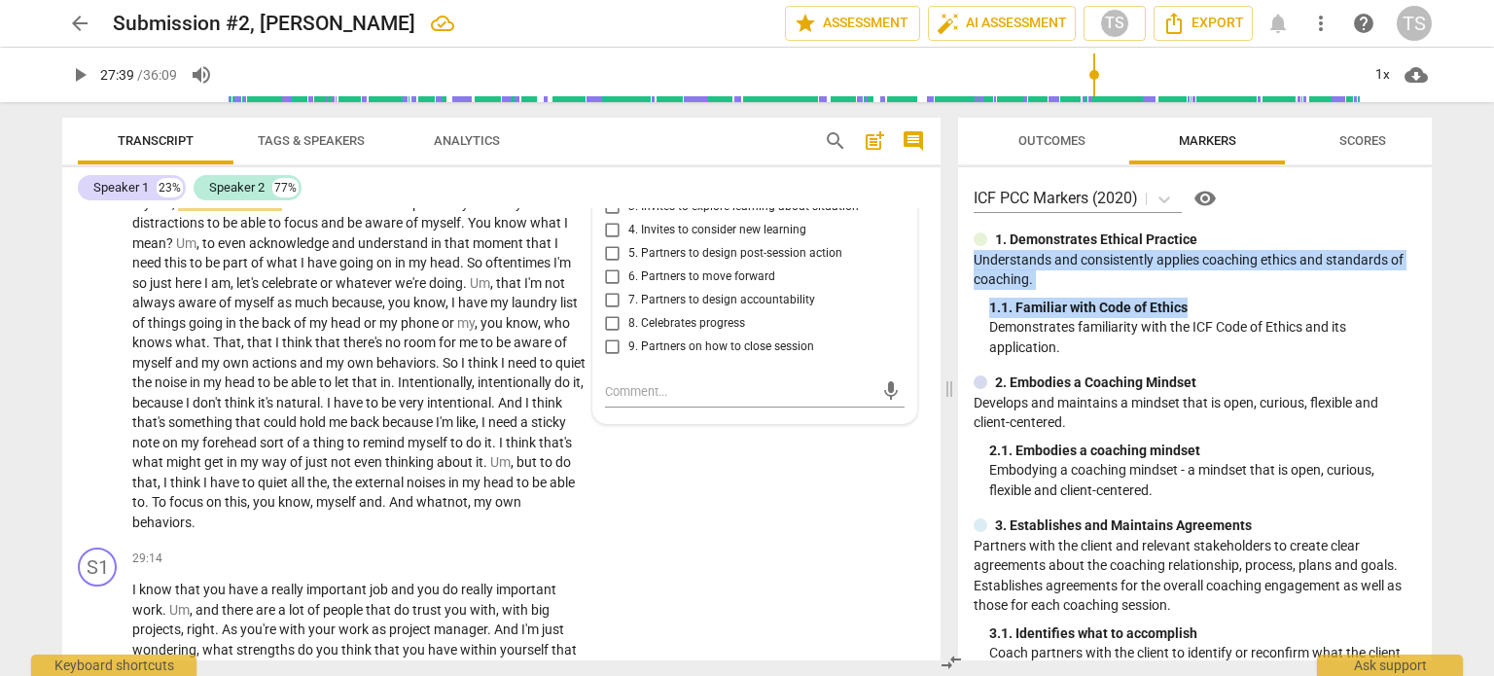
drag, startPoint x: 1424, startPoint y: 235, endPoint x: 1427, endPoint y: 298, distance: 62.3
click at [1427, 298] on div "ICF PCC Markers (2020) visibility 1. Demonstrates Ethical Practice Understands …" at bounding box center [1195, 413] width 474 height 493
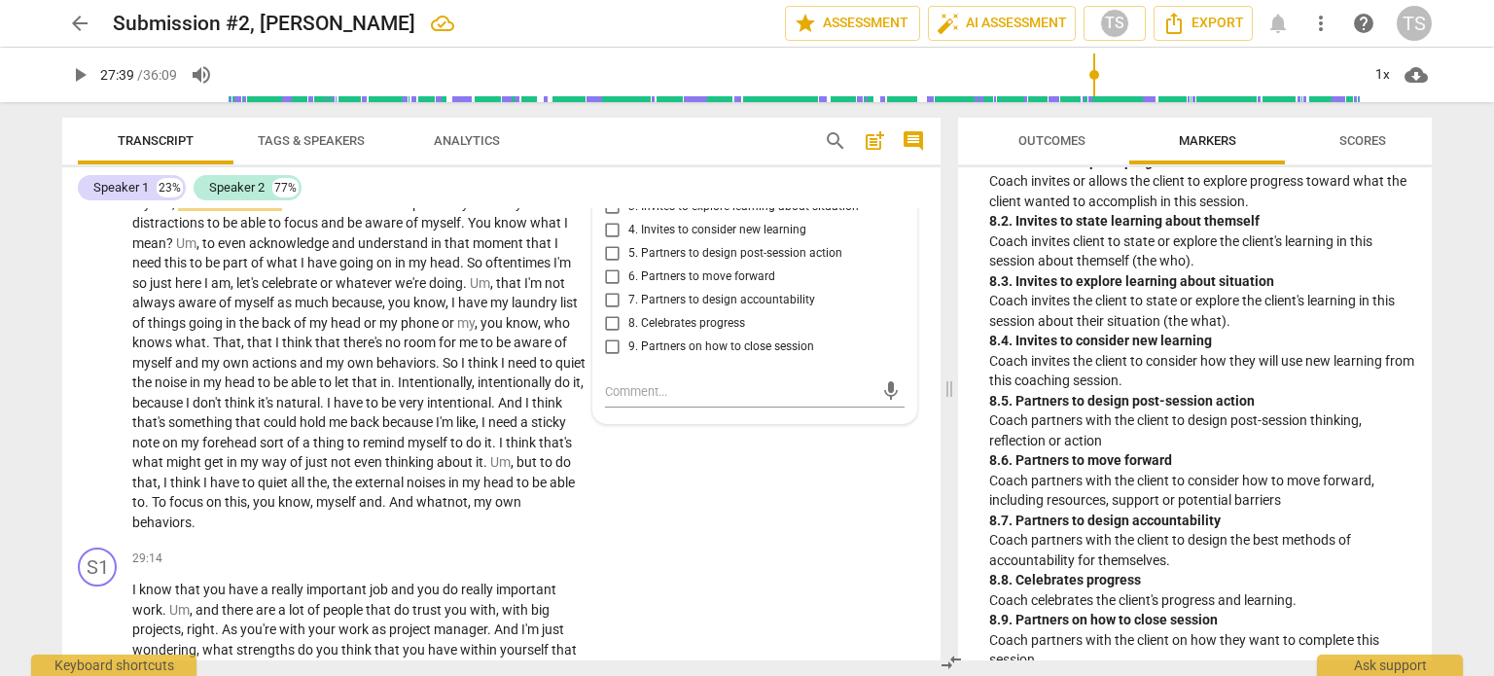
scroll to position [2548, 0]
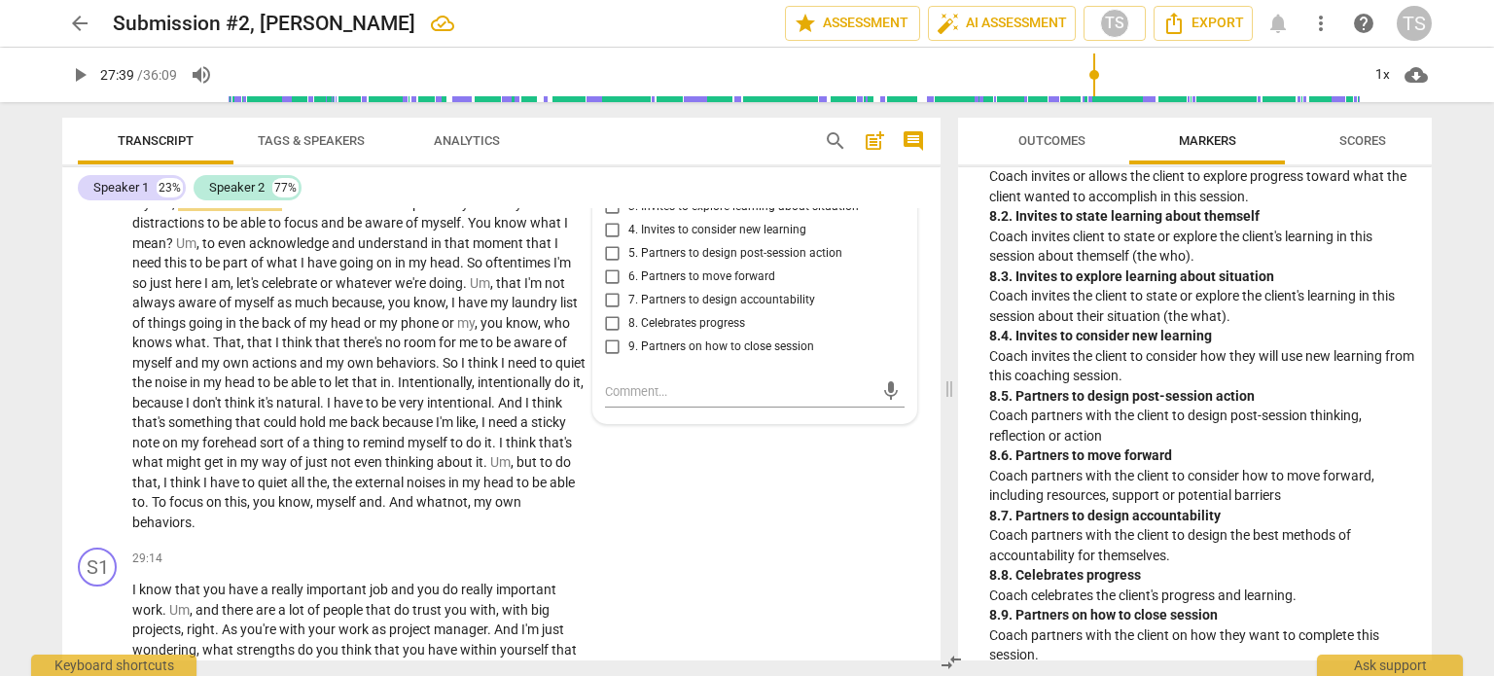
click at [607, 289] on input "6. Partners to move forward" at bounding box center [612, 277] width 31 height 23
click at [93, 375] on span "play_arrow" at bounding box center [98, 362] width 23 height 23
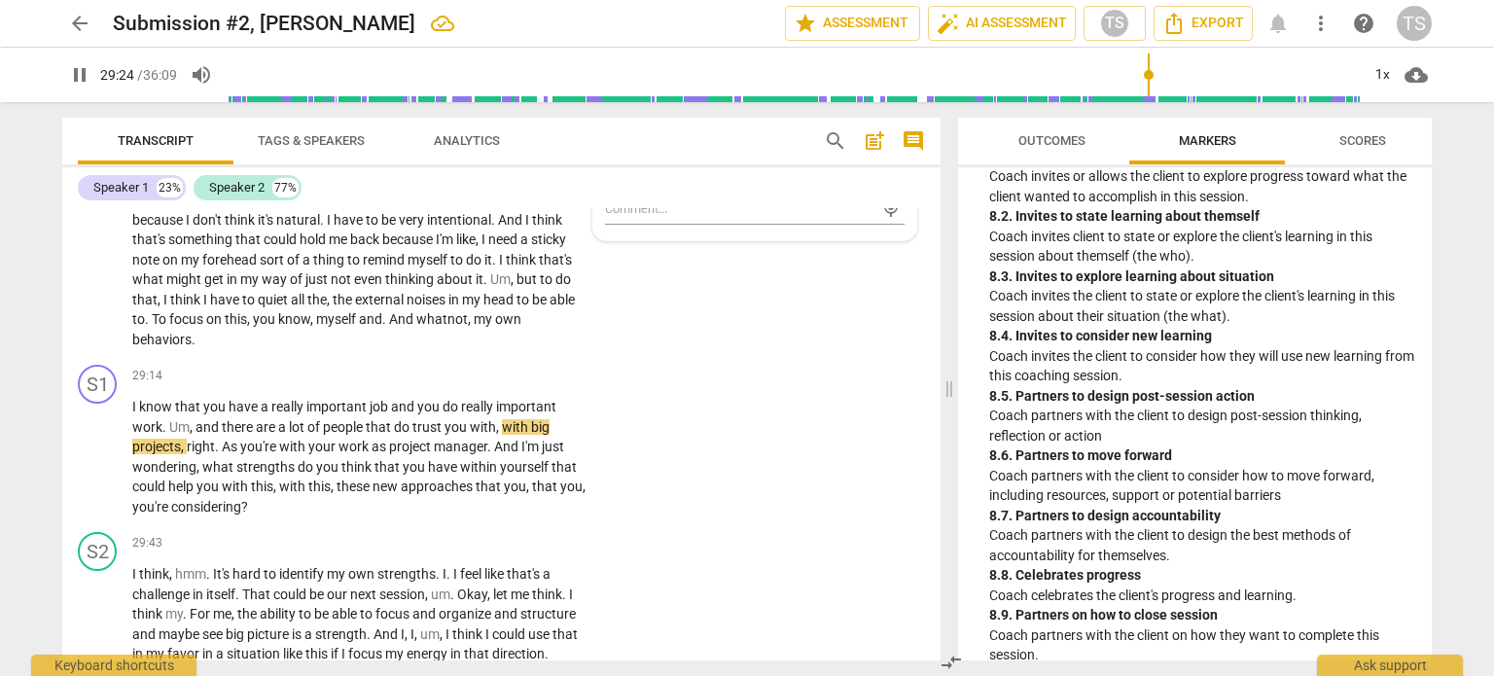
scroll to position [9880, 0]
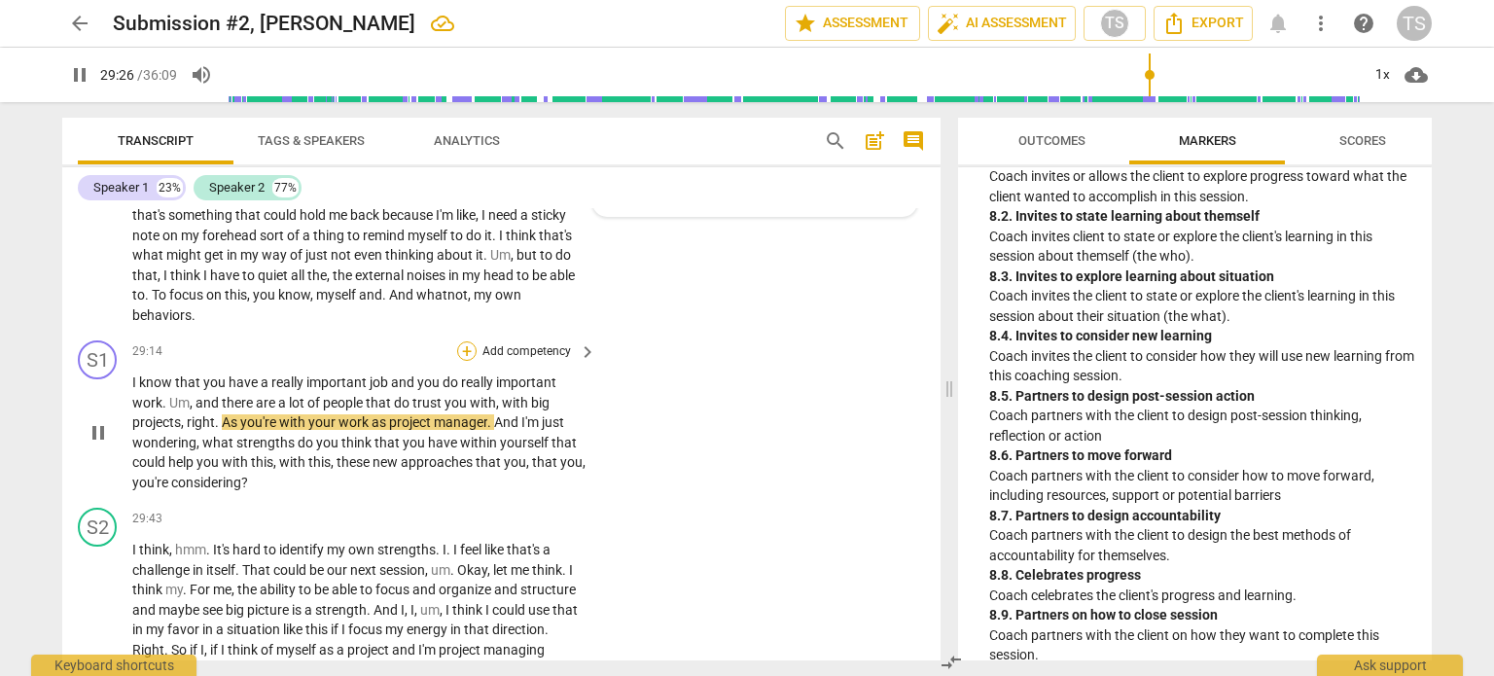
click at [465, 361] on div "+" at bounding box center [466, 350] width 19 height 19
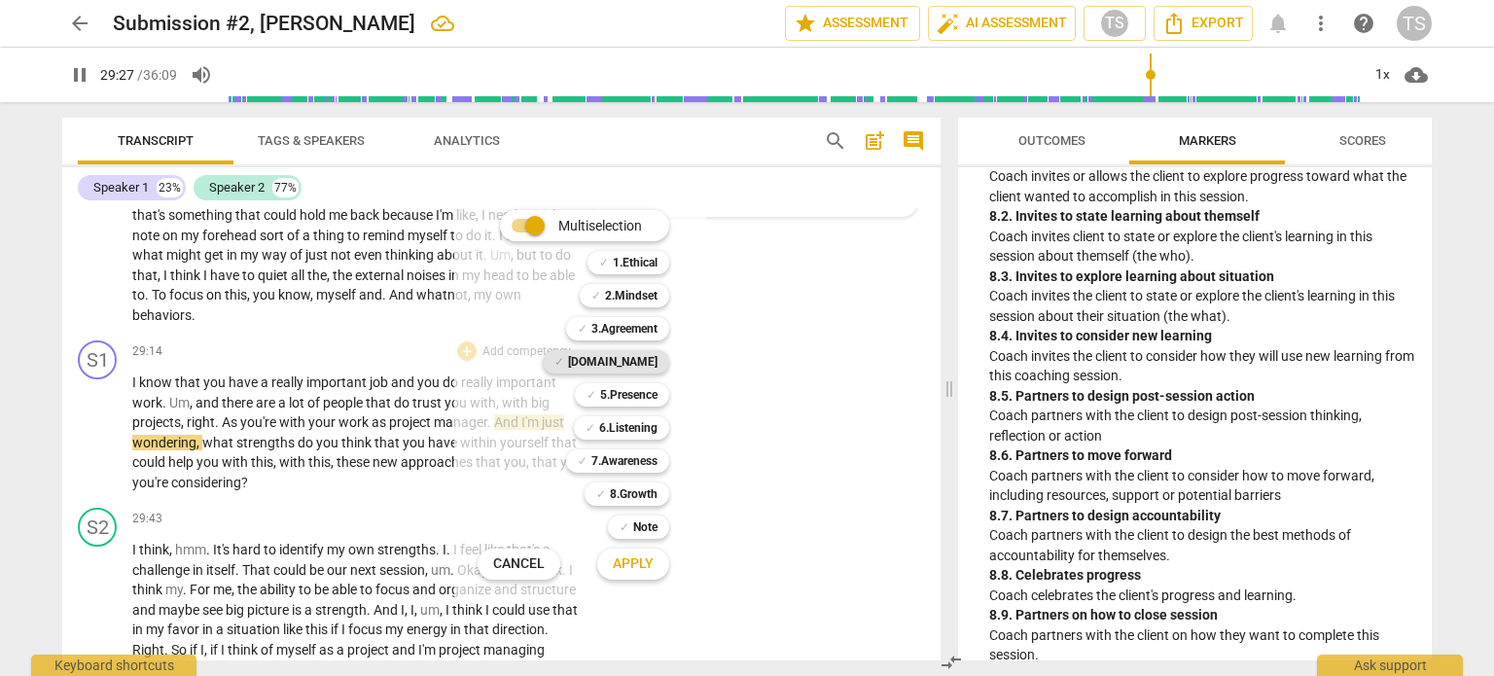
click at [632, 360] on b "[DOMAIN_NAME]" at bounding box center [613, 361] width 90 height 23
click at [635, 565] on span "Apply" at bounding box center [633, 564] width 41 height 19
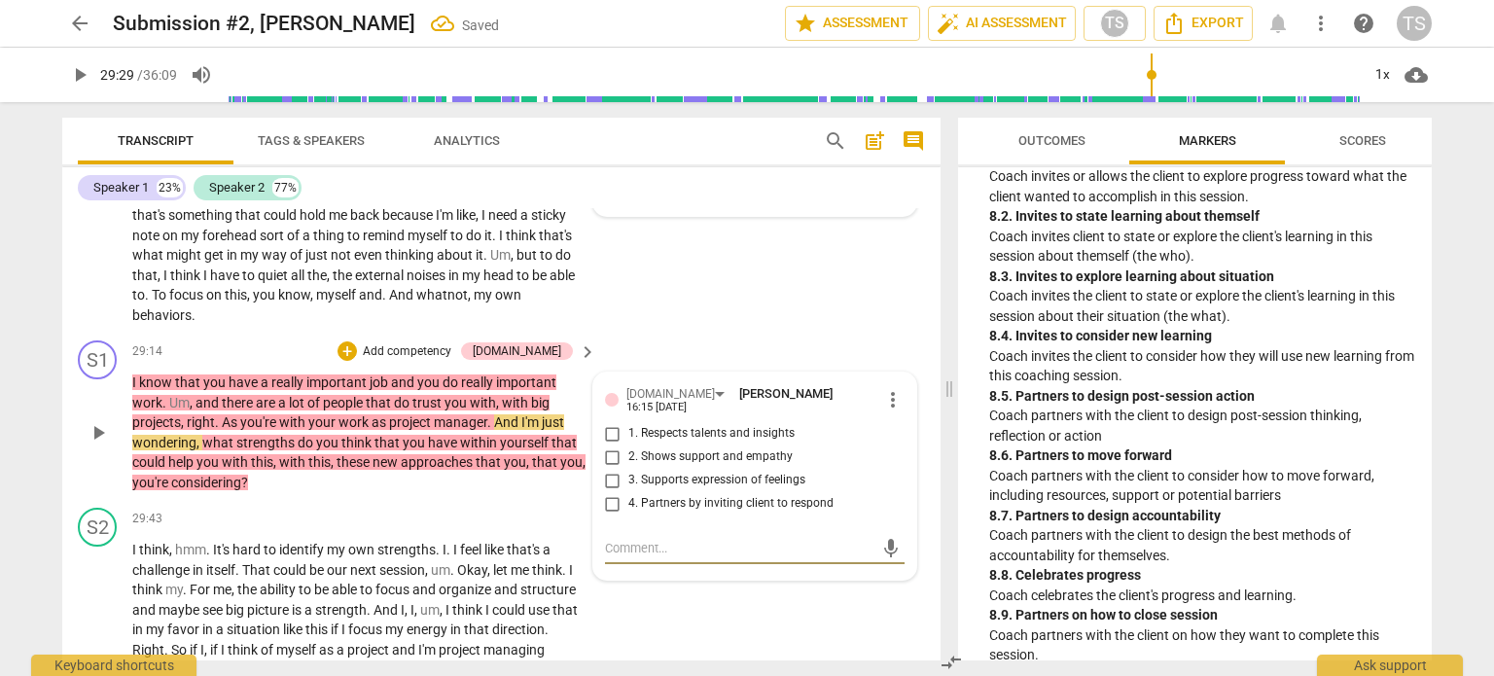
click at [608, 446] on input "1. Respects talents and insights" at bounding box center [612, 433] width 31 height 23
click at [607, 469] on input "2. Shows support and empathy" at bounding box center [612, 457] width 31 height 23
click at [96, 445] on span "play_arrow" at bounding box center [98, 432] width 23 height 23
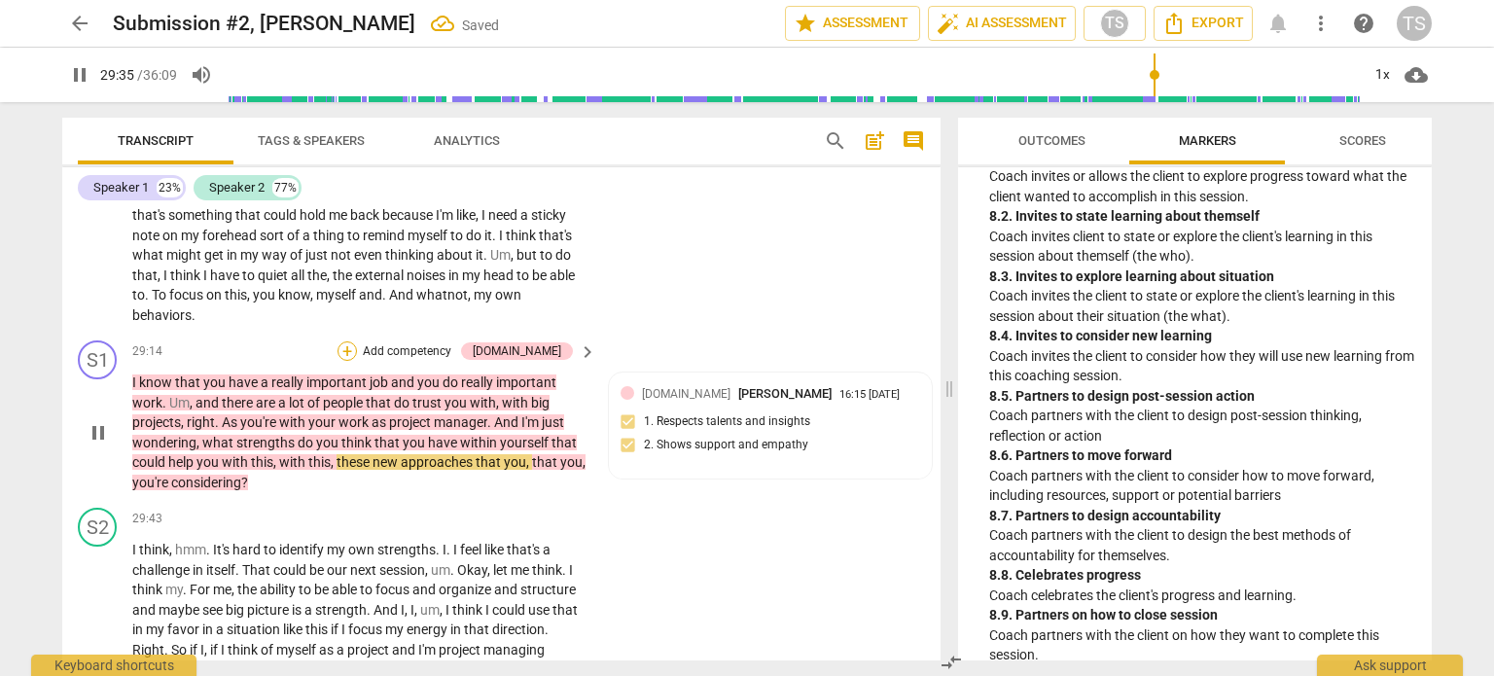
click at [357, 361] on div "+" at bounding box center [347, 350] width 19 height 19
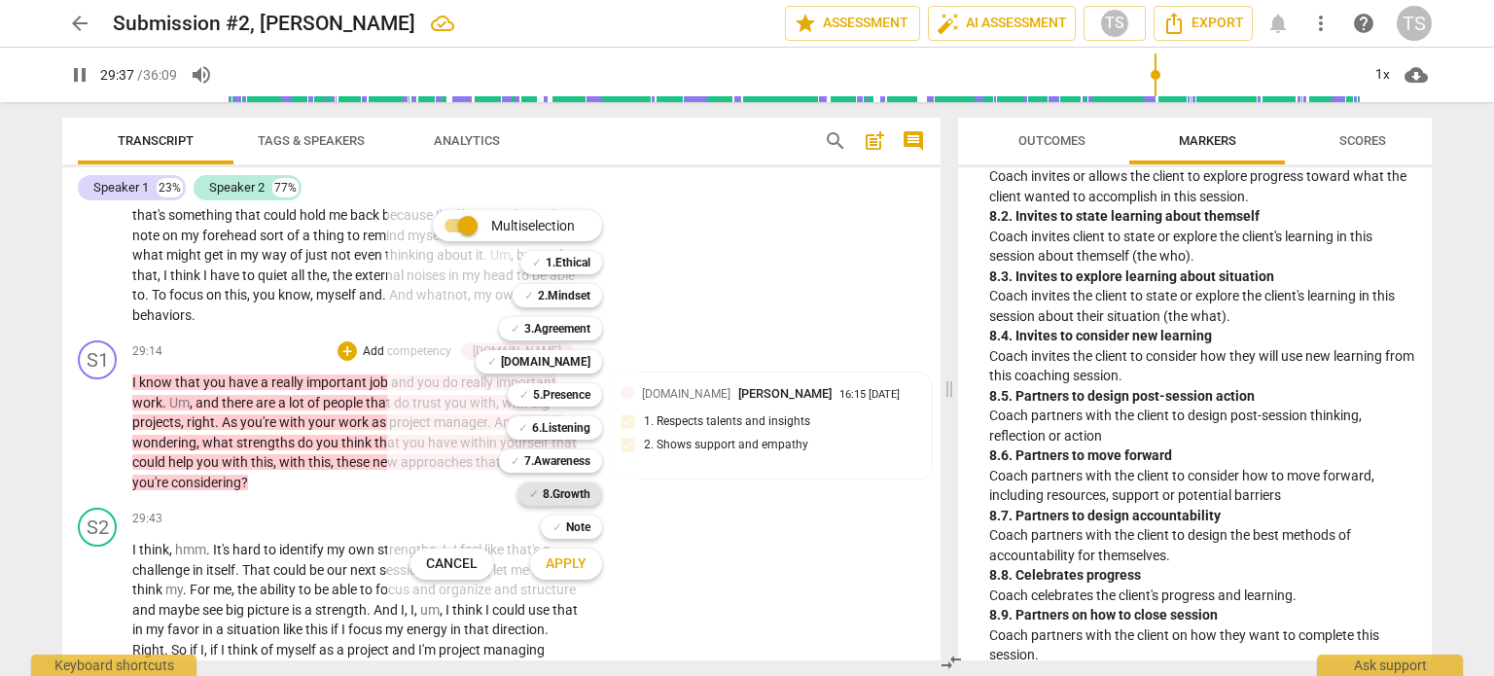
click at [558, 495] on b "8.Growth" at bounding box center [567, 494] width 48 height 23
click at [564, 563] on span "Apply" at bounding box center [566, 564] width 41 height 19
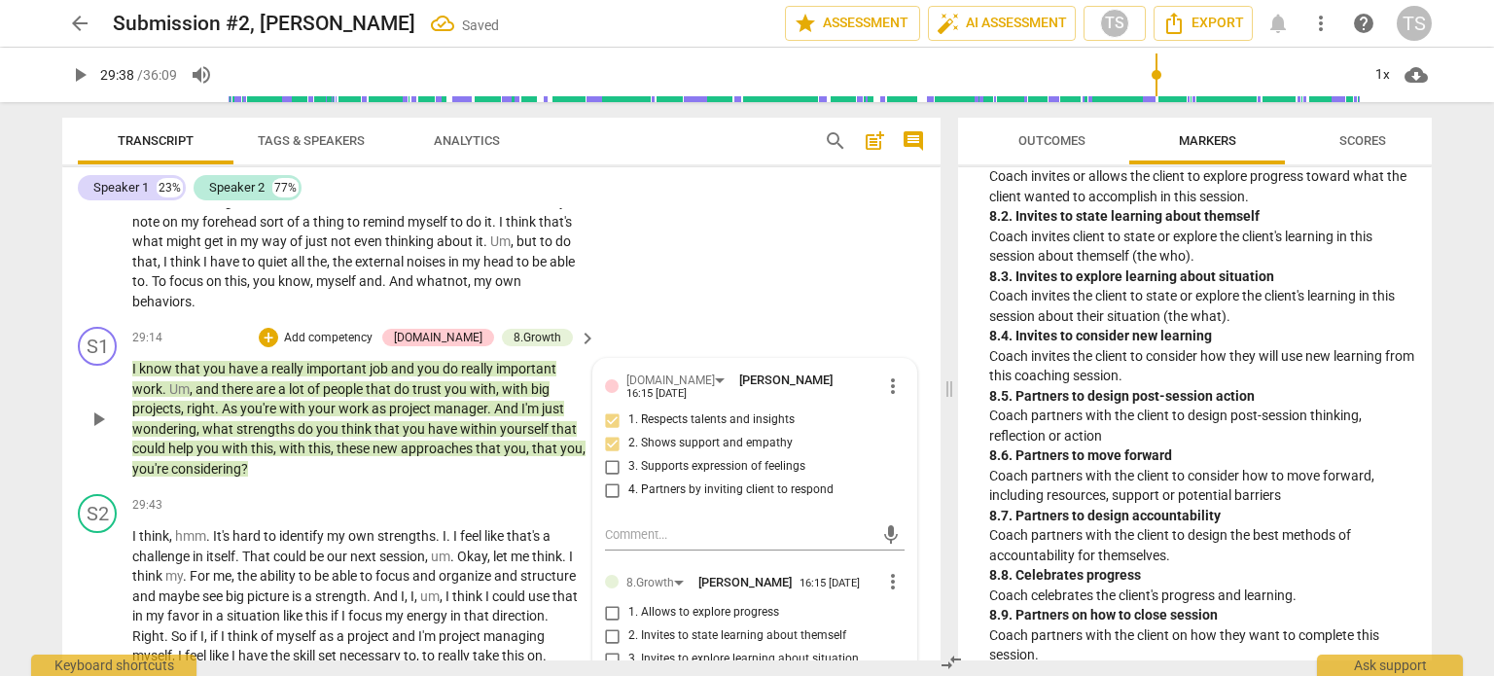
scroll to position [10132, 0]
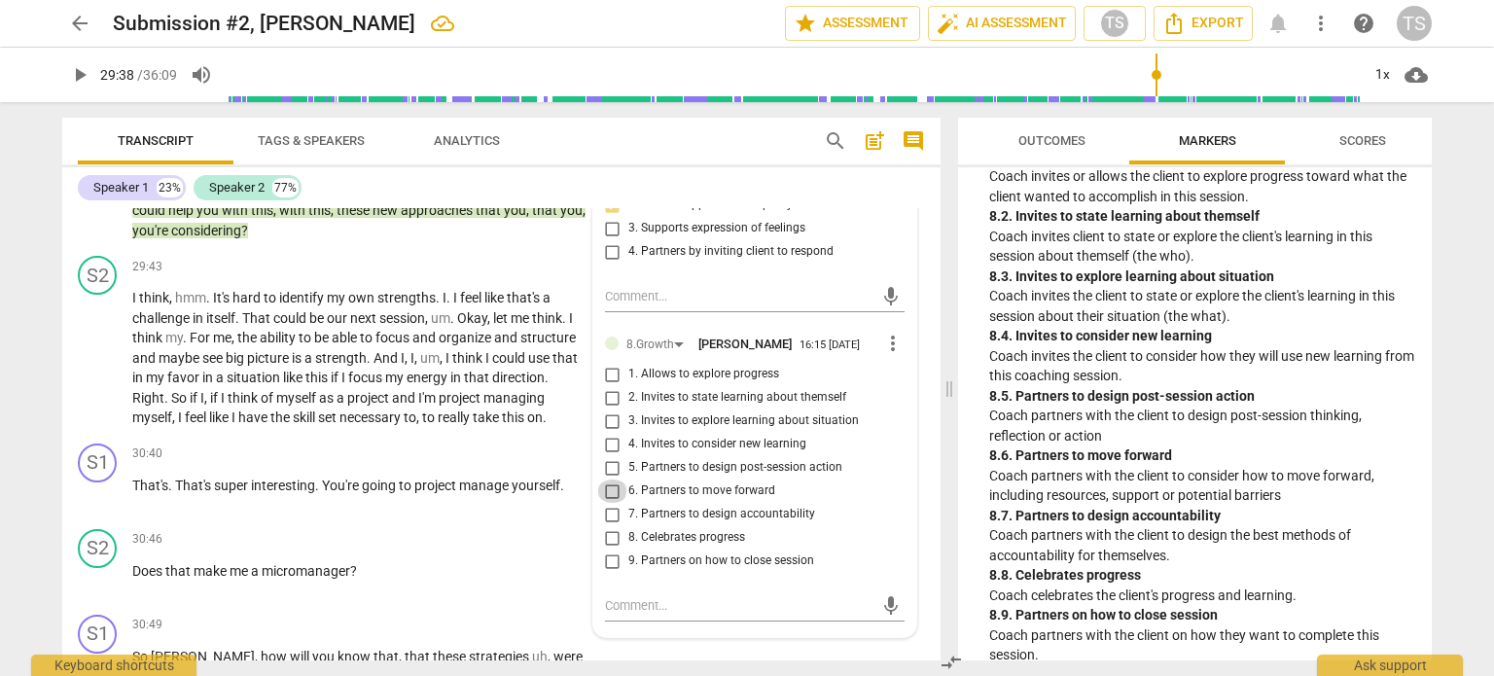
click at [611, 503] on input "6. Partners to move forward" at bounding box center [612, 491] width 31 height 23
click at [160, 406] on span "Right" at bounding box center [148, 398] width 32 height 16
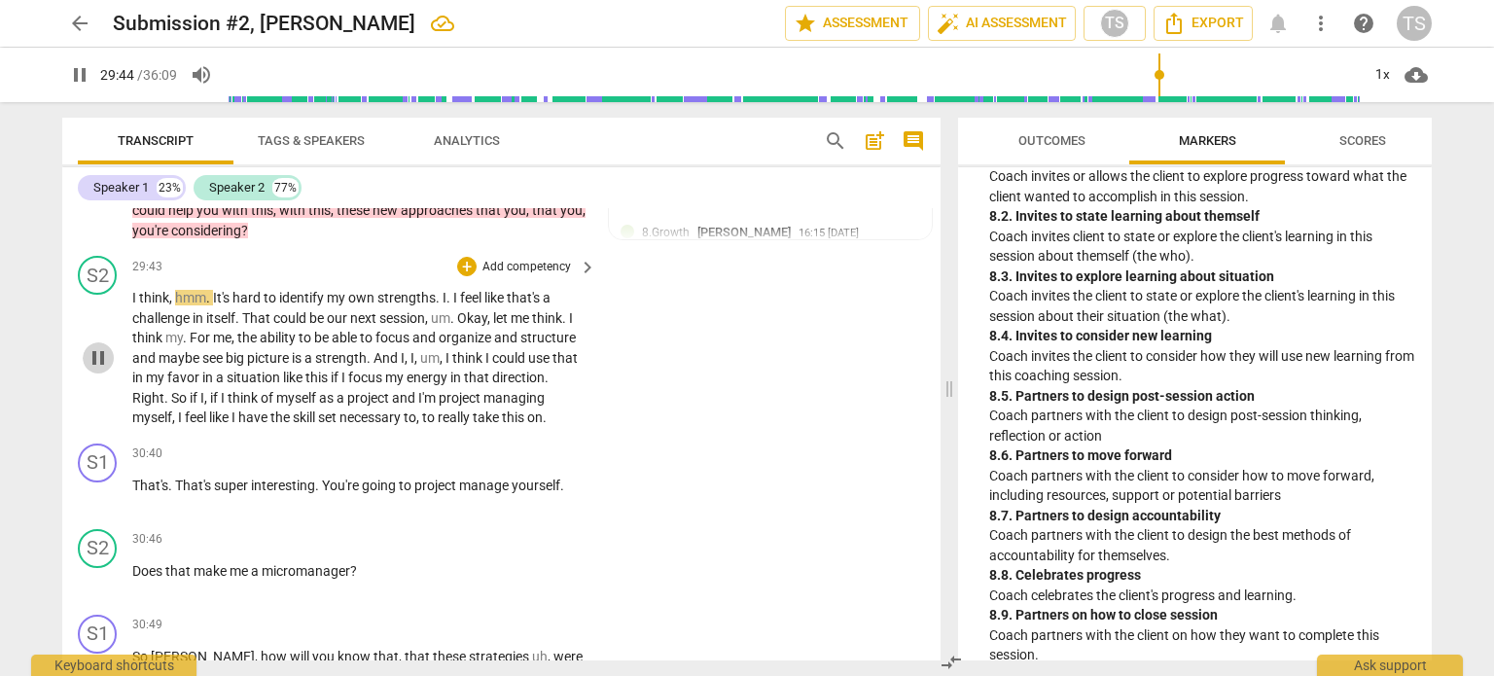
click at [100, 370] on span "pause" at bounding box center [98, 357] width 23 height 23
click at [100, 370] on span "play_arrow" at bounding box center [98, 357] width 23 height 23
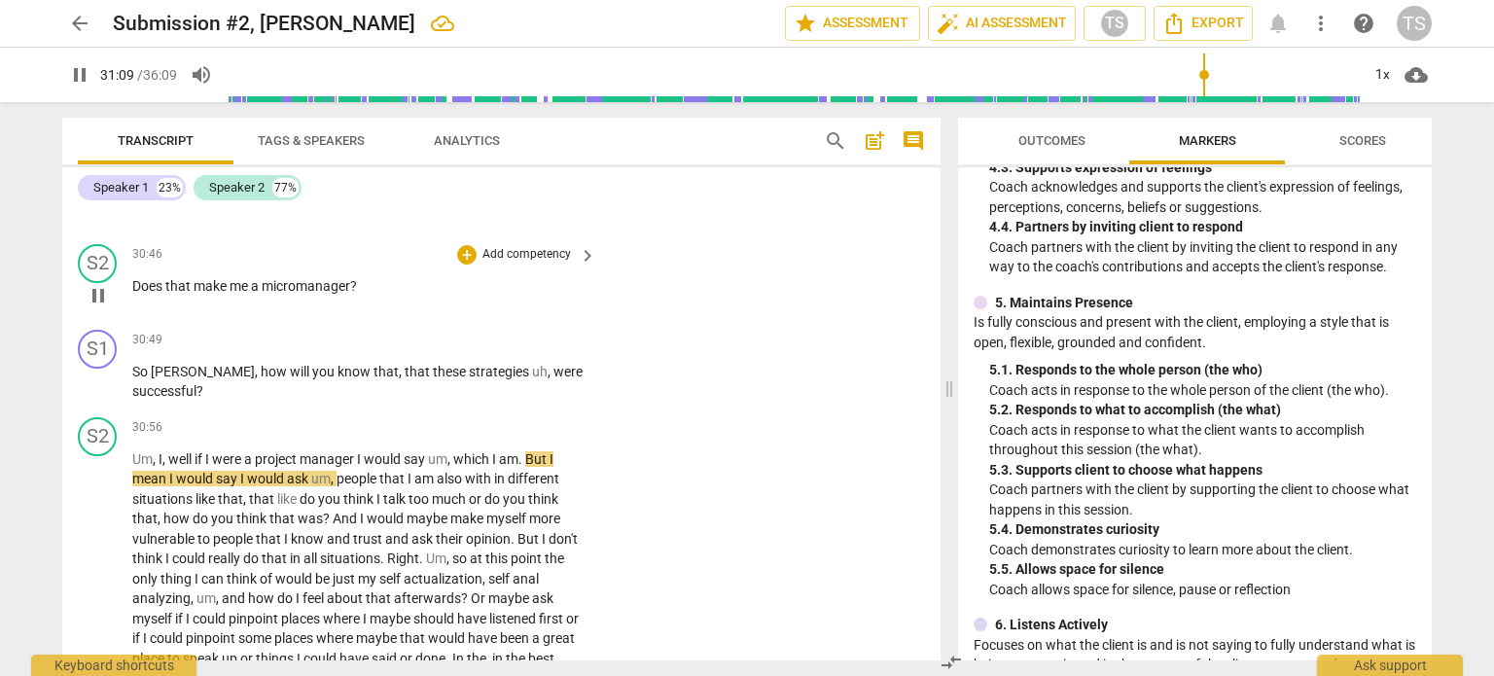
scroll to position [10418, 0]
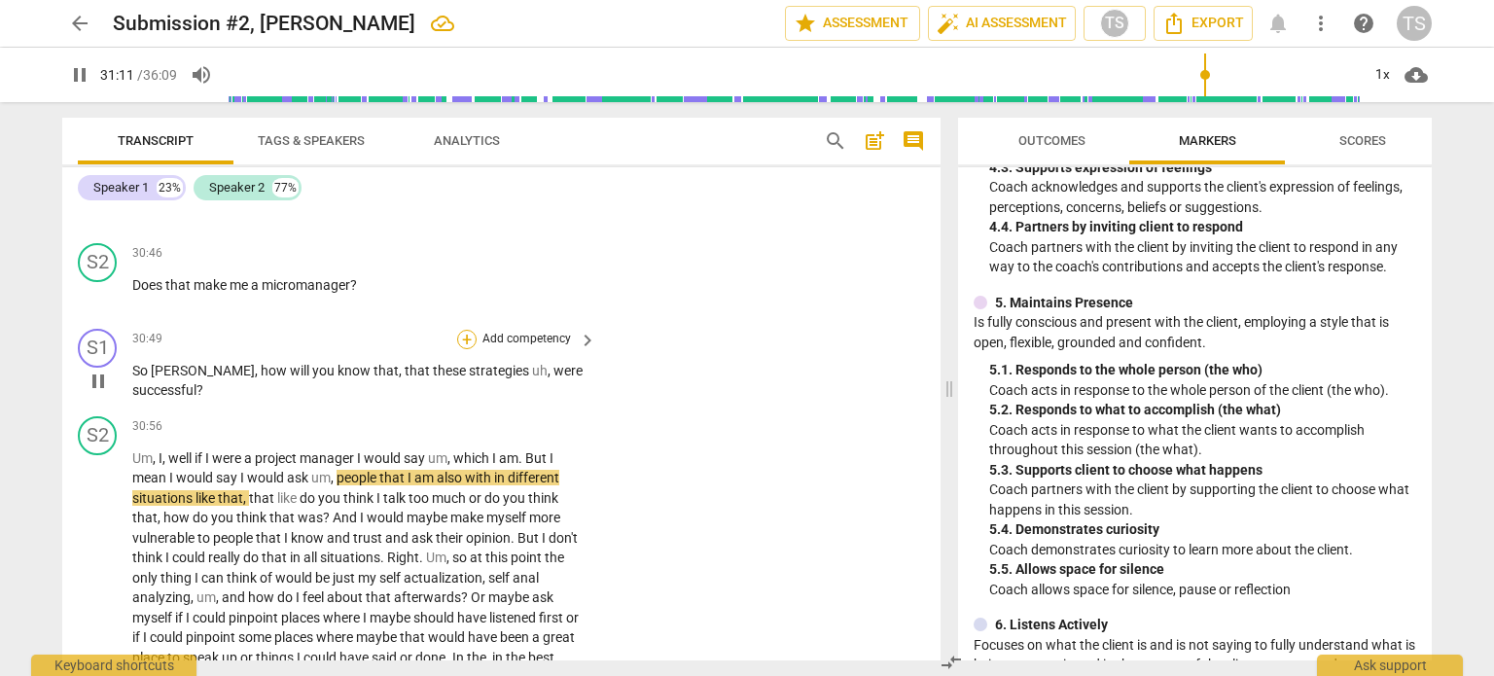
click at [459, 349] on div "+" at bounding box center [466, 339] width 19 height 19
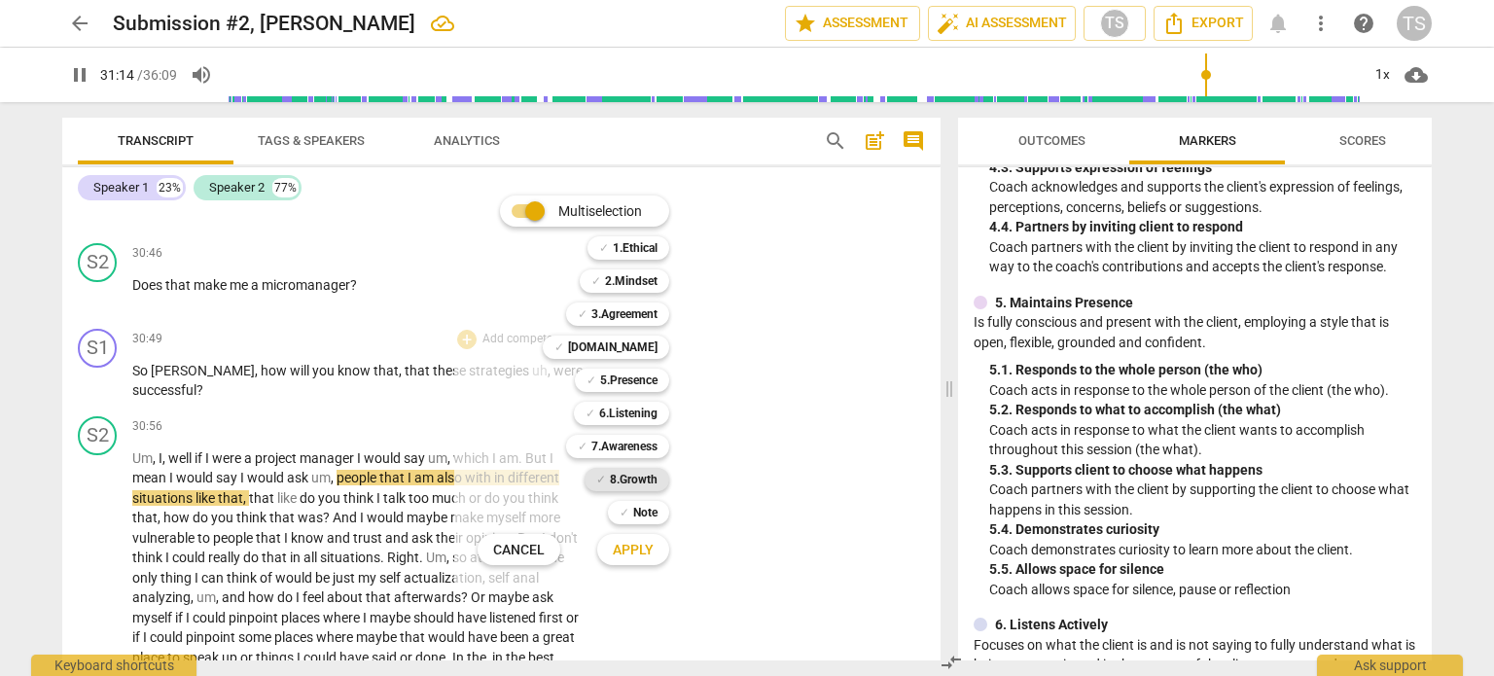
click at [633, 474] on b "8.Growth" at bounding box center [634, 479] width 48 height 23
click at [648, 547] on span "Apply" at bounding box center [633, 550] width 41 height 19
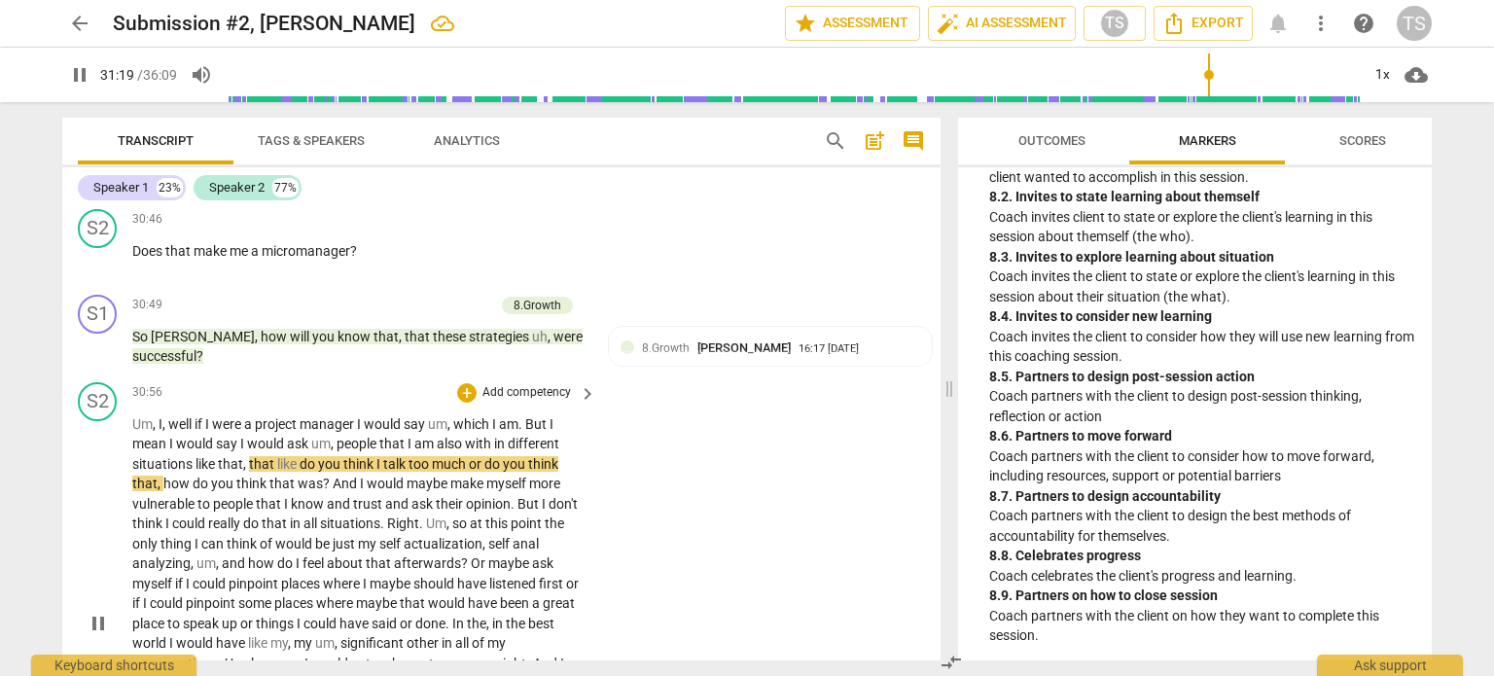
scroll to position [10449, 0]
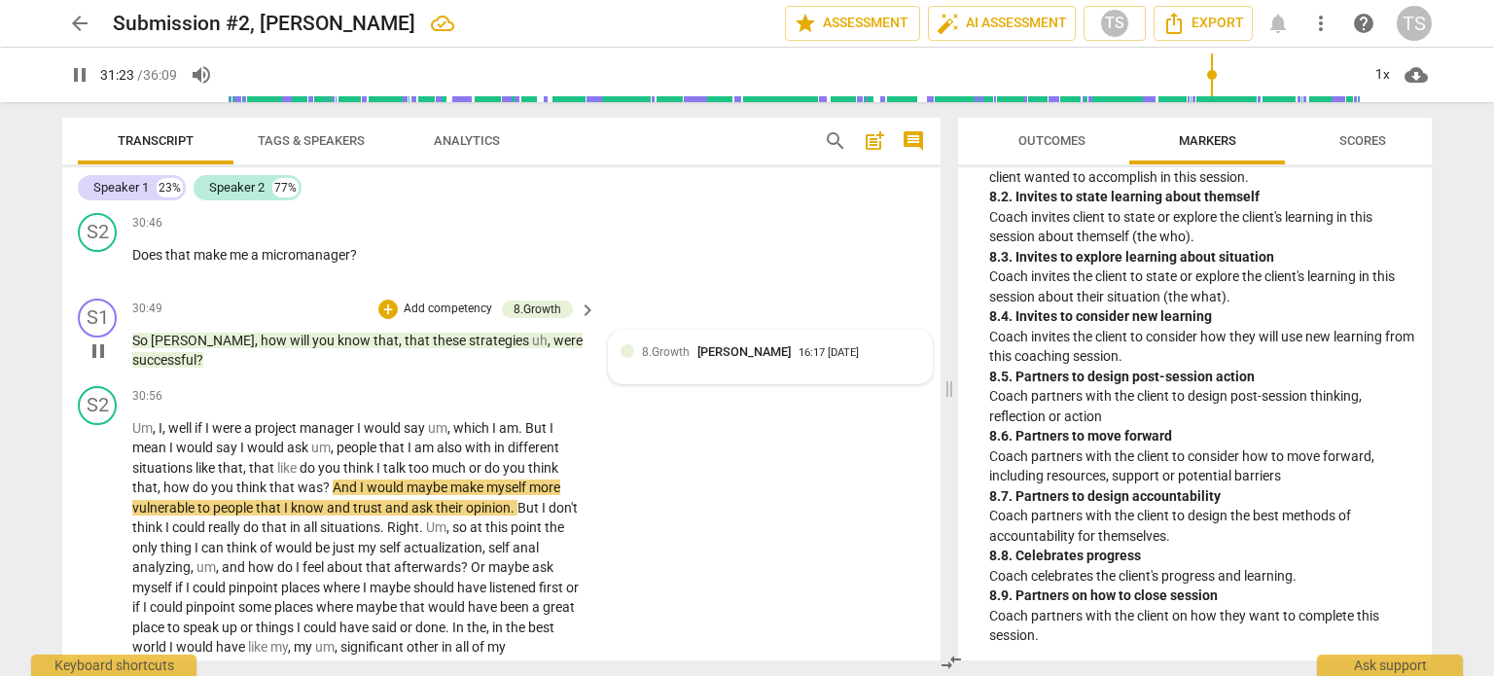
click at [710, 359] on span "[PERSON_NAME]" at bounding box center [744, 351] width 93 height 15
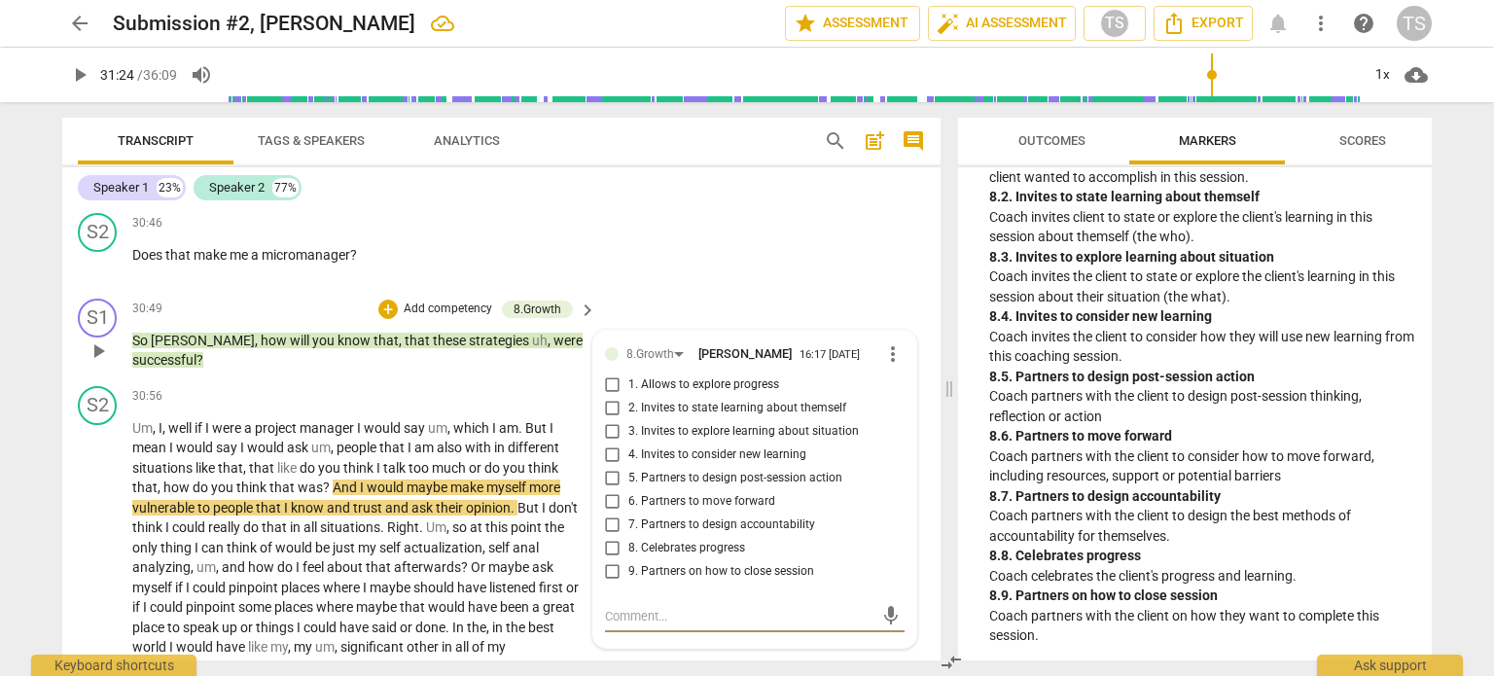
scroll to position [10452, 0]
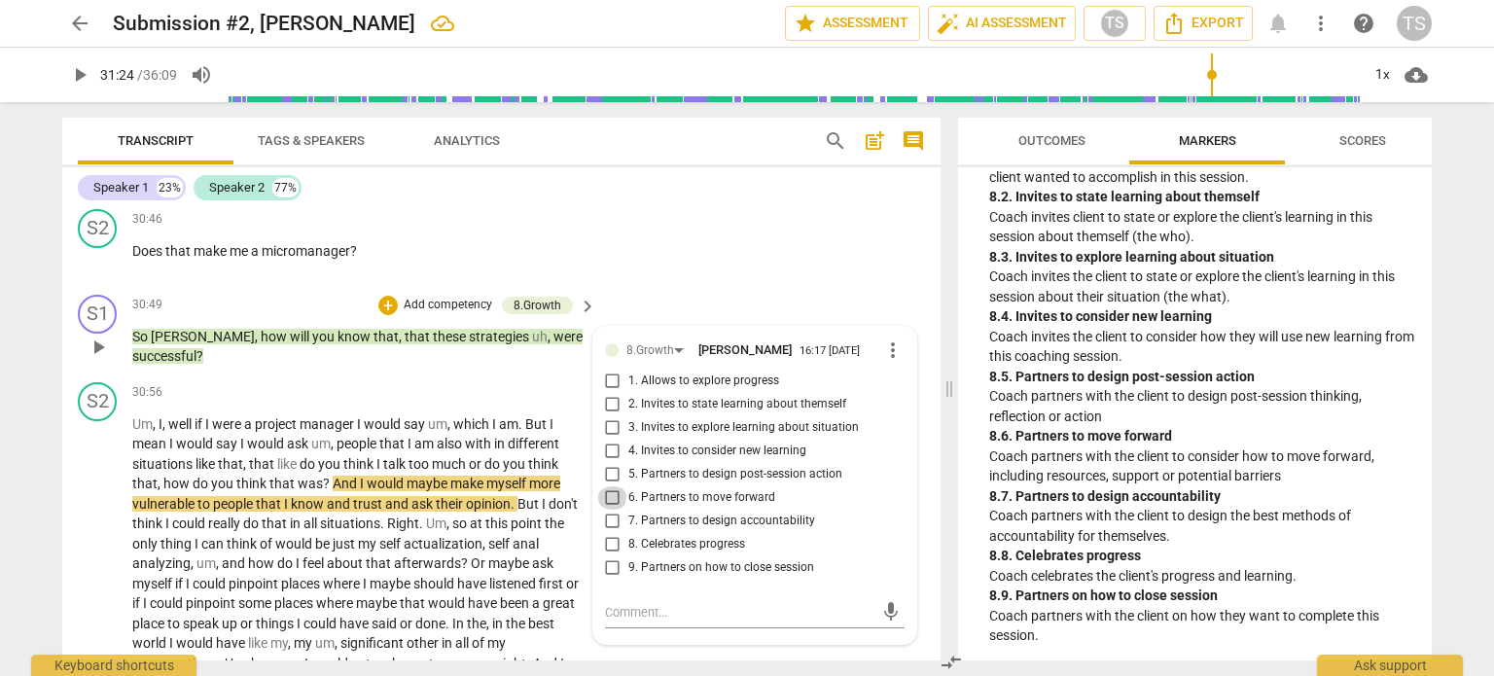
click at [606, 510] on input "6. Partners to move forward" at bounding box center [612, 497] width 31 height 23
click at [109, 563] on div "play_arrow pause" at bounding box center [108, 624] width 50 height 407
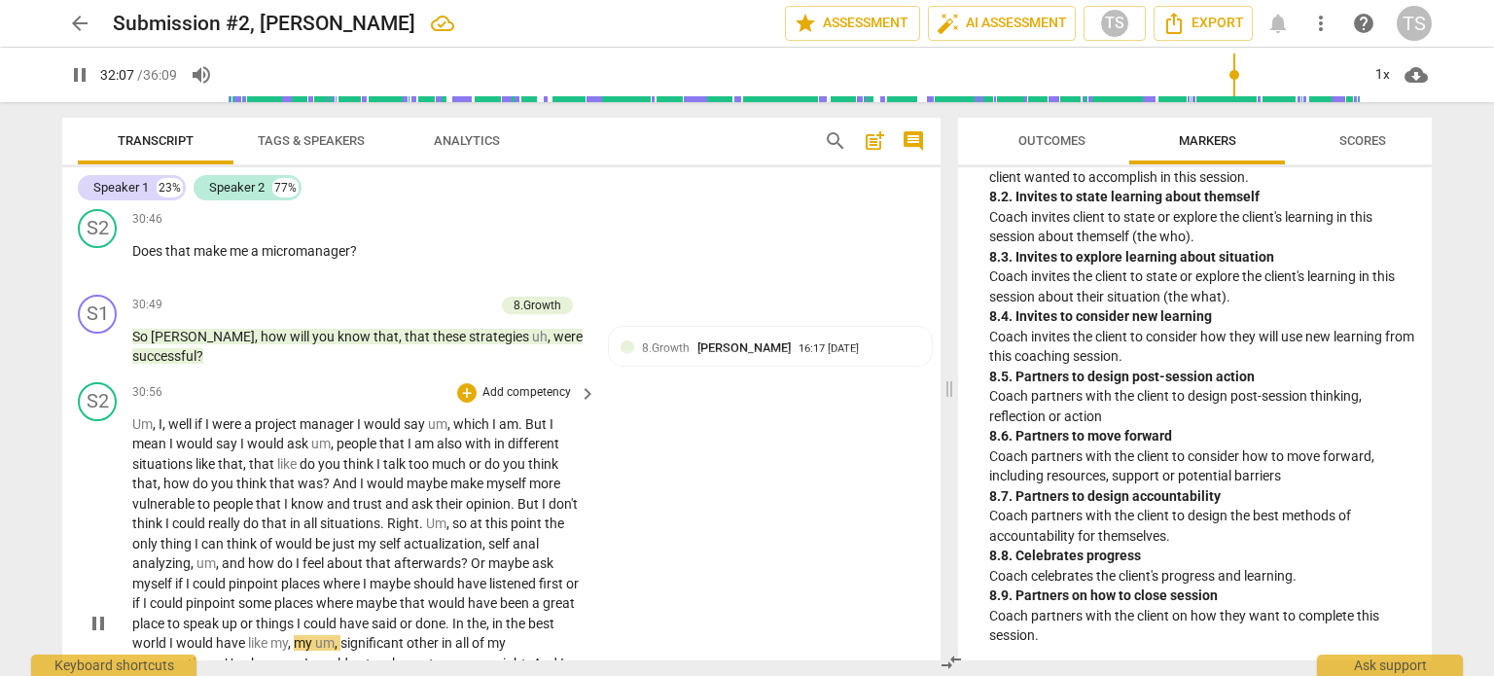
scroll to position [10920, 0]
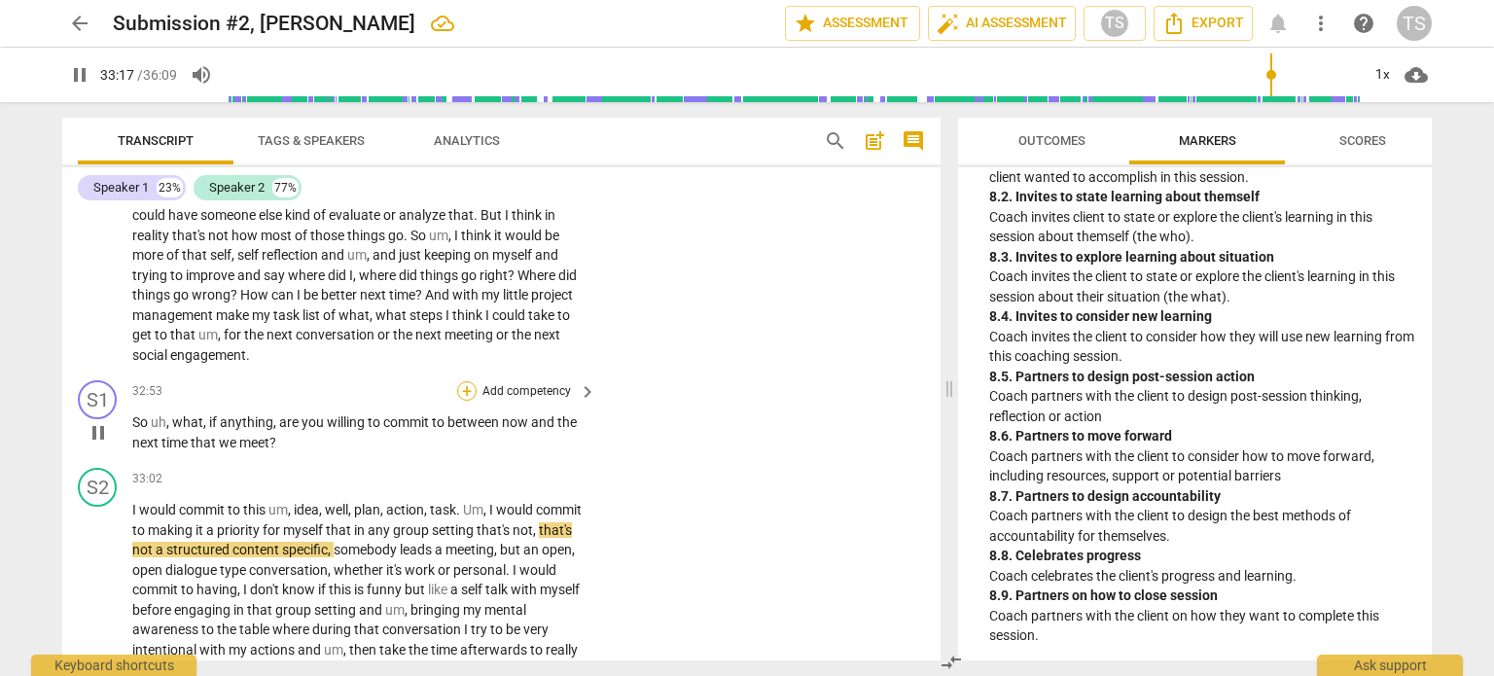
click at [470, 401] on div "+" at bounding box center [466, 390] width 19 height 19
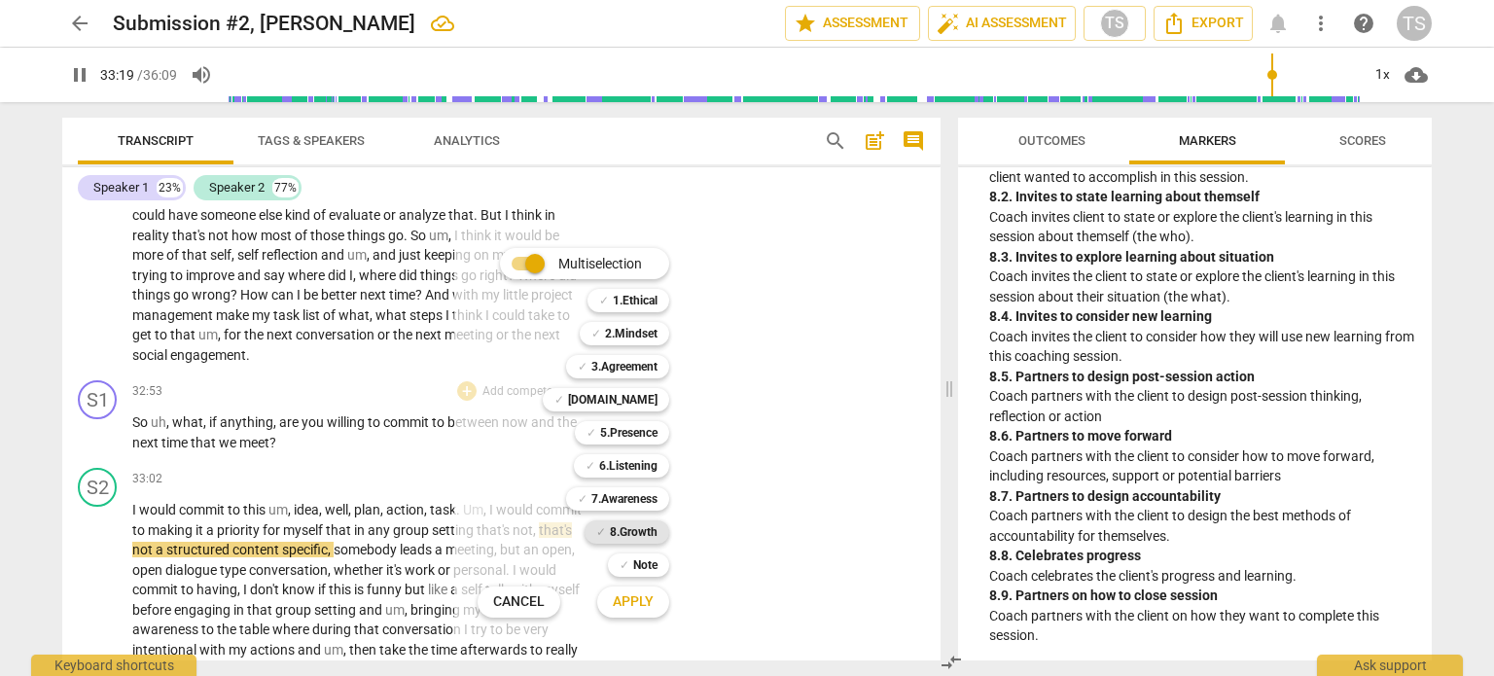
click at [631, 532] on b "8.Growth" at bounding box center [634, 531] width 48 height 23
click at [630, 599] on span "Apply" at bounding box center [633, 601] width 41 height 19
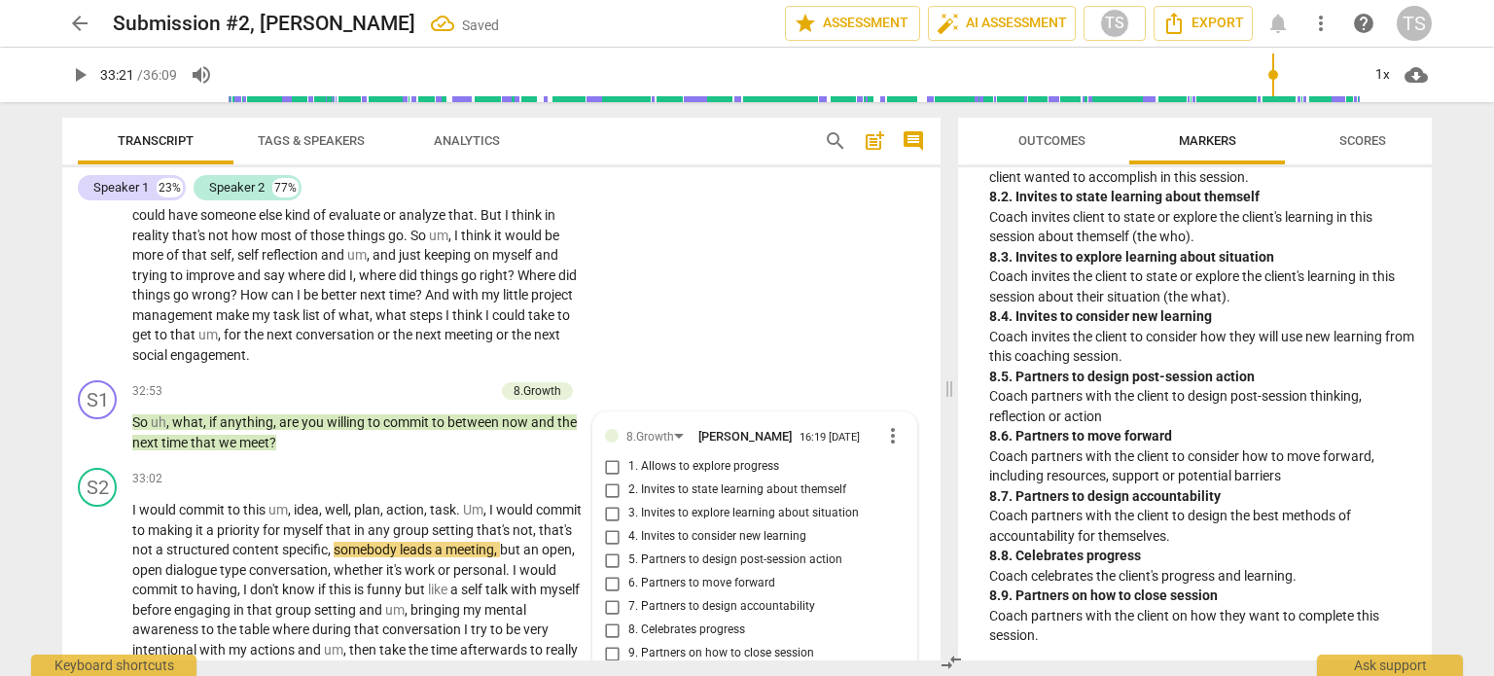
scroll to position [11226, 0]
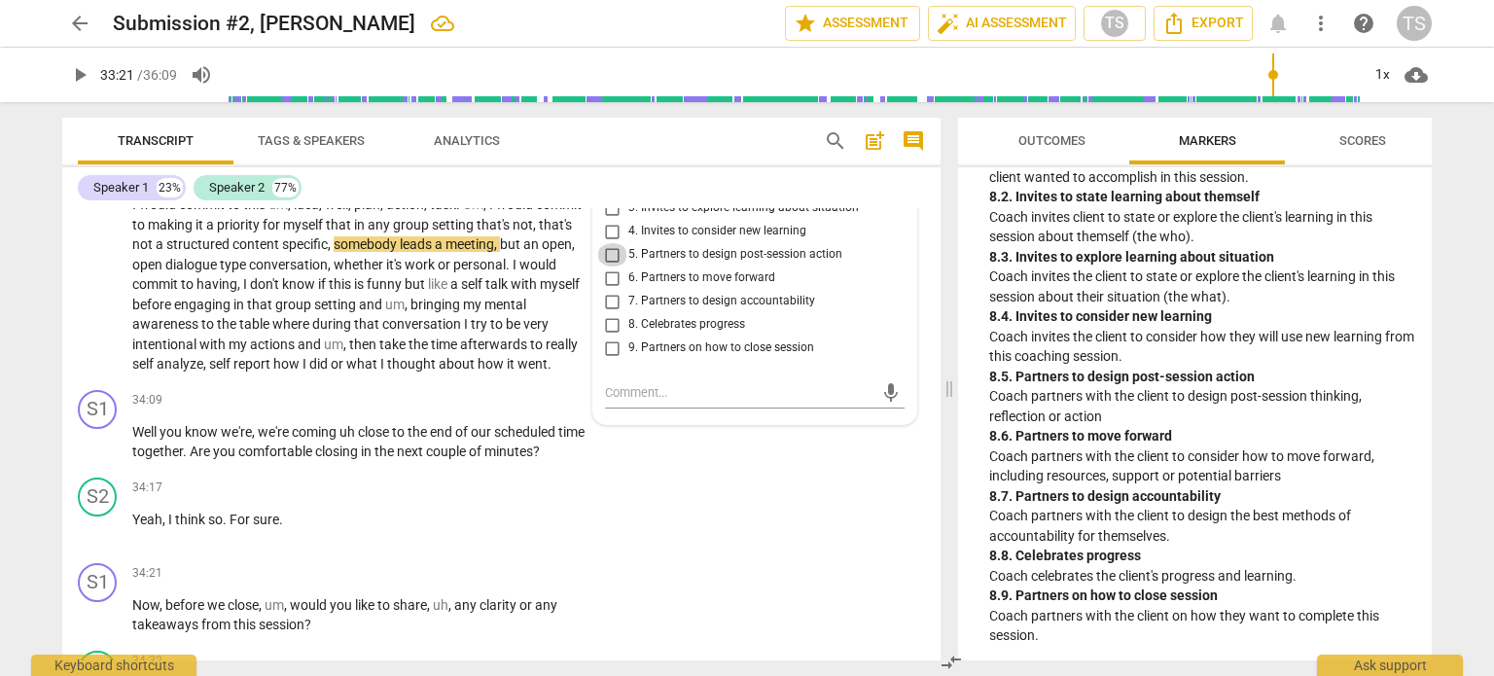
click at [608, 267] on input "5. Partners to design post-session action" at bounding box center [612, 254] width 31 height 23
click at [104, 297] on span "play_arrow" at bounding box center [98, 284] width 23 height 23
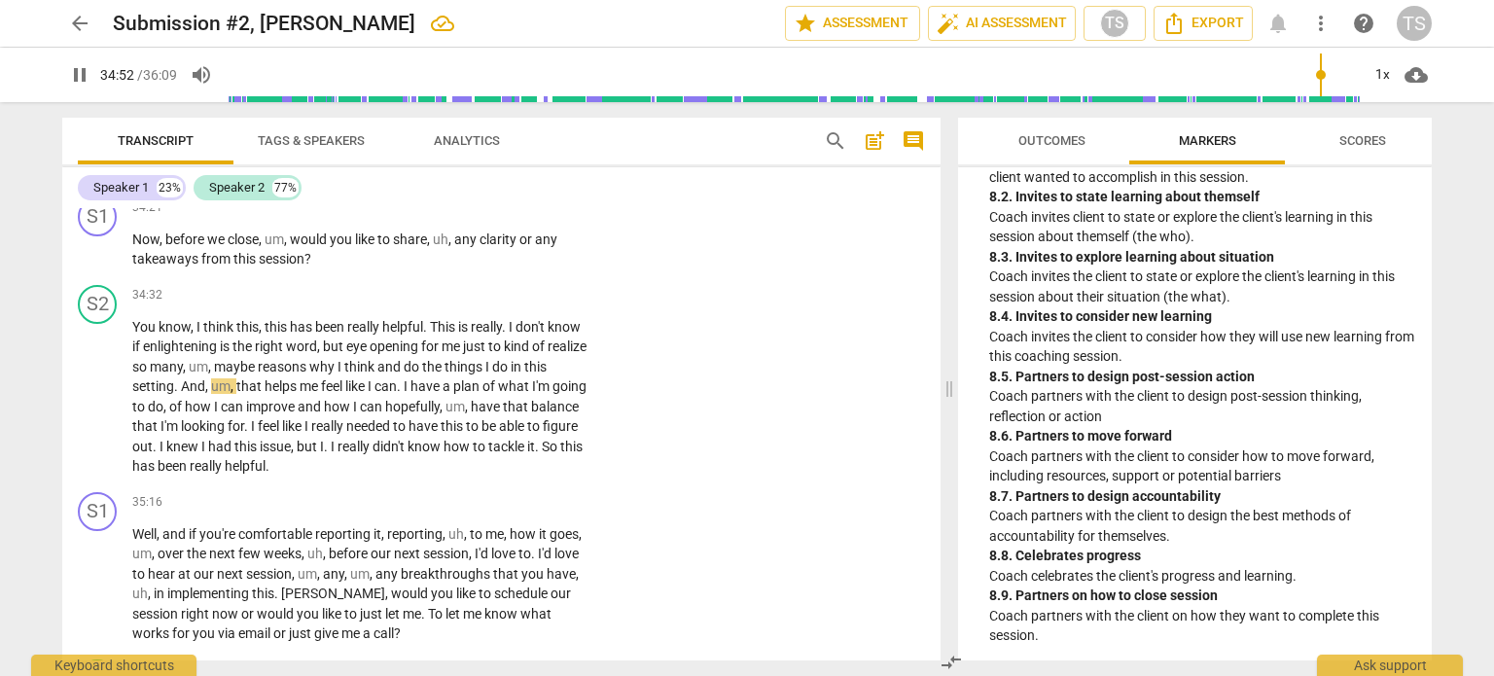
scroll to position [11586, 0]
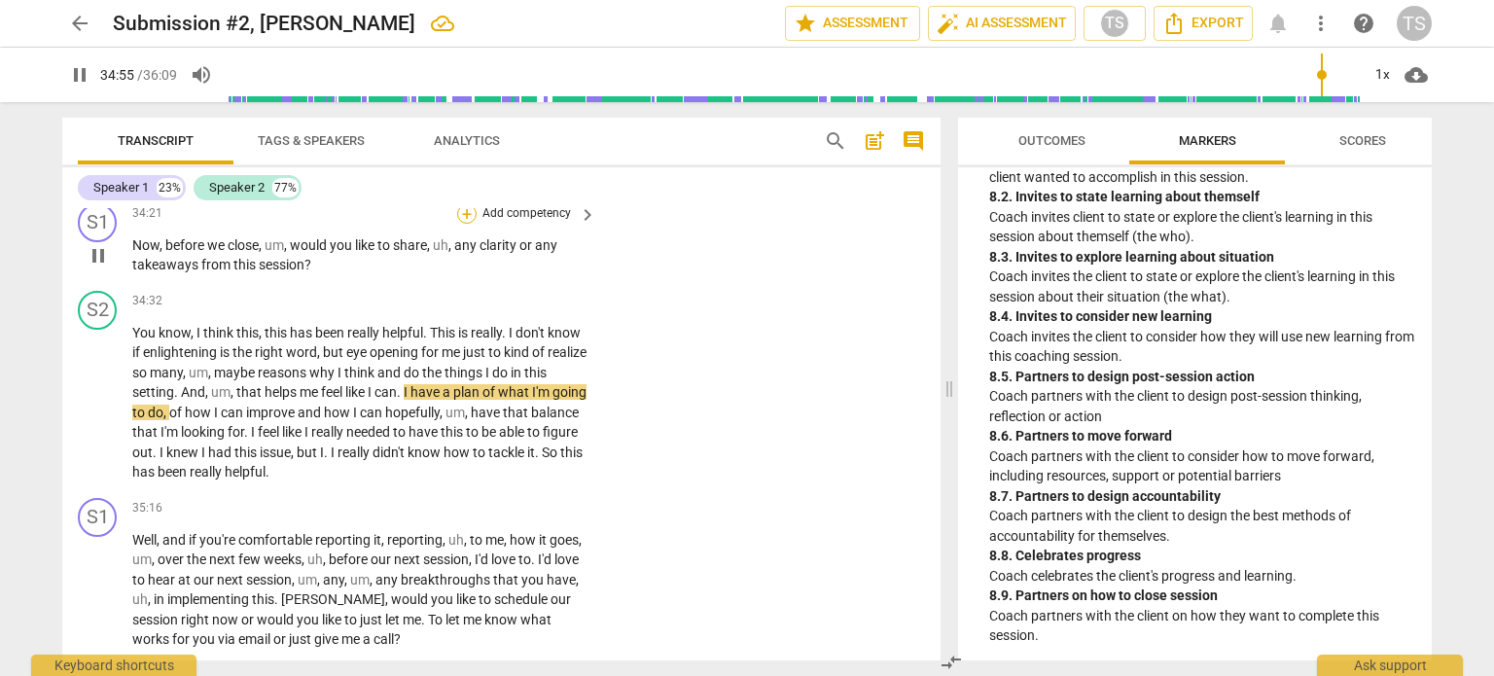
click at [466, 224] on div "+" at bounding box center [466, 213] width 19 height 19
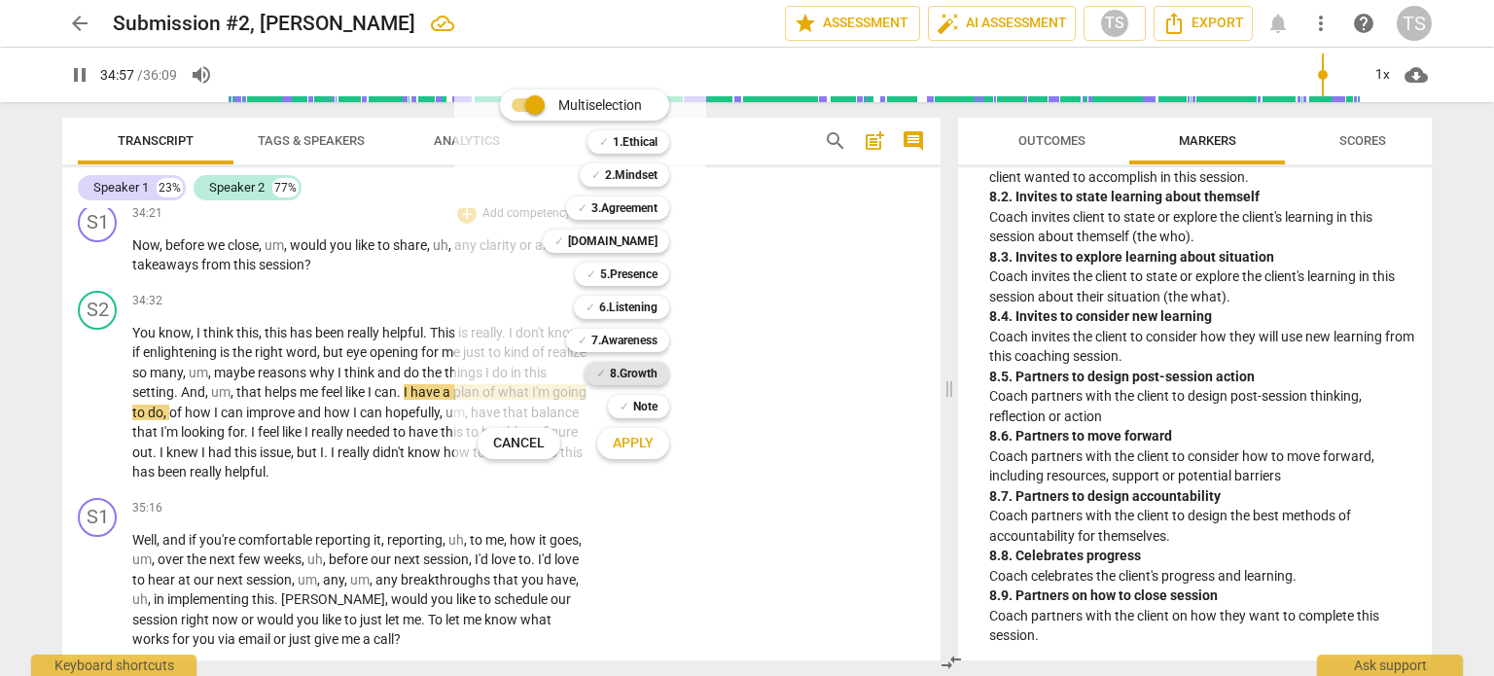
click at [648, 374] on b "8.Growth" at bounding box center [634, 373] width 48 height 23
click at [635, 447] on span "Apply" at bounding box center [633, 443] width 41 height 19
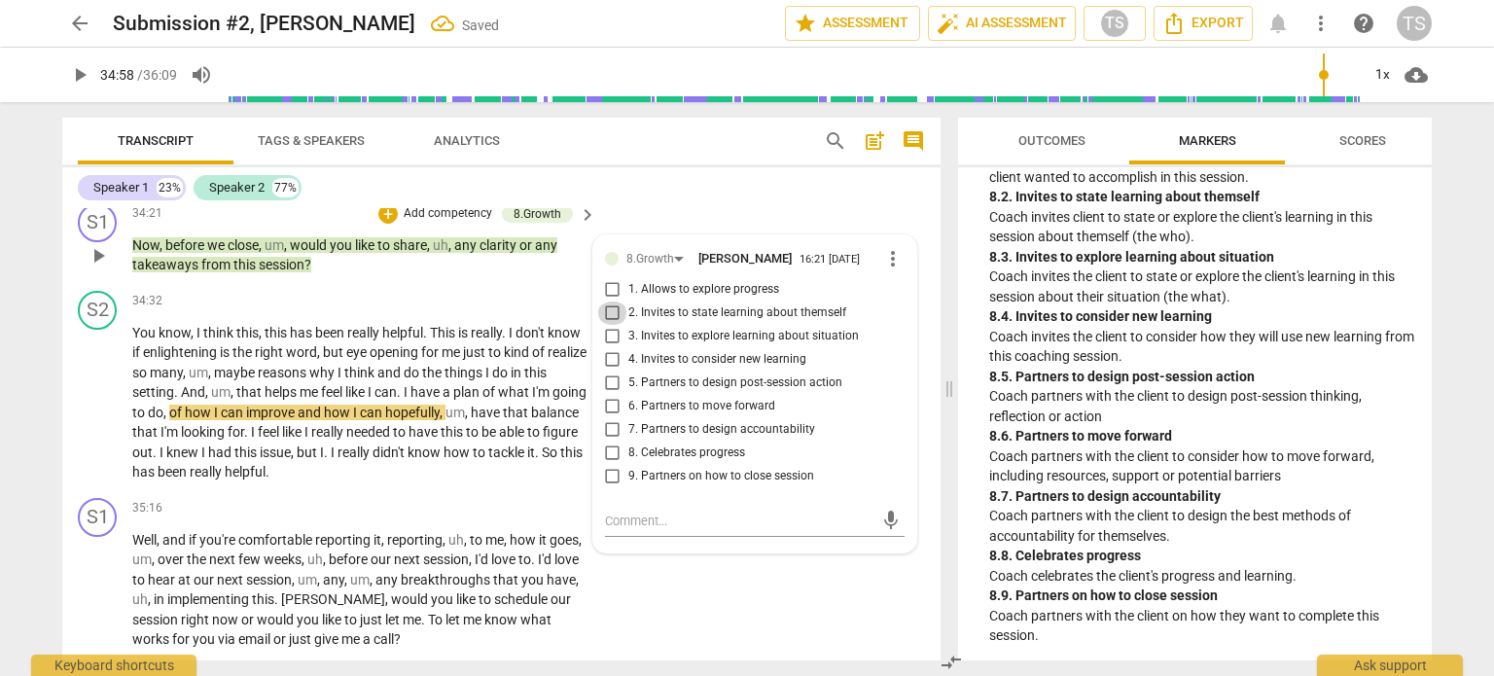
click at [614, 325] on input "2. Invites to state learning about themself" at bounding box center [612, 313] width 31 height 23
click at [611, 348] on input "3. Invites to explore learning about situation" at bounding box center [612, 336] width 31 height 23
click at [94, 414] on span "play_arrow" at bounding box center [98, 402] width 23 height 23
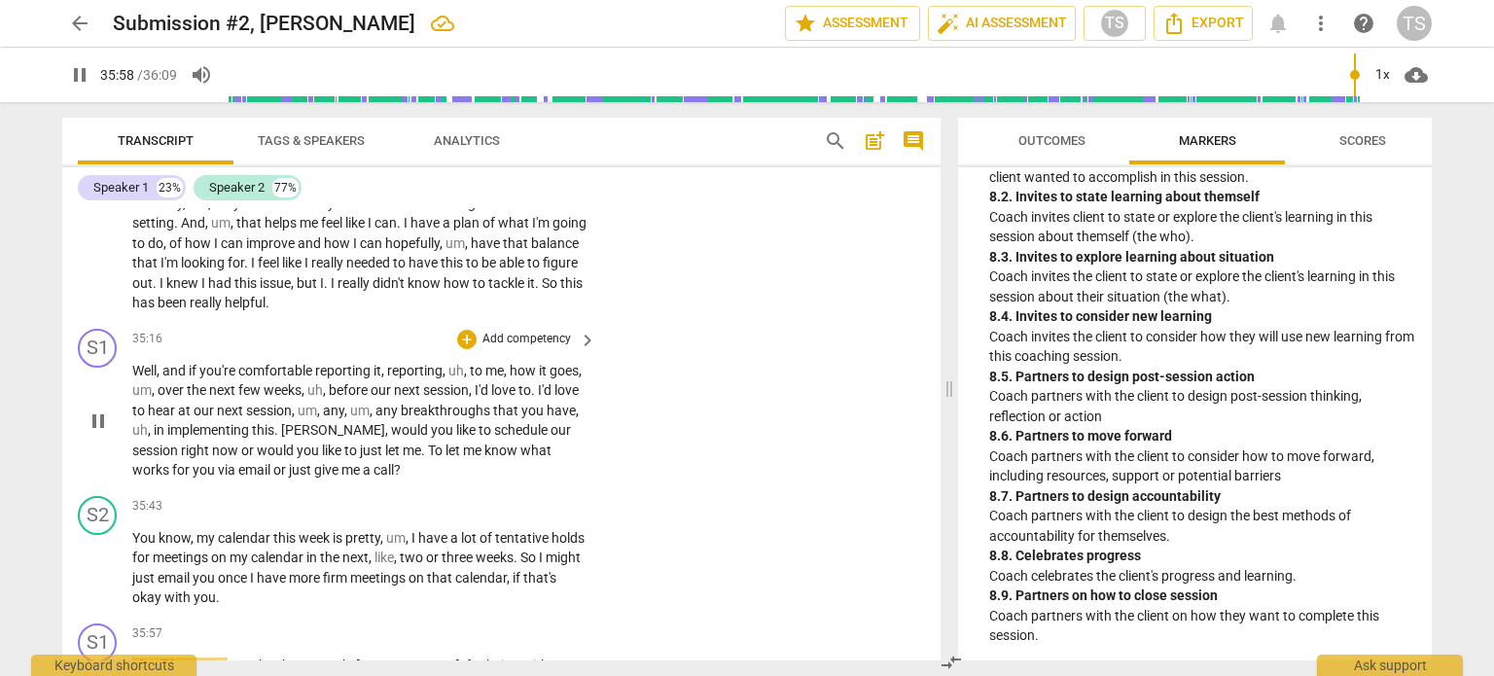
scroll to position [12099, 0]
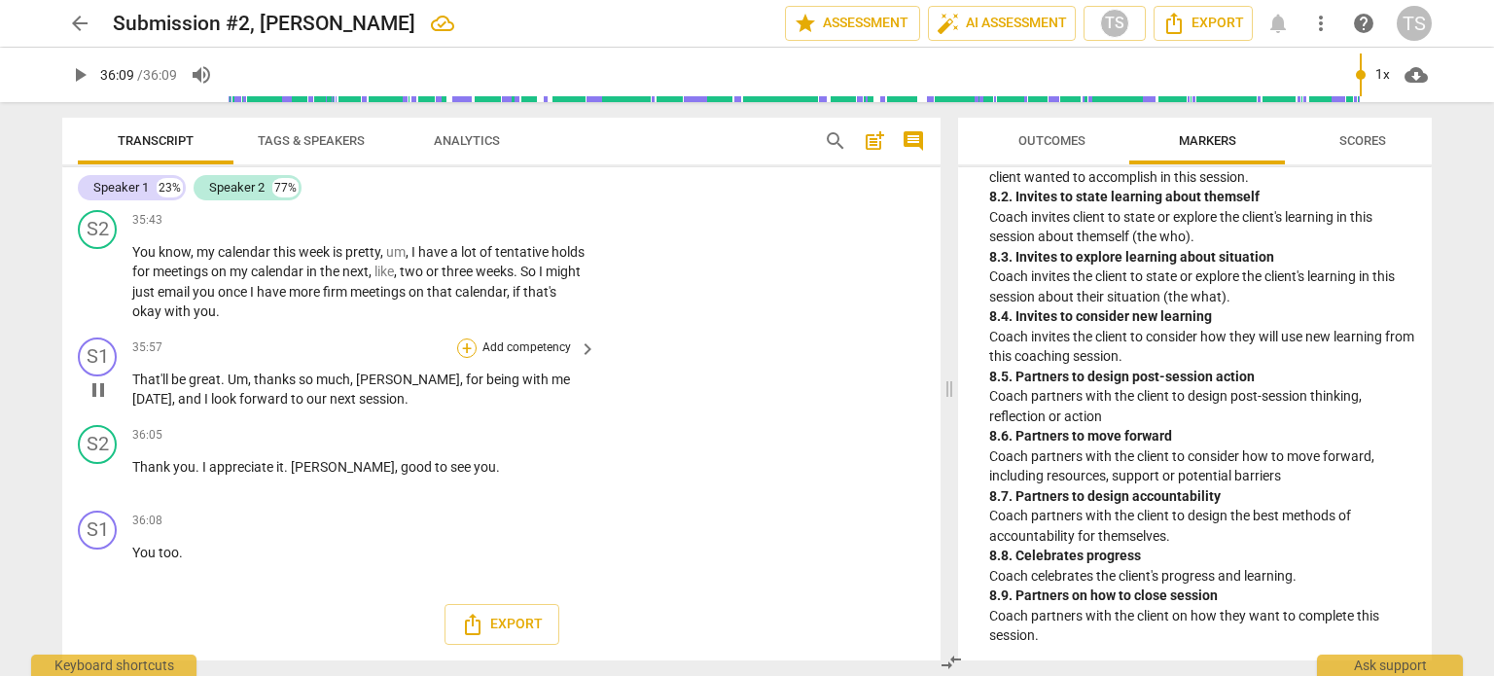
click at [464, 353] on div "+" at bounding box center [466, 348] width 19 height 19
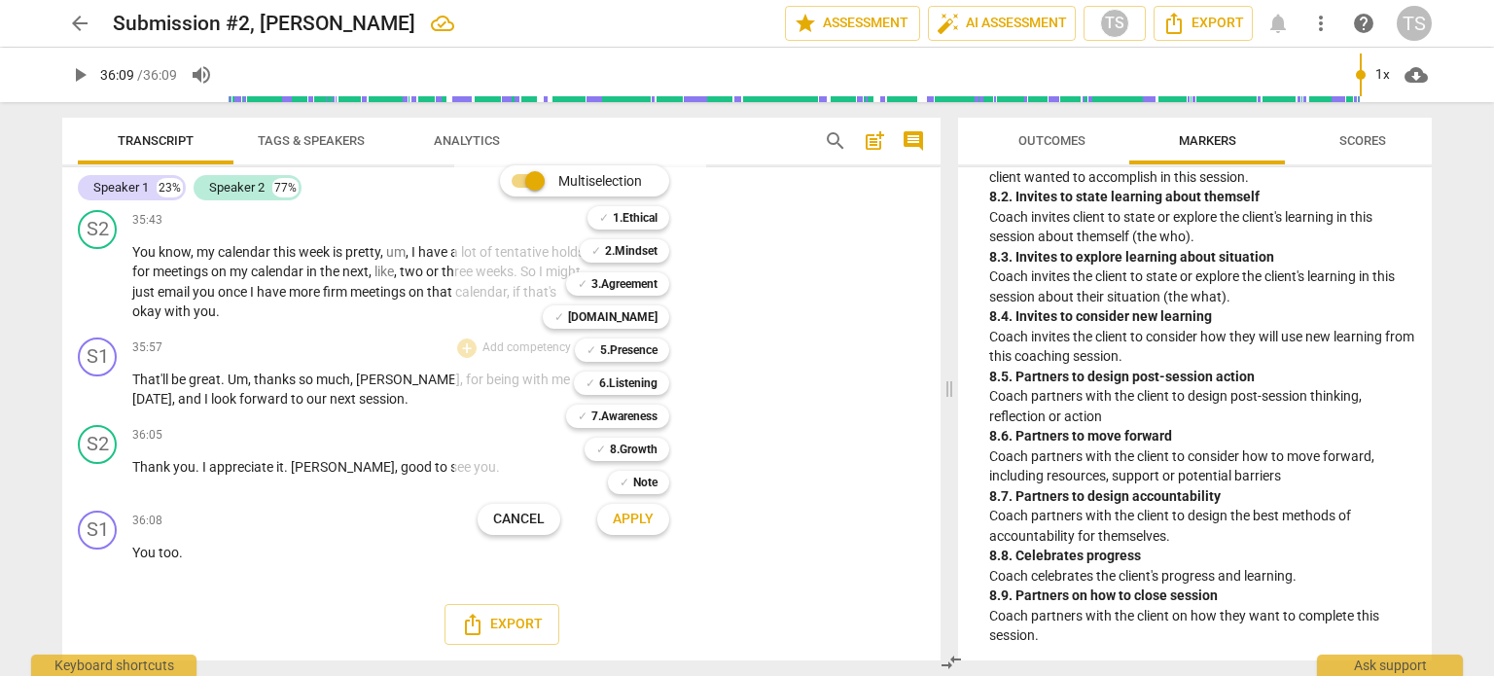
click at [741, 296] on div at bounding box center [747, 338] width 1494 height 676
